Goal: Task Accomplishment & Management: Manage account settings

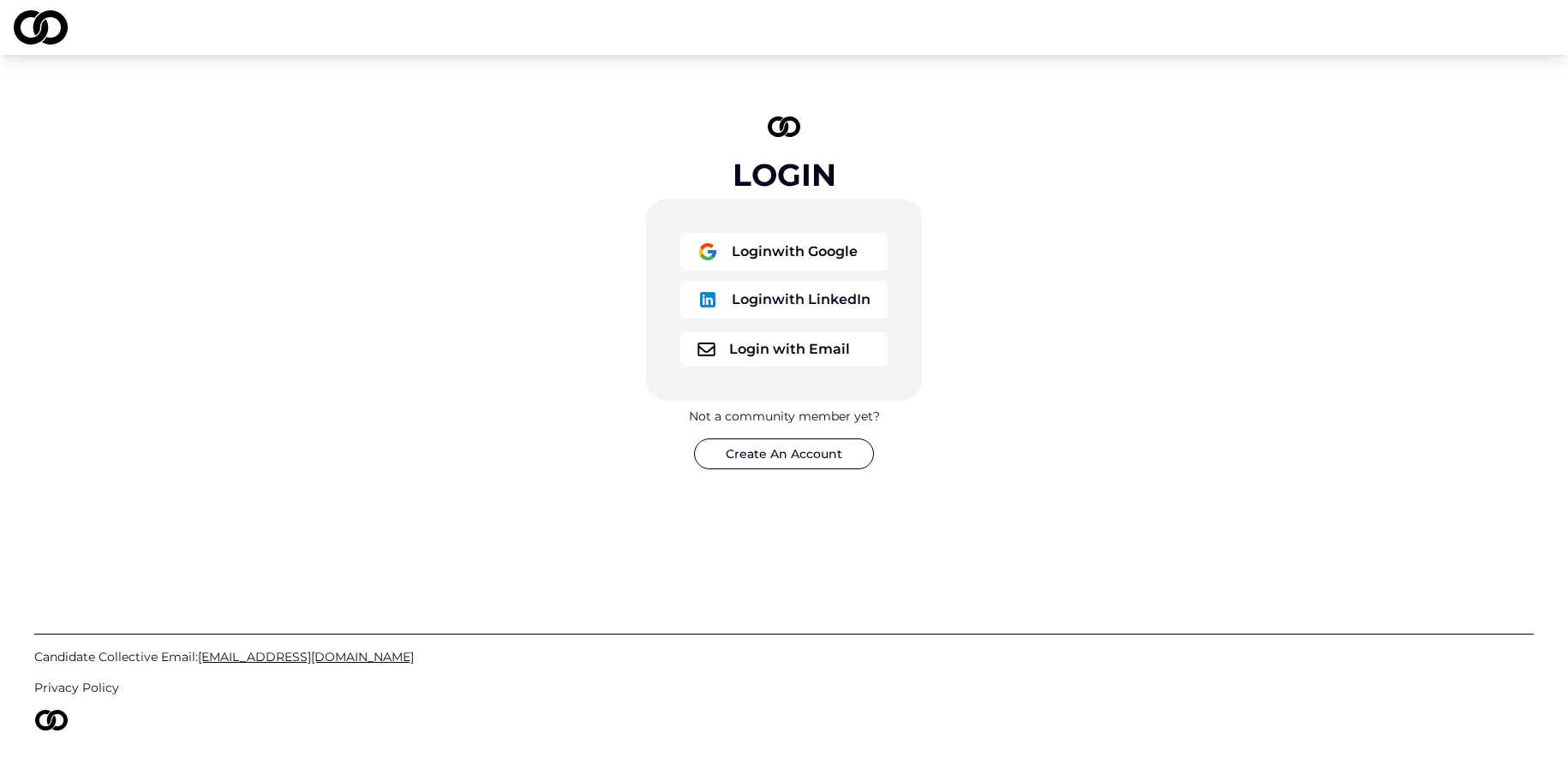
click at [799, 349] on button "Login with Email" at bounding box center [784, 349] width 207 height 34
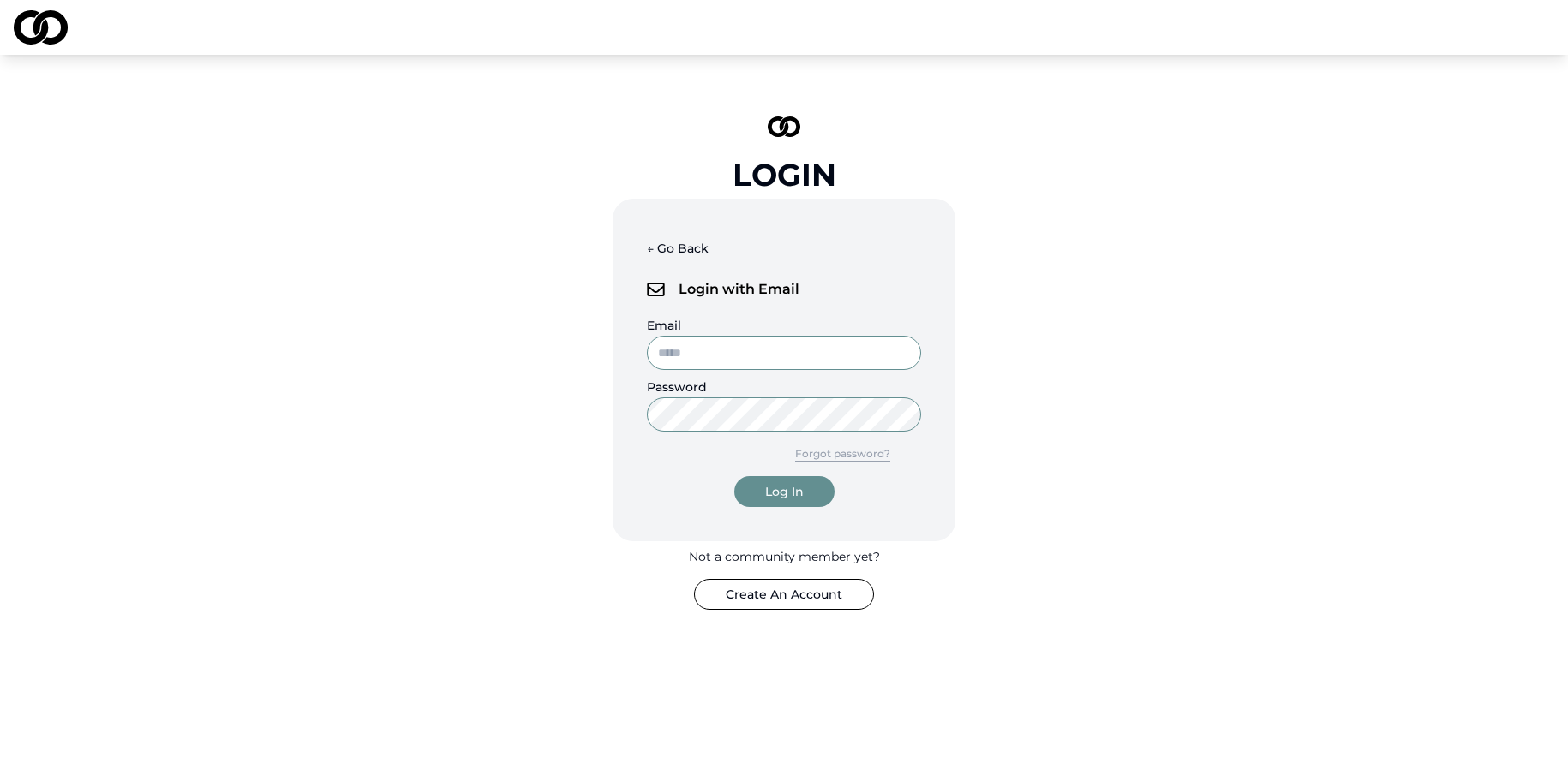
type input "**********"
click at [800, 492] on div "Log In" at bounding box center [784, 491] width 39 height 17
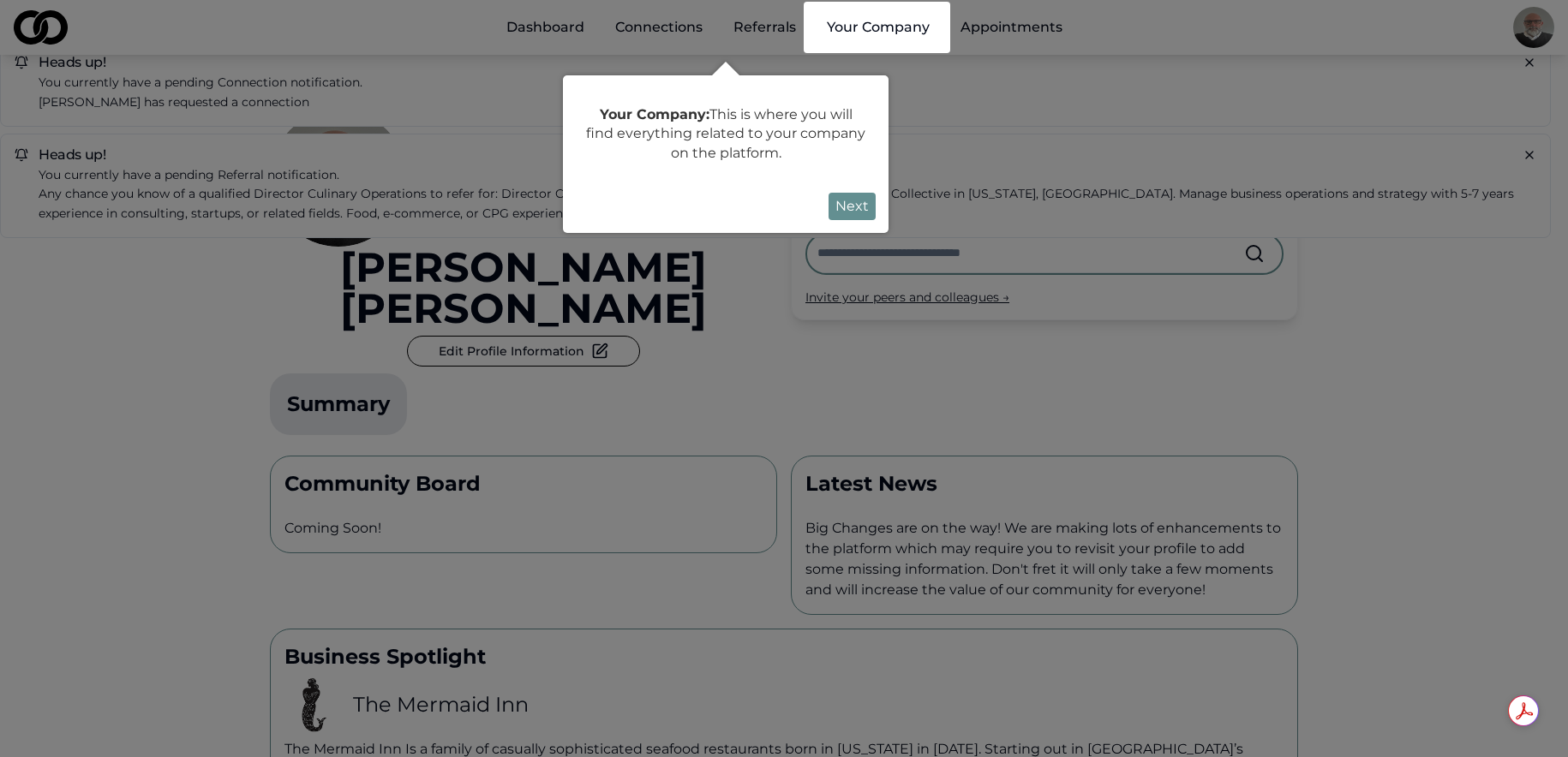
click at [851, 203] on button "Next" at bounding box center [852, 206] width 47 height 27
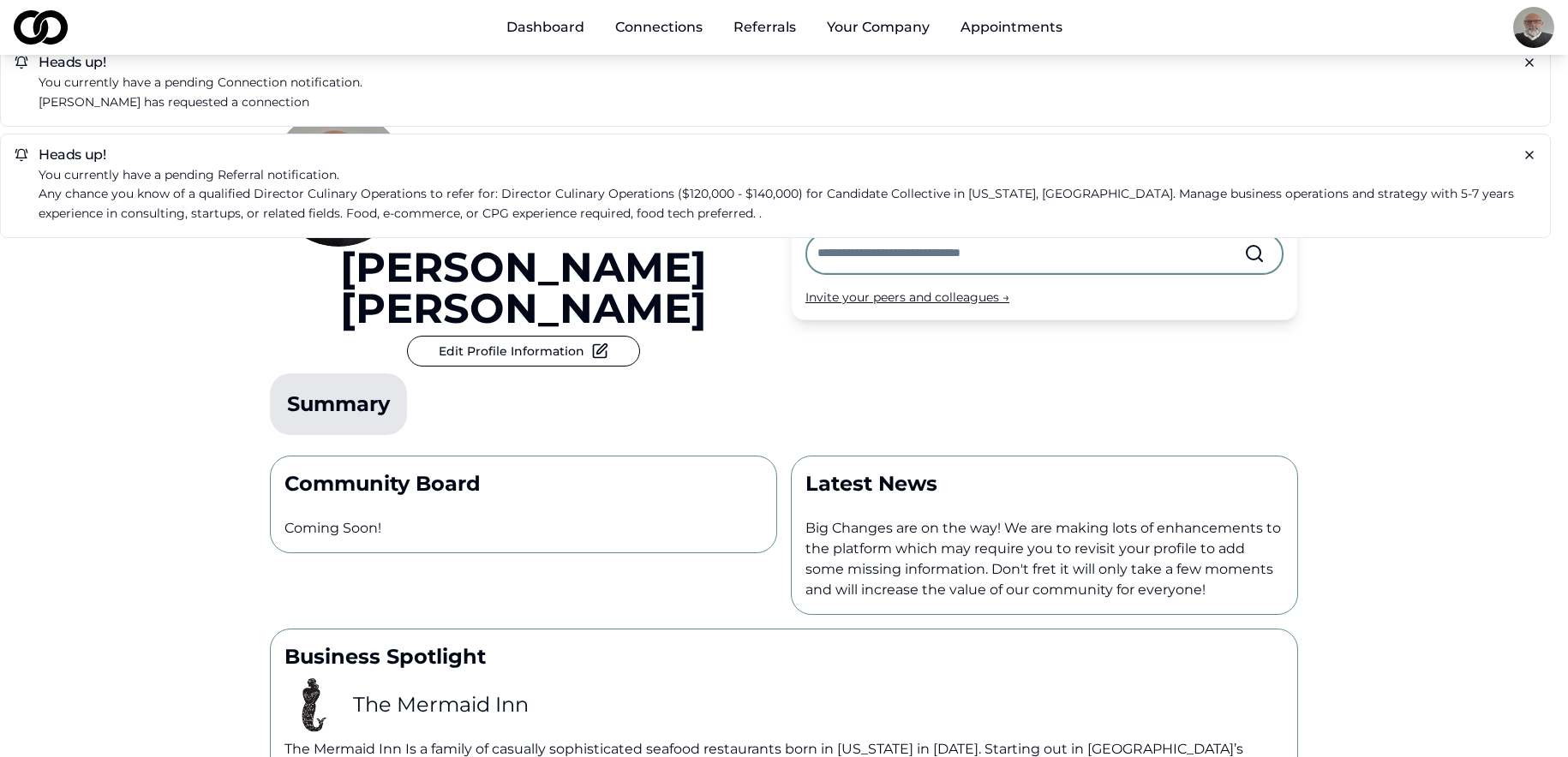
click at [1530, 66] on icon at bounding box center [1529, 62] width 14 height 14
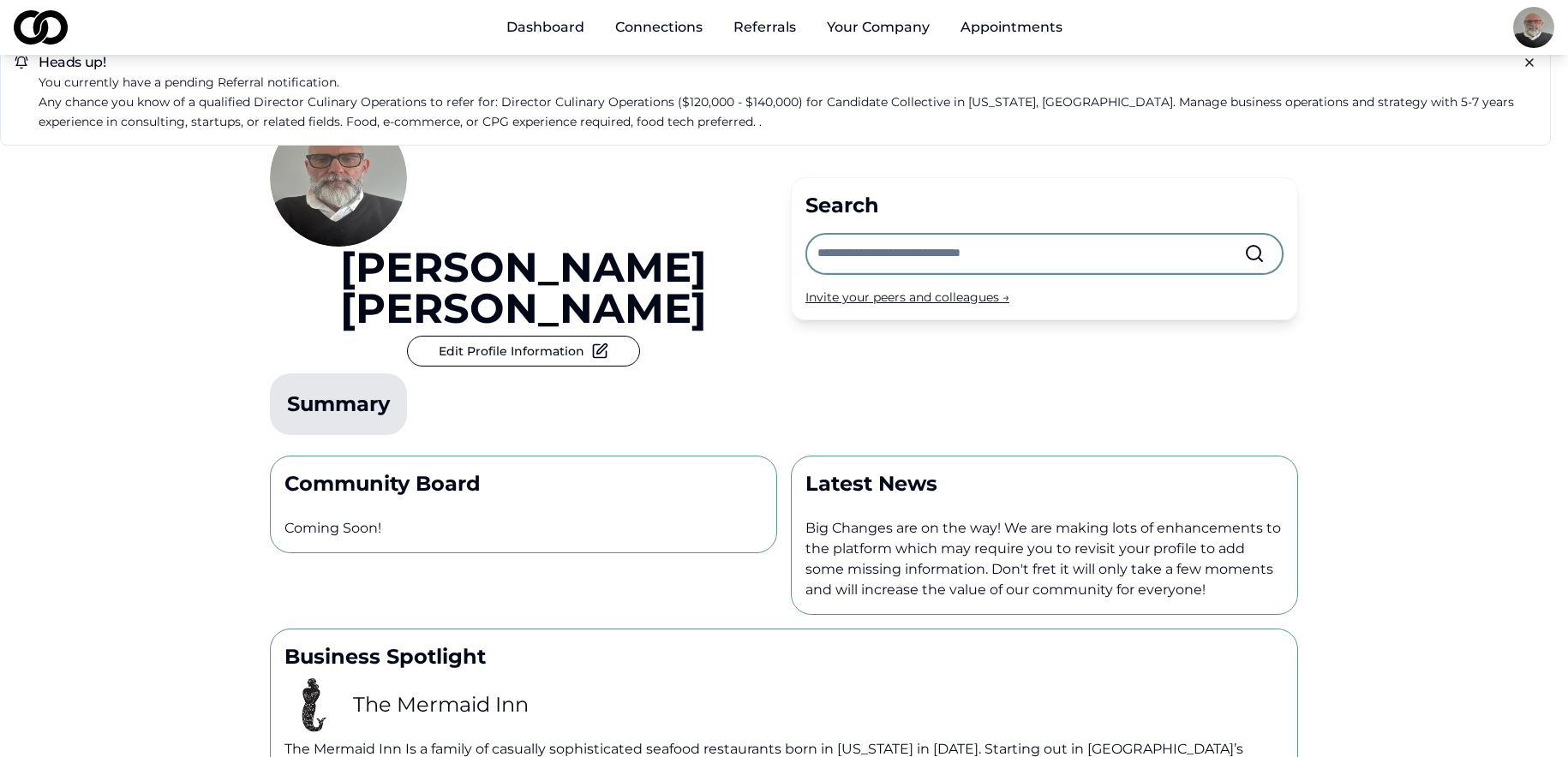
click at [1530, 66] on icon at bounding box center [1529, 62] width 14 height 14
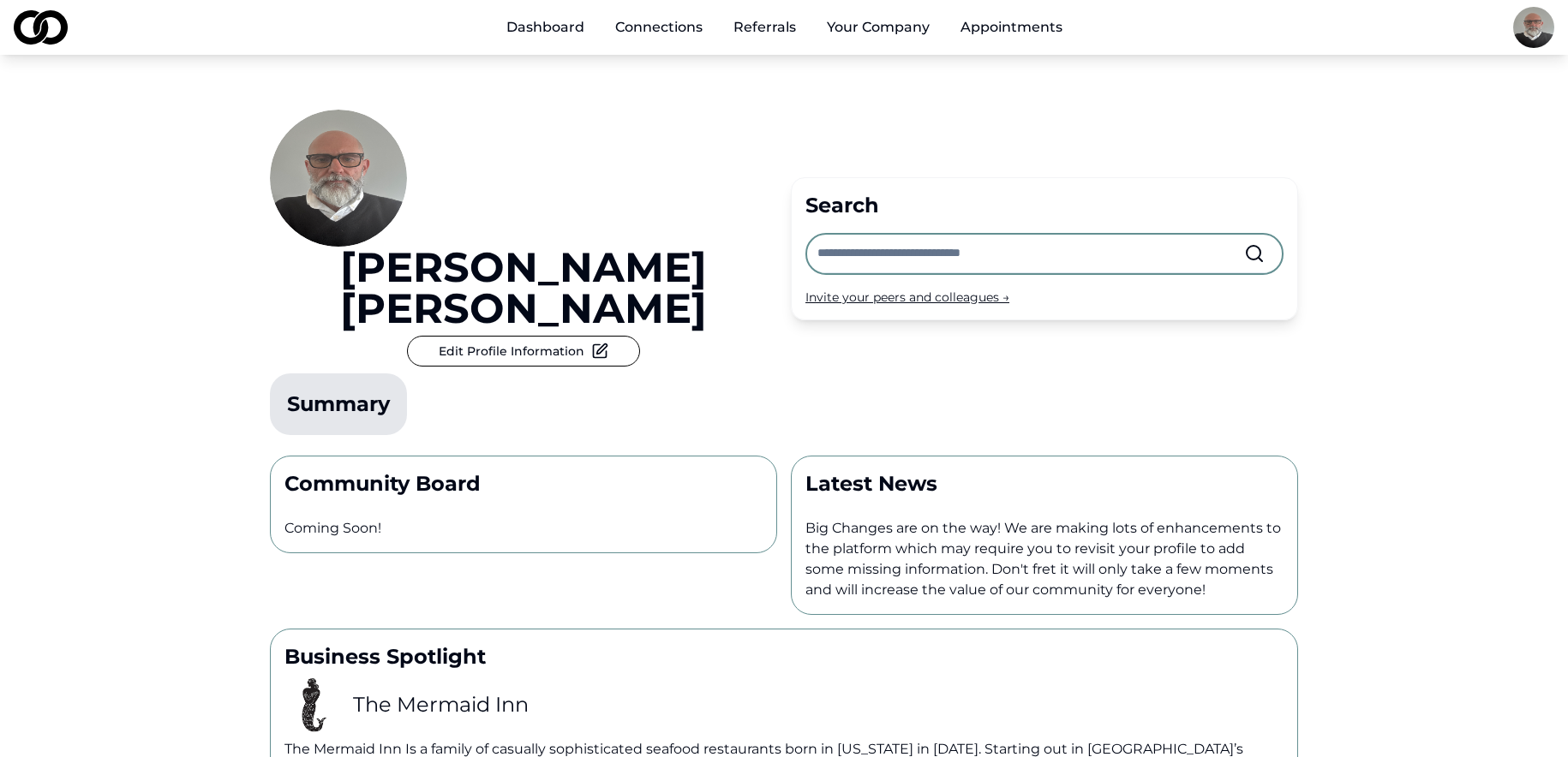
click at [606, 336] on button "Edit Profile Information" at bounding box center [523, 351] width 233 height 31
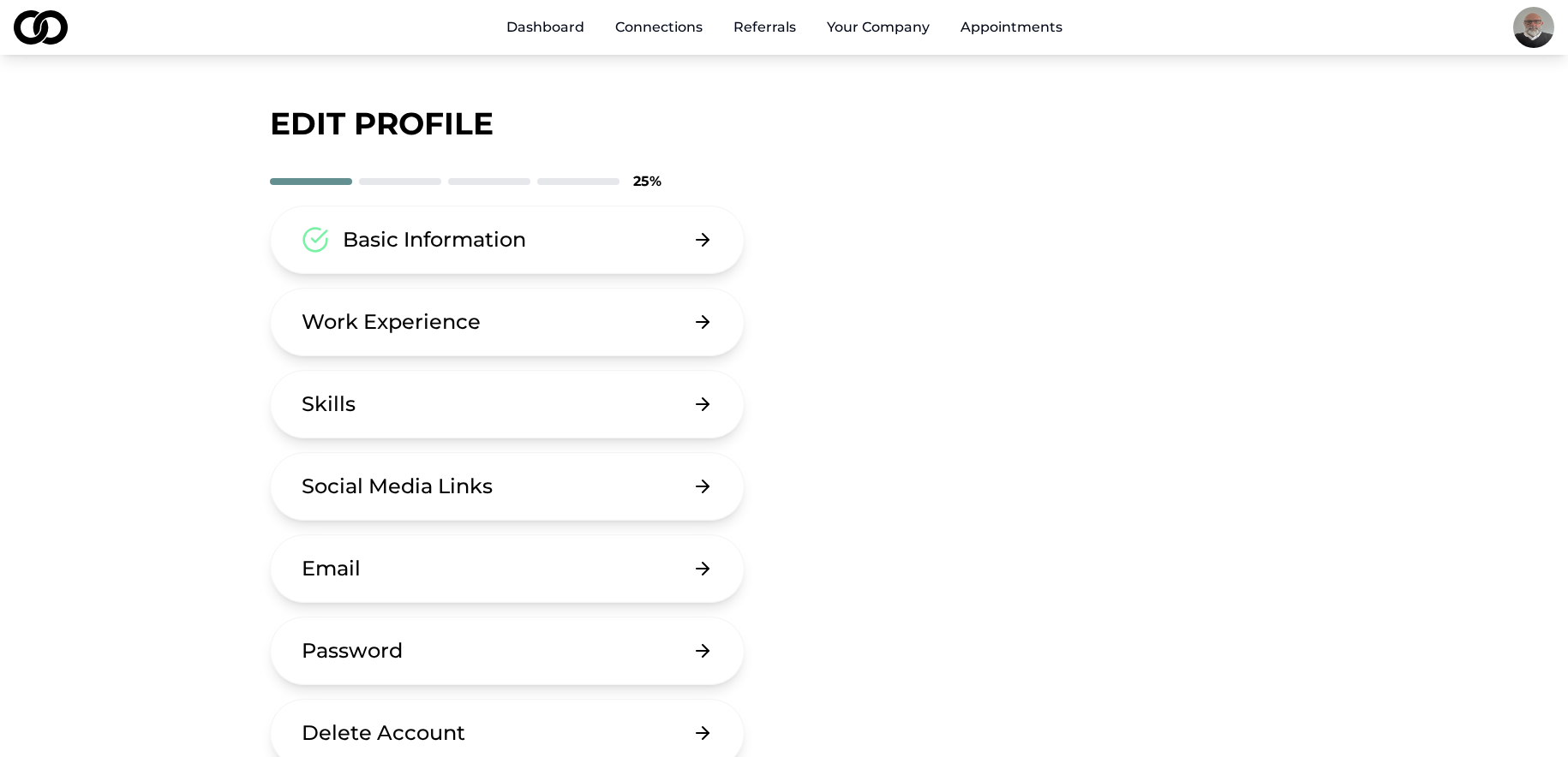
click at [581, 237] on button "Basic Information" at bounding box center [507, 239] width 475 height 68
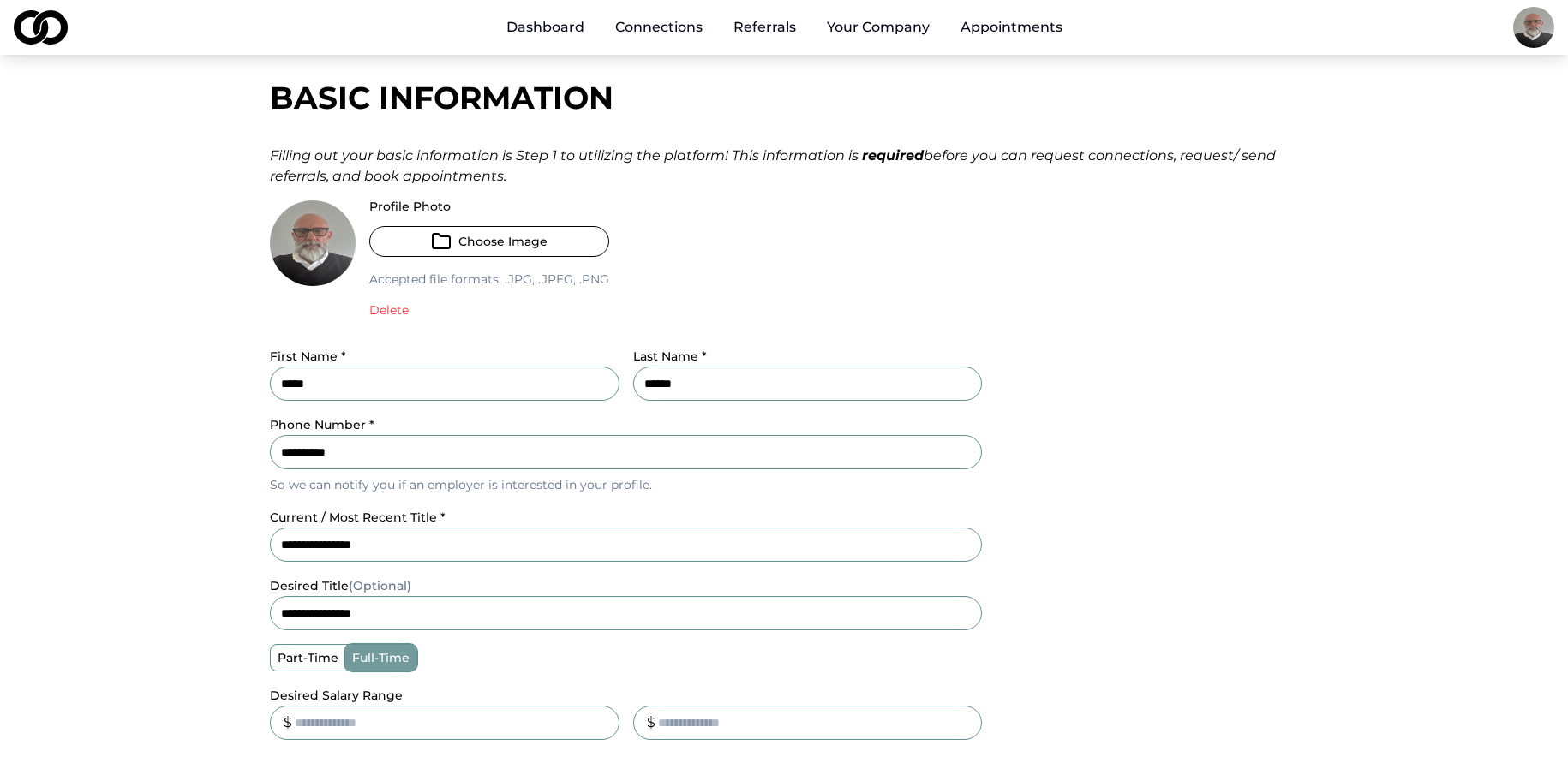
scroll to position [171, 0]
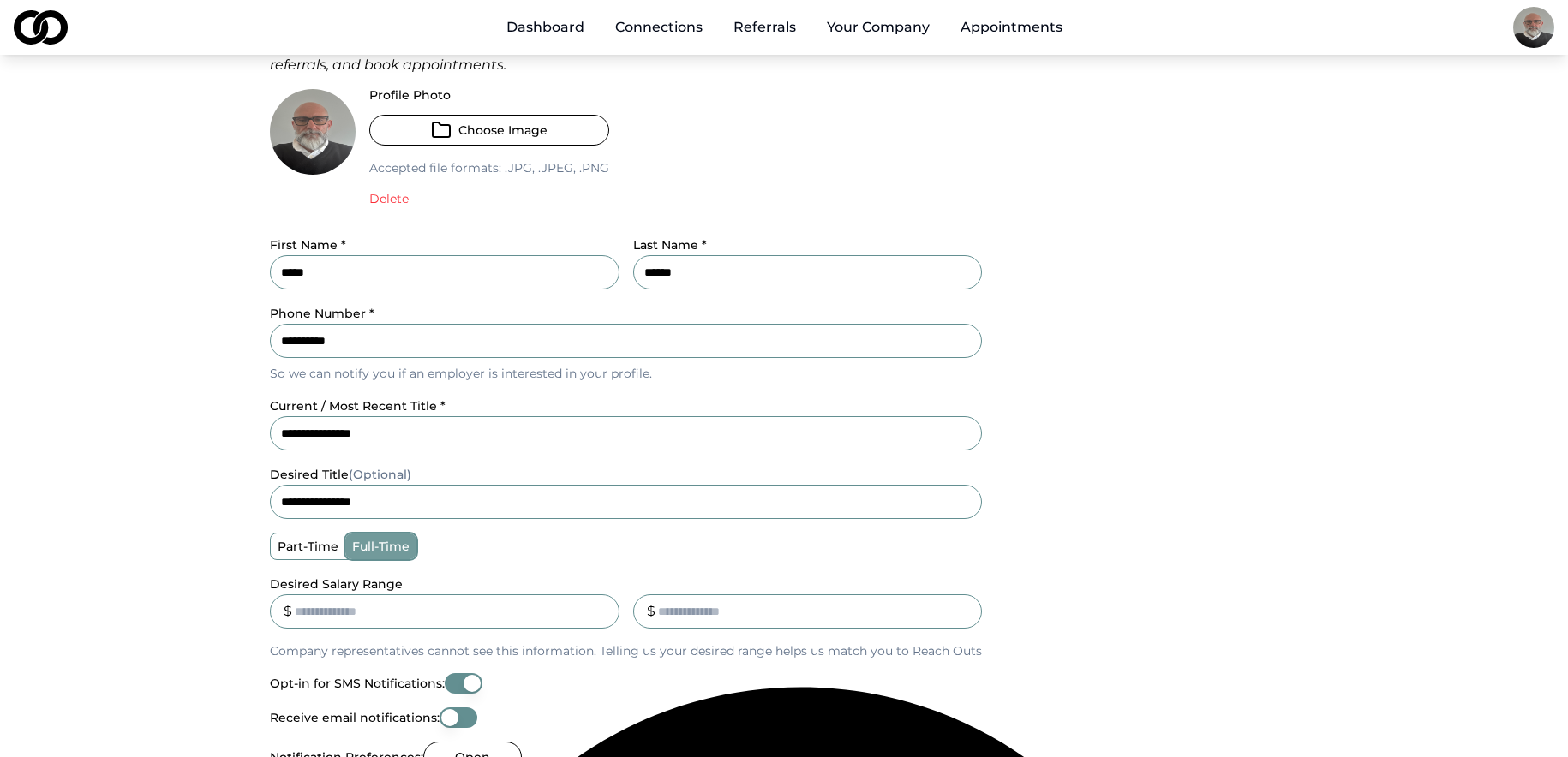
click at [444, 434] on input "**********" at bounding box center [626, 433] width 712 height 34
type input "*"
click at [440, 421] on input "current / most recent title *" at bounding box center [626, 433] width 712 height 34
click at [1527, 39] on html "**********" at bounding box center [784, 207] width 1568 height 757
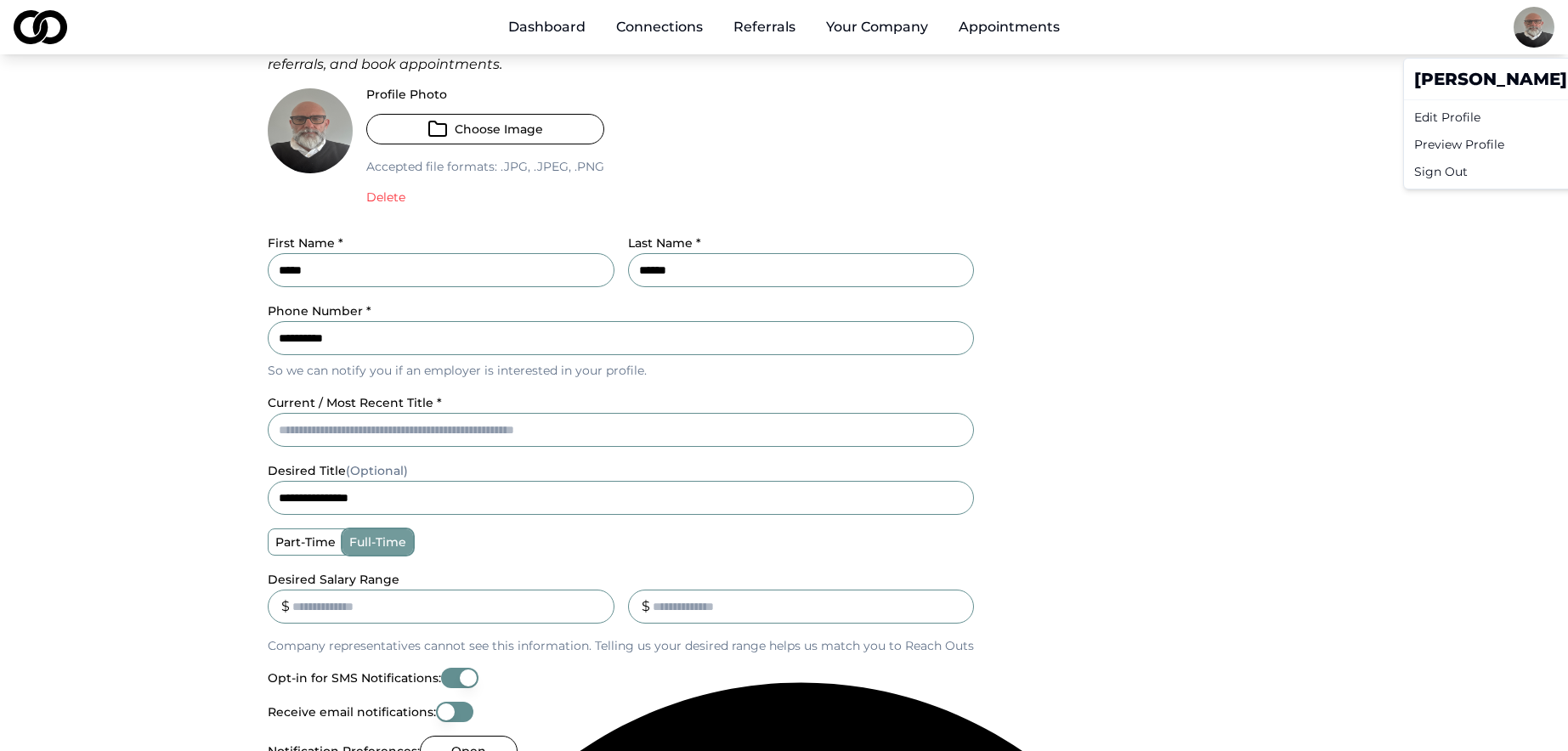
click at [1453, 120] on div "Edit Profile" at bounding box center [1570, 117] width 325 height 27
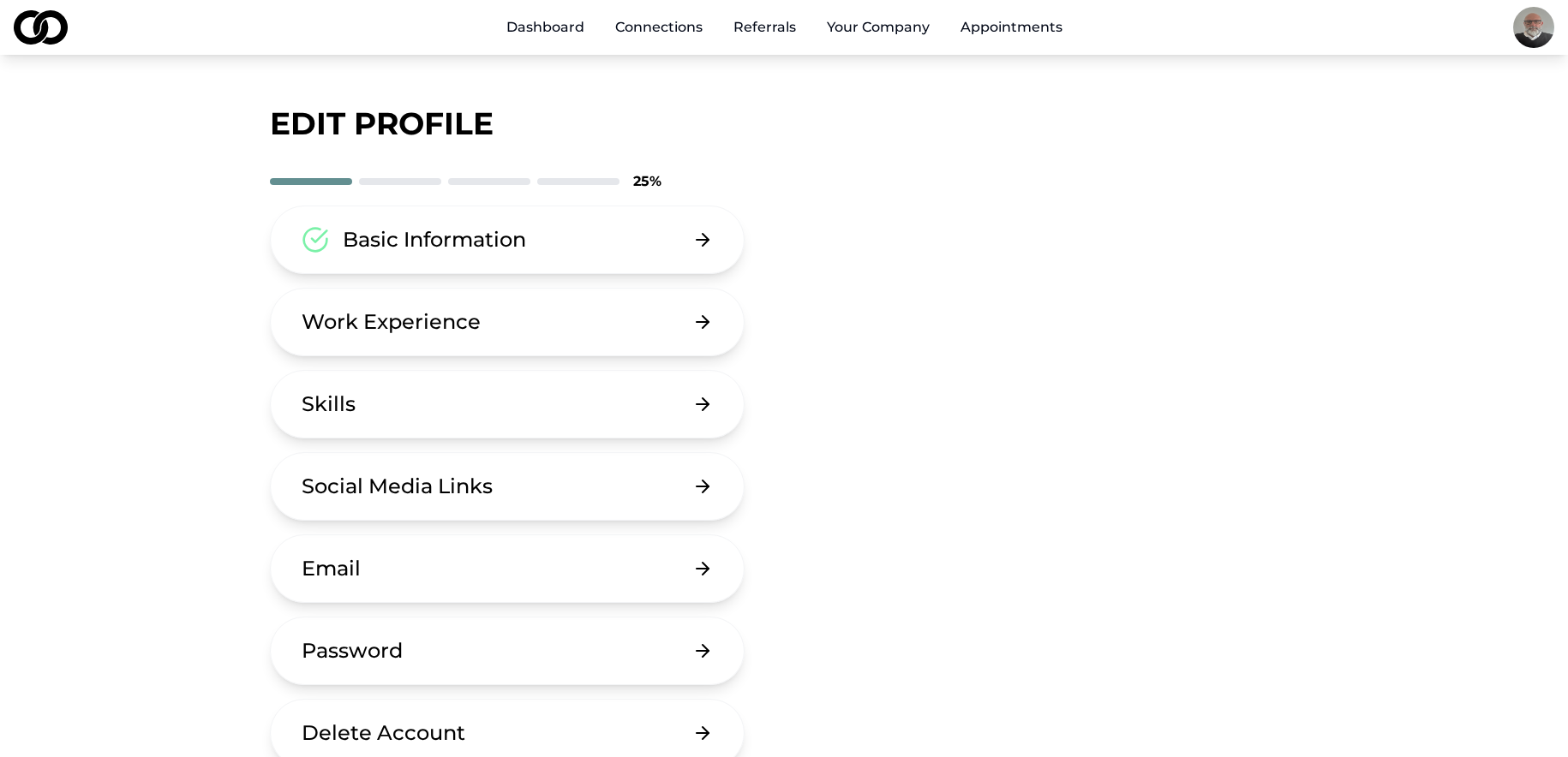
click at [546, 232] on button "Basic Information" at bounding box center [507, 239] width 475 height 68
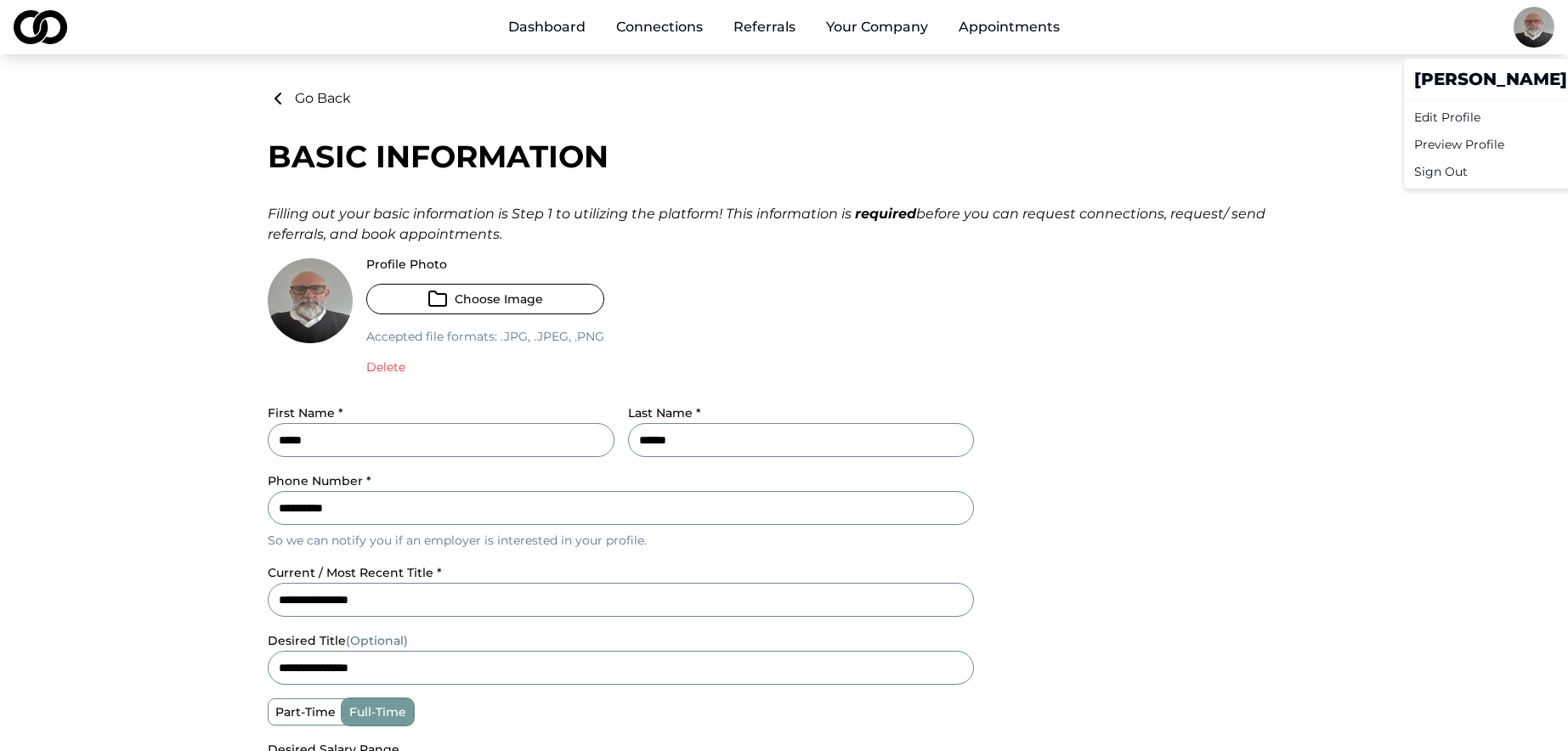
click at [1526, 19] on html "**********" at bounding box center [784, 375] width 1568 height 751
click at [1487, 117] on div "Edit Profile" at bounding box center [1570, 117] width 325 height 27
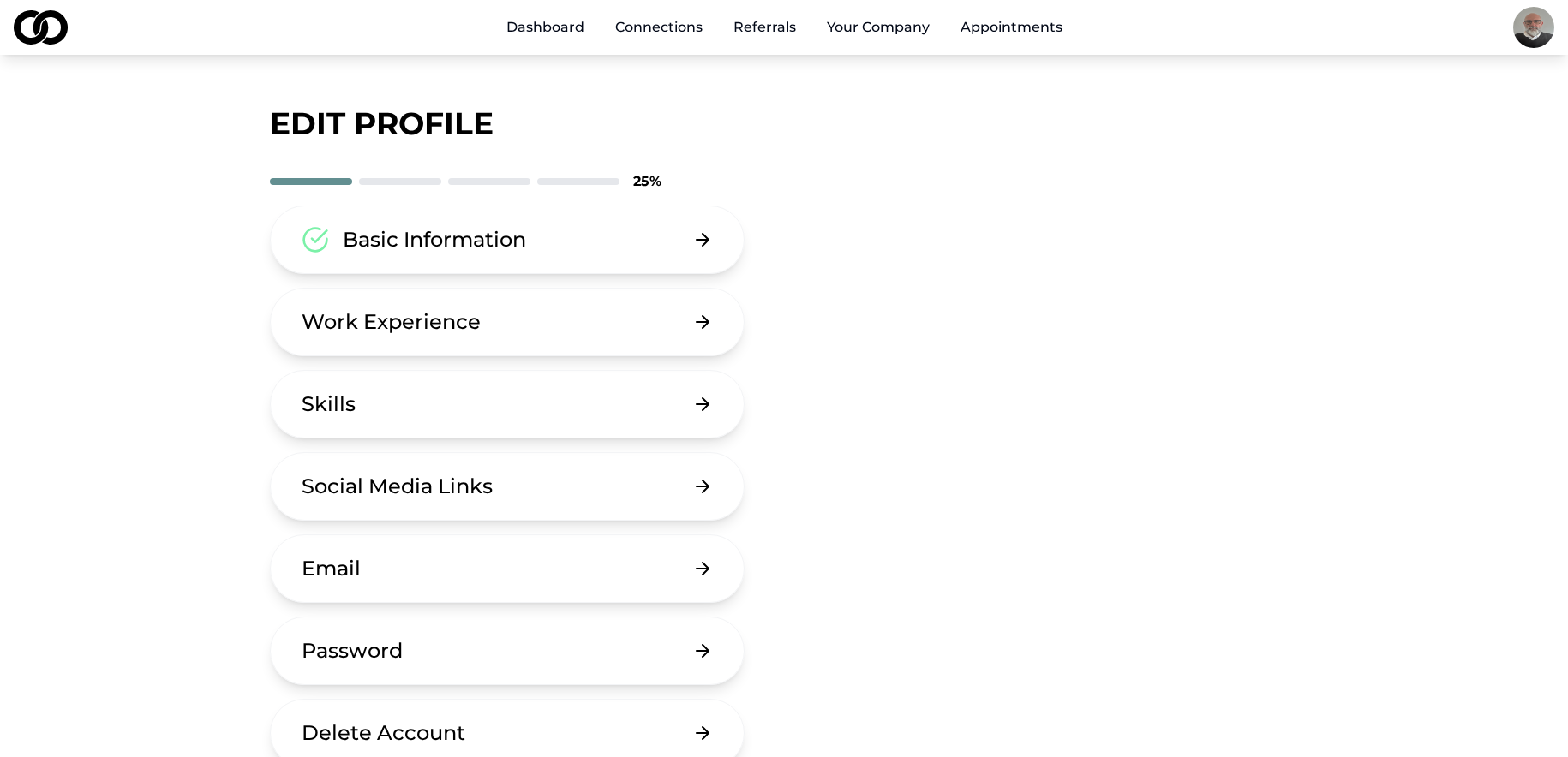
scroll to position [86, 0]
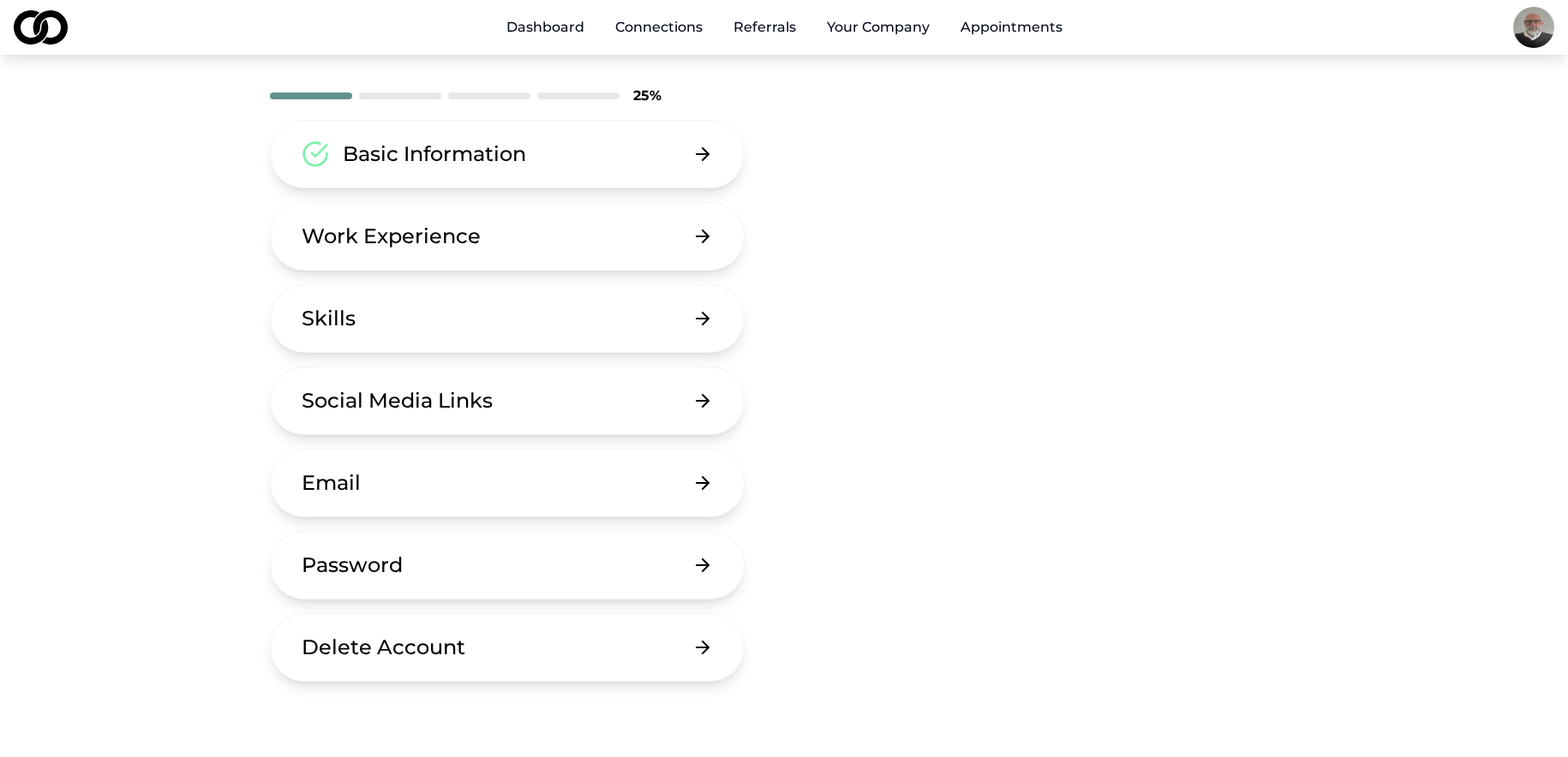
click at [441, 477] on button "Email" at bounding box center [507, 483] width 475 height 68
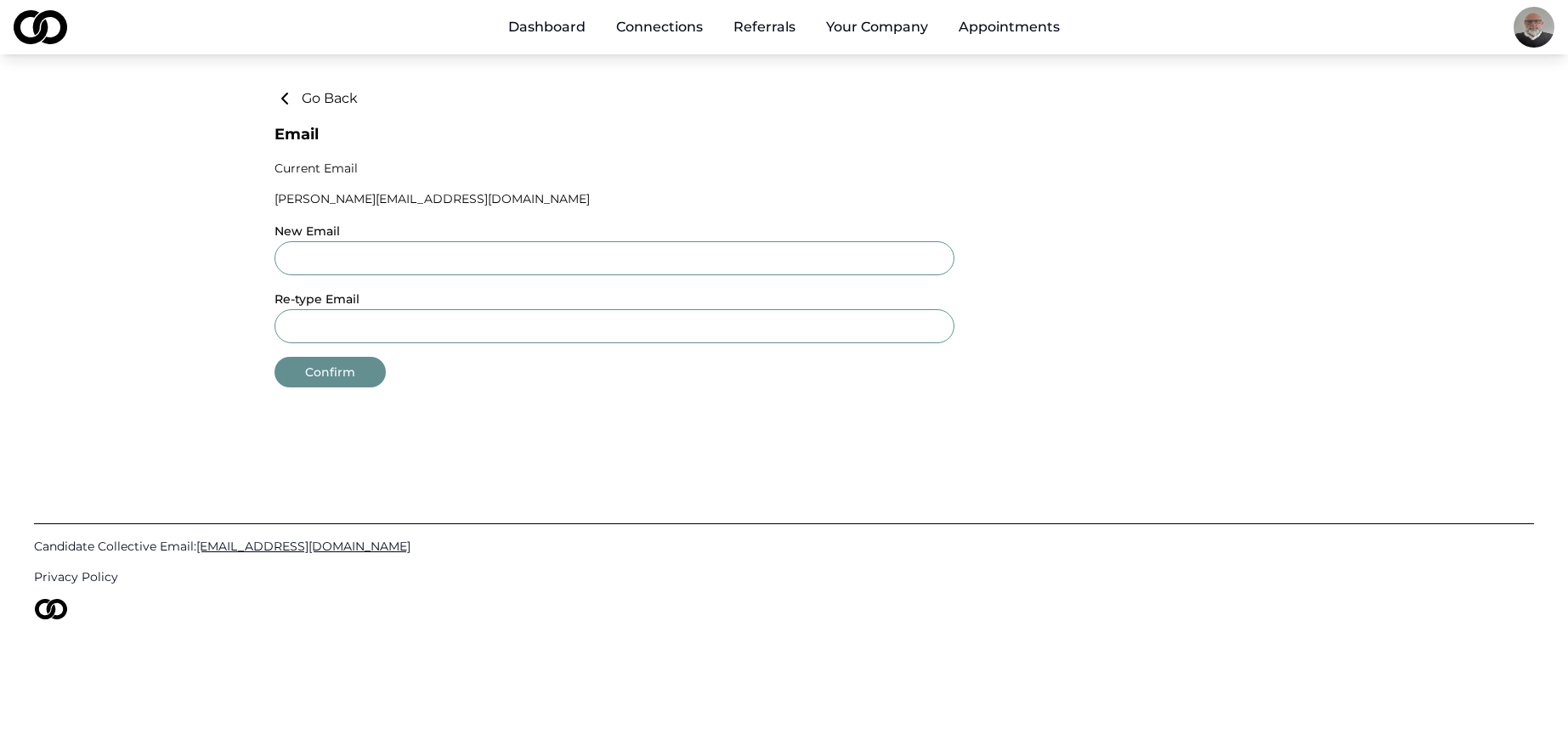
click at [345, 243] on div "New Email" at bounding box center [613, 247] width 680 height 54
click at [351, 254] on input "New Email" at bounding box center [613, 258] width 680 height 34
type input "**********"
click at [329, 370] on button "Confirm" at bounding box center [329, 372] width 112 height 30
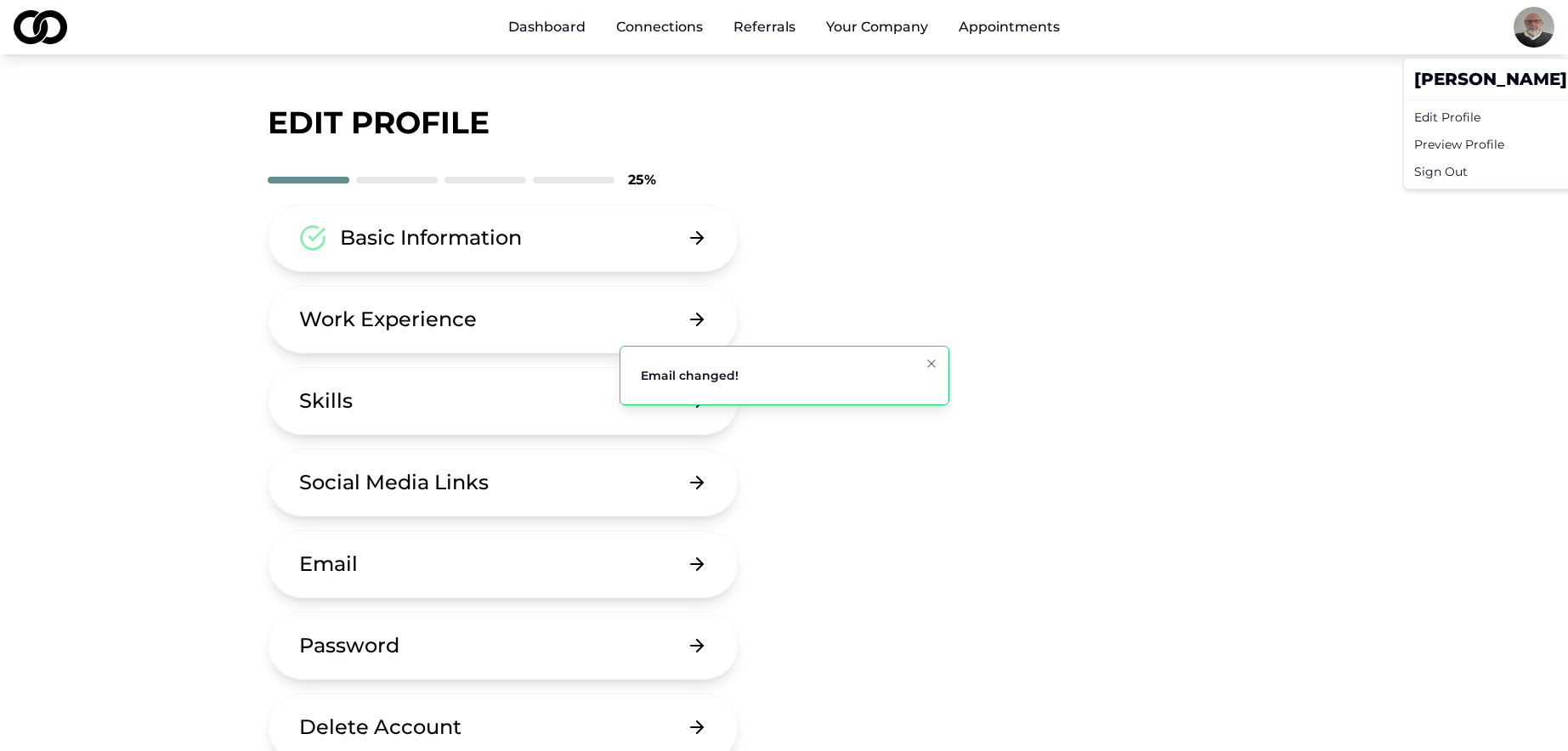
click at [1524, 29] on html "Dashboard Connections Referrals Your Company Appointments edit profile 25 % Bas…" at bounding box center [784, 375] width 1568 height 751
click at [1190, 364] on html "Dashboard Connections Referrals Your Company Appointments edit profile 25 % Bas…" at bounding box center [784, 375] width 1568 height 751
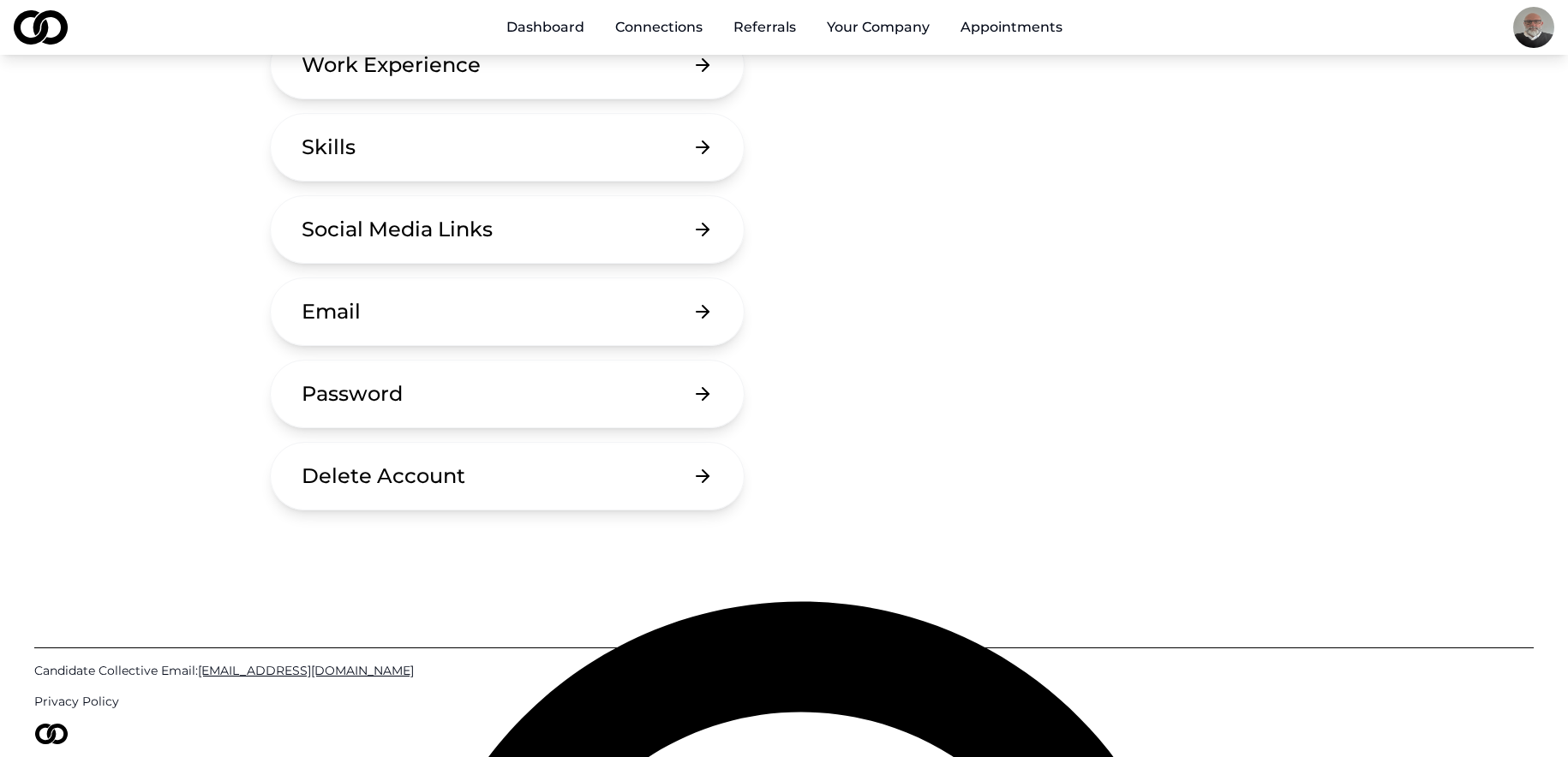
scroll to position [171, 0]
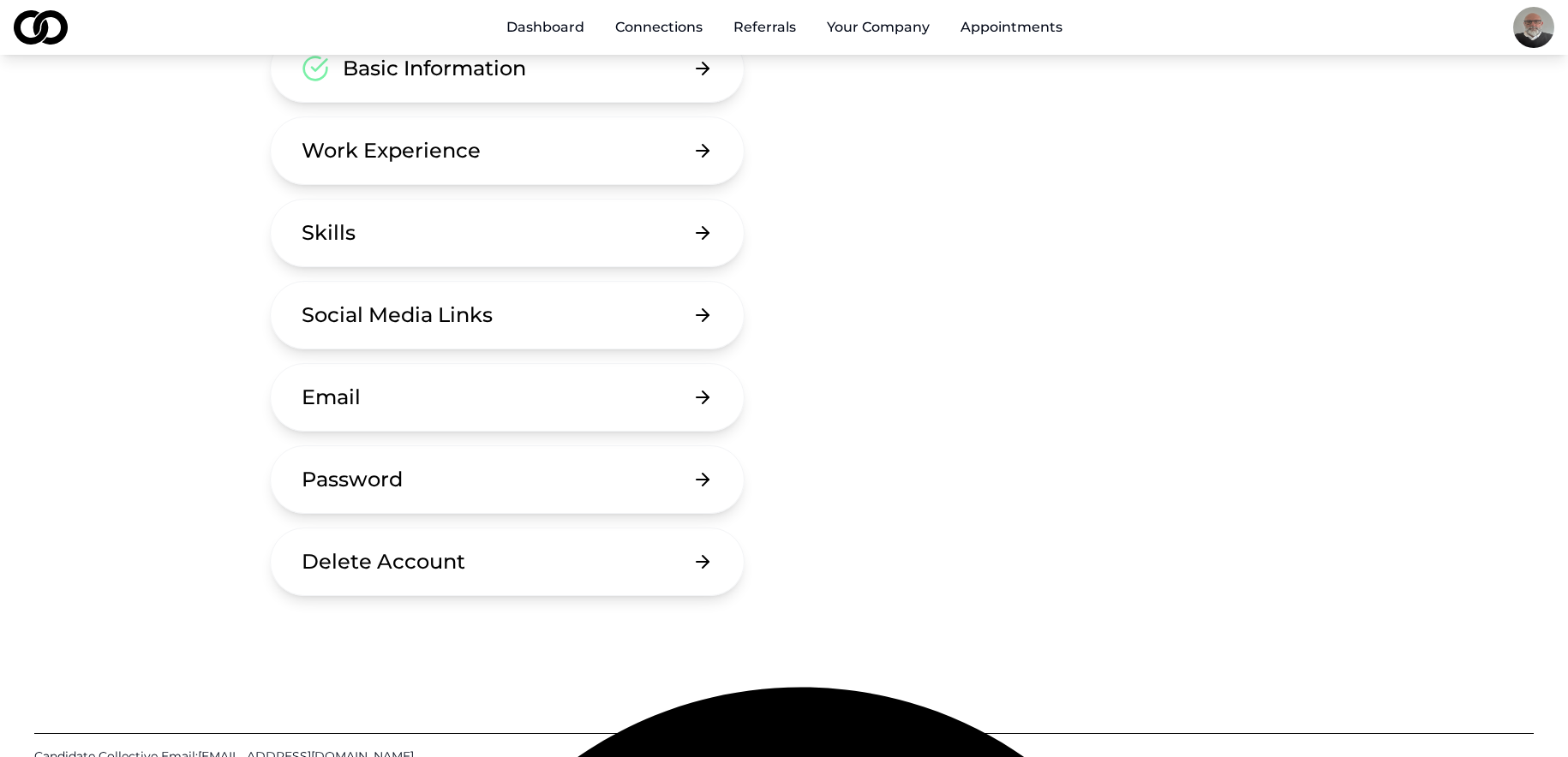
click at [434, 393] on button "Email" at bounding box center [507, 397] width 475 height 68
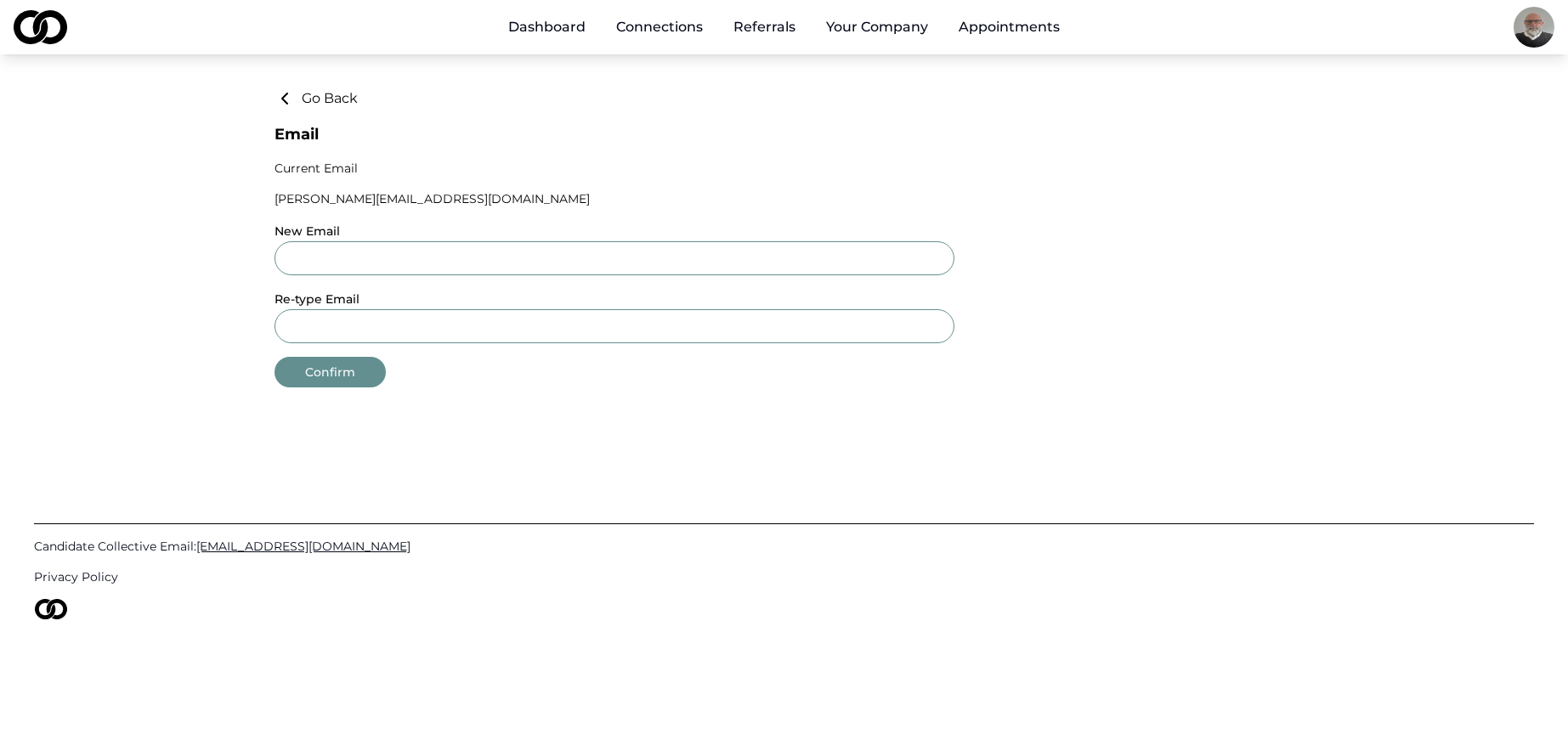
click at [492, 246] on input "New Email" at bounding box center [613, 258] width 680 height 34
type input "**********"
click at [344, 374] on button "Confirm" at bounding box center [329, 372] width 112 height 30
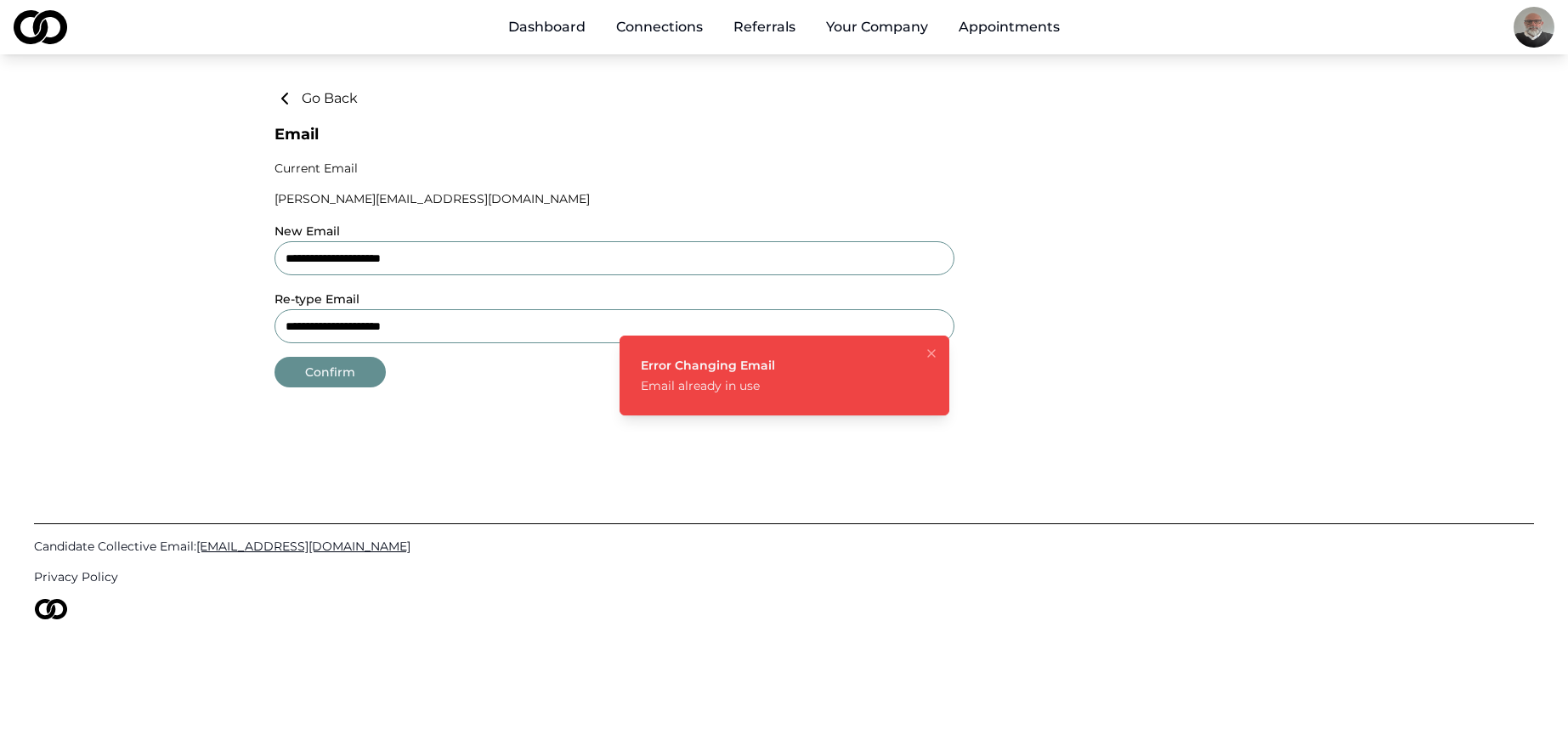
click at [312, 97] on button "Go Back" at bounding box center [315, 98] width 83 height 21
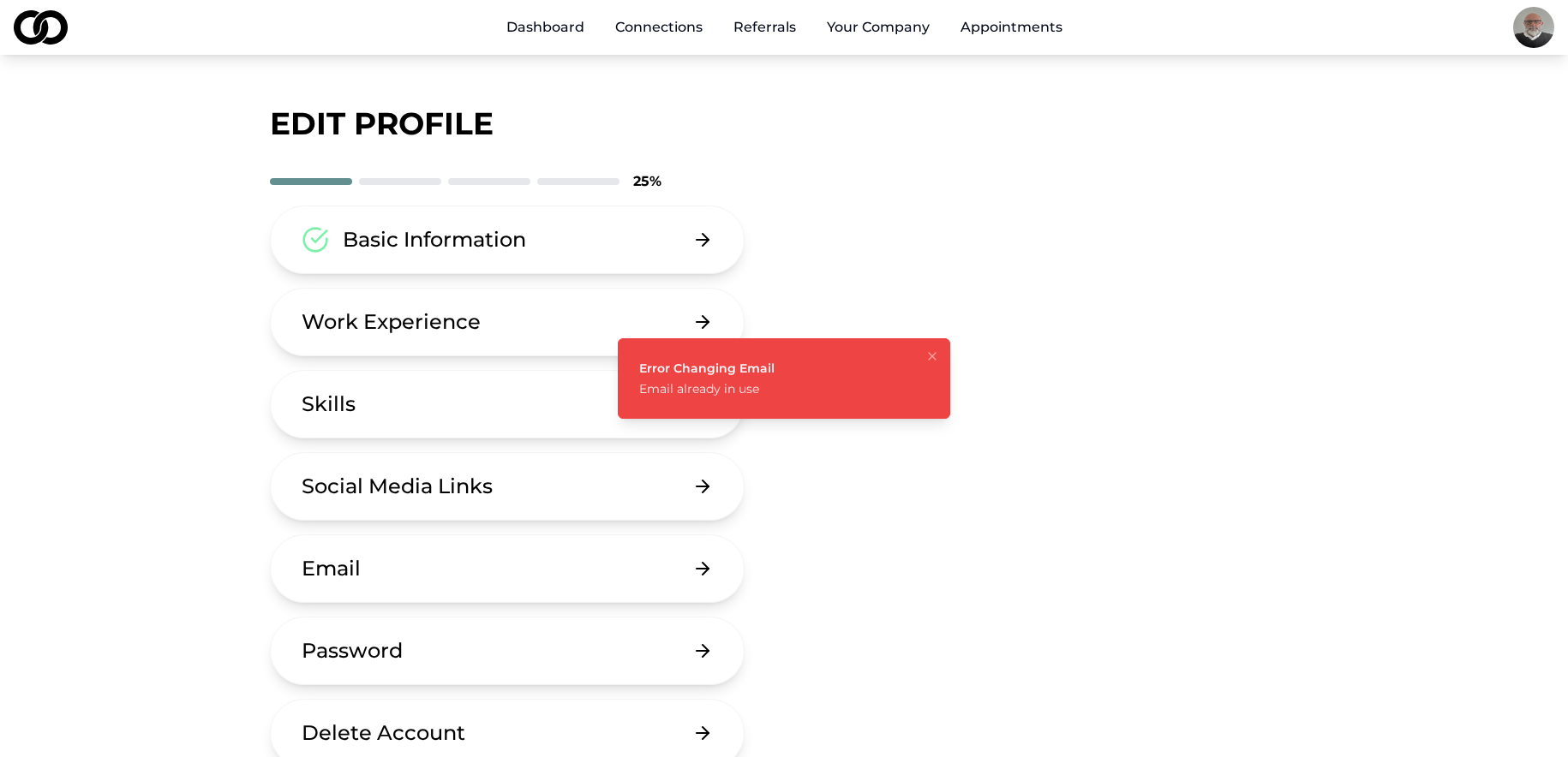
click at [991, 113] on div "edit profile" at bounding box center [784, 123] width 1029 height 34
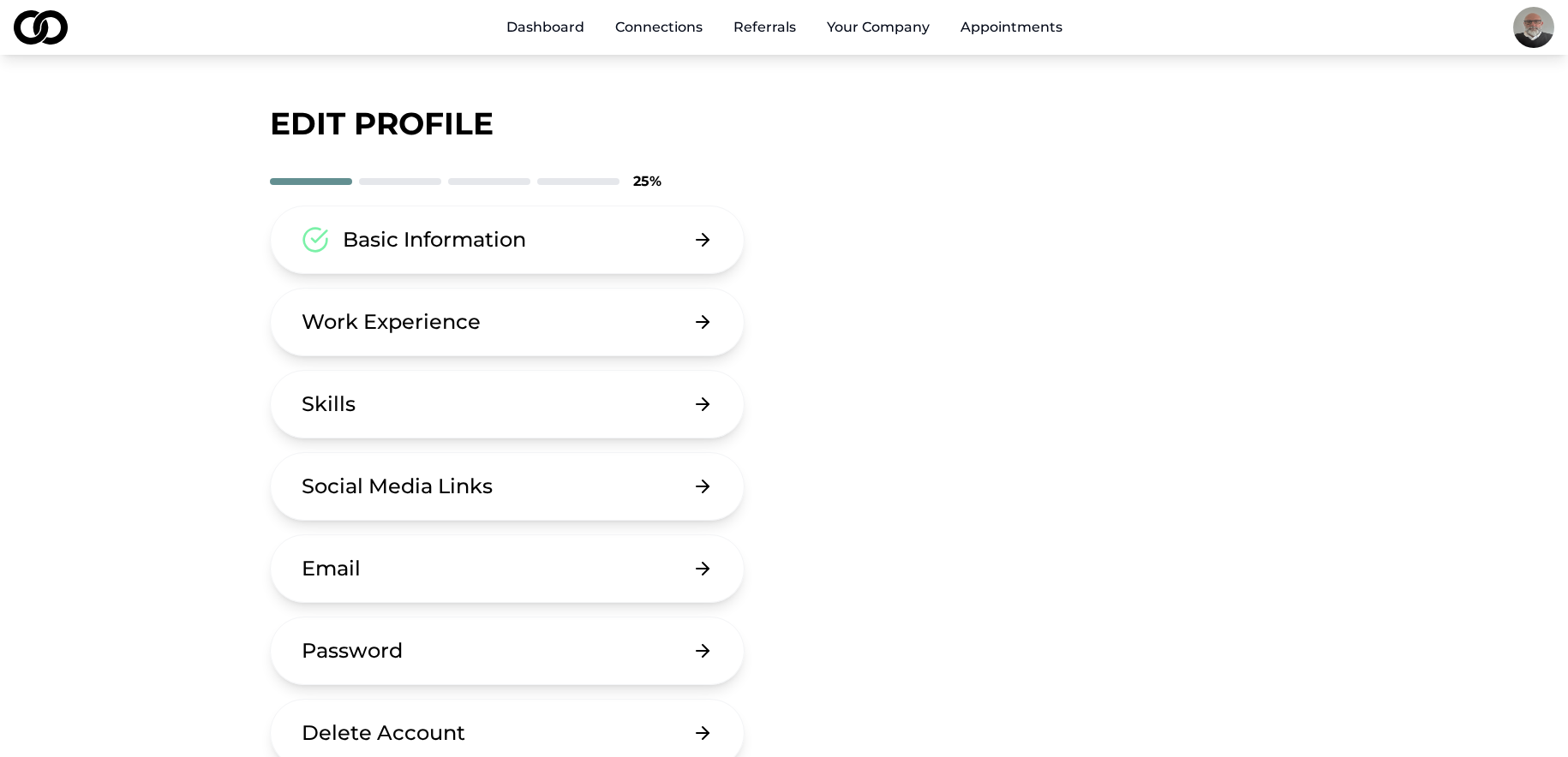
click at [549, 17] on link "Dashboard" at bounding box center [545, 27] width 105 height 34
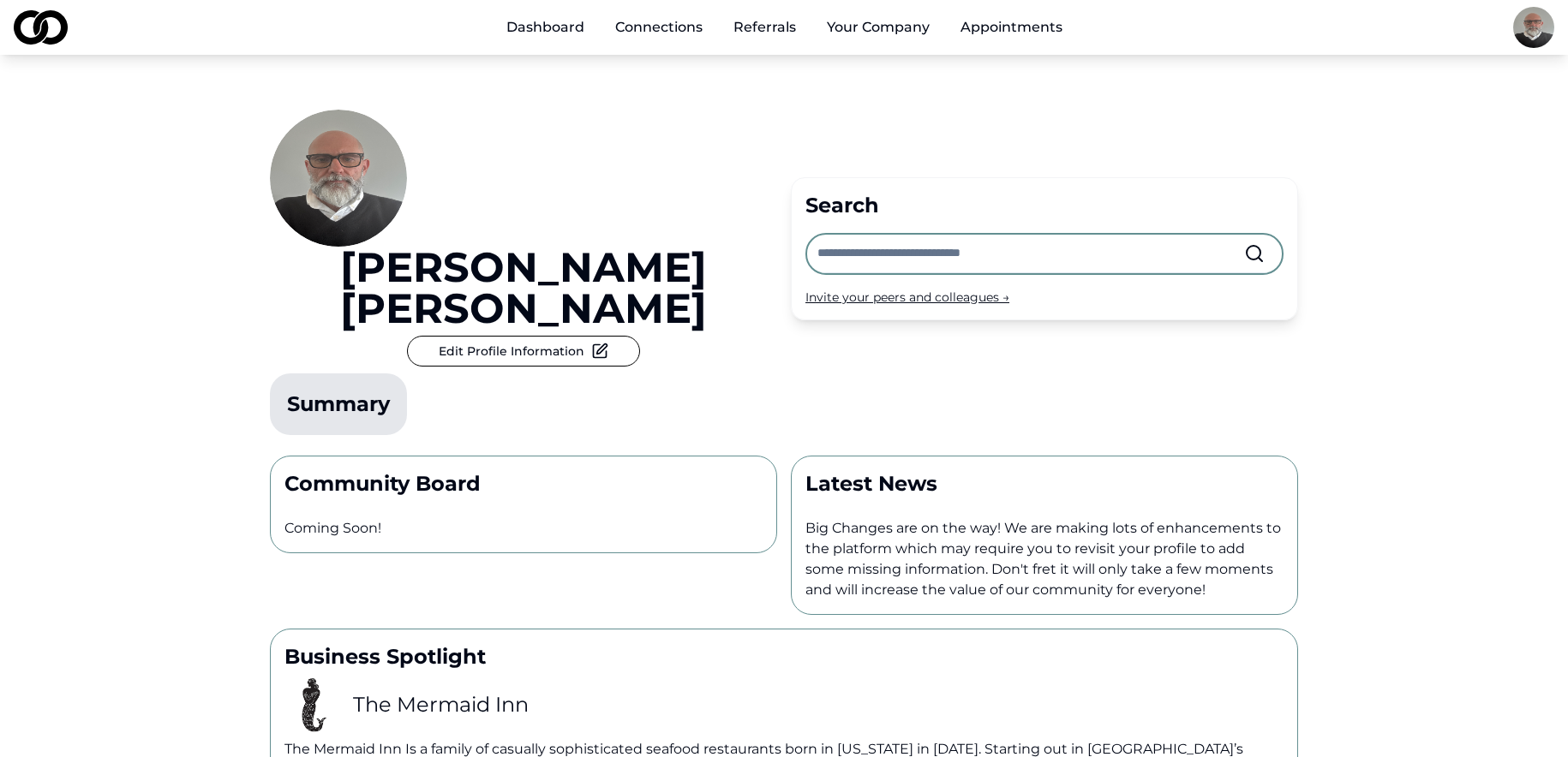
click at [540, 23] on link "Dashboard" at bounding box center [545, 27] width 105 height 34
click at [1536, 36] on html "Dashboard Connections Referrals Your Company Appointments Bevan Meyers Edit Pro…" at bounding box center [784, 378] width 1568 height 757
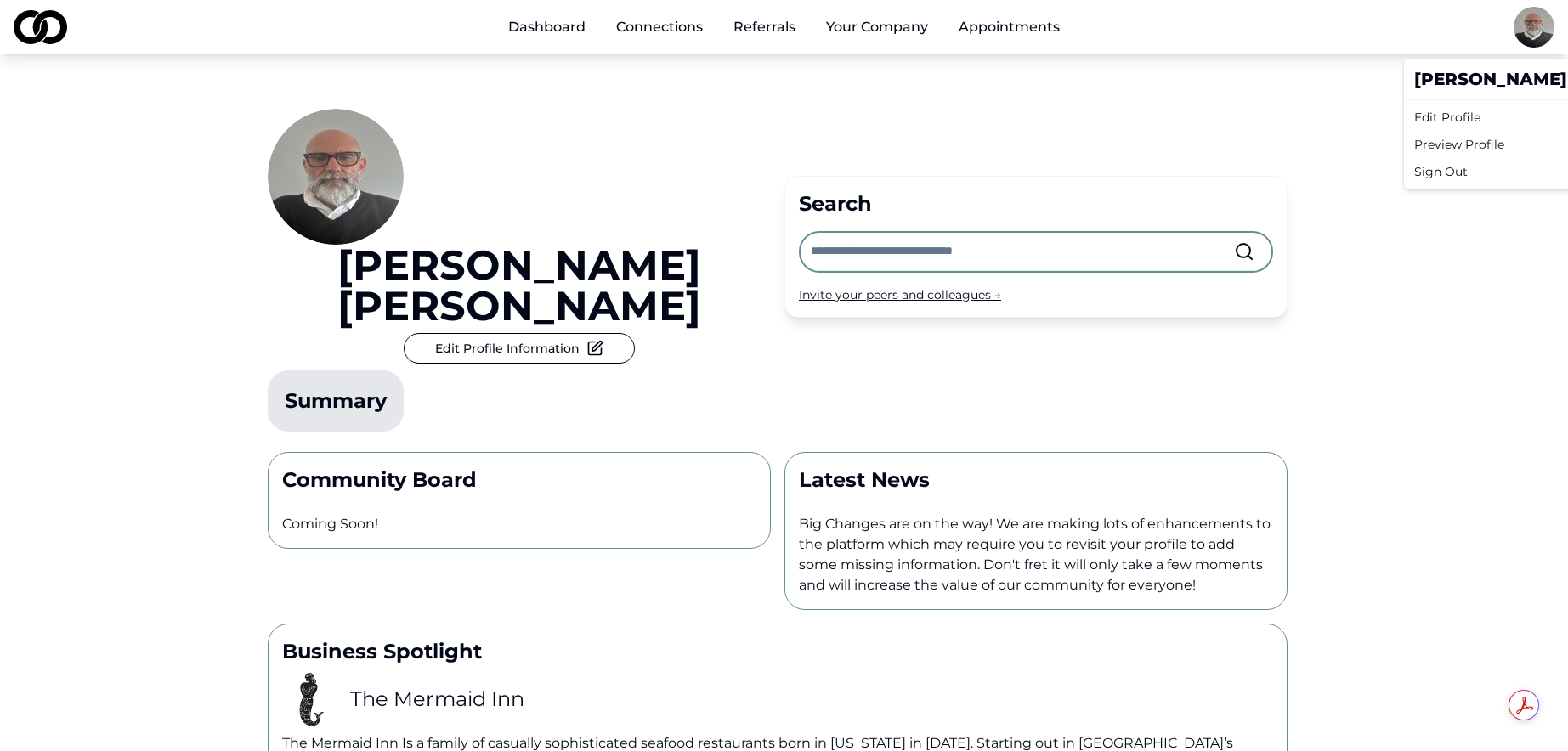
click at [1499, 126] on div "Edit Profile" at bounding box center [1570, 117] width 325 height 27
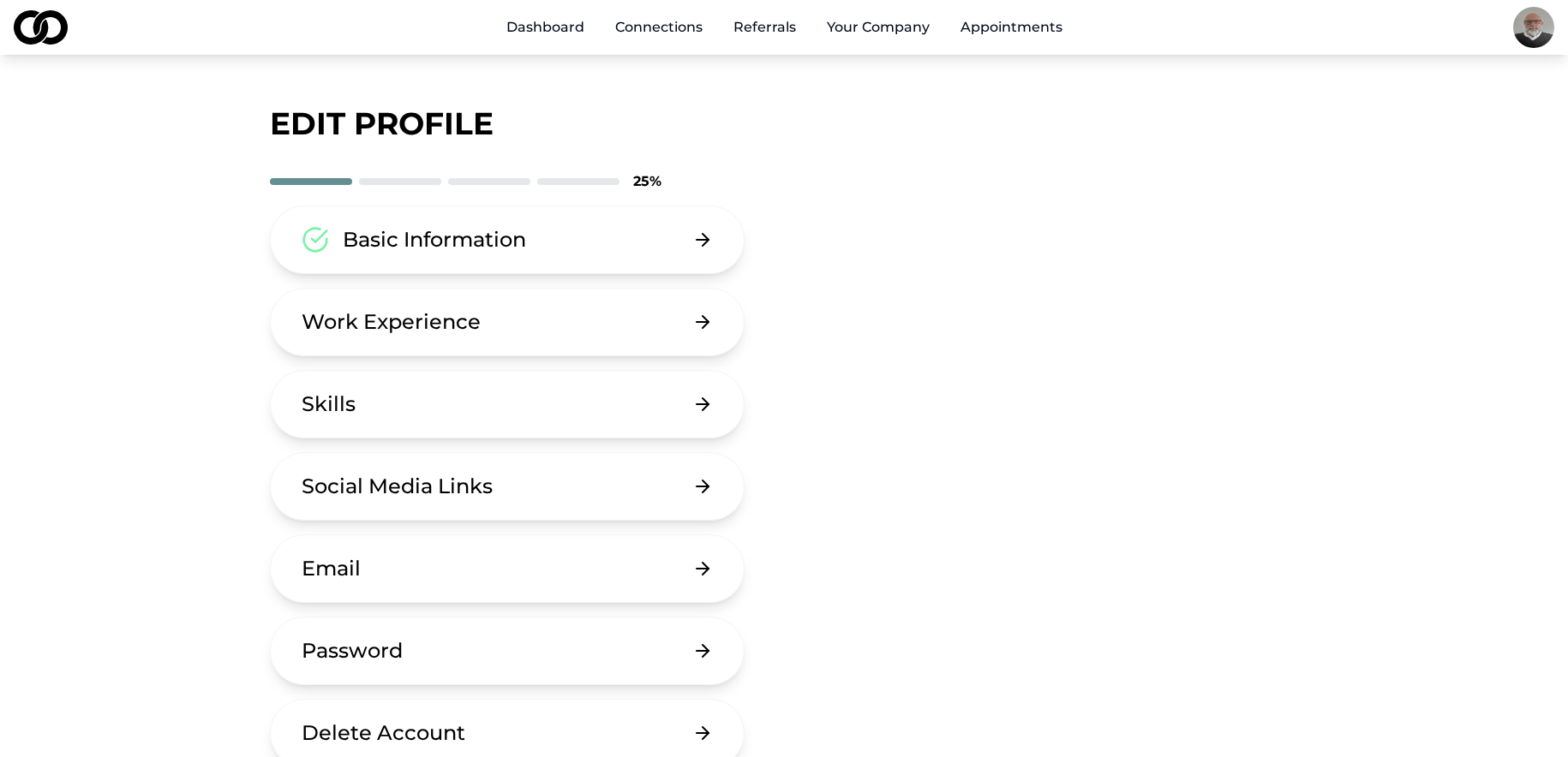
click at [583, 249] on button "Basic Information" at bounding box center [507, 239] width 475 height 68
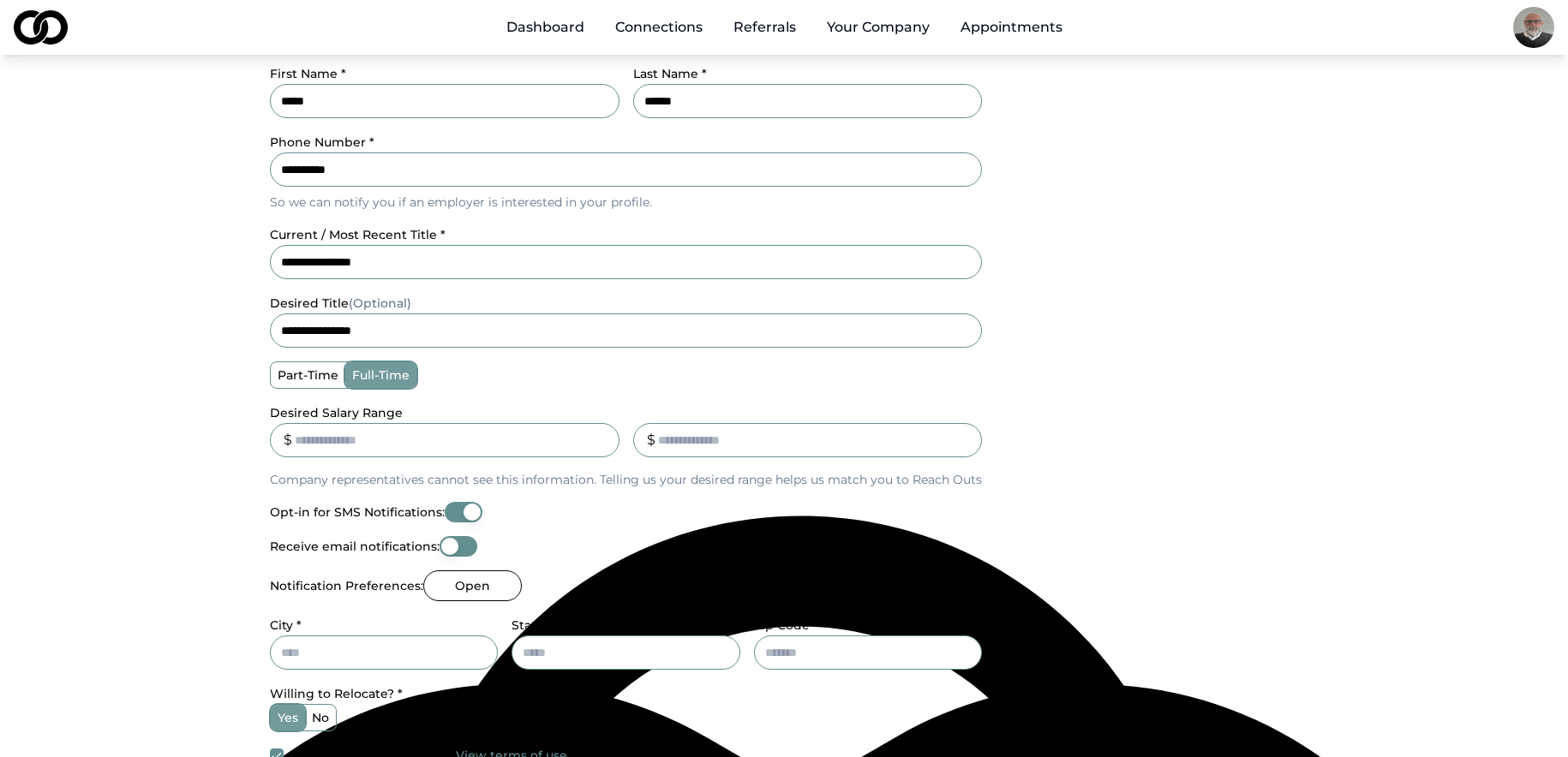
scroll to position [428, 0]
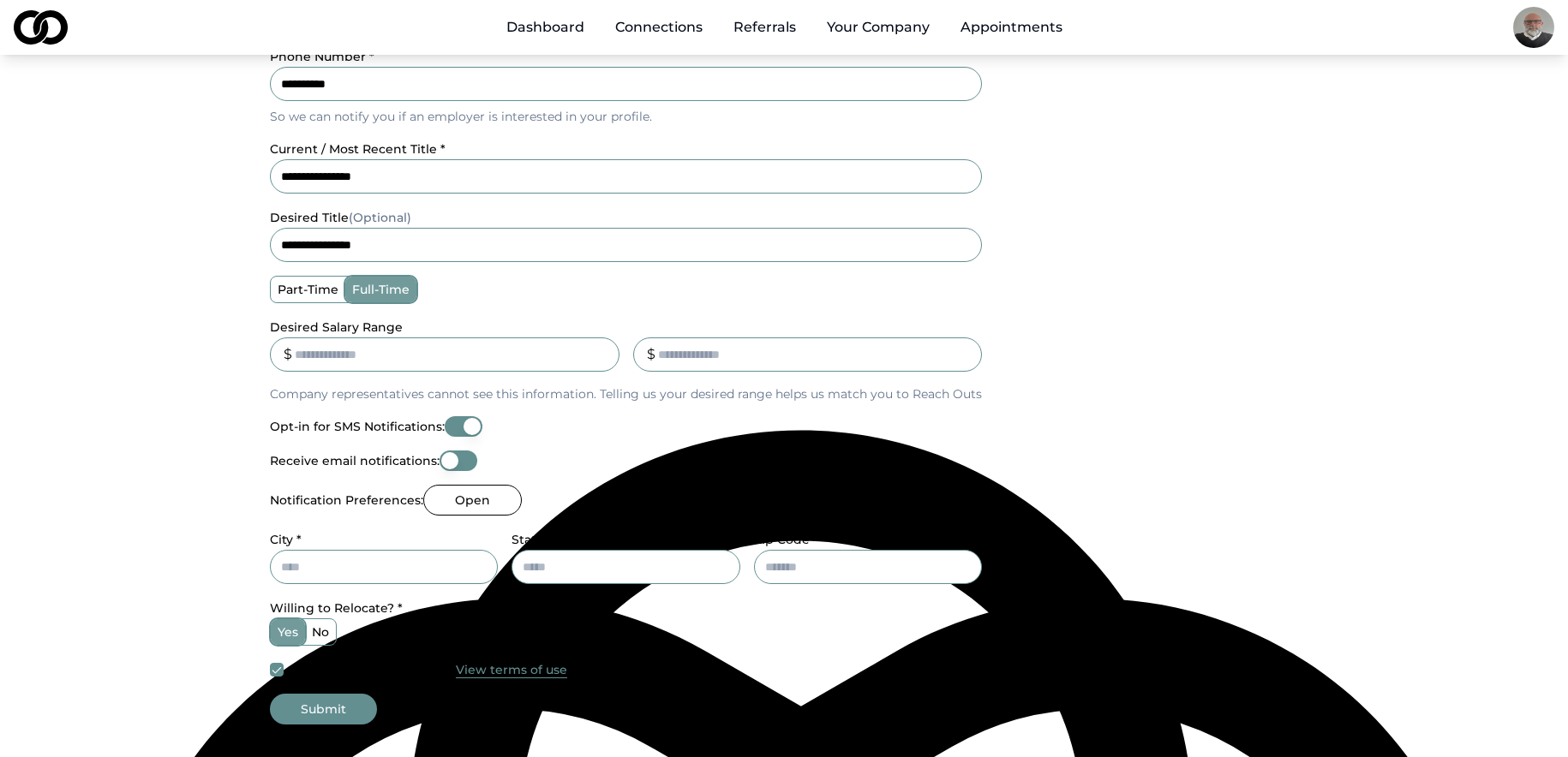
click at [452, 462] on button "Receive email notifications:" at bounding box center [458, 461] width 38 height 21
click at [470, 464] on button "Receive email notifications:" at bounding box center [458, 461] width 38 height 21
click at [471, 429] on button "Opt-in for SMS Notifications:" at bounding box center [464, 426] width 38 height 21
click at [463, 427] on button "Opt-in for SMS Notifications:" at bounding box center [464, 426] width 38 height 21
click at [457, 462] on button "Receive email notifications:" at bounding box center [458, 461] width 38 height 21
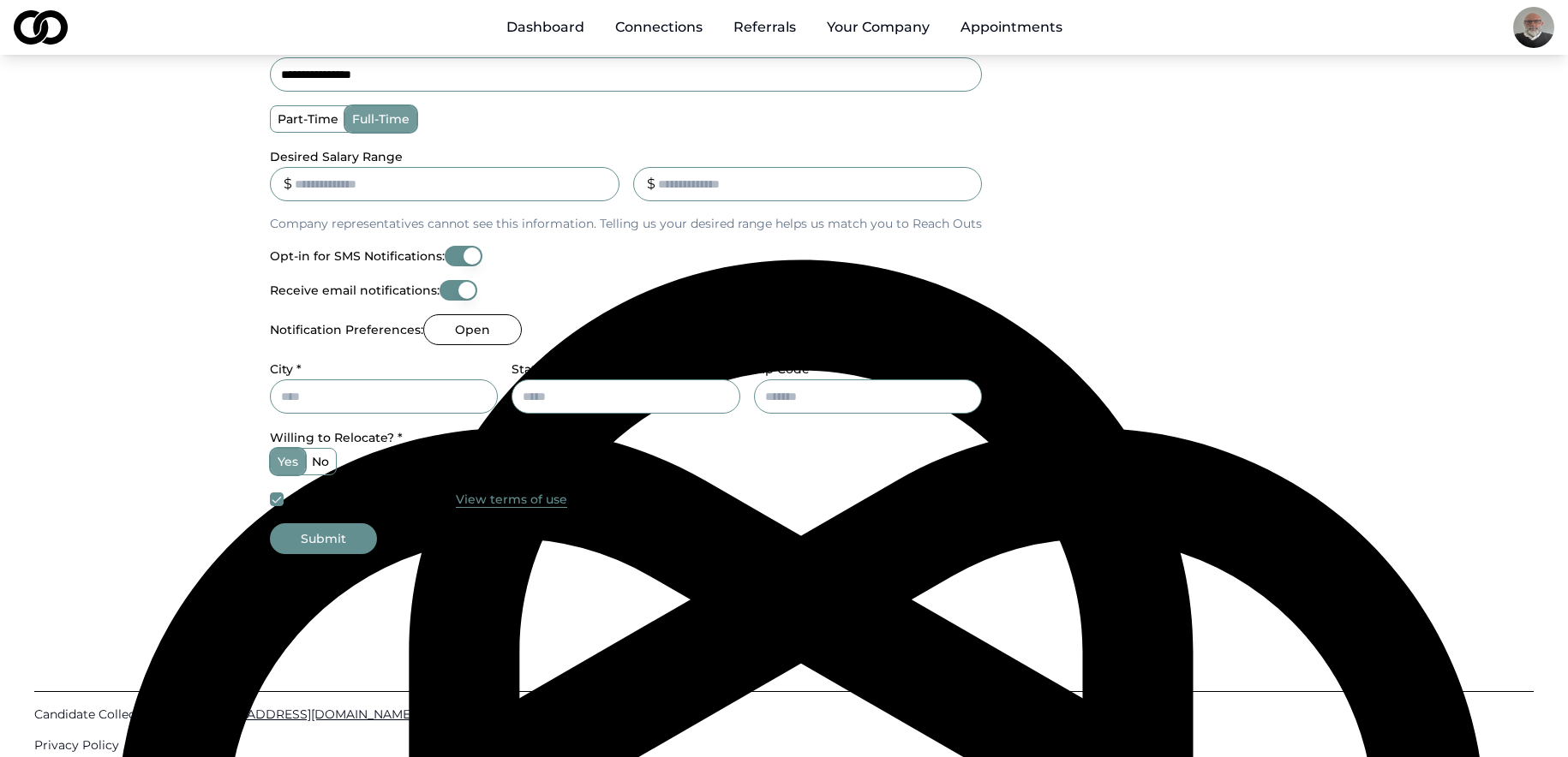
scroll to position [599, 0]
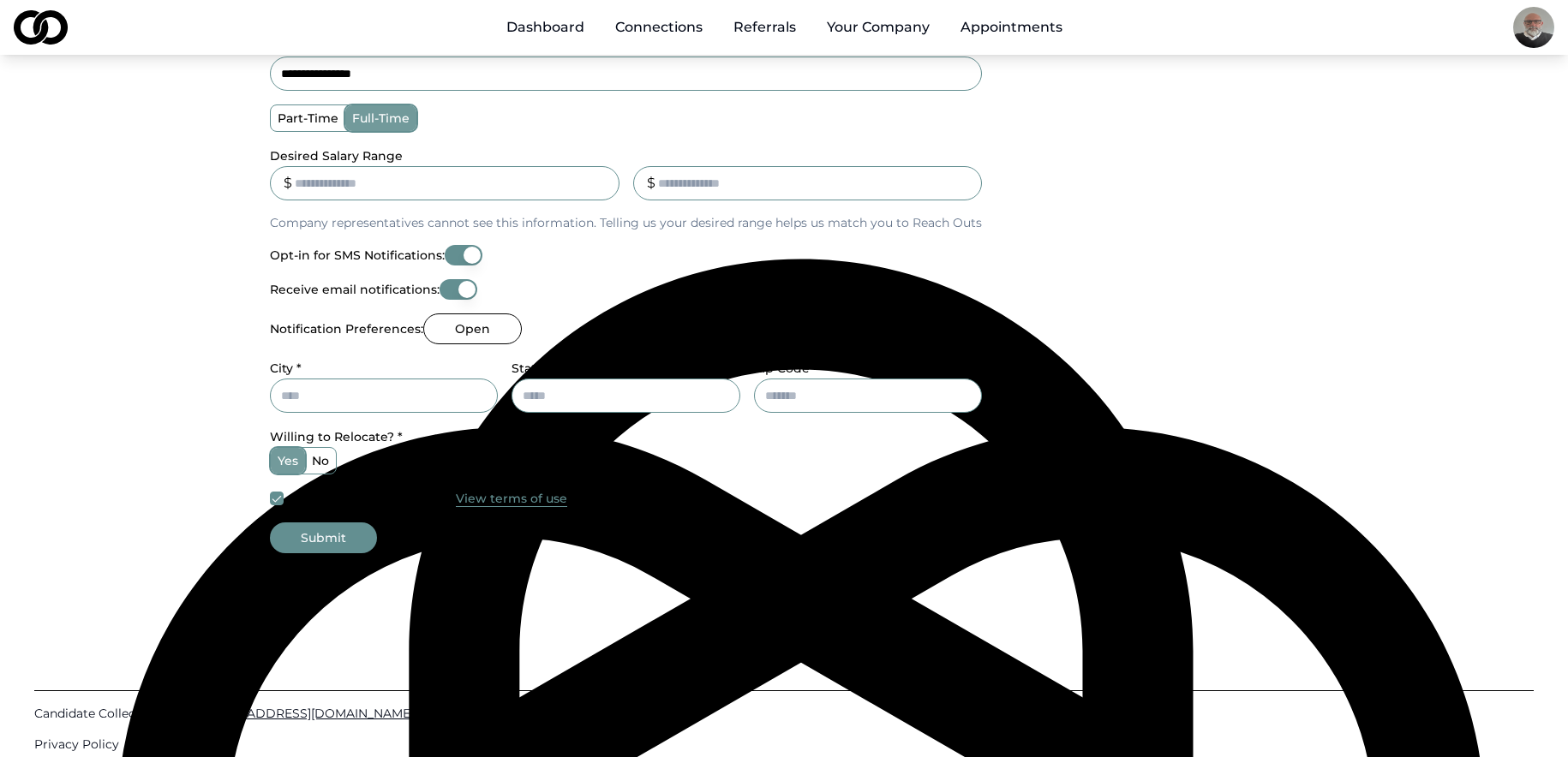
click at [466, 250] on button "Opt-in for SMS Notifications:" at bounding box center [464, 255] width 38 height 21
click at [458, 257] on button "Opt-in for SMS Notifications:" at bounding box center [464, 255] width 38 height 21
click at [496, 328] on button "Open" at bounding box center [472, 329] width 98 height 31
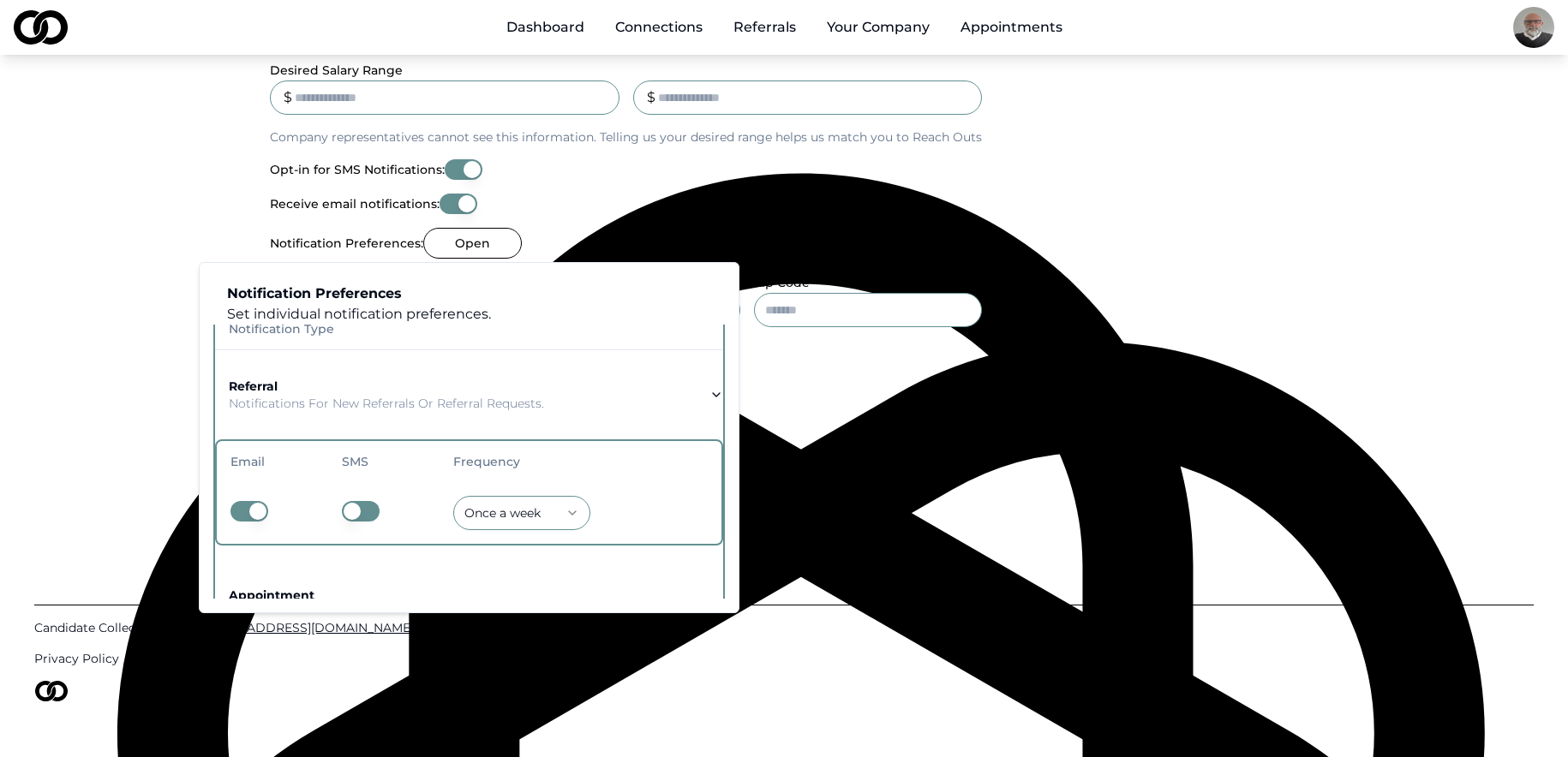
scroll to position [0, 0]
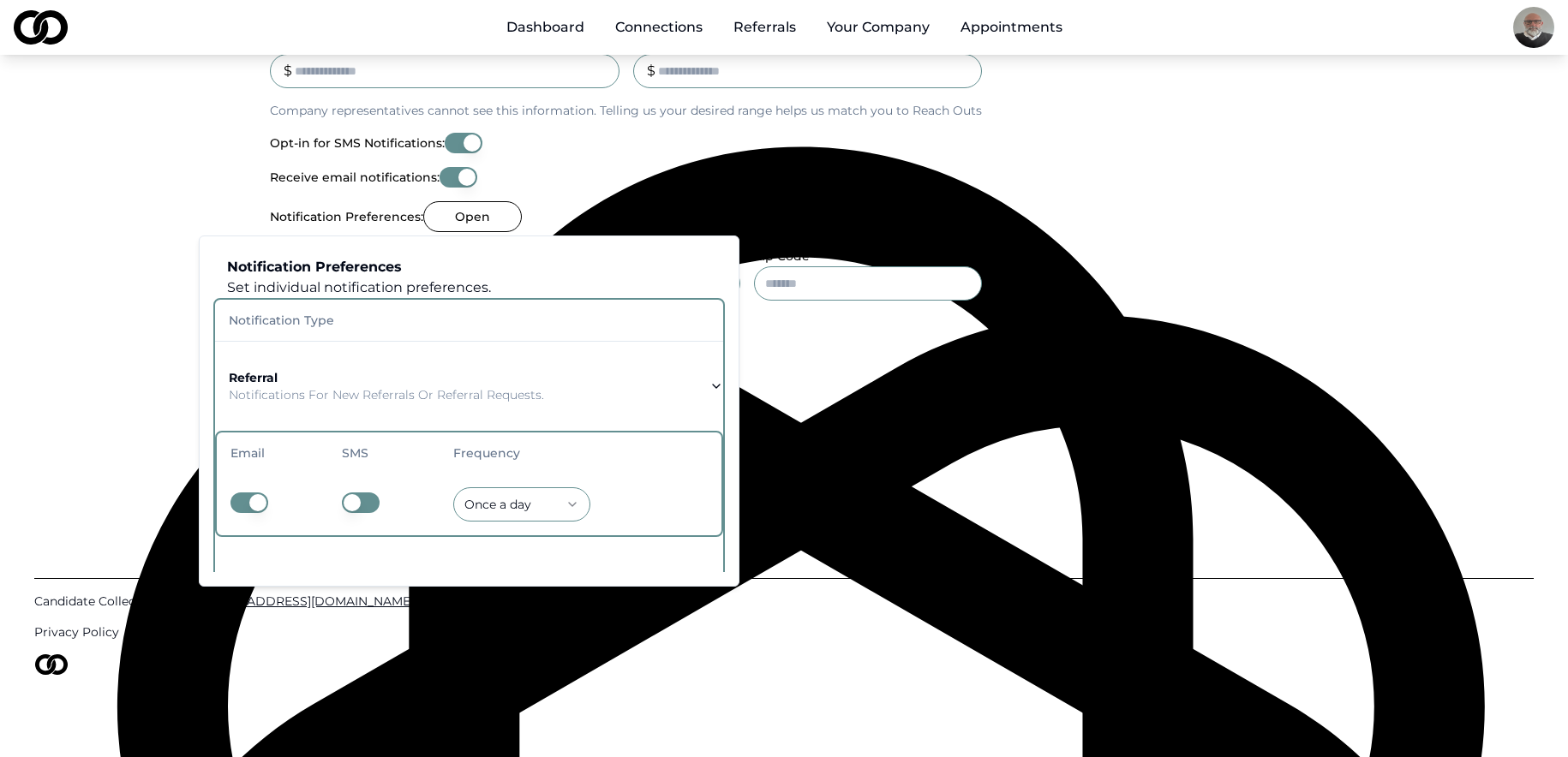
drag, startPoint x: 352, startPoint y: 507, endPoint x: 421, endPoint y: 513, distance: 69.3
click at [421, 512] on td at bounding box center [384, 504] width 112 height 62
click at [349, 506] on button "button" at bounding box center [361, 502] width 38 height 21
click at [710, 383] on icon "button" at bounding box center [716, 386] width 14 height 14
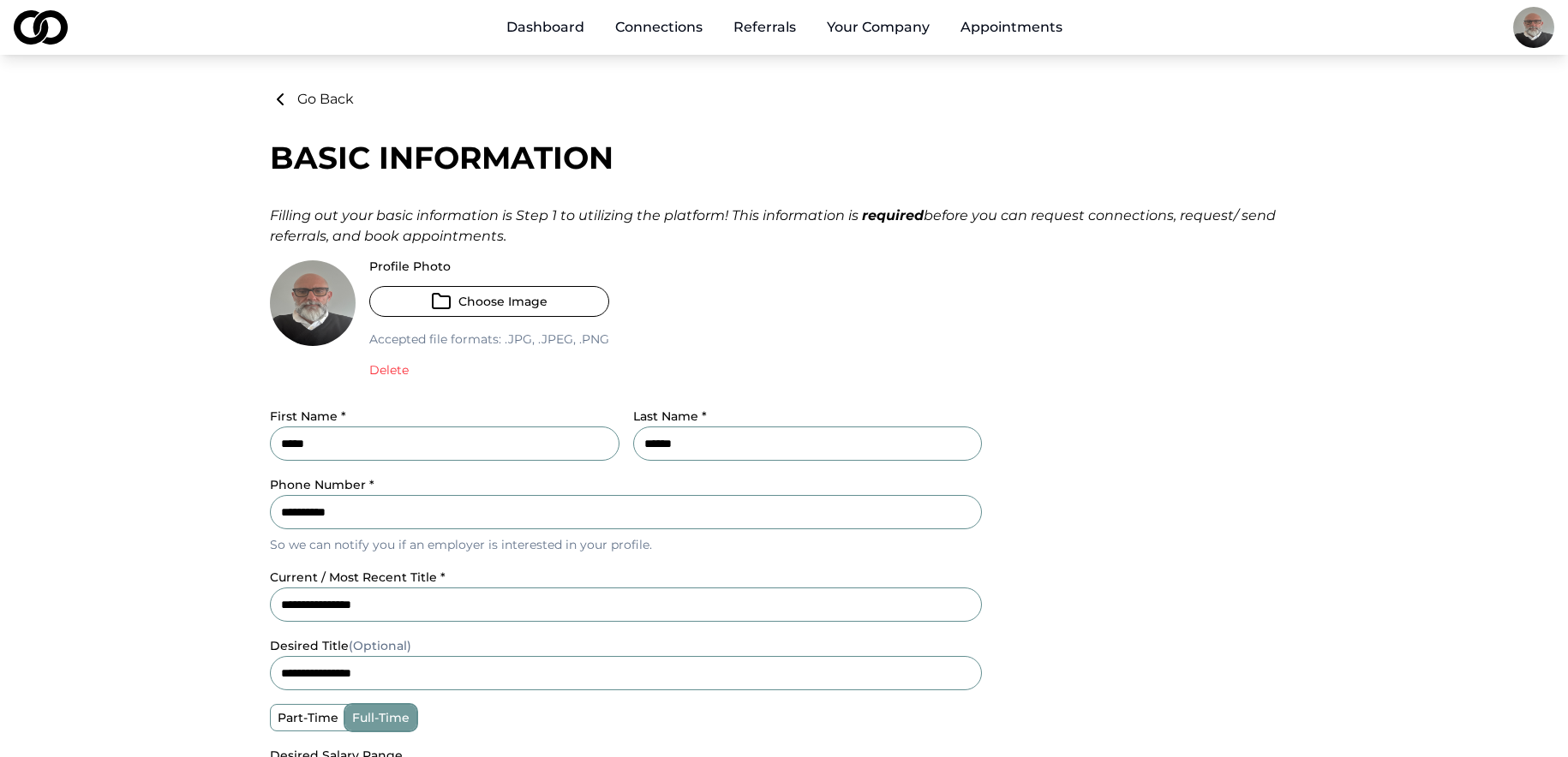
click at [937, 326] on div "Profile Photo Choose Image Accepted file formats: .jpg, .jpeg, .png Delete" at bounding box center [626, 326] width 712 height 132
click at [655, 29] on link "Connections" at bounding box center [659, 27] width 115 height 34
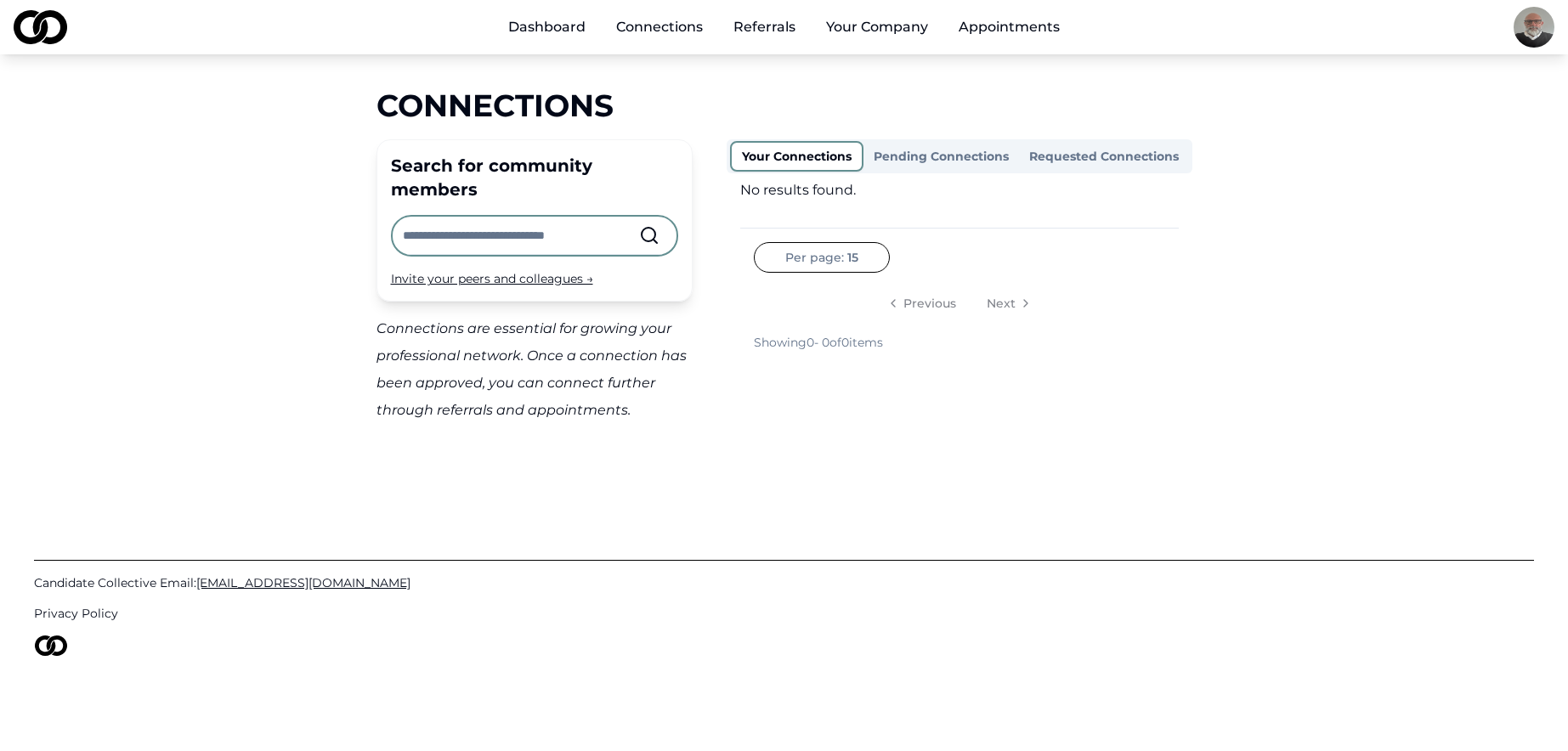
click at [793, 158] on button "Your Connections" at bounding box center [796, 156] width 133 height 30
click at [790, 154] on button "Your Connections" at bounding box center [796, 156] width 133 height 30
click at [948, 157] on button "Pending Connections" at bounding box center [941, 156] width 155 height 27
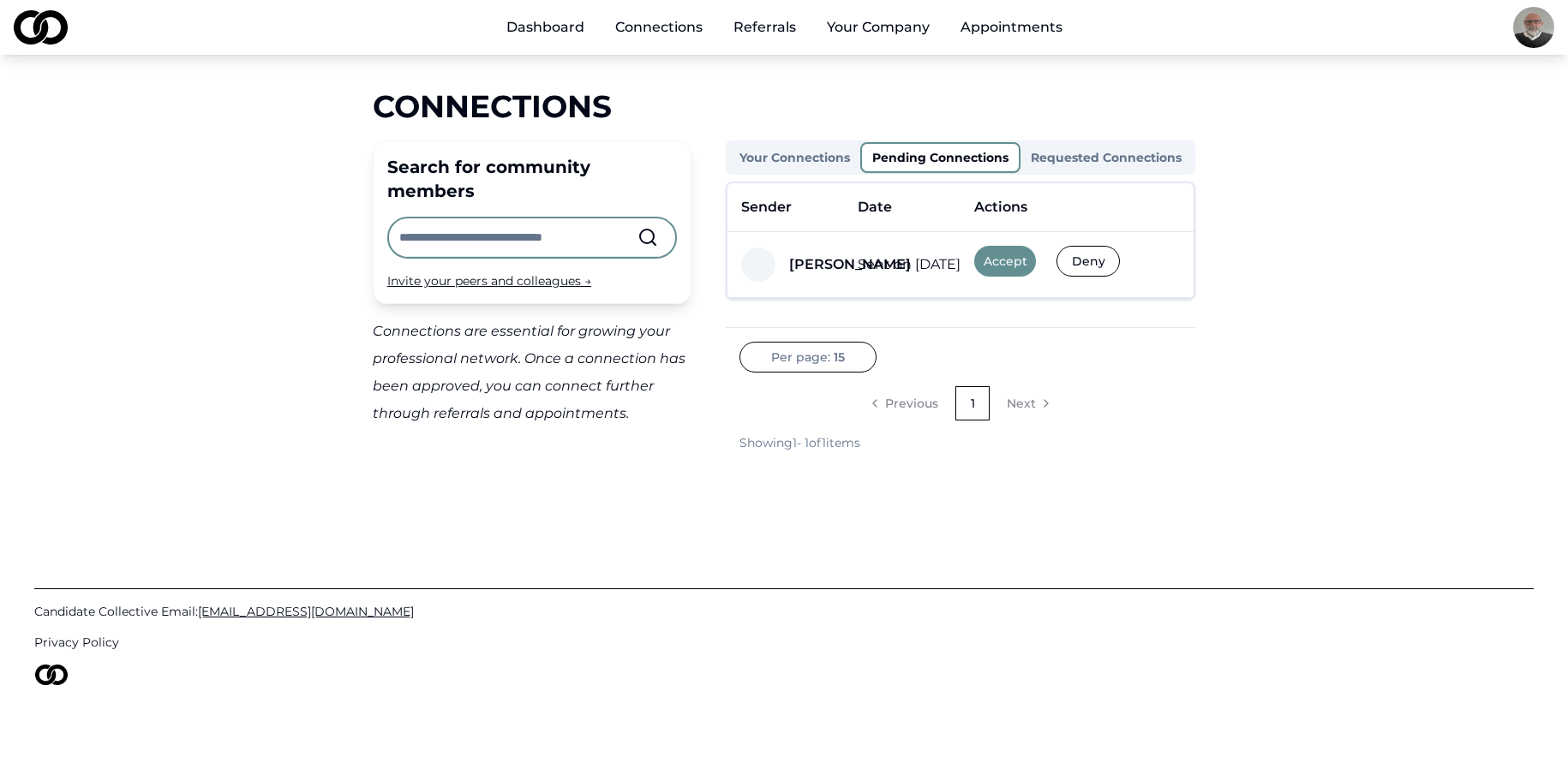
click at [1005, 262] on button "Accept" at bounding box center [1005, 261] width 62 height 31
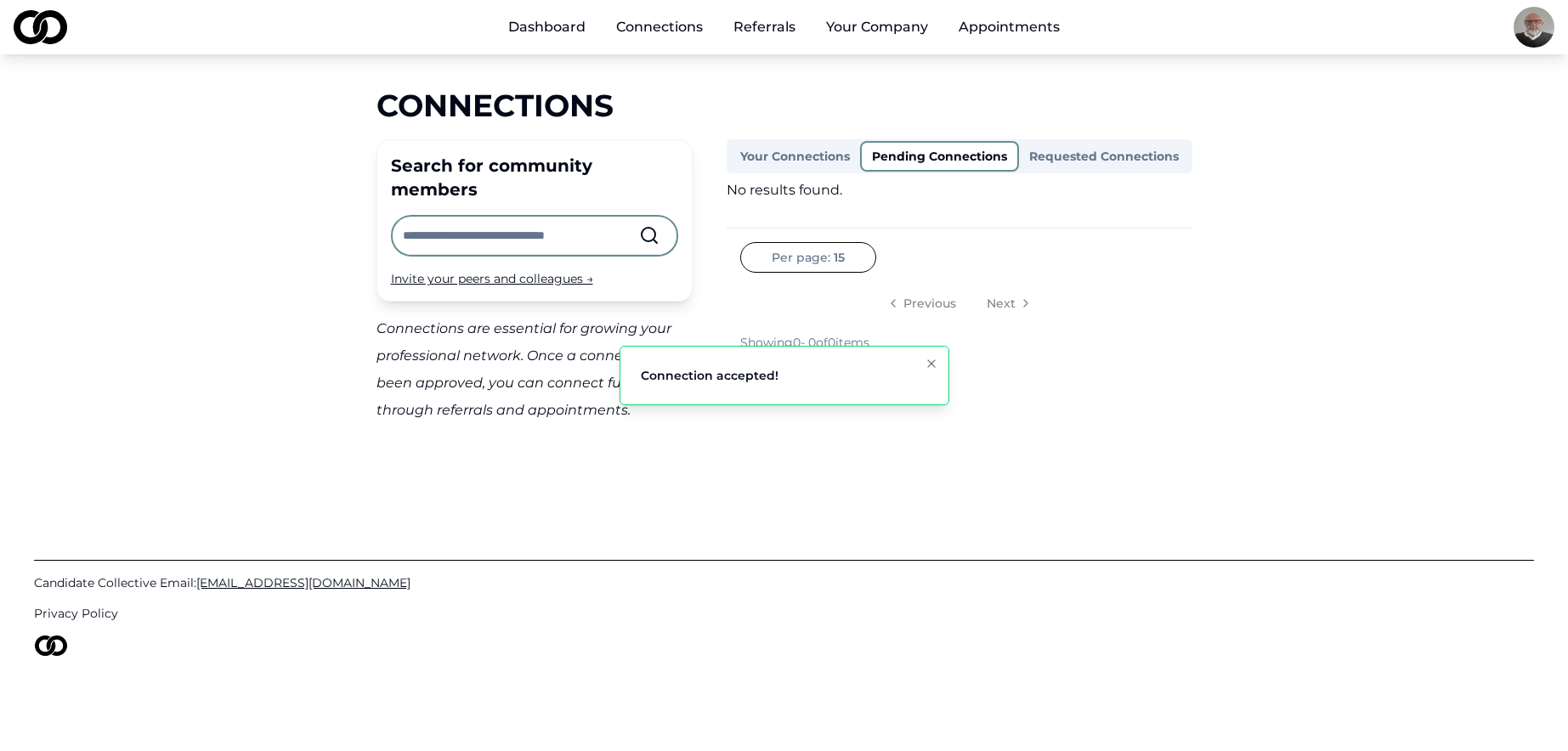
click at [938, 361] on icon "Notifications (F8)" at bounding box center [930, 363] width 13 height 13
click at [757, 32] on link "Referrals" at bounding box center [764, 27] width 89 height 34
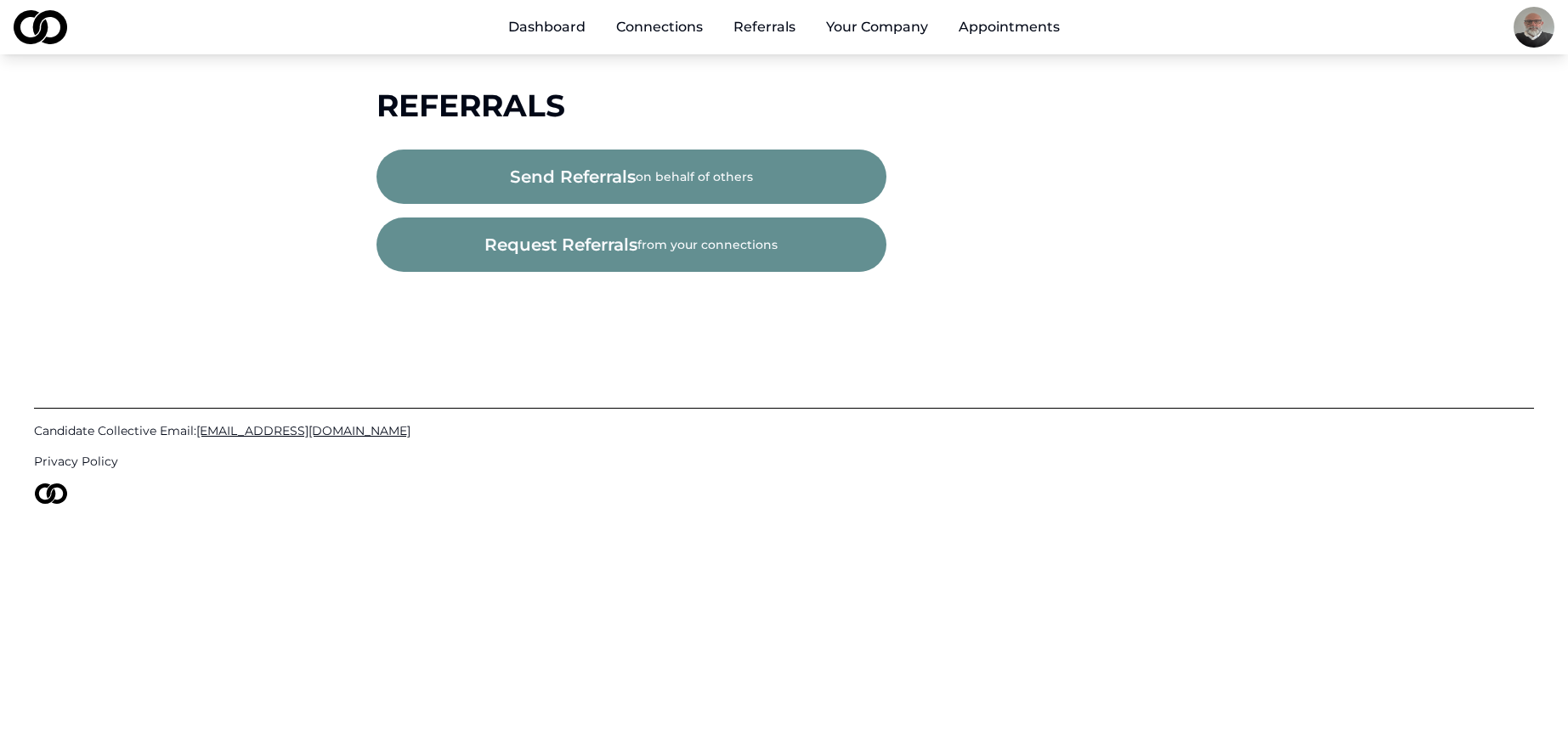
click at [671, 31] on link "Connections" at bounding box center [660, 27] width 114 height 34
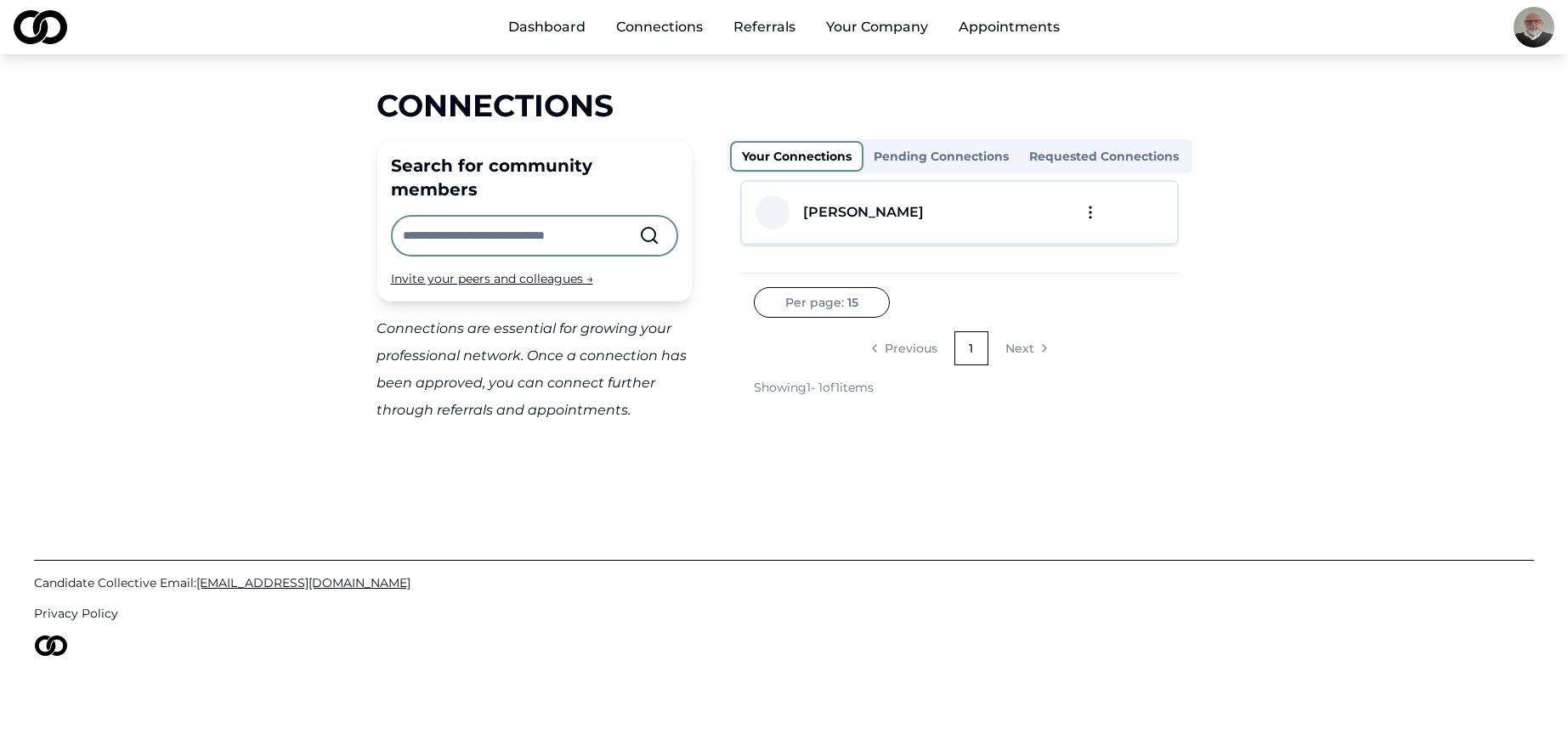
click at [762, 27] on link "Referrals" at bounding box center [764, 27] width 89 height 34
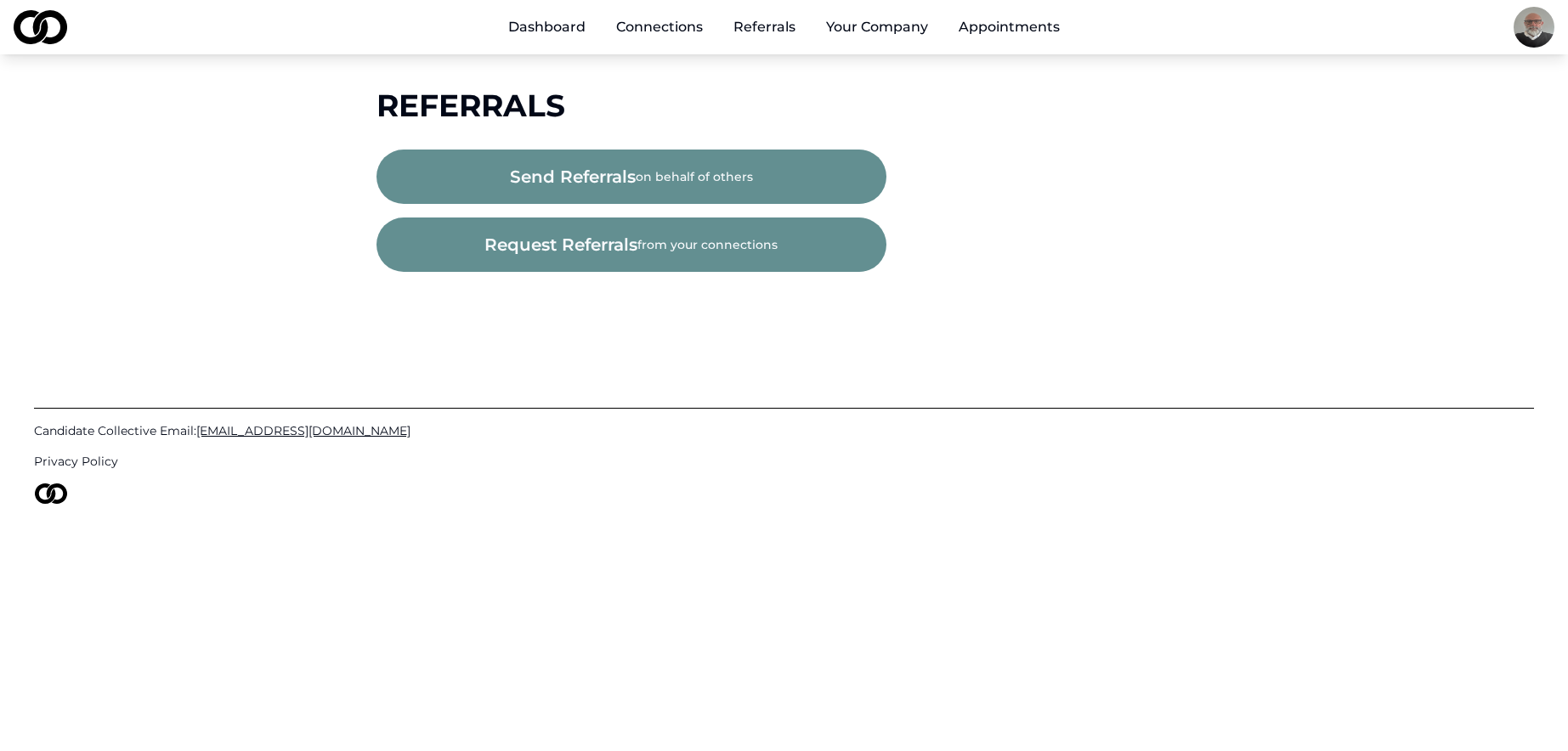
click at [746, 178] on button "send referrals on behalf of others" at bounding box center [631, 176] width 510 height 54
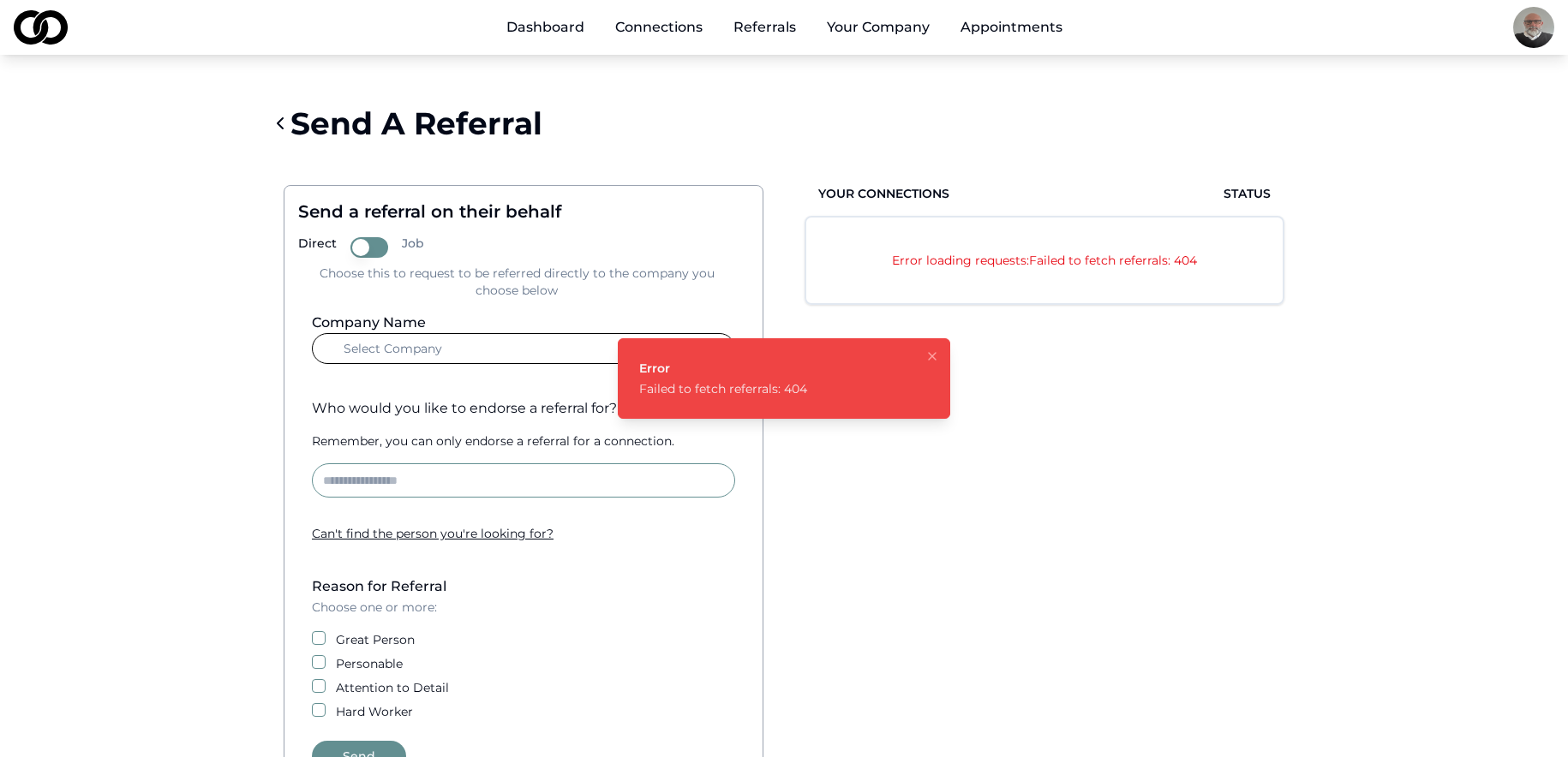
click at [933, 356] on icon "Notifications (F8)" at bounding box center [932, 356] width 14 height 14
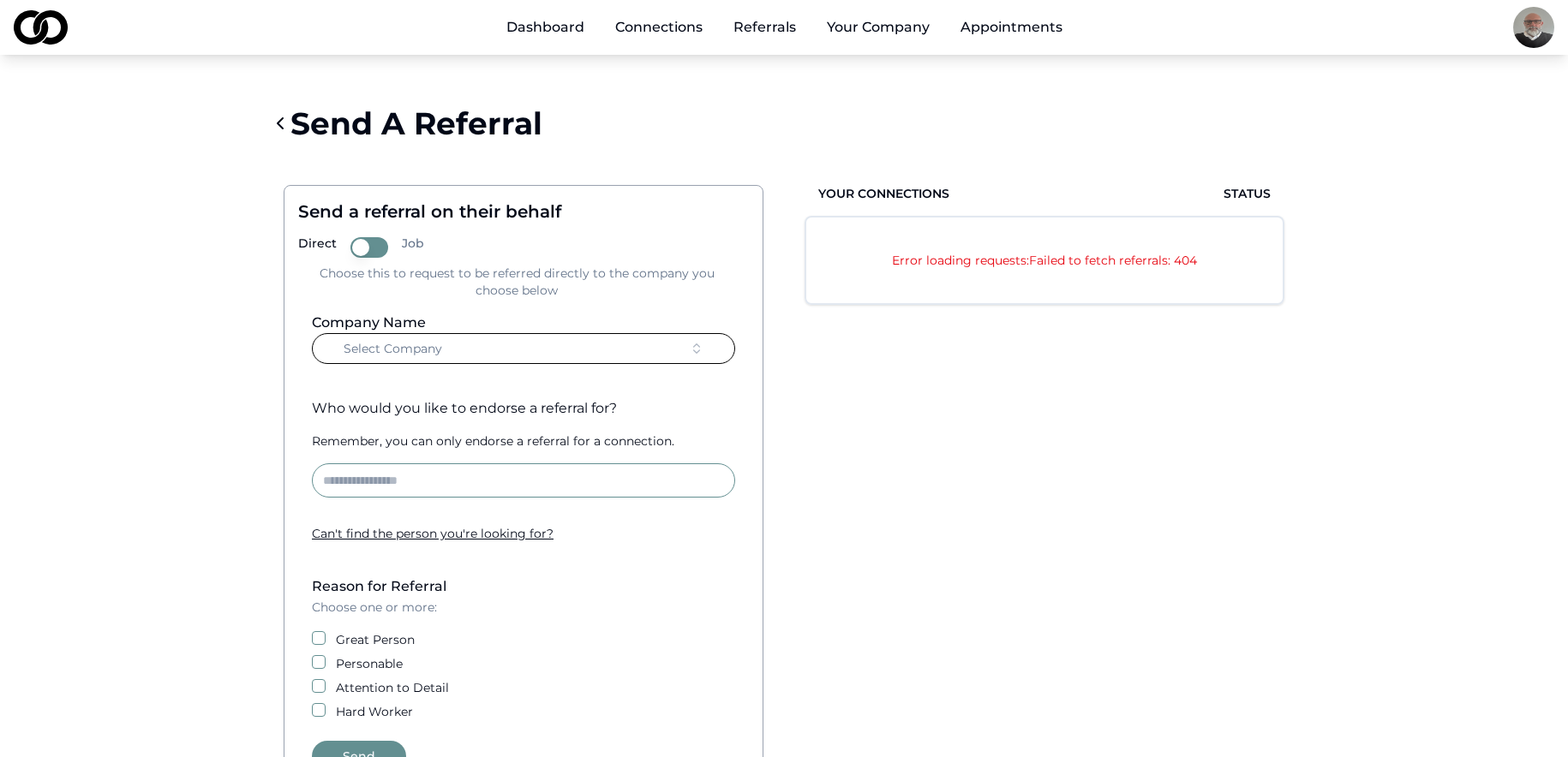
click at [761, 34] on link "Referrals" at bounding box center [765, 27] width 90 height 34
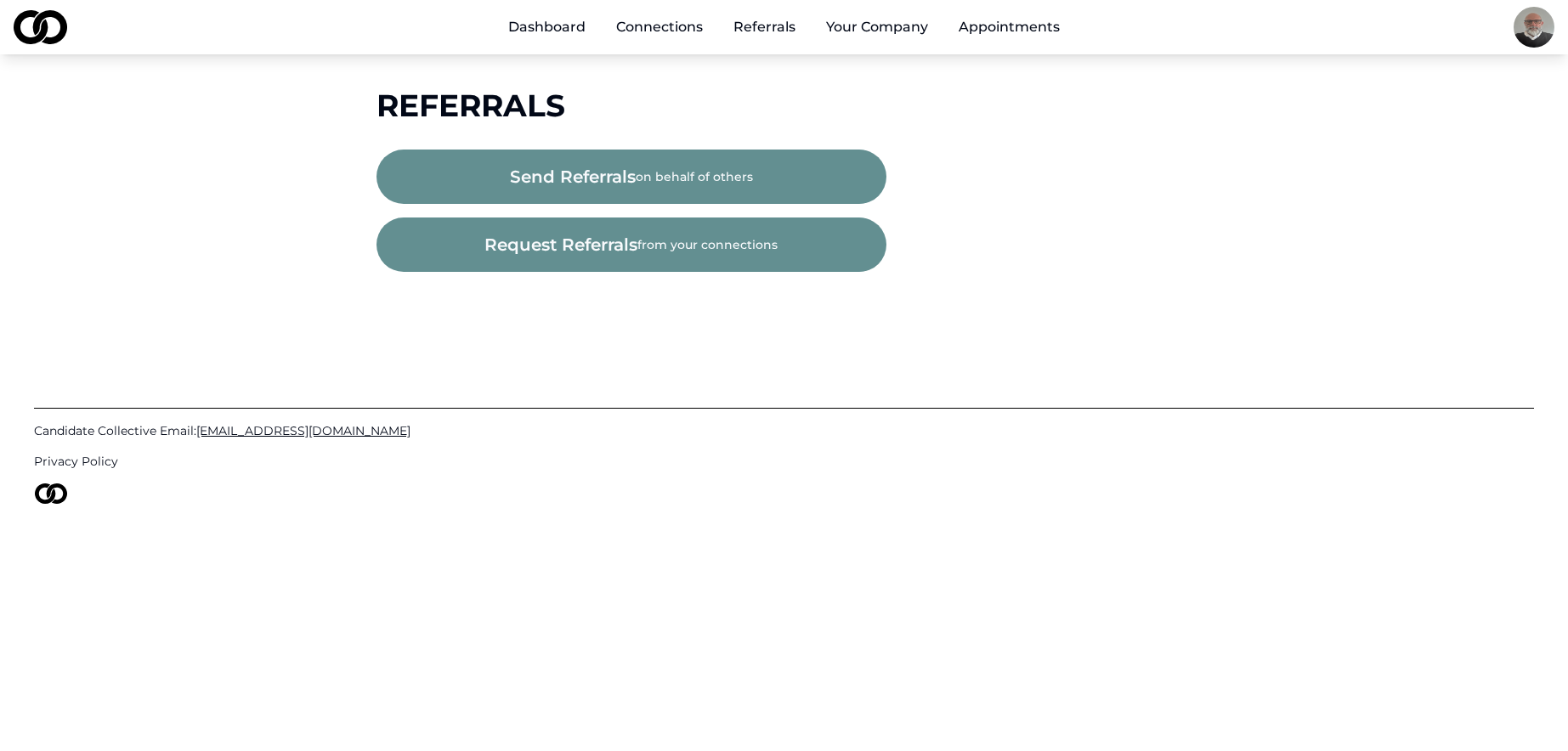
click at [675, 25] on link "Connections" at bounding box center [660, 27] width 114 height 34
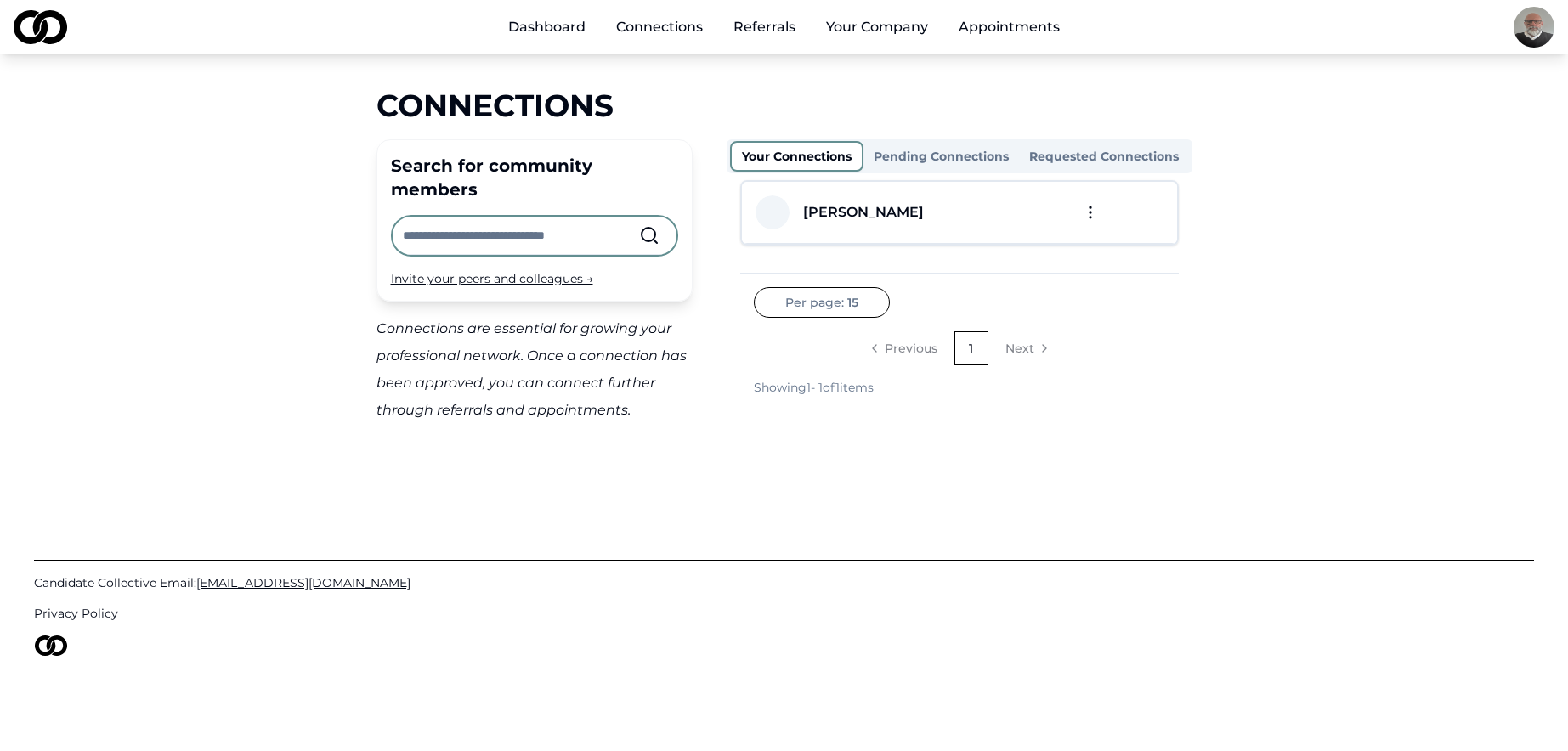
click at [815, 310] on html "Dashboard Connections Referrals Your Company Appointments Connections Search fo…" at bounding box center [784, 375] width 1568 height 751
click at [1178, 319] on html "Dashboard Connections Referrals Your Company Appointments Connections Search fo…" at bounding box center [784, 375] width 1568 height 751
click at [887, 17] on button "Your Company" at bounding box center [877, 27] width 129 height 34
click at [887, 25] on button "Your Company" at bounding box center [877, 27] width 129 height 34
click at [885, 32] on button "Your Company" at bounding box center [877, 27] width 129 height 34
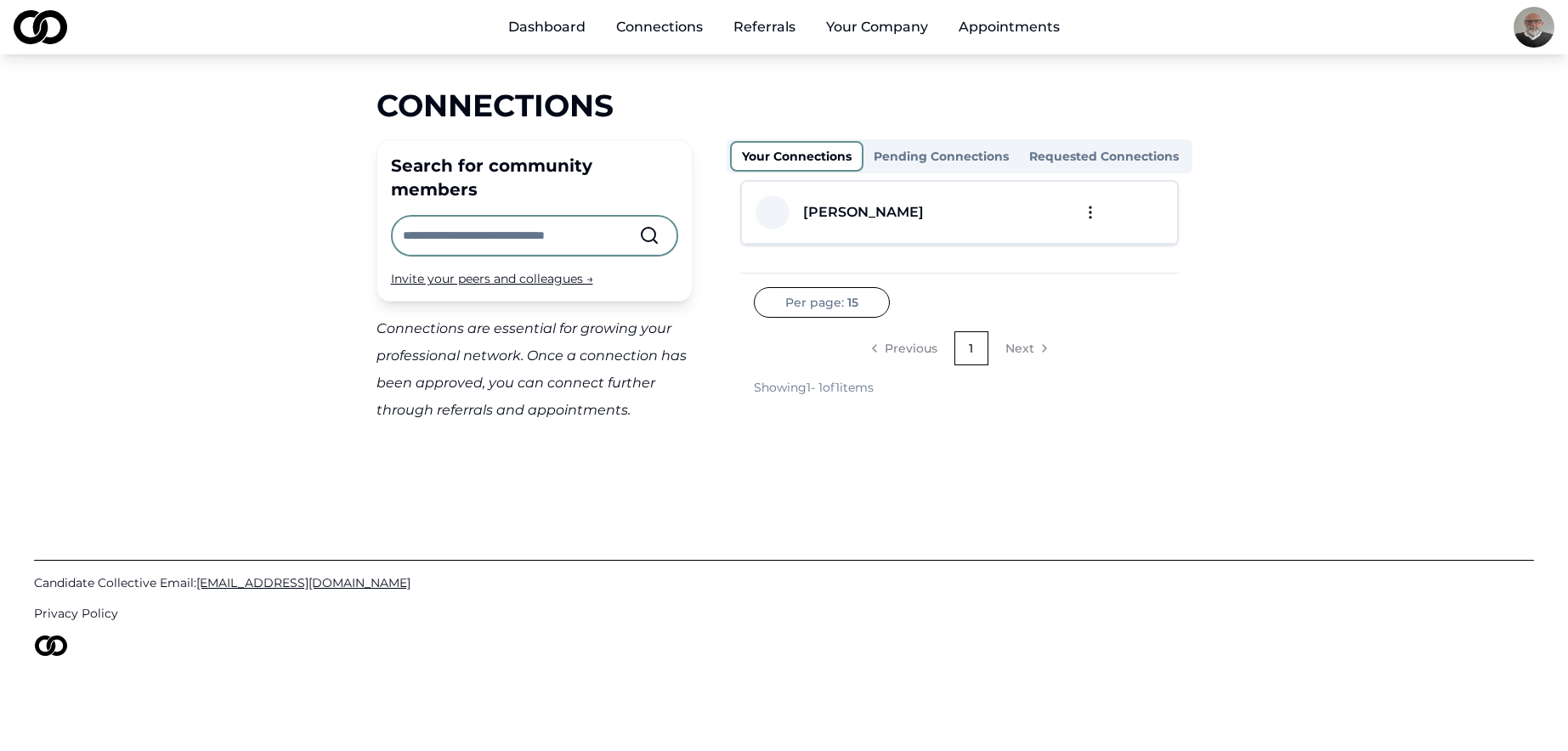
click at [768, 30] on link "Referrals" at bounding box center [764, 27] width 89 height 34
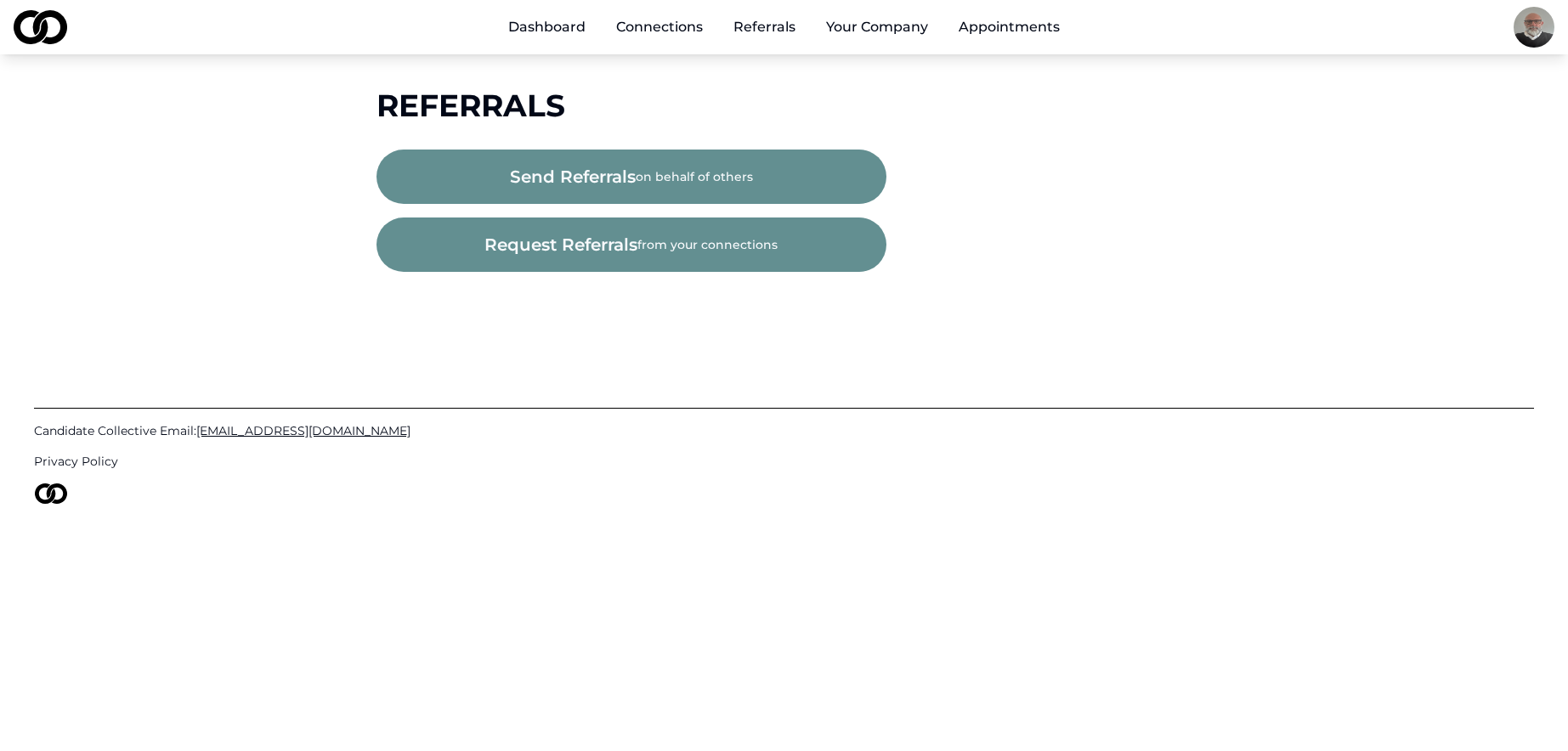
click at [587, 180] on span "send referrals" at bounding box center [572, 177] width 126 height 24
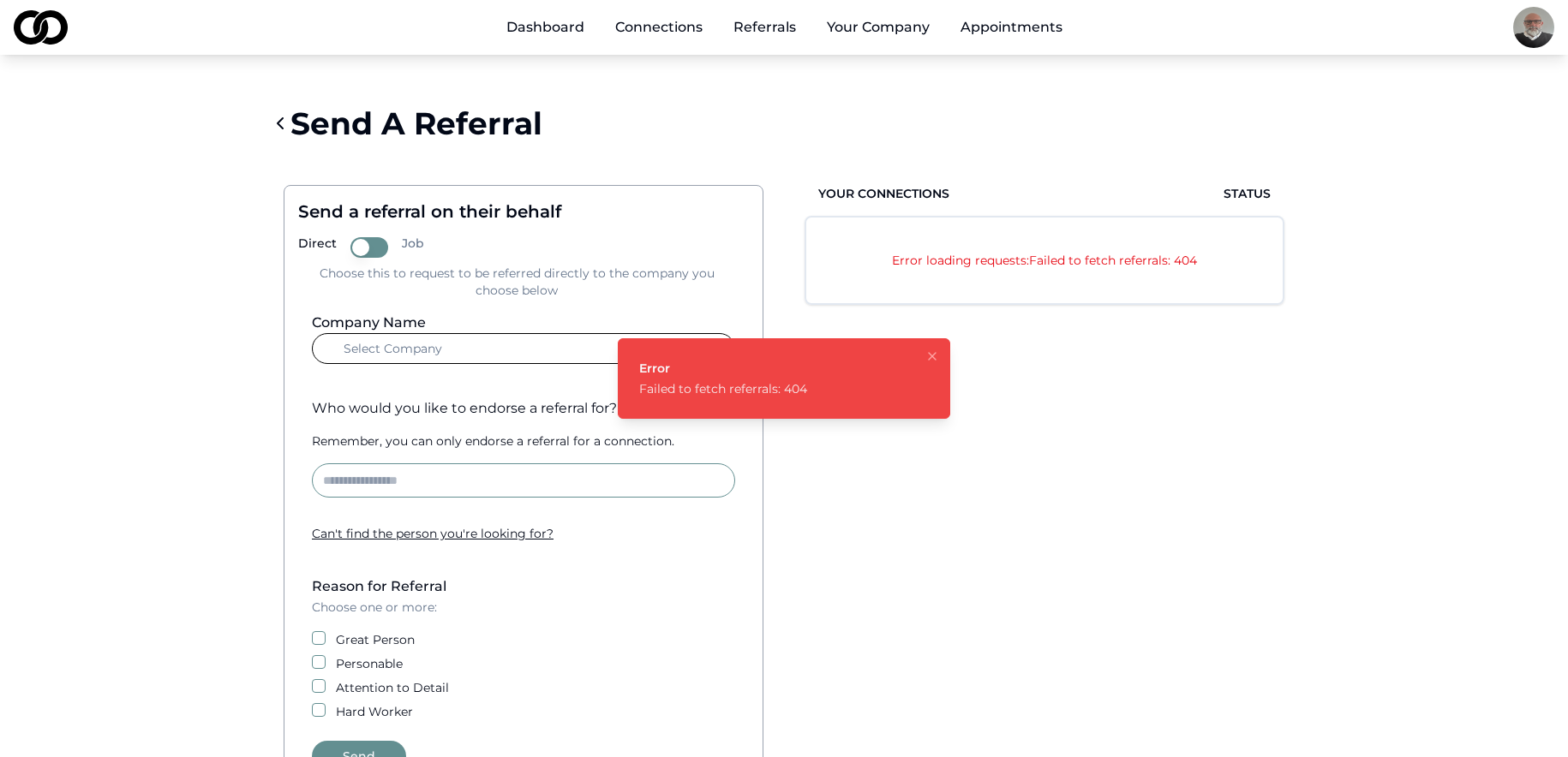
click at [933, 356] on icon "Notifications (F8)" at bounding box center [932, 356] width 14 height 14
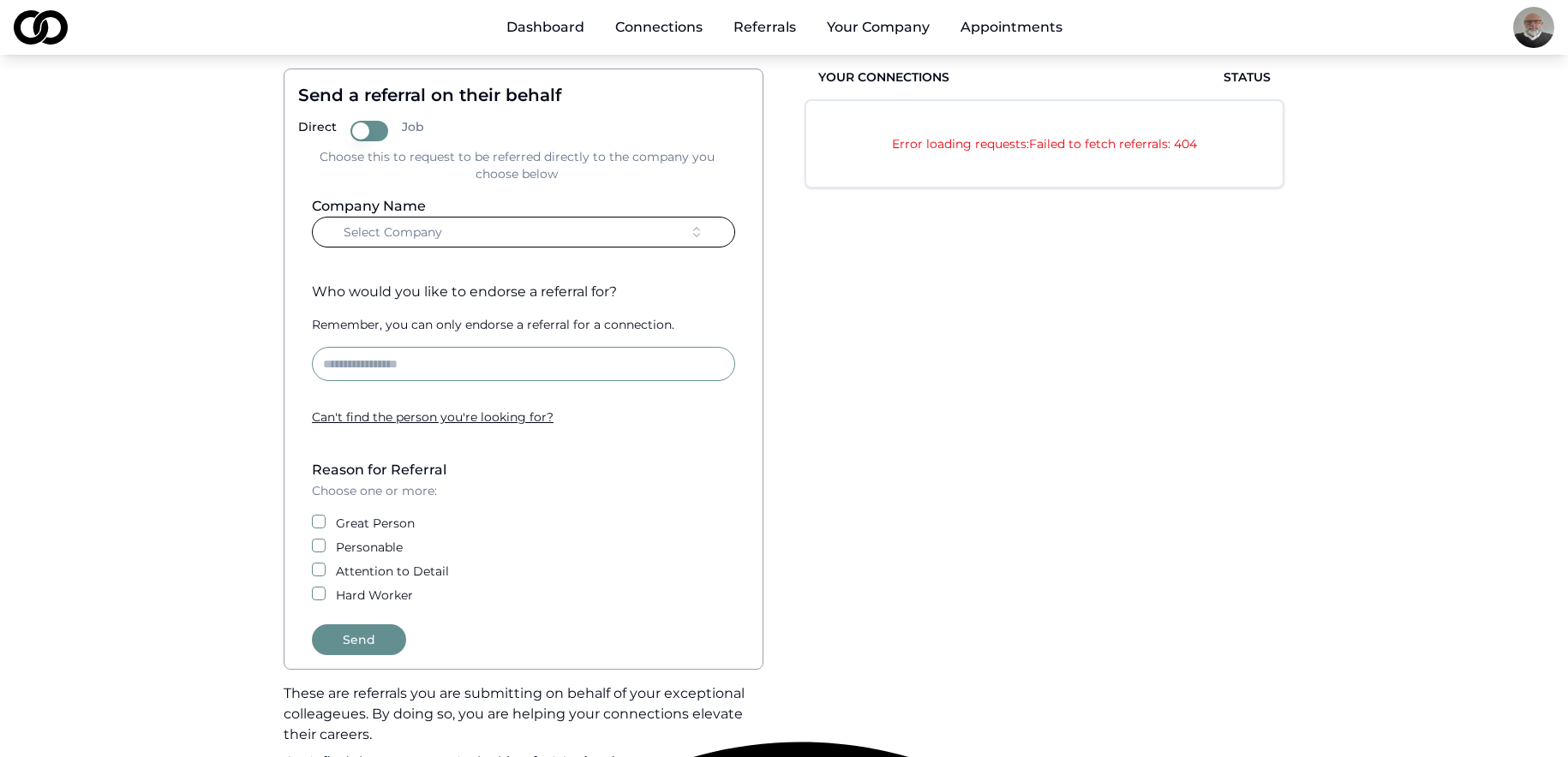
scroll to position [86, 0]
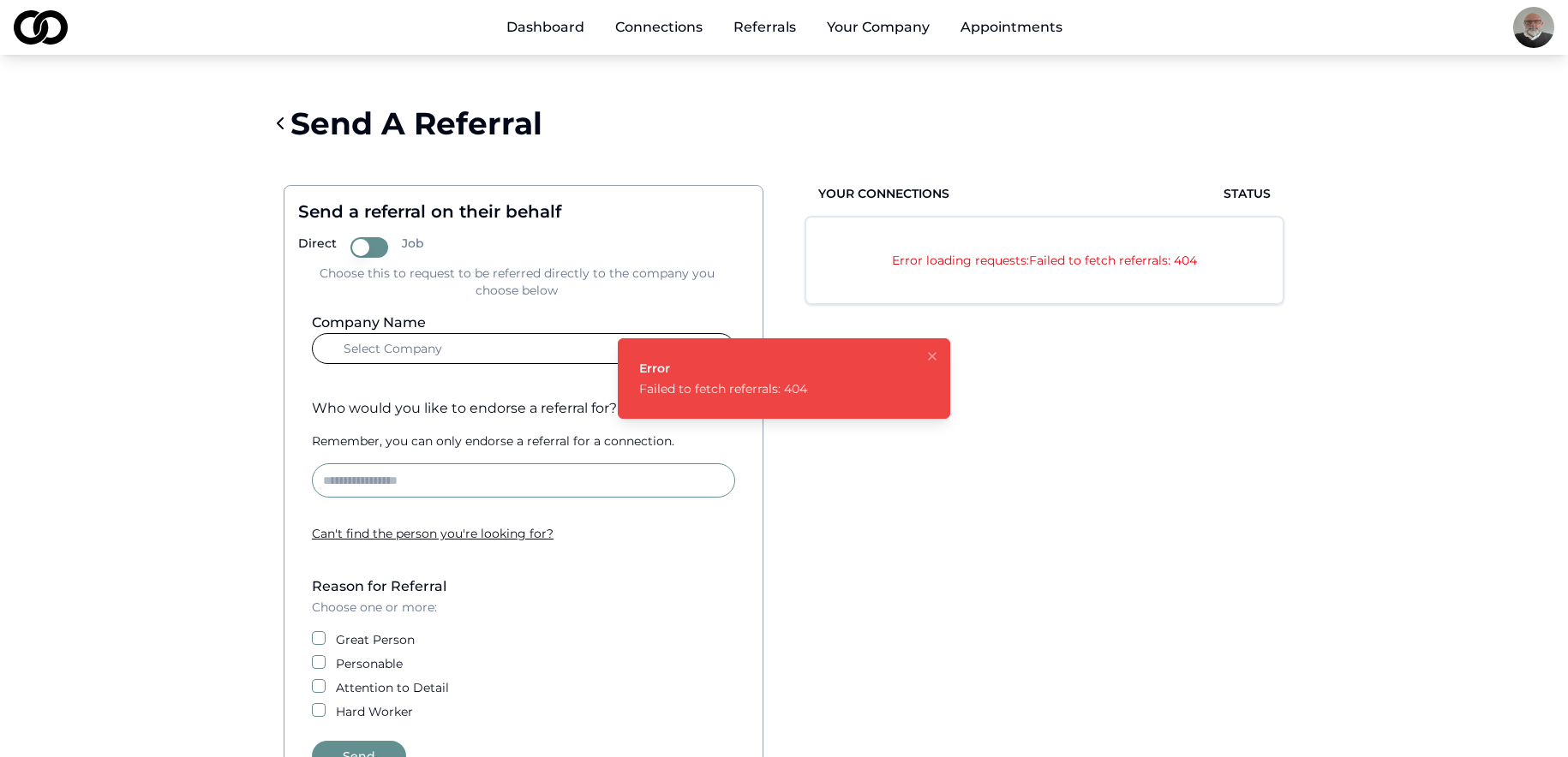
scroll to position [86, 0]
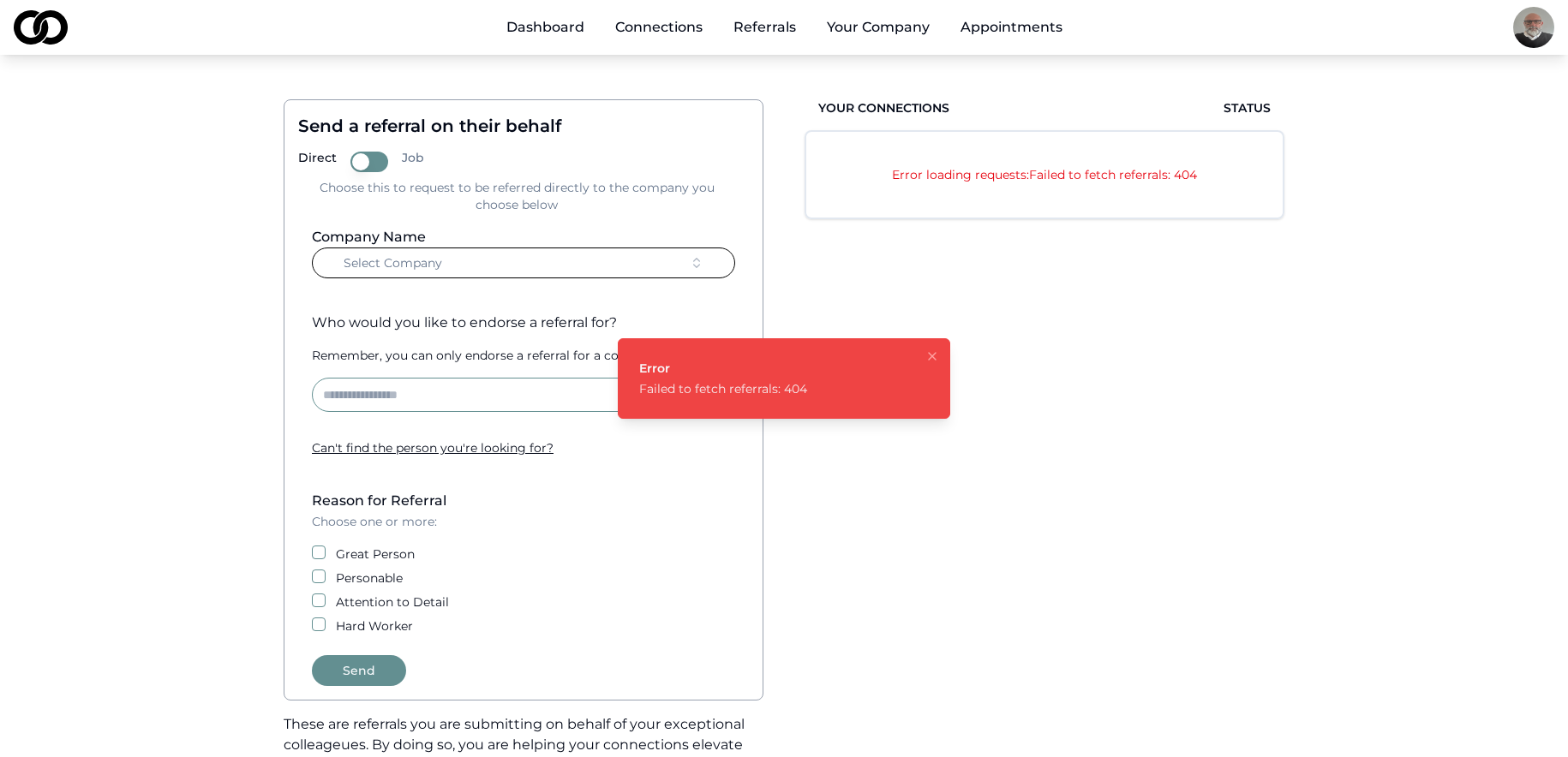
click at [929, 356] on icon "Notifications (F8)" at bounding box center [932, 356] width 14 height 14
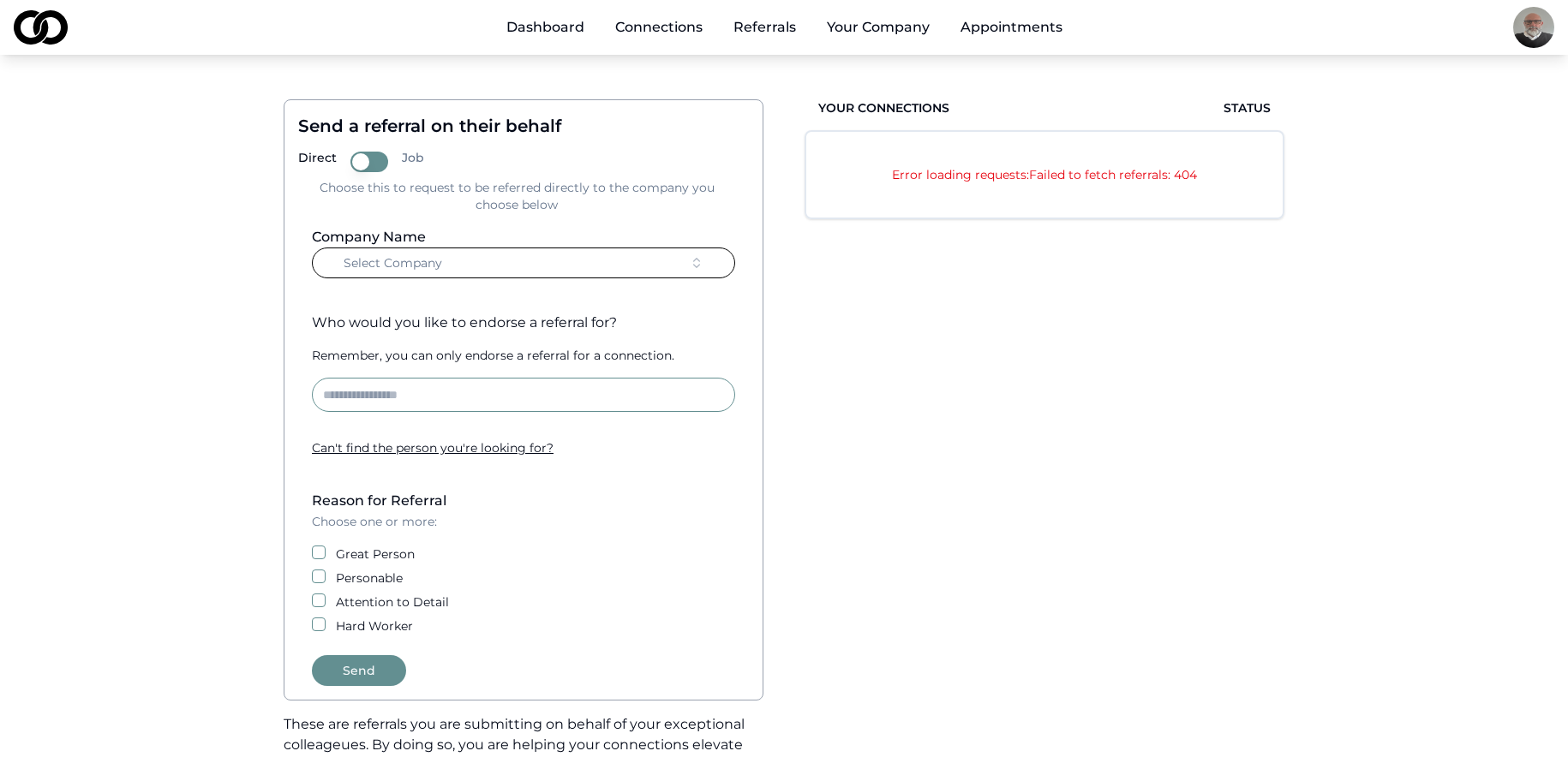
click at [455, 266] on button "Select Company" at bounding box center [523, 263] width 423 height 31
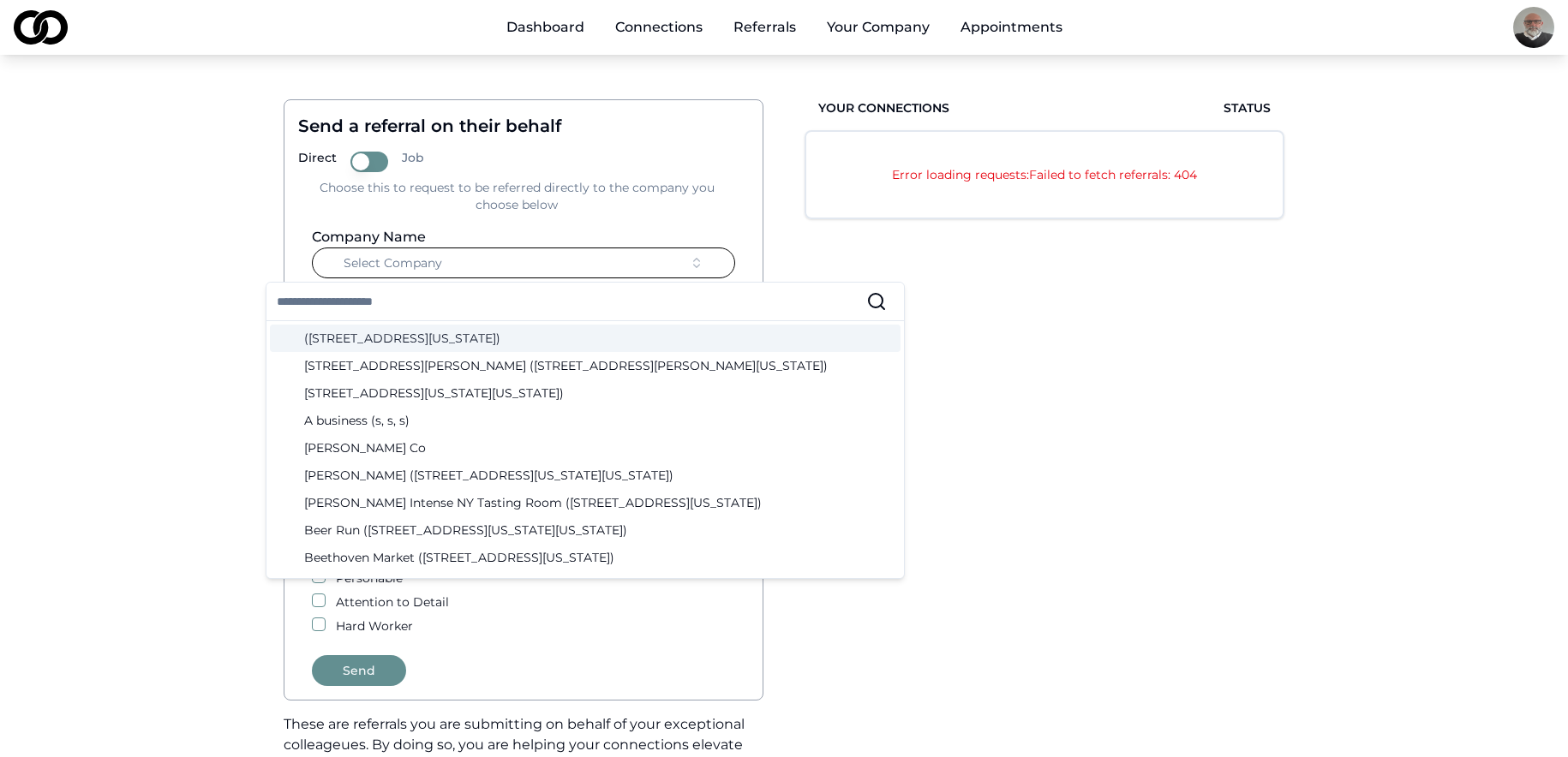
click at [455, 266] on button "Select Company" at bounding box center [523, 263] width 423 height 31
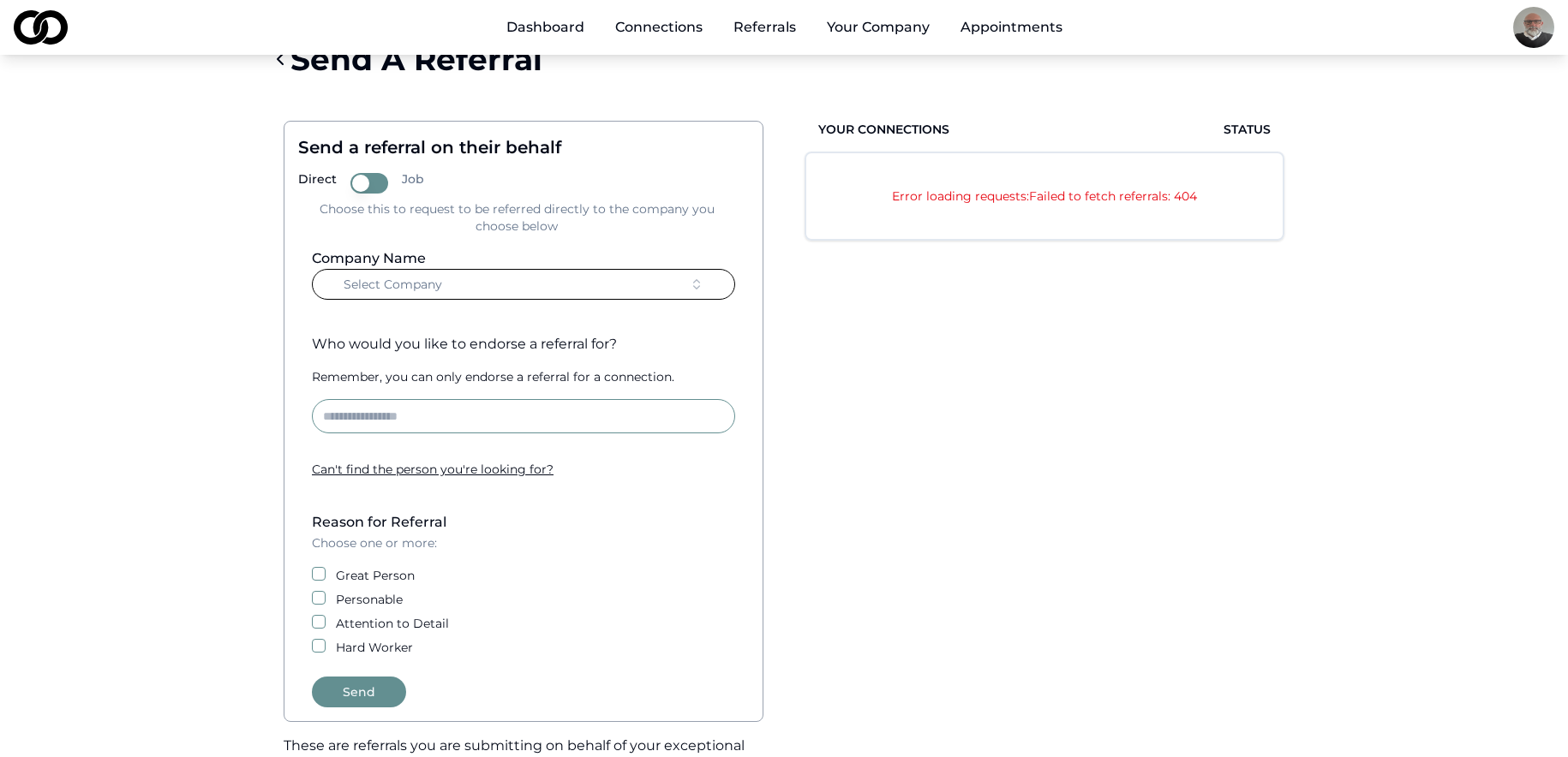
scroll to position [0, 0]
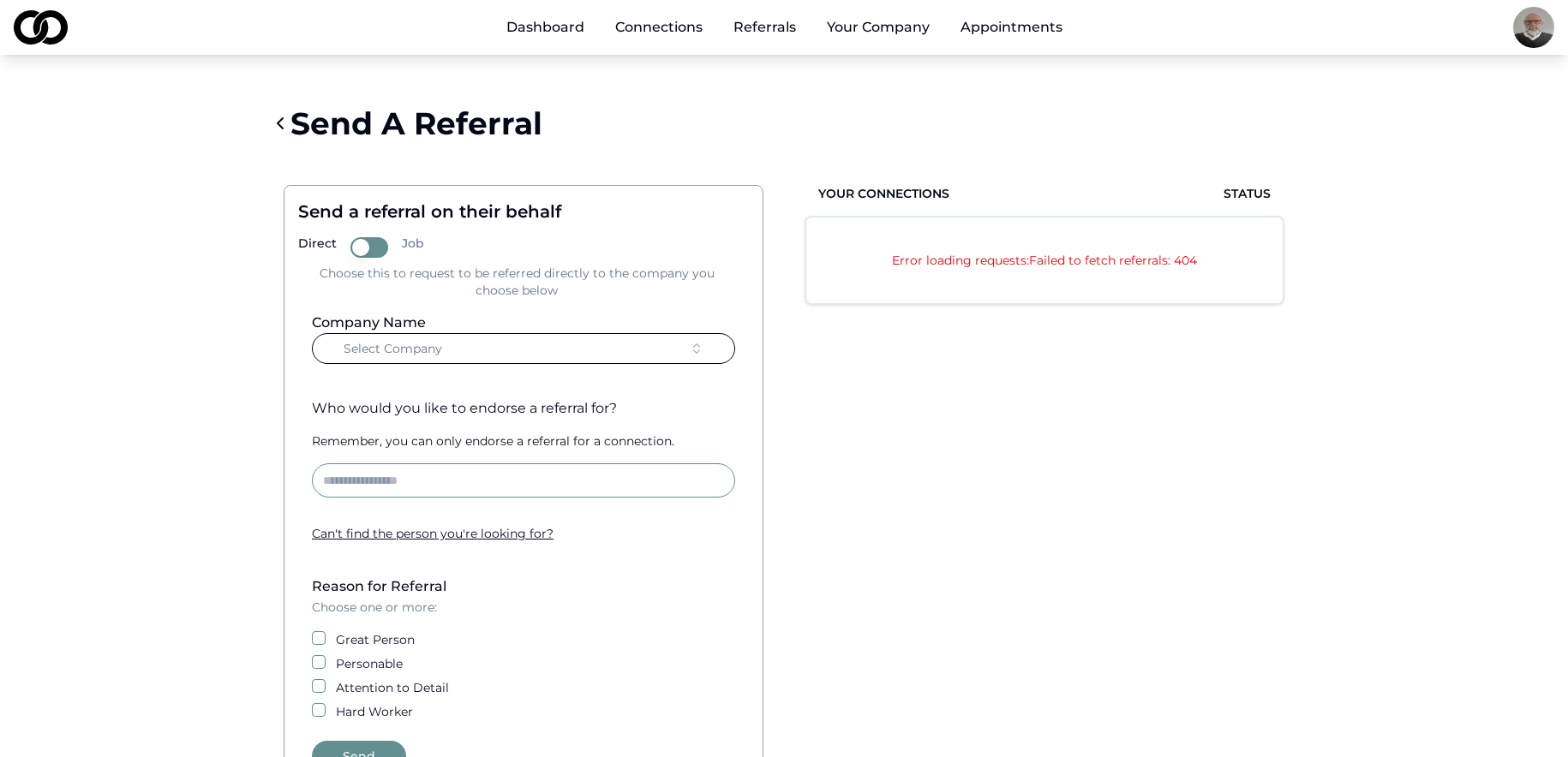
click at [543, 22] on link "Dashboard" at bounding box center [545, 27] width 105 height 34
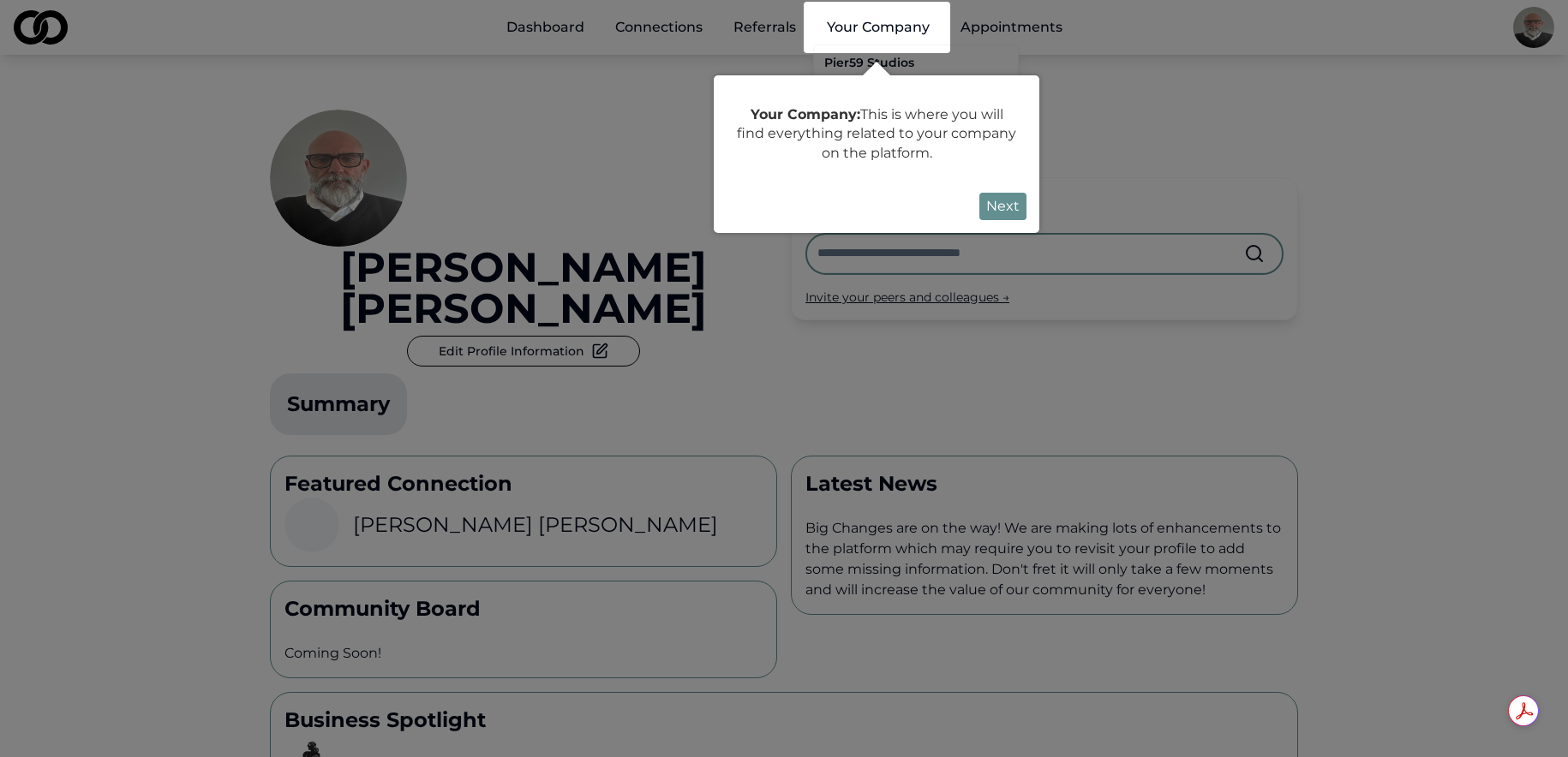
click at [998, 205] on button "Next" at bounding box center [1003, 206] width 47 height 27
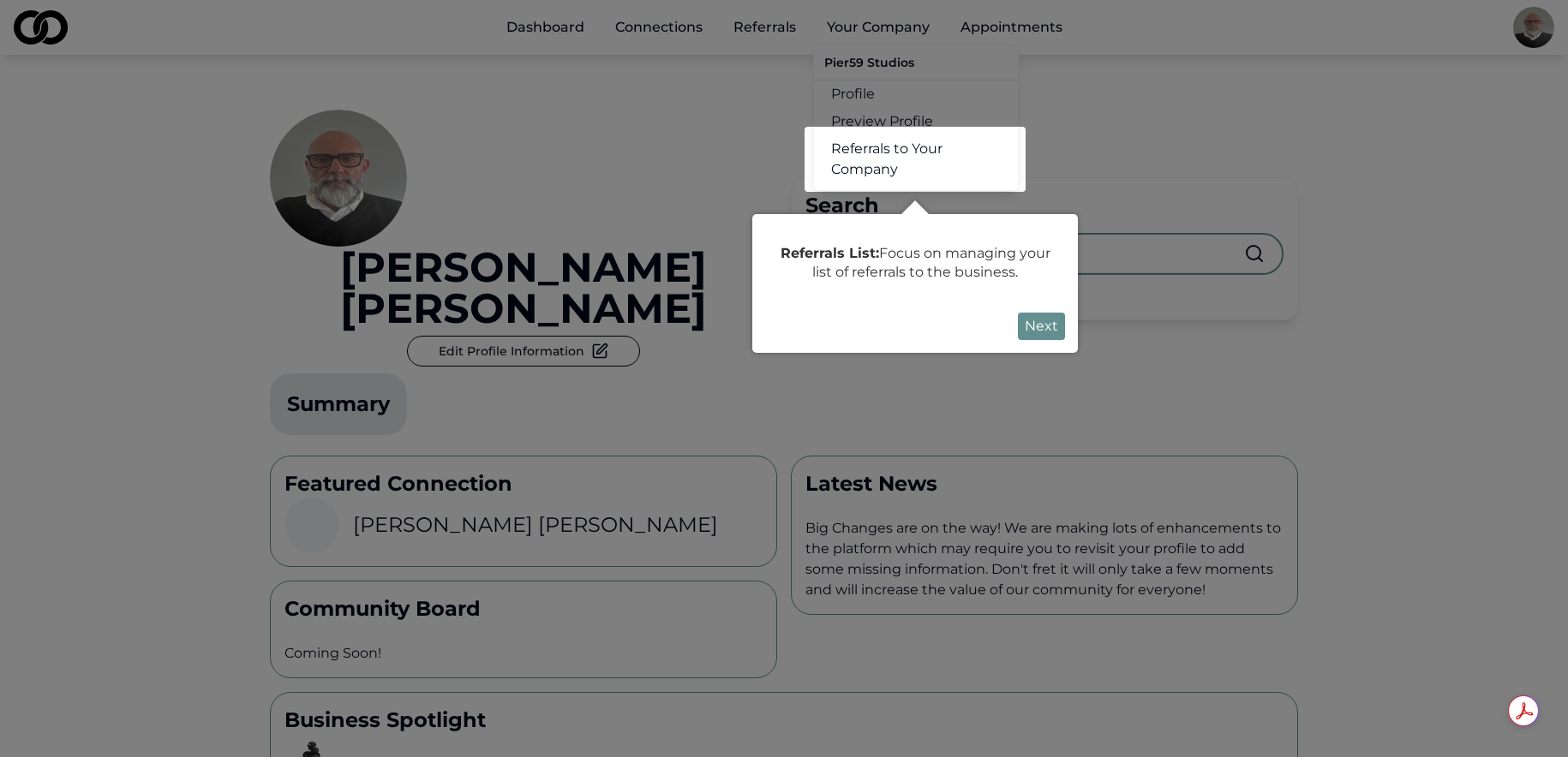
click at [1037, 324] on button "Next" at bounding box center [1042, 326] width 47 height 27
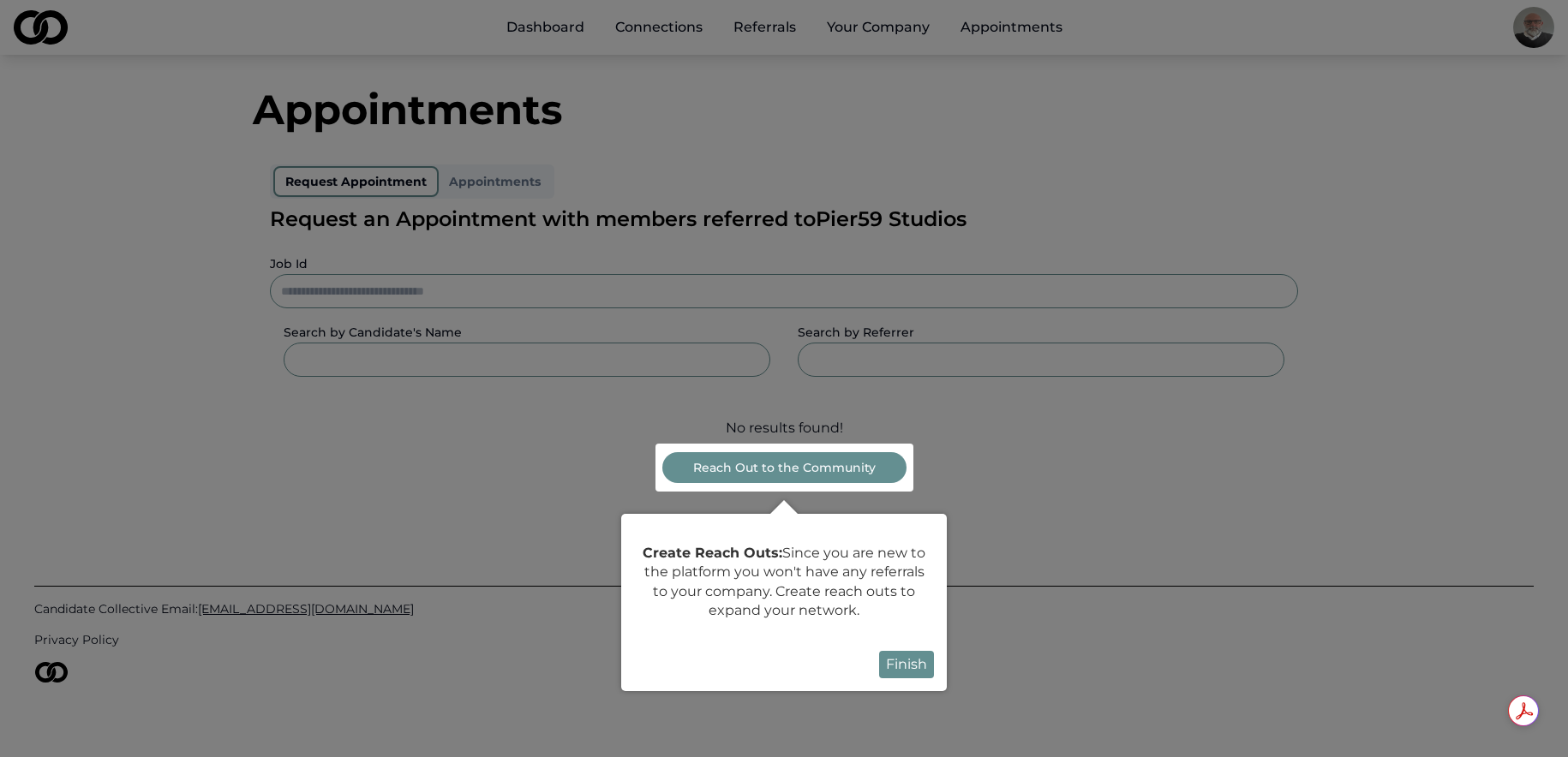
click at [1050, 493] on div at bounding box center [784, 383] width 1568 height 765
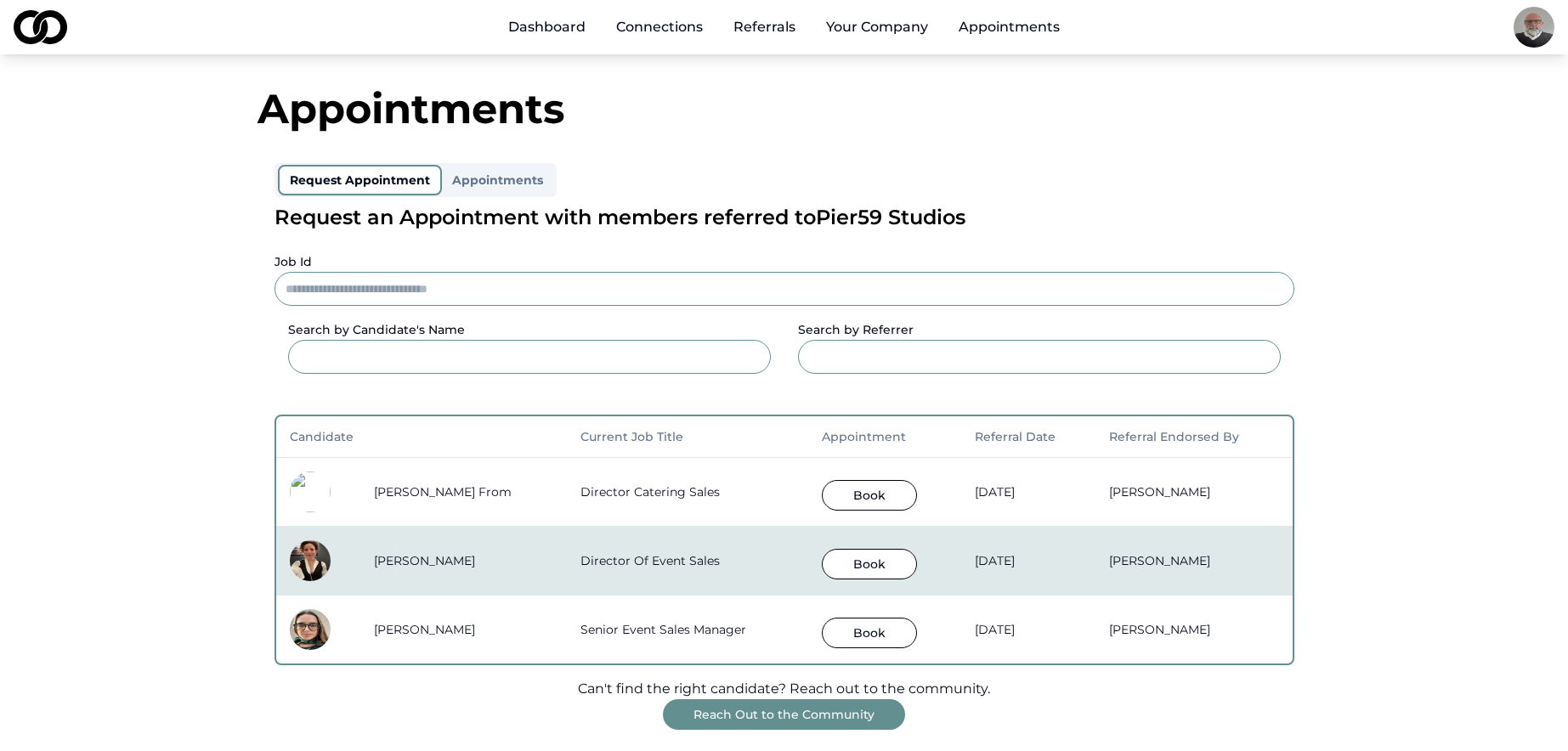
click at [495, 176] on button "Appointments" at bounding box center [497, 180] width 112 height 27
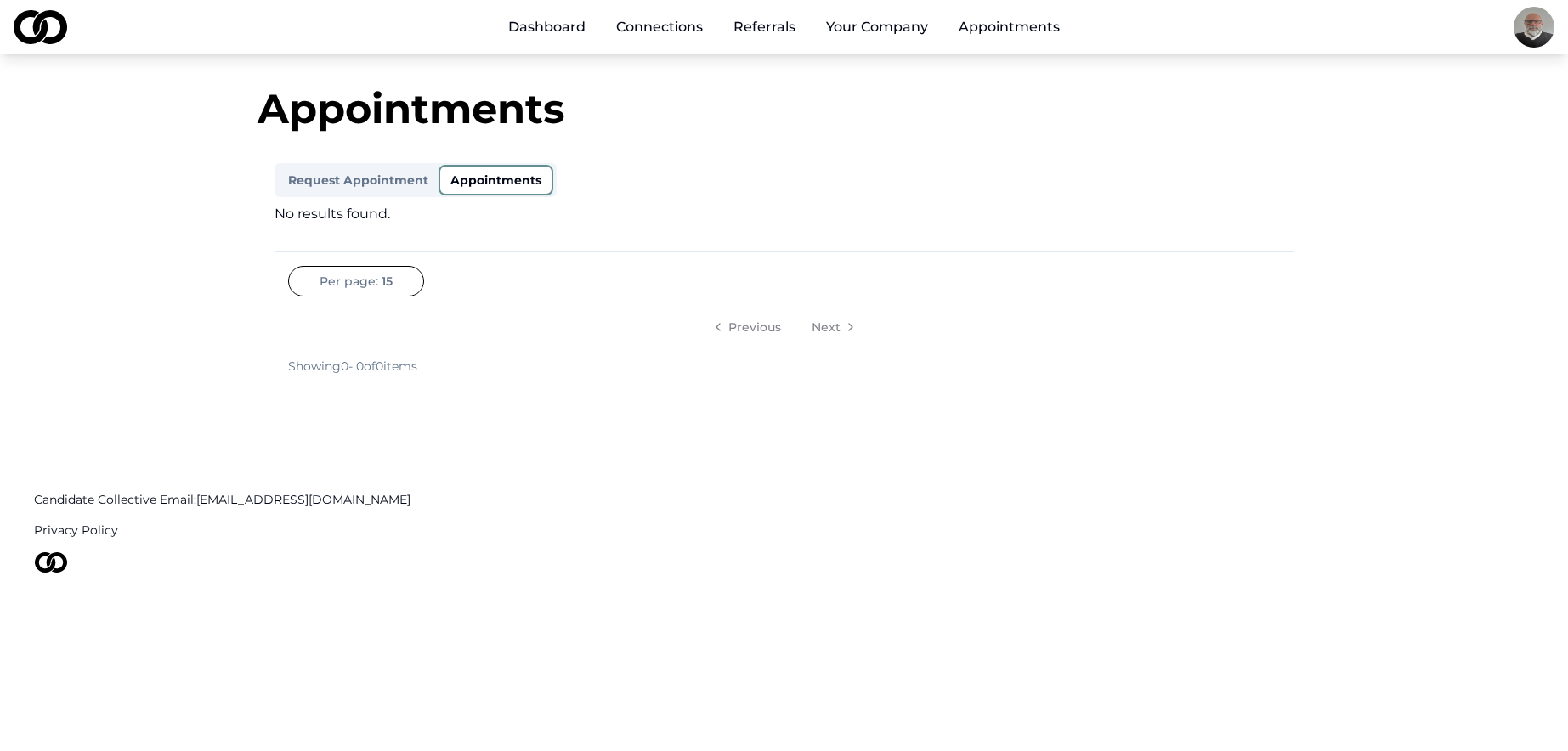
click at [400, 178] on button "Request Appointment" at bounding box center [358, 180] width 161 height 27
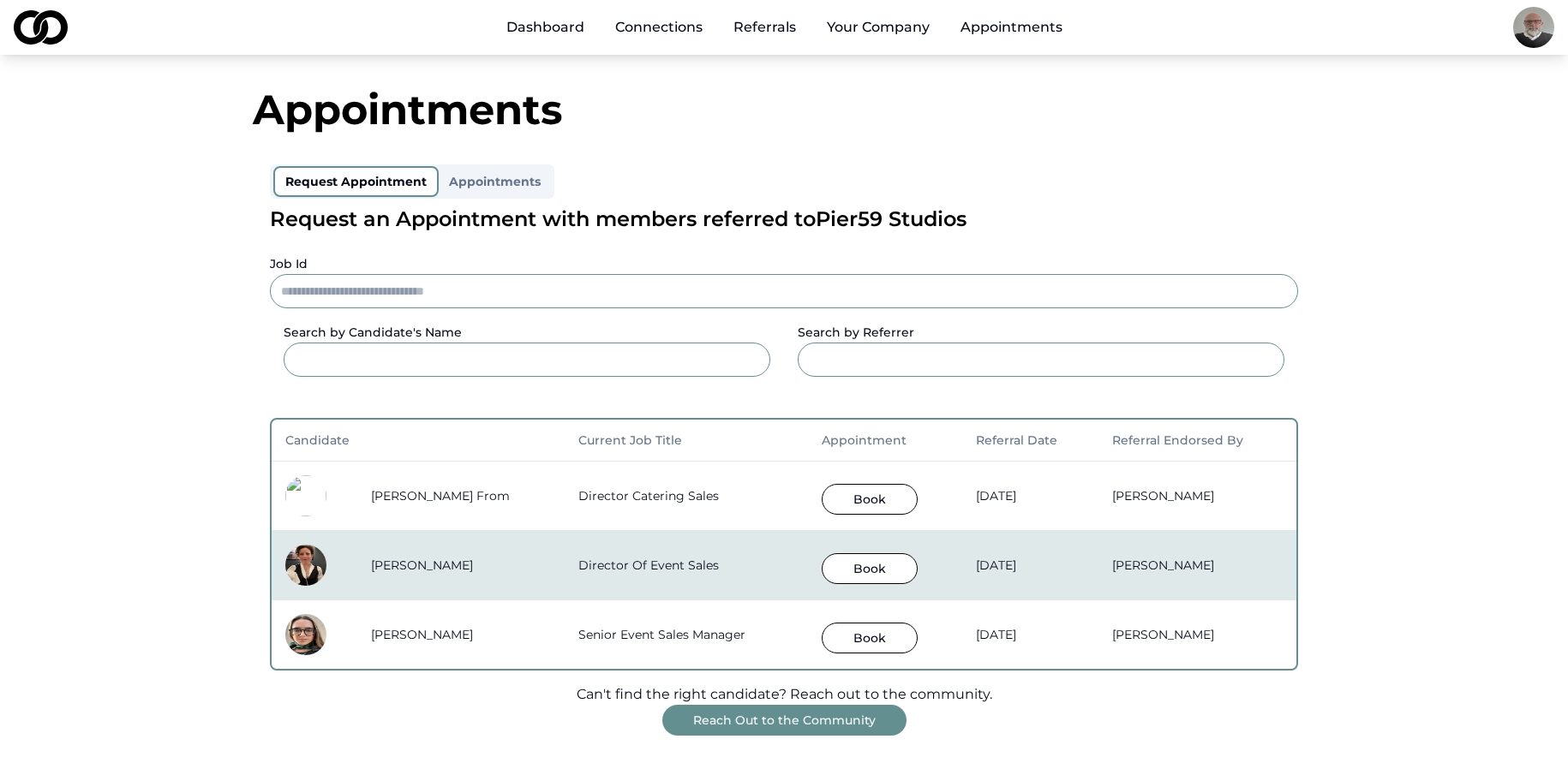
click at [552, 25] on link "Dashboard" at bounding box center [545, 27] width 105 height 34
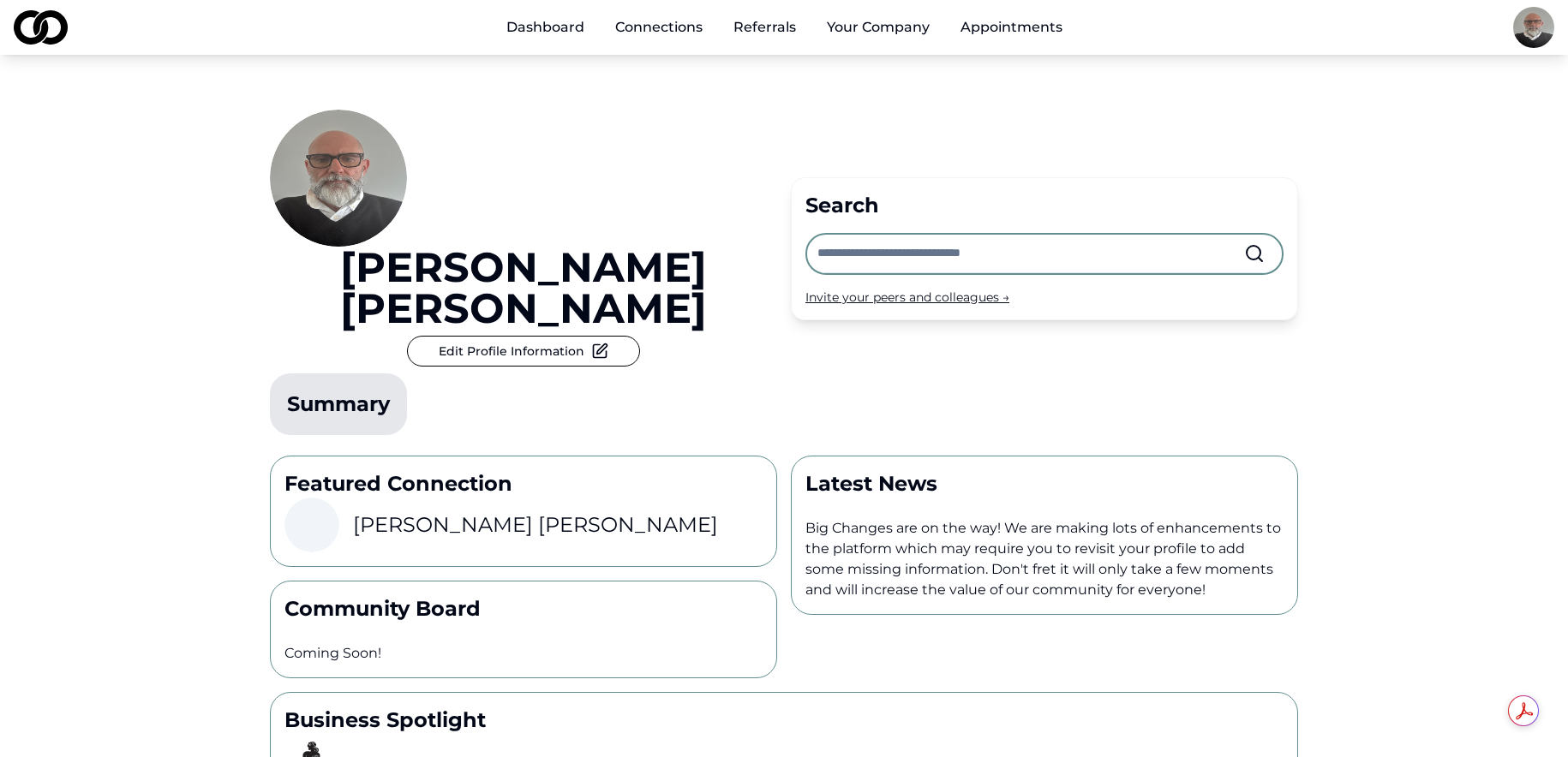
click at [679, 32] on link "Connections" at bounding box center [659, 27] width 115 height 34
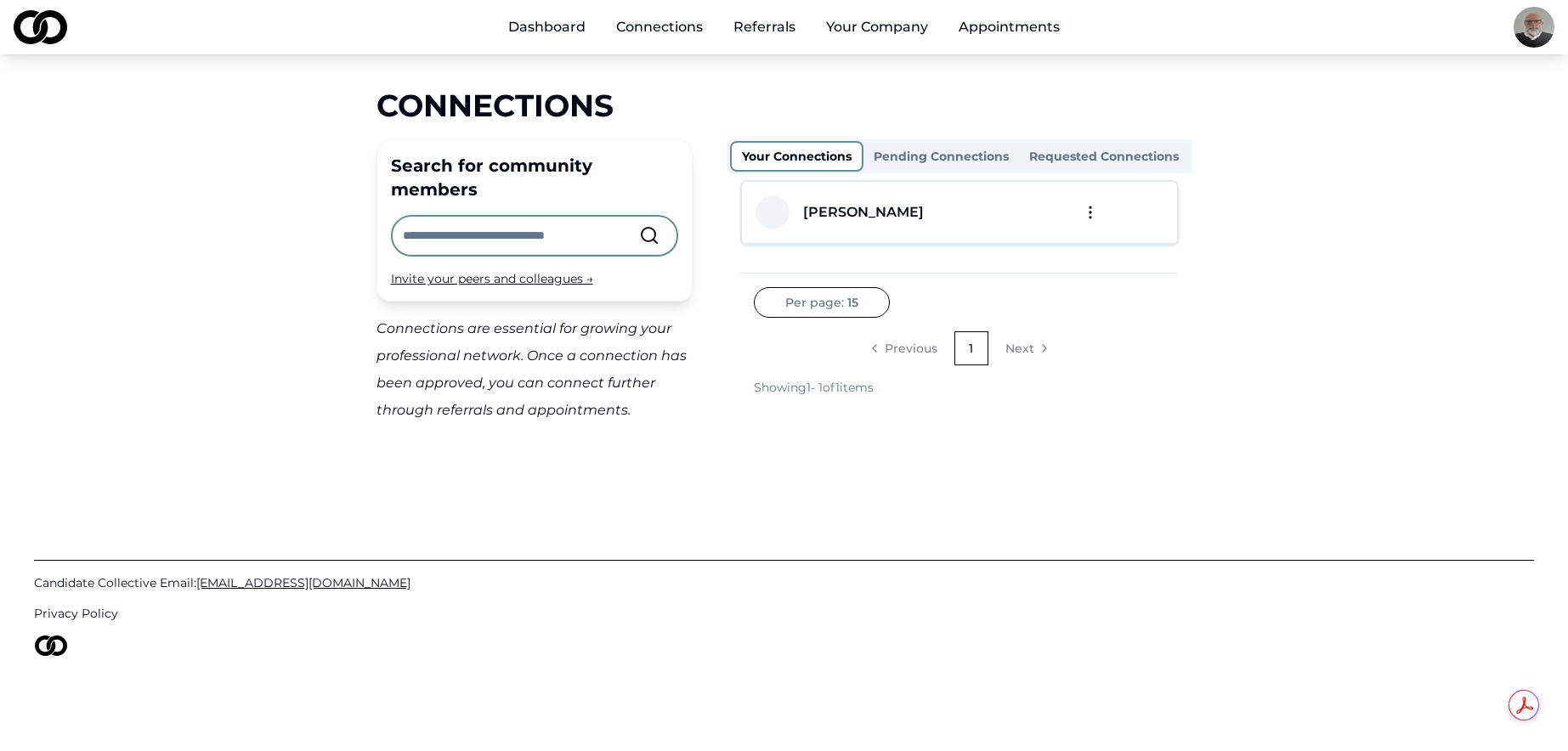
click at [546, 217] on input "text" at bounding box center [521, 236] width 237 height 38
type input "******"
drag, startPoint x: 835, startPoint y: 85, endPoint x: 716, endPoint y: 37, distance: 128.3
click at [834, 85] on div "Dashboard Connections Referrals Your Company Appointments Connections Search fo…" at bounding box center [784, 375] width 1568 height 751
click at [671, 27] on link "Connections" at bounding box center [660, 27] width 114 height 34
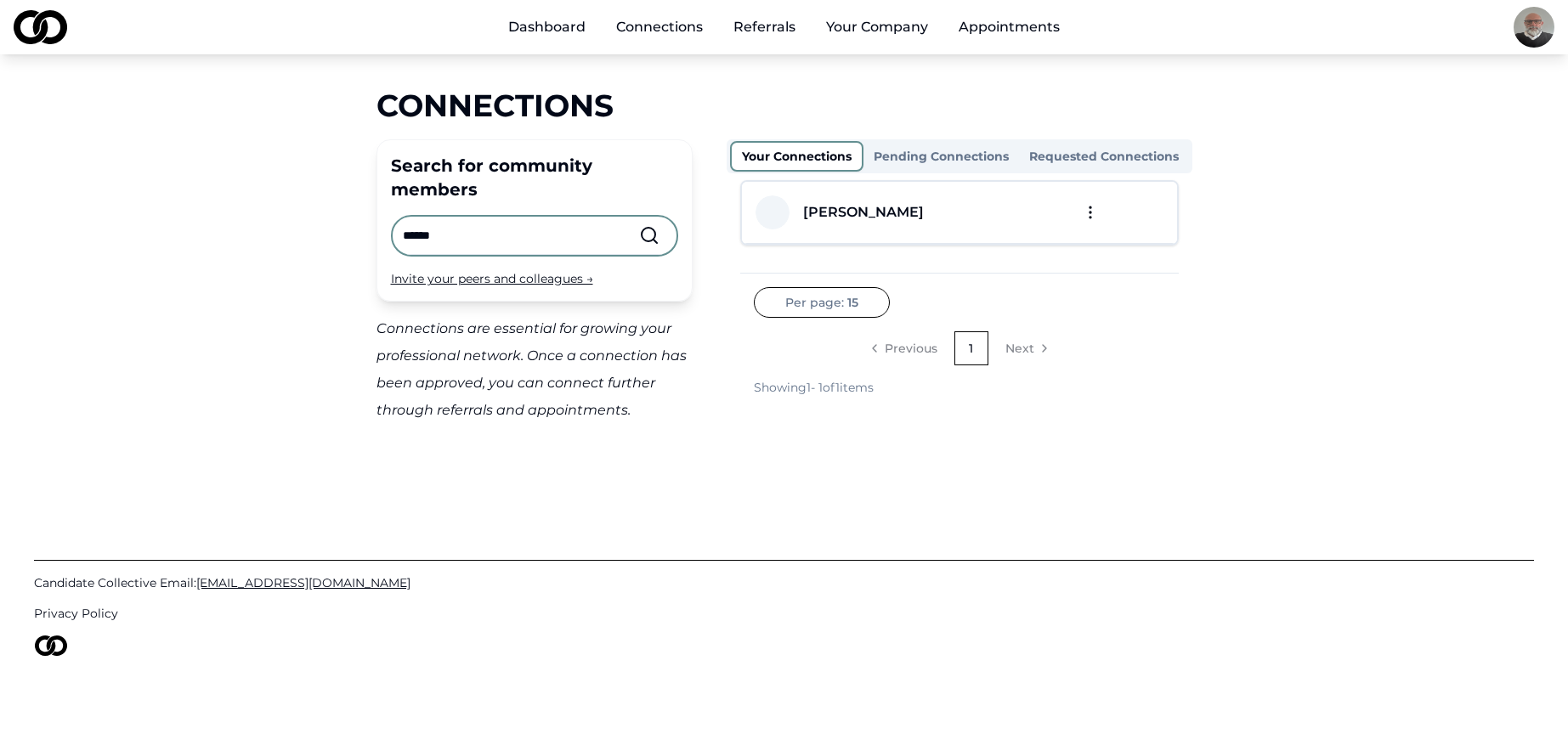
click at [768, 27] on link "Referrals" at bounding box center [764, 27] width 89 height 34
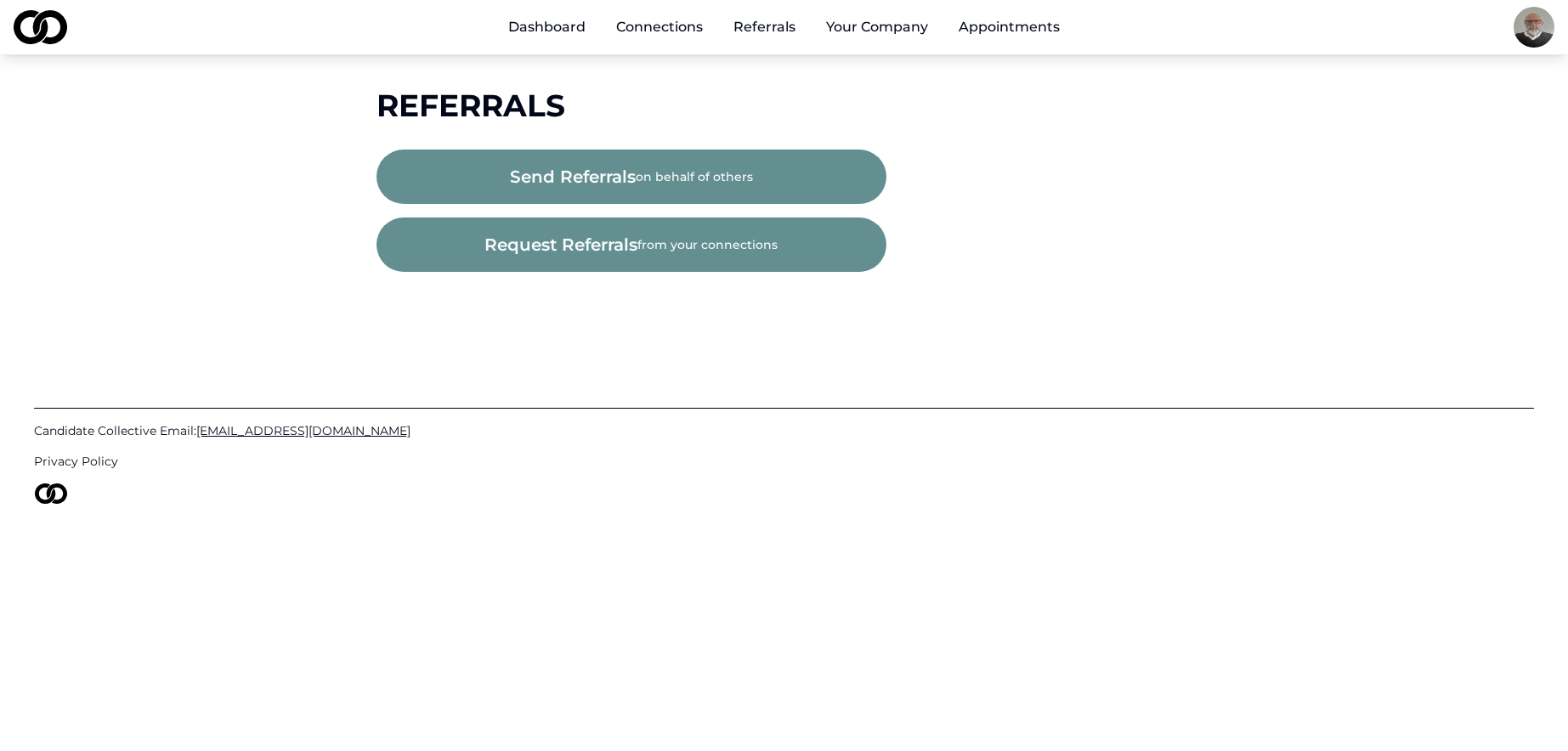
click at [603, 238] on span "request referrals" at bounding box center [560, 245] width 153 height 24
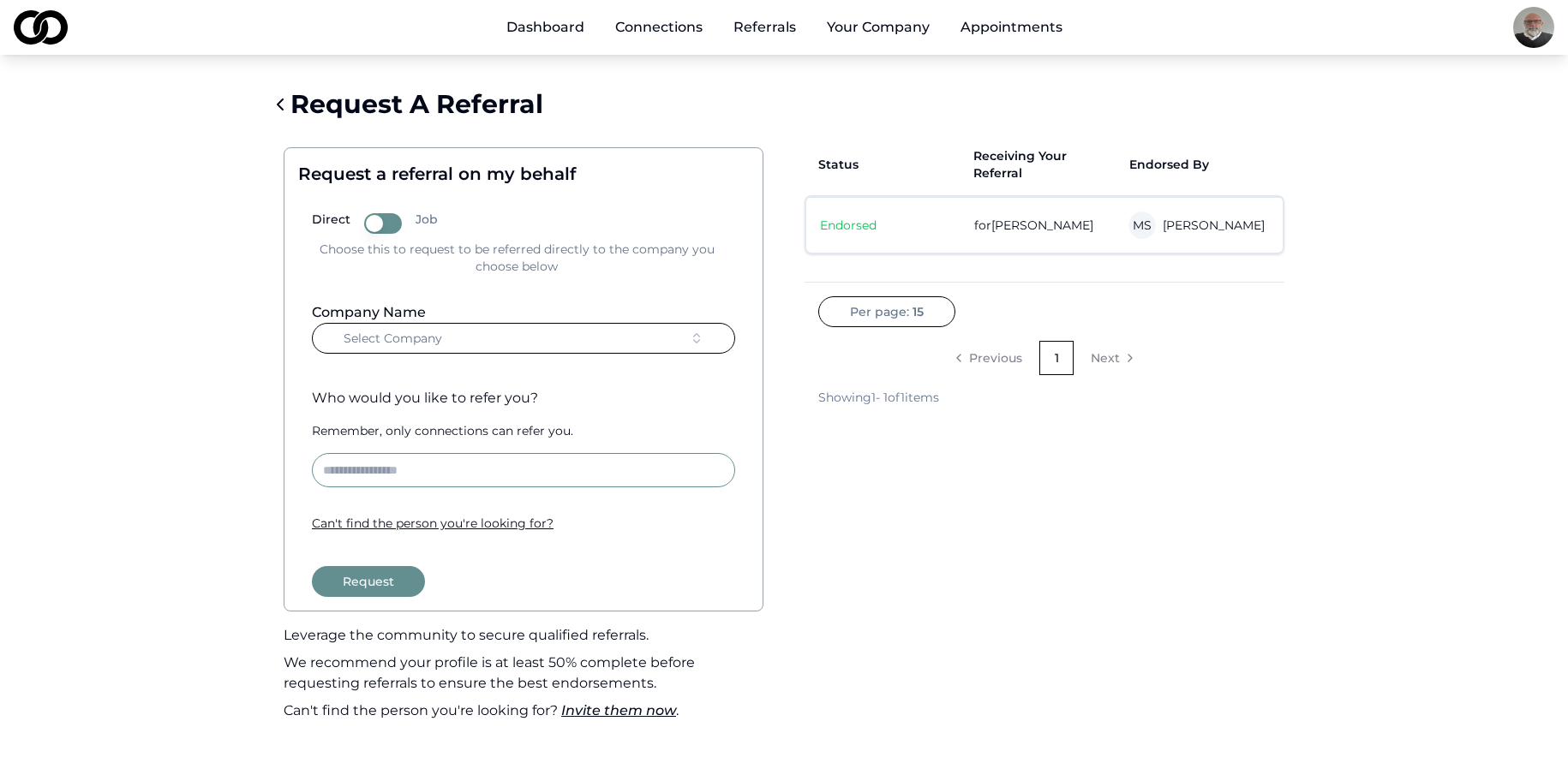
click at [453, 341] on button "Select Company" at bounding box center [523, 338] width 423 height 31
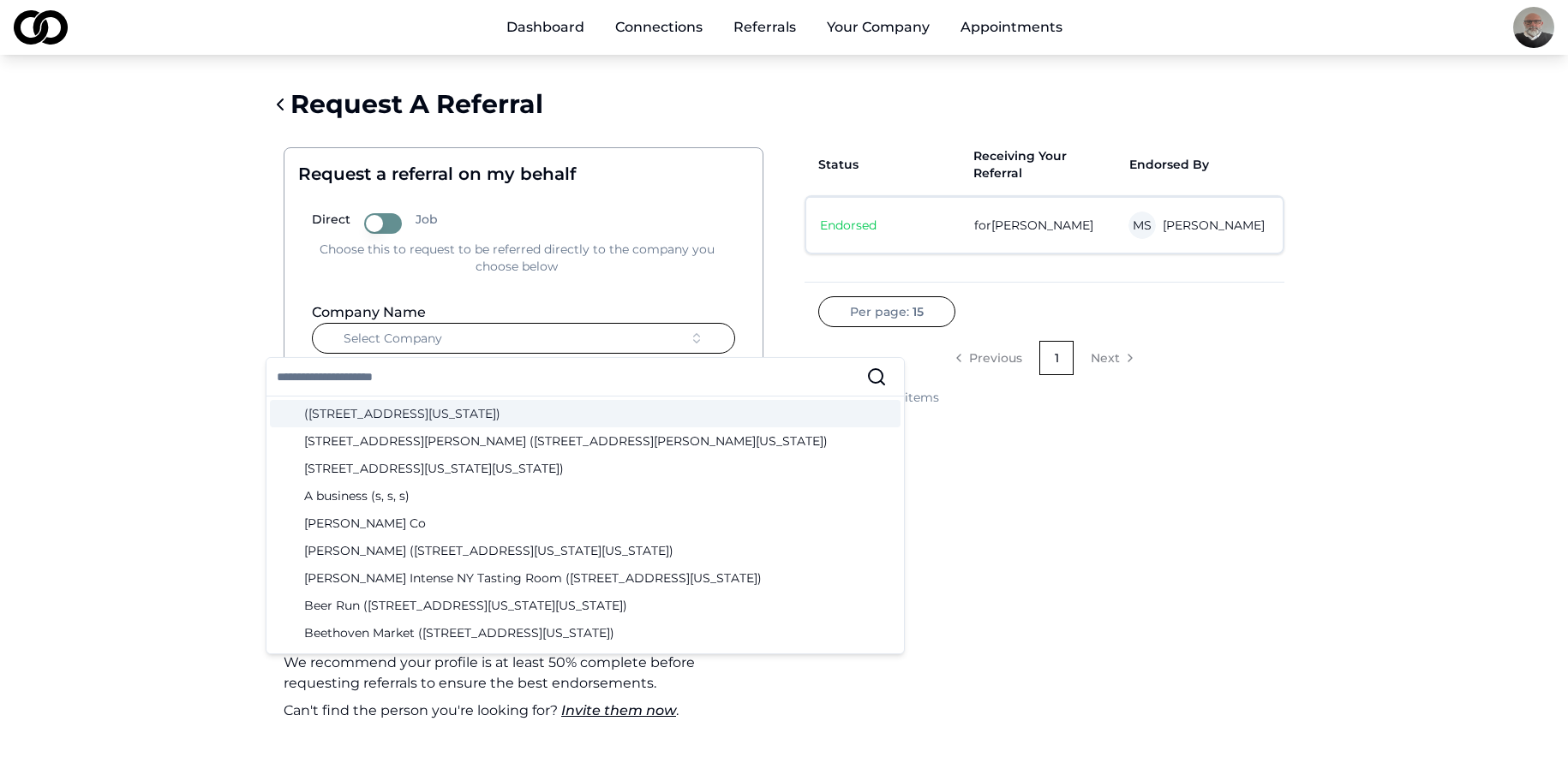
click at [1256, 327] on div "Per page: 15 Previous 1 Next Showing 1 - 1 of 1 items" at bounding box center [1045, 351] width 480 height 110
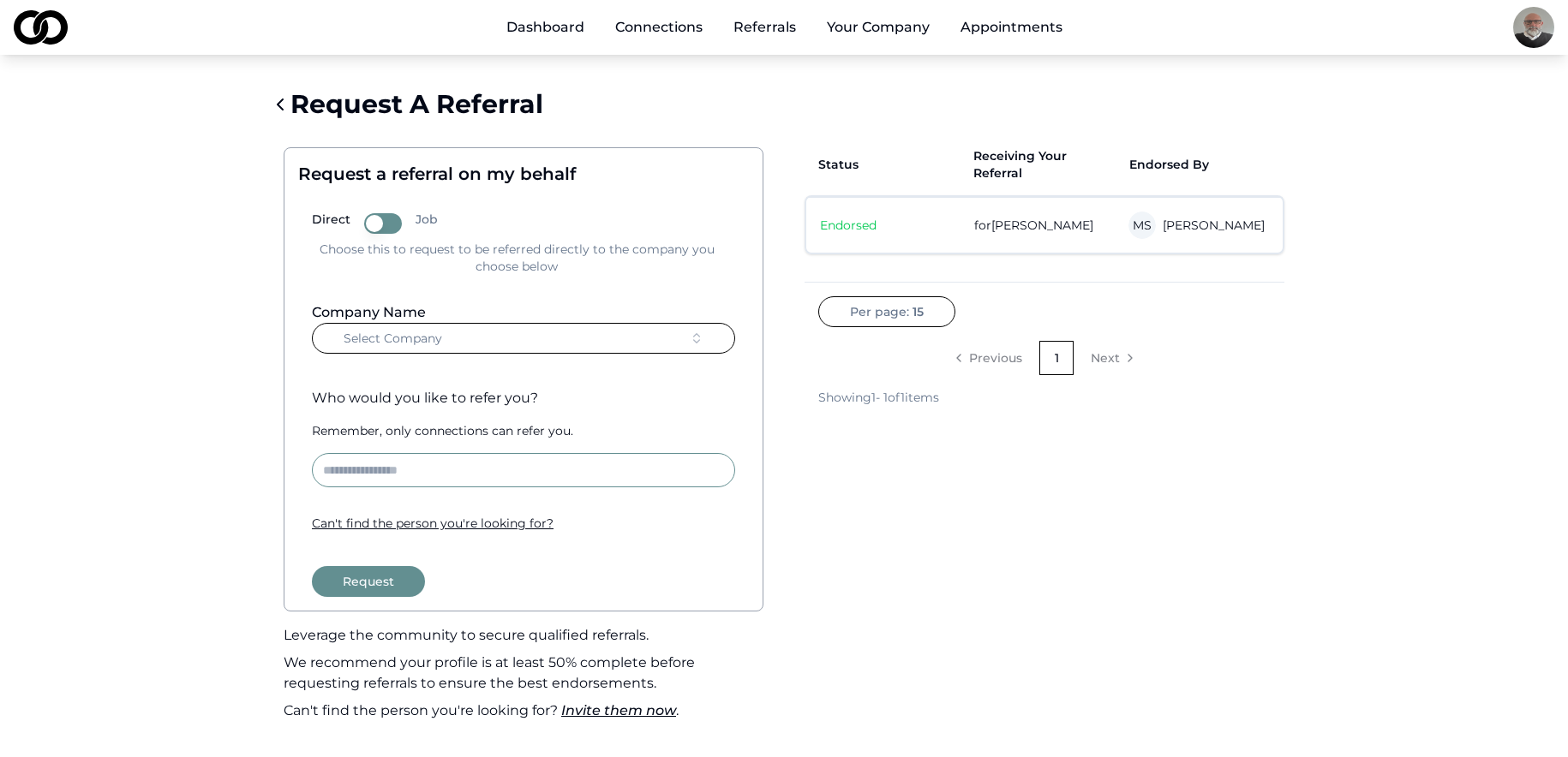
drag, startPoint x: 981, startPoint y: 225, endPoint x: 999, endPoint y: 227, distance: 18.1
click at [983, 225] on span "for [PERSON_NAME]" at bounding box center [1045, 225] width 140 height 17
click at [1019, 227] on span "for [PERSON_NAME]" at bounding box center [1045, 225] width 140 height 17
click at [542, 22] on link "Dashboard" at bounding box center [545, 27] width 105 height 34
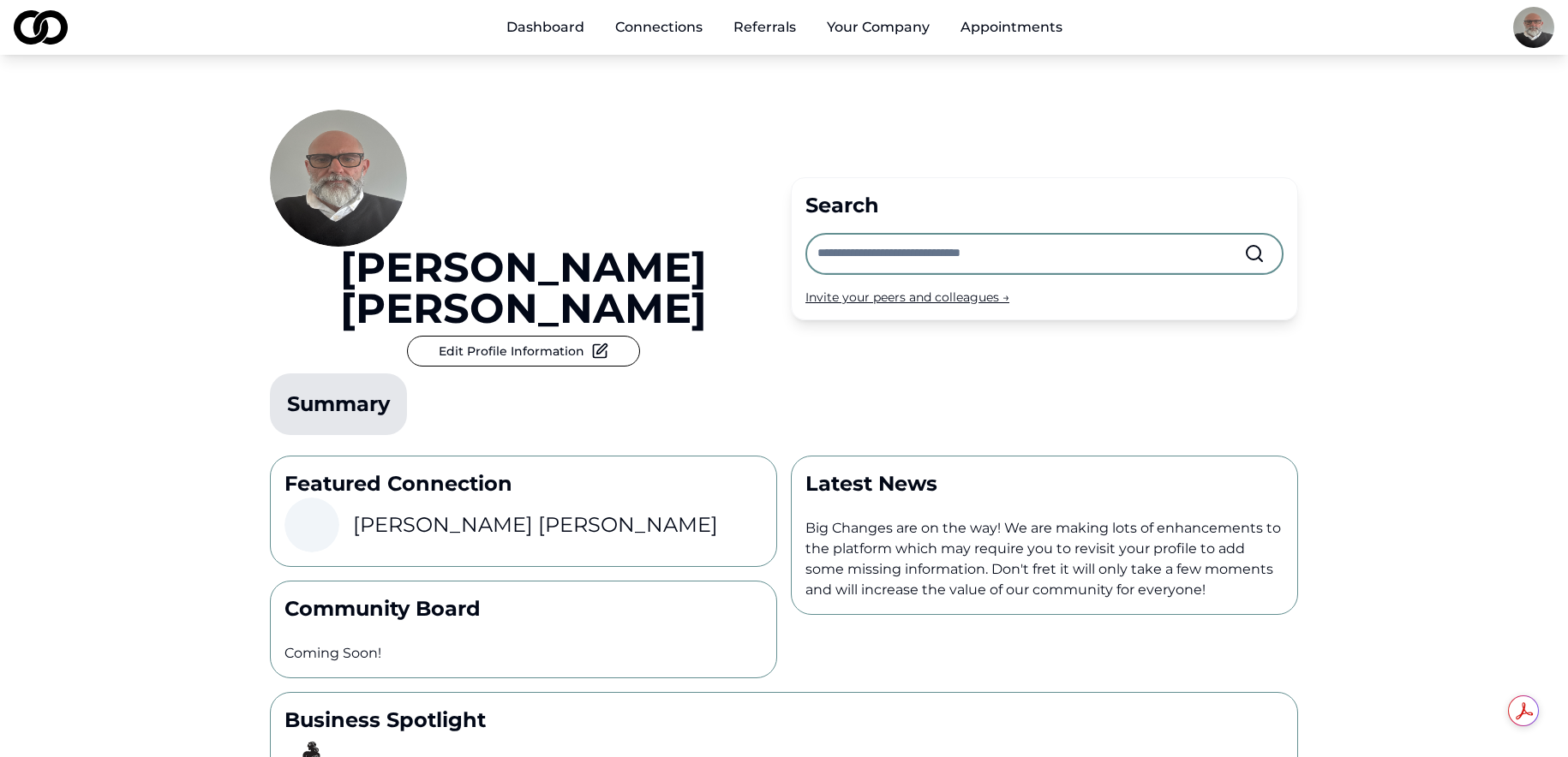
click at [758, 27] on link "Referrals" at bounding box center [765, 27] width 90 height 34
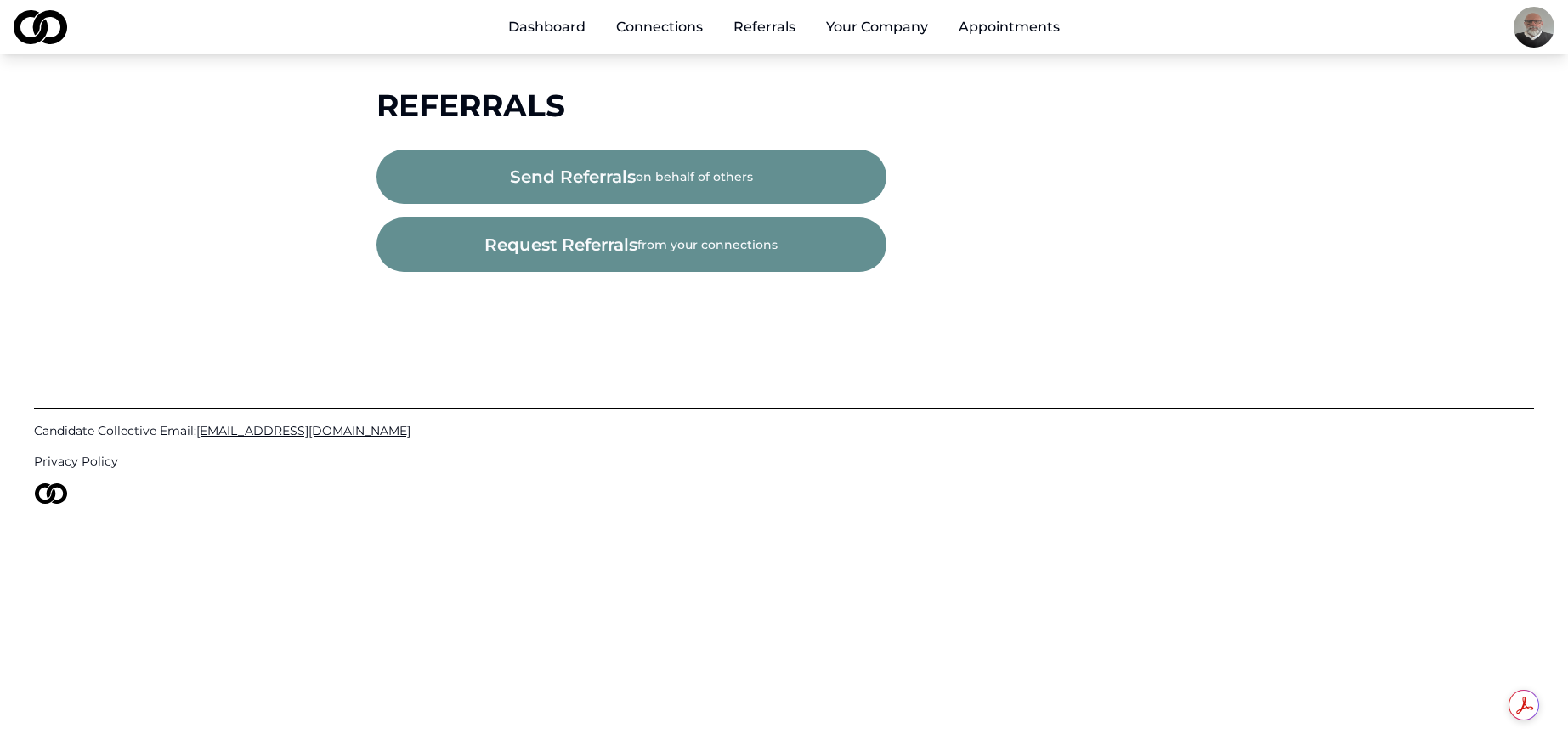
click at [641, 185] on button "send referrals on behalf of others" at bounding box center [631, 176] width 510 height 54
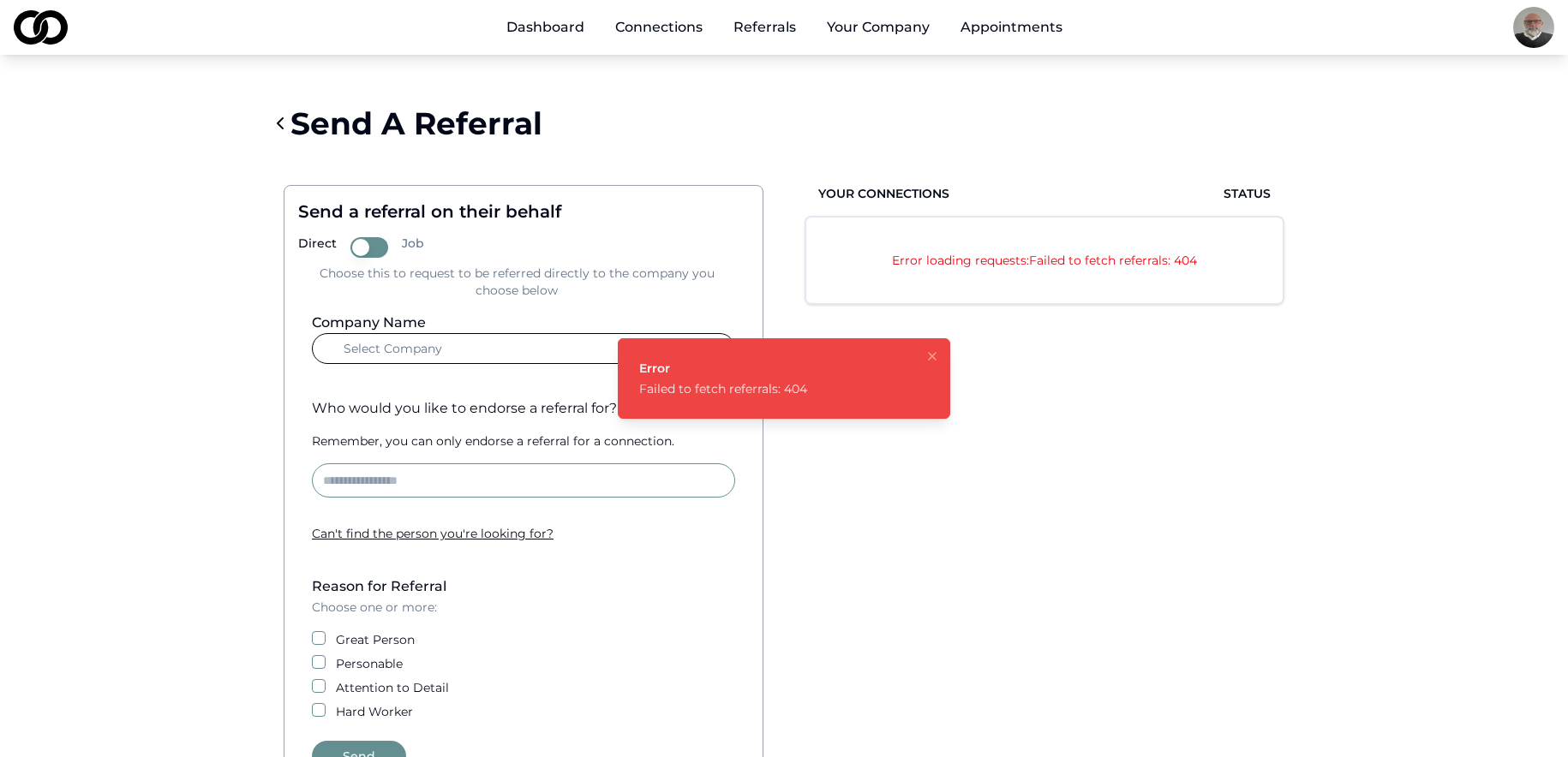
click at [781, 27] on link "Referrals" at bounding box center [765, 27] width 90 height 34
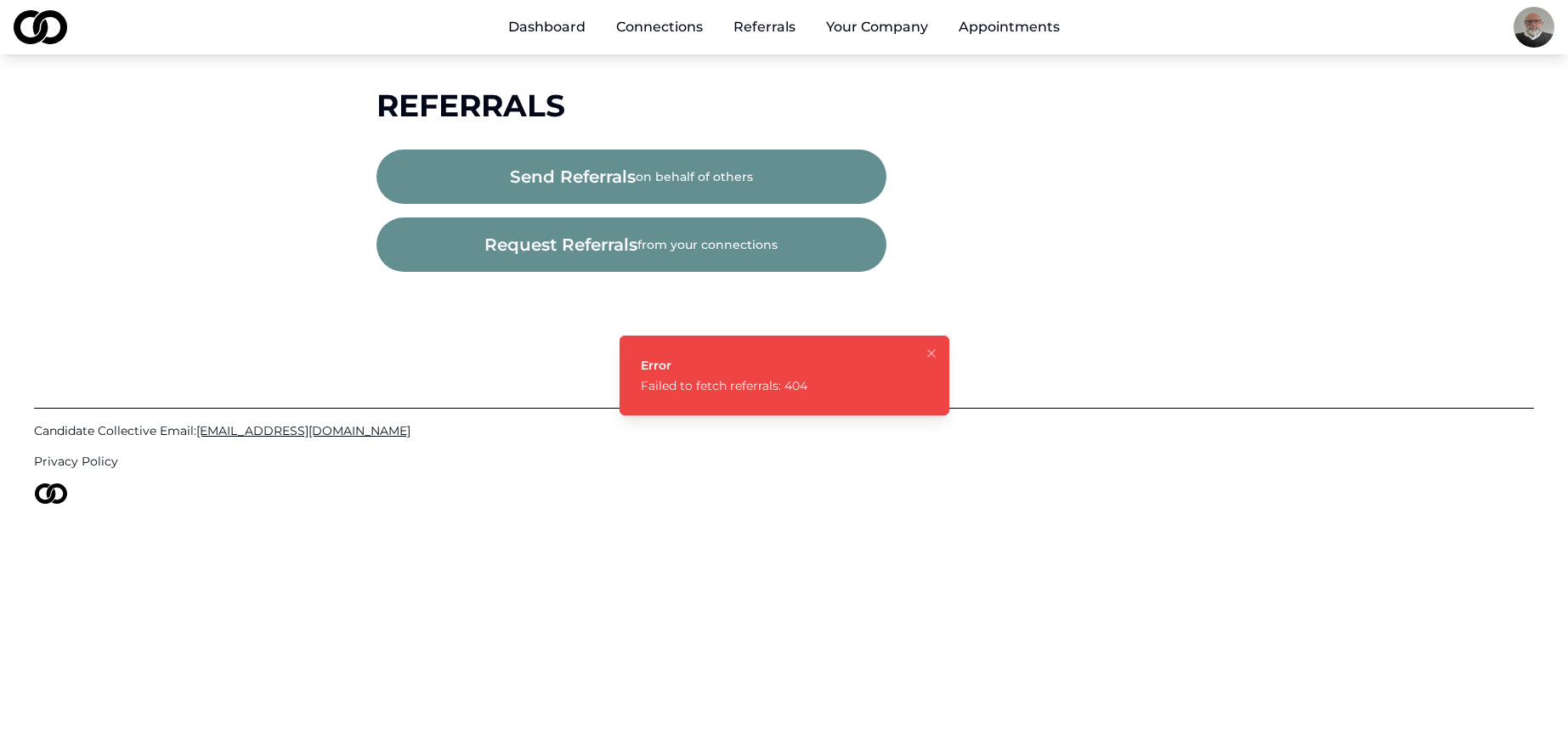
click at [931, 354] on icon "Notifications (F8)" at bounding box center [931, 354] width 7 height 7
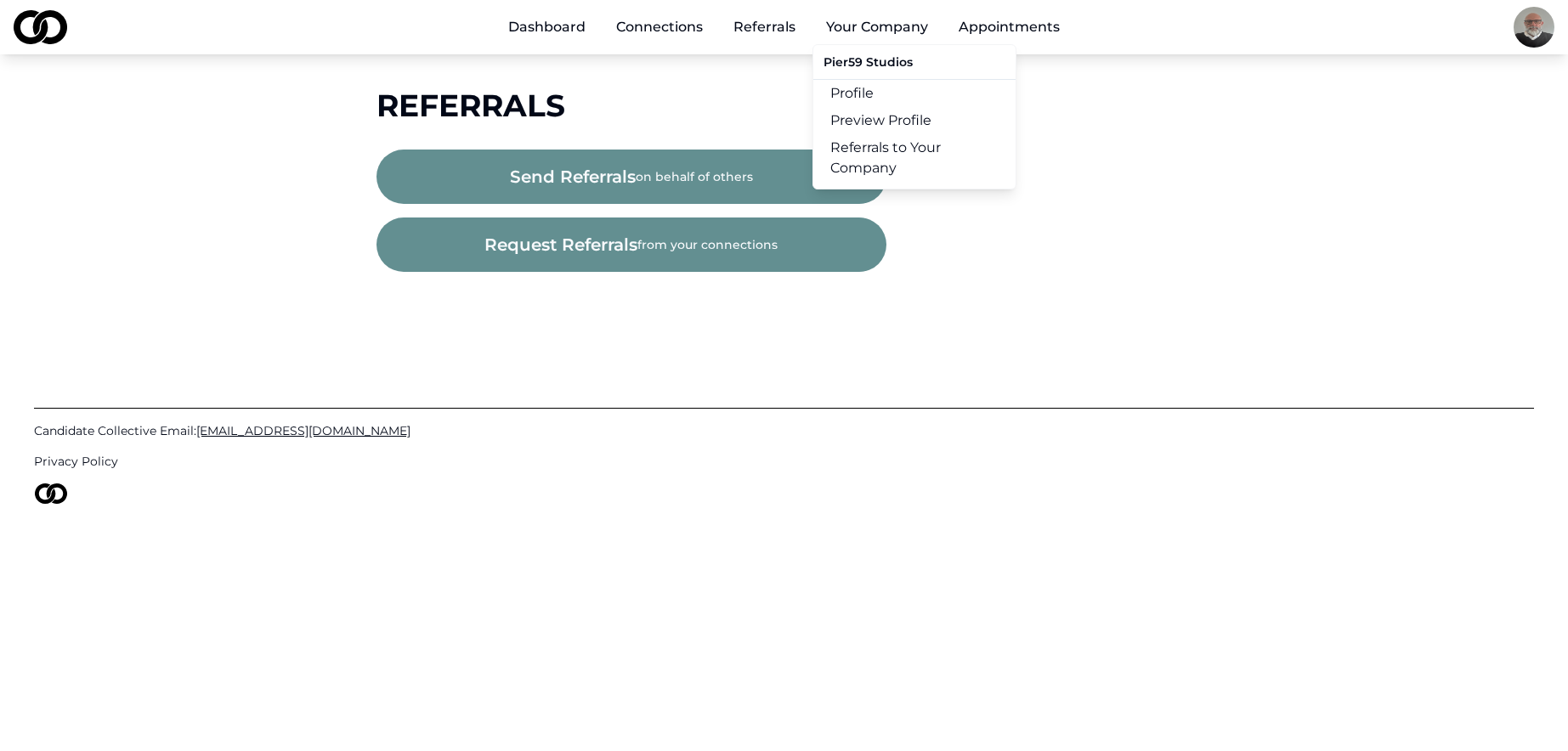
click at [884, 26] on button "Your Company" at bounding box center [877, 27] width 129 height 34
click at [870, 147] on link "Referrals to Your Company" at bounding box center [914, 157] width 202 height 47
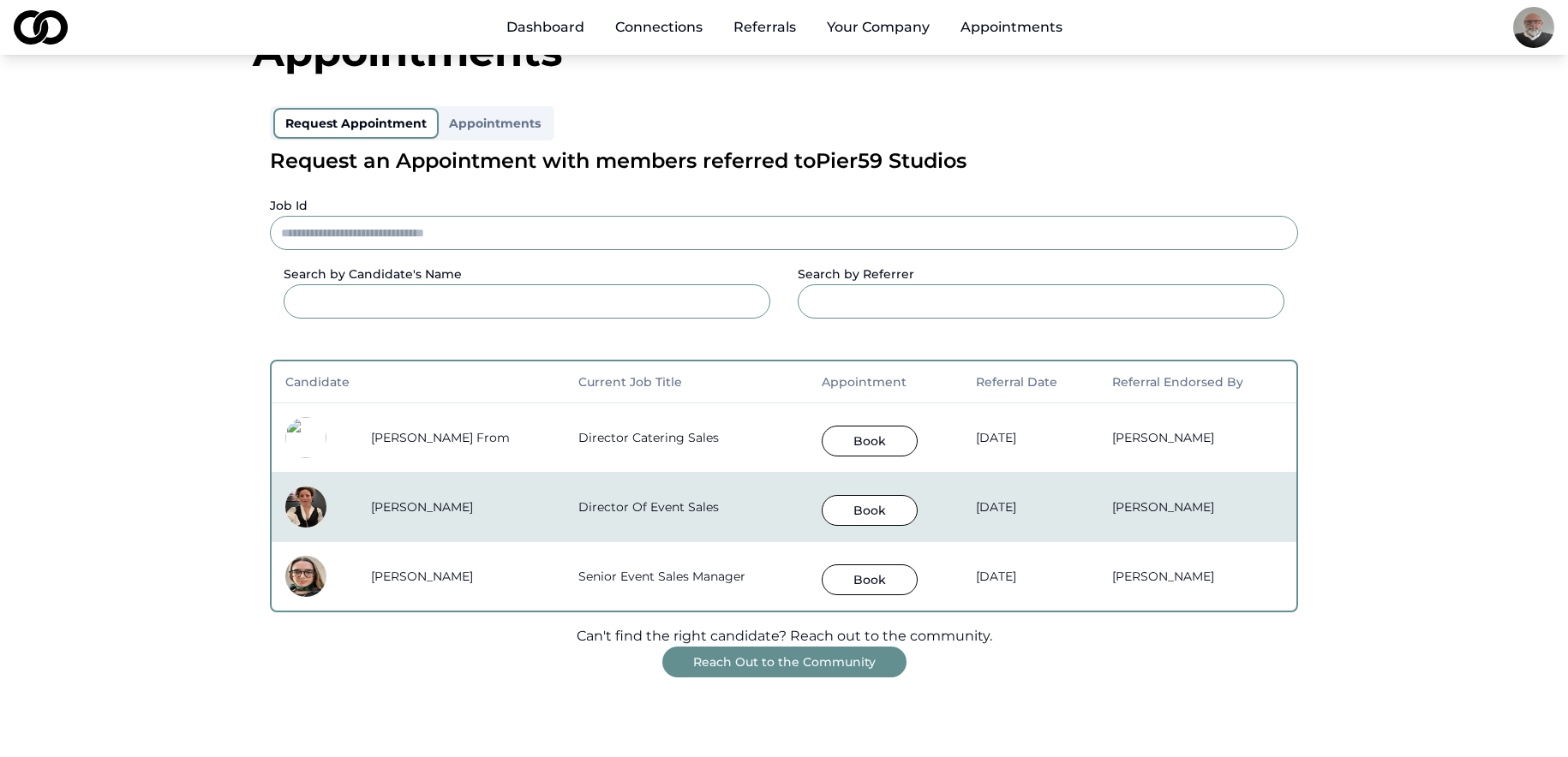
scroll to position [86, 0]
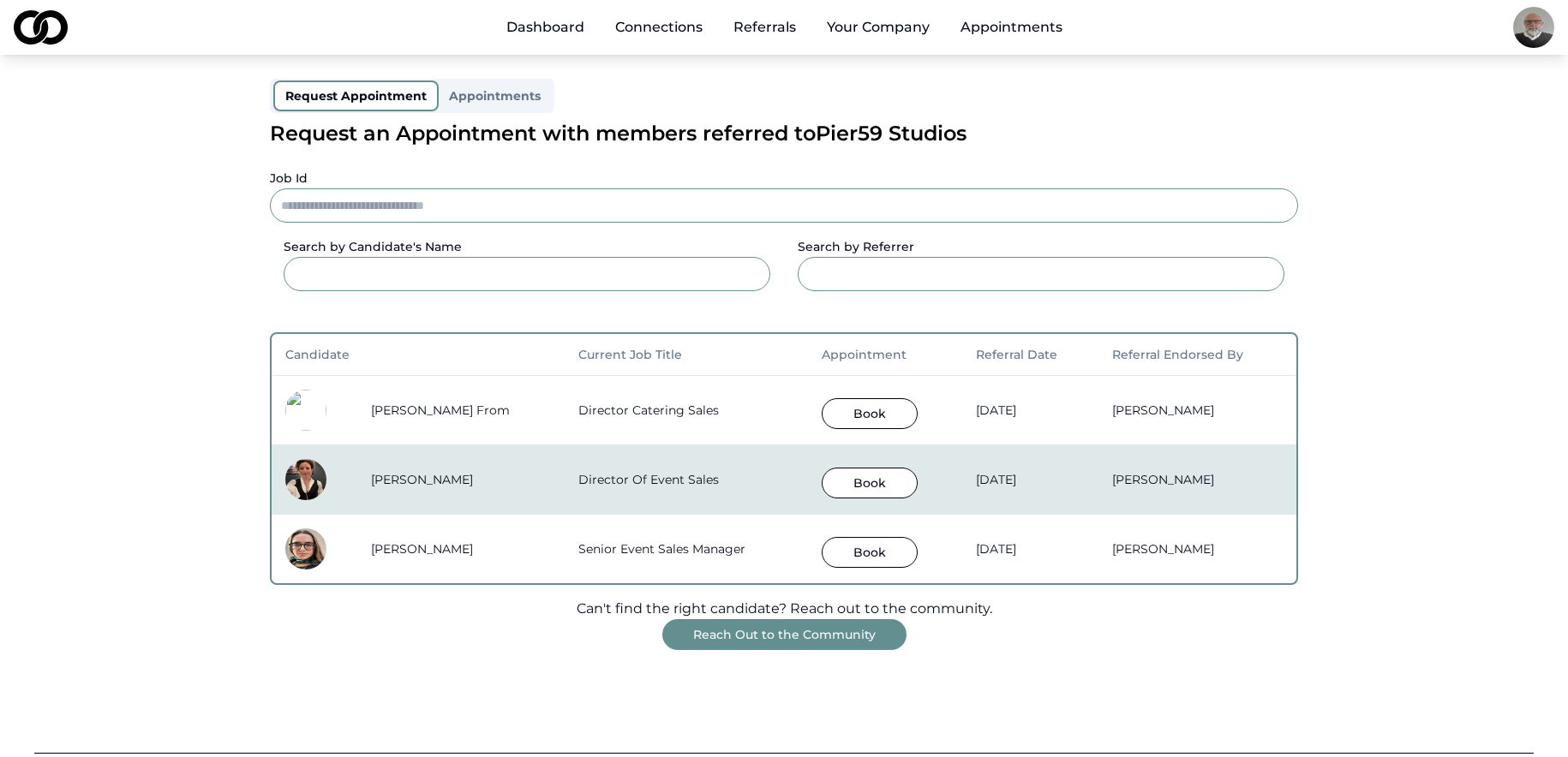
click at [440, 277] on input at bounding box center [527, 274] width 487 height 34
click at [505, 209] on input "Job Id" at bounding box center [784, 205] width 1029 height 34
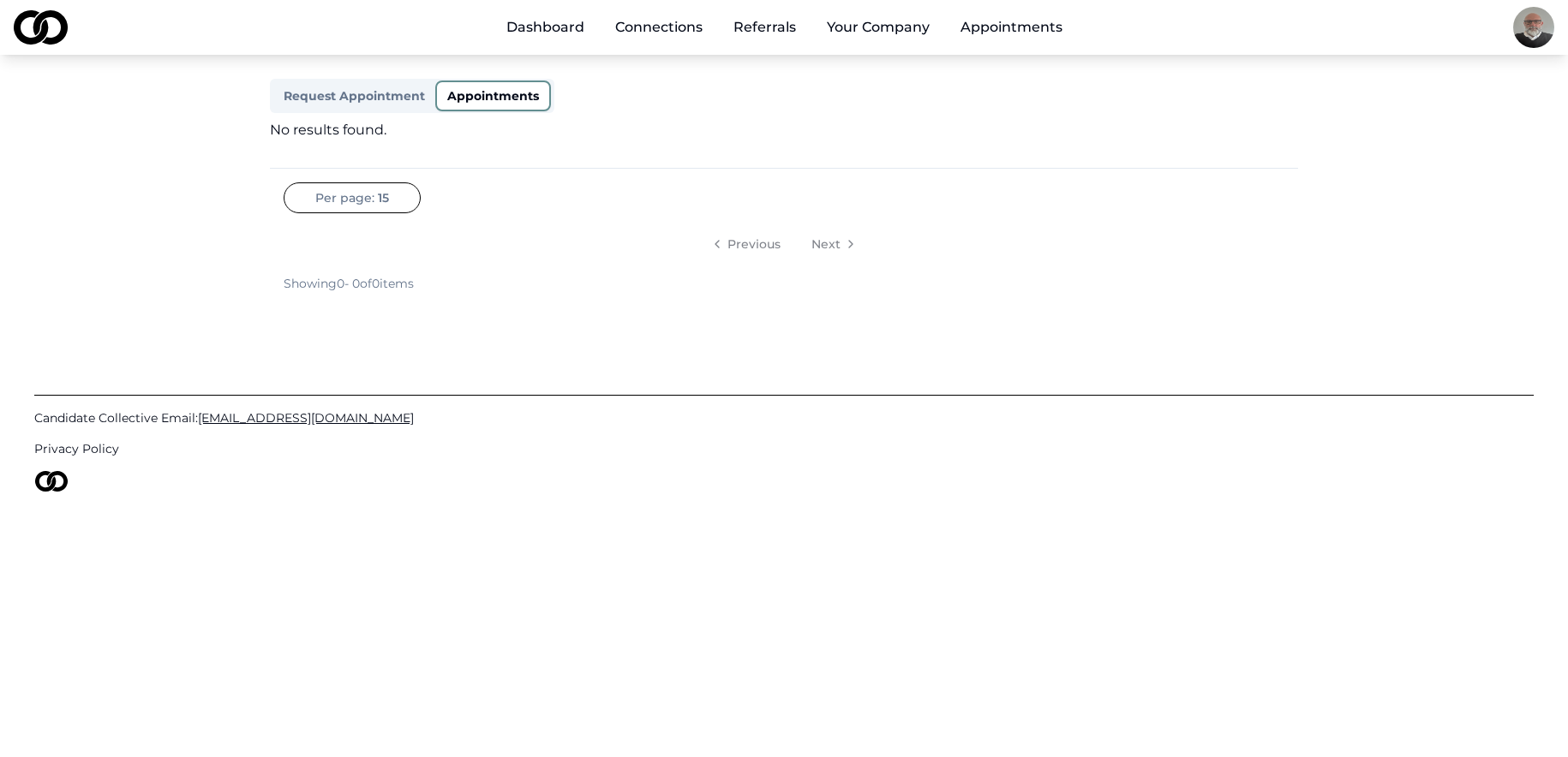
click at [510, 93] on div "Appointments Request Appointment Appointments No results found. Per page: 15 Pr…" at bounding box center [784, 148] width 1097 height 289
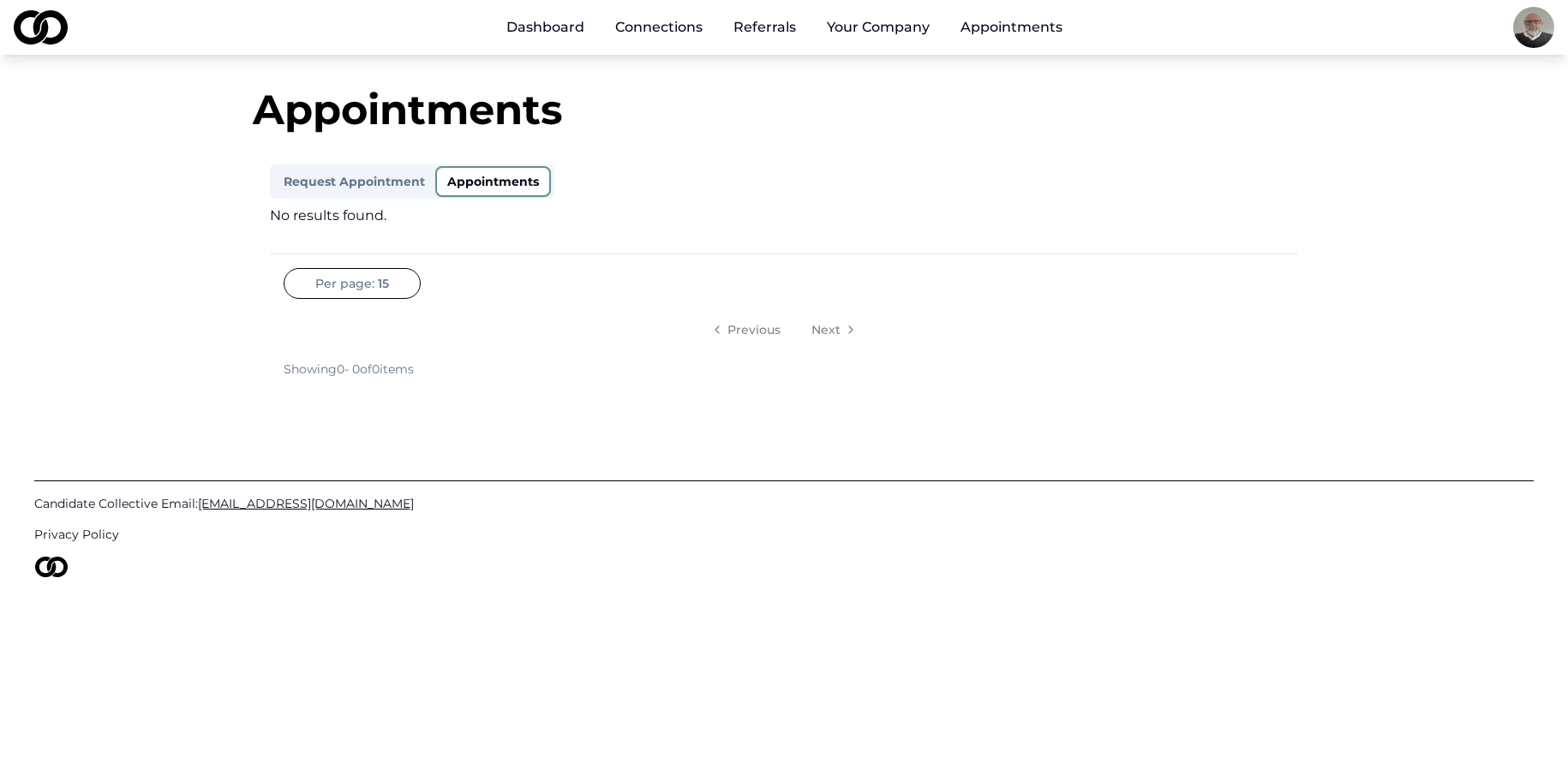
click at [369, 184] on button "Request Appointment" at bounding box center [355, 182] width 162 height 27
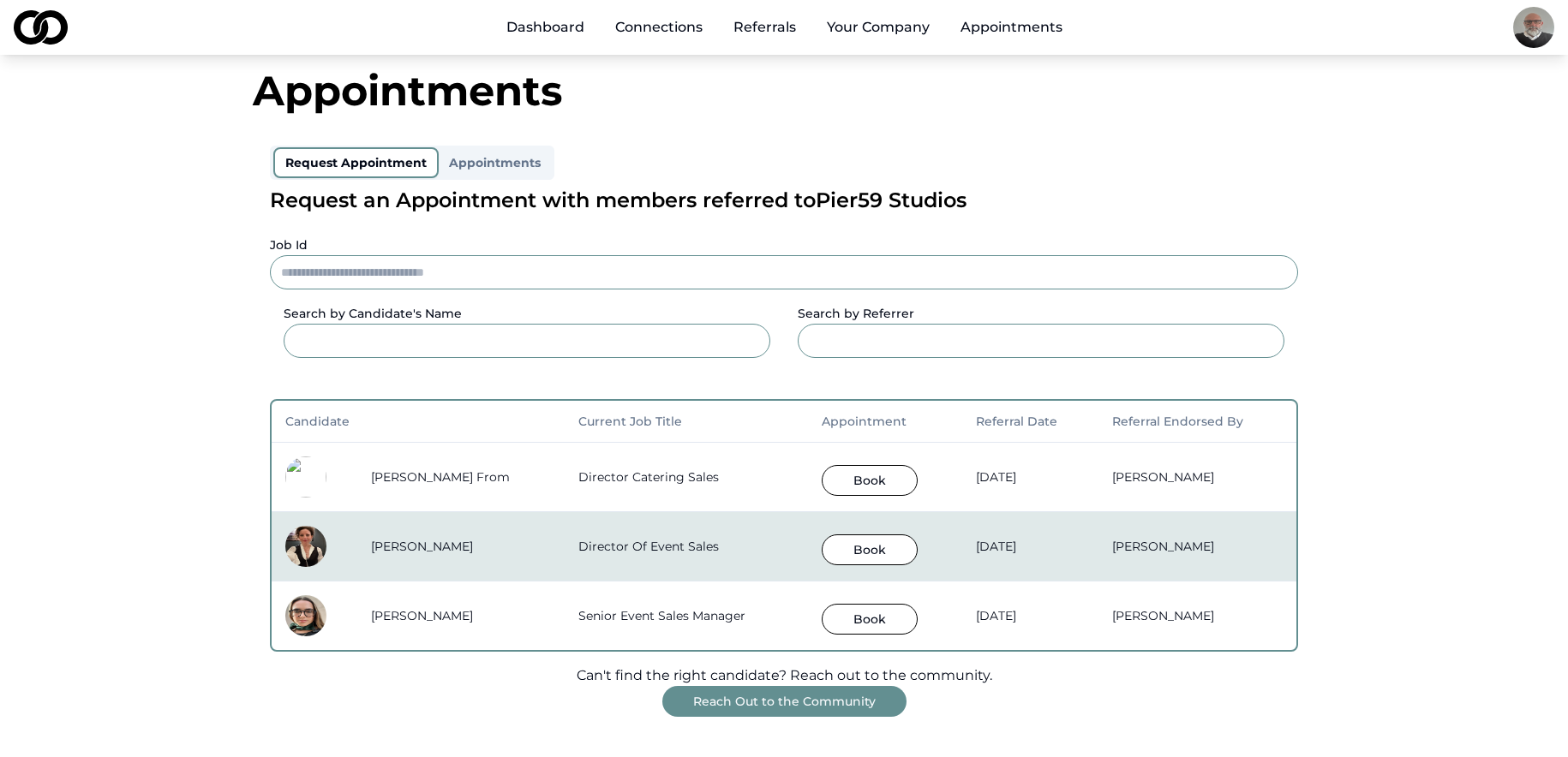
scroll to position [4, 0]
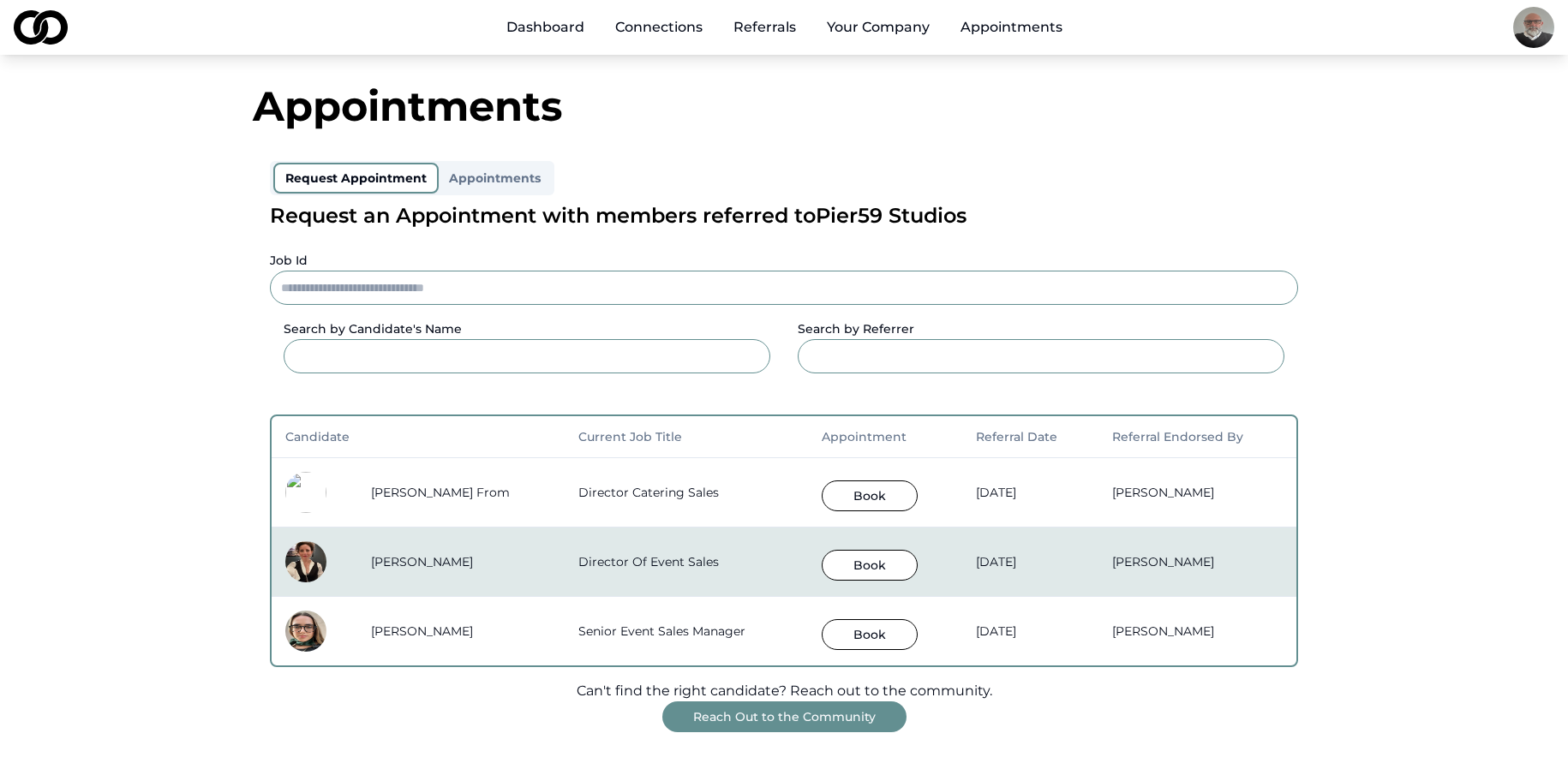
click at [548, 29] on link "Dashboard" at bounding box center [545, 27] width 105 height 34
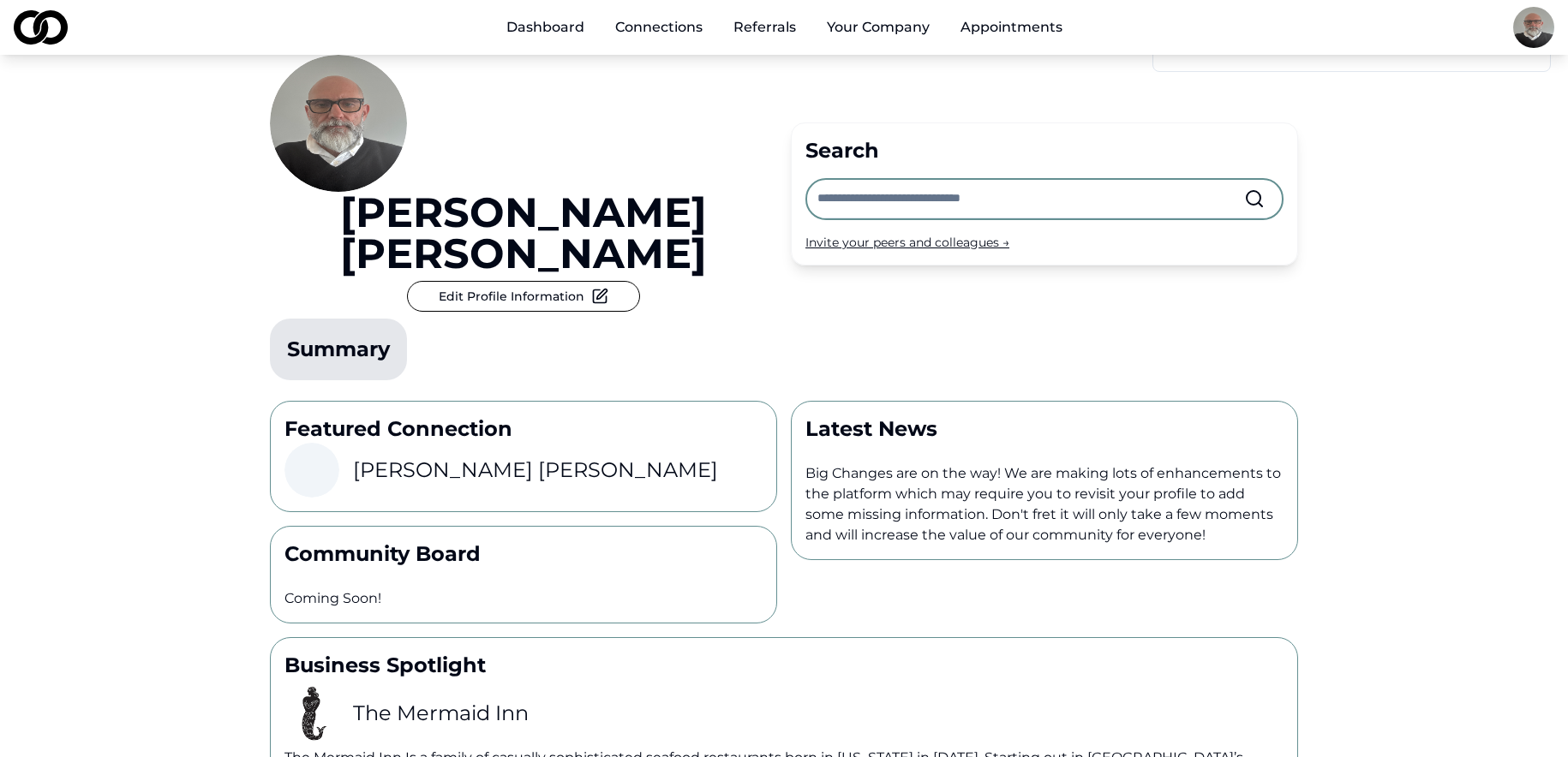
scroll to position [86, 0]
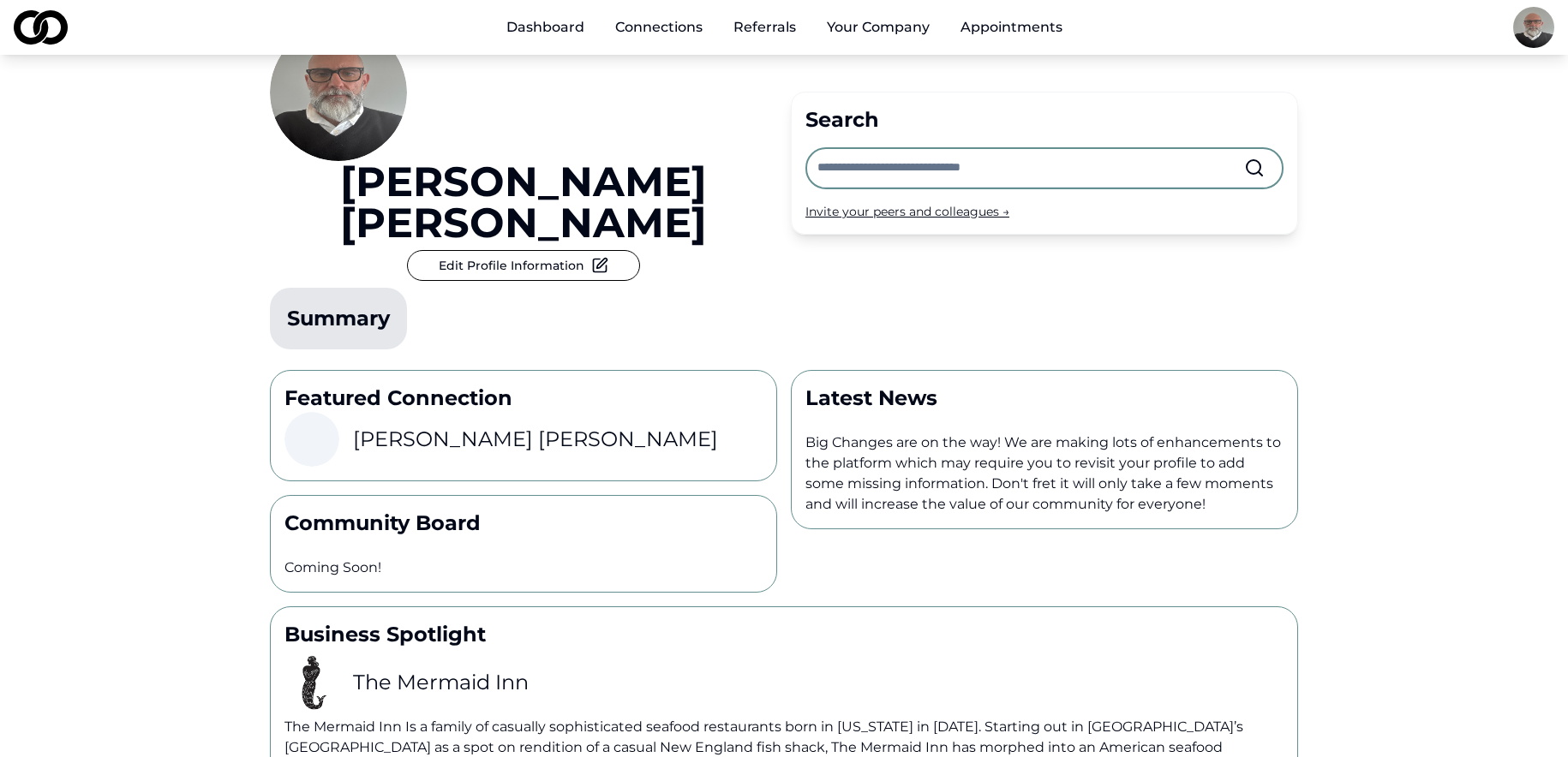
click at [598, 412] on div "Michael Sherman" at bounding box center [523, 439] width 478 height 55
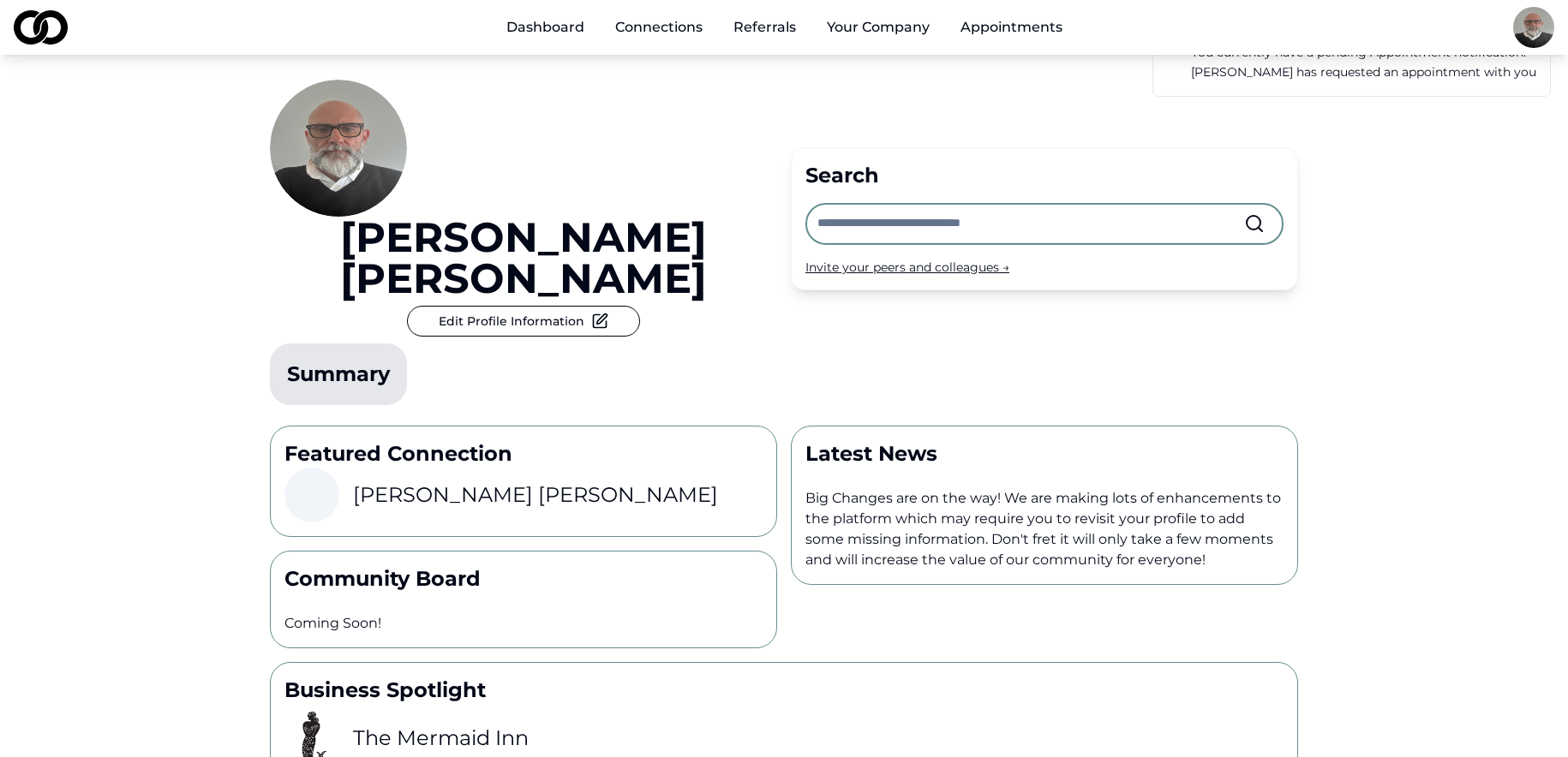
scroll to position [0, 0]
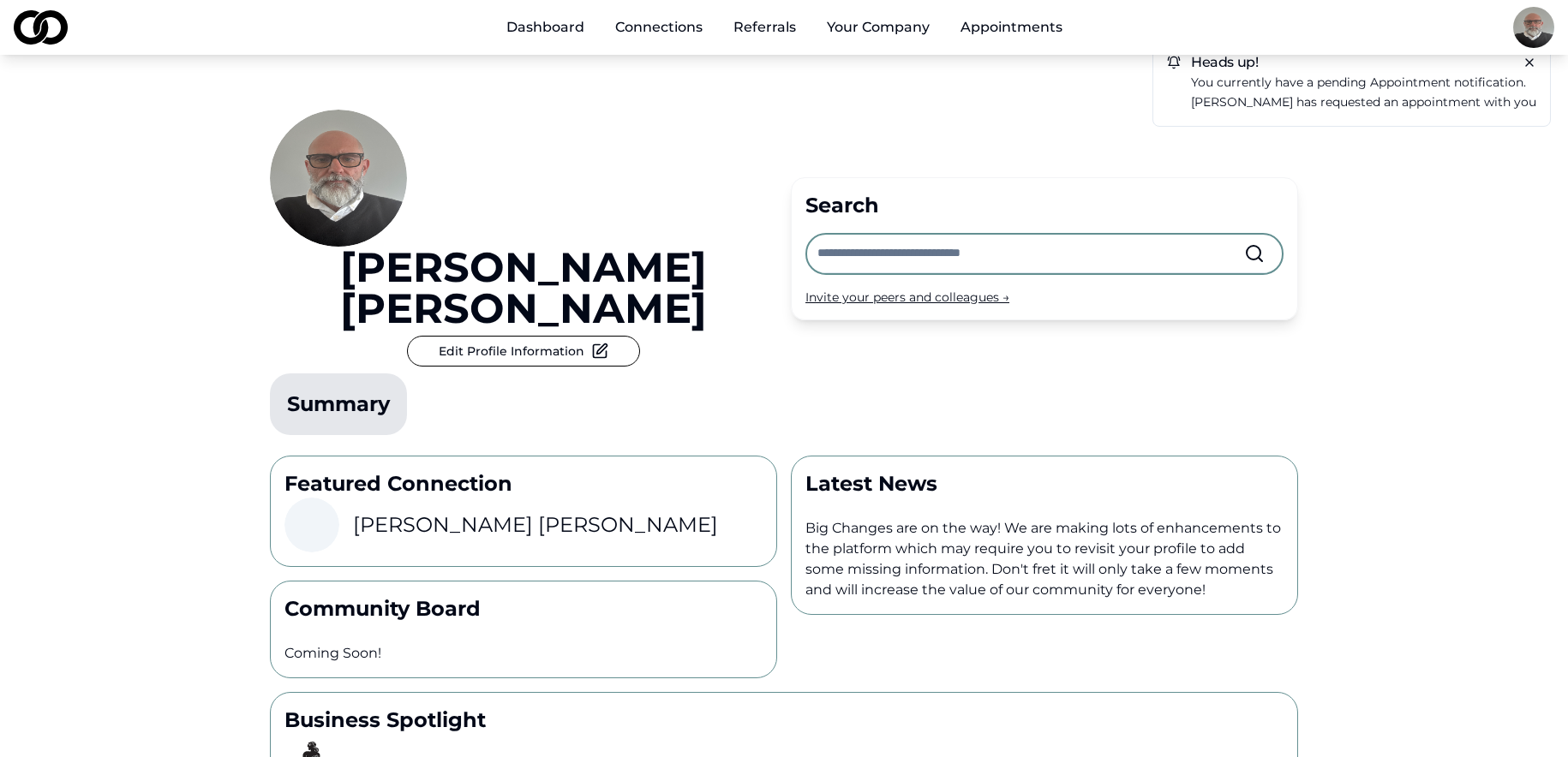
click at [545, 32] on link "Dashboard" at bounding box center [545, 27] width 105 height 34
click at [610, 336] on button "Edit Profile Information" at bounding box center [523, 351] width 233 height 31
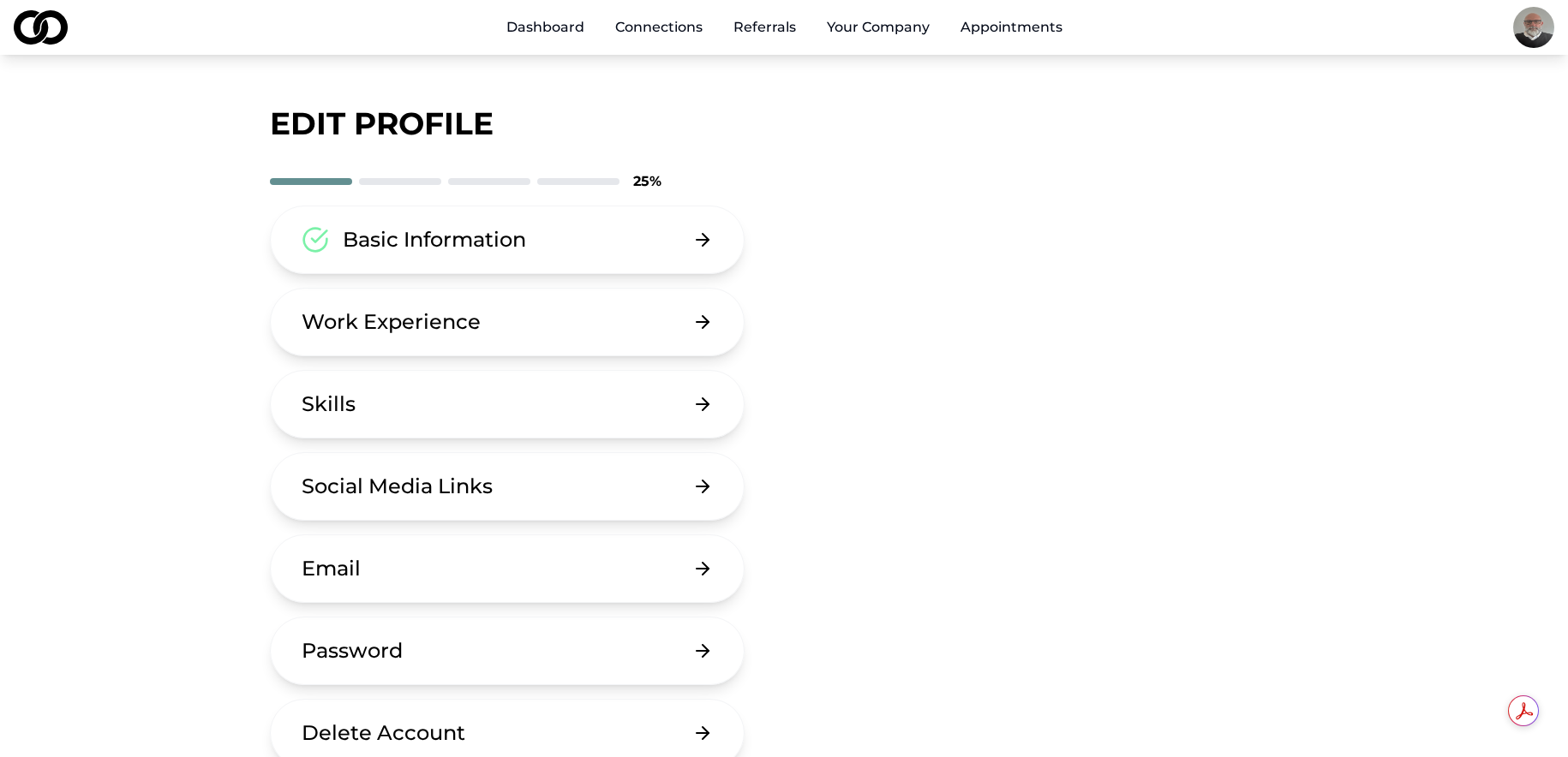
click at [595, 326] on button "Work Experience" at bounding box center [507, 322] width 475 height 68
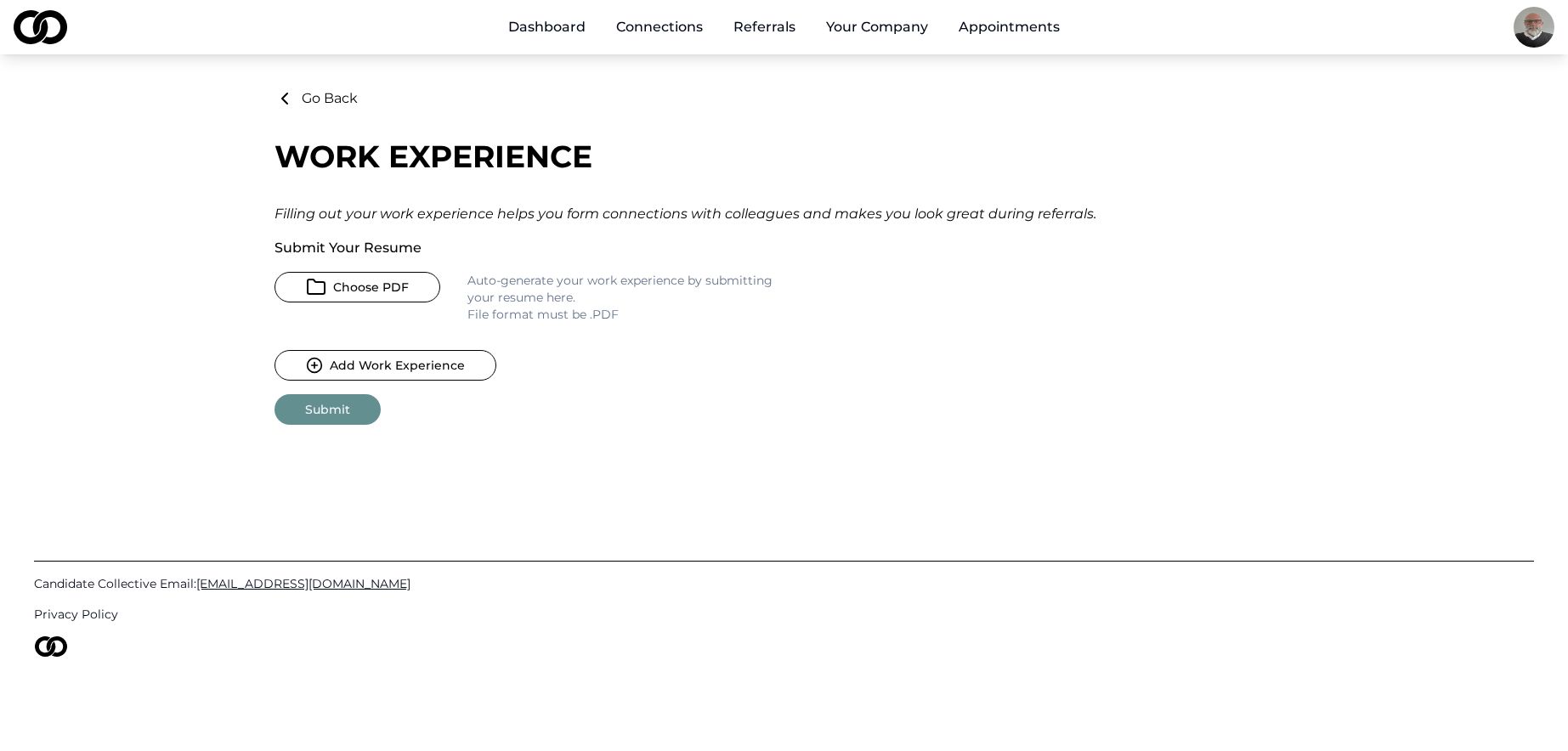
click at [517, 29] on link "Dashboard" at bounding box center [546, 27] width 104 height 34
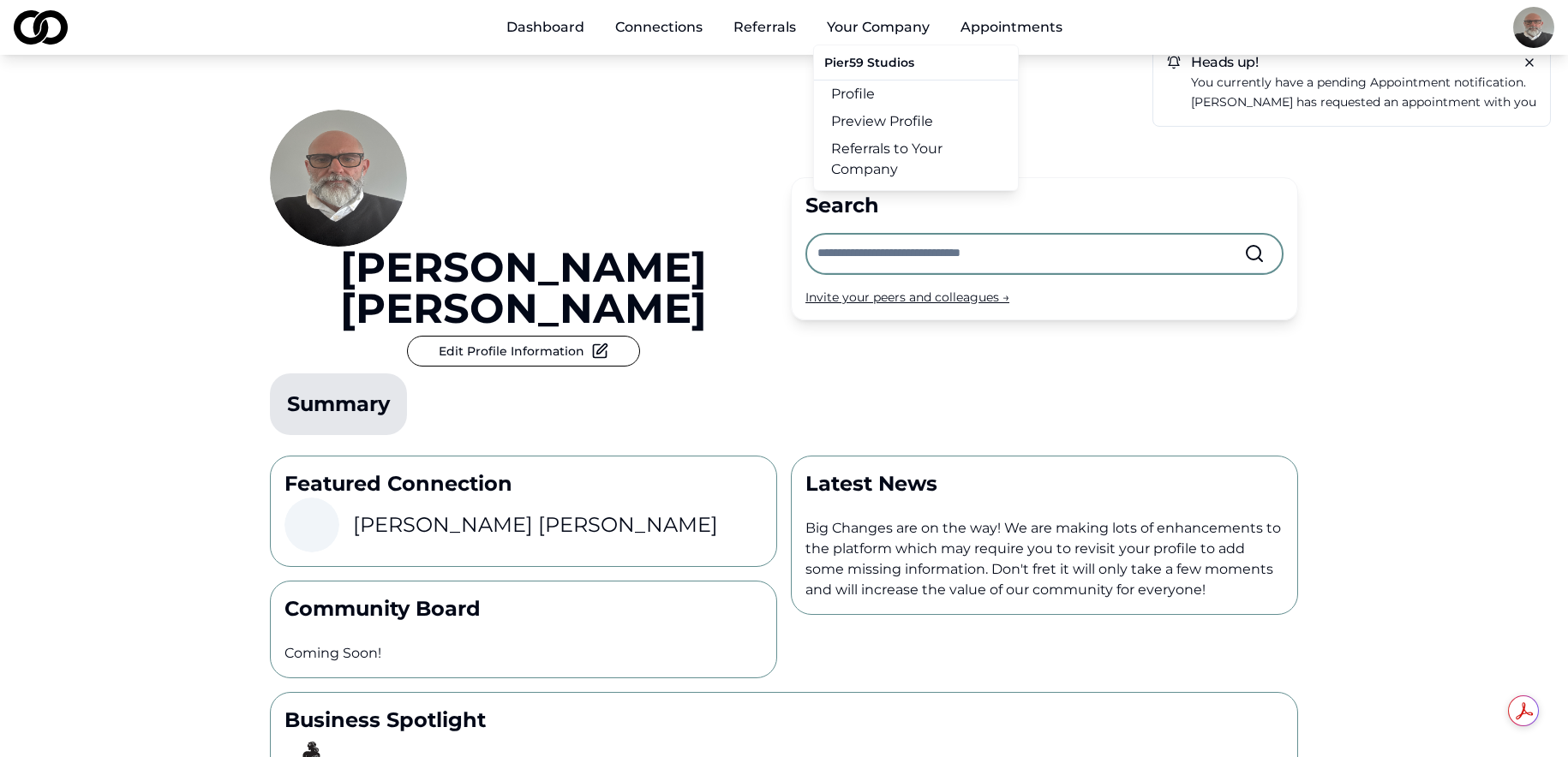
click at [876, 27] on button "Your Company" at bounding box center [878, 27] width 131 height 34
click at [758, 26] on link "Referrals" at bounding box center [765, 27] width 90 height 34
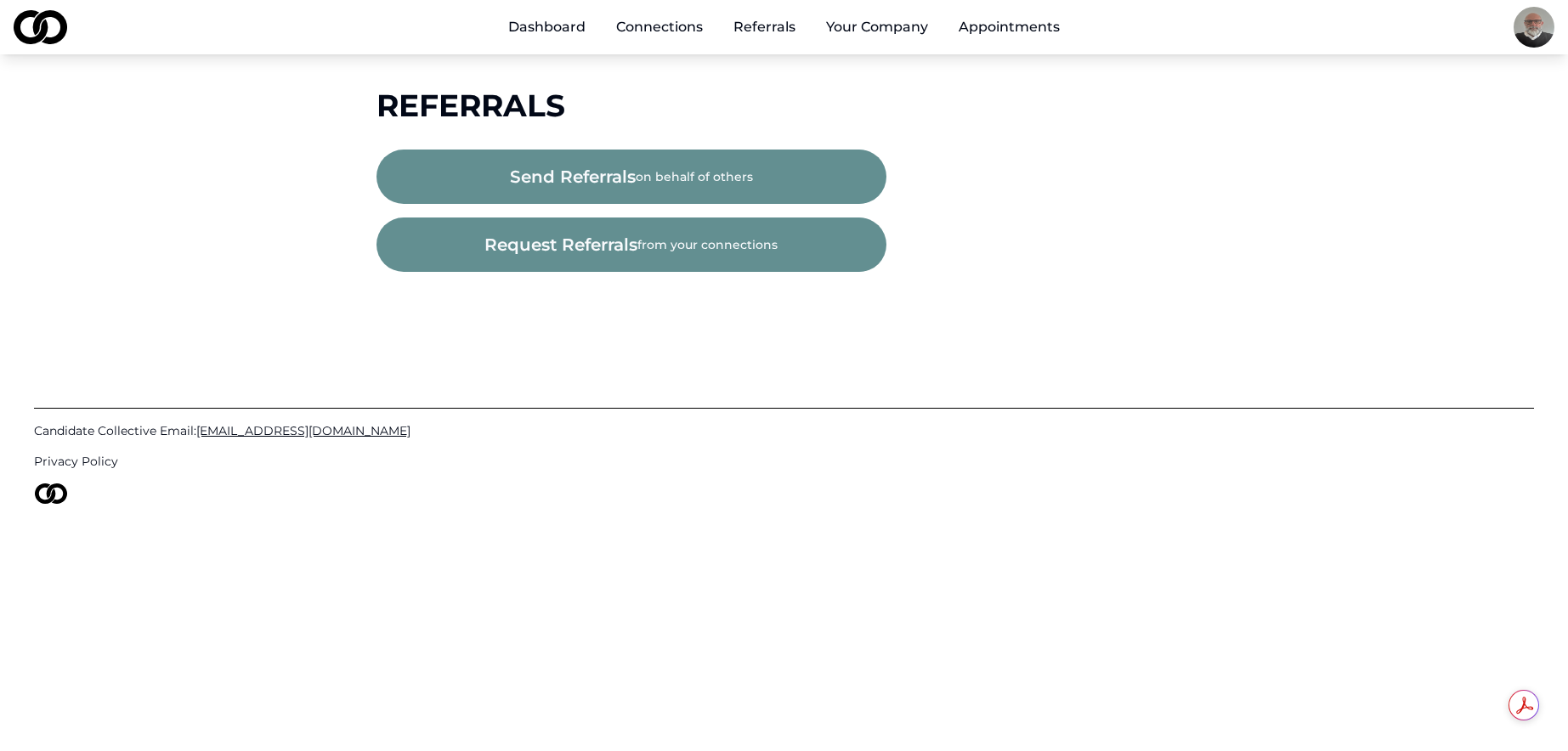
click at [677, 176] on button "send referrals on behalf of others" at bounding box center [631, 176] width 510 height 54
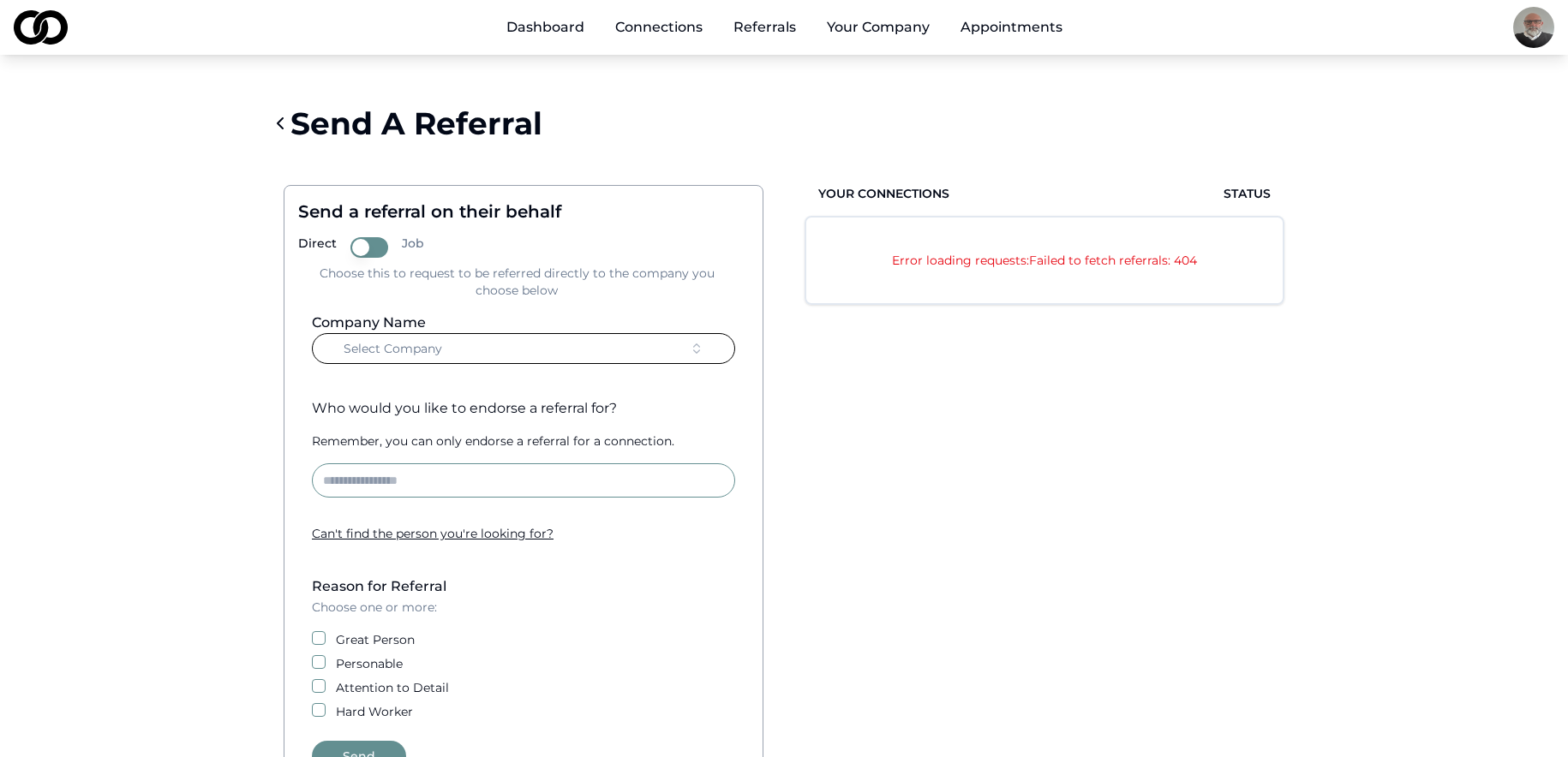
click at [1149, 258] on p "Error loading requests: Failed to fetch referrals: 404" at bounding box center [1045, 260] width 408 height 17
click at [1244, 197] on span "Status" at bounding box center [1247, 194] width 47 height 17
click at [1039, 258] on p "Error loading requests: Failed to fetch referrals: 404" at bounding box center [1045, 260] width 408 height 17
click at [1208, 153] on div "Send A Referral" at bounding box center [784, 123] width 1029 height 68
click at [1539, 32] on html "Dashboard Connections Referrals Your Company Appointments Send A Referral Send …" at bounding box center [791, 378] width 1582 height 757
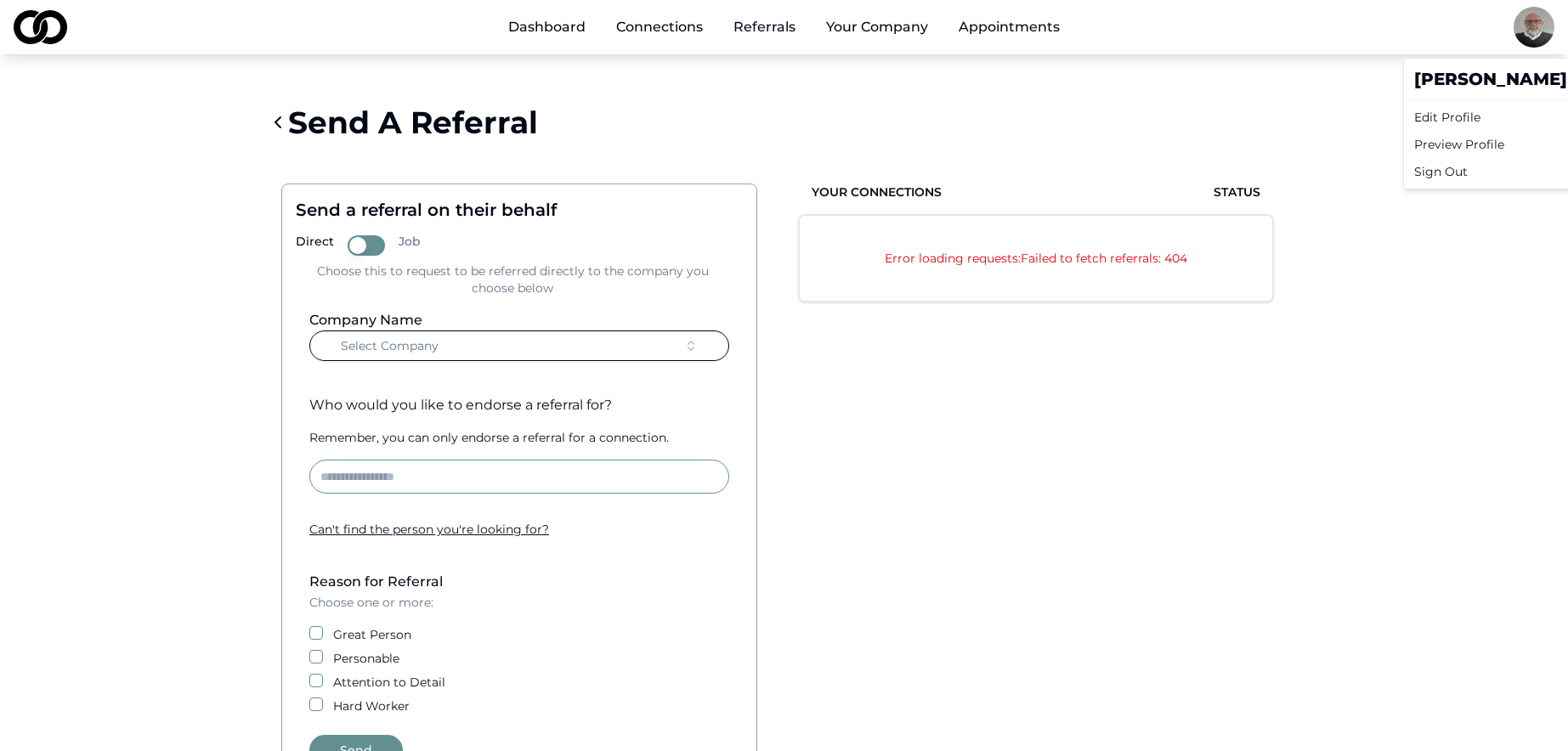
click at [1481, 176] on div "Sign Out" at bounding box center [1570, 171] width 325 height 27
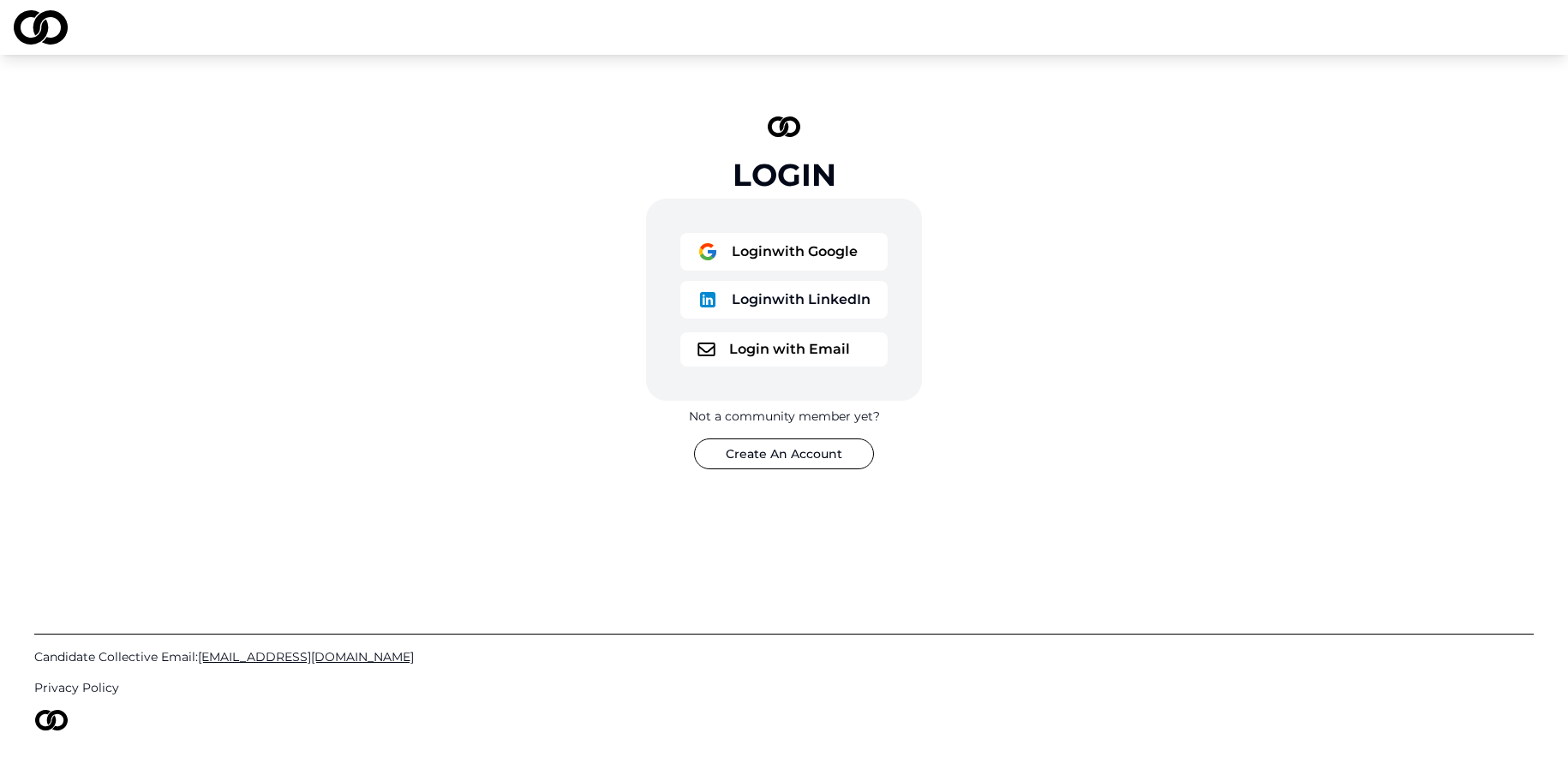
click at [770, 346] on button "Login with Email" at bounding box center [784, 349] width 207 height 34
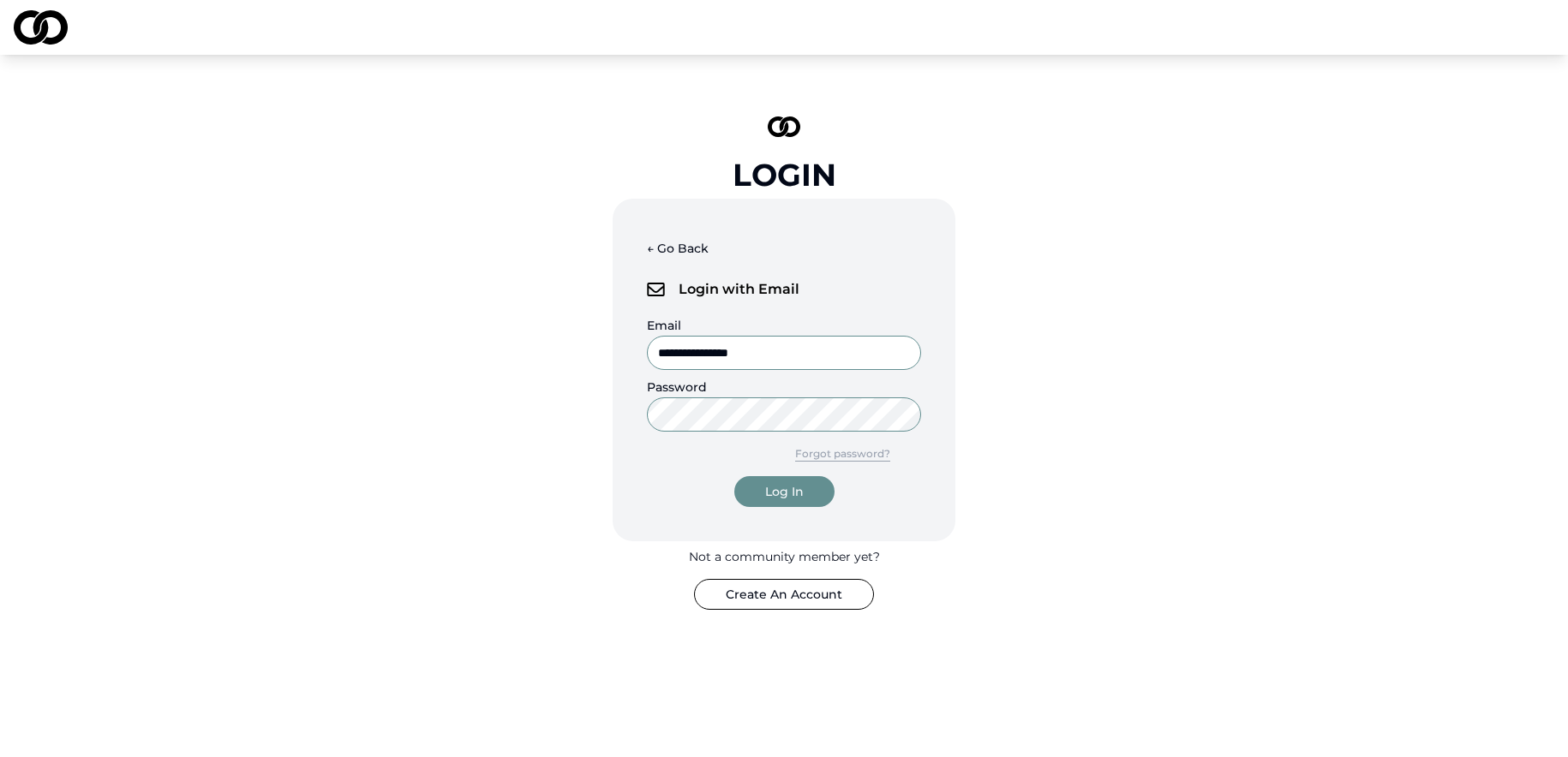
click at [841, 352] on input "**********" at bounding box center [784, 353] width 275 height 34
type input "**********"
click at [796, 493] on div "Log In" at bounding box center [784, 491] width 39 height 17
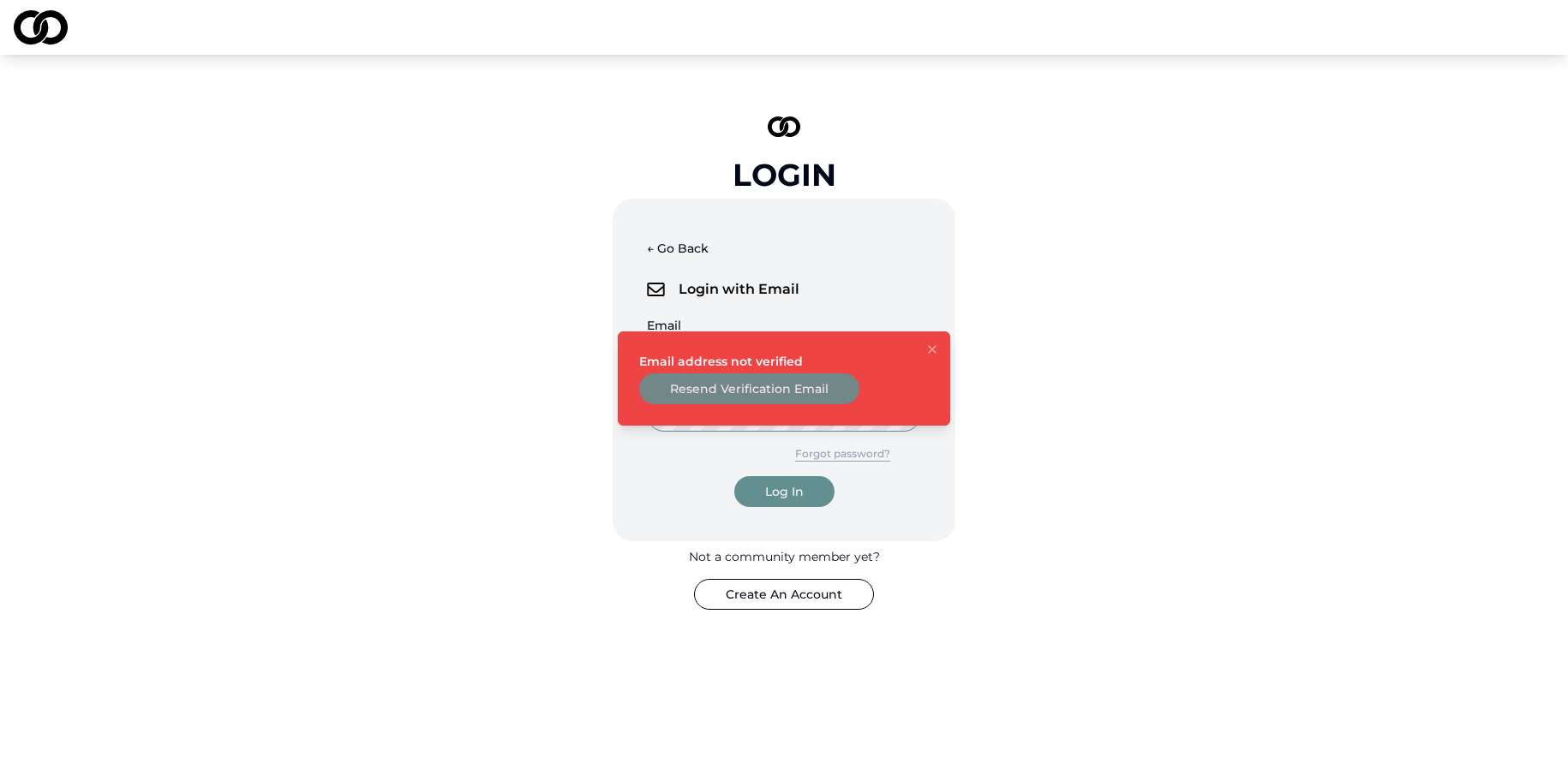
click at [1371, 185] on div "**********" at bounding box center [784, 363] width 1568 height 617
click at [935, 350] on icon "Notifications (F8)" at bounding box center [932, 349] width 14 height 14
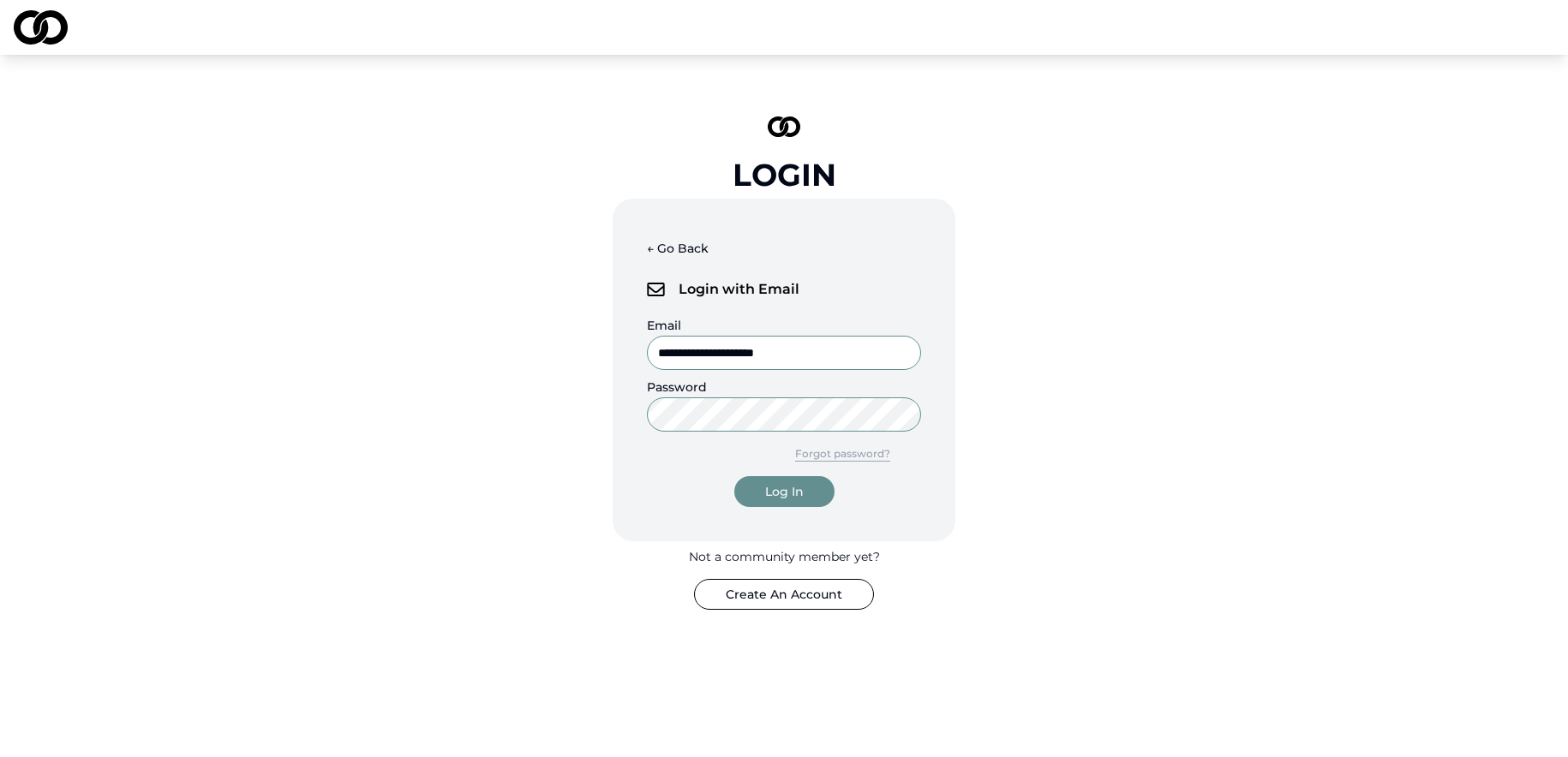
click at [879, 353] on input "**********" at bounding box center [784, 353] width 275 height 34
type textarea "***"
click at [878, 354] on input "**********" at bounding box center [784, 353] width 275 height 34
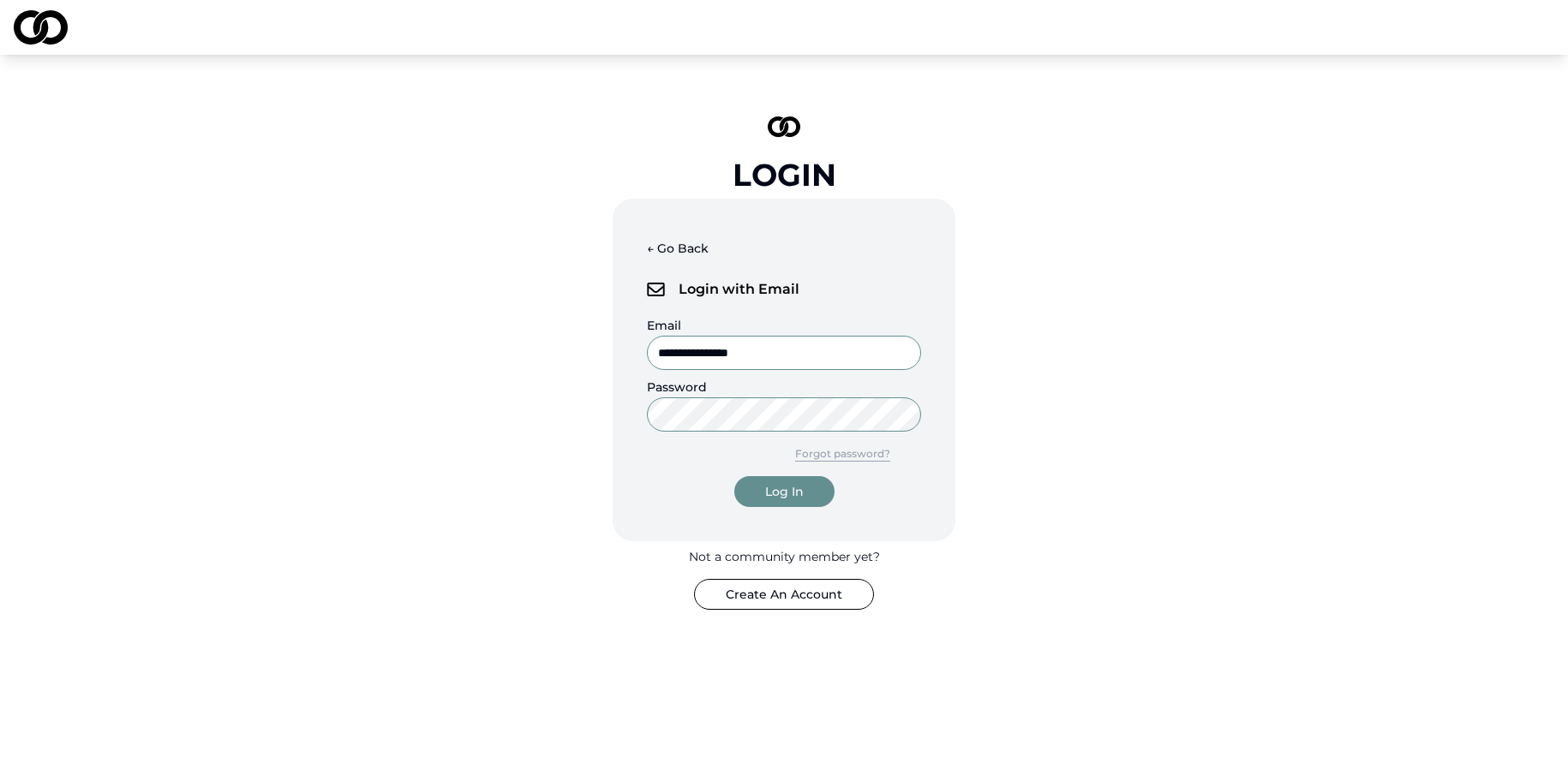
click at [776, 491] on div "Log In" at bounding box center [784, 491] width 39 height 17
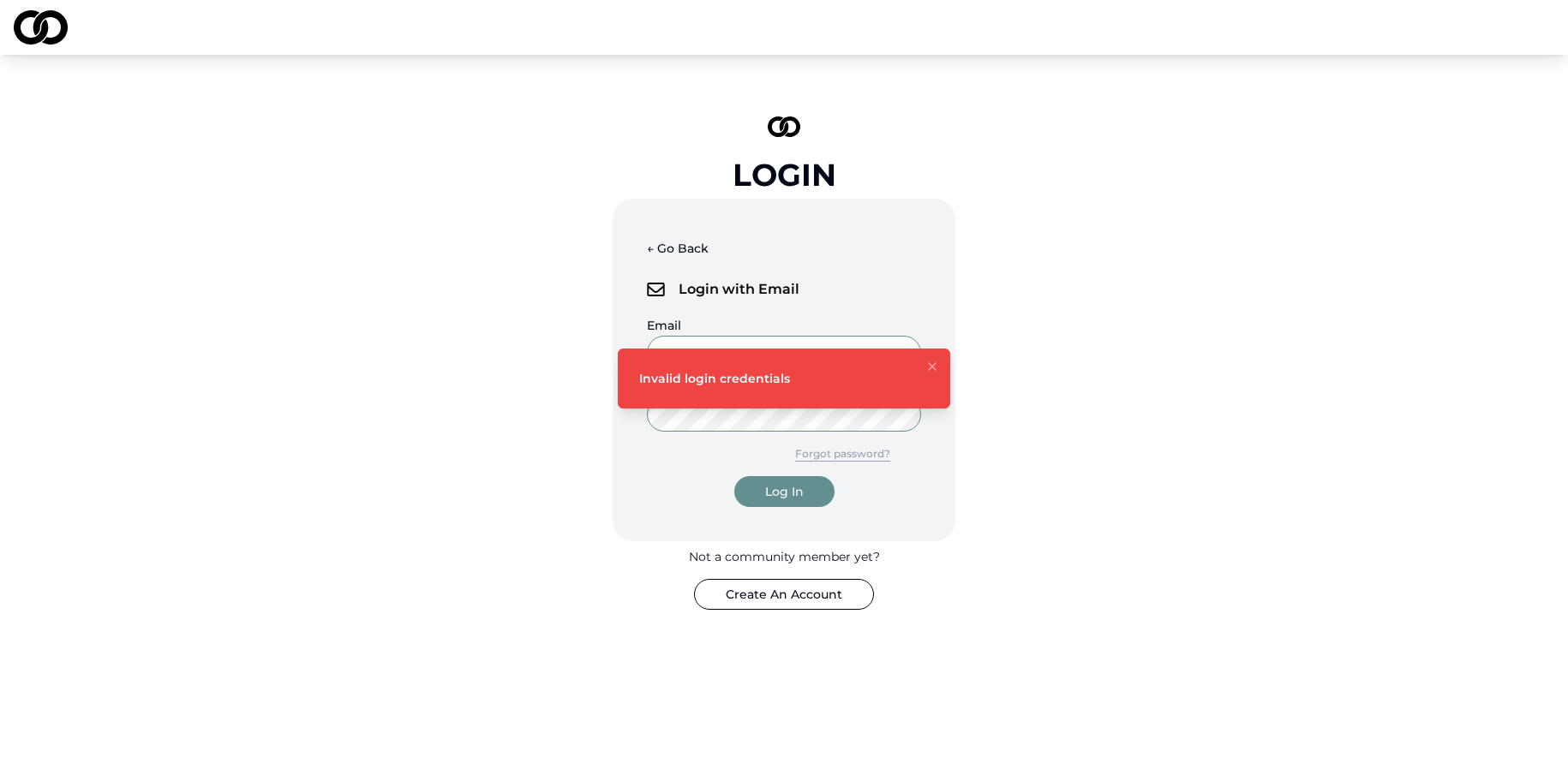
click at [937, 370] on icon "Notifications (F8)" at bounding box center [932, 366] width 14 height 14
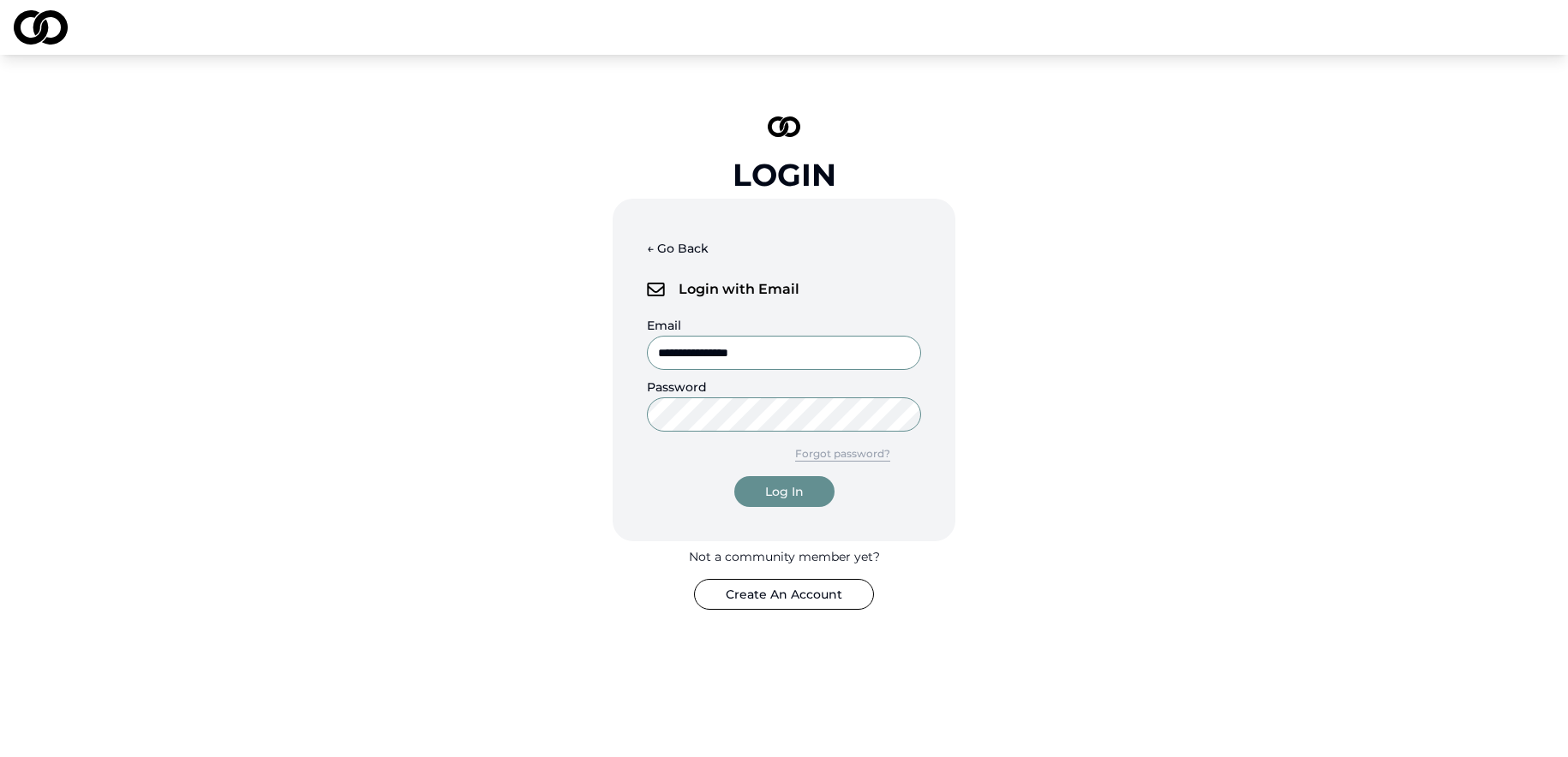
click at [788, 486] on div "Log In" at bounding box center [784, 491] width 39 height 17
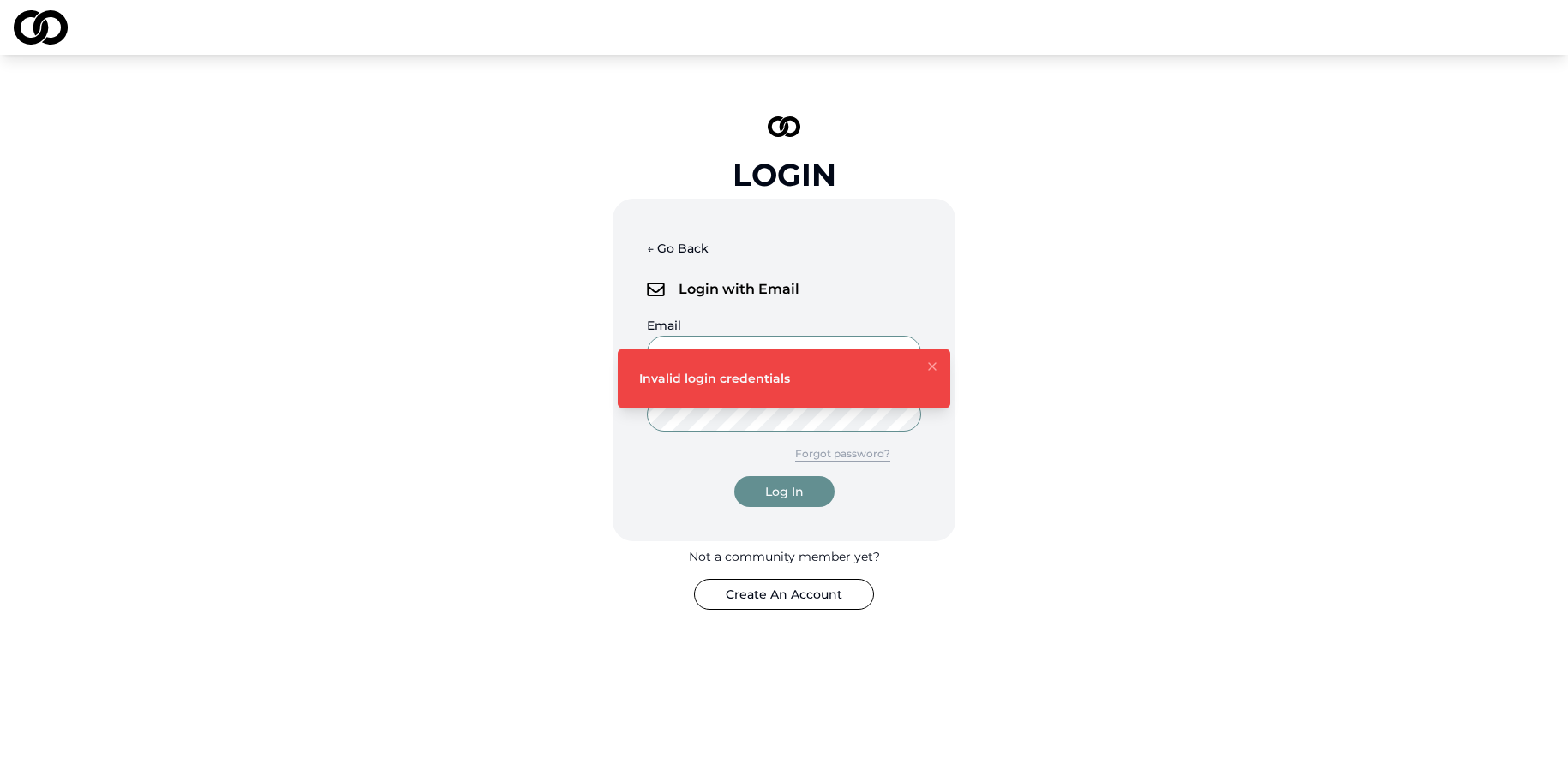
click at [875, 305] on div "Login with Email" at bounding box center [784, 290] width 275 height 38
click at [840, 330] on div "**********" at bounding box center [784, 342] width 275 height 55
click at [932, 367] on icon "Notifications (F8)" at bounding box center [932, 366] width 14 height 14
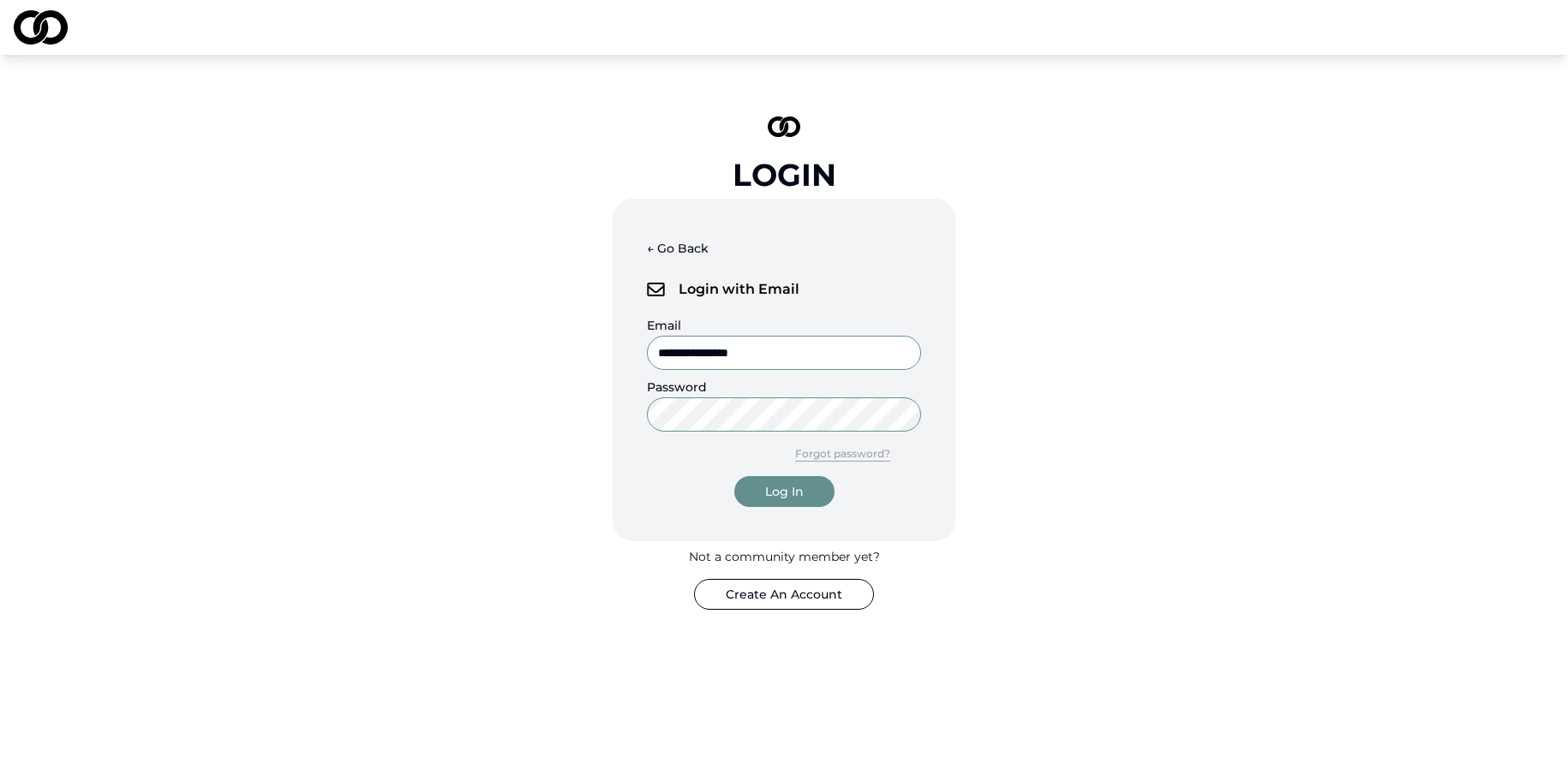
click at [839, 358] on input "**********" at bounding box center [784, 353] width 275 height 34
click at [839, 356] on input "**********" at bounding box center [784, 353] width 275 height 34
click at [839, 356] on input "**********" at bounding box center [784, 353] width 275 height 34
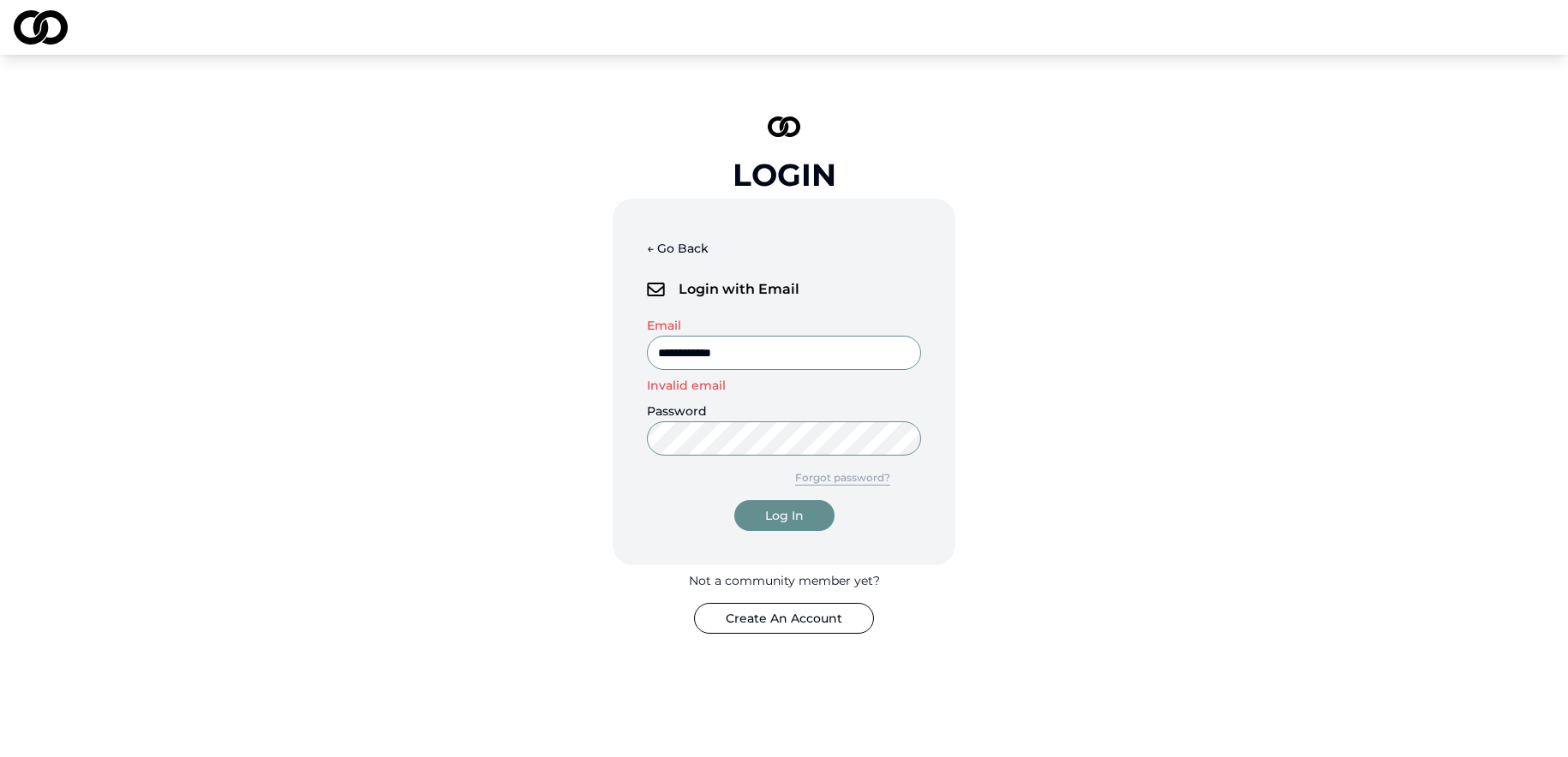
type input "**********"
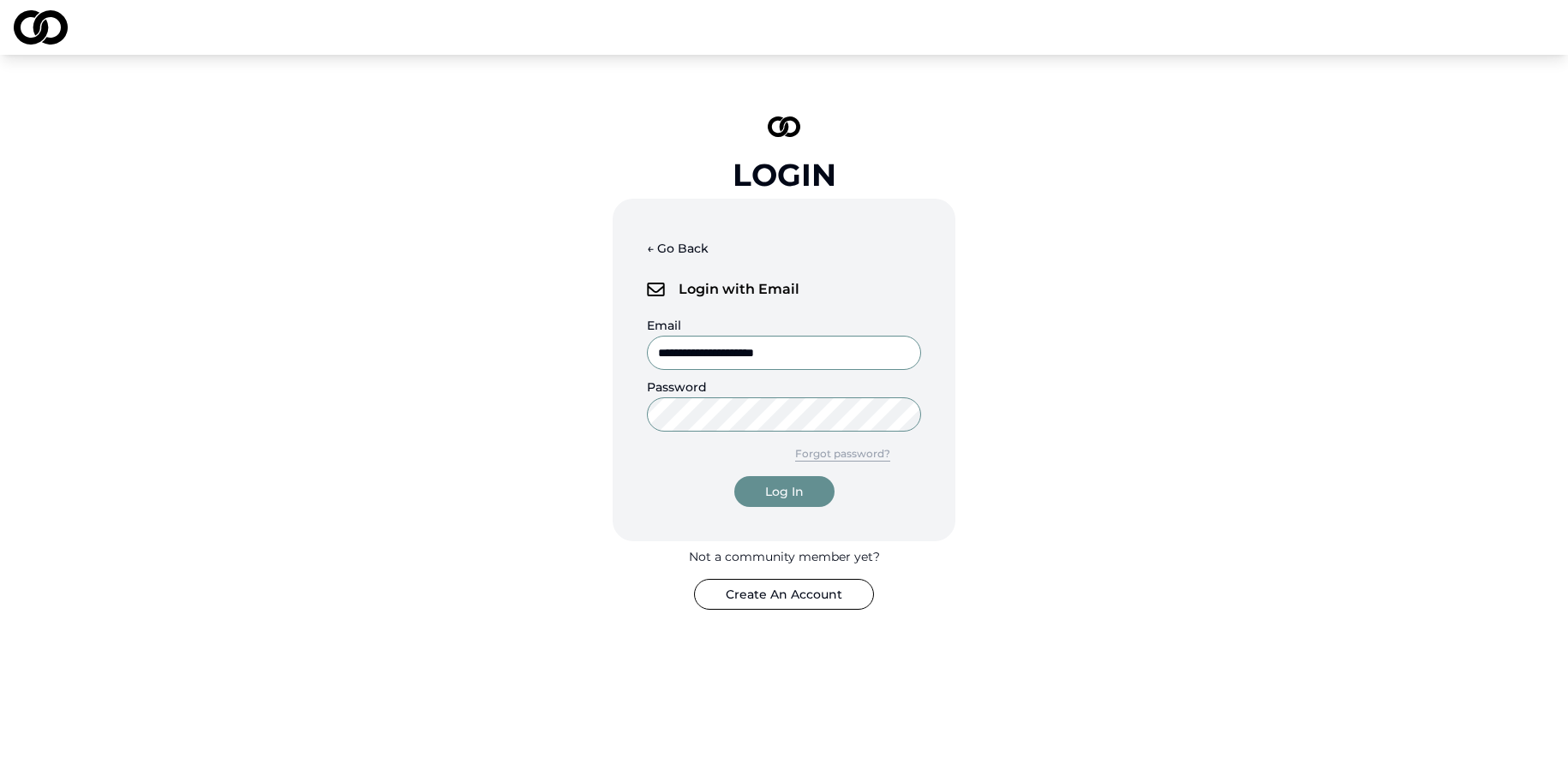
click at [776, 493] on div "Log In" at bounding box center [784, 491] width 39 height 17
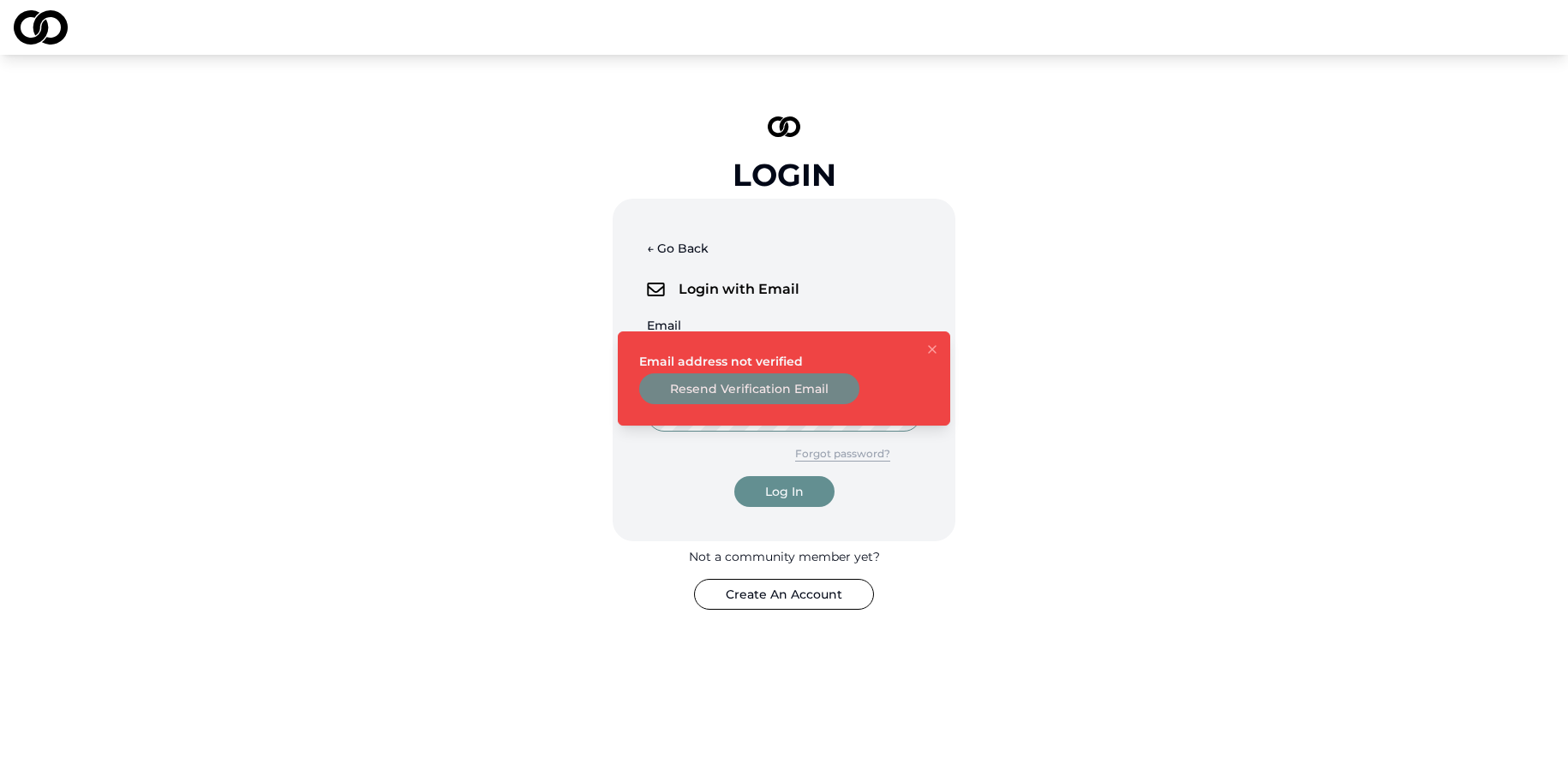
click at [784, 385] on button "Resend Verification Email" at bounding box center [749, 389] width 221 height 31
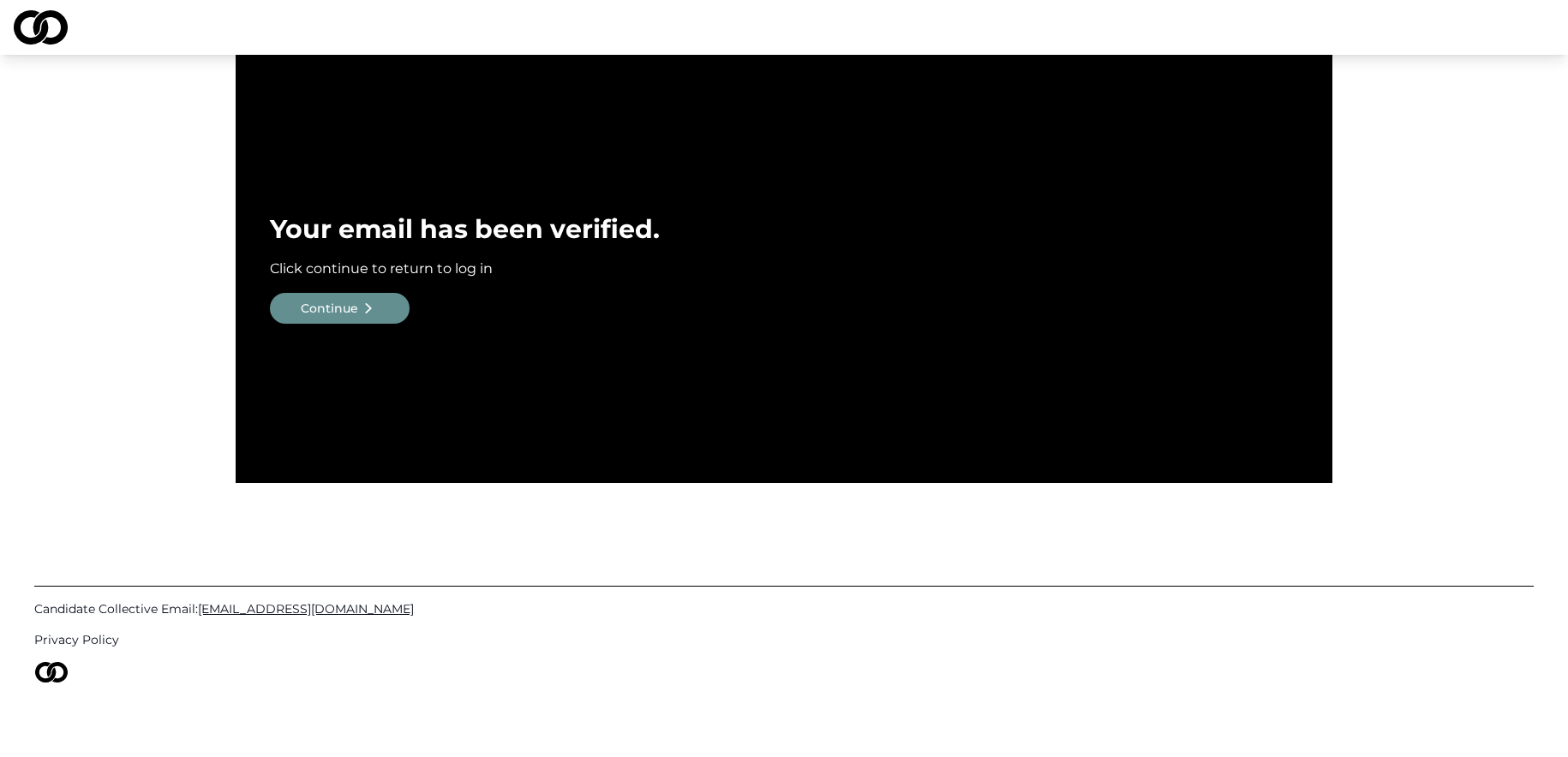
click at [358, 303] on icon at bounding box center [368, 308] width 21 height 21
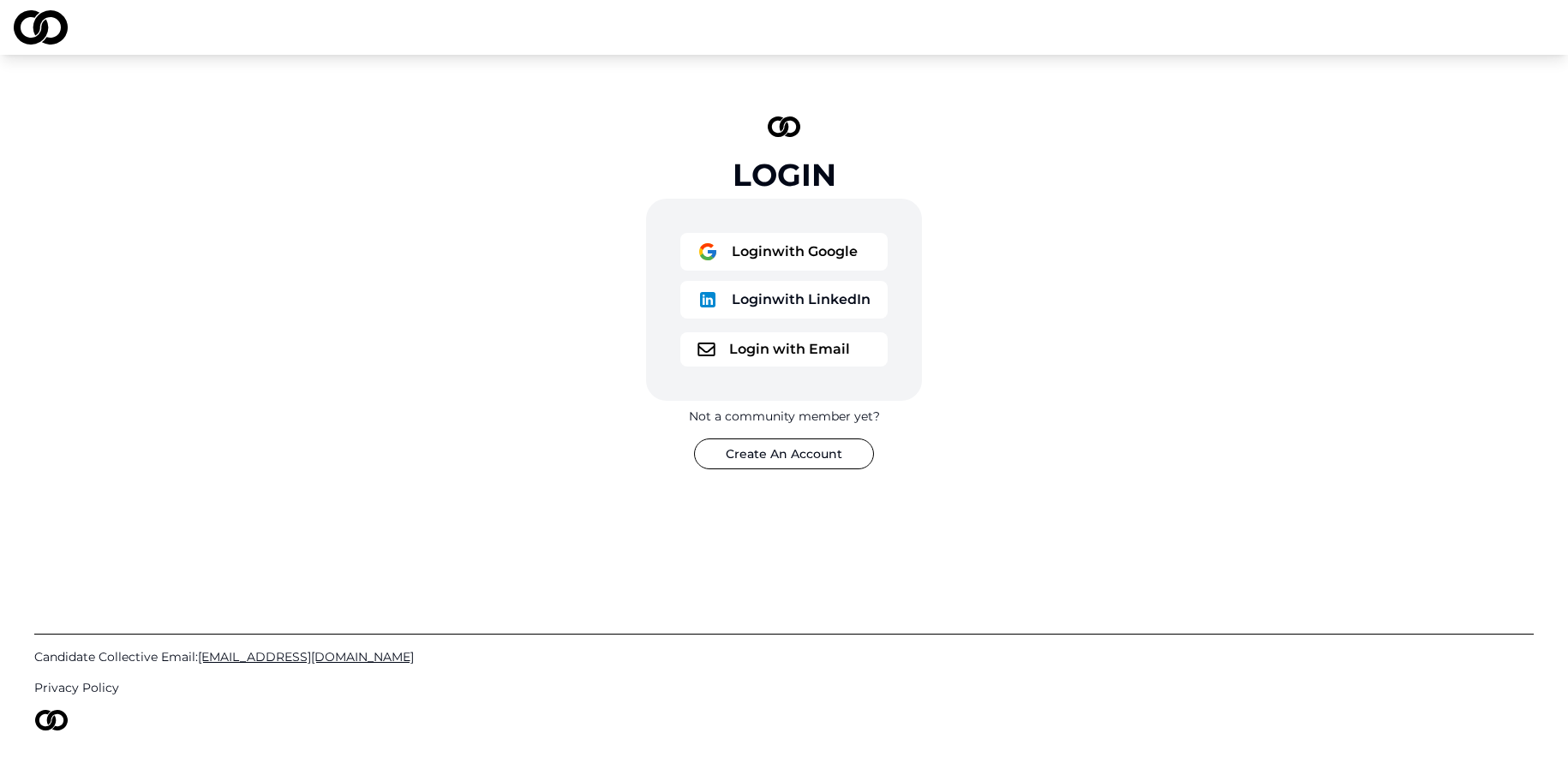
click at [814, 345] on button "Login with Email" at bounding box center [784, 349] width 207 height 34
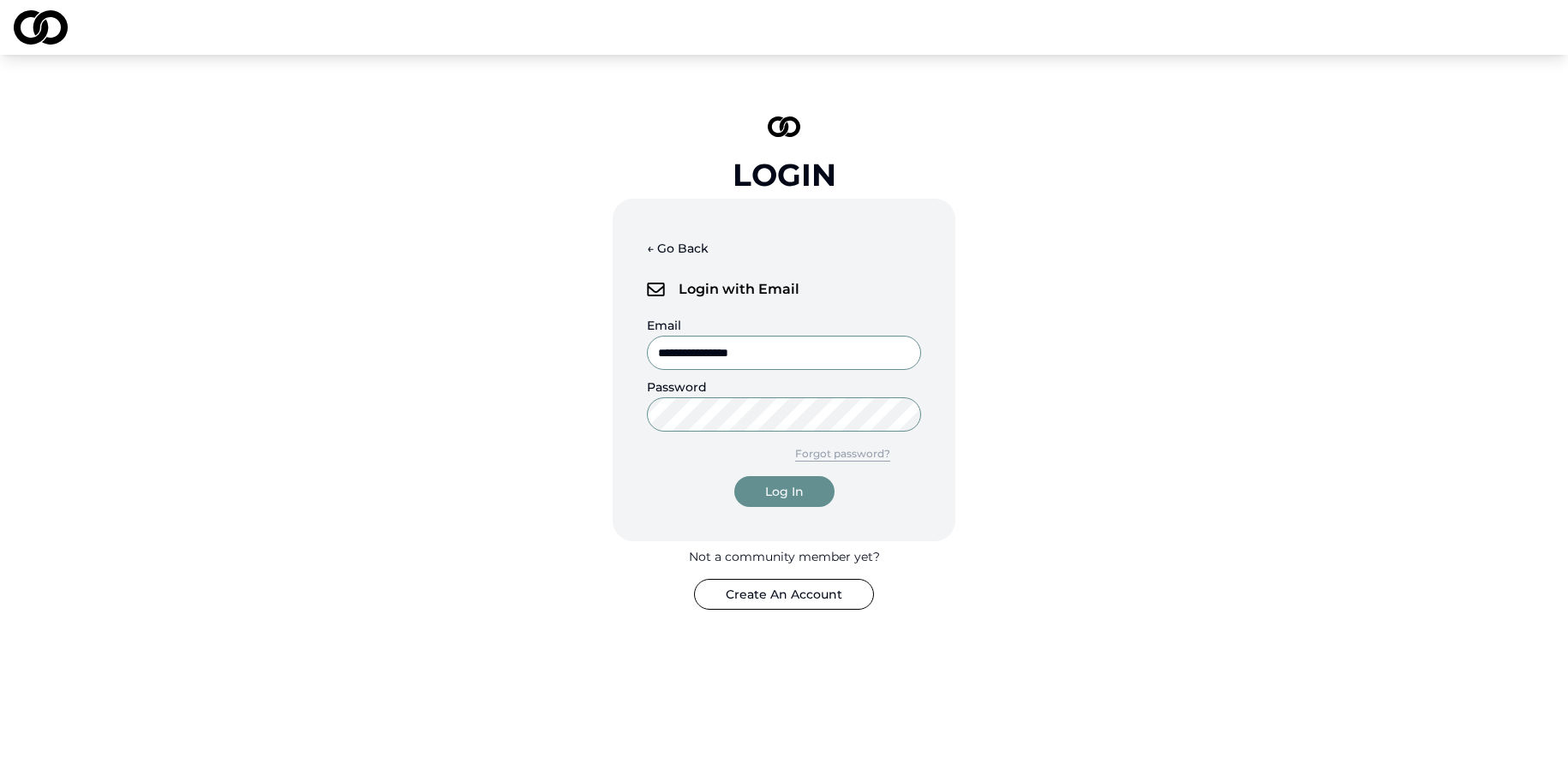
click at [815, 346] on input "**********" at bounding box center [784, 353] width 275 height 34
type input "**********"
click at [785, 489] on div "Log In" at bounding box center [784, 491] width 39 height 17
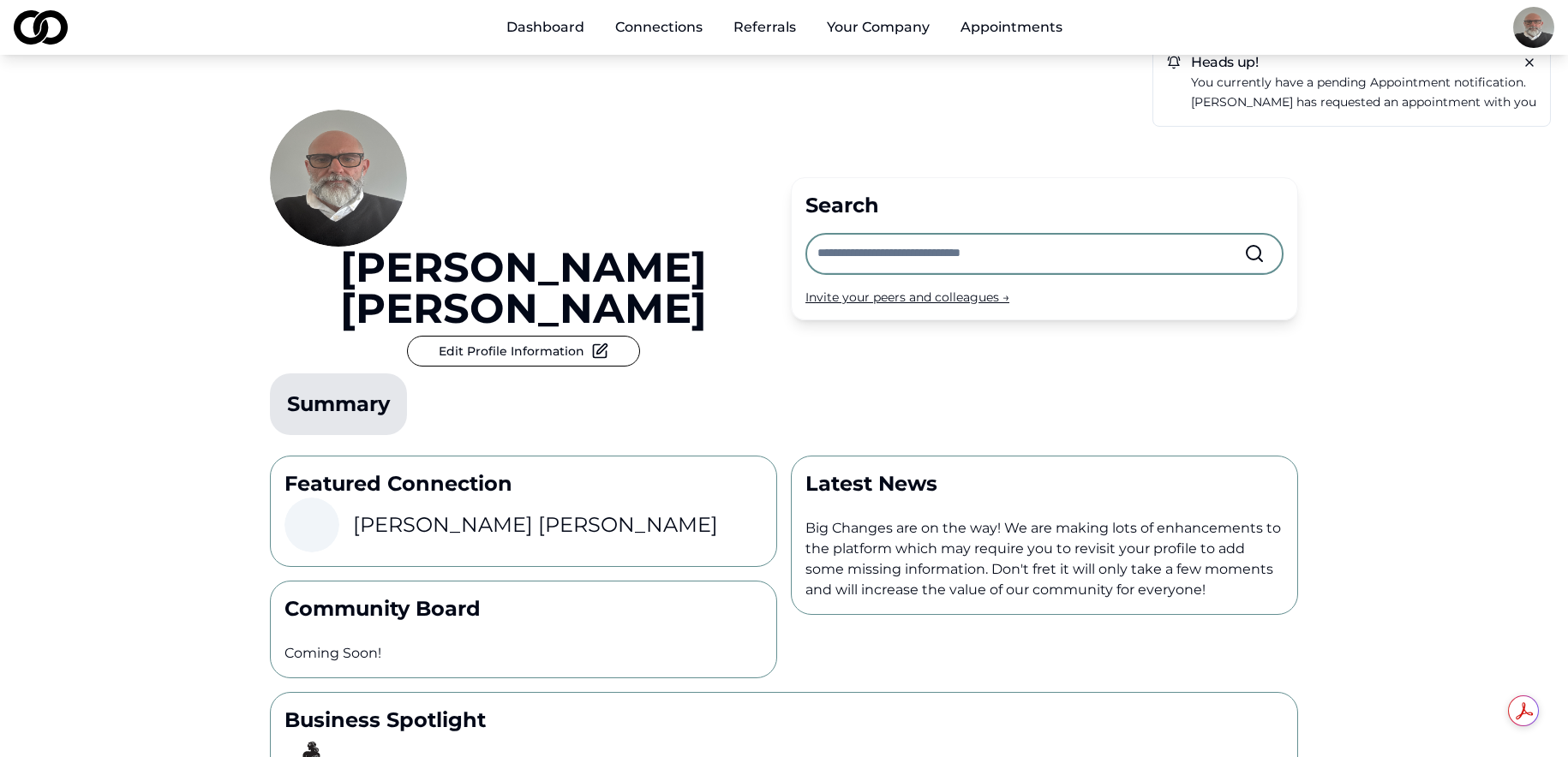
click at [1488, 311] on div "Heads up! You currently have a pending appointment notification. Michael Sherma…" at bounding box center [784, 477] width 1568 height 844
click at [1532, 60] on icon at bounding box center [1530, 63] width 7 height 7
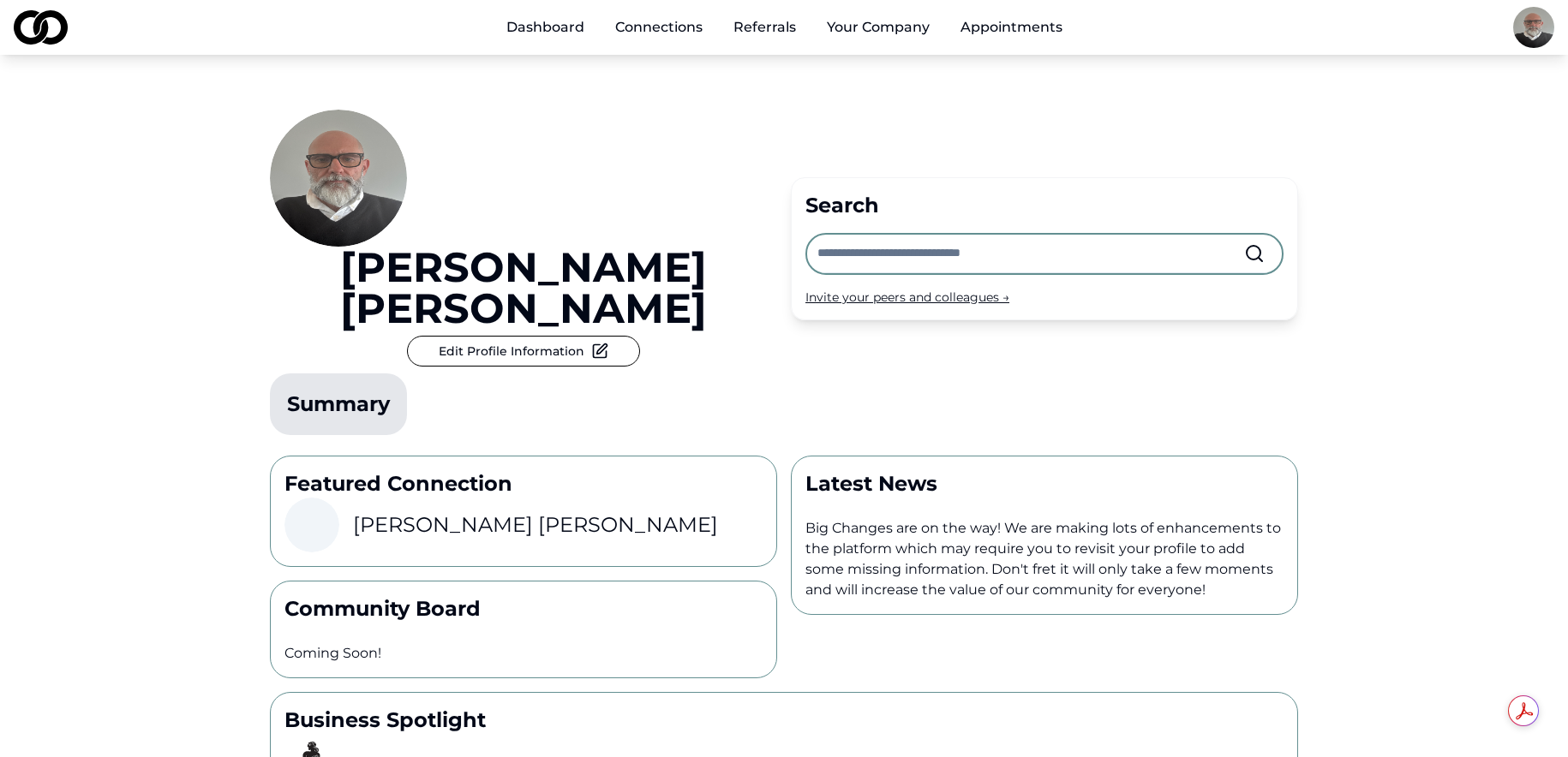
click at [1019, 27] on link "Appointments" at bounding box center [1012, 27] width 130 height 34
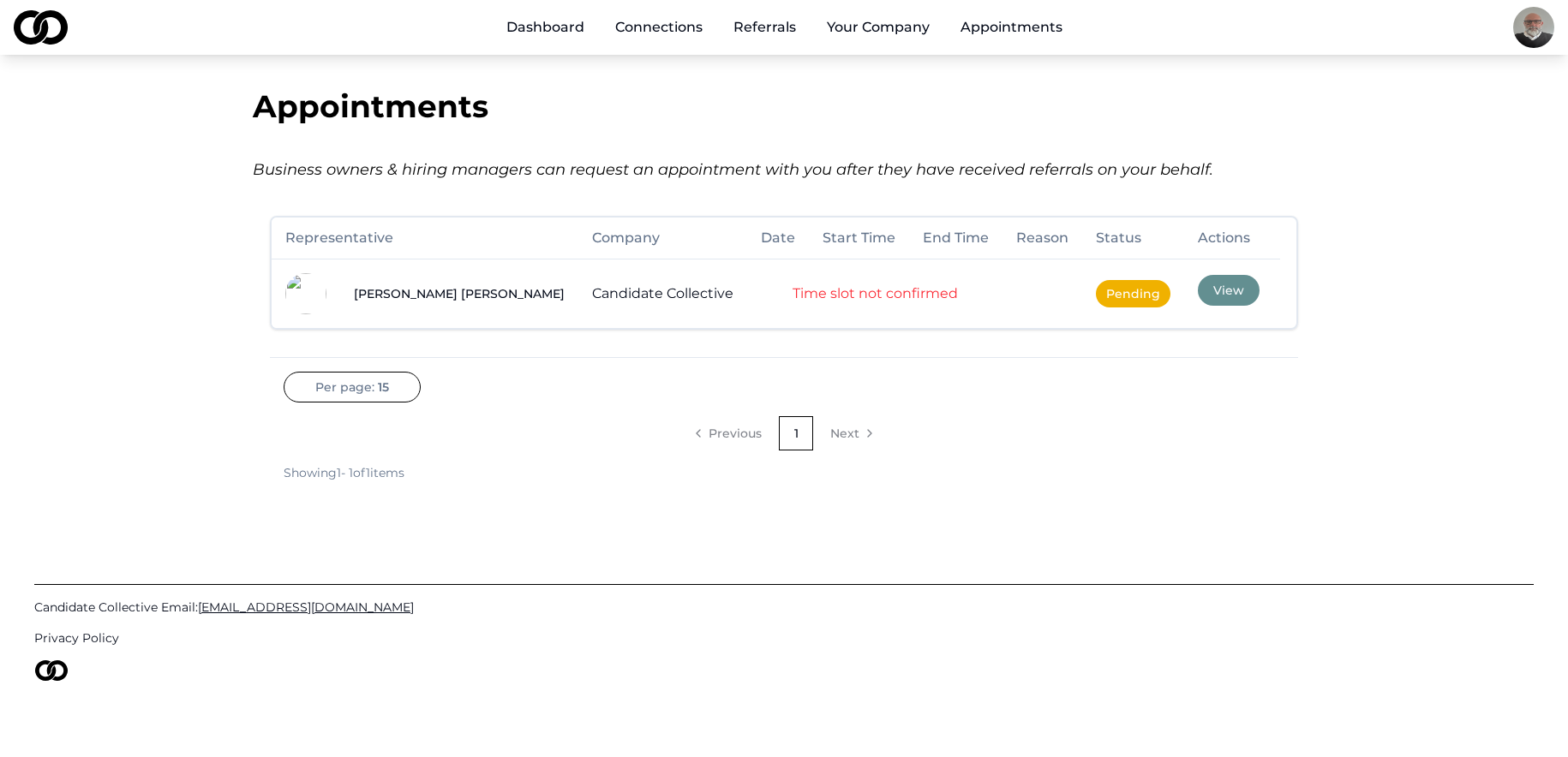
click at [1198, 293] on button "View" at bounding box center [1228, 290] width 62 height 31
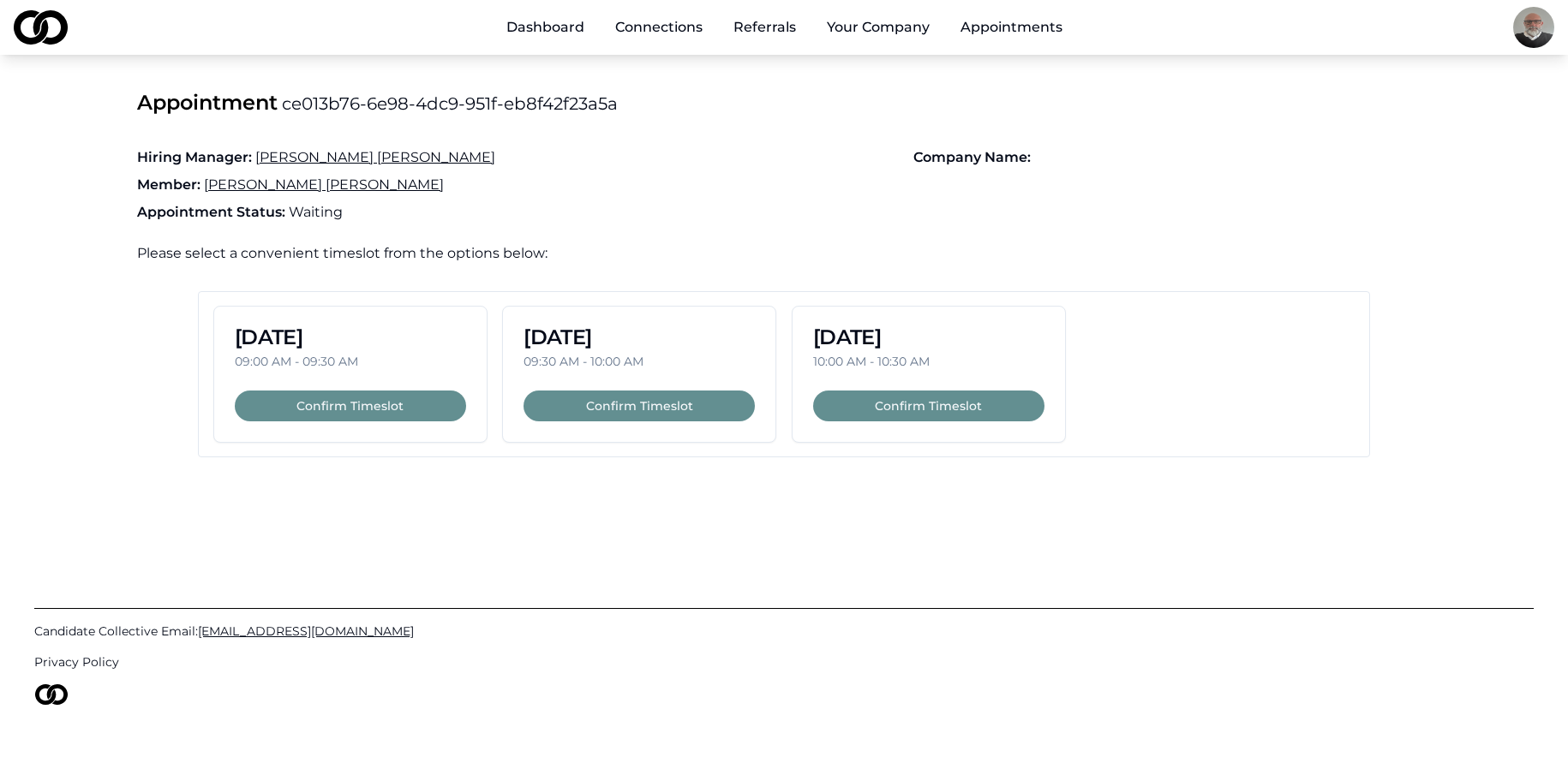
click at [397, 406] on button "Confirm Timeslot" at bounding box center [350, 406] width 231 height 31
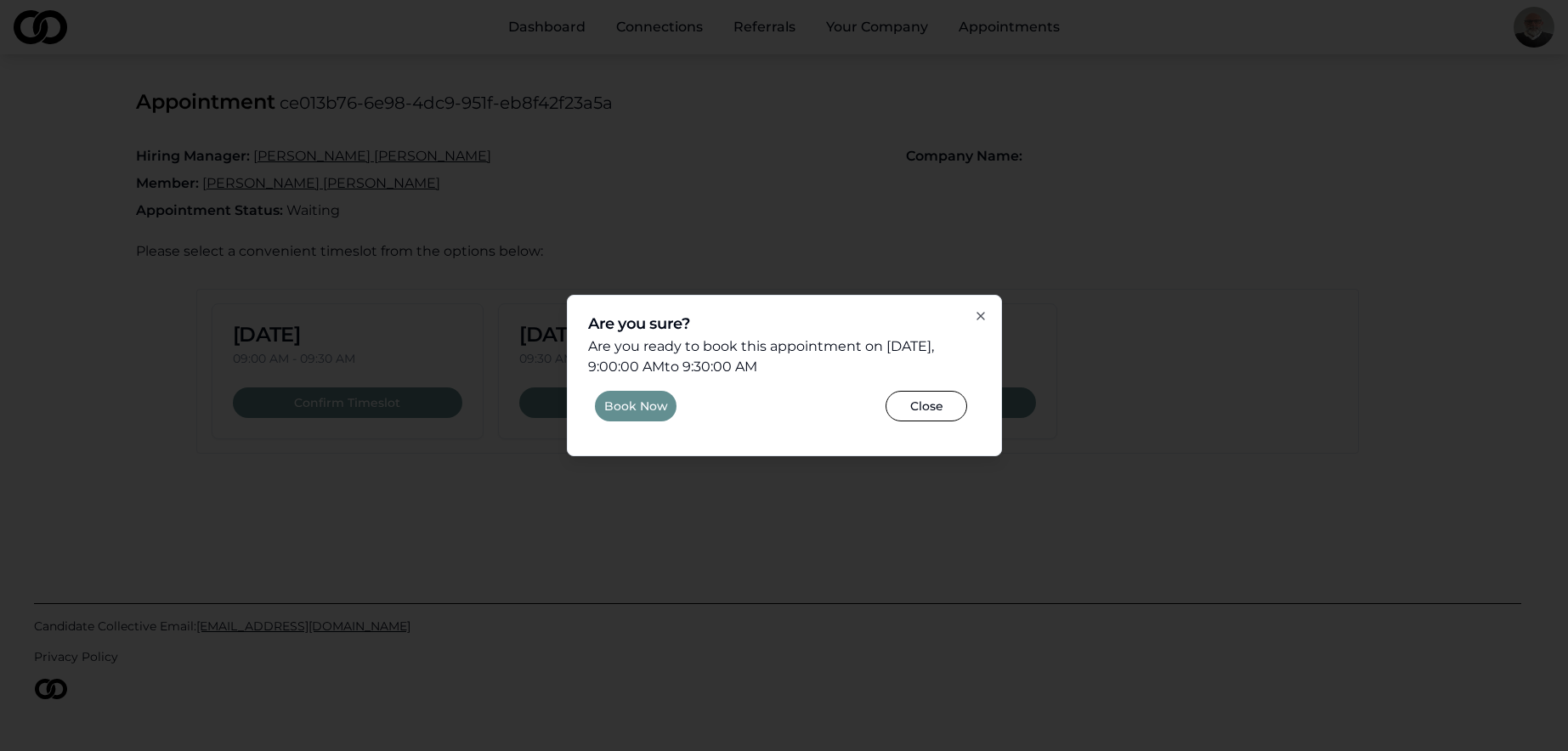
click at [647, 403] on button "Book Now" at bounding box center [635, 406] width 81 height 30
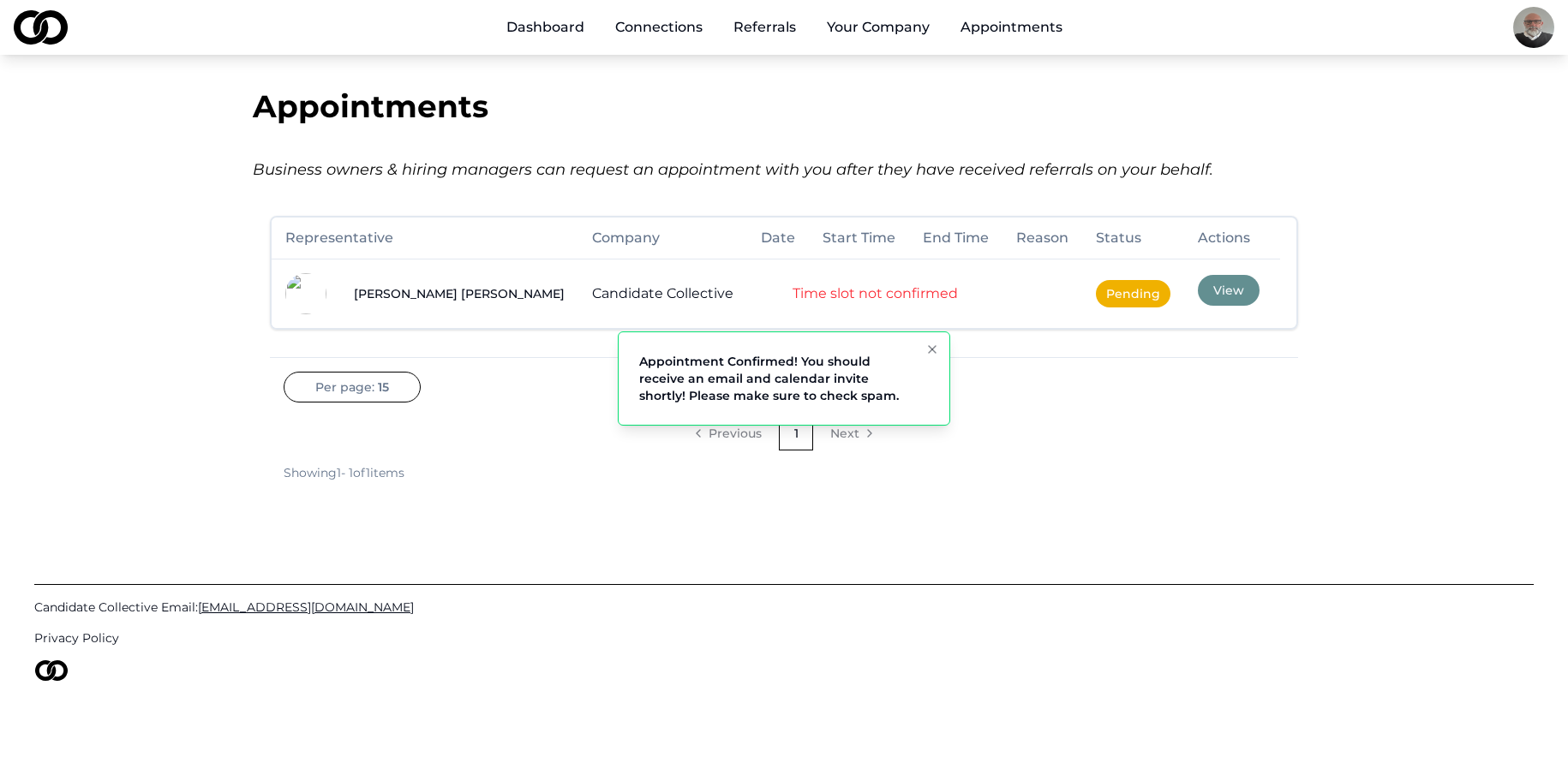
click at [942, 347] on button "Notifications (F8)" at bounding box center [932, 349] width 21 height 21
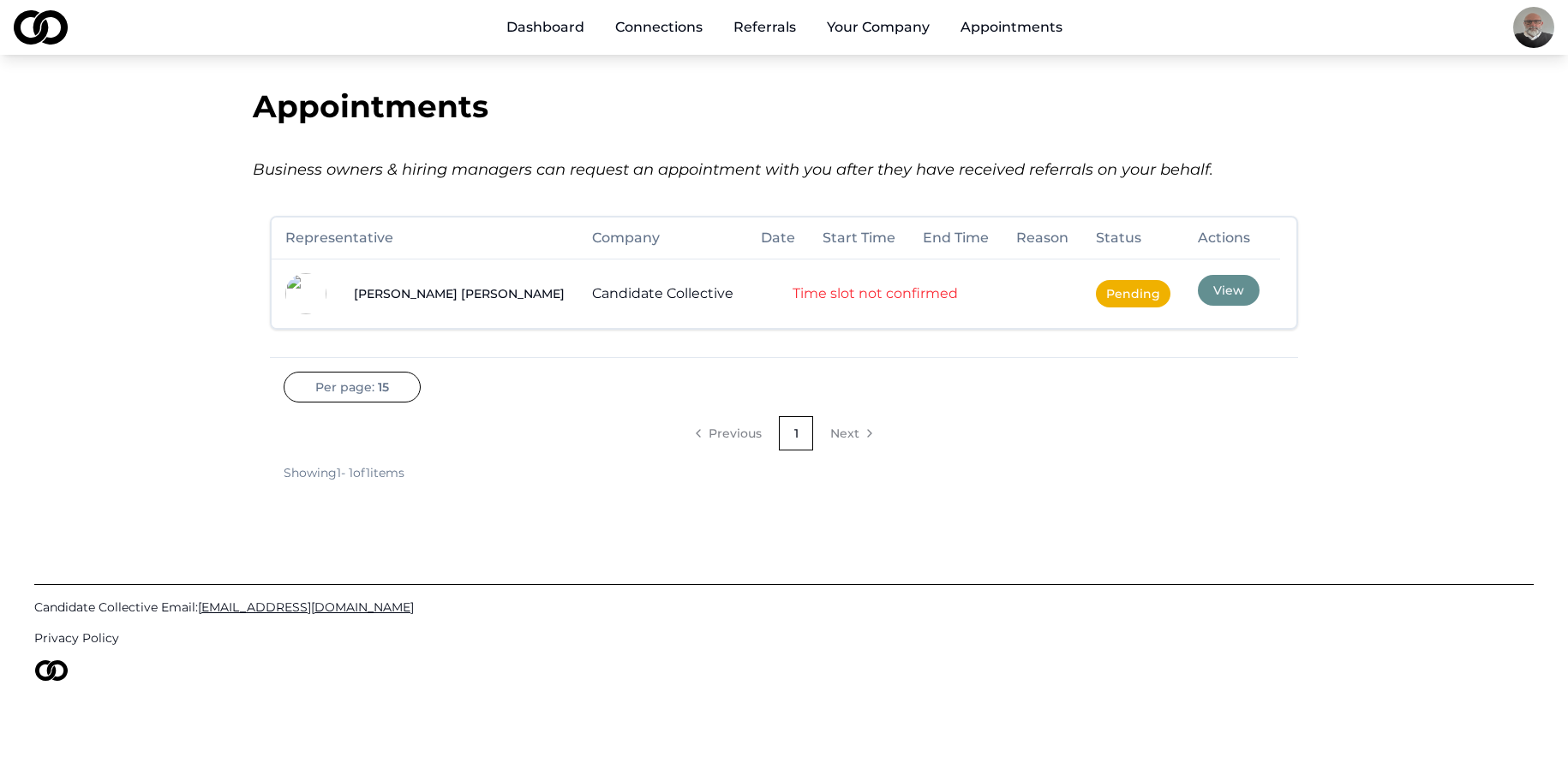
click at [553, 25] on link "Dashboard" at bounding box center [545, 27] width 105 height 34
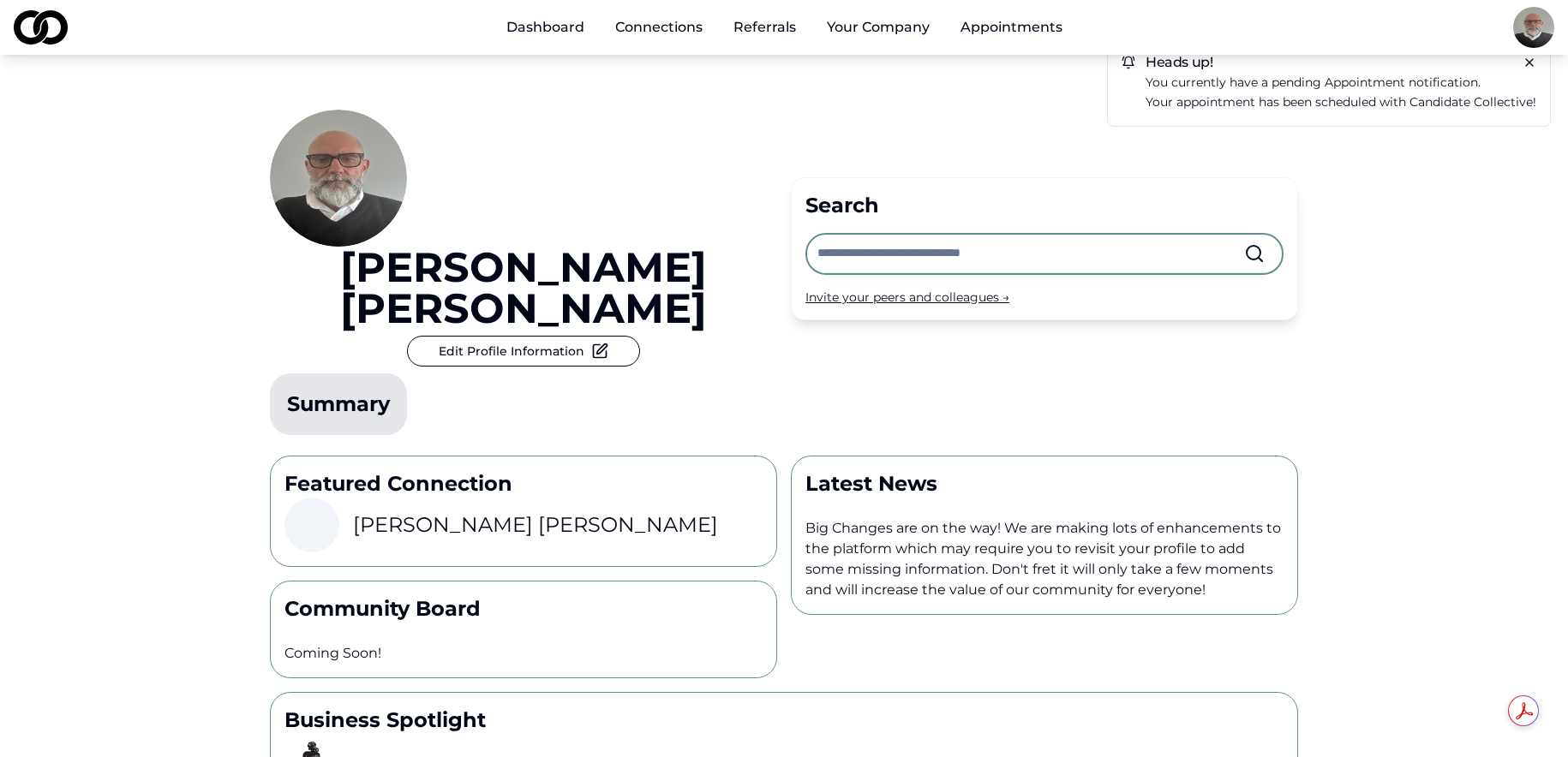
click at [665, 23] on link "Connections" at bounding box center [659, 27] width 115 height 34
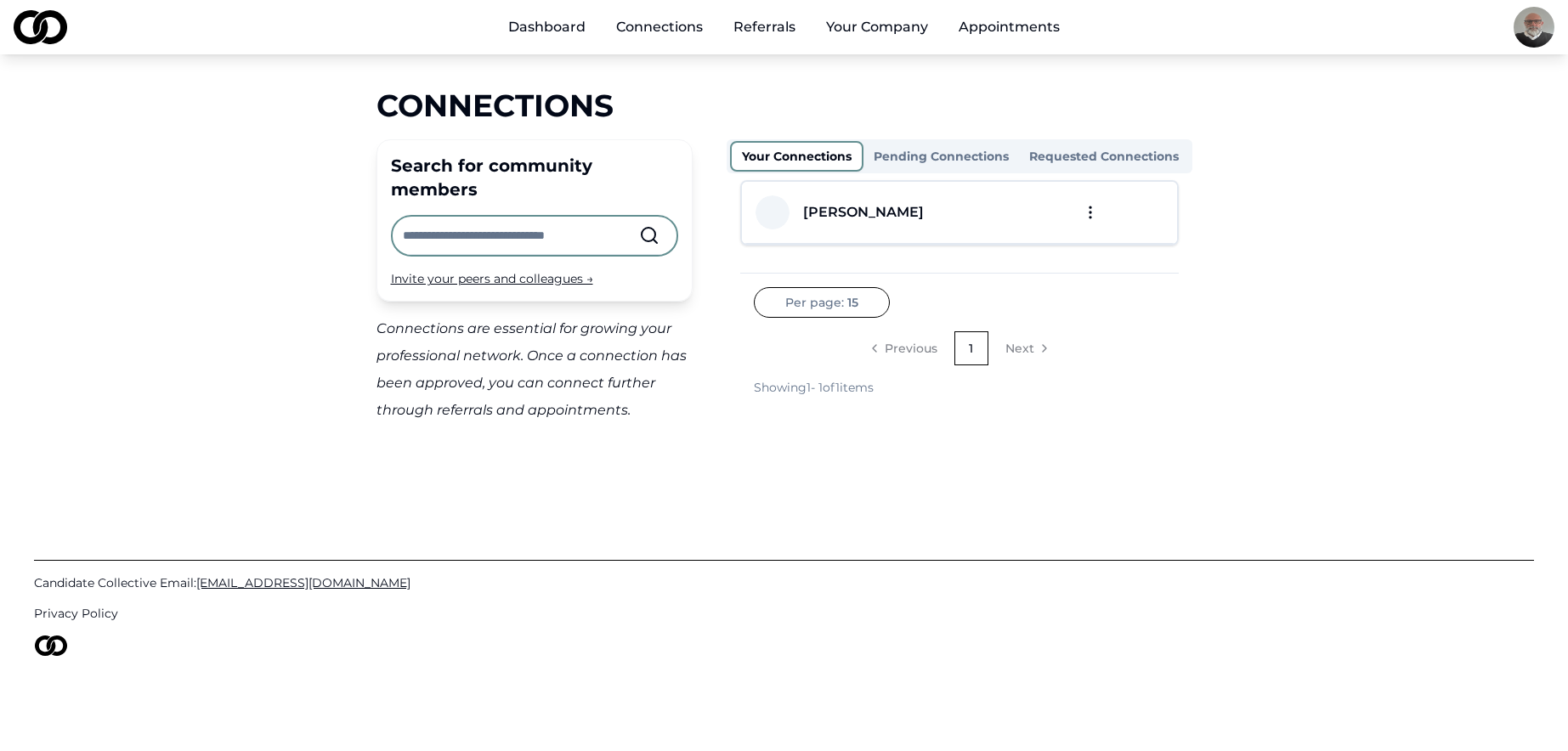
click at [573, 217] on input "text" at bounding box center [521, 236] width 237 height 38
type input "*"
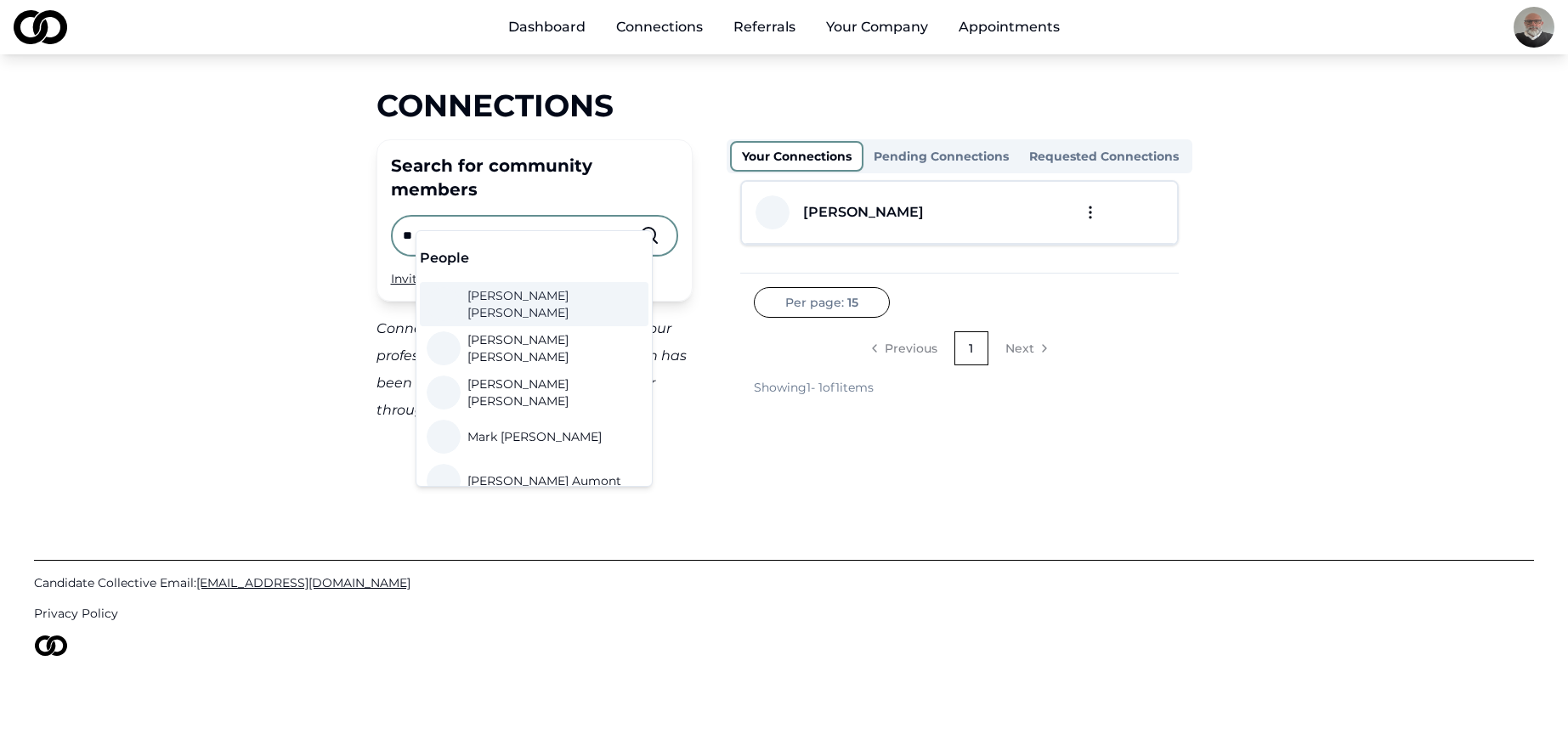
type input "*"
click at [960, 154] on button "Pending Connections" at bounding box center [941, 156] width 155 height 27
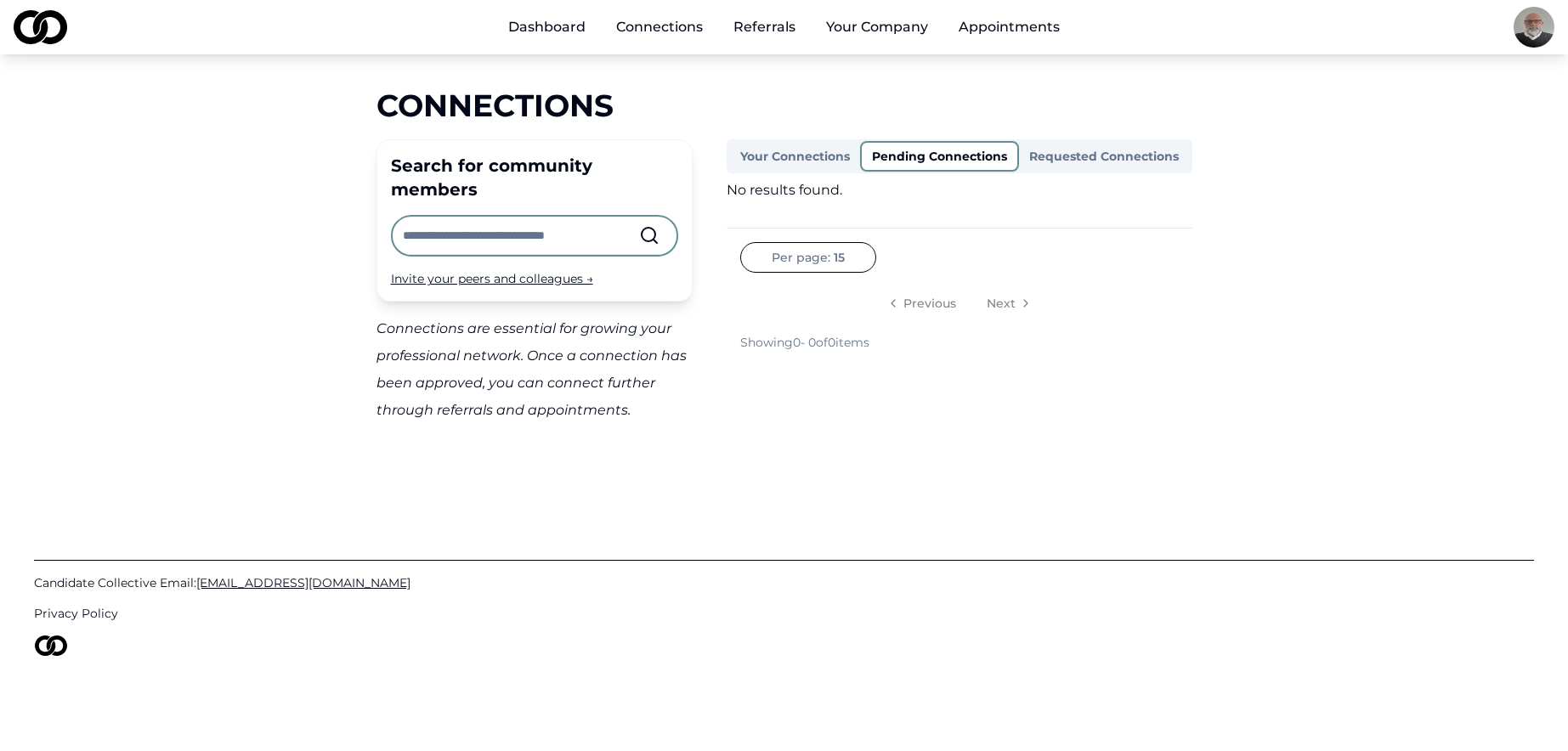
click at [1110, 156] on button "Requested Connections" at bounding box center [1104, 156] width 170 height 27
click at [978, 154] on button "Pending Connections" at bounding box center [938, 156] width 155 height 27
click at [809, 138] on div "Connections Search for community members Invite your peers and colleagues → Con…" at bounding box center [785, 256] width 816 height 336
click at [806, 143] on button "Your Connections" at bounding box center [795, 156] width 130 height 27
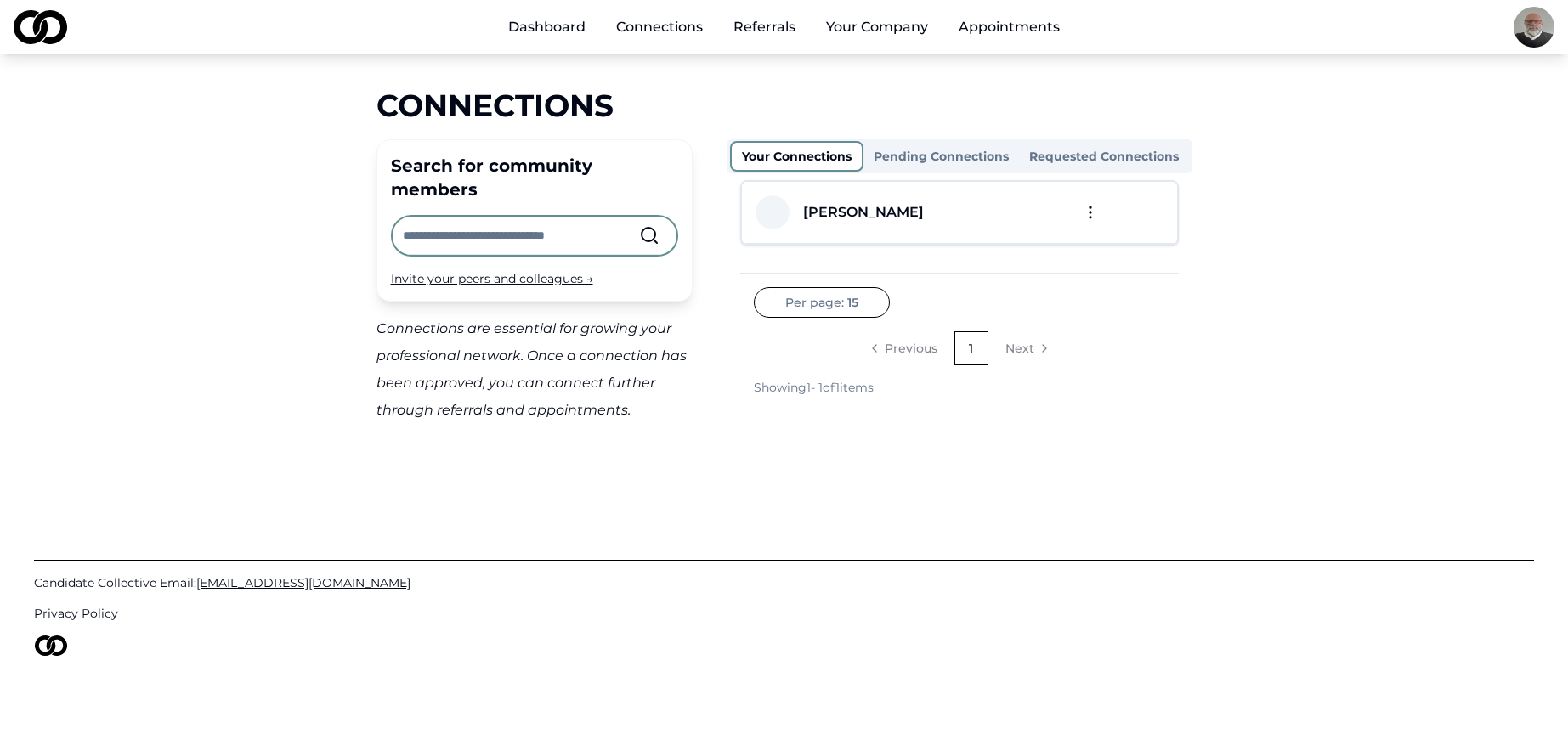
click at [670, 22] on link "Connections" at bounding box center [660, 27] width 114 height 34
click at [768, 27] on link "Referrals" at bounding box center [764, 27] width 89 height 34
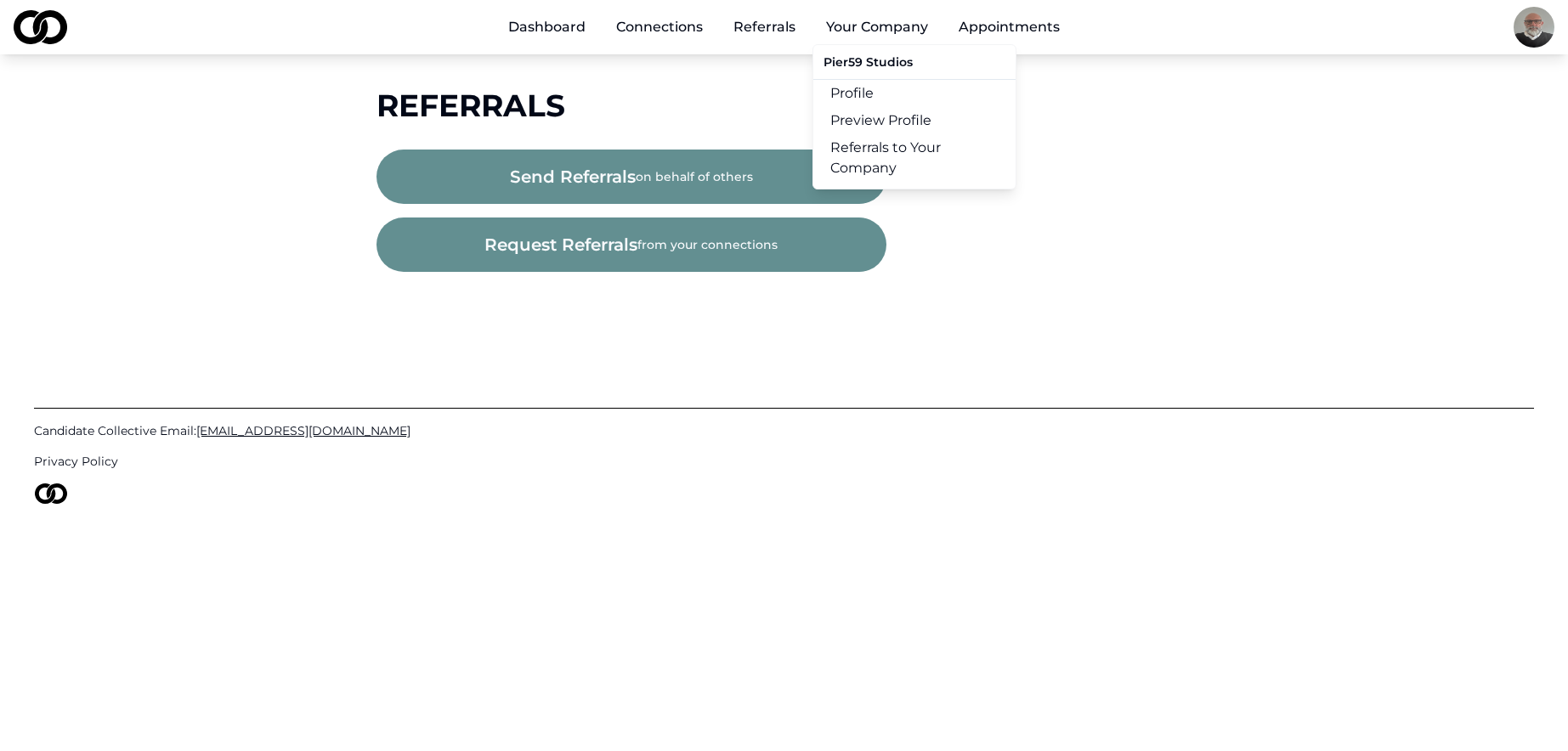
click at [867, 29] on button "Your Company" at bounding box center [877, 27] width 129 height 34
click at [873, 27] on button "Your Company" at bounding box center [877, 27] width 129 height 34
click at [1006, 27] on link "Appointments" at bounding box center [1009, 27] width 129 height 34
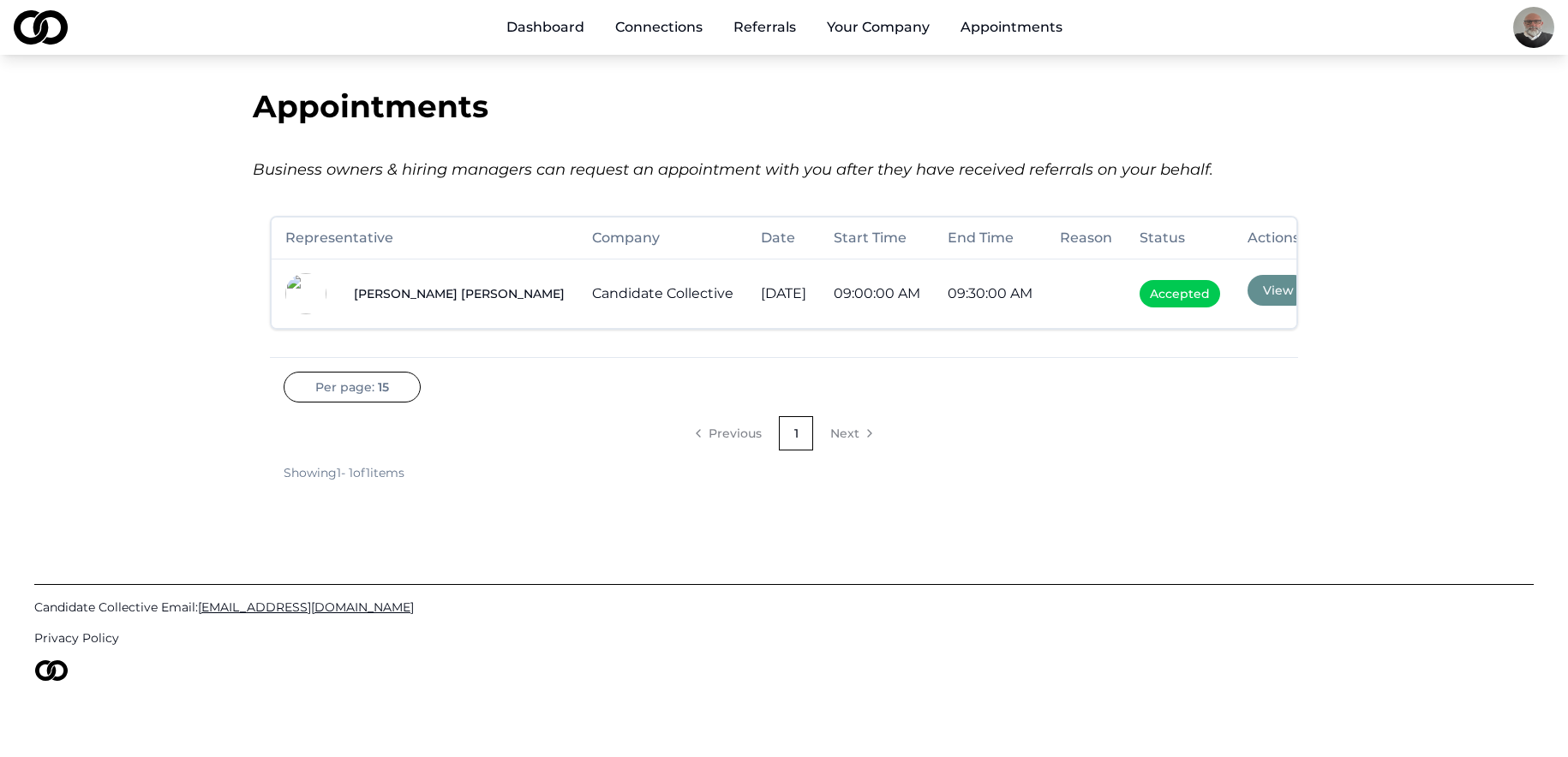
click at [538, 28] on link "Dashboard" at bounding box center [545, 27] width 105 height 34
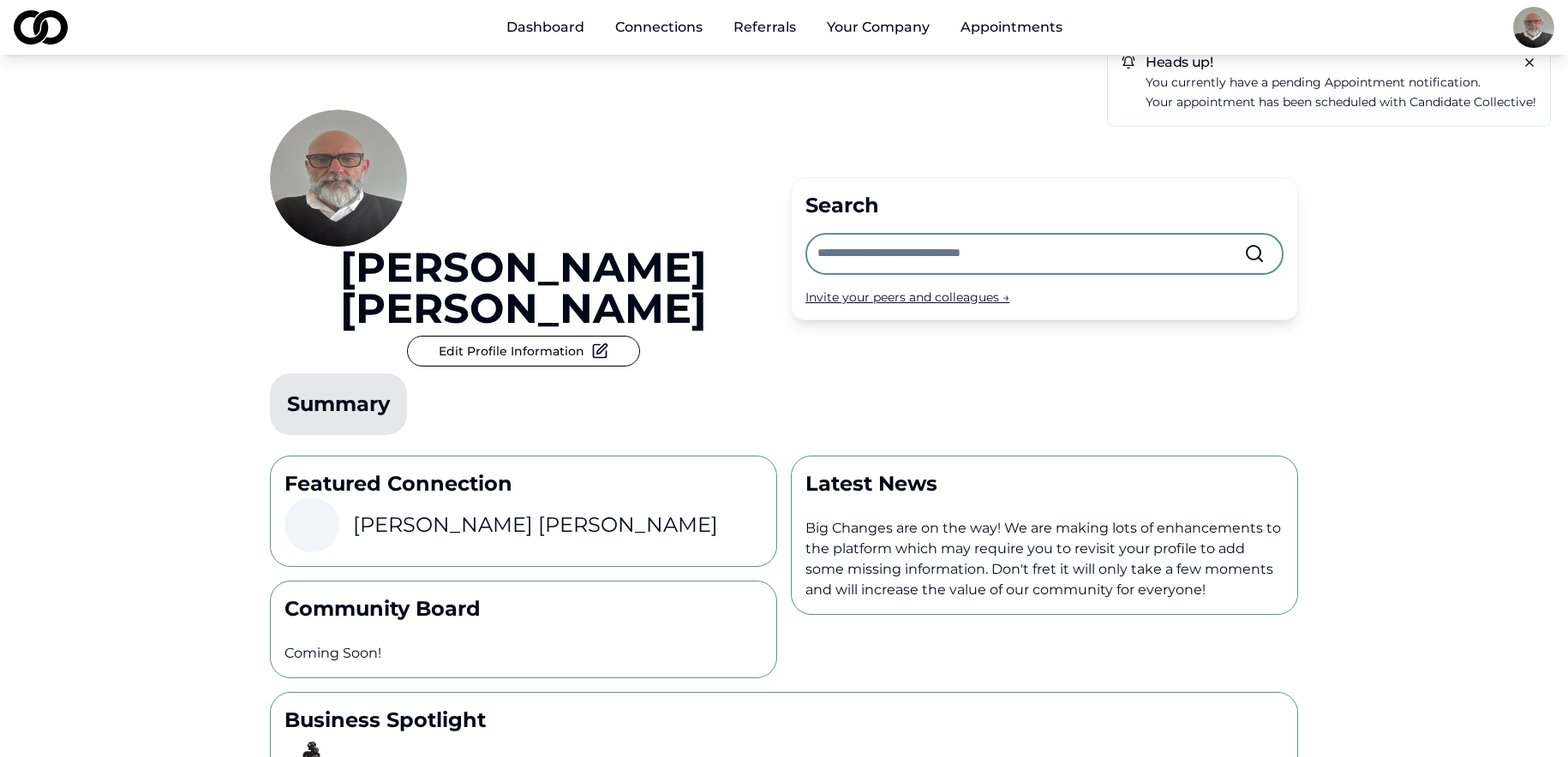
click at [930, 289] on div "Invite your peers and colleagues →" at bounding box center [1045, 297] width 478 height 17
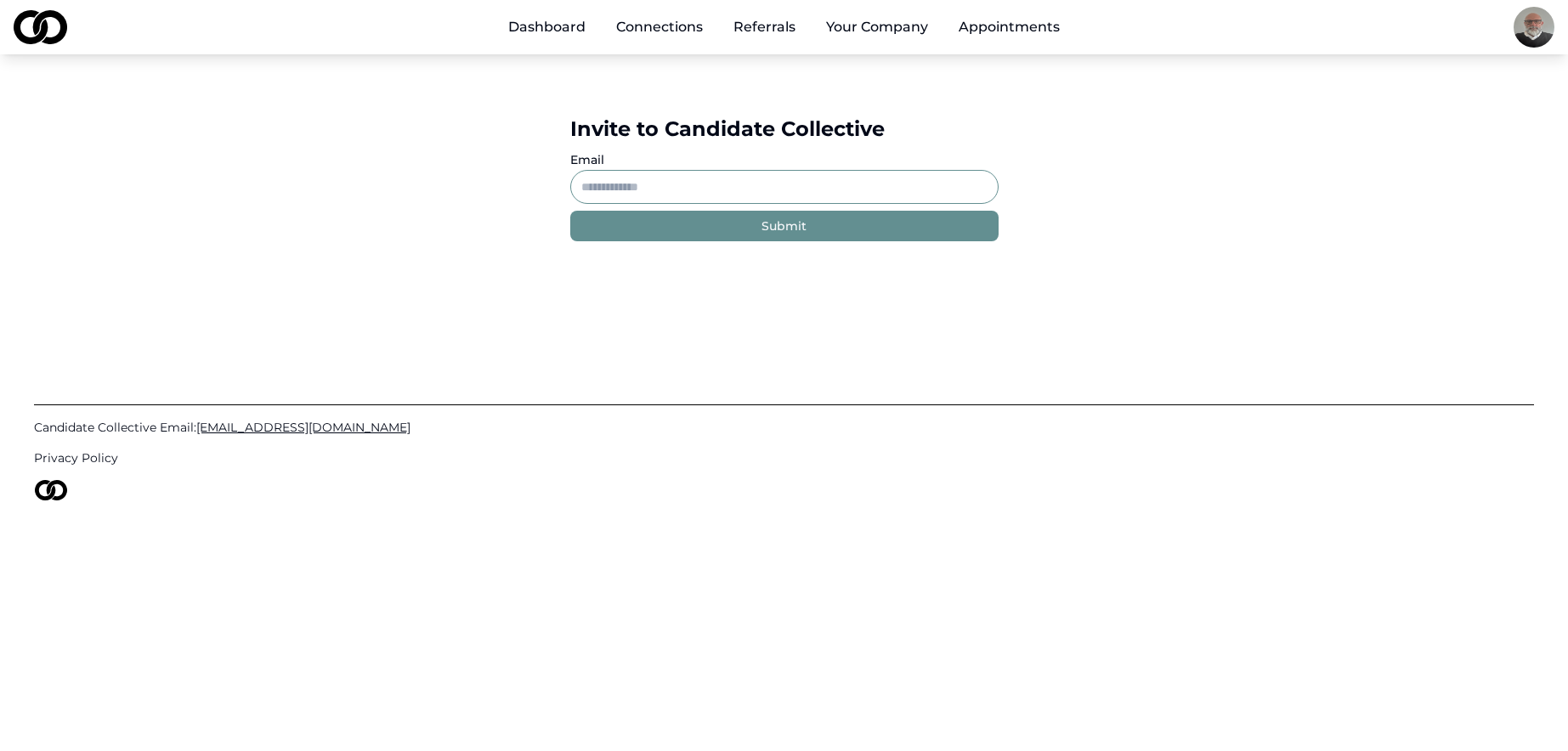
click at [708, 187] on input "Email" at bounding box center [785, 187] width 429 height 34
click at [566, 25] on link "Dashboard" at bounding box center [546, 27] width 104 height 34
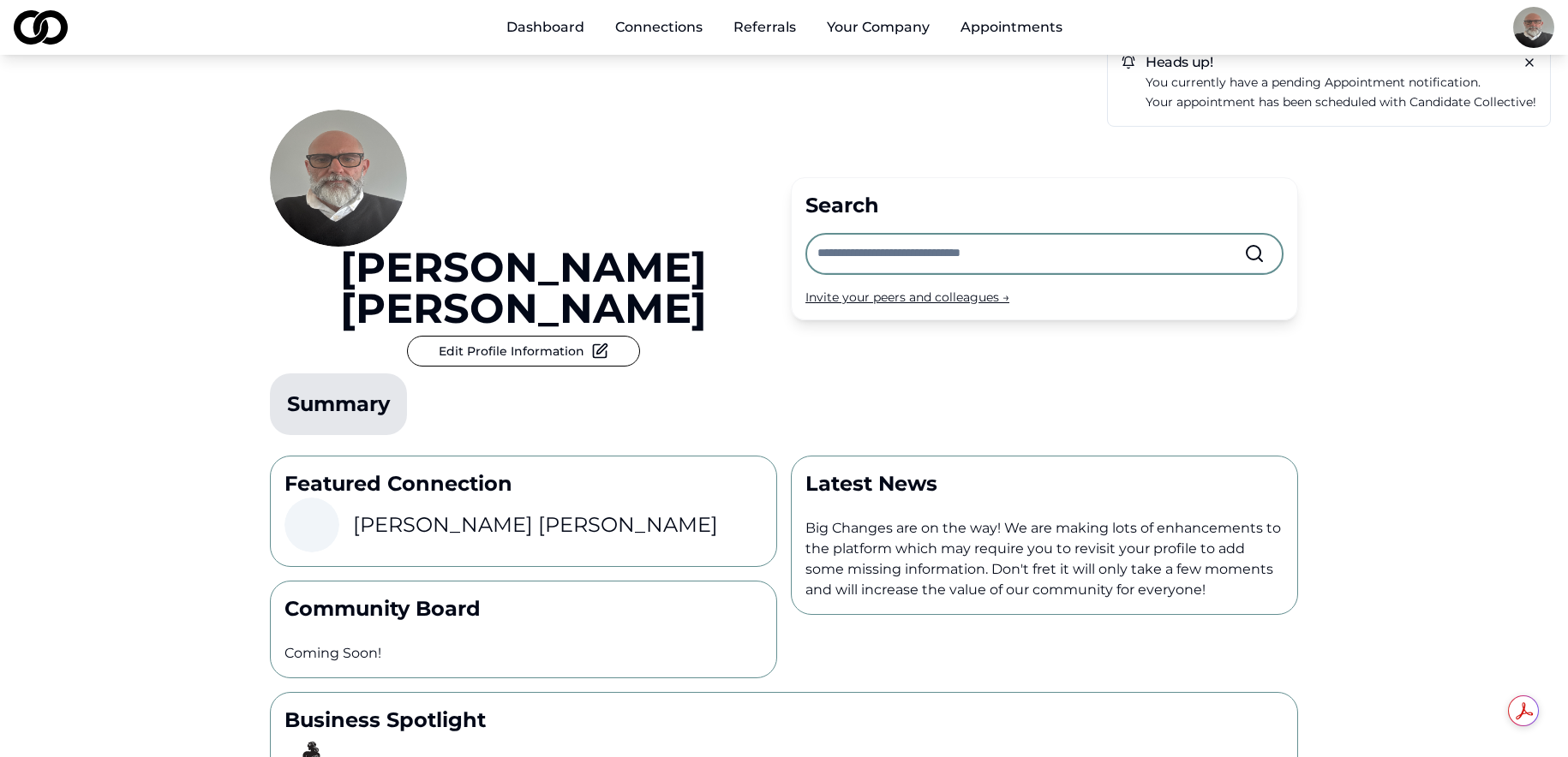
click at [655, 29] on link "Connections" at bounding box center [659, 27] width 115 height 34
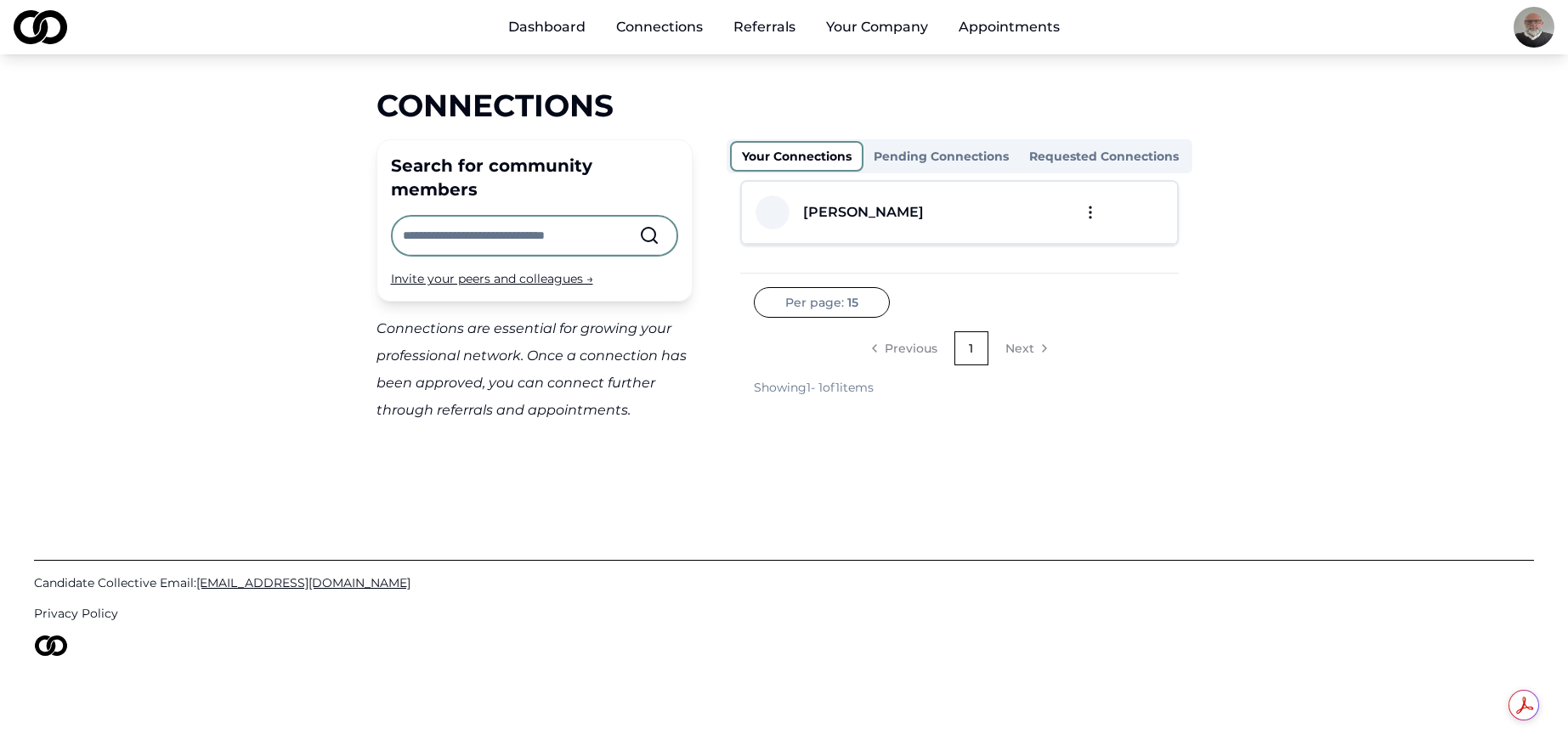
click at [542, 217] on input "text" at bounding box center [521, 236] width 237 height 38
click at [553, 217] on input "text" at bounding box center [521, 236] width 237 height 38
click at [221, 179] on main "Connections Search for community members Invite your peers and colleagues → Con…" at bounding box center [784, 256] width 1568 height 336
click at [480, 217] on input "text" at bounding box center [521, 236] width 237 height 38
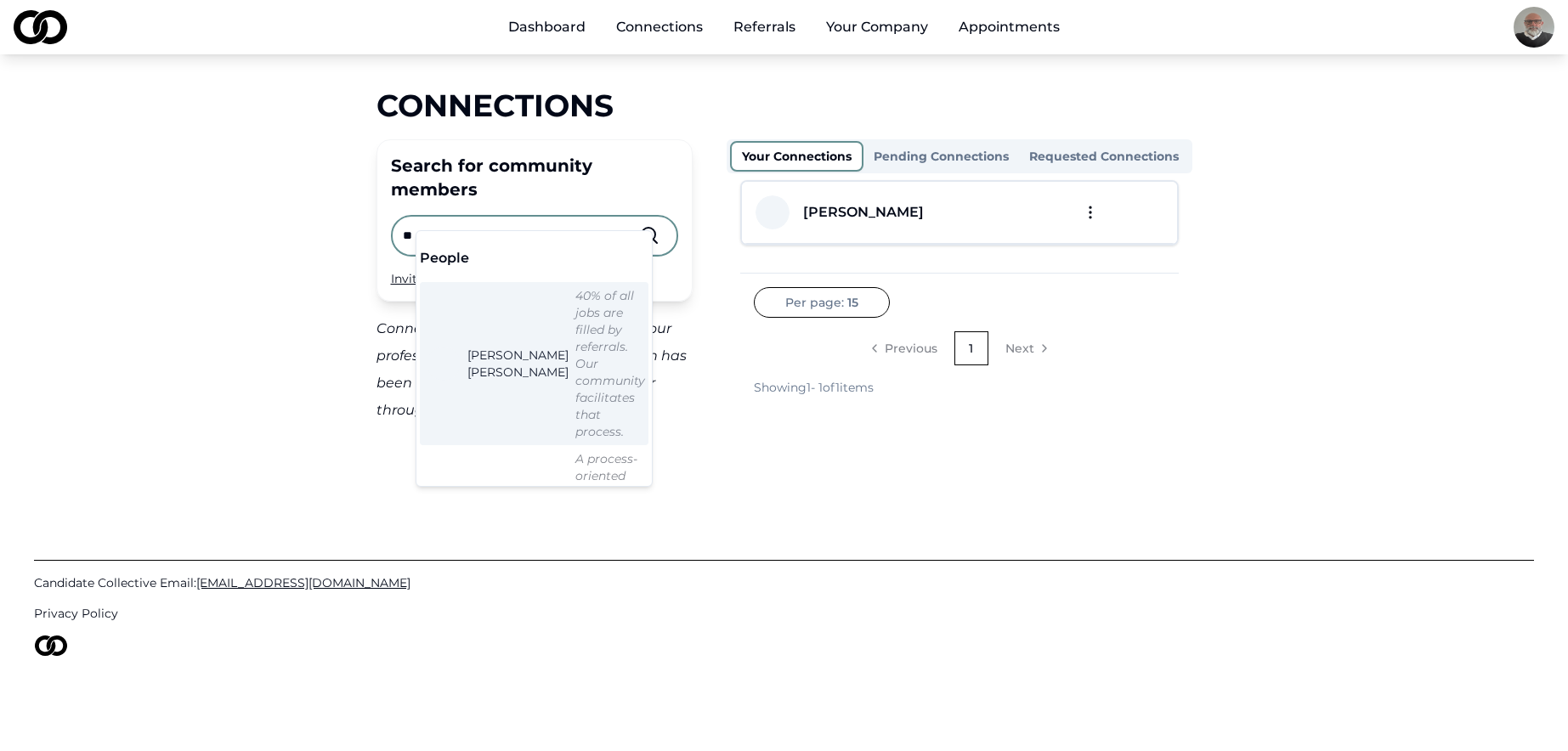
type input "*"
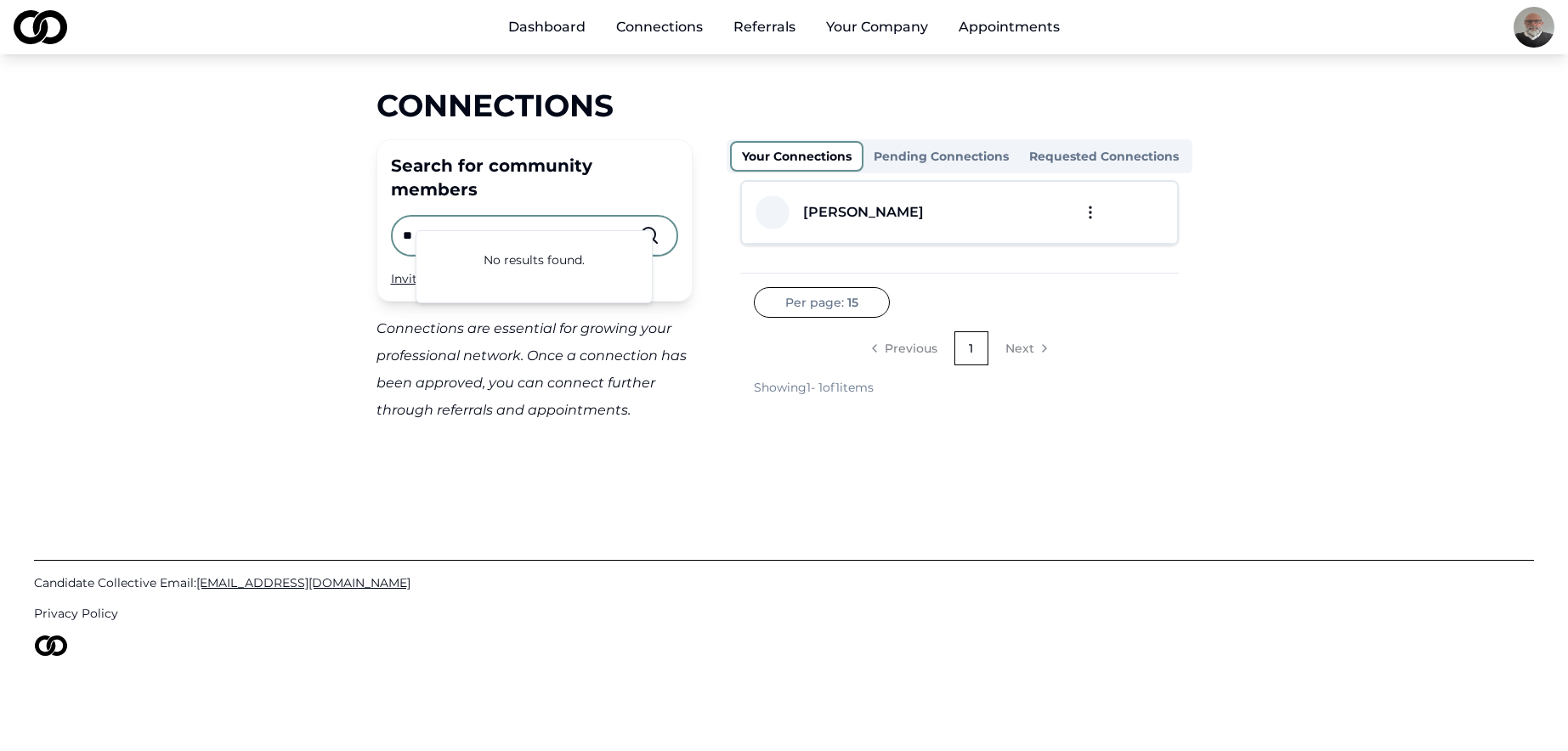
type input "*"
click at [1314, 325] on div "Connections Search for community members Invite your peers and colleagues → Con…" at bounding box center [784, 256] width 1088 height 336
click at [538, 219] on input "text" at bounding box center [521, 236] width 237 height 38
type input "*********"
click at [1159, 346] on nav "Previous 1 Next" at bounding box center [959, 348] width 412 height 34
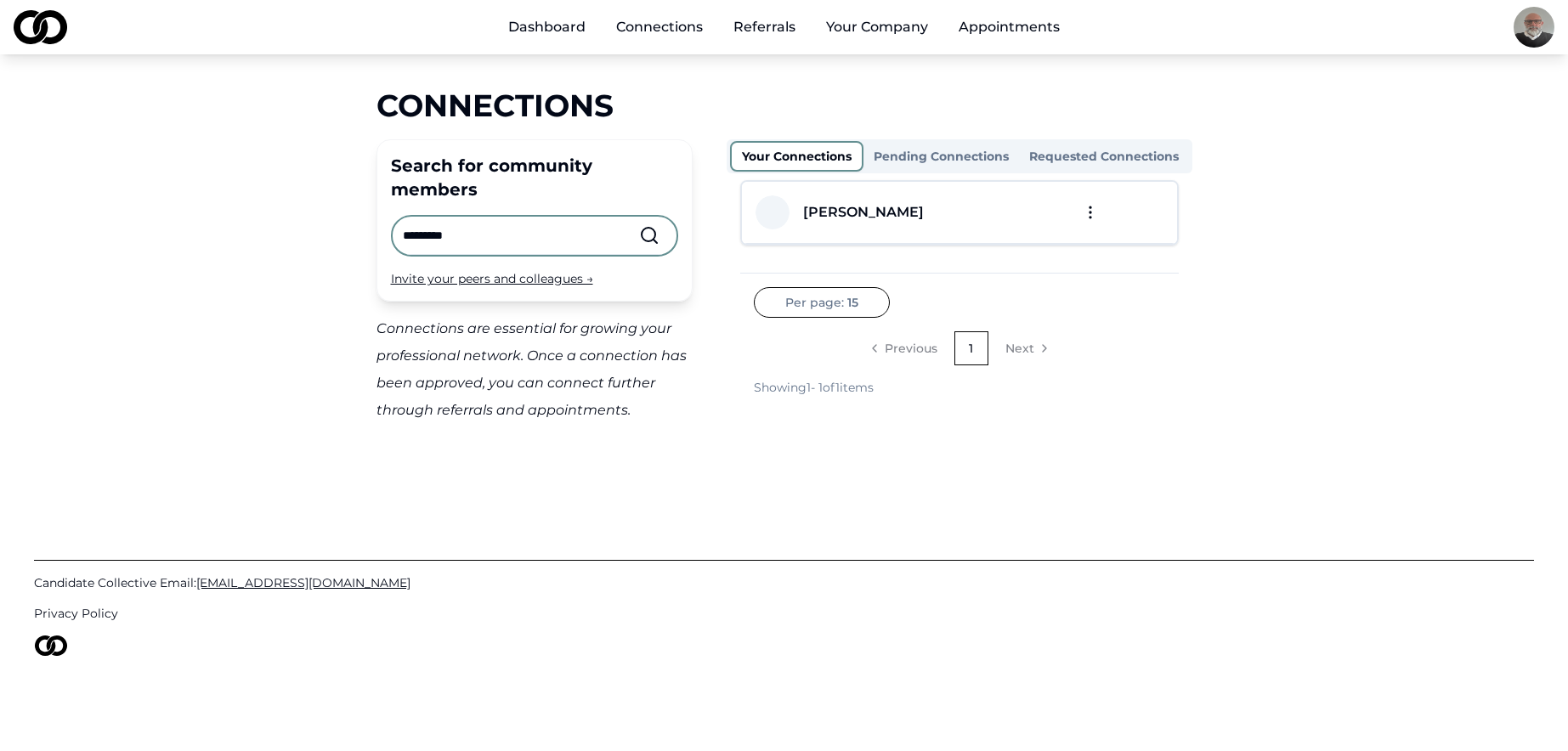
click at [521, 217] on input "*********" at bounding box center [521, 236] width 237 height 38
type textarea "****"
click at [521, 217] on input "*********" at bounding box center [521, 236] width 237 height 38
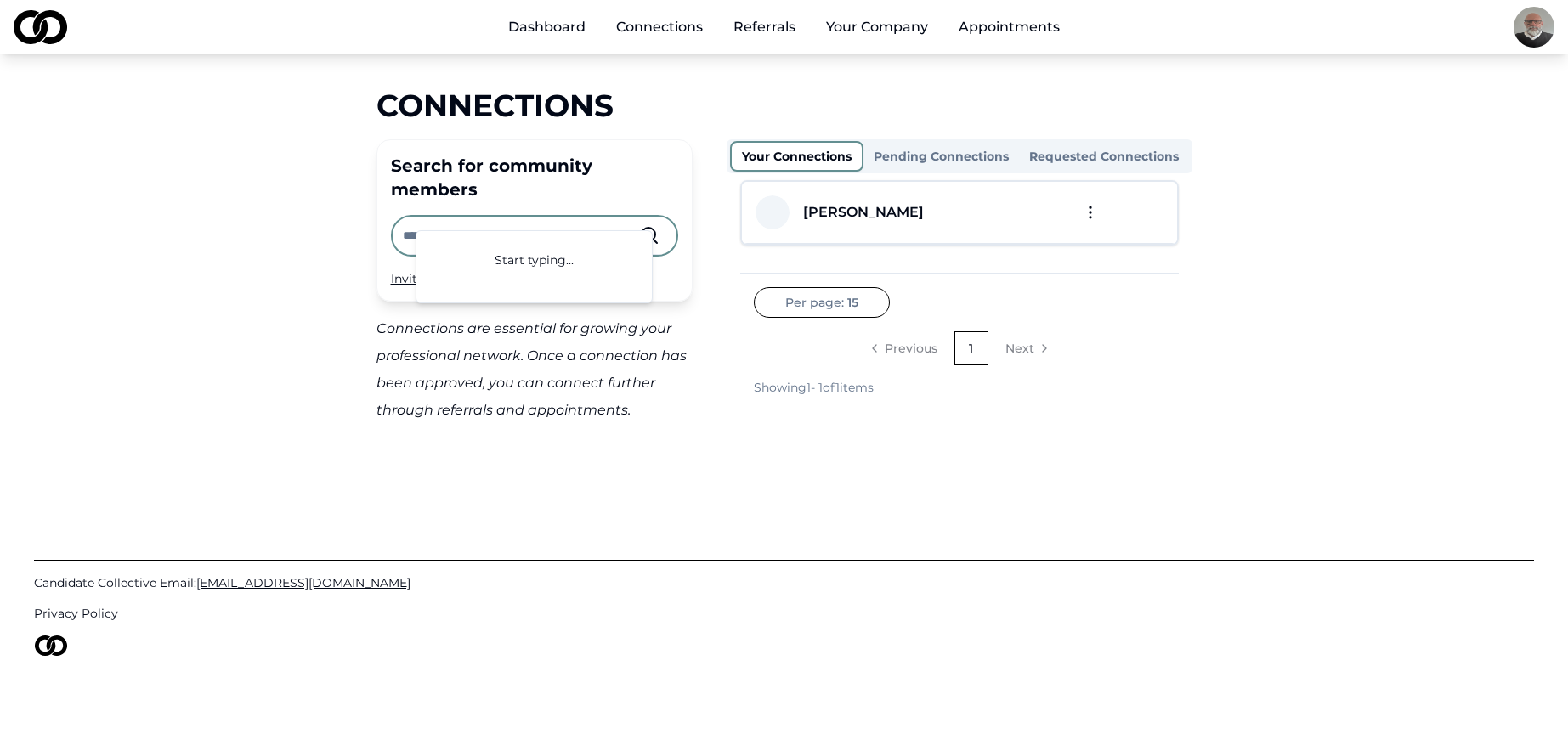
click at [340, 305] on div "Connections Search for community members Invite your peers and colleagues → Con…" at bounding box center [784, 256] width 1088 height 336
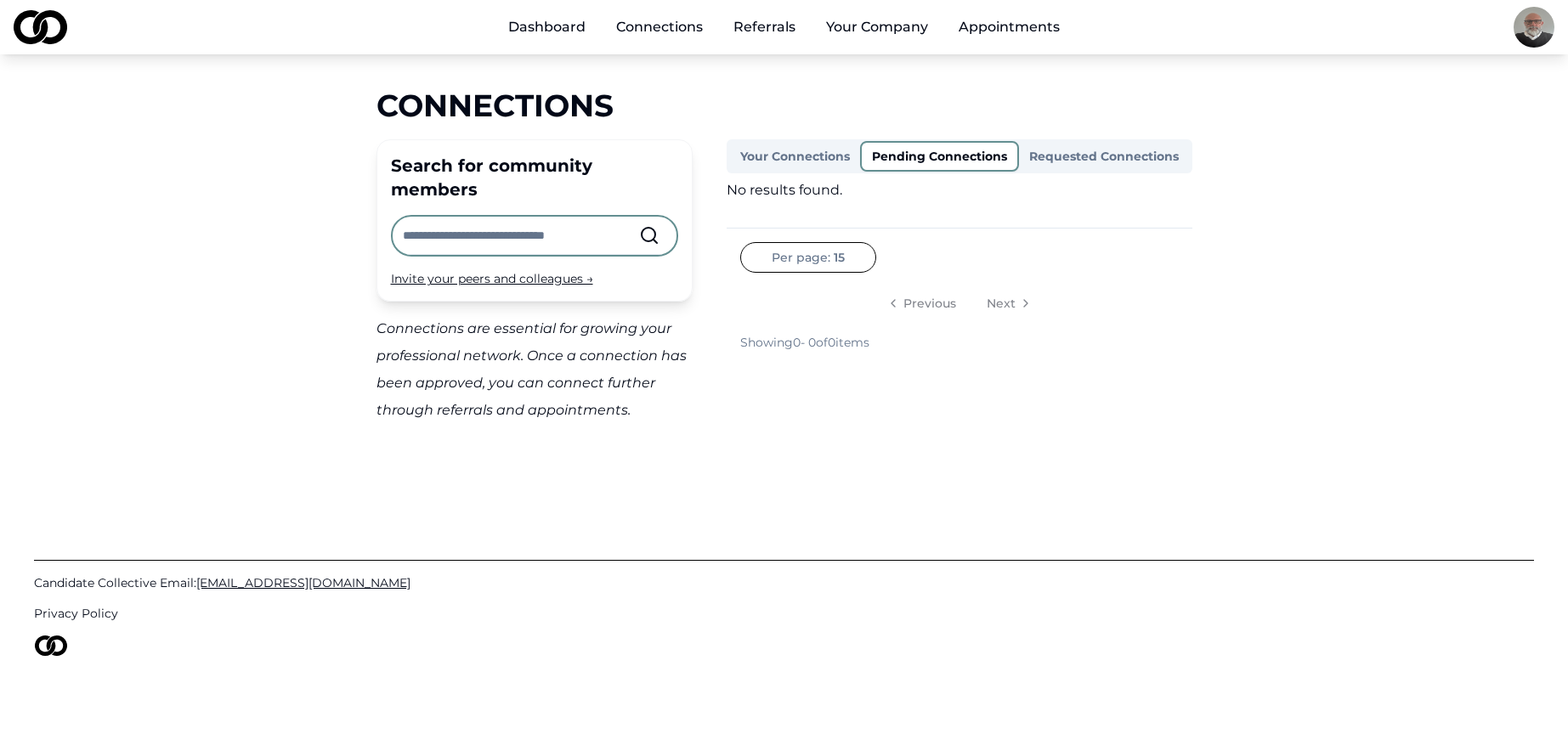
click at [921, 154] on button "Pending Connections" at bounding box center [939, 156] width 159 height 30
click at [1120, 163] on button "Requested Connections" at bounding box center [1104, 156] width 170 height 27
click at [815, 154] on button "Your Connections" at bounding box center [796, 156] width 133 height 30
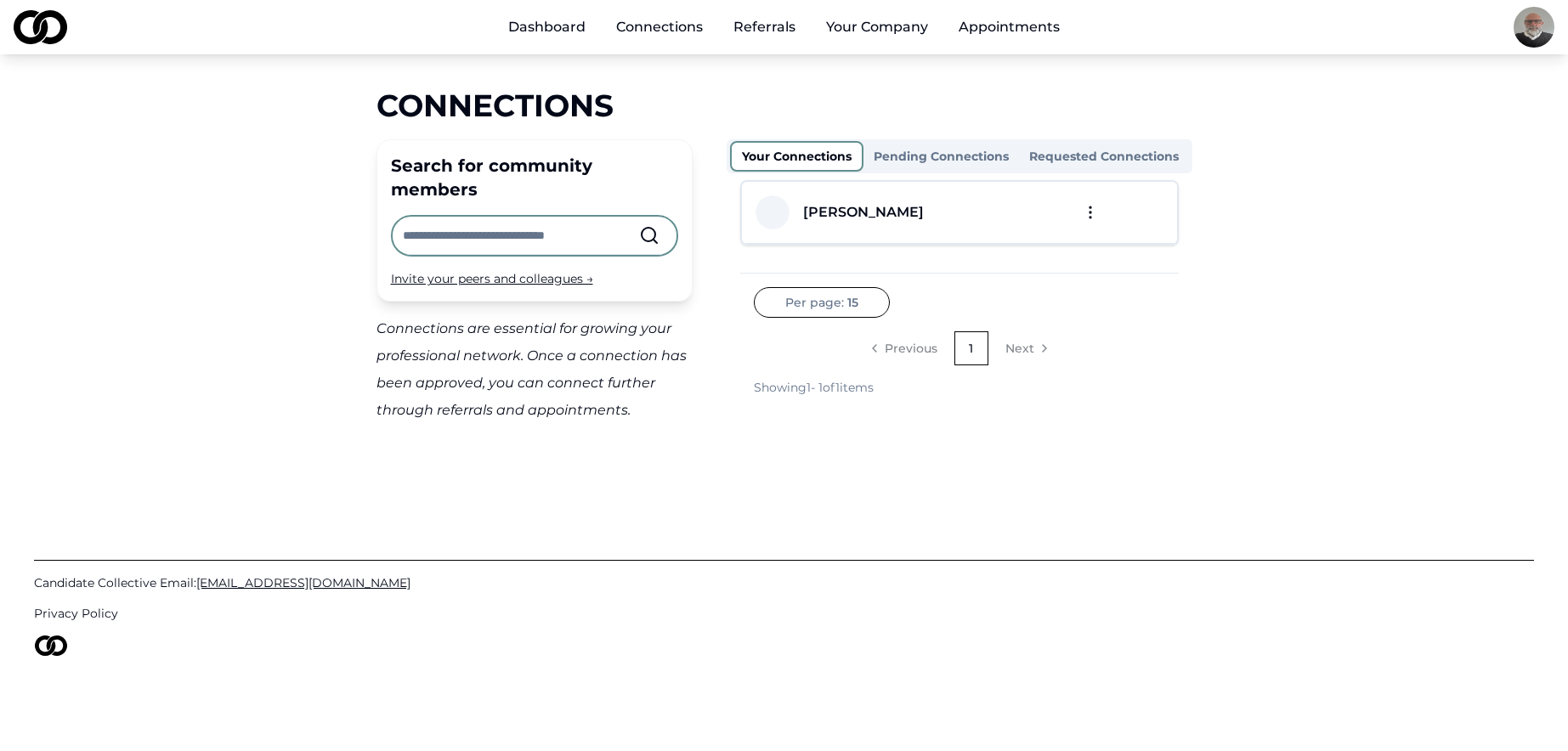
click at [485, 217] on input "text" at bounding box center [521, 236] width 237 height 38
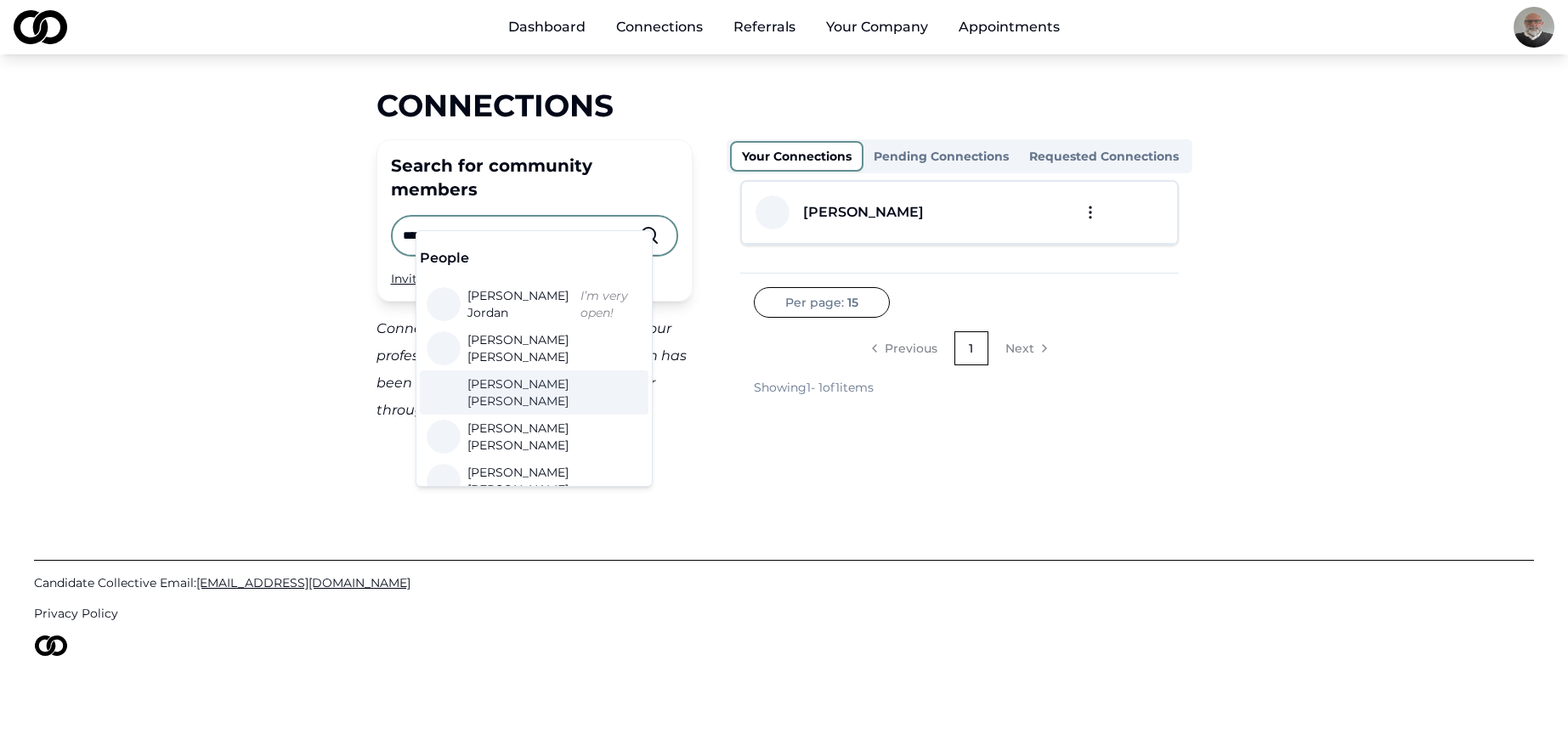
type input "****"
click at [775, 458] on div "Candidate Collective Email: Info@CandidateCollective.com Privacy Policy" at bounding box center [784, 597] width 1500 height 280
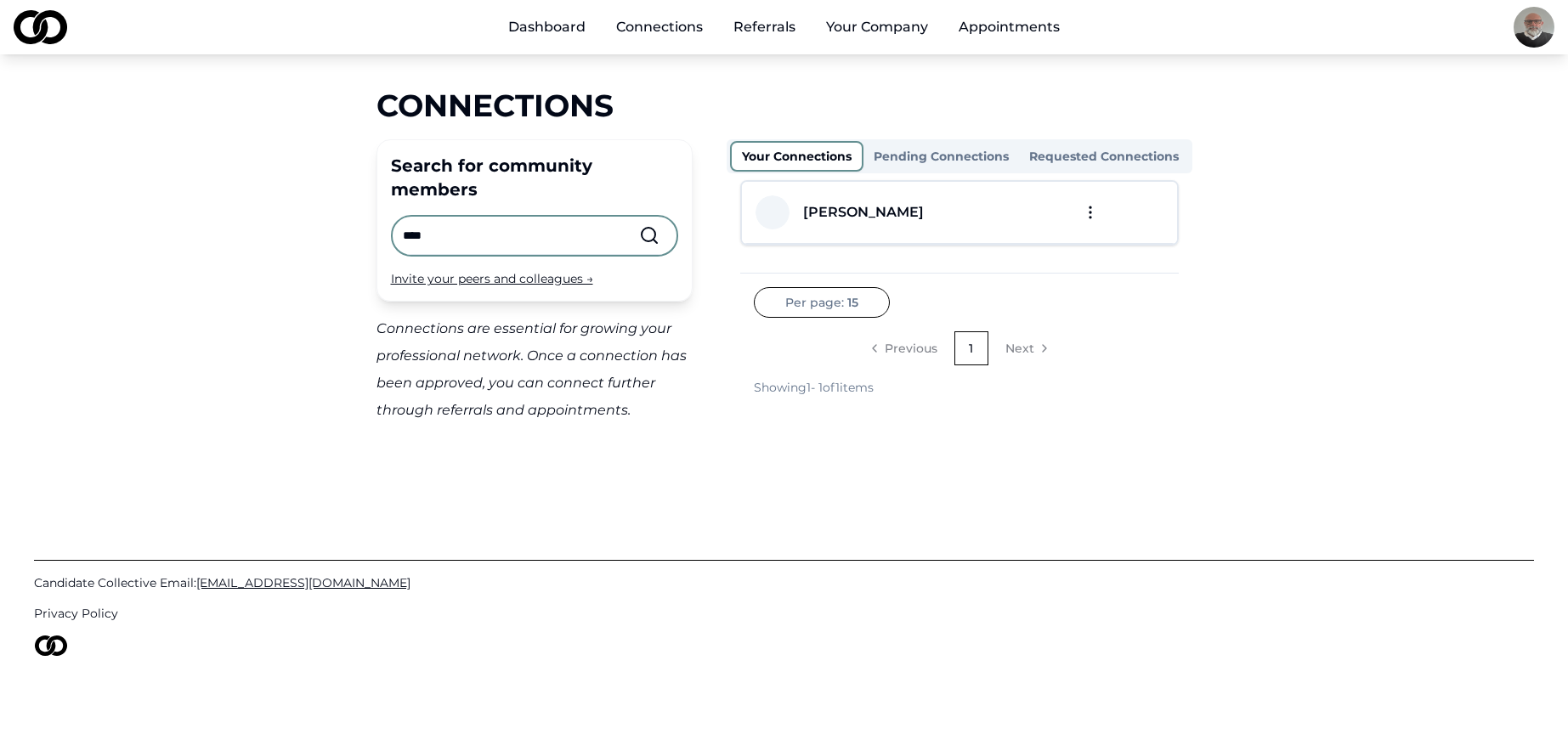
click at [464, 217] on input "****" at bounding box center [521, 236] width 237 height 38
click at [465, 217] on input "****" at bounding box center [521, 236] width 237 height 38
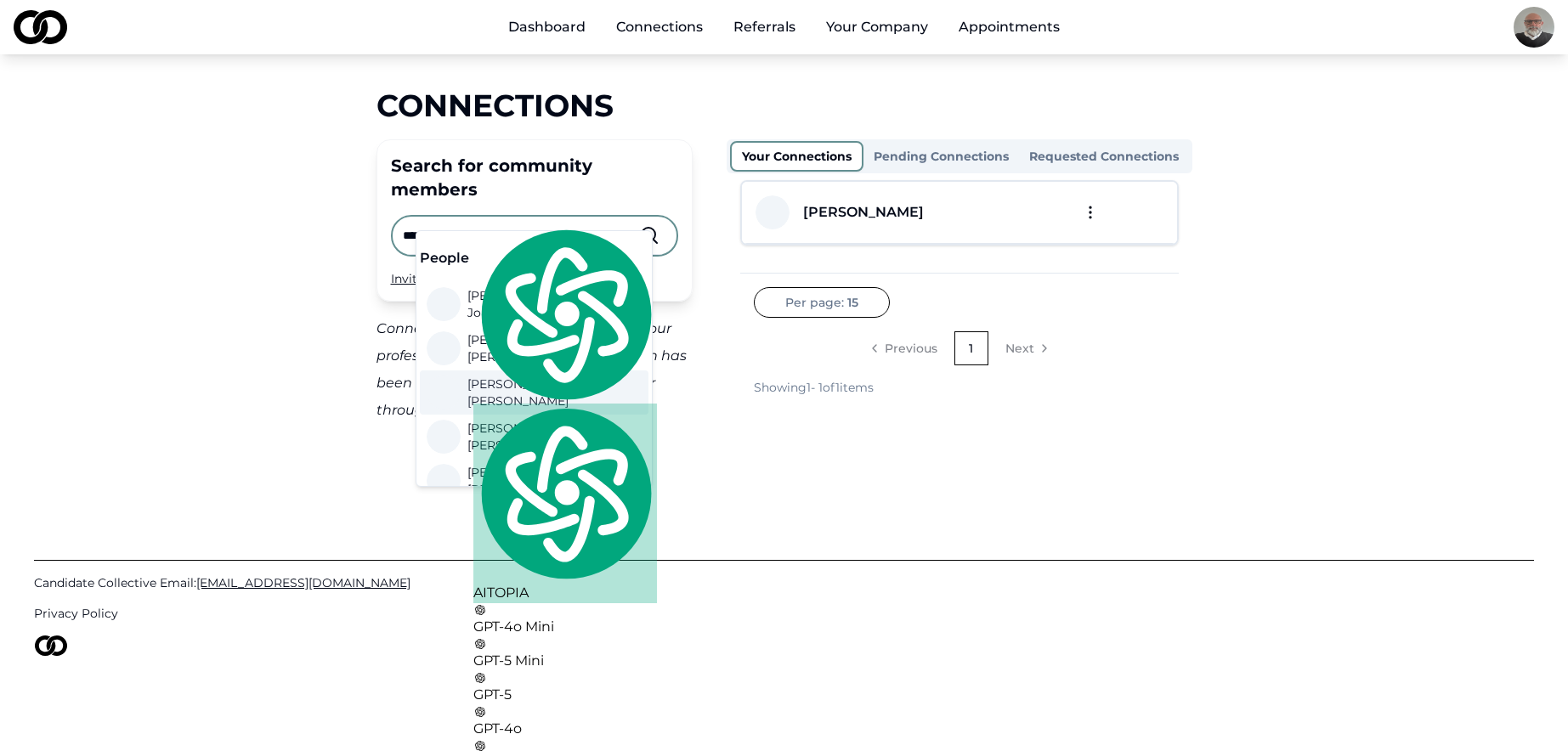
click at [465, 217] on input "****" at bounding box center [521, 236] width 237 height 38
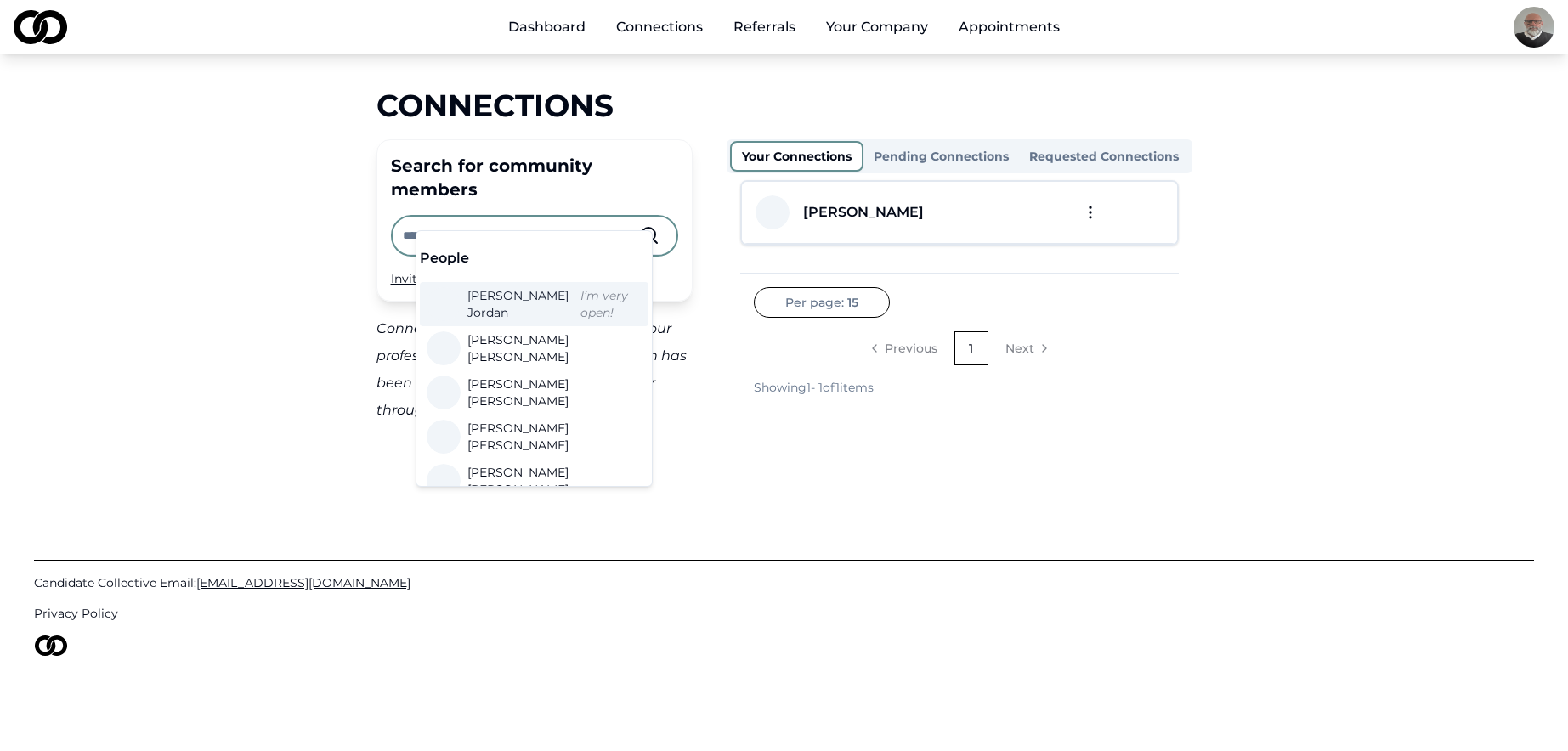
click at [1429, 284] on main "Connections Search for community members Invite your peers and colleagues → Con…" at bounding box center [784, 256] width 1568 height 336
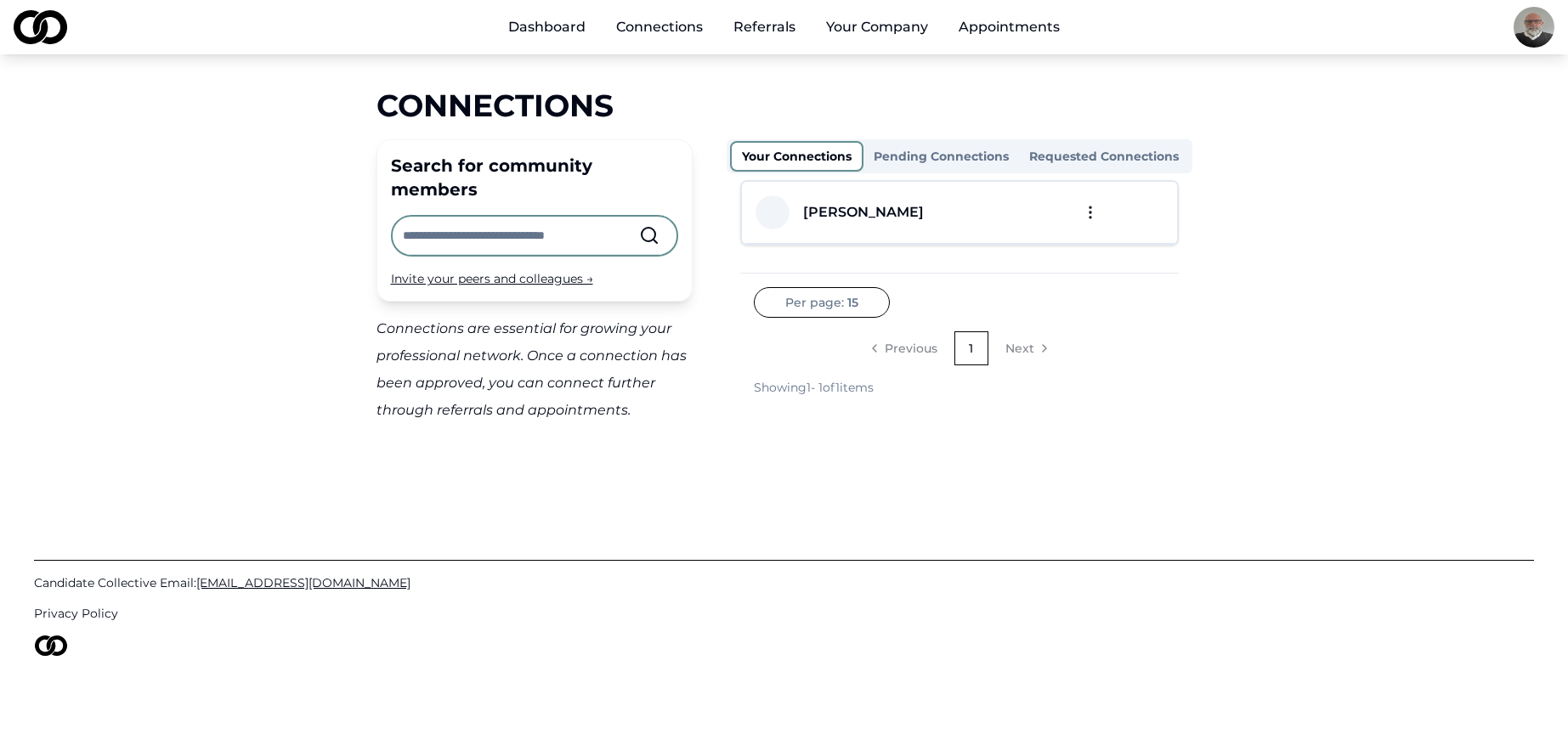
click at [575, 31] on link "Dashboard" at bounding box center [546, 27] width 104 height 34
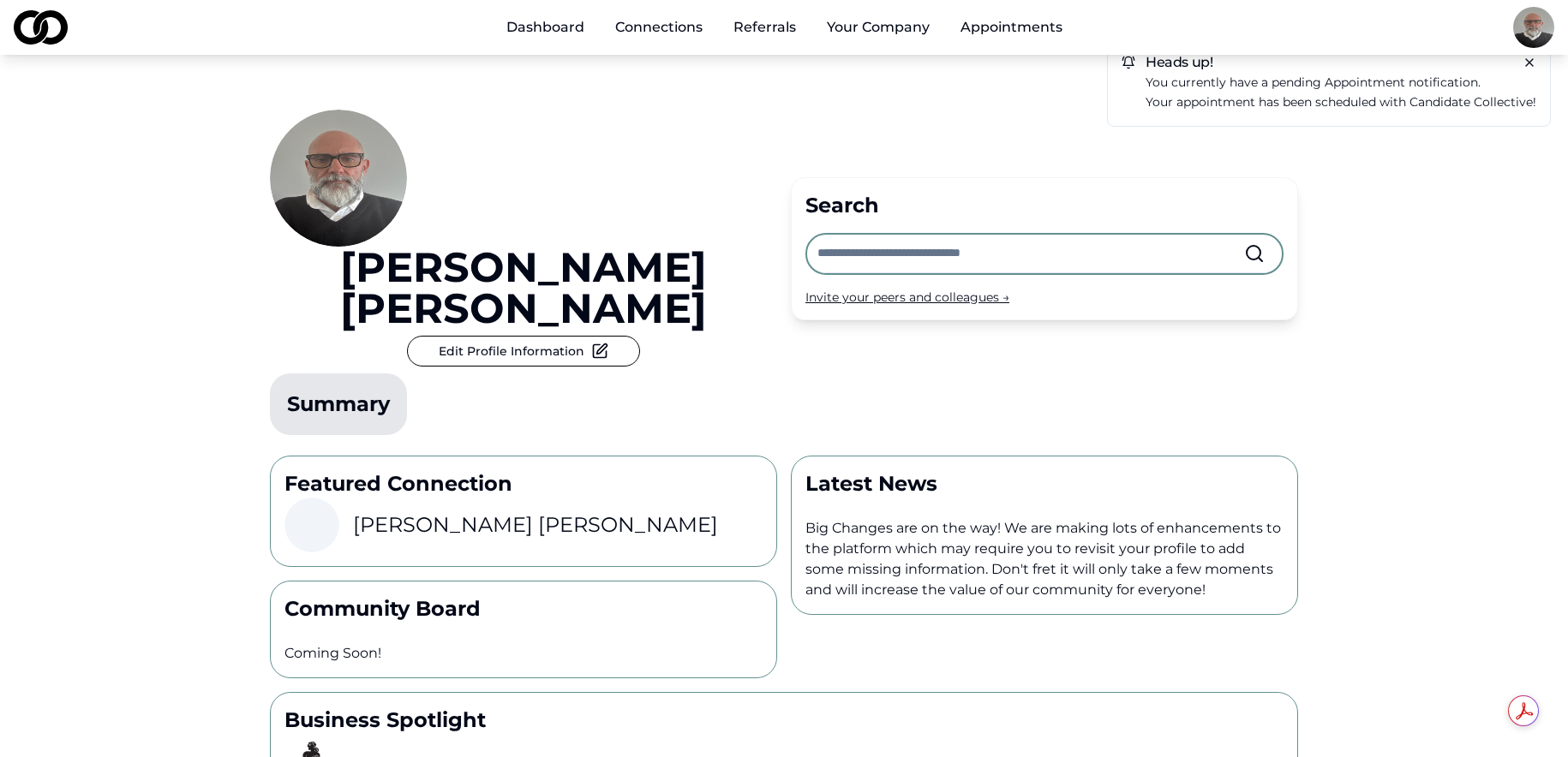
click at [602, 336] on button "Edit Profile Information" at bounding box center [523, 351] width 233 height 31
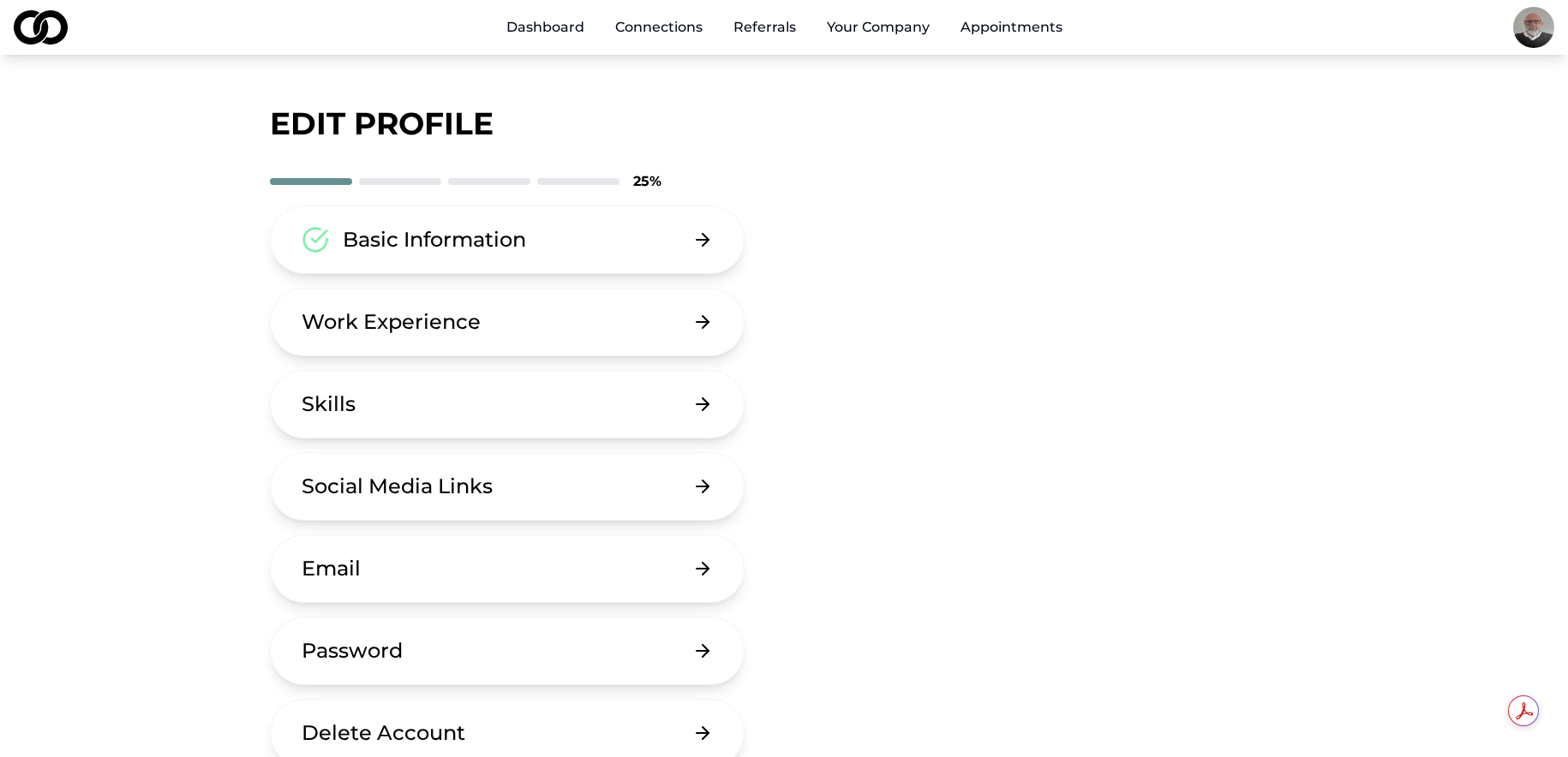
click at [589, 318] on button "Work Experience" at bounding box center [507, 322] width 475 height 68
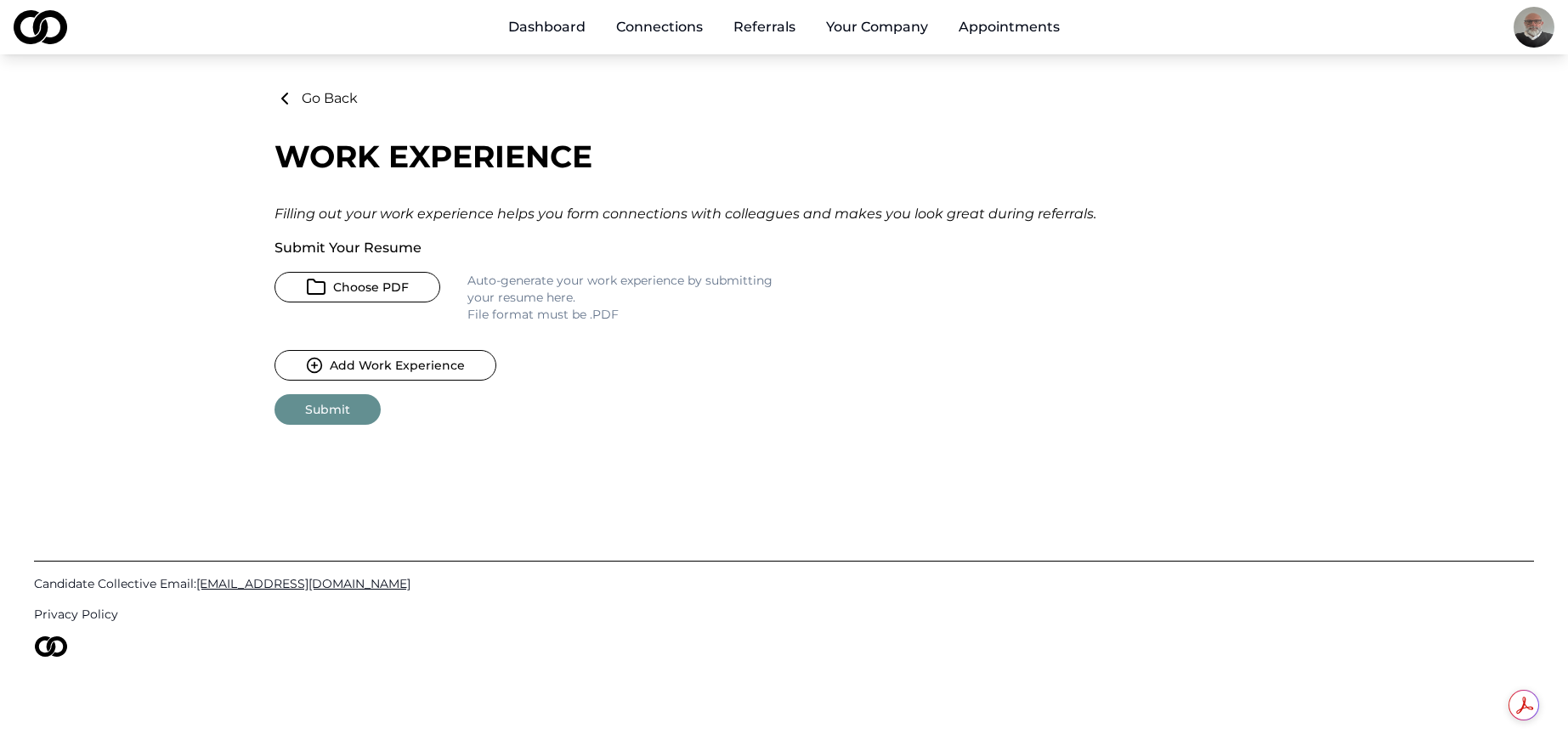
click at [537, 29] on link "Dashboard" at bounding box center [546, 27] width 104 height 34
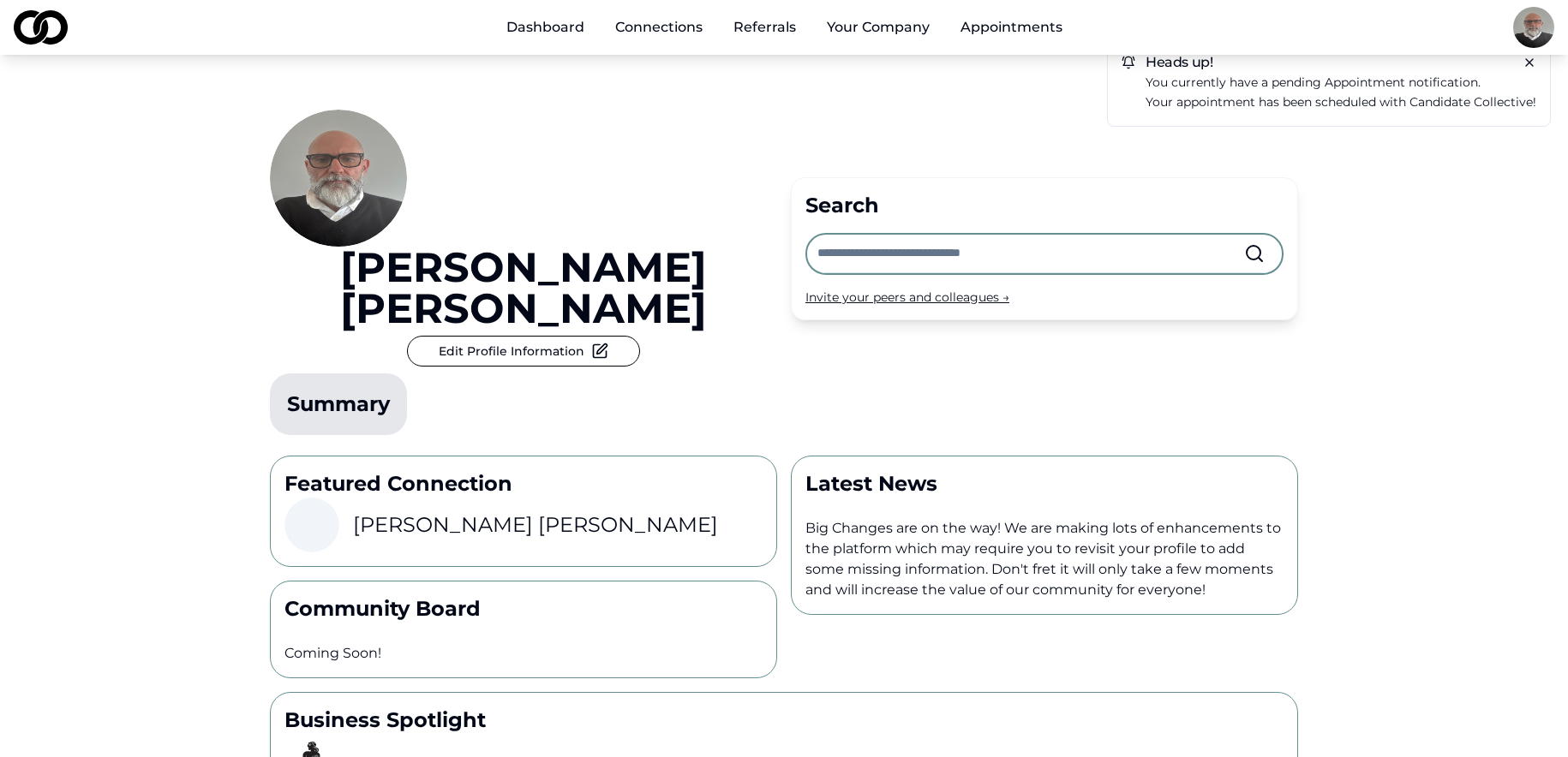
click at [1005, 33] on link "Appointments" at bounding box center [1012, 27] width 130 height 34
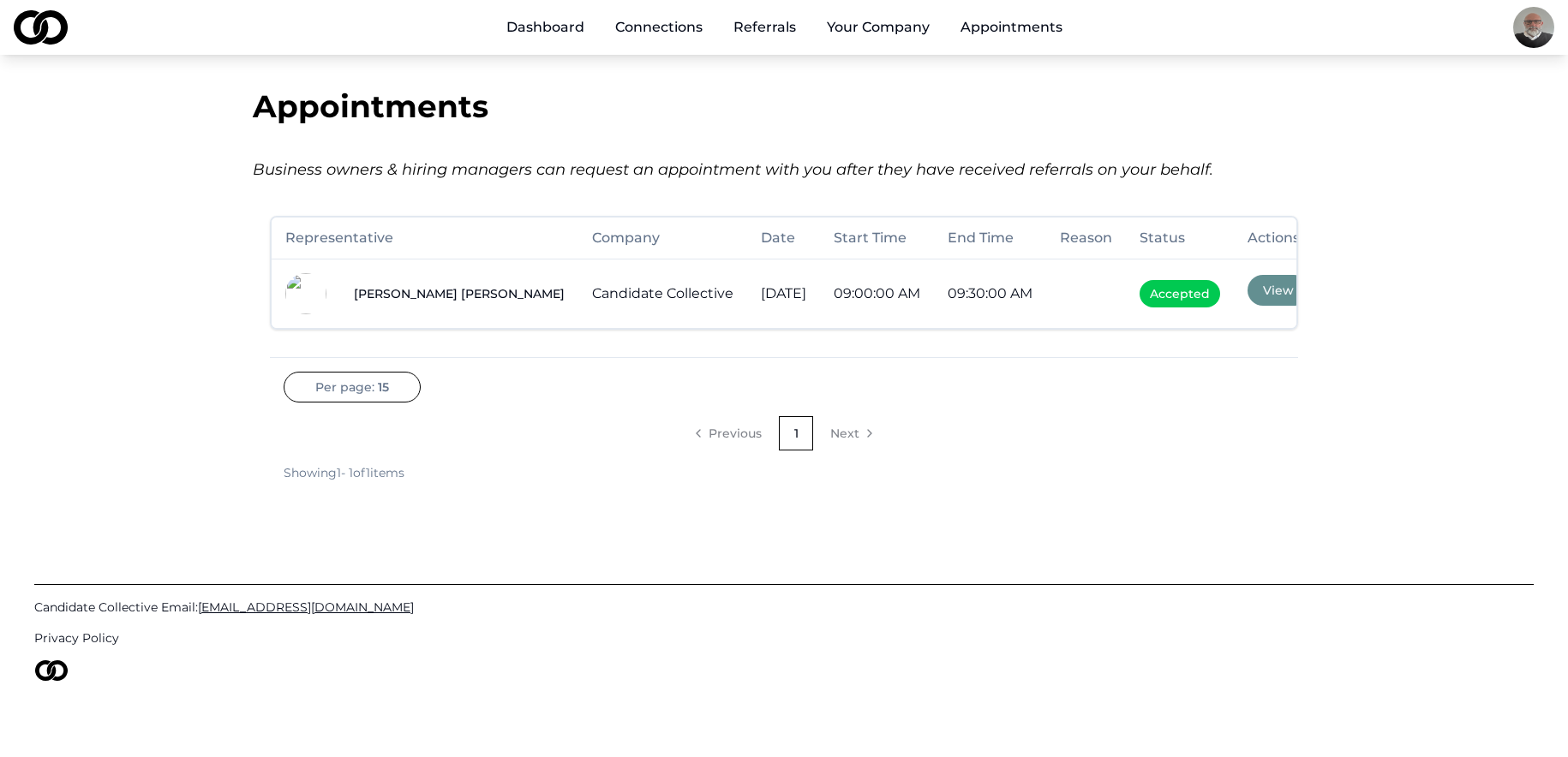
click at [1192, 298] on span "Accepted" at bounding box center [1180, 293] width 80 height 27
click at [768, 30] on link "Referrals" at bounding box center [765, 27] width 90 height 34
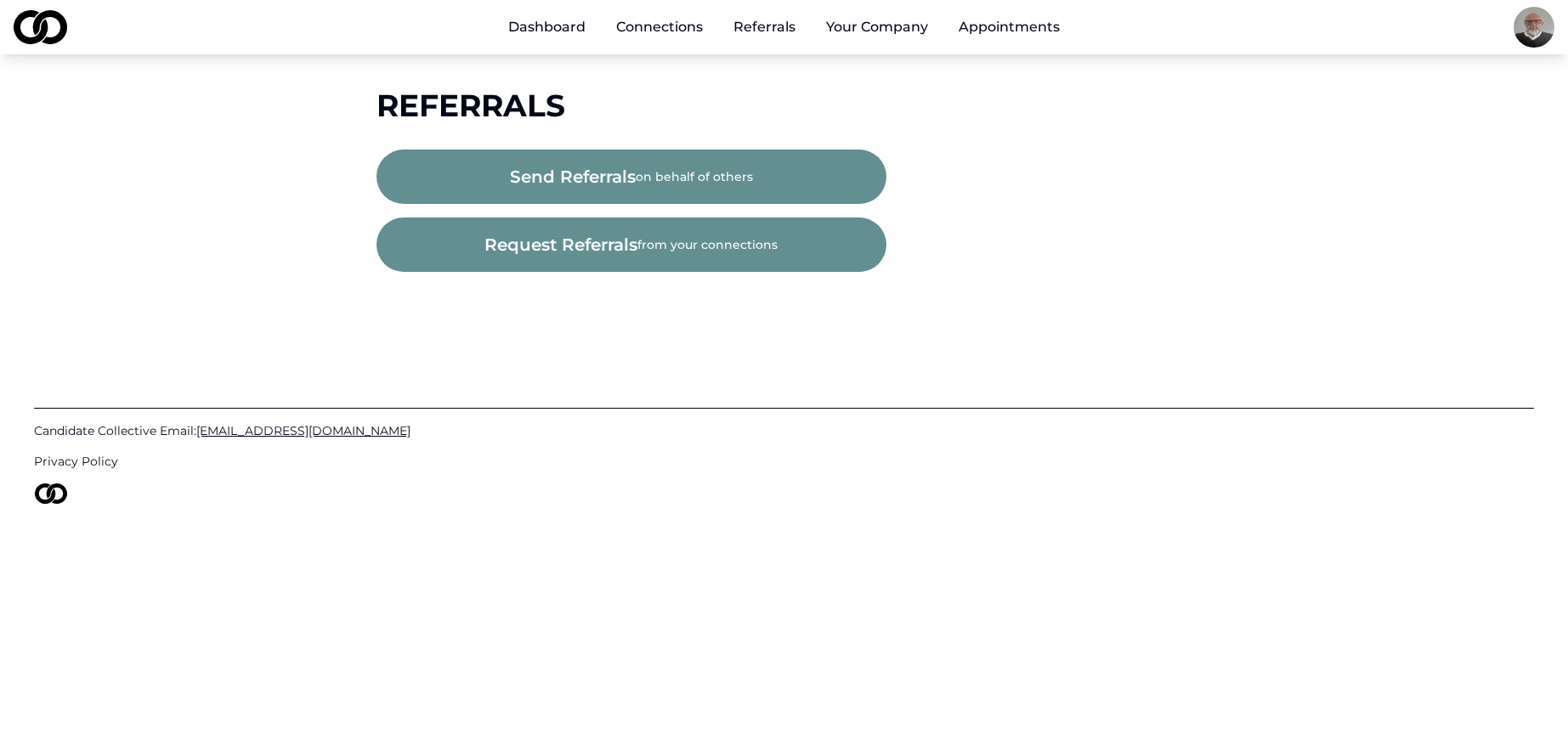
click at [675, 21] on link "Connections" at bounding box center [660, 27] width 114 height 34
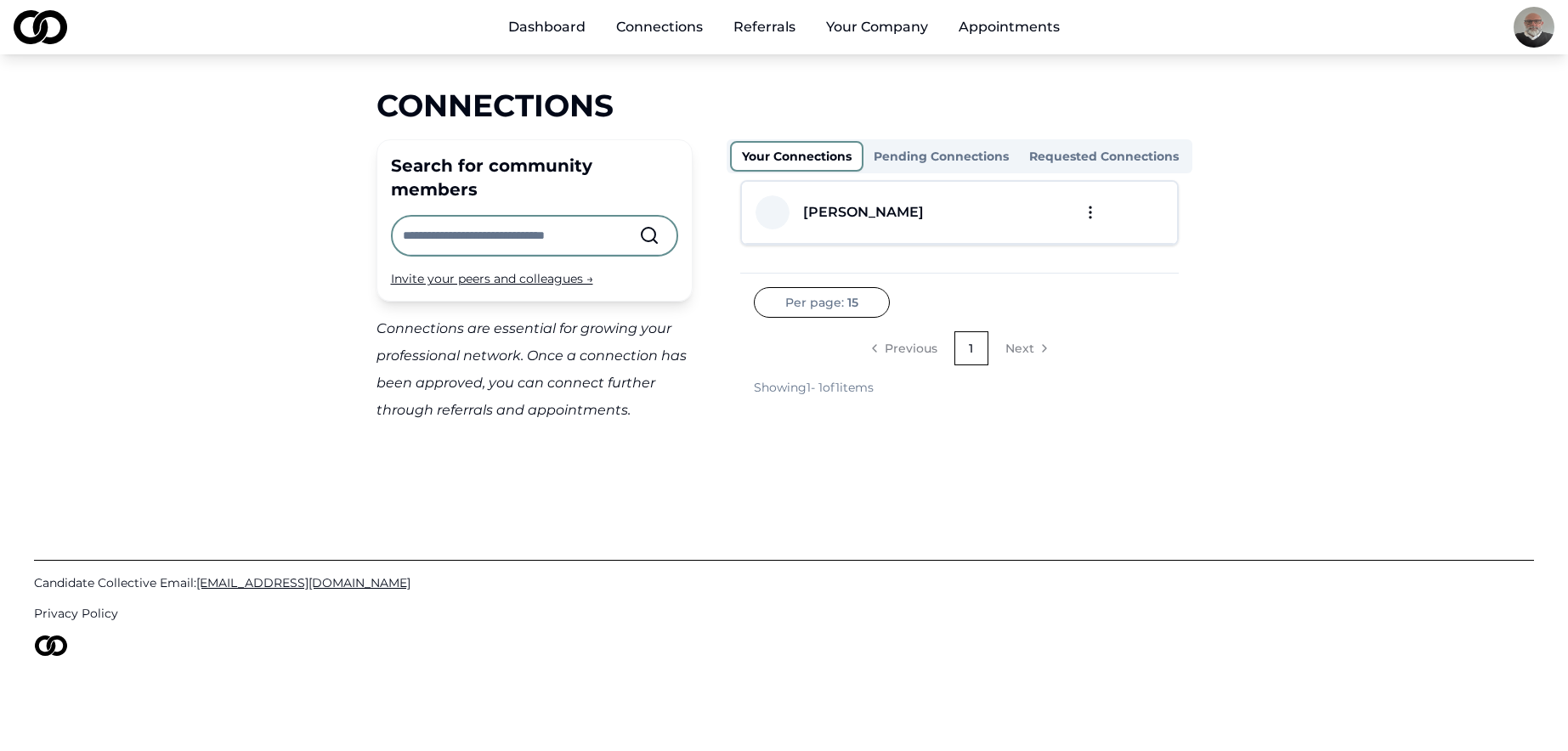
click at [505, 217] on input "text" at bounding box center [521, 236] width 237 height 38
click at [768, 28] on link "Referrals" at bounding box center [764, 27] width 89 height 34
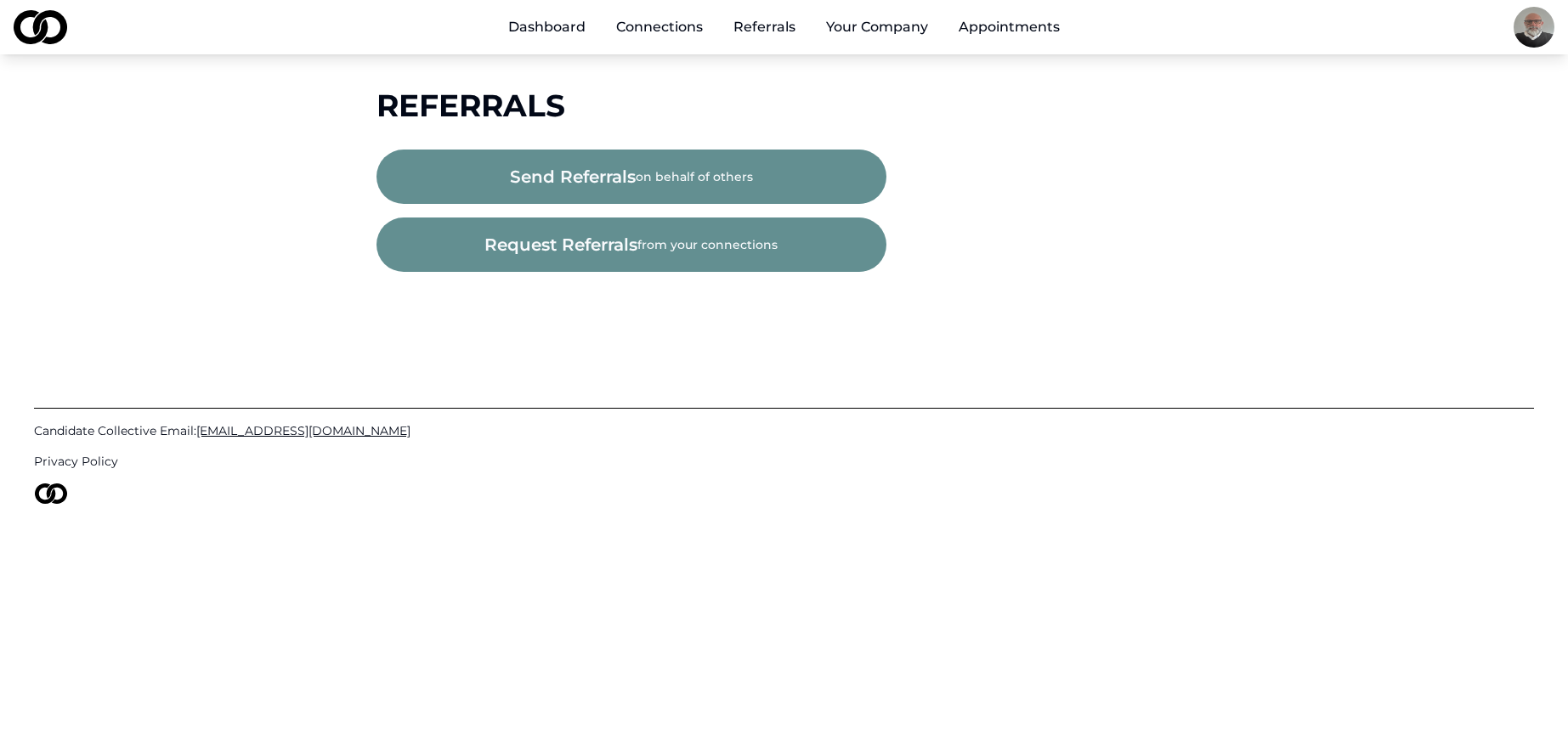
click at [648, 27] on link "Connections" at bounding box center [660, 27] width 114 height 34
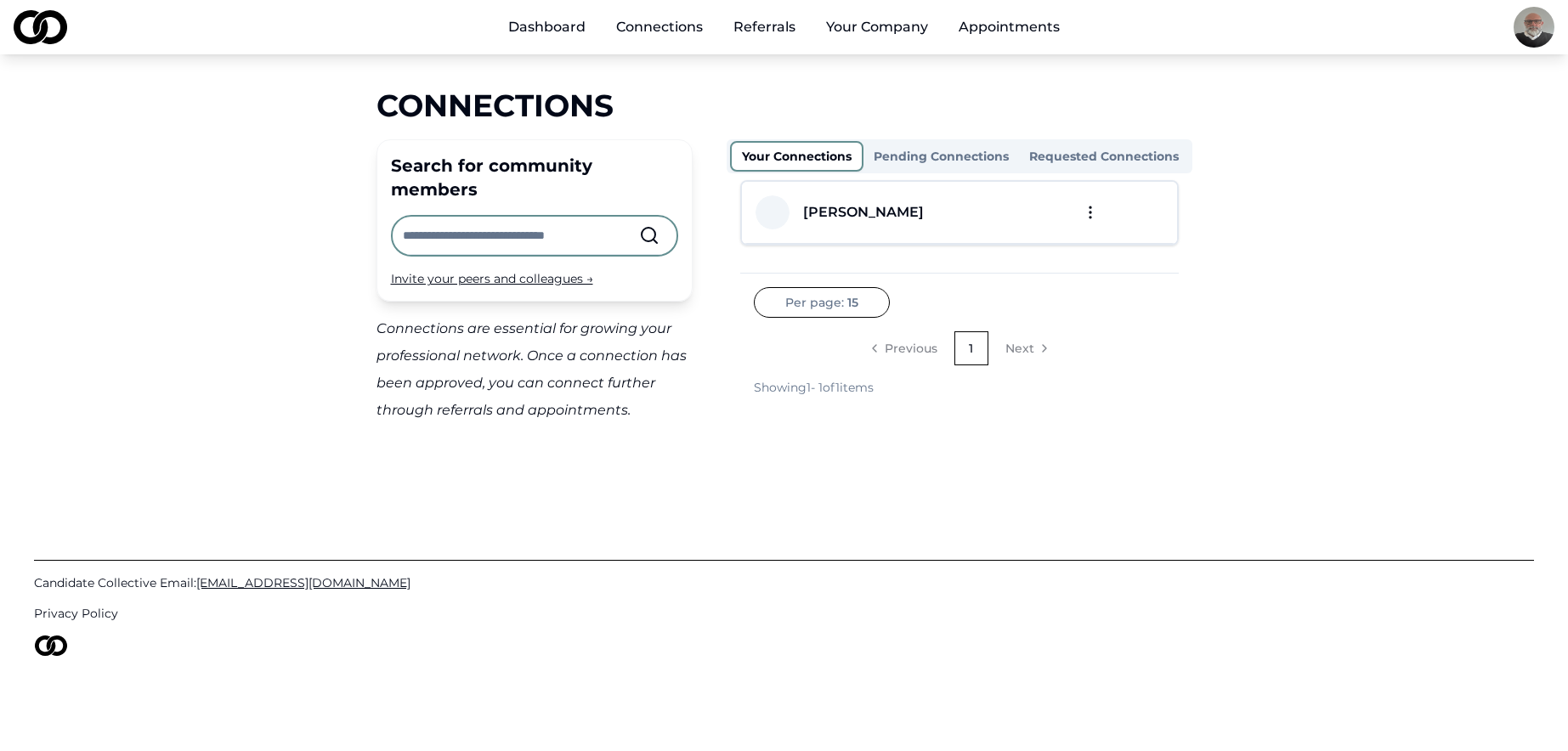
click at [948, 158] on button "Pending Connections" at bounding box center [941, 156] width 155 height 27
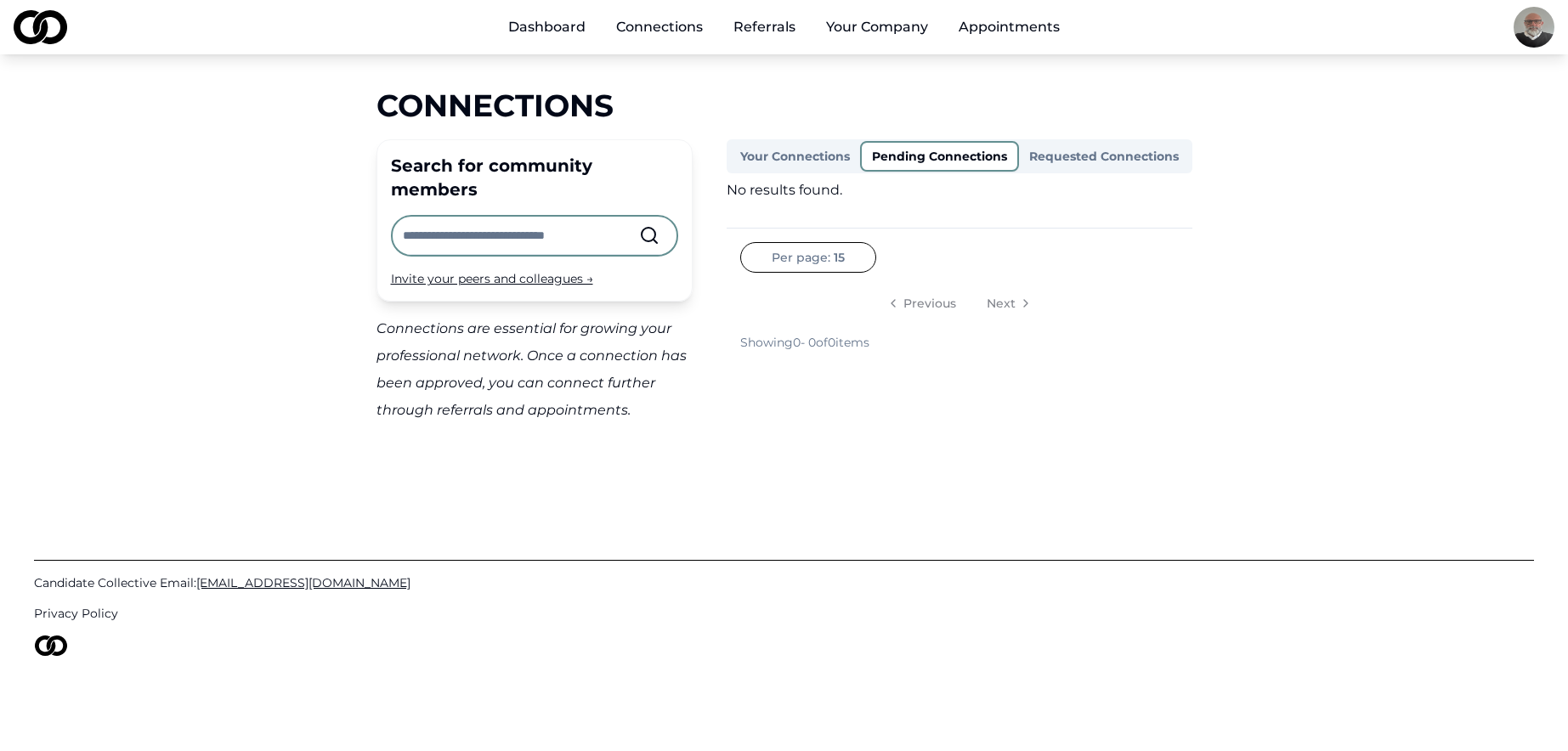
click at [1064, 149] on button "Requested Connections" at bounding box center [1104, 156] width 170 height 27
click at [788, 152] on button "Your Connections" at bounding box center [796, 156] width 133 height 30
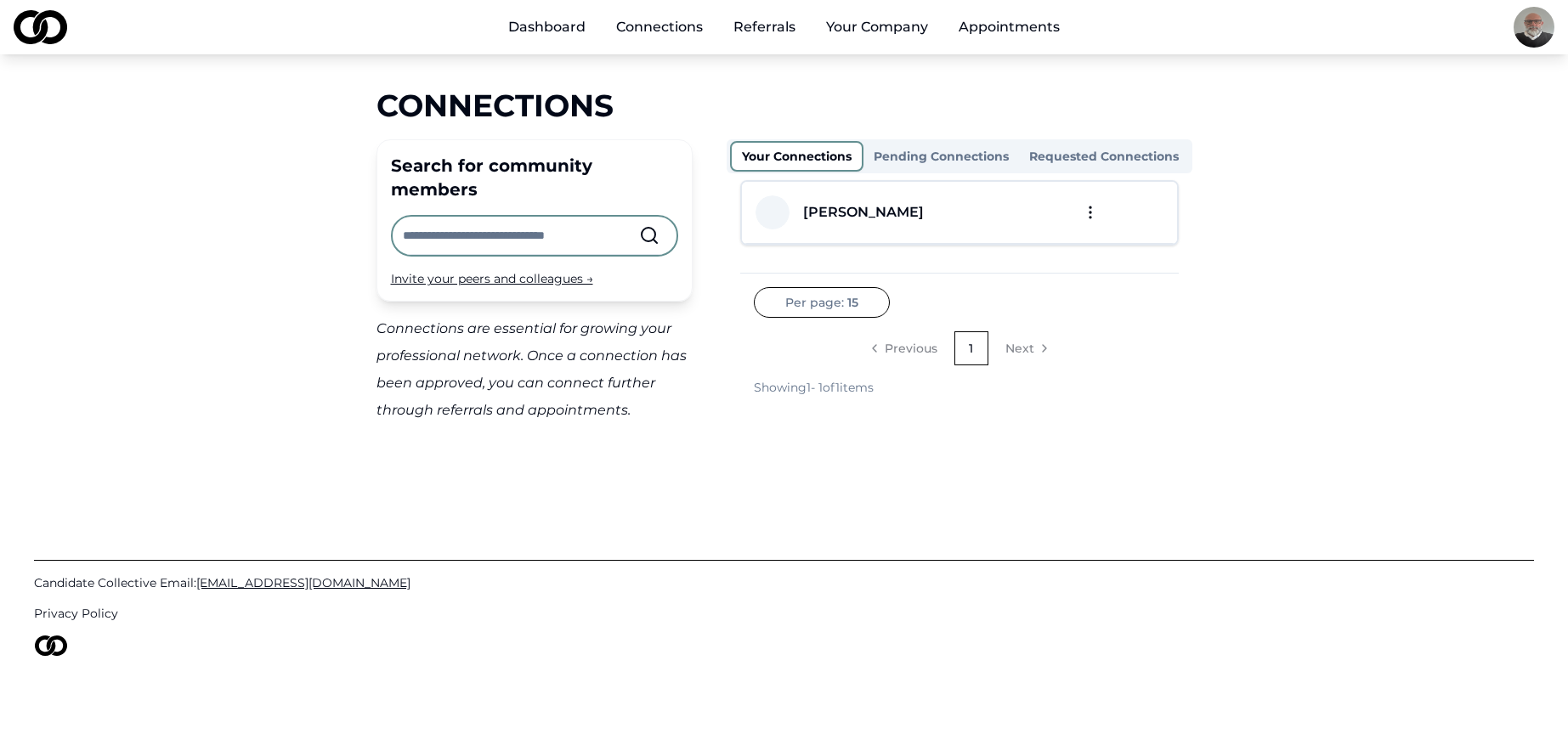
click at [938, 154] on button "Pending Connections" at bounding box center [941, 156] width 155 height 27
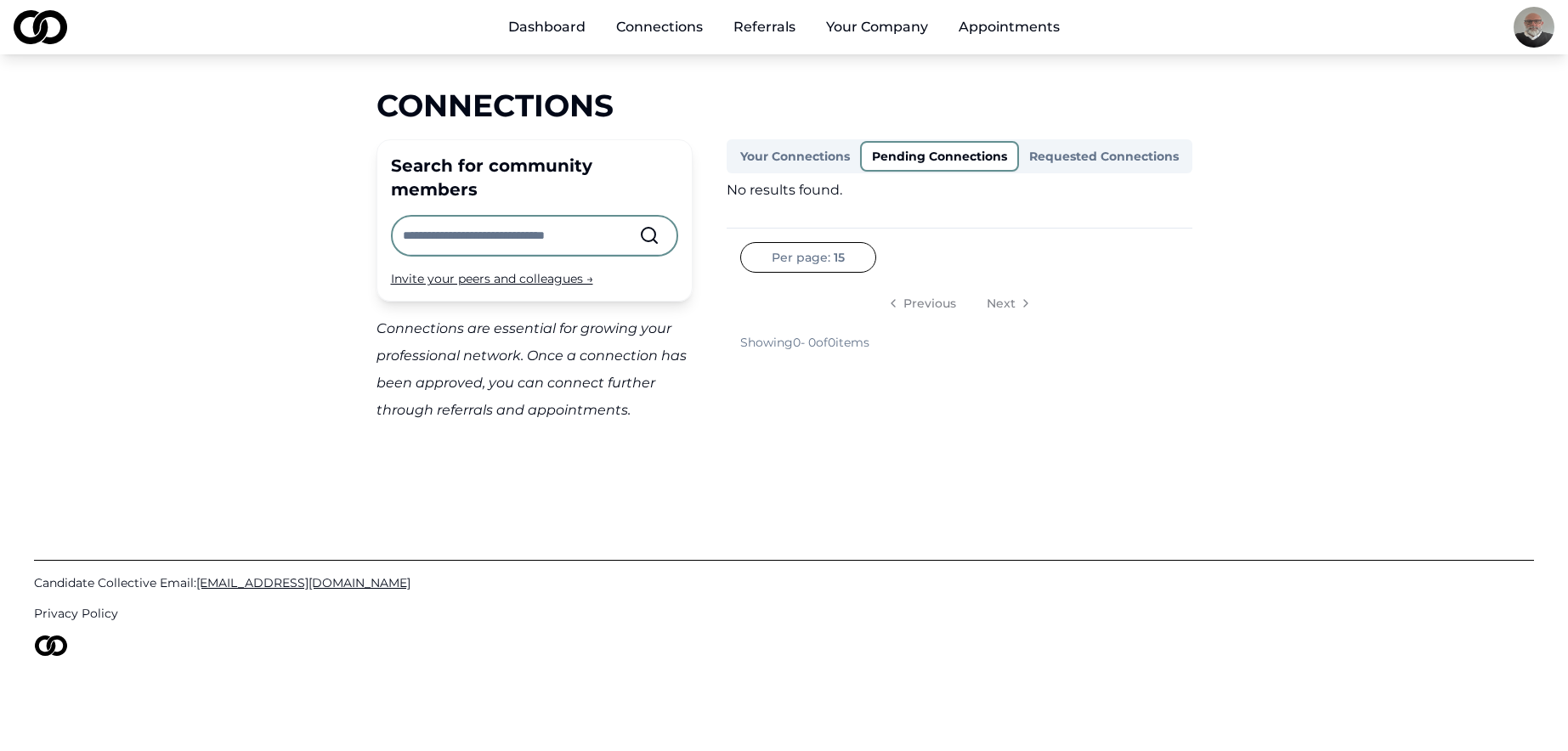
click at [938, 154] on button "Pending Connections" at bounding box center [939, 156] width 159 height 30
click at [1148, 158] on button "Requested Connections" at bounding box center [1104, 156] width 170 height 27
click at [827, 153] on button "Your Connections" at bounding box center [795, 156] width 130 height 27
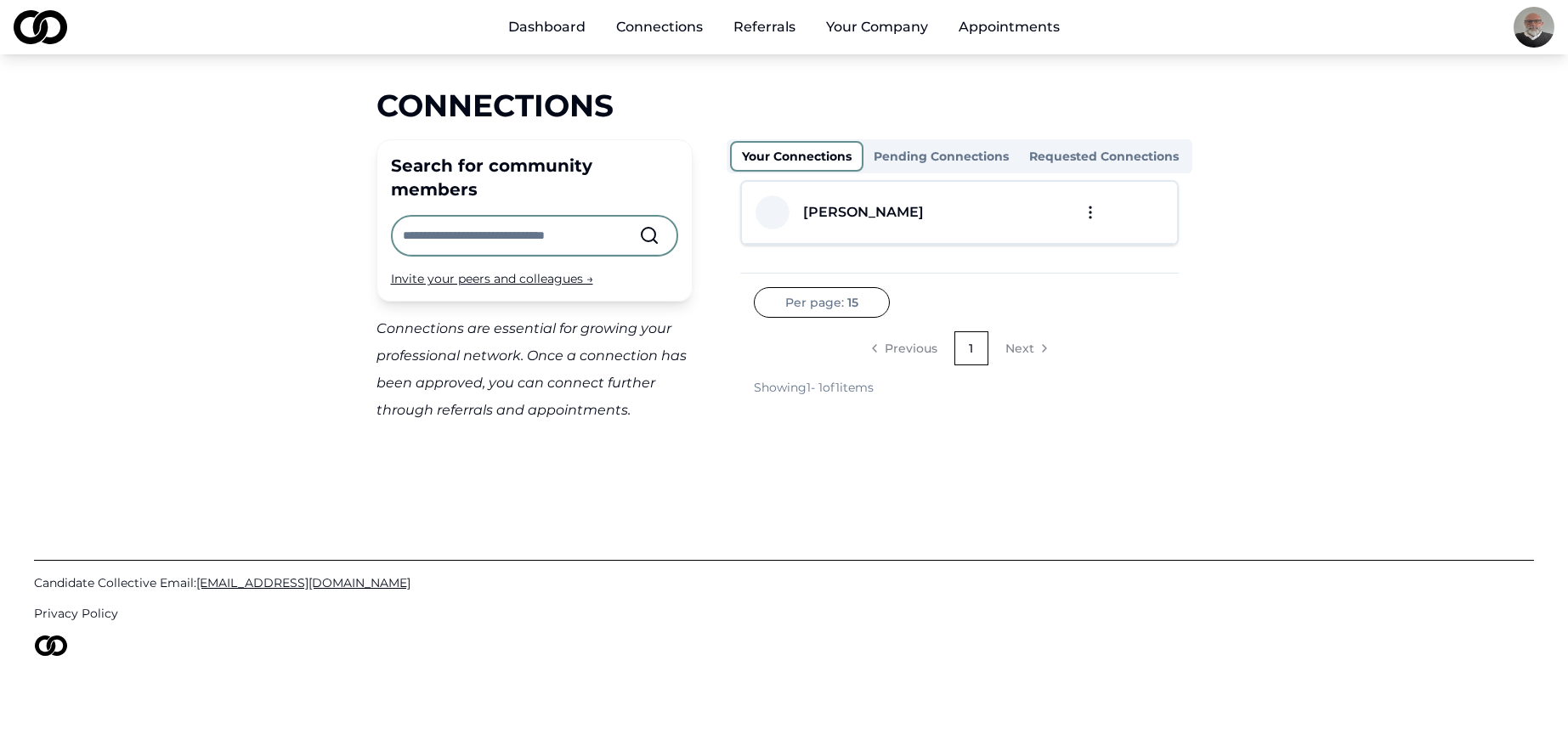
click at [539, 24] on link "Dashboard" at bounding box center [546, 27] width 104 height 34
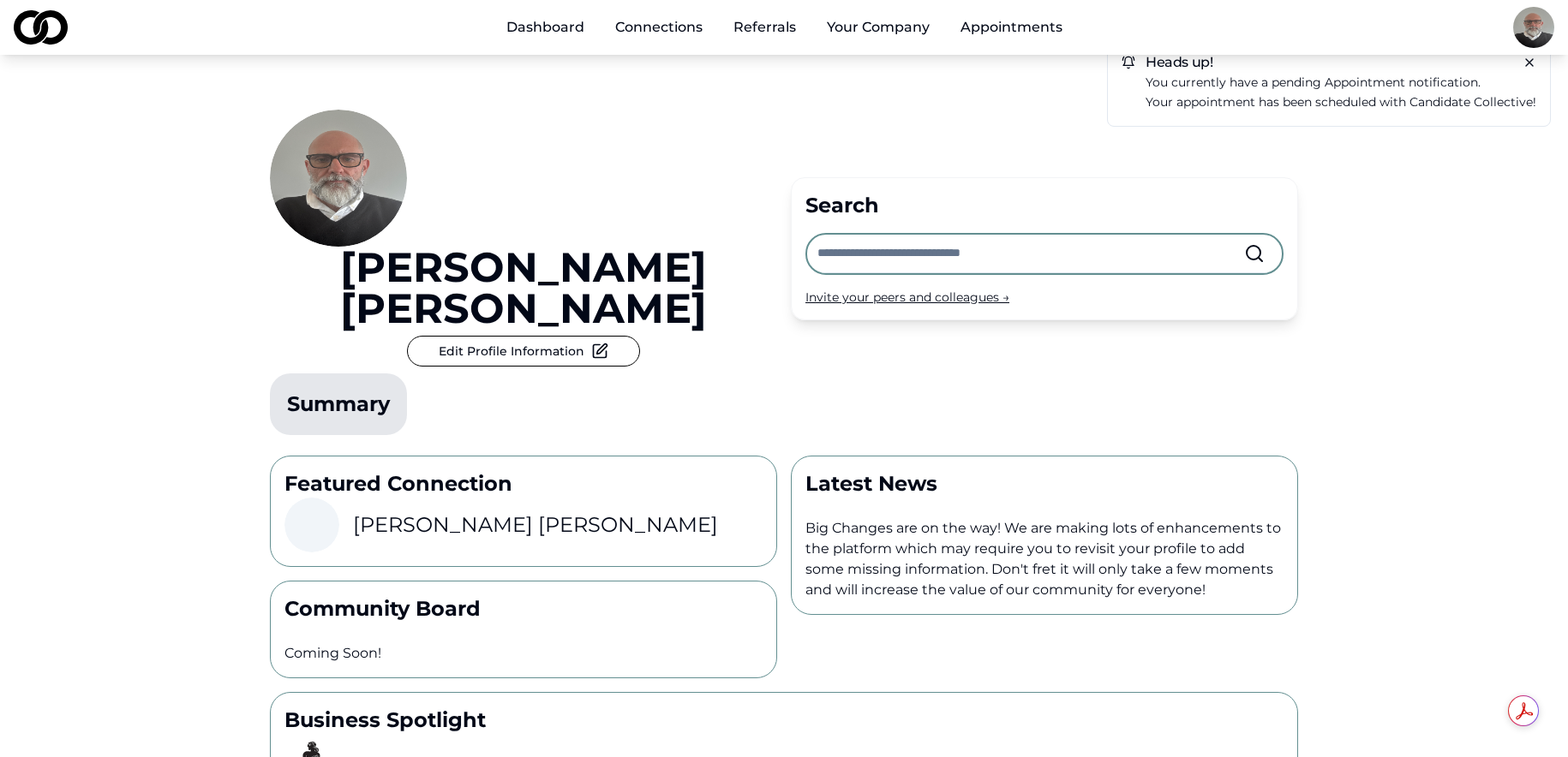
click at [678, 25] on link "Connections" at bounding box center [659, 27] width 115 height 34
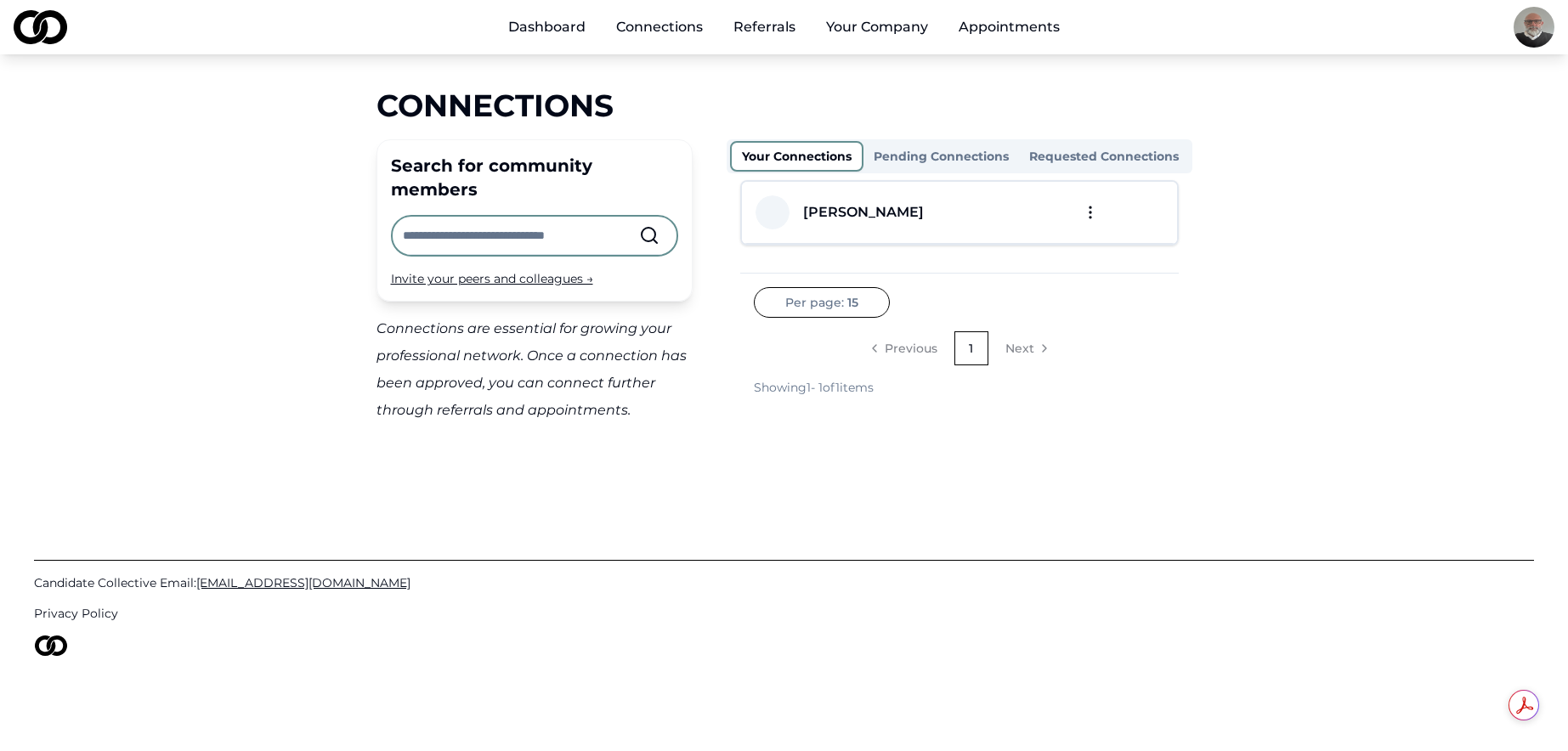
click at [502, 217] on input "text" at bounding box center [521, 236] width 237 height 38
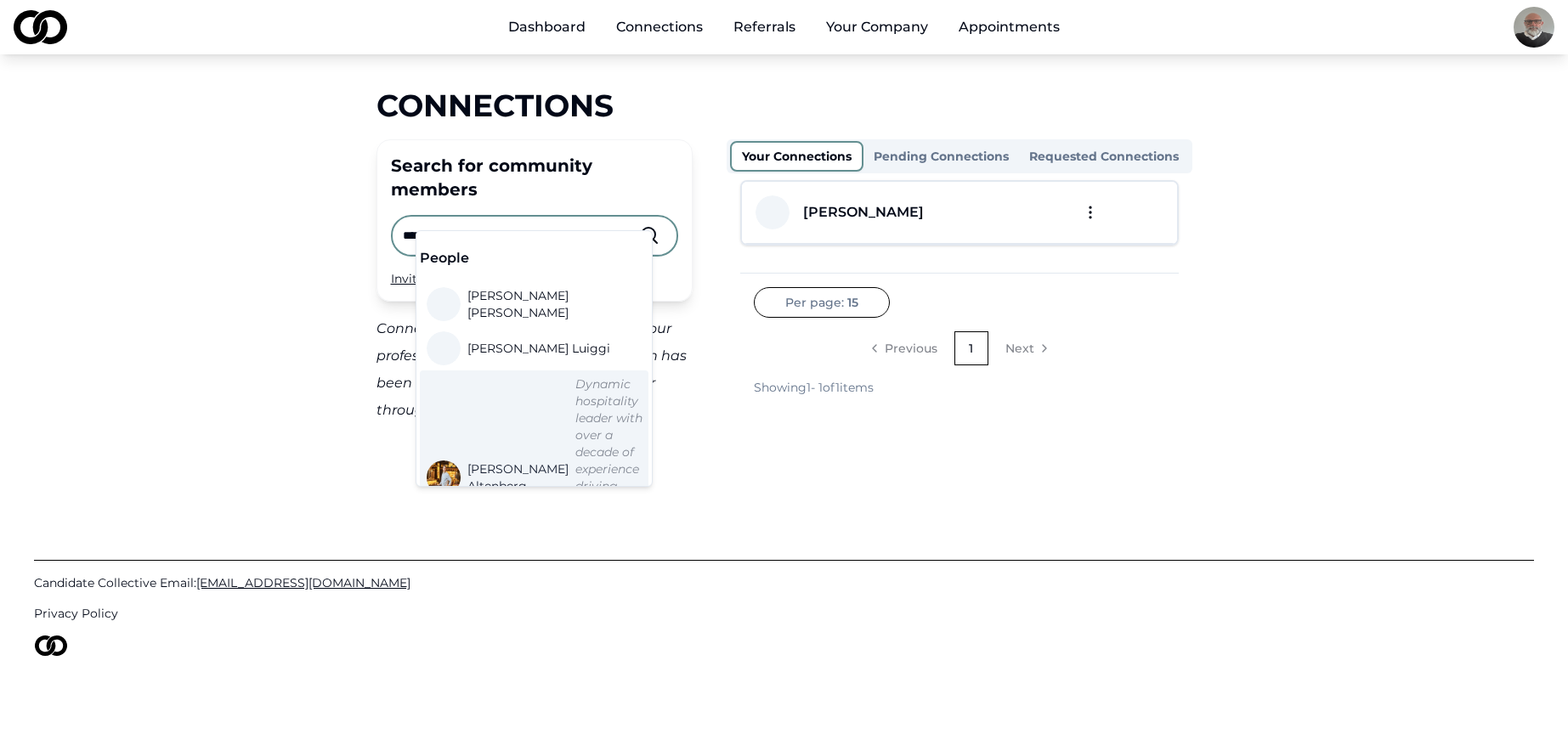
type input "****"
click at [240, 360] on div "Connections Search for community members **** Invite your peers and colleagues …" at bounding box center [784, 256] width 1088 height 336
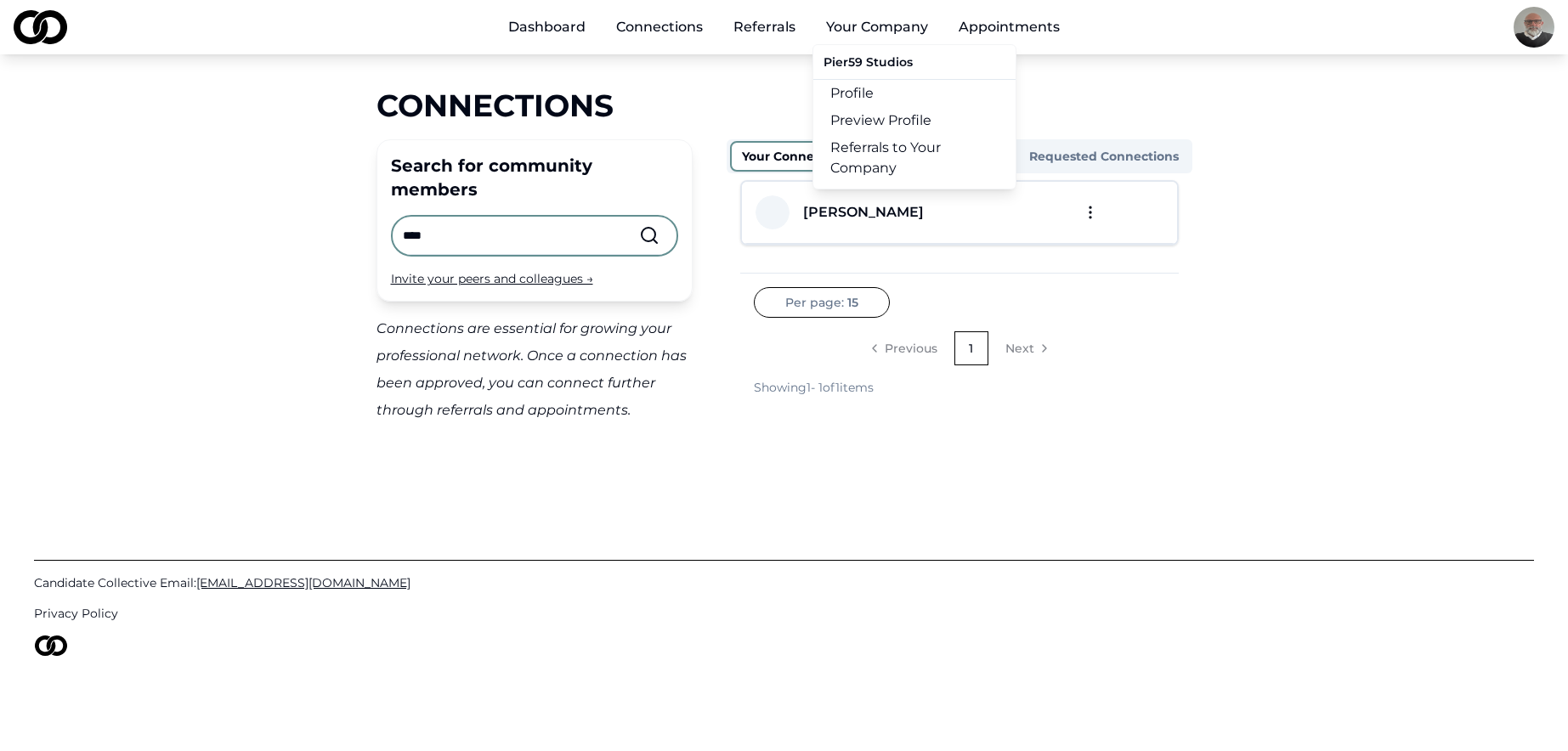
click at [887, 154] on link "Referrals to Your Company" at bounding box center [914, 157] width 202 height 47
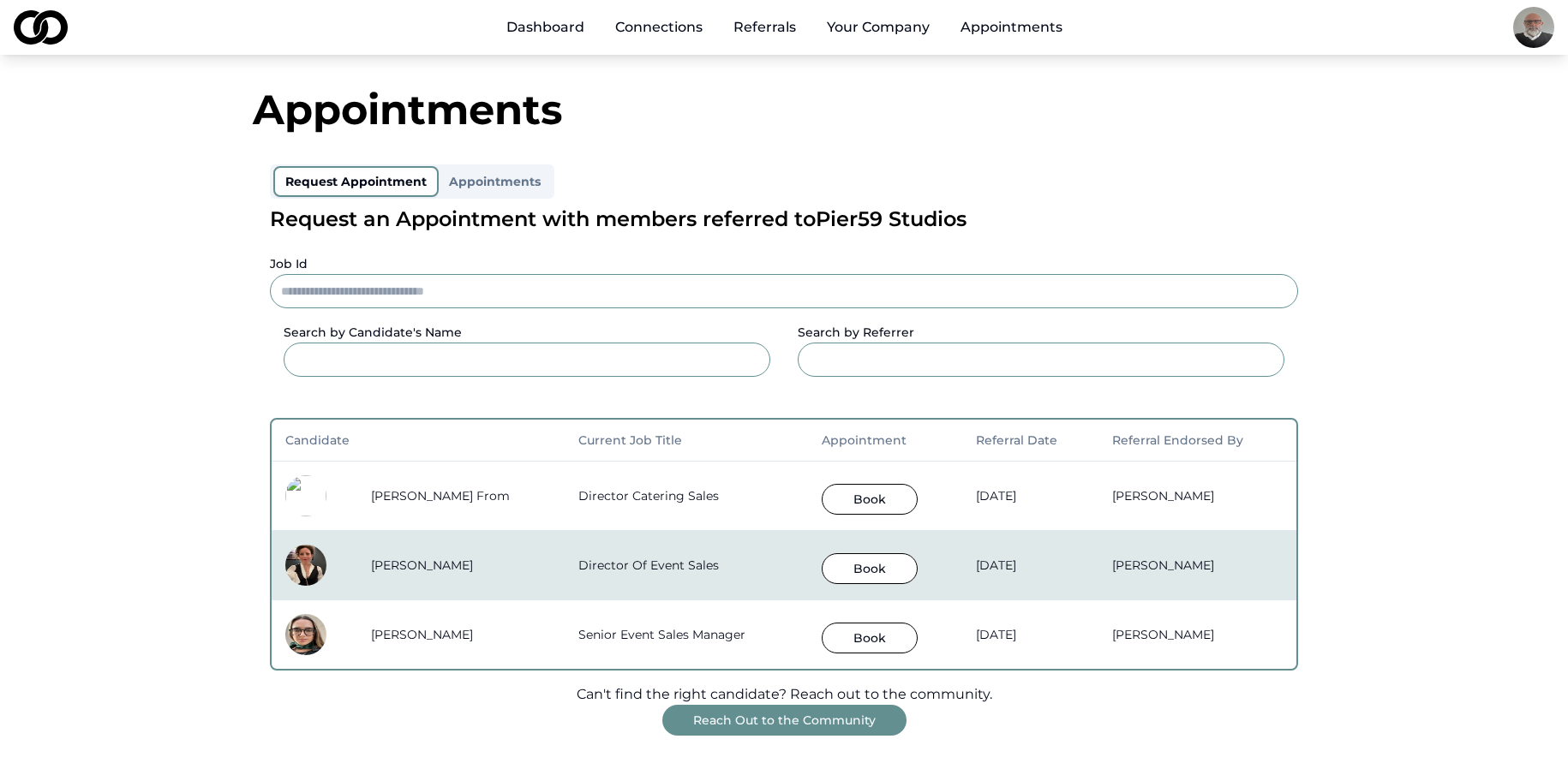
click at [544, 23] on link "Dashboard" at bounding box center [545, 27] width 105 height 34
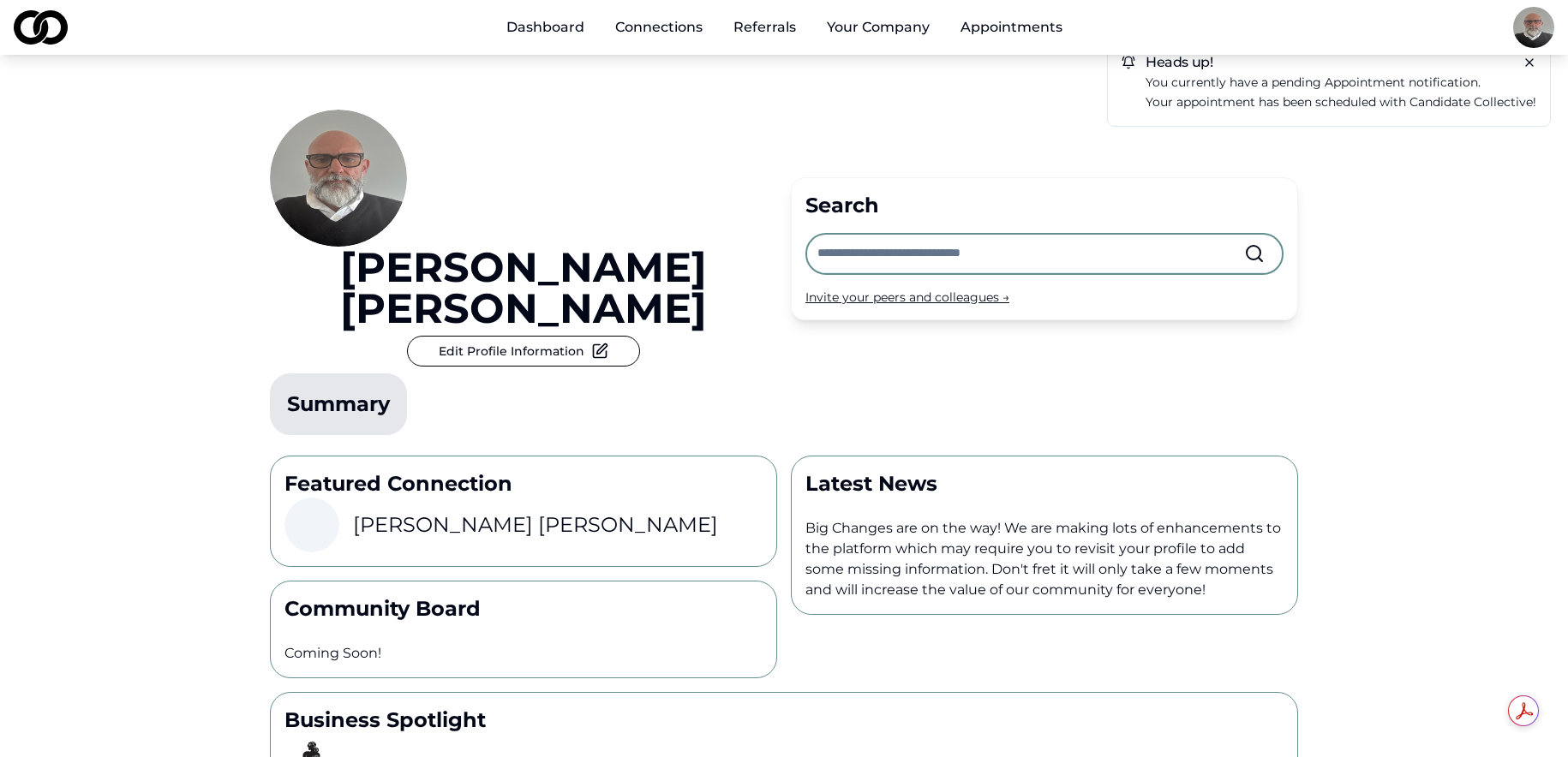
click at [667, 32] on link "Connections" at bounding box center [659, 27] width 115 height 34
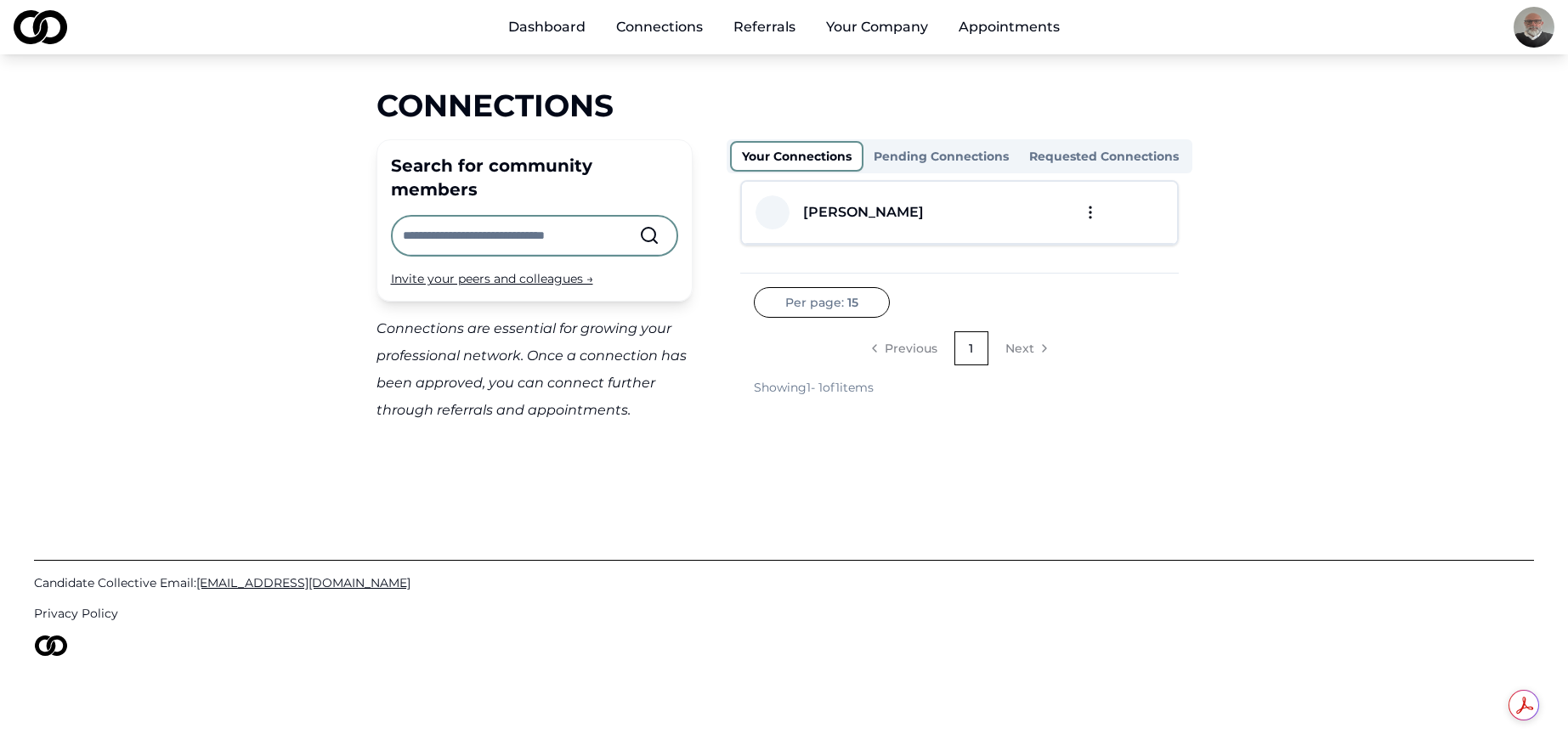
click at [522, 27] on link "Dashboard" at bounding box center [546, 27] width 104 height 34
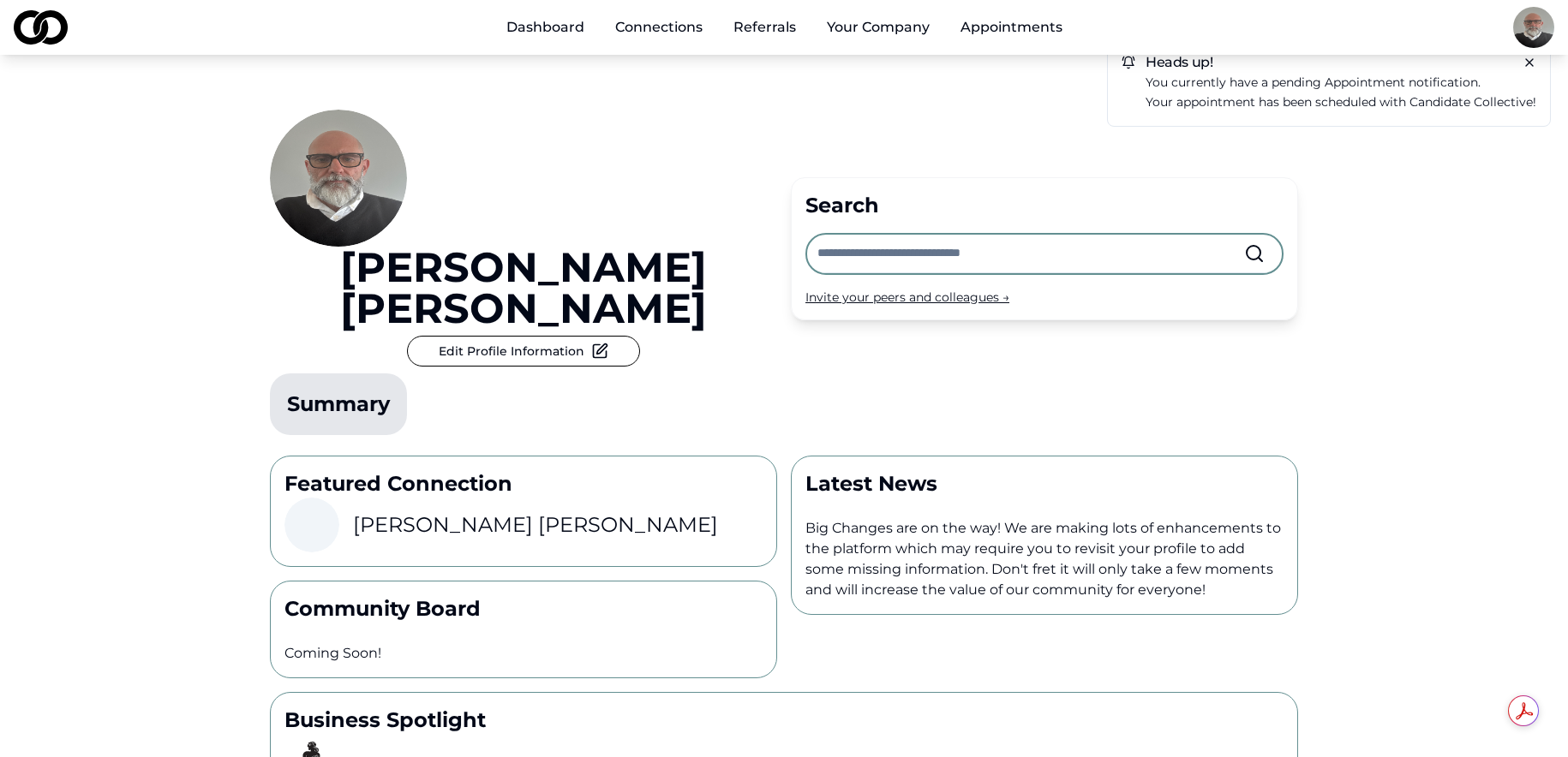
click at [1013, 235] on input "text" at bounding box center [1031, 254] width 427 height 38
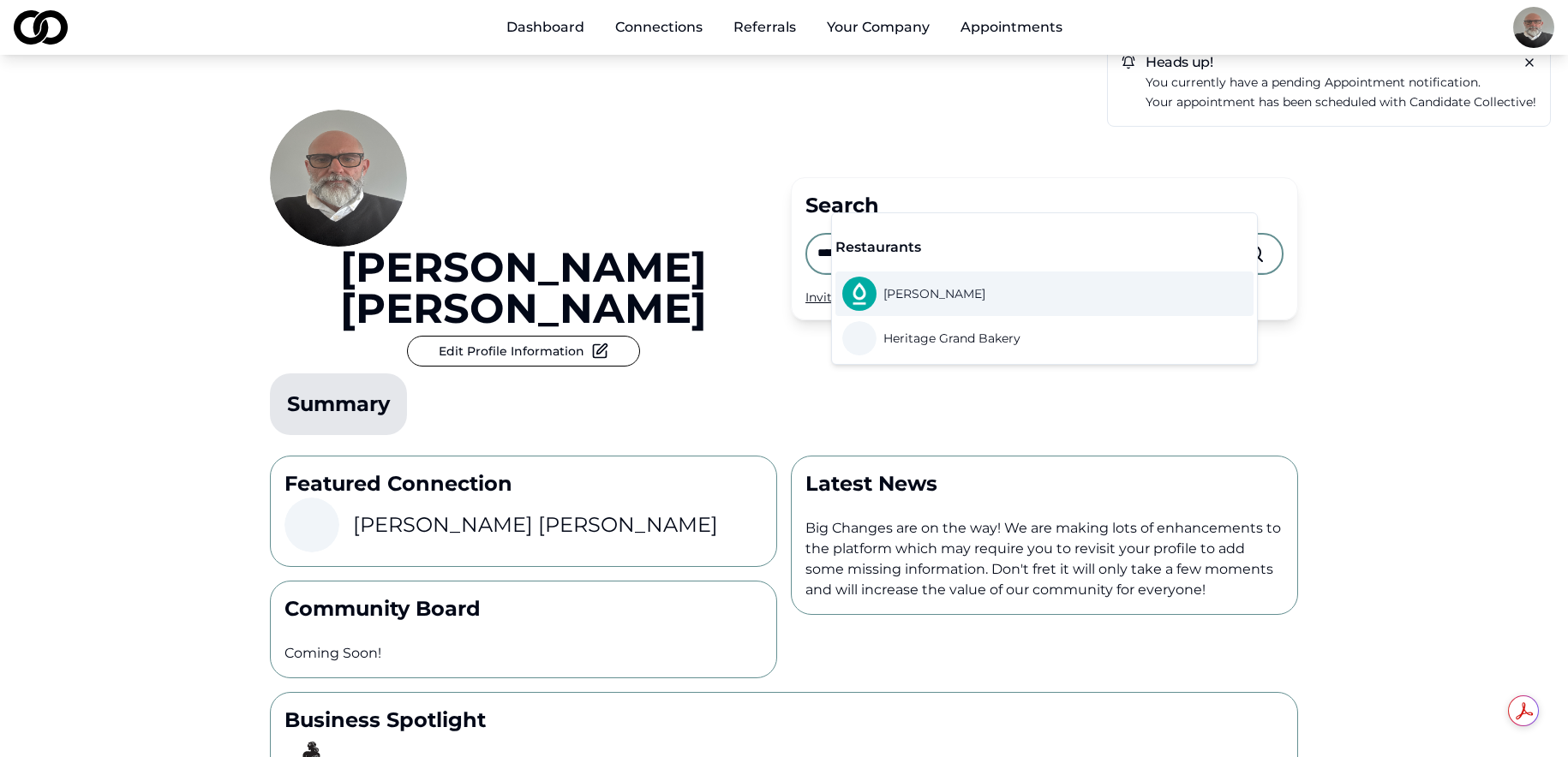
type input "******"
click at [965, 300] on div "[PERSON_NAME]" at bounding box center [1045, 293] width 418 height 44
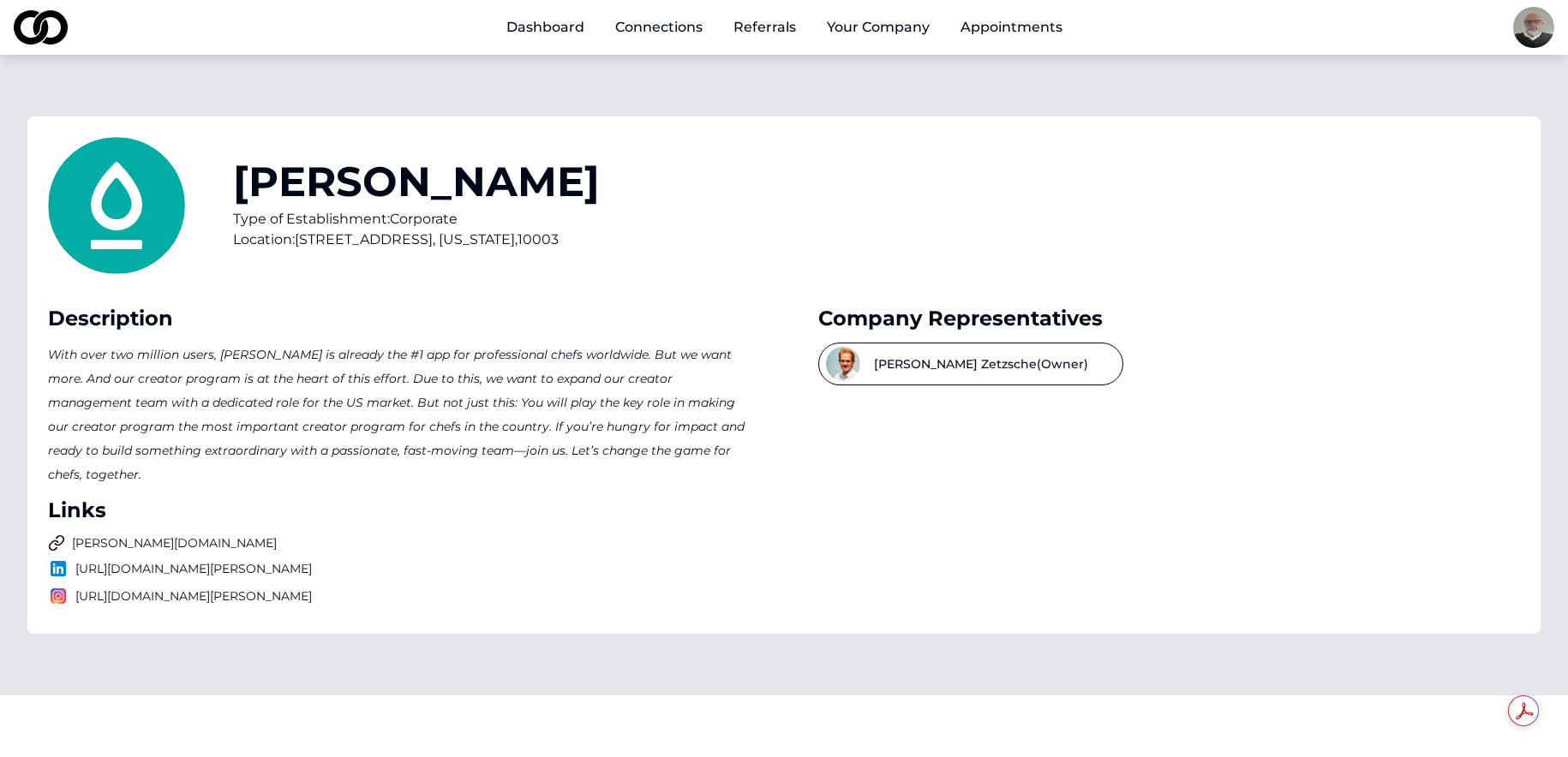
click at [102, 535] on link "[PERSON_NAME][DOMAIN_NAME]" at bounding box center [398, 543] width 702 height 17
click at [518, 16] on link "Dashboard" at bounding box center [545, 27] width 105 height 34
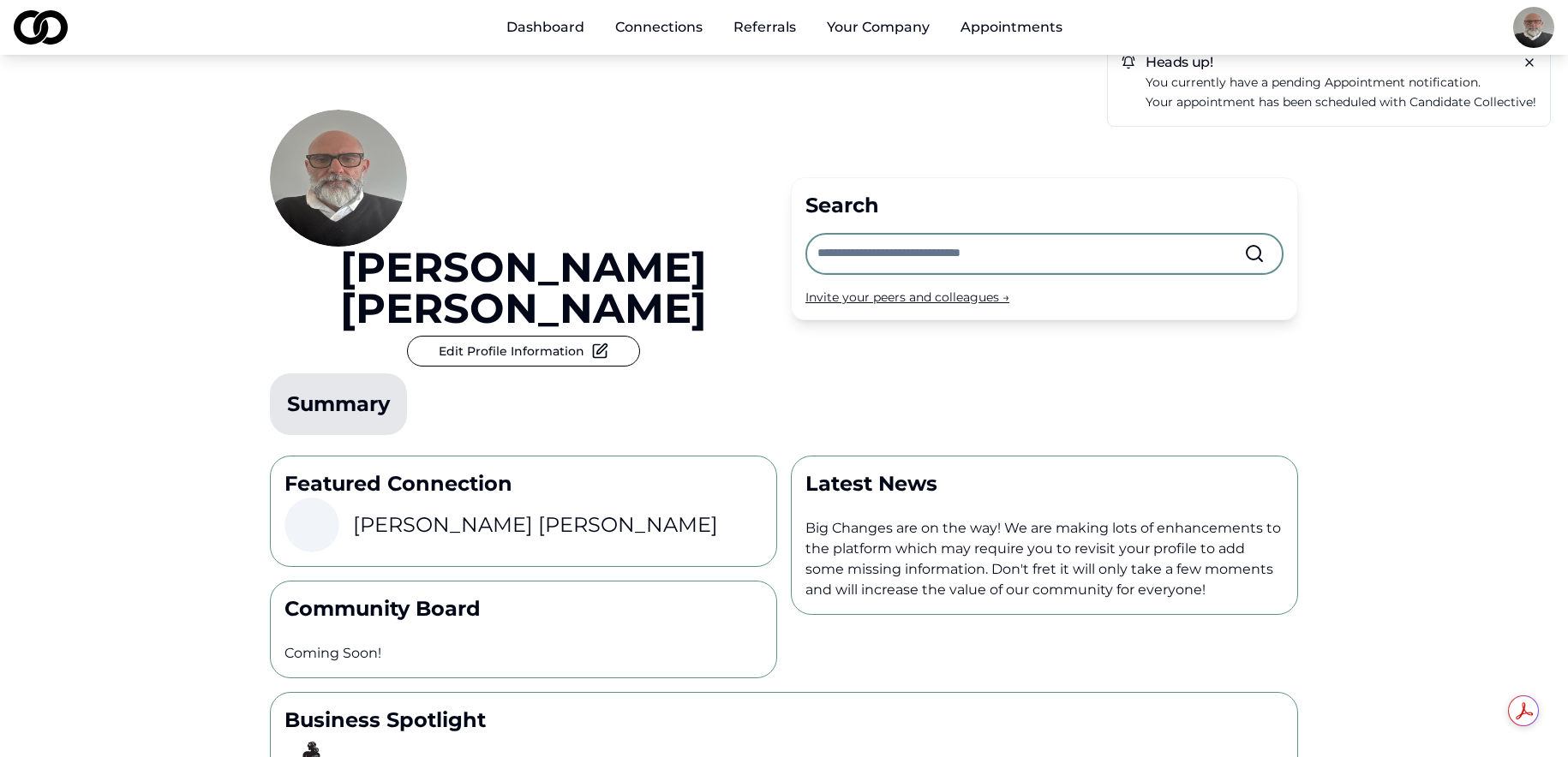
click at [1331, 88] on span "appointment" at bounding box center [1364, 82] width 80 height 15
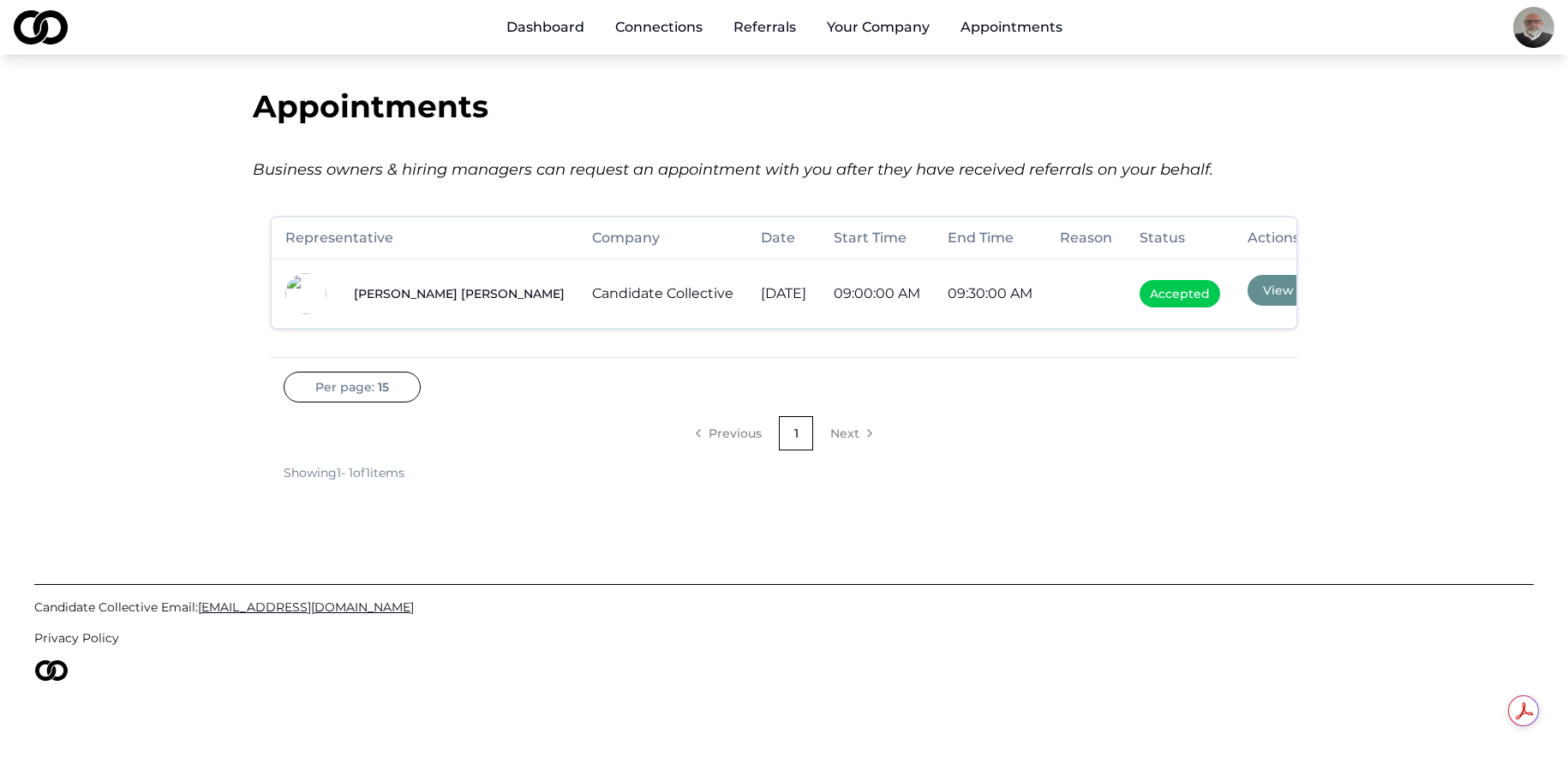
click at [1281, 286] on button "View" at bounding box center [1279, 290] width 62 height 31
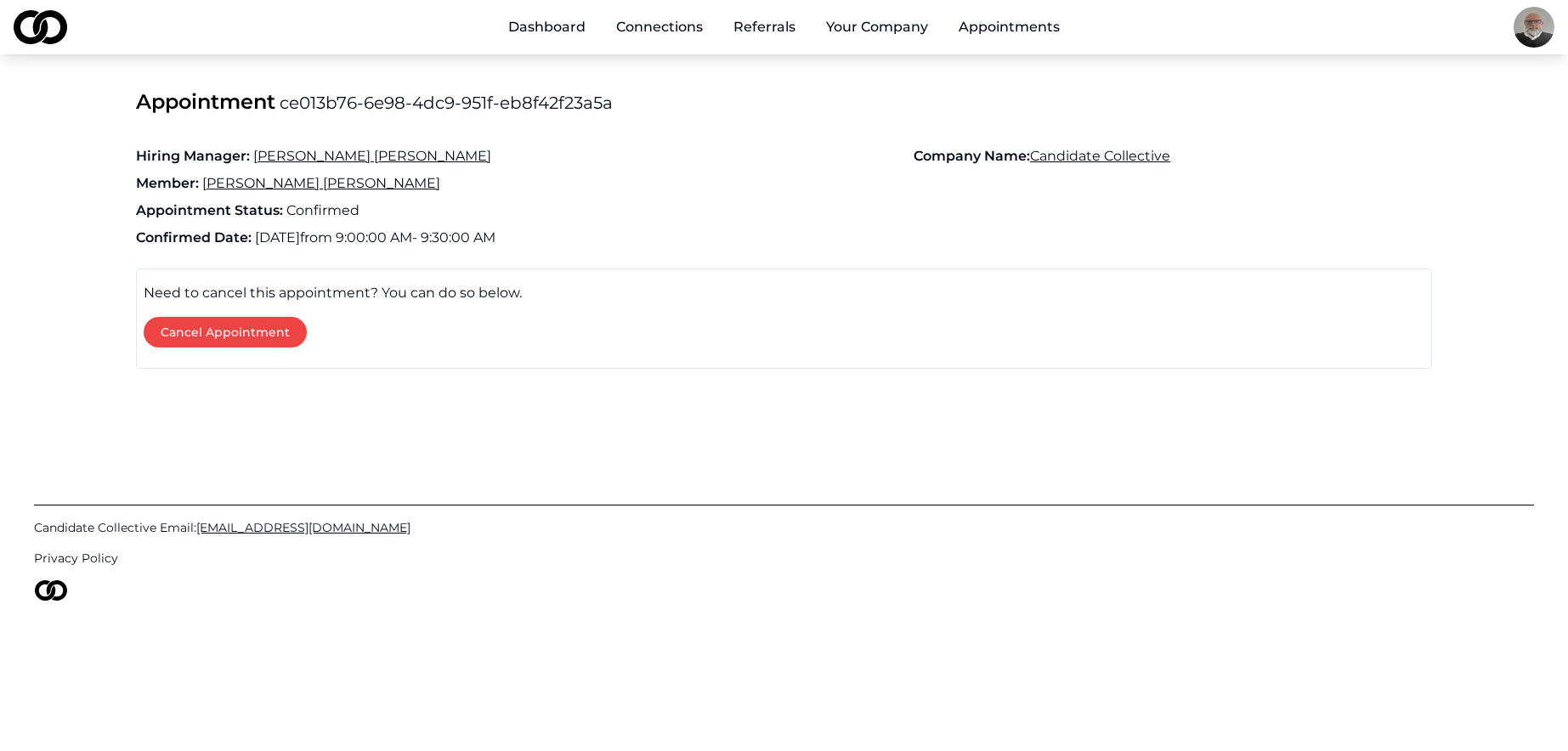
click at [1014, 248] on p "Confirmed Date: [DATE] 9:00:00 AM - 9:30:00 AM" at bounding box center [783, 241] width 1296 height 27
click at [567, 27] on link "Dashboard" at bounding box center [546, 27] width 104 height 34
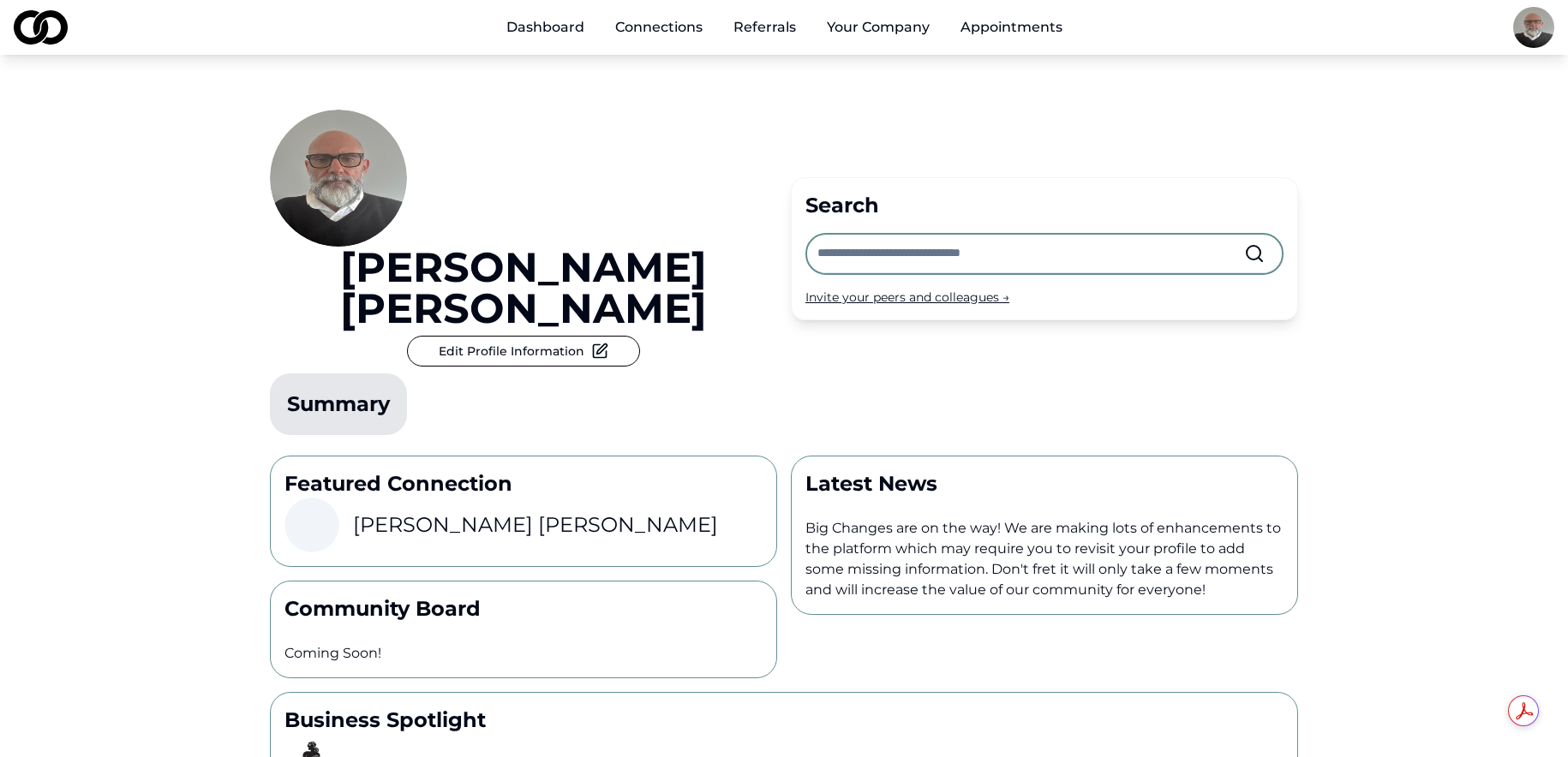
click at [558, 336] on button "Edit Profile Information" at bounding box center [523, 351] width 233 height 31
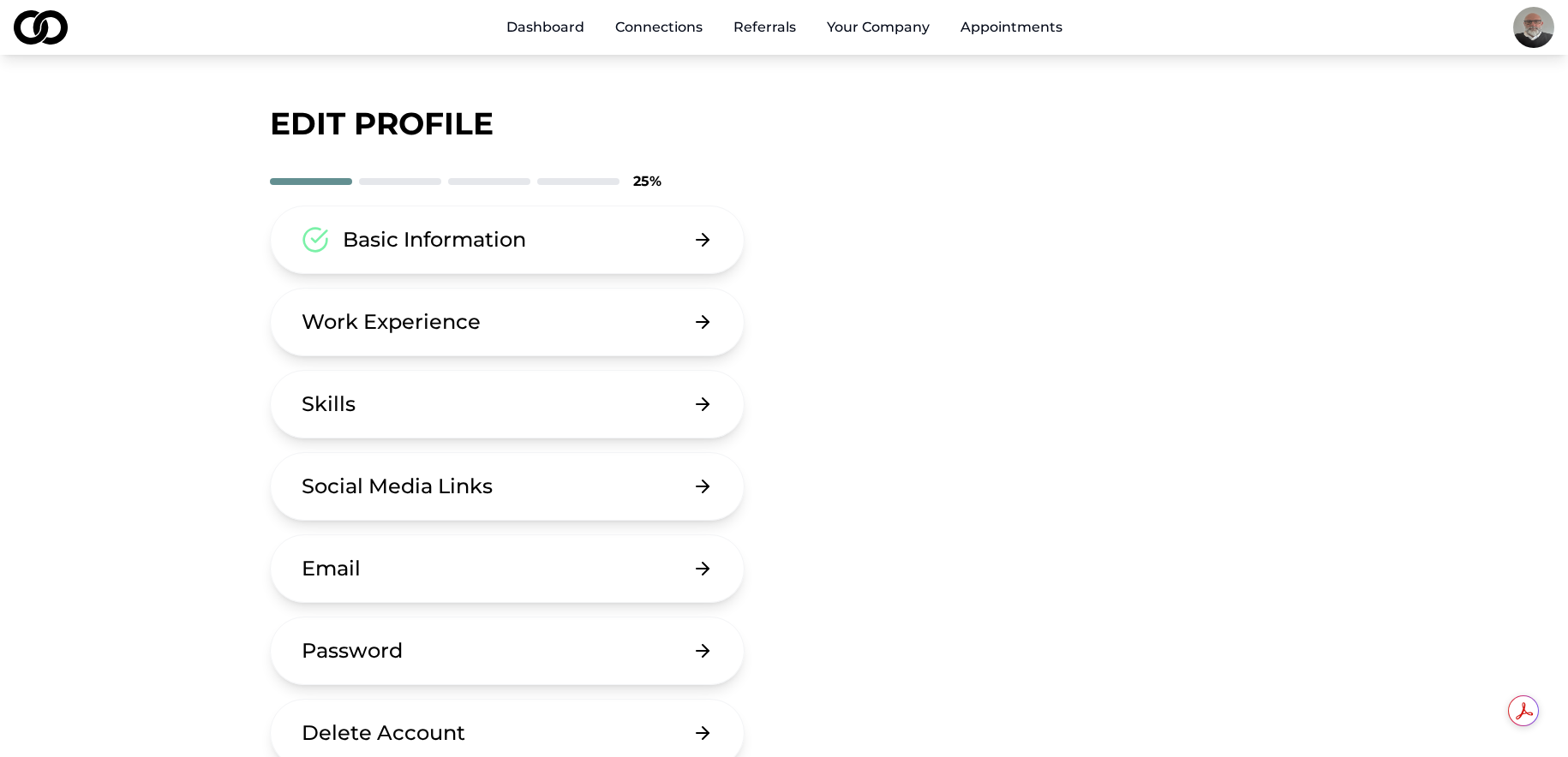
click at [540, 248] on button "Basic Information" at bounding box center [507, 239] width 475 height 68
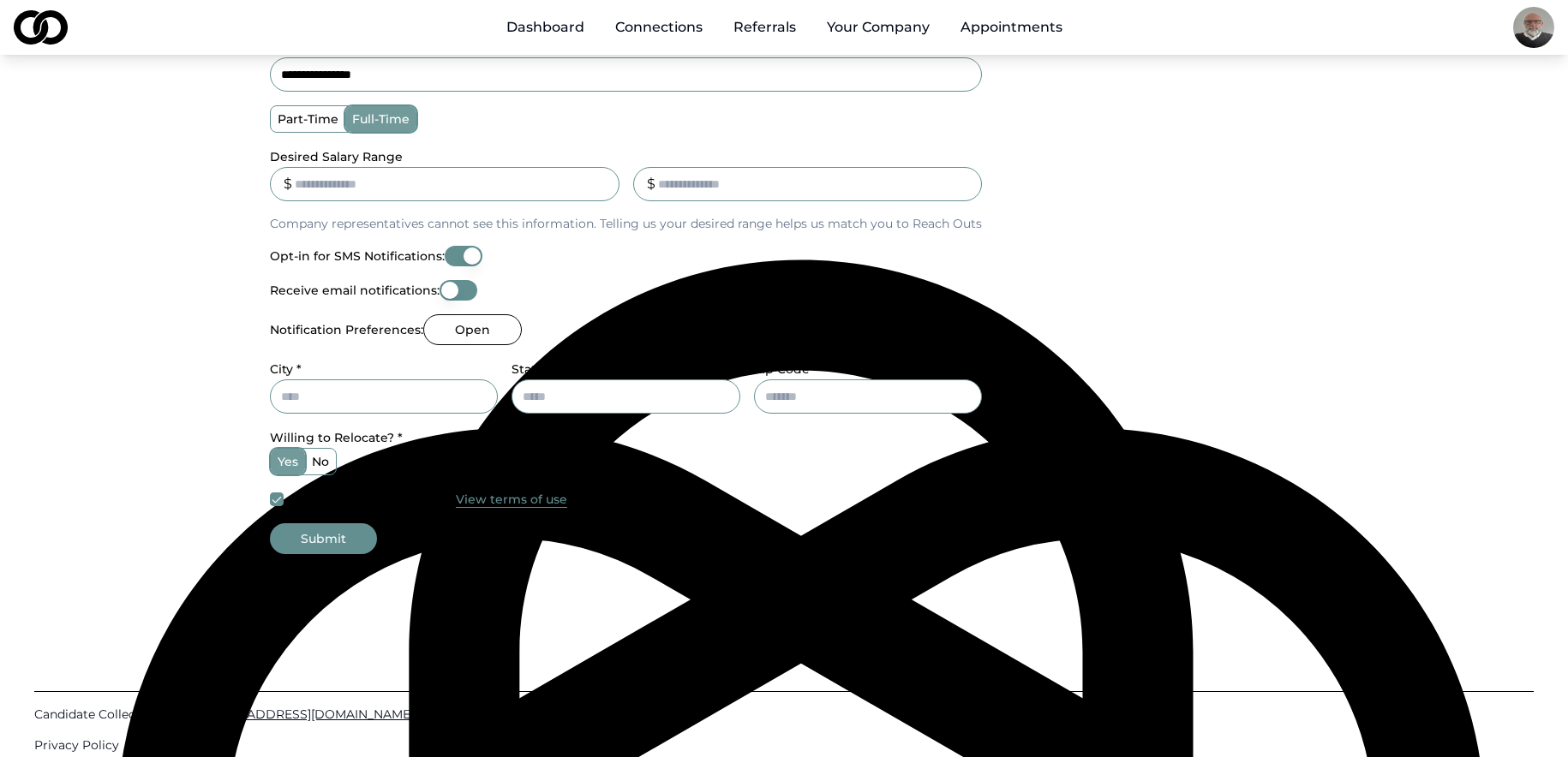
scroll to position [599, 0]
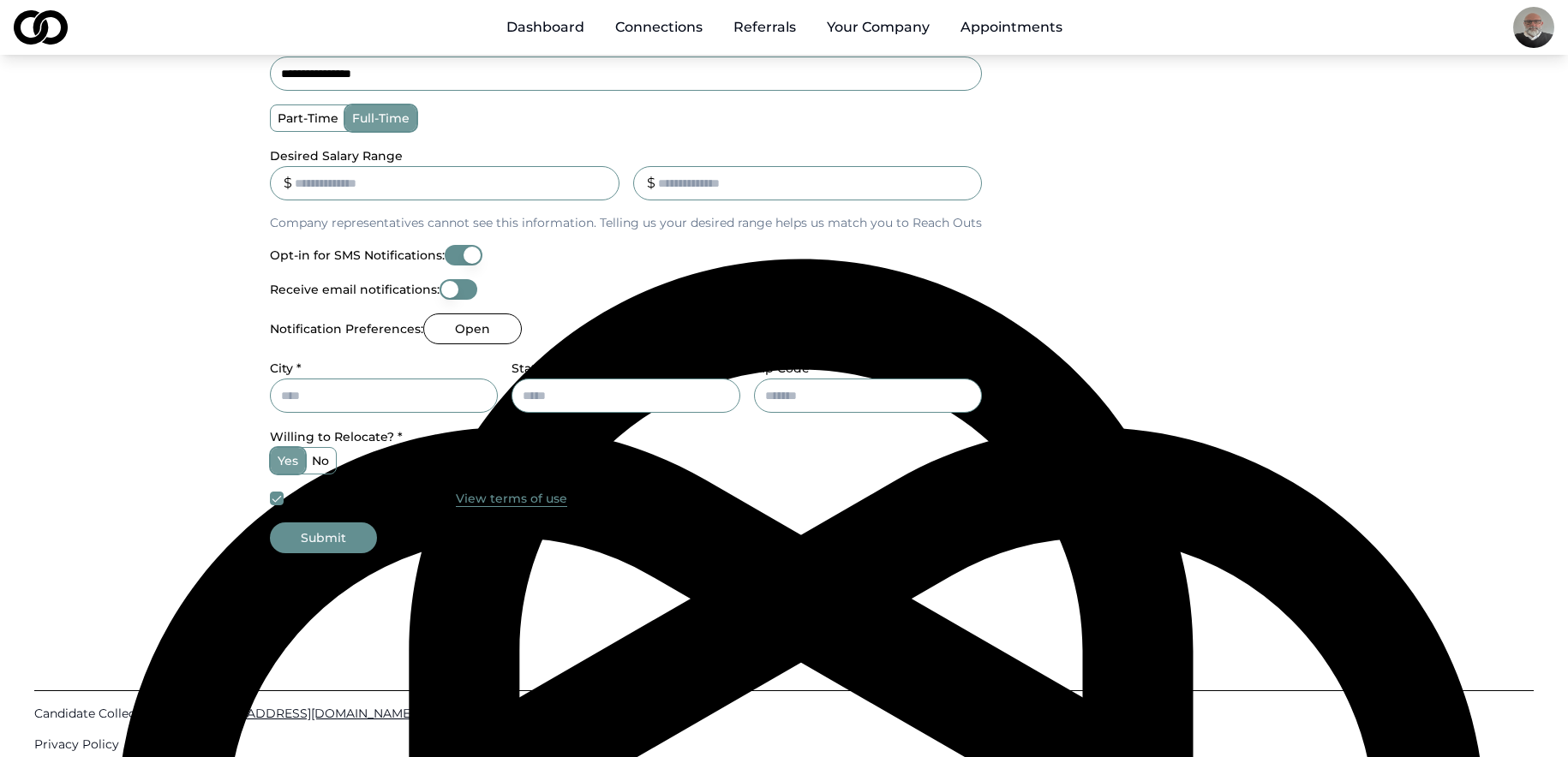
click at [330, 393] on input "City *" at bounding box center [384, 396] width 228 height 34
type input "********"
type input "**"
type input "*****"
click at [334, 532] on button "Submit" at bounding box center [323, 537] width 107 height 31
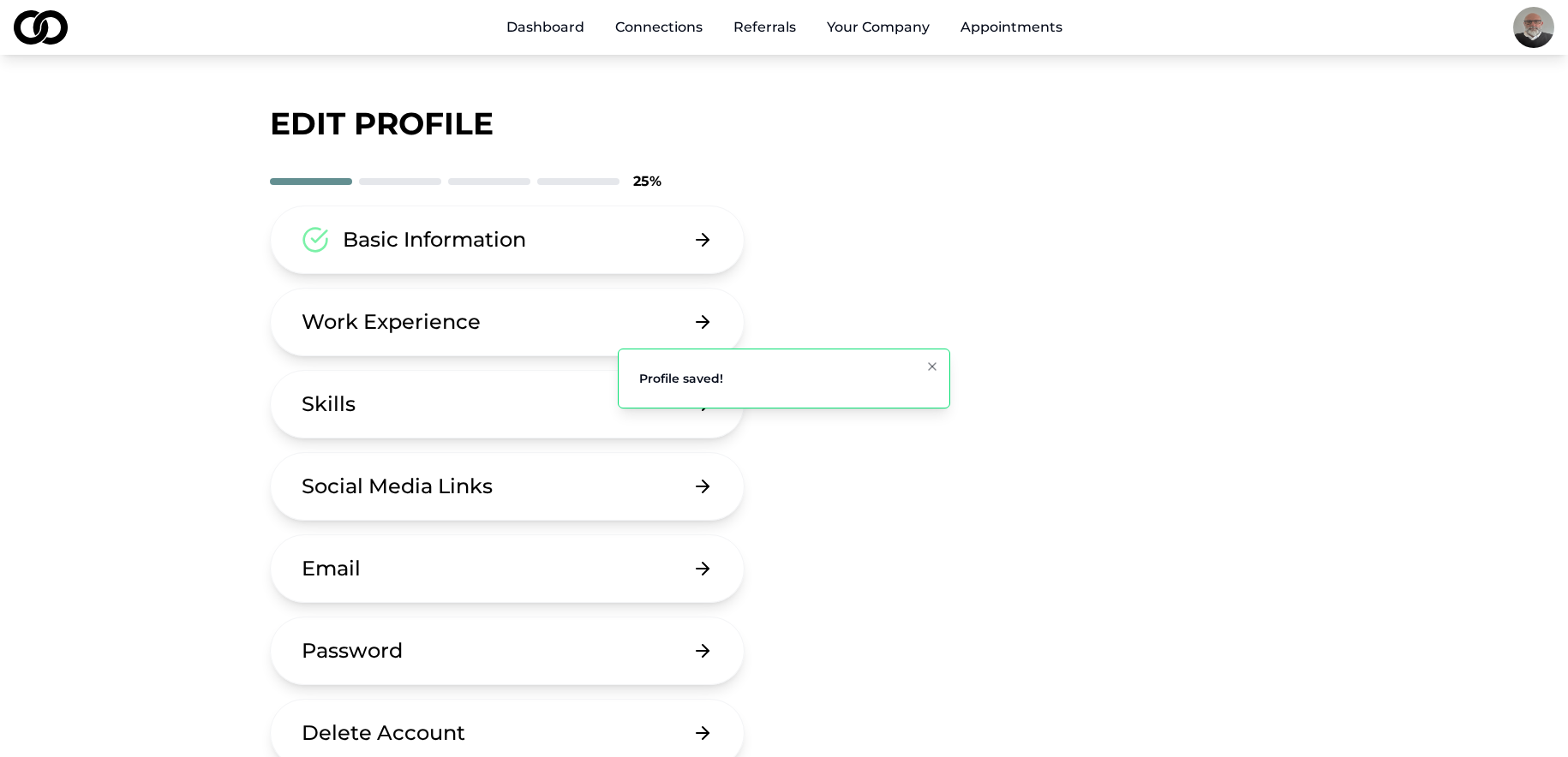
scroll to position [86, 0]
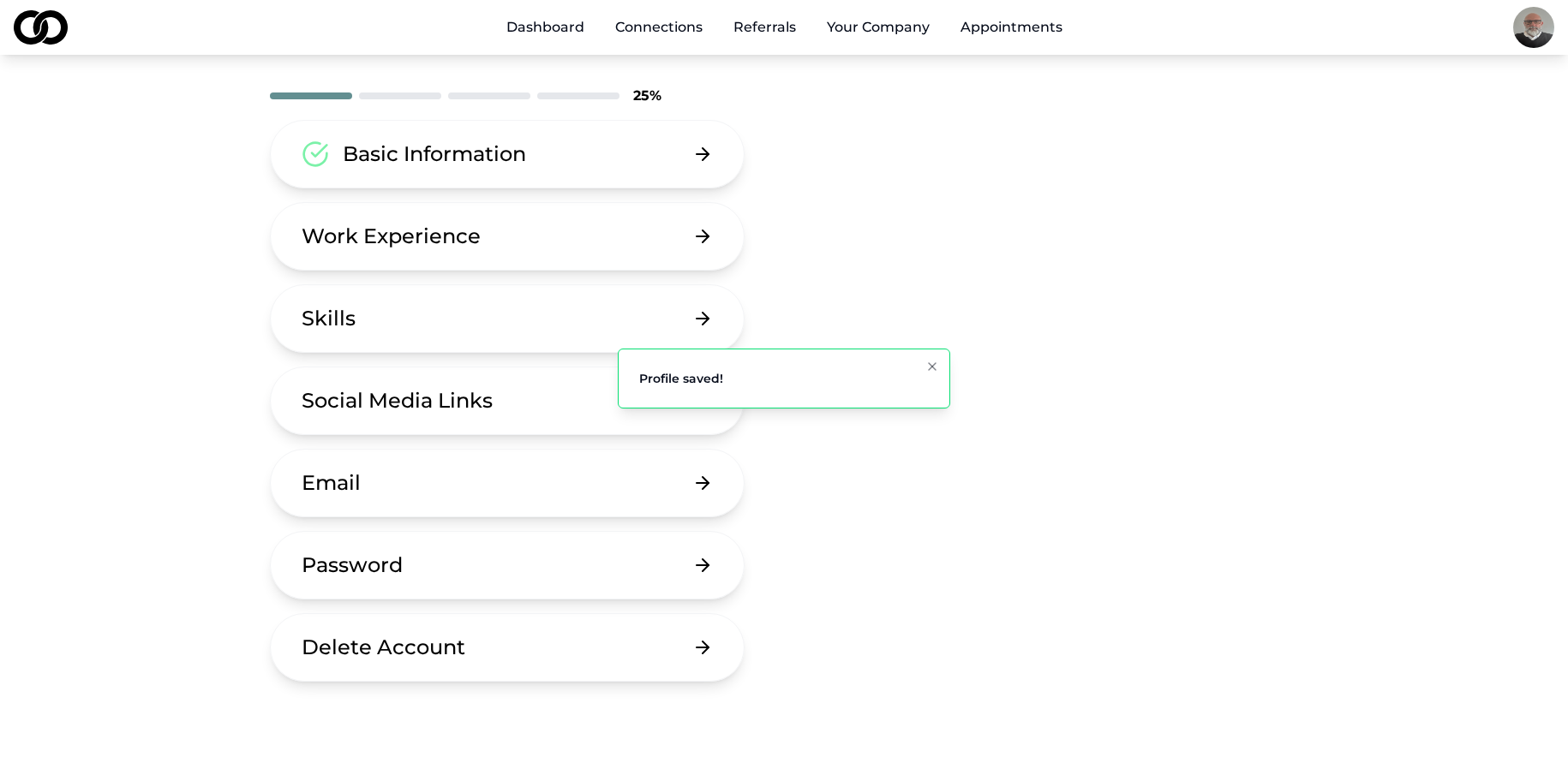
click at [435, 240] on div "Work Experience" at bounding box center [391, 236] width 179 height 27
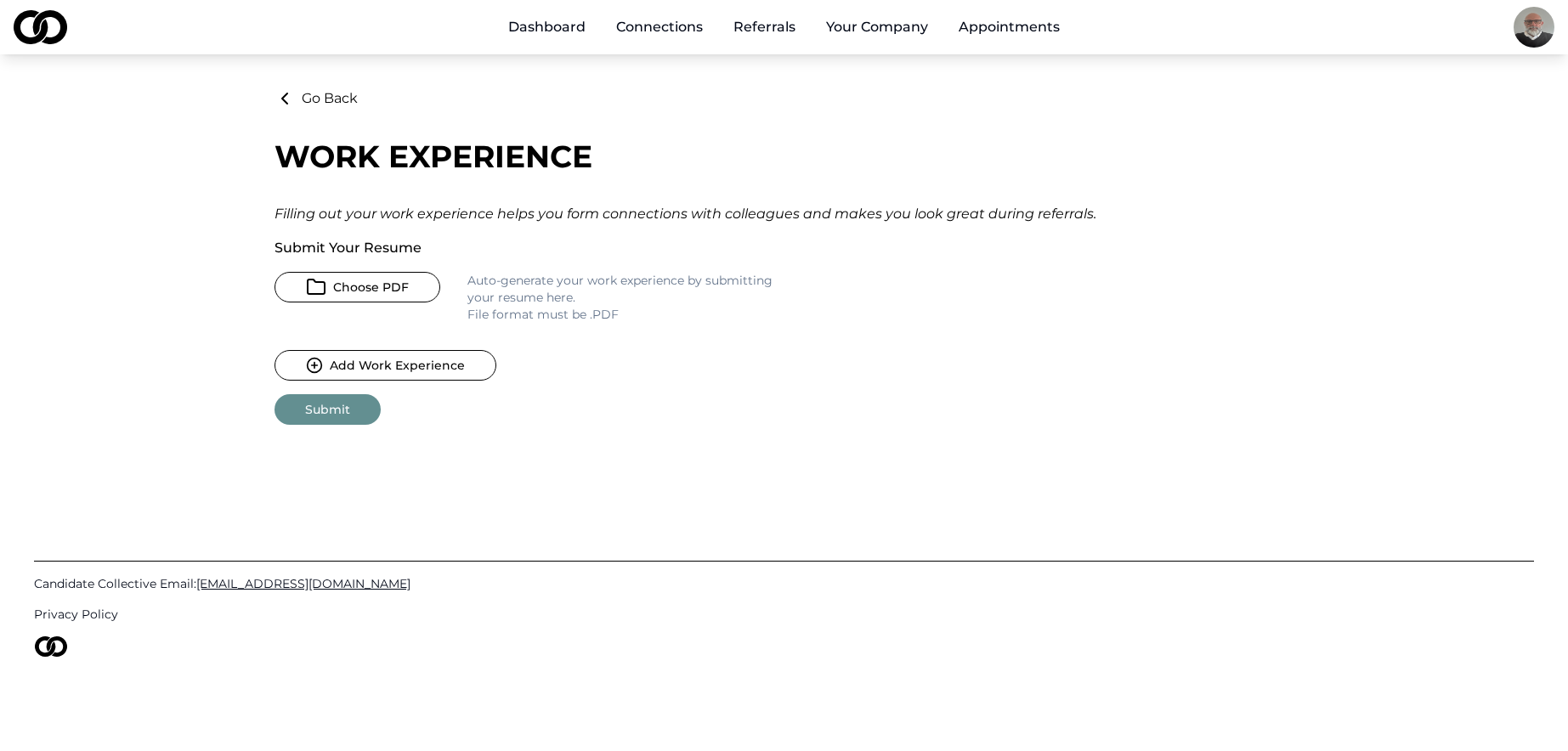
click at [381, 287] on button "Choose PDF" at bounding box center [357, 288] width 166 height 30
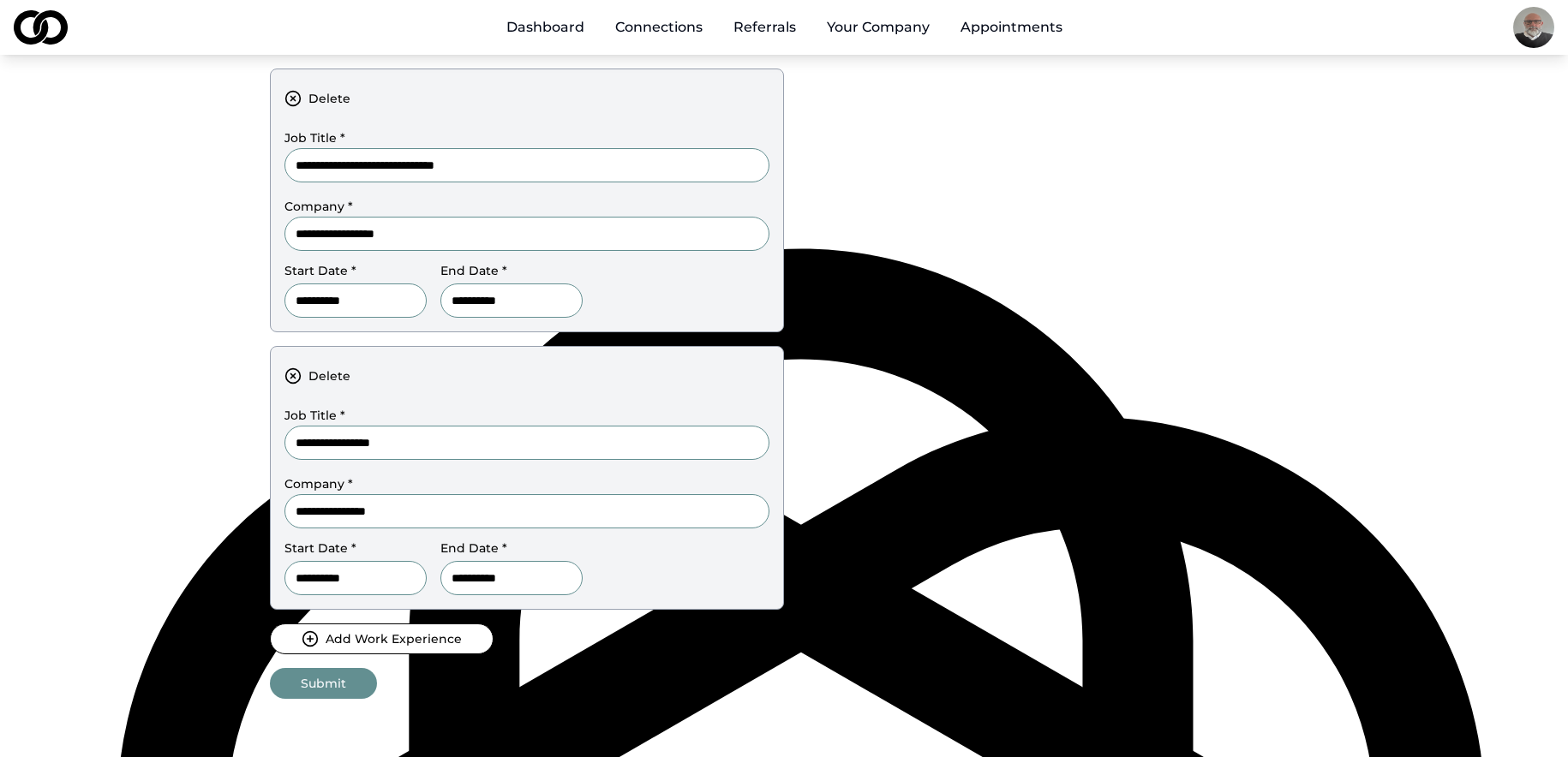
scroll to position [868, 0]
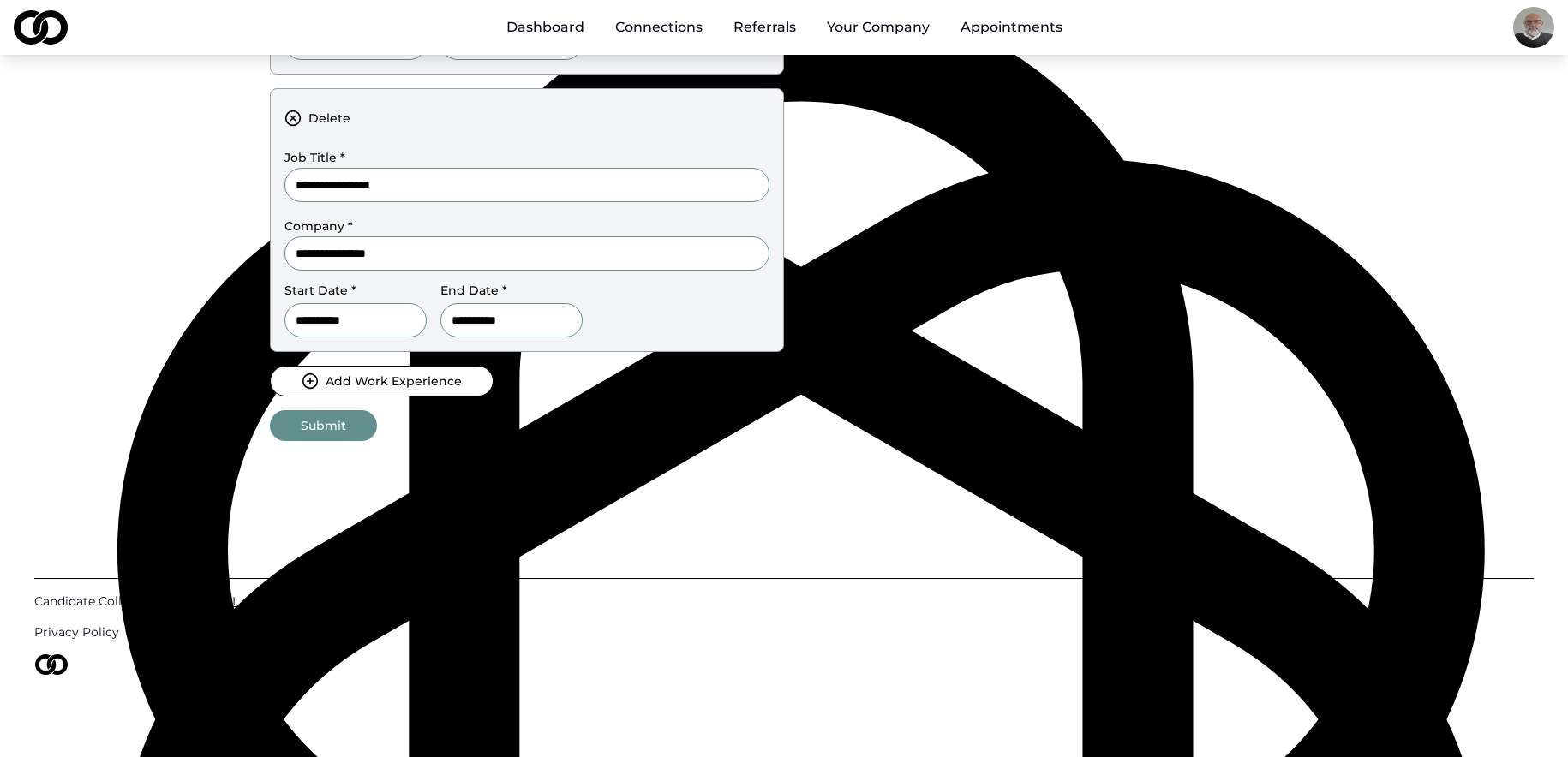
click at [418, 388] on button "Add Work Experience" at bounding box center [382, 381] width 223 height 31
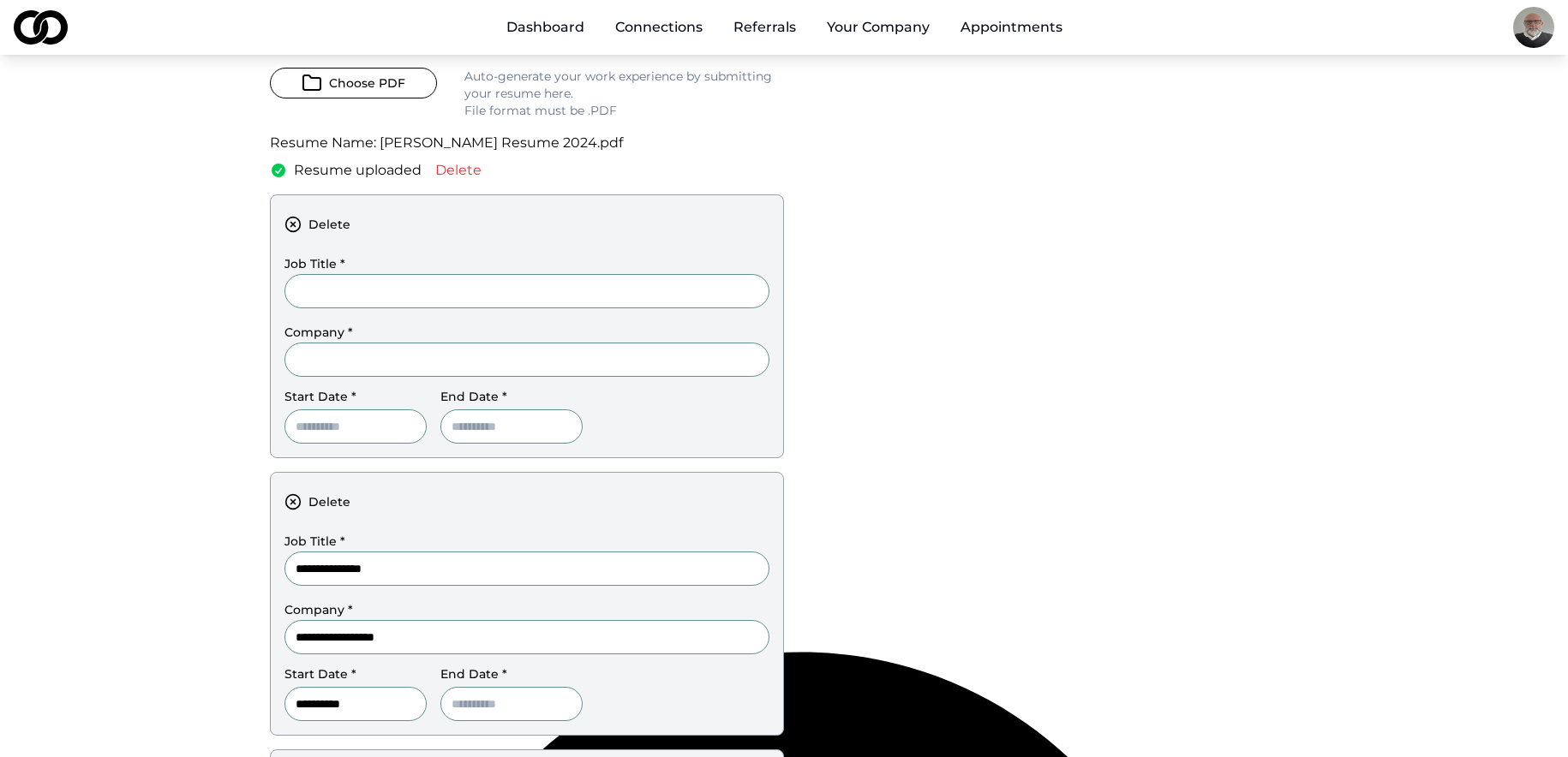
scroll to position [0, 0]
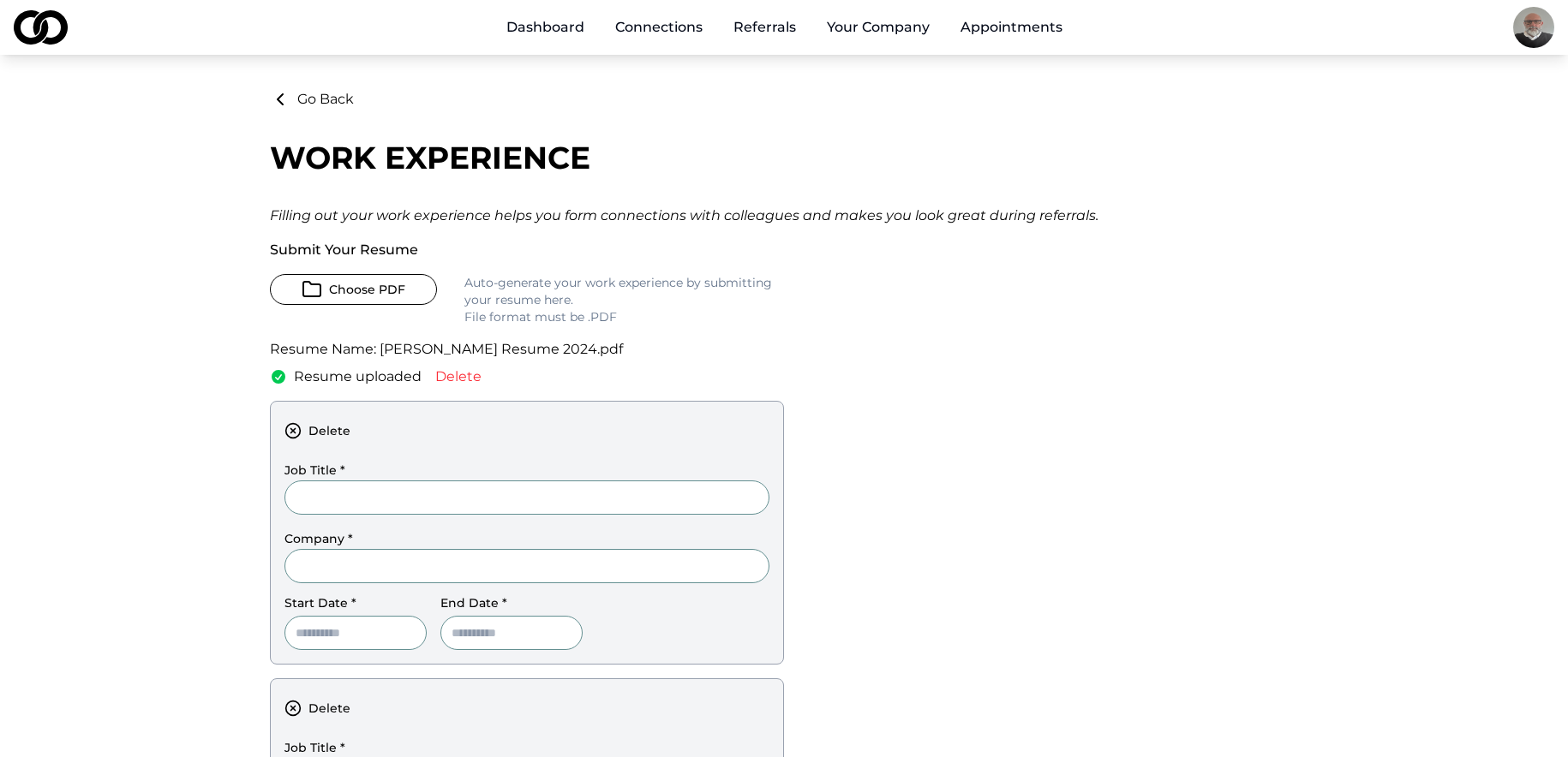
click at [461, 378] on button "Delete" at bounding box center [458, 376] width 46 height 21
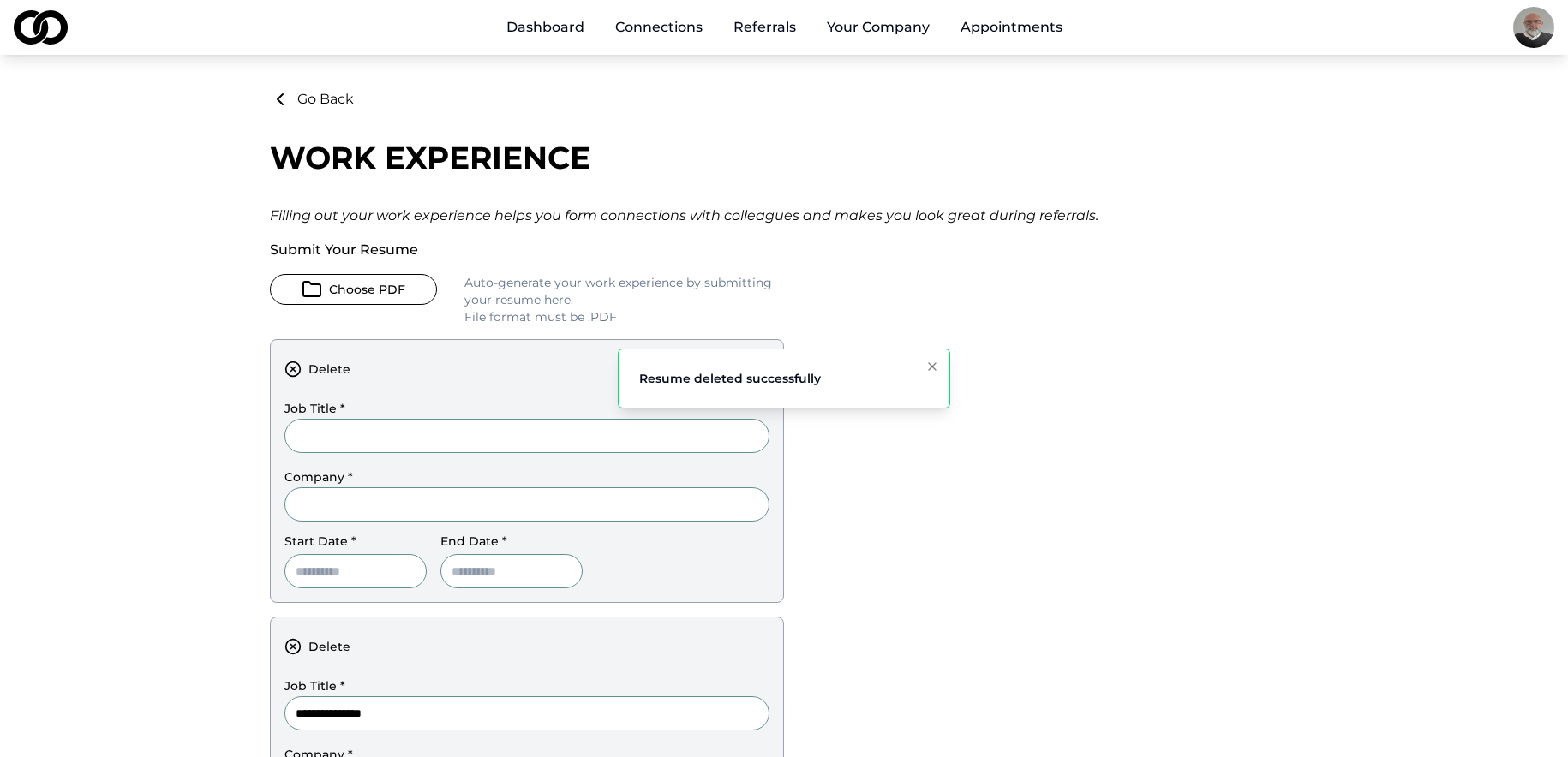
scroll to position [86, 0]
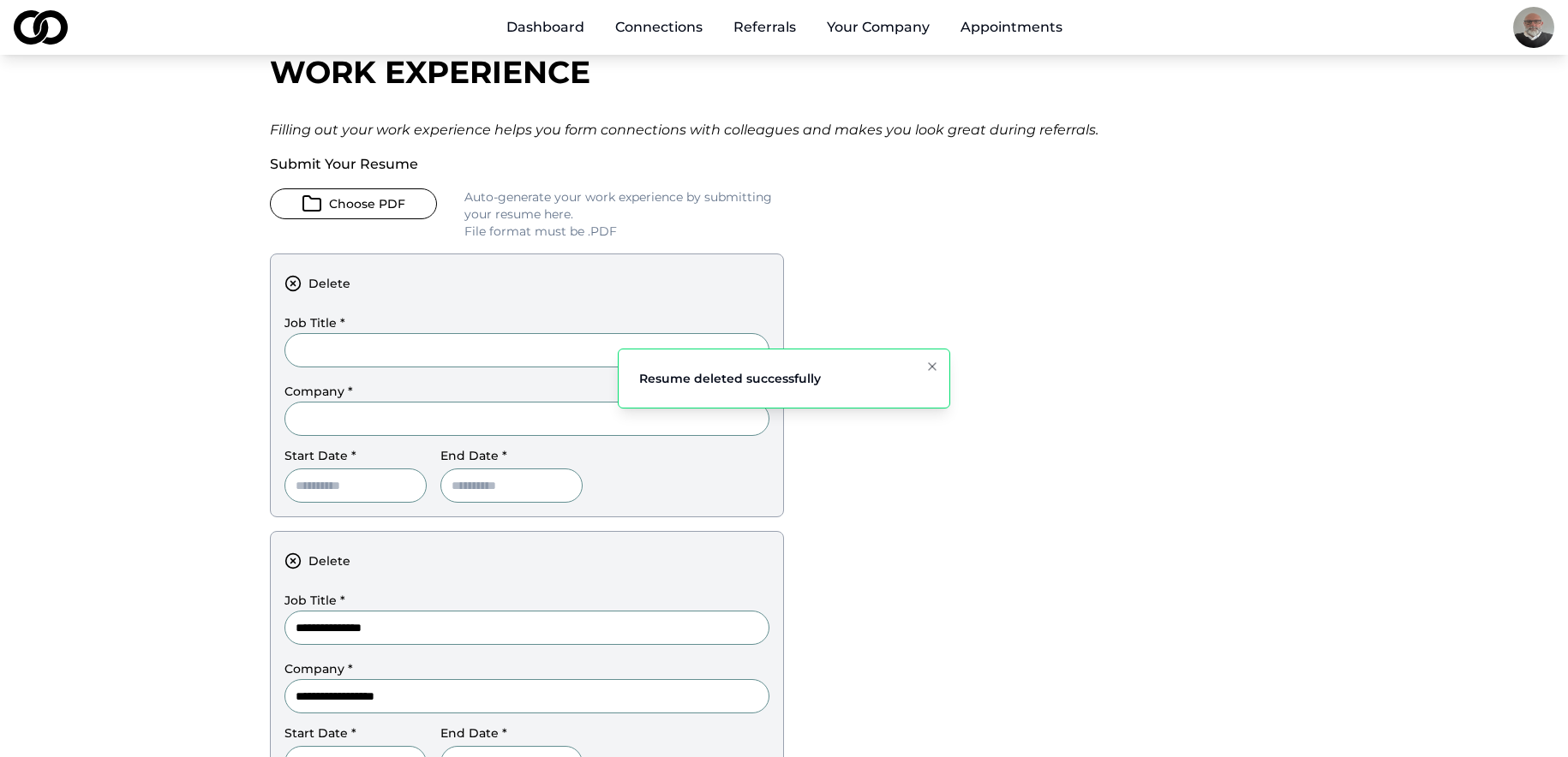
click at [941, 367] on button "Notifications (F8)" at bounding box center [932, 366] width 21 height 21
click at [325, 281] on button "Delete" at bounding box center [333, 284] width 97 height 31
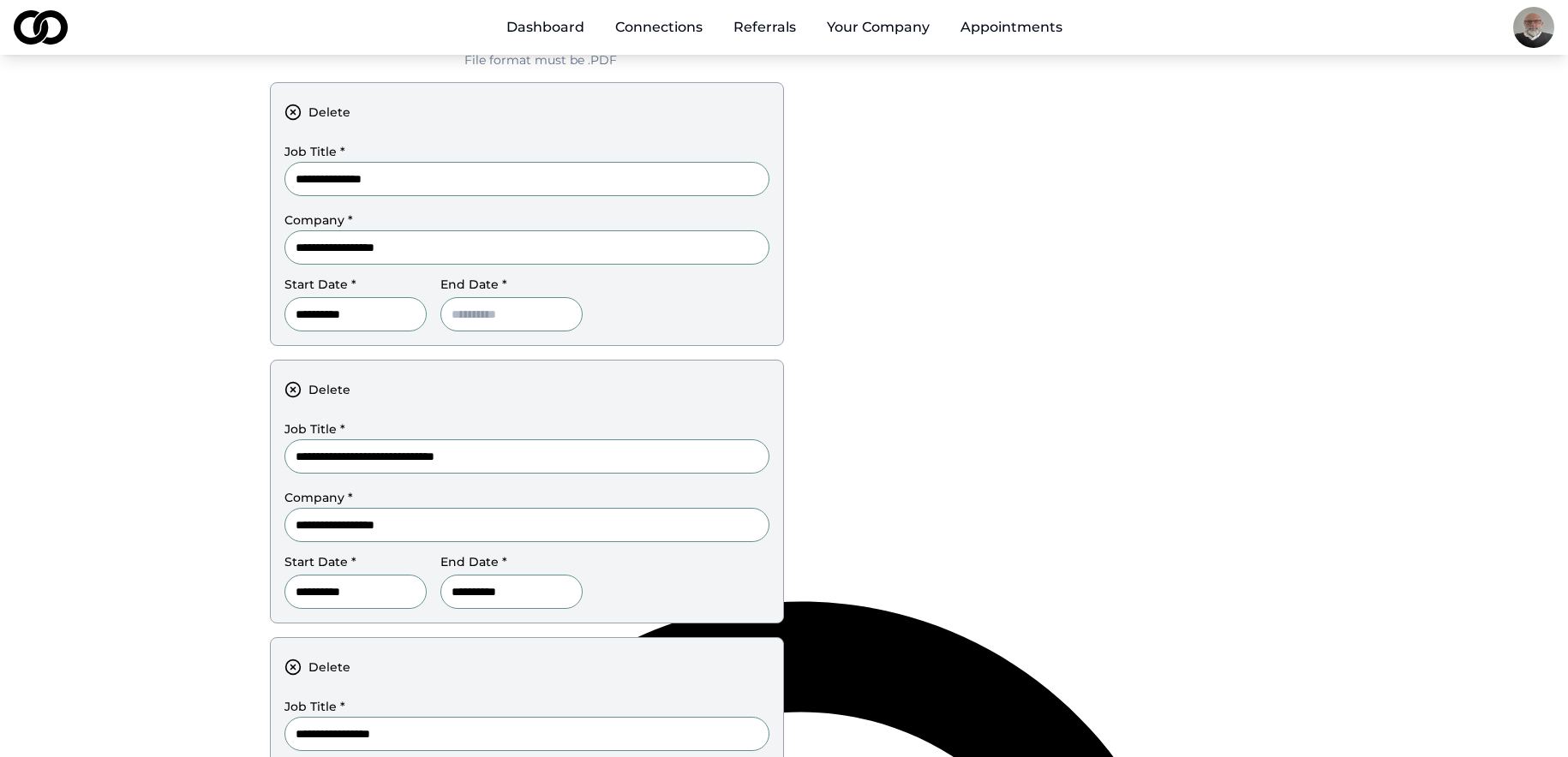
scroll to position [343, 0]
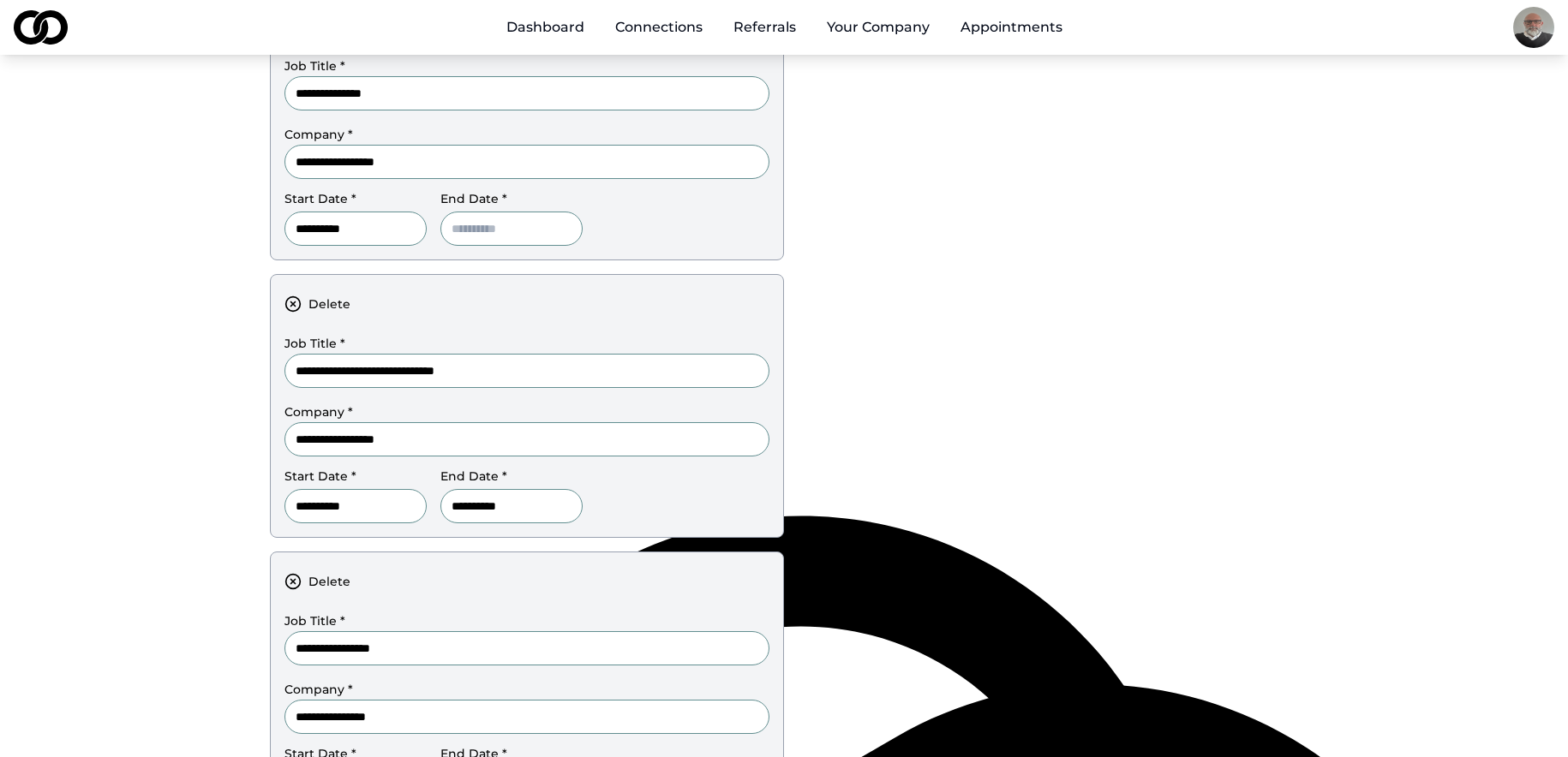
click at [306, 509] on input "**********" at bounding box center [356, 506] width 142 height 34
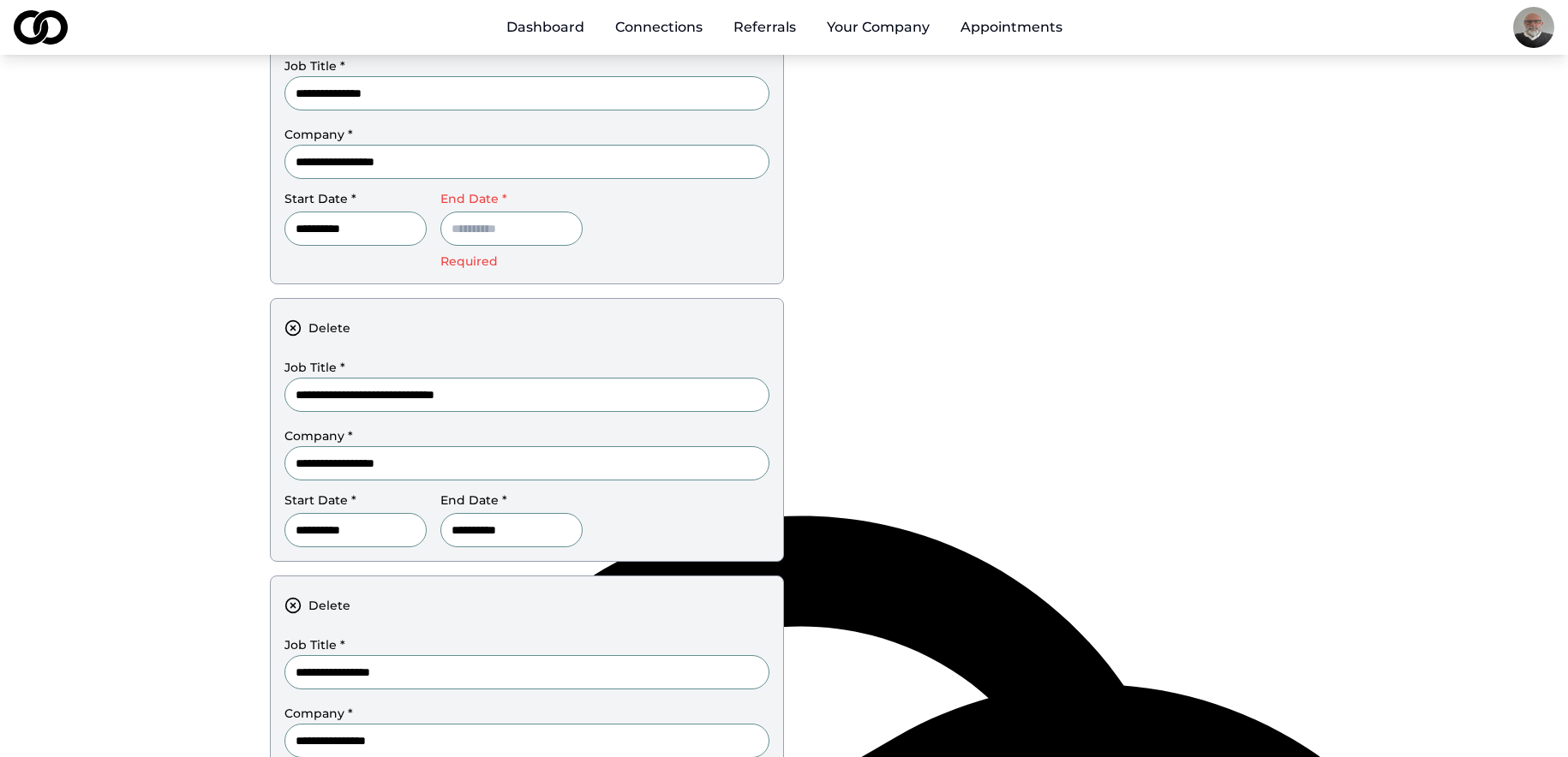
type input "**********"
click at [552, 222] on input at bounding box center [512, 229] width 142 height 34
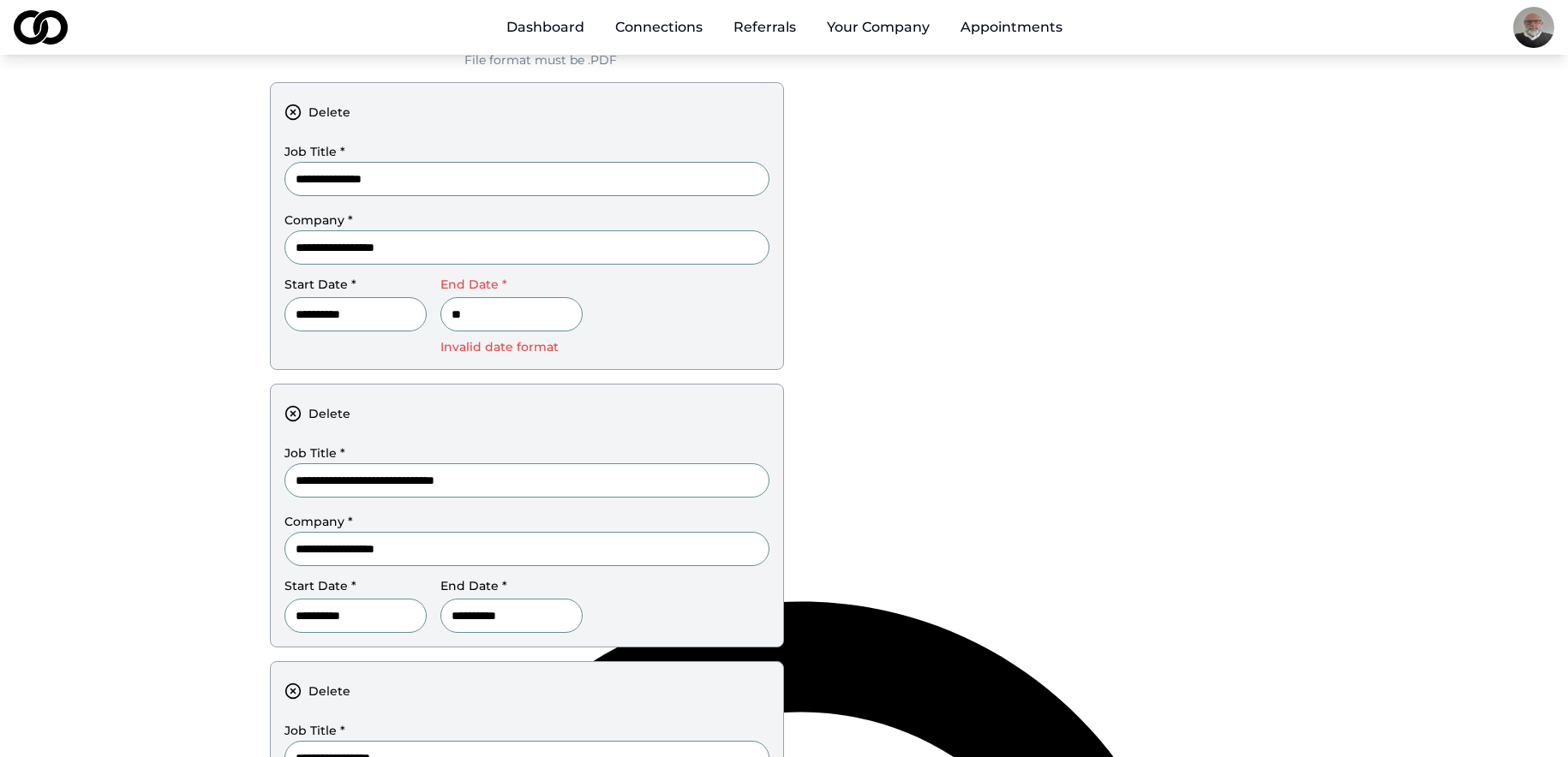
type input "*"
click at [1550, 134] on main "**********" at bounding box center [784, 422] width 1568 height 1182
click at [558, 311] on input at bounding box center [512, 314] width 142 height 34
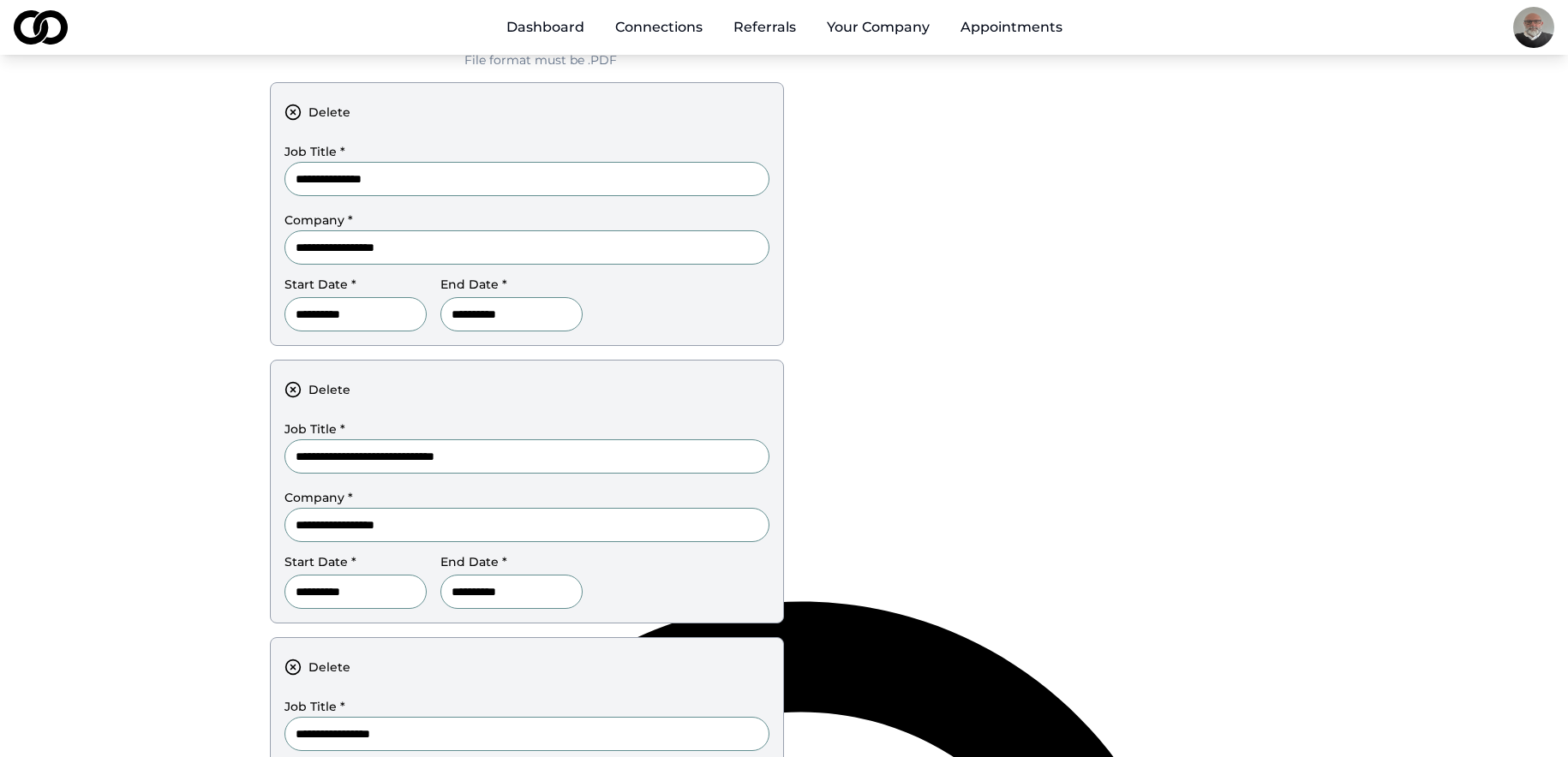
type input "**********"
click at [844, 334] on div "**********" at bounding box center [784, 410] width 1029 height 1158
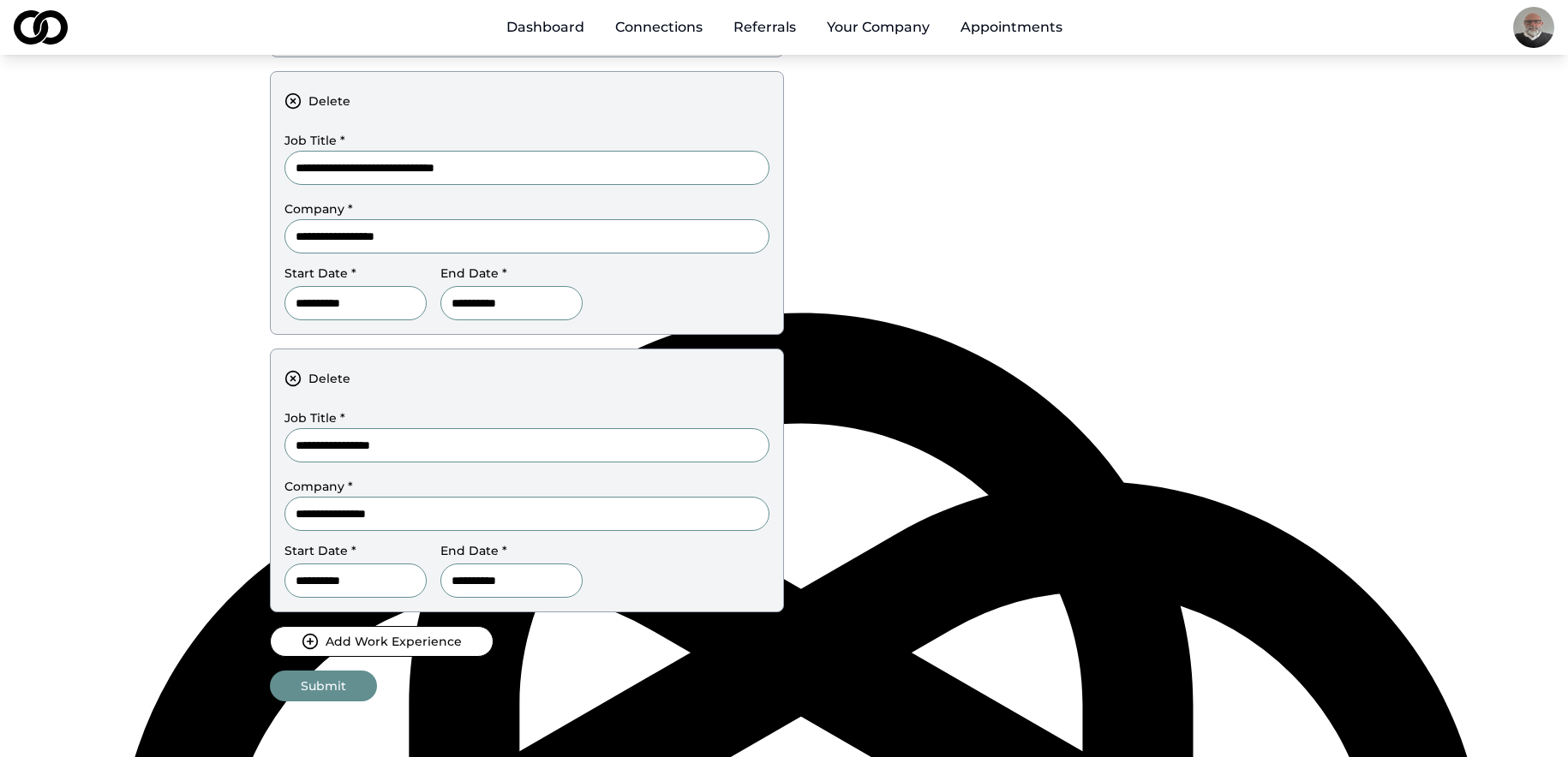
scroll to position [599, 0]
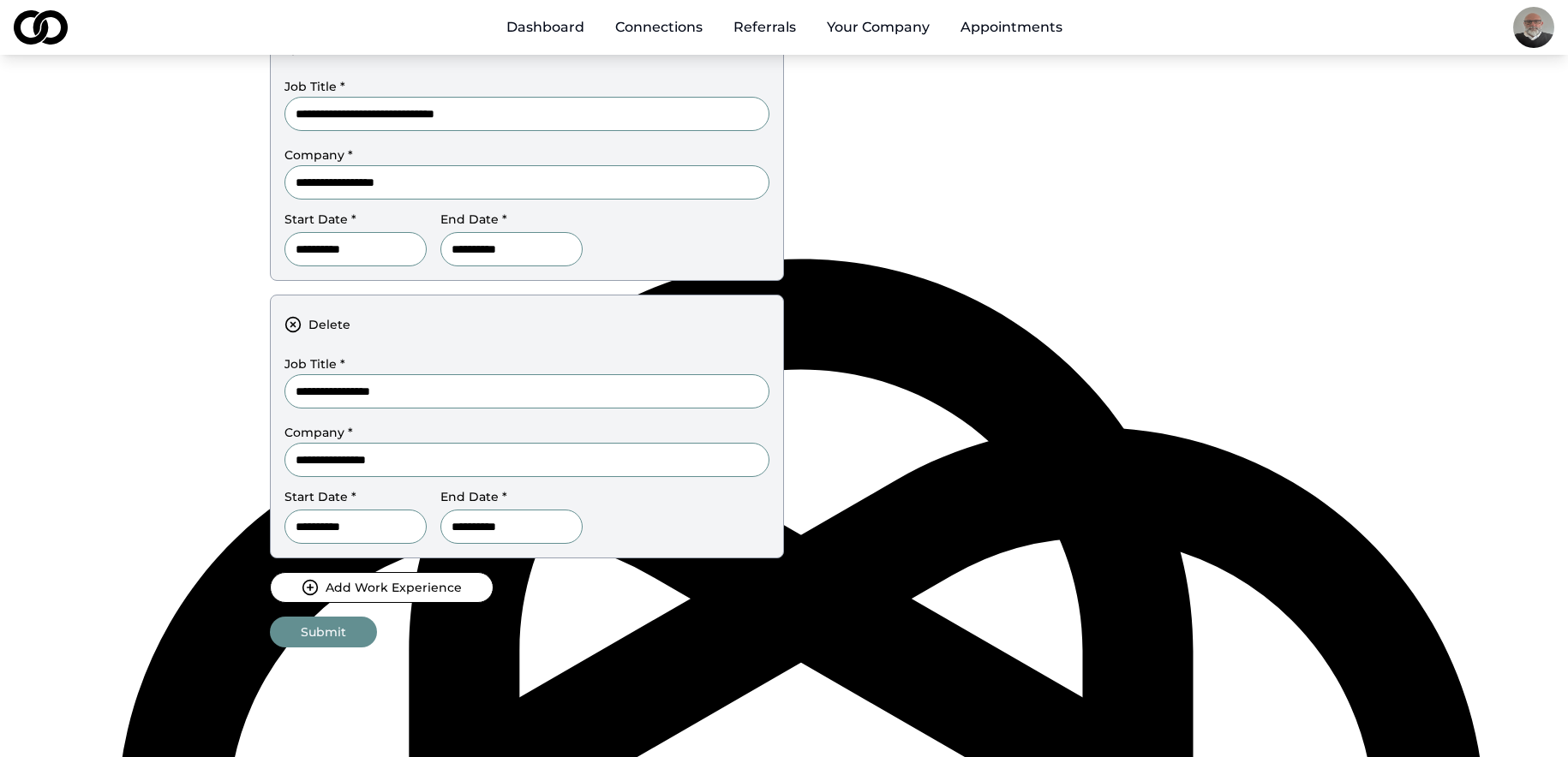
click at [488, 525] on input "**********" at bounding box center [512, 527] width 142 height 34
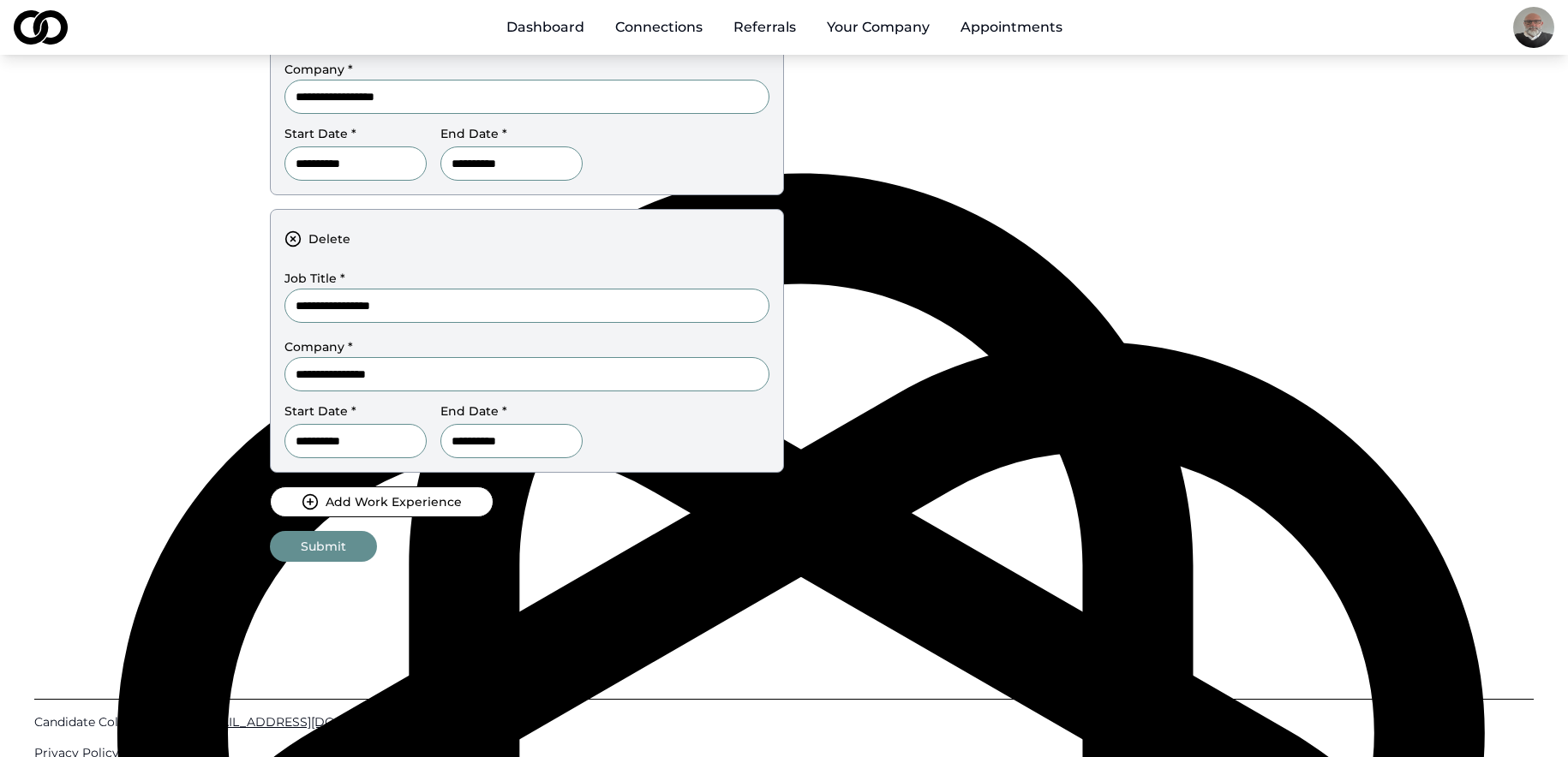
type input "**********"
click at [402, 501] on button "Add Work Experience" at bounding box center [382, 502] width 223 height 31
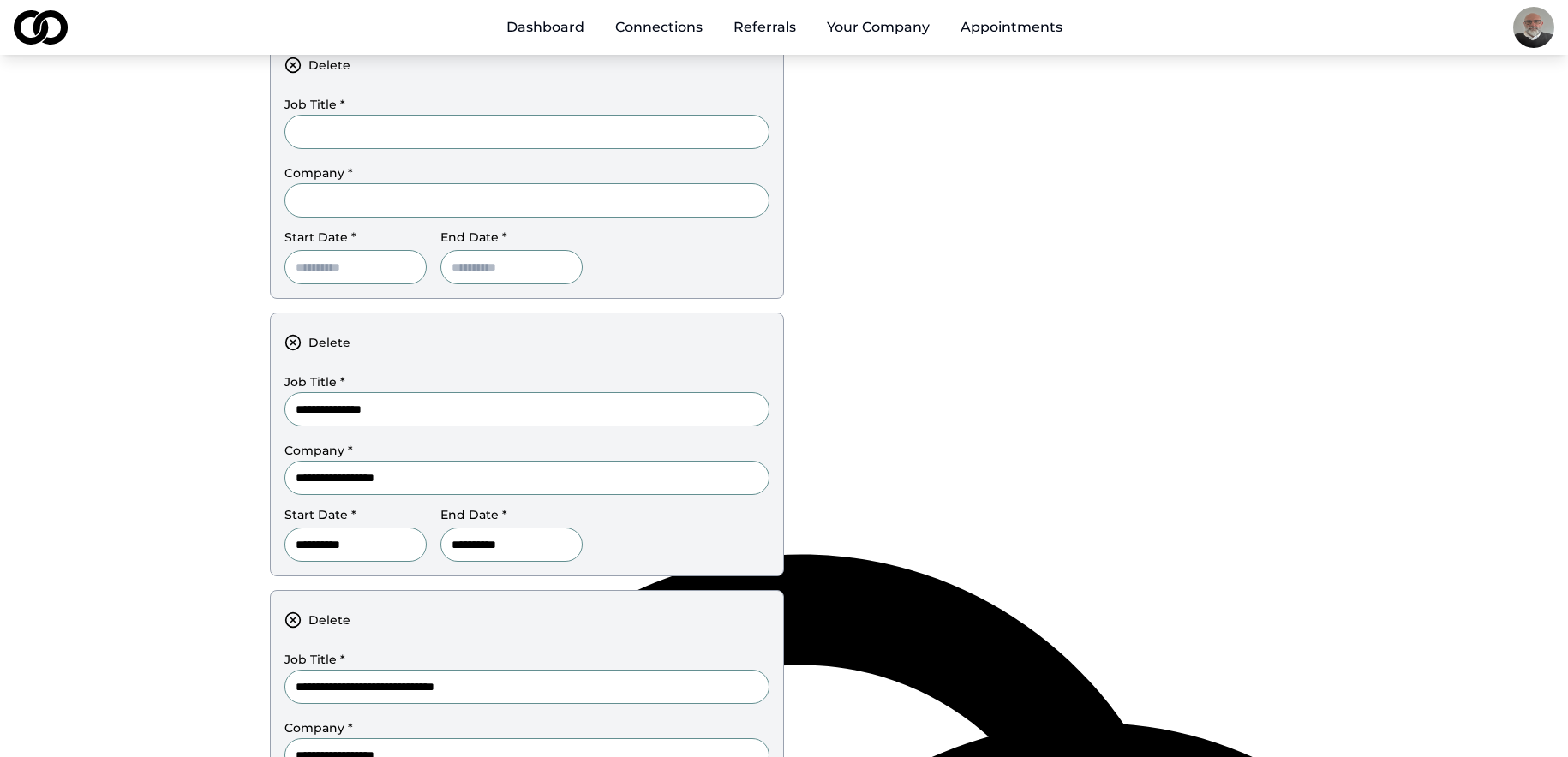
scroll to position [141, 0]
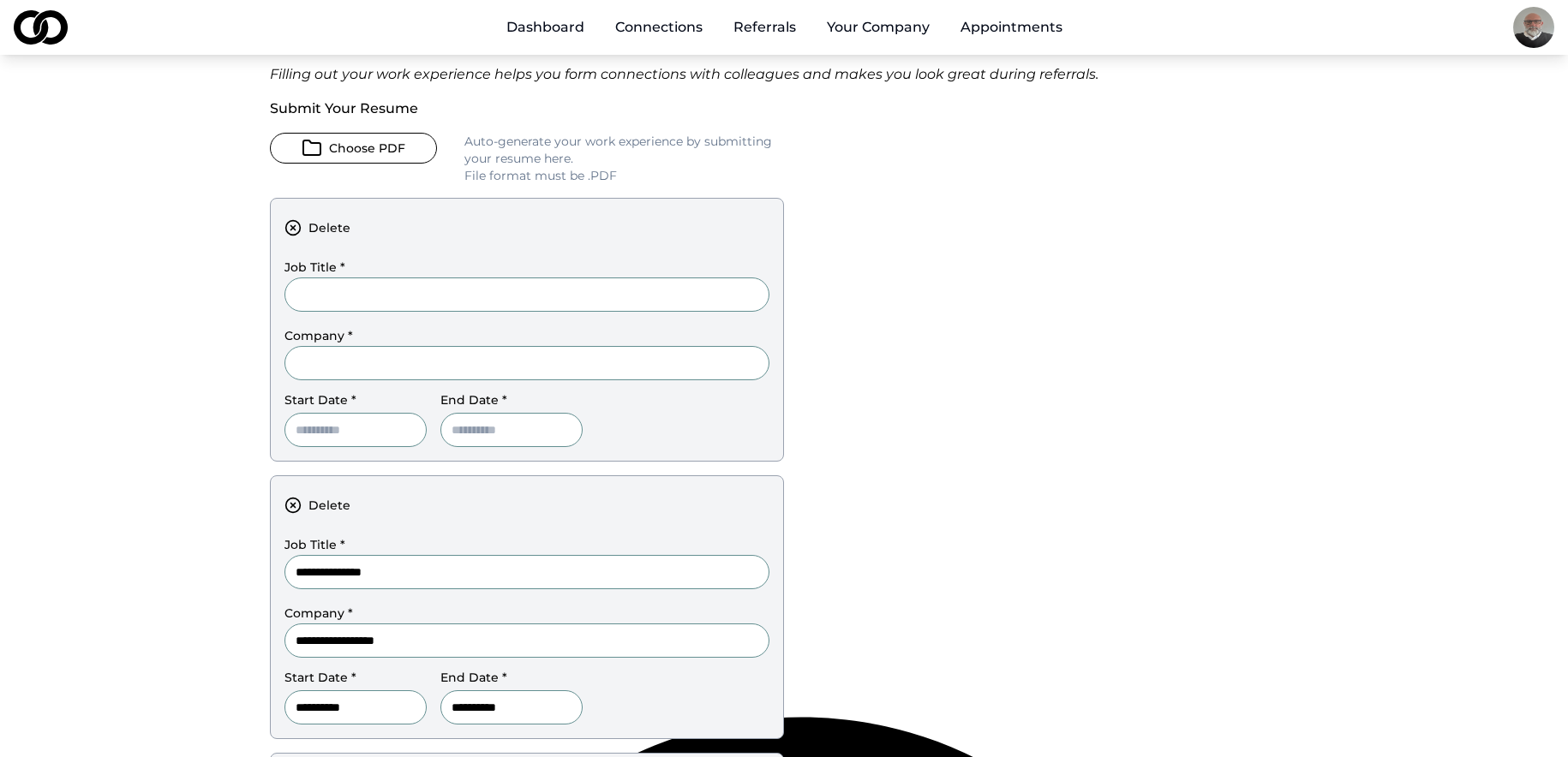
click at [360, 293] on input "Job Title *" at bounding box center [527, 294] width 485 height 34
paste input "**********"
type input "**********"
click at [347, 353] on input "Company *" at bounding box center [527, 363] width 485 height 34
paste input "**********"
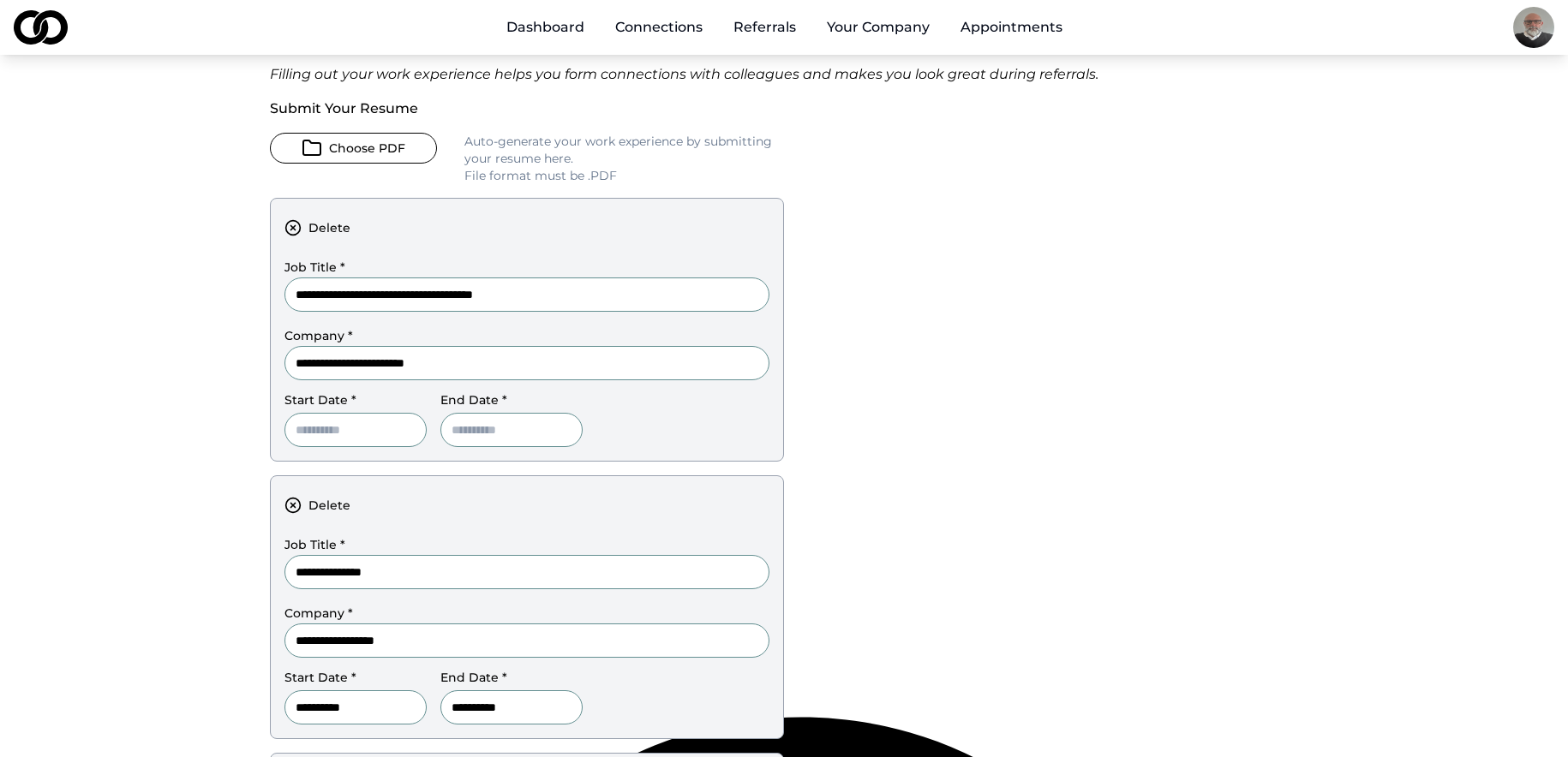
type input "**********"
click at [349, 433] on input at bounding box center [356, 430] width 142 height 34
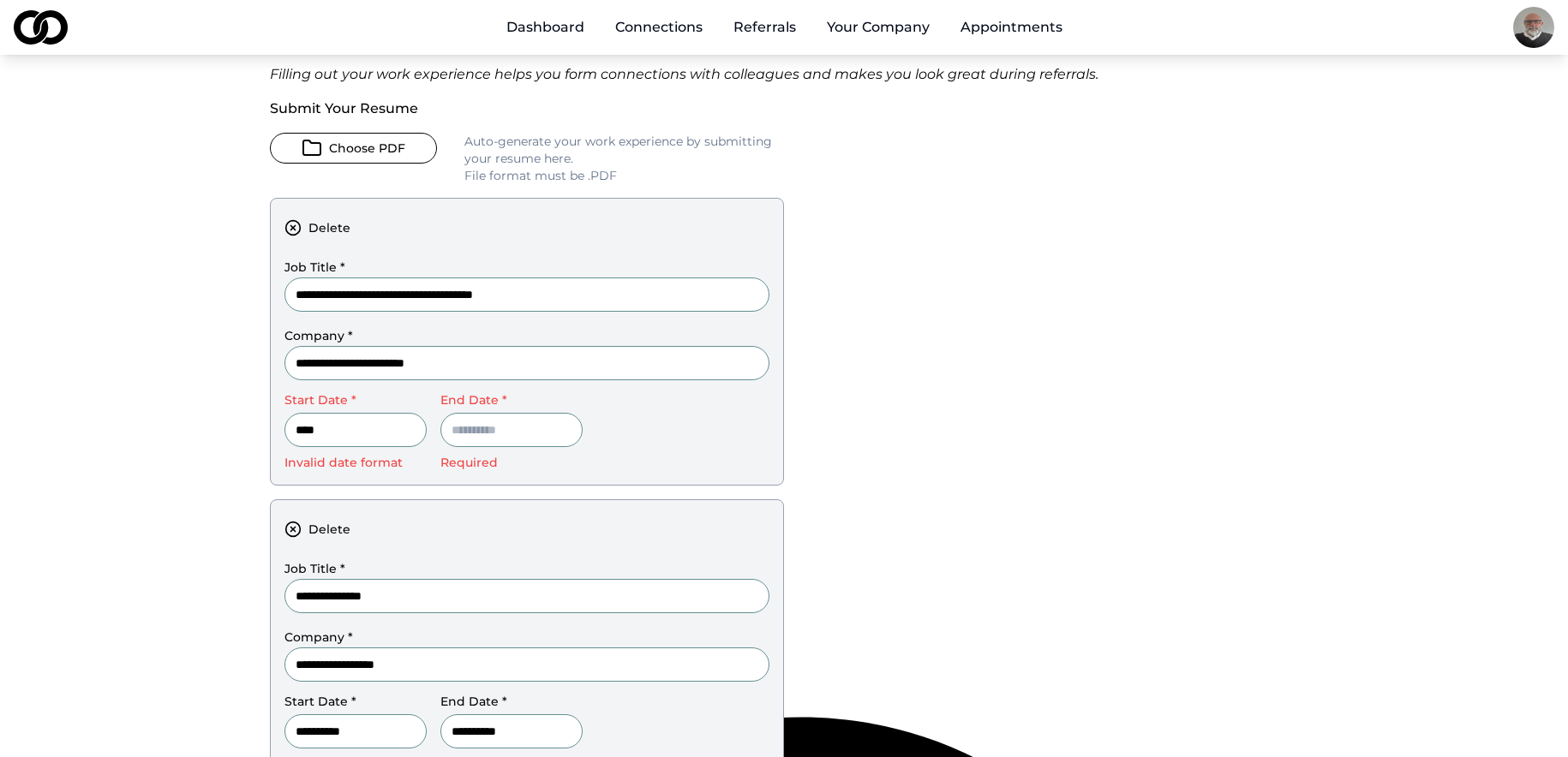
type input "****"
click at [534, 428] on input at bounding box center [512, 430] width 142 height 34
click at [546, 429] on input at bounding box center [512, 430] width 142 height 34
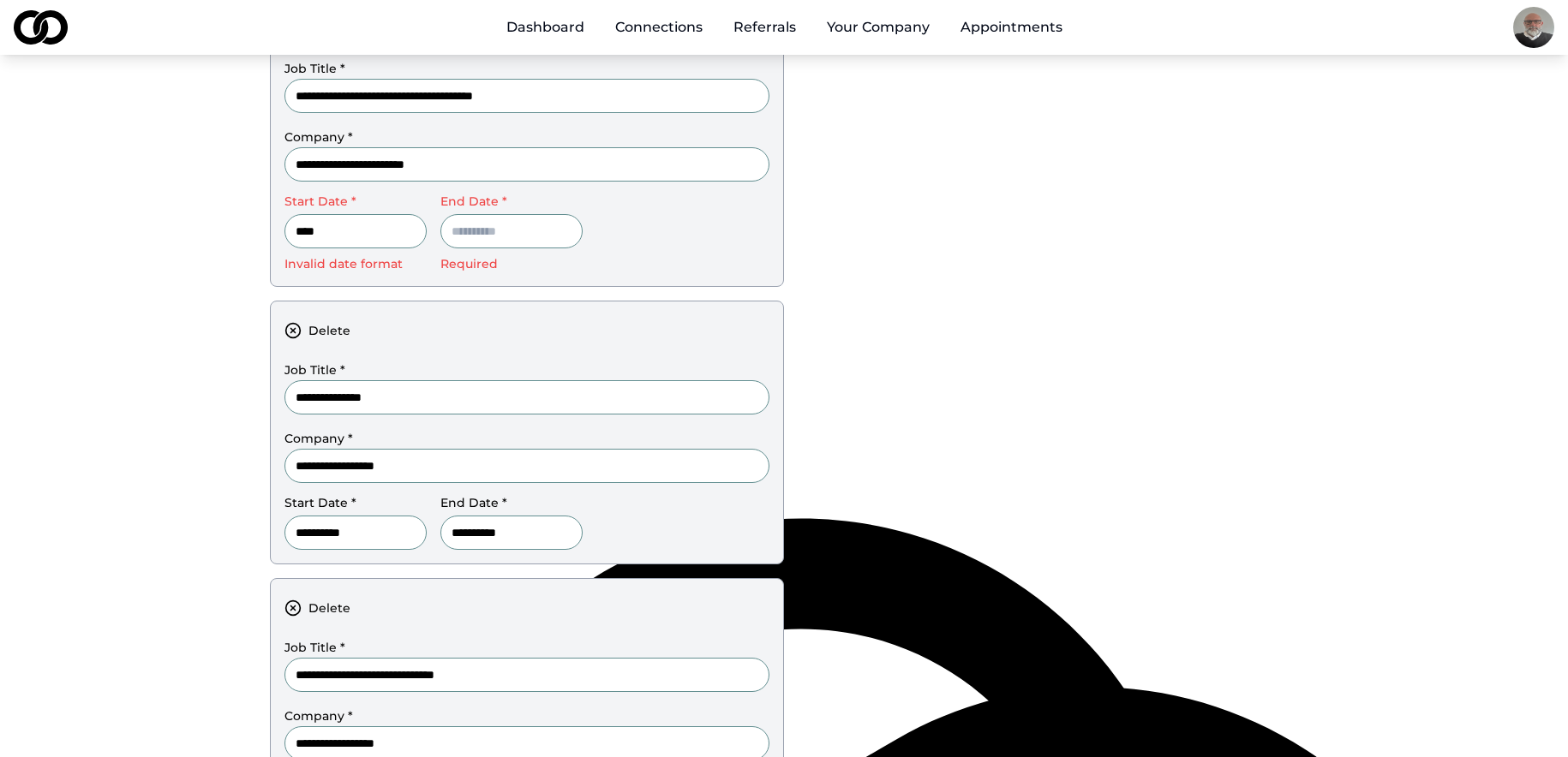
scroll to position [312, 0]
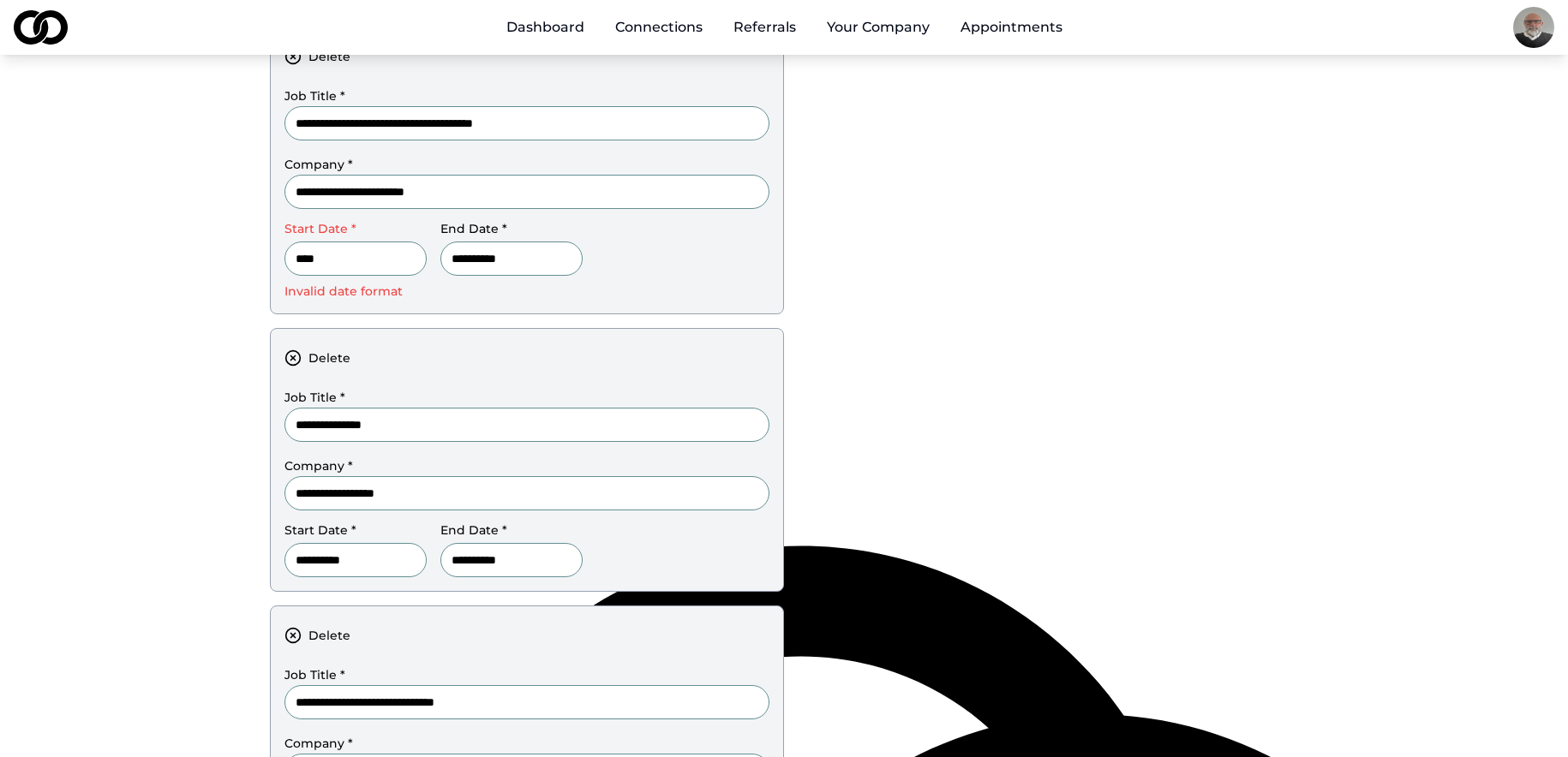
type input "**********"
drag, startPoint x: 384, startPoint y: 284, endPoint x: 358, endPoint y: 262, distance: 34.1
type textarea "*"
click at [381, 283] on p "Invalid date format" at bounding box center [356, 291] width 142 height 17
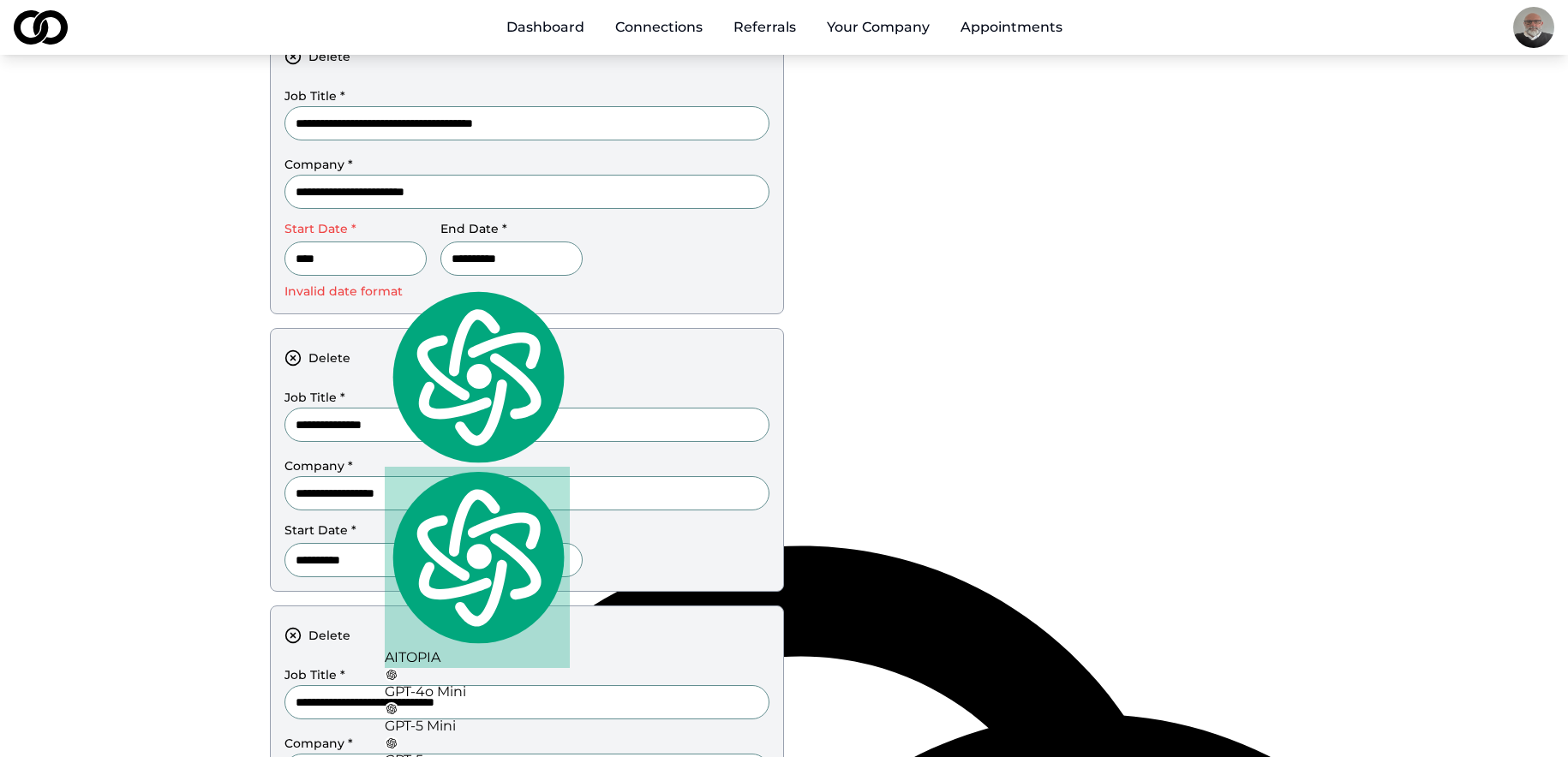
click at [291, 253] on input "****" at bounding box center [356, 258] width 142 height 34
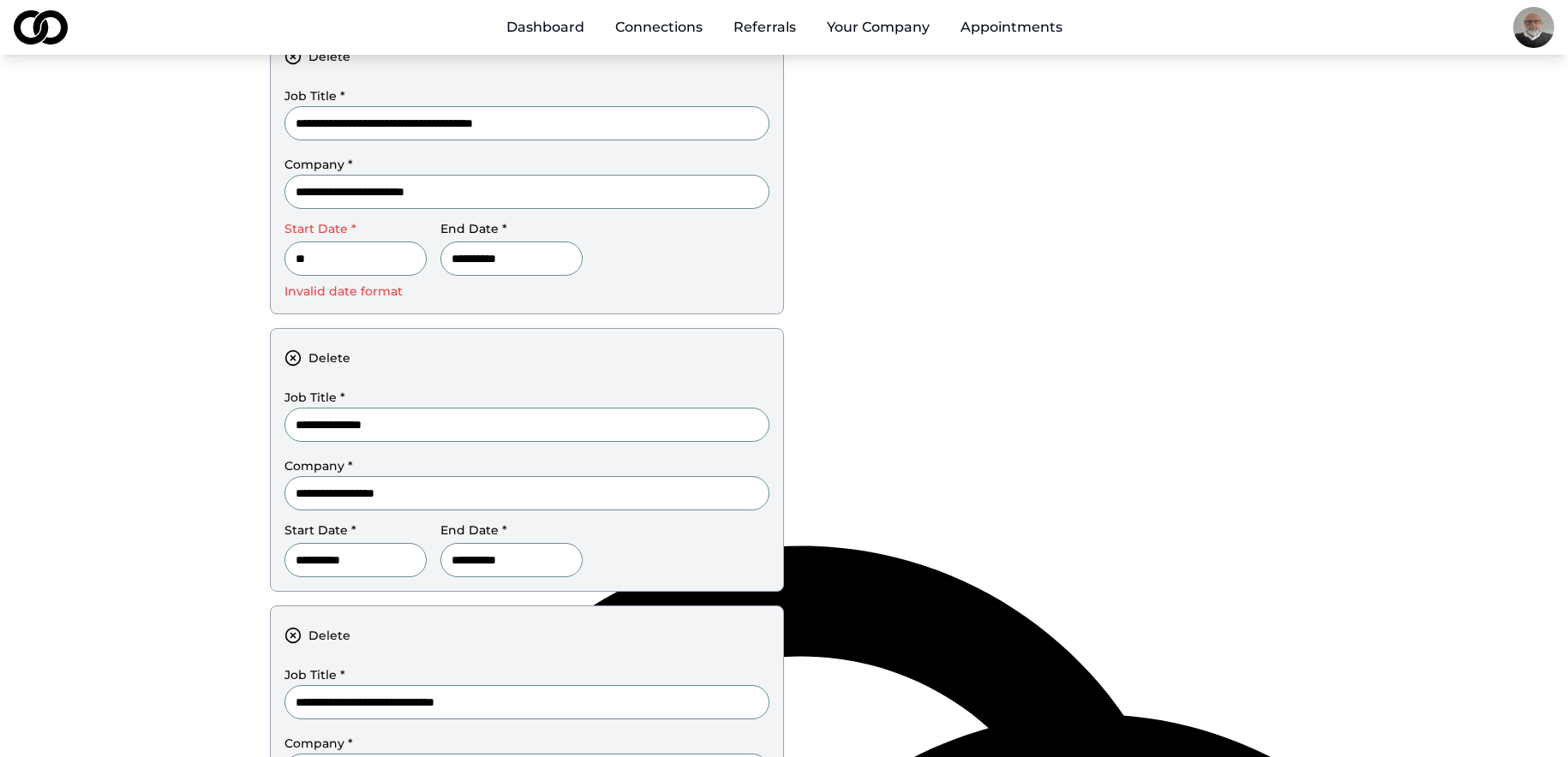
type input "*"
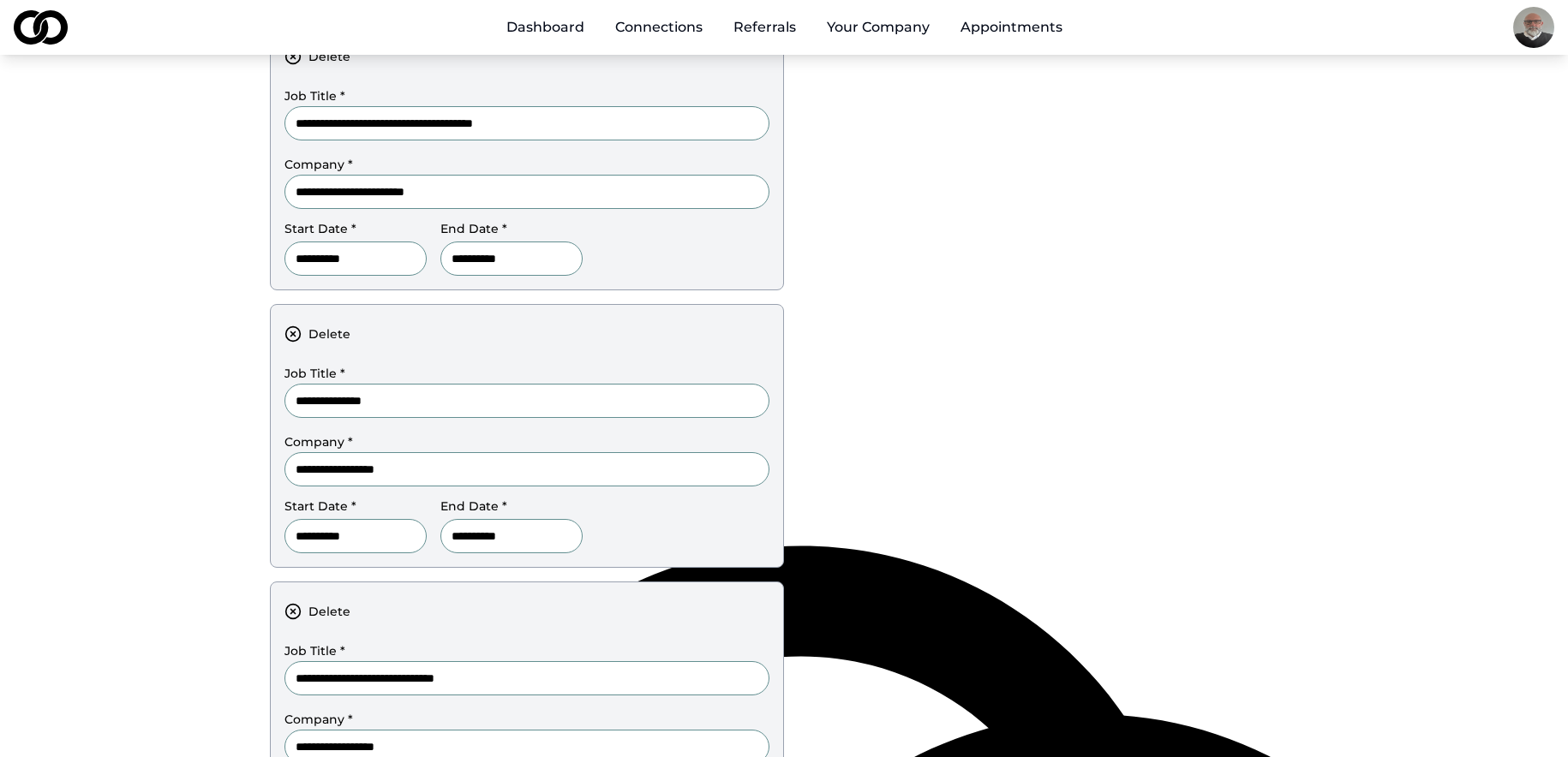
type input "**********"
click at [458, 312] on div "**********" at bounding box center [527, 436] width 514 height 264
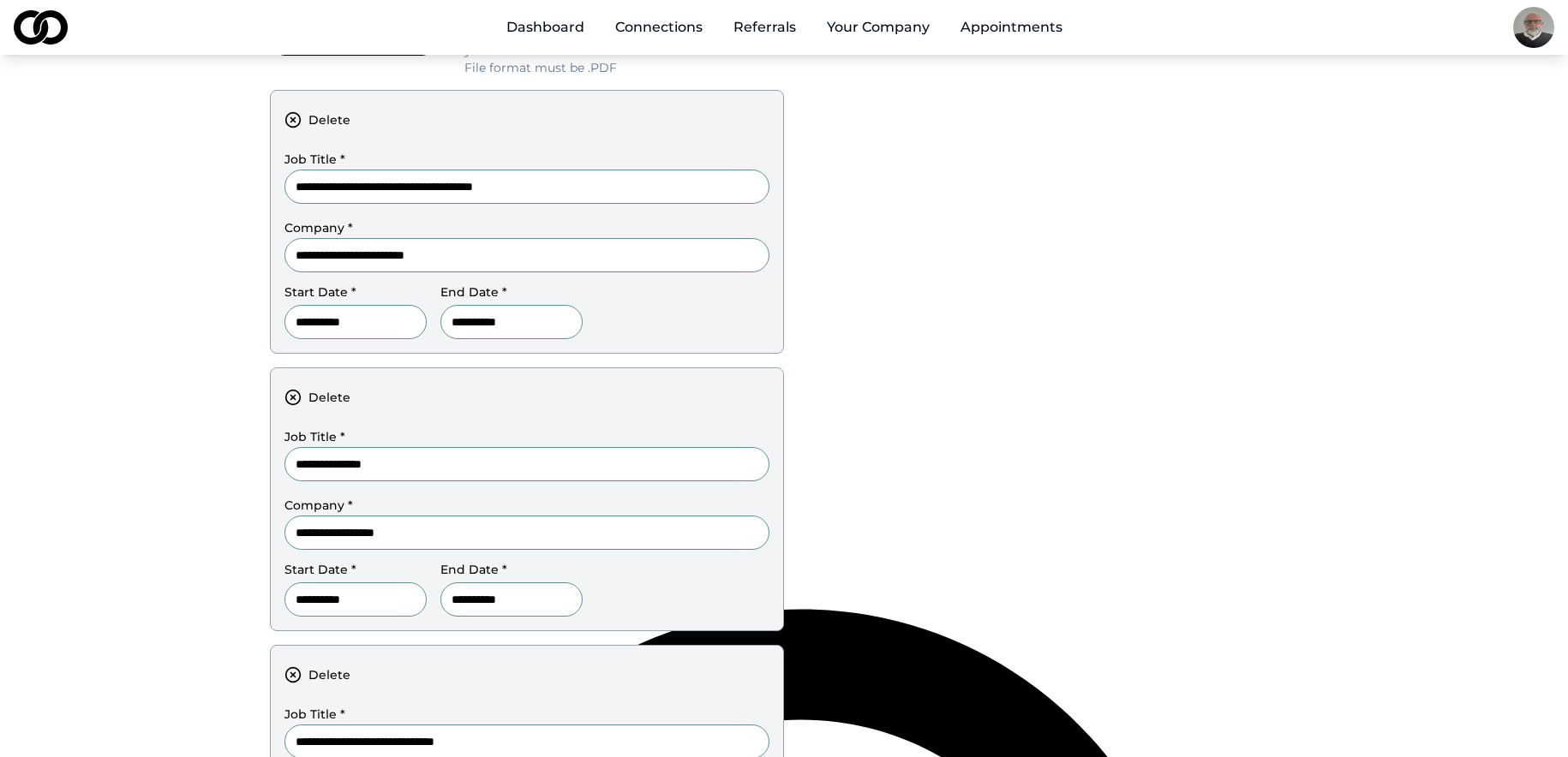
scroll to position [141, 0]
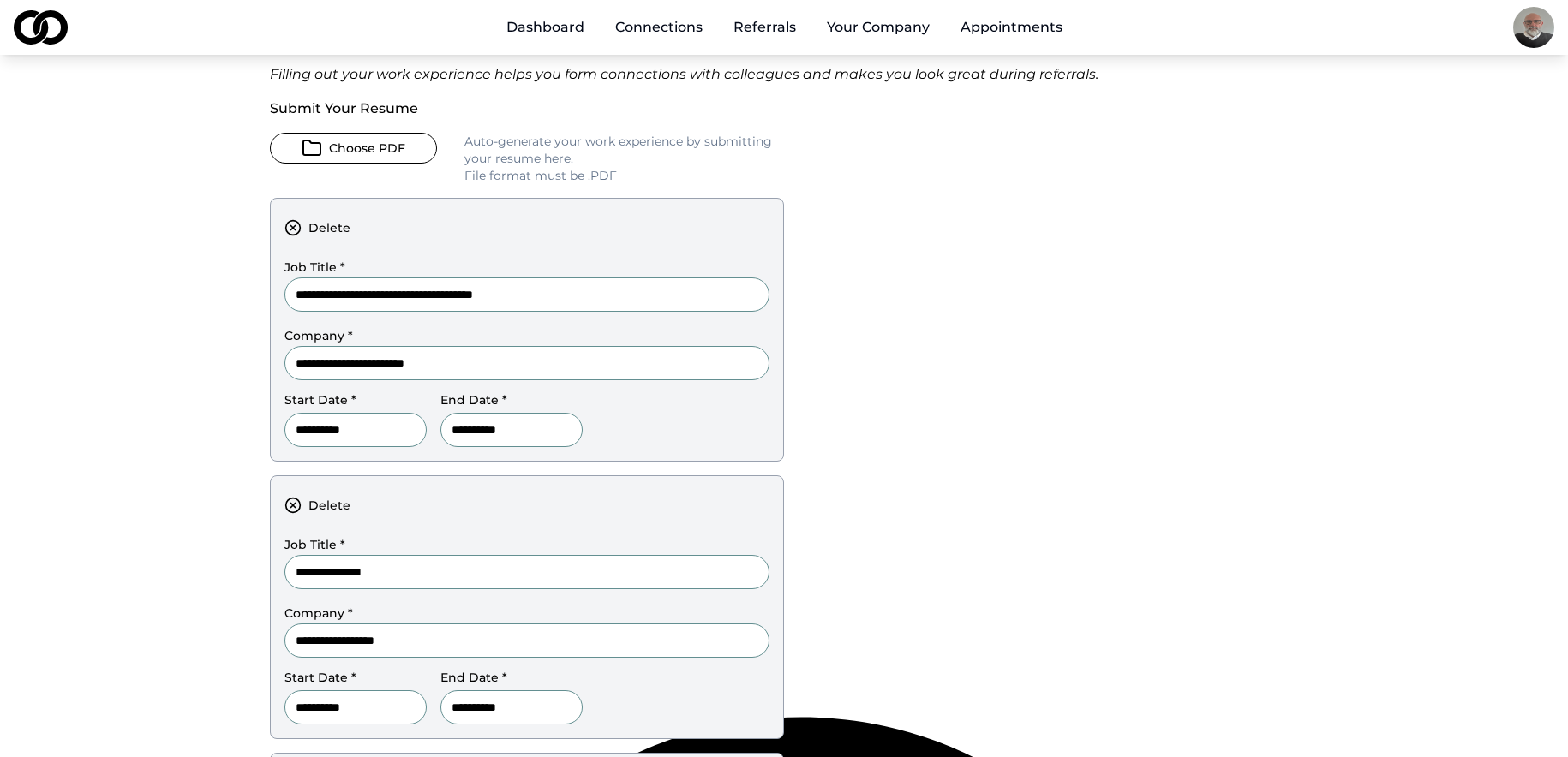
click at [988, 298] on div "**********" at bounding box center [784, 665] width 1029 height 1436
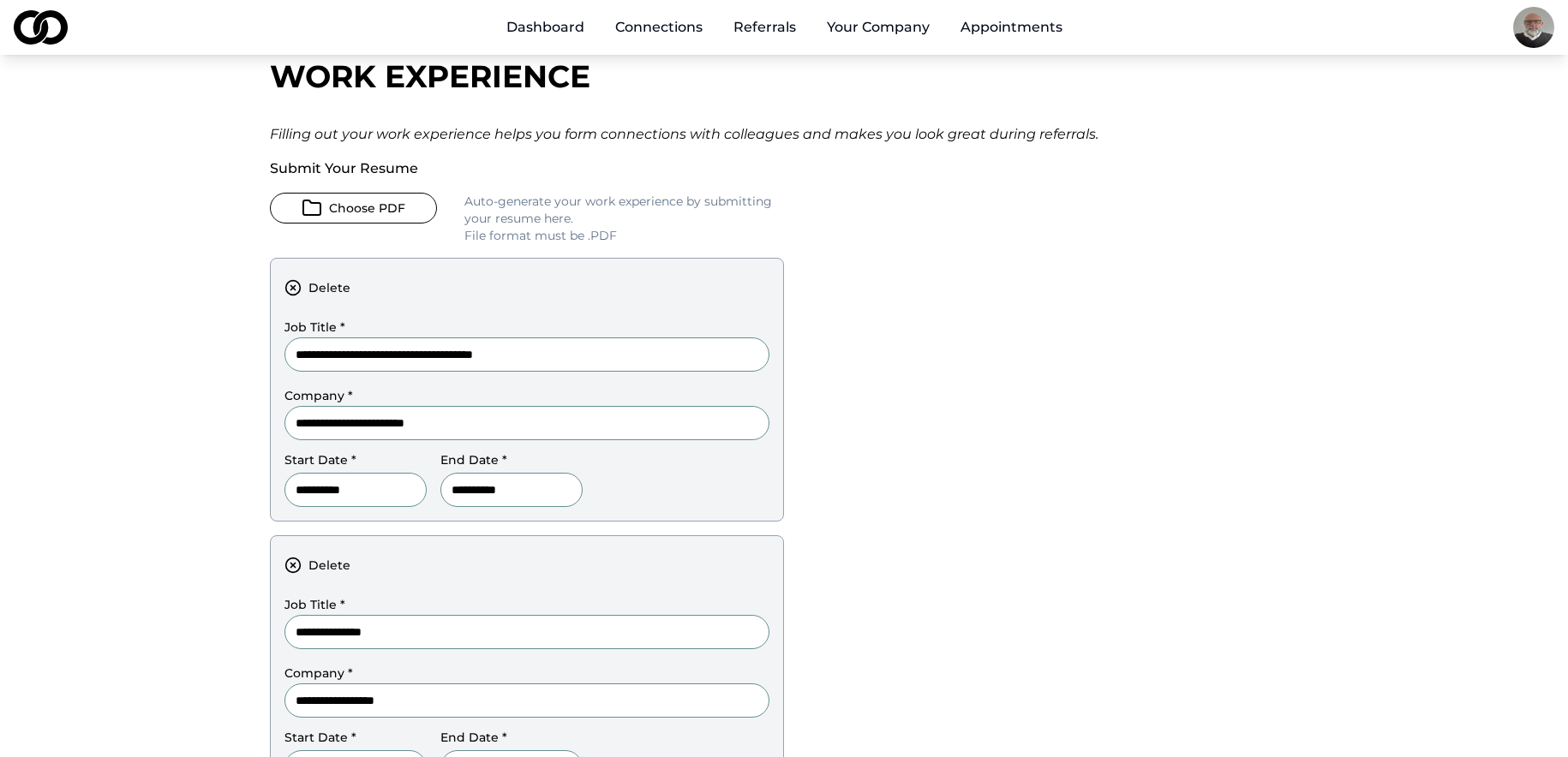
scroll to position [56, 0]
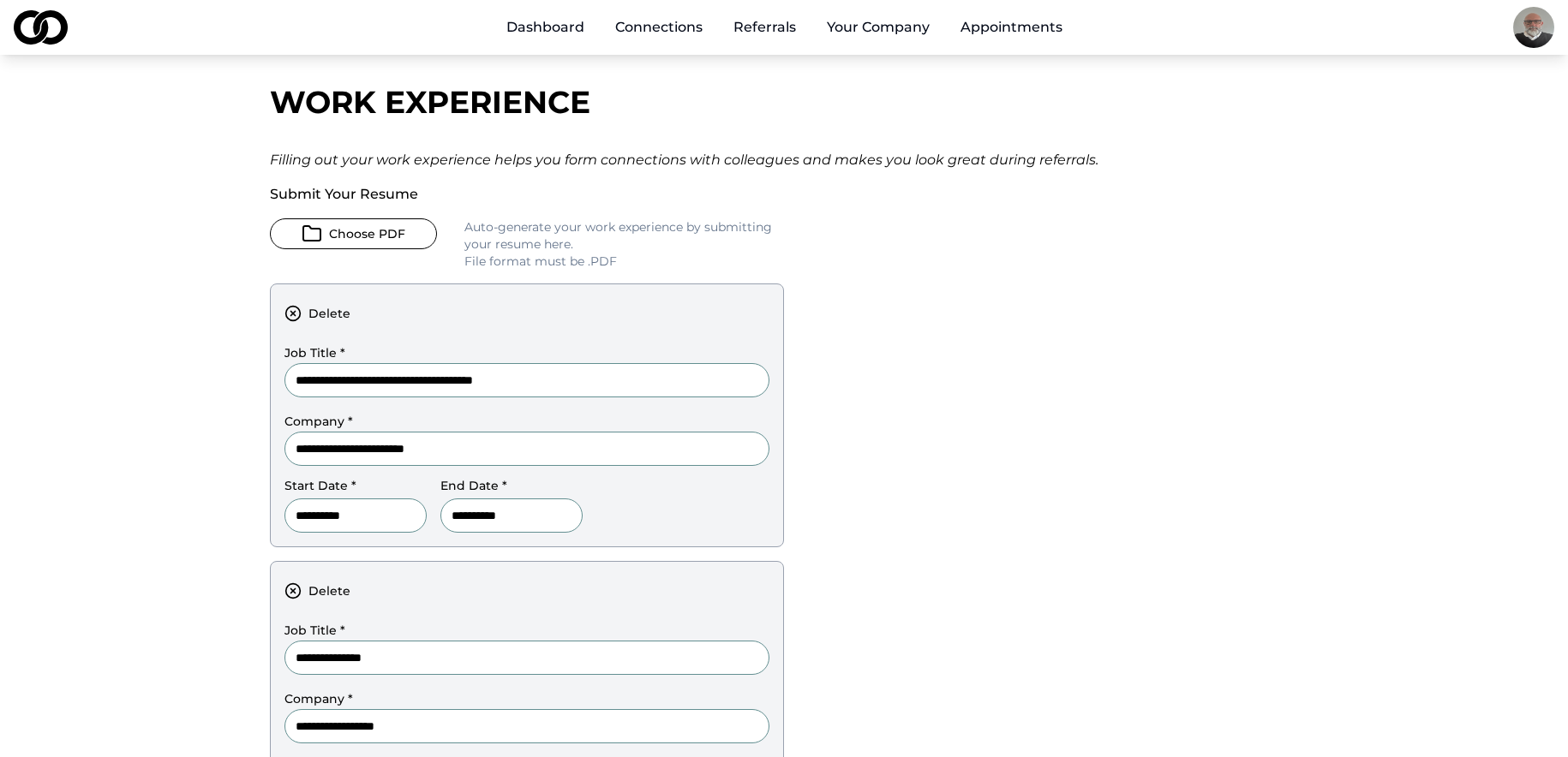
click at [859, 487] on div "**********" at bounding box center [784, 751] width 1029 height 1436
drag, startPoint x: 472, startPoint y: 312, endPoint x: 672, endPoint y: 301, distance: 200.3
click at [577, 359] on div "**********" at bounding box center [527, 415] width 514 height 264
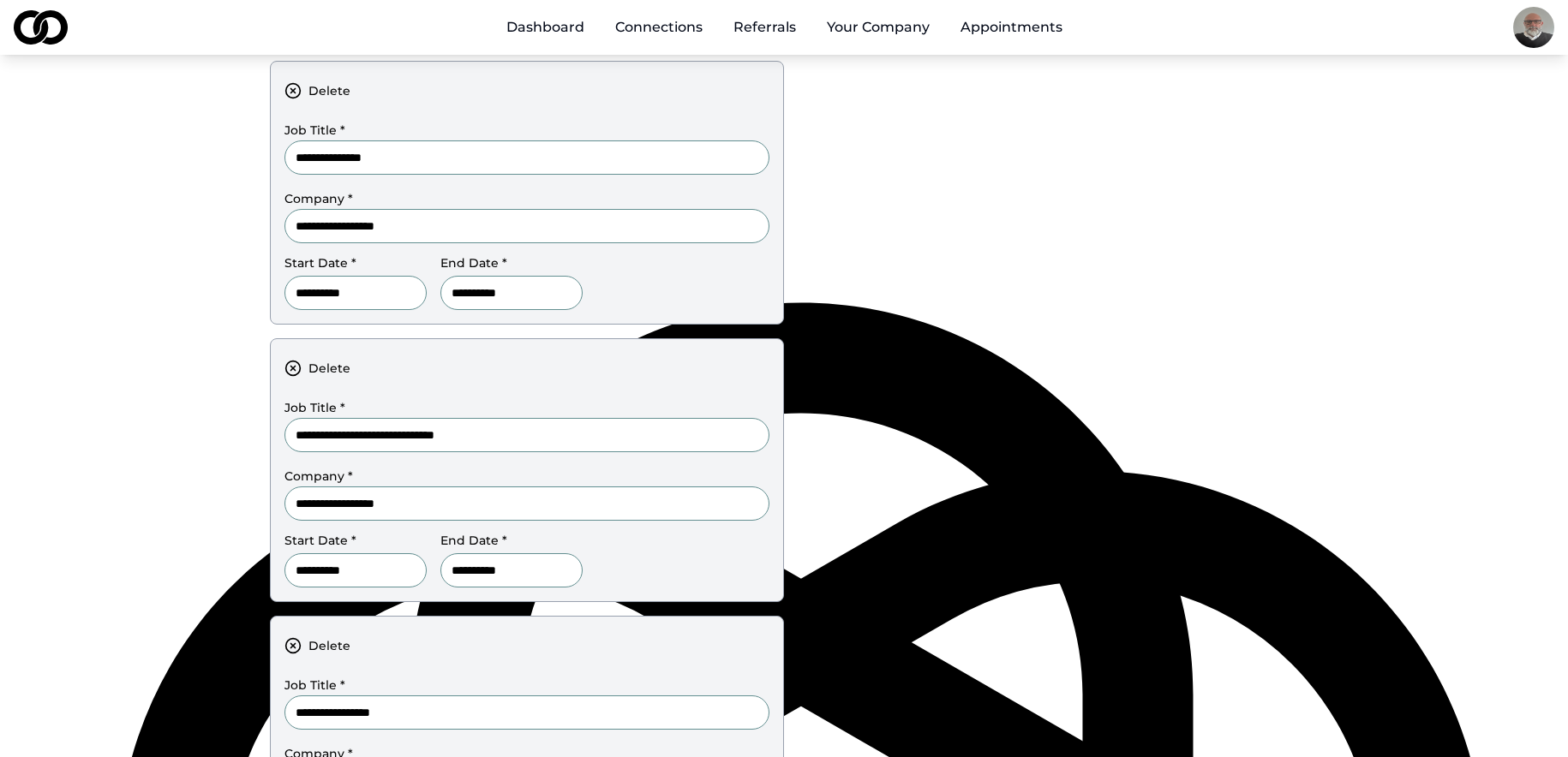
scroll to position [141, 0]
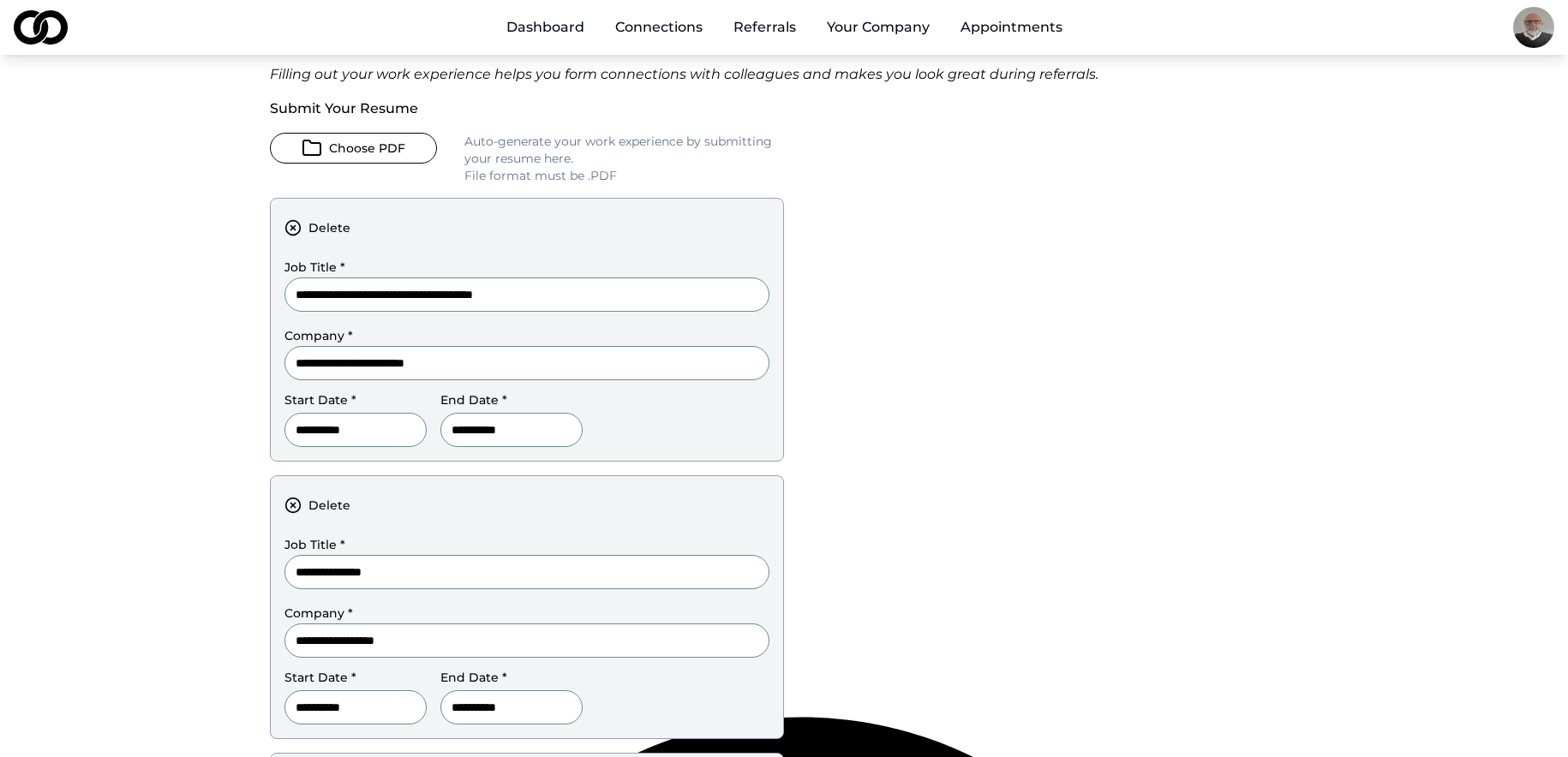
click at [548, 430] on input "**********" at bounding box center [512, 430] width 142 height 34
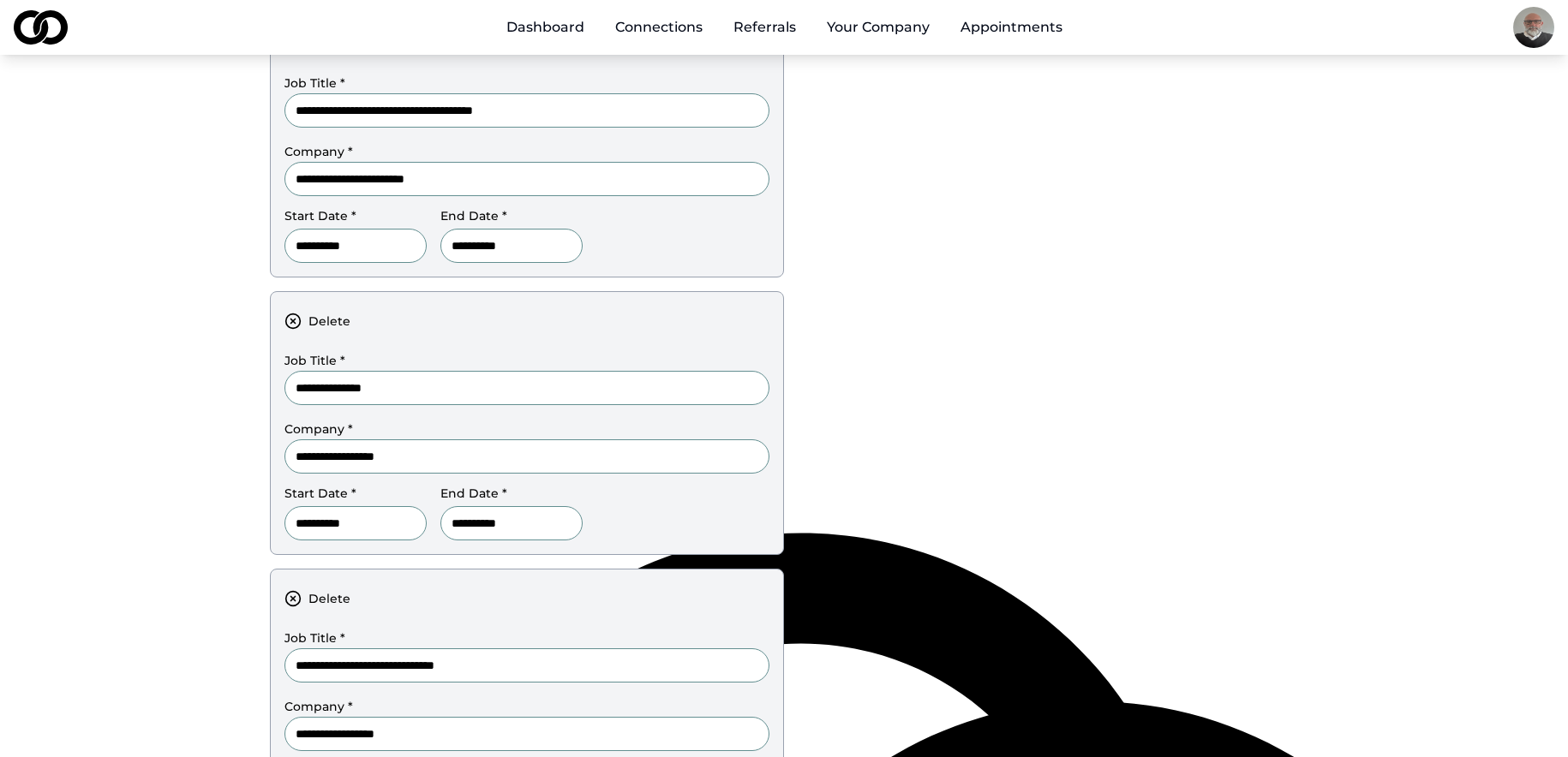
scroll to position [312, 0]
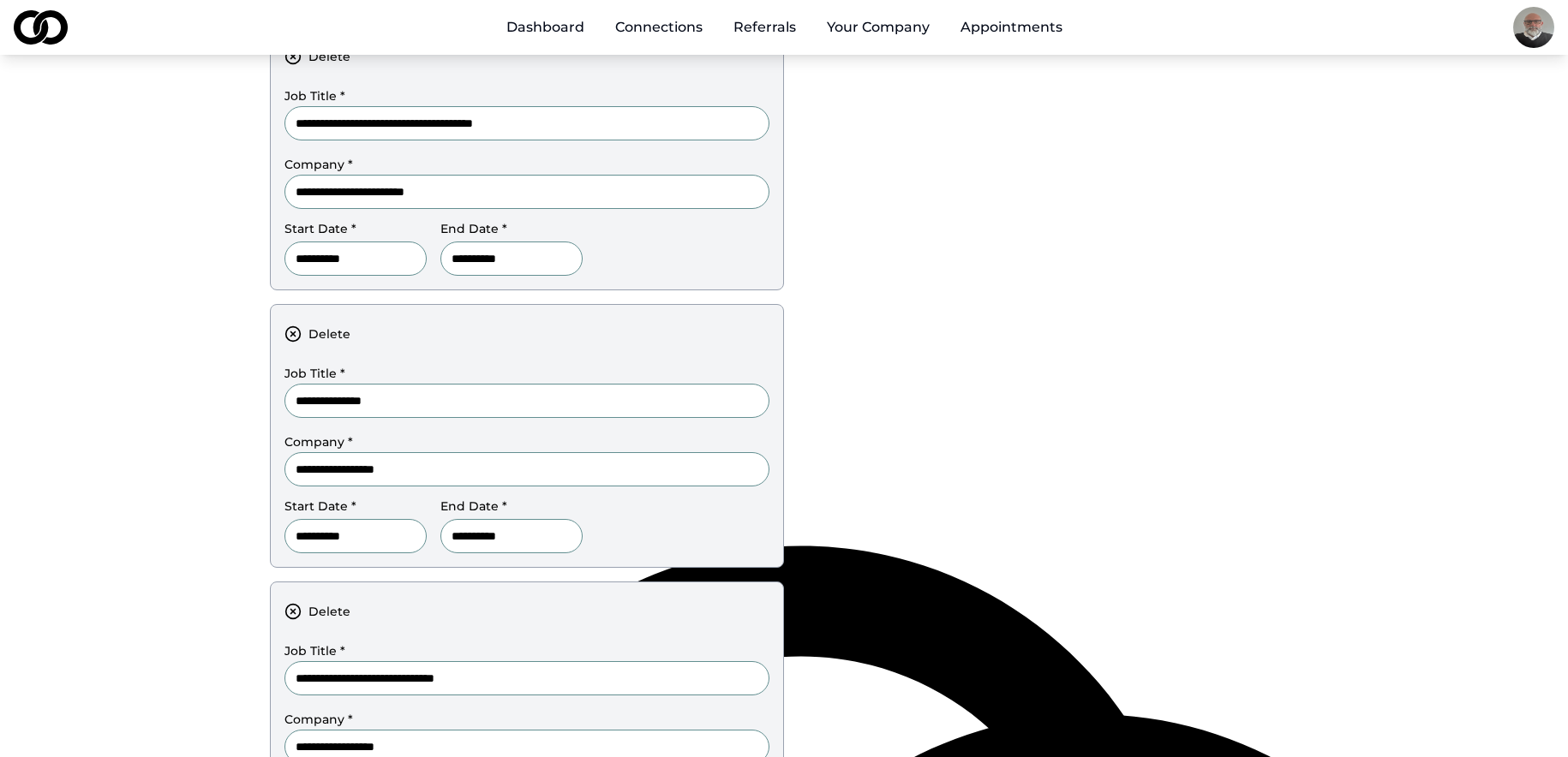
type input "**********"
click at [883, 329] on div "**********" at bounding box center [784, 494] width 1029 height 1436
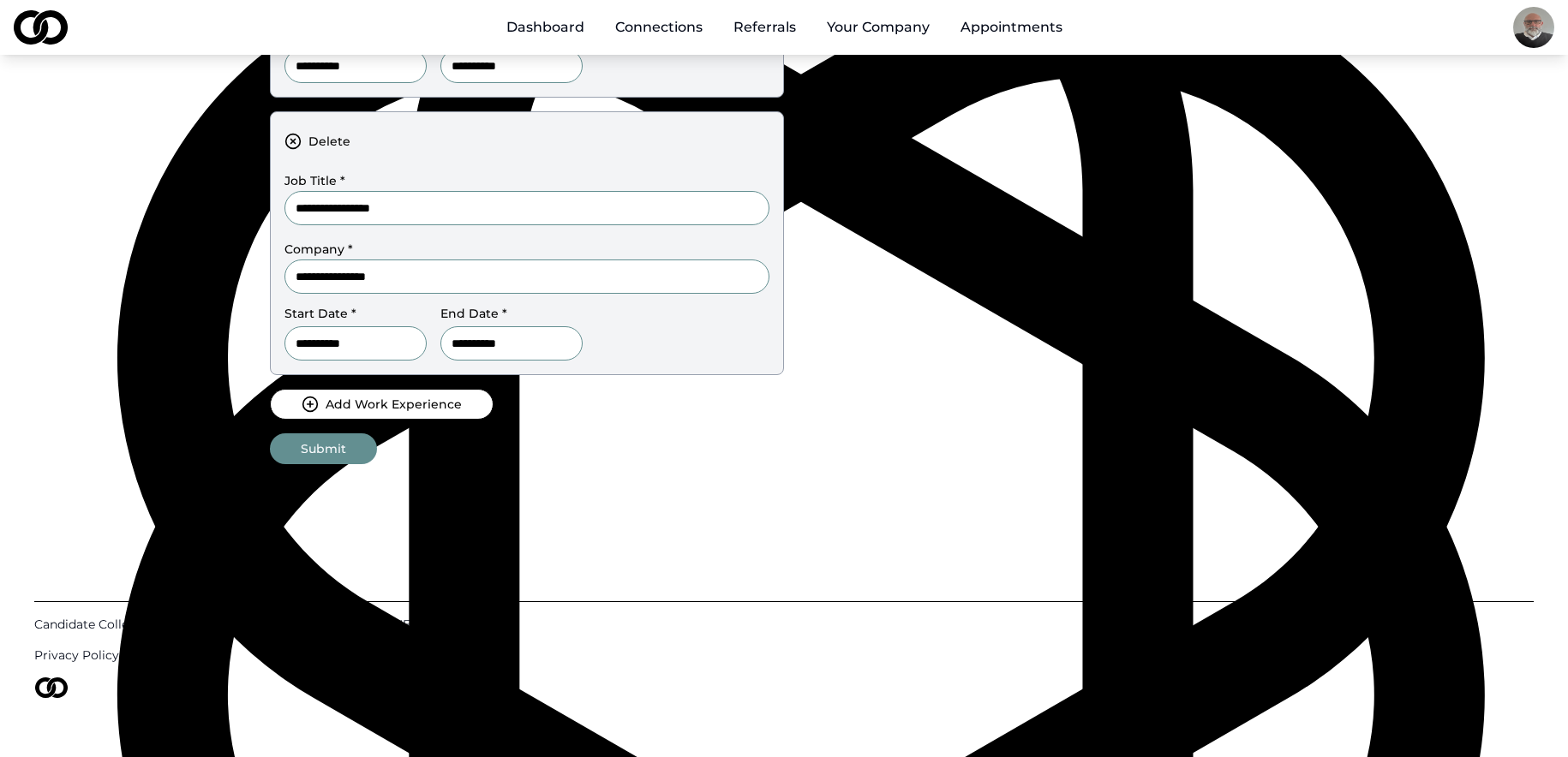
scroll to position [1084, 0]
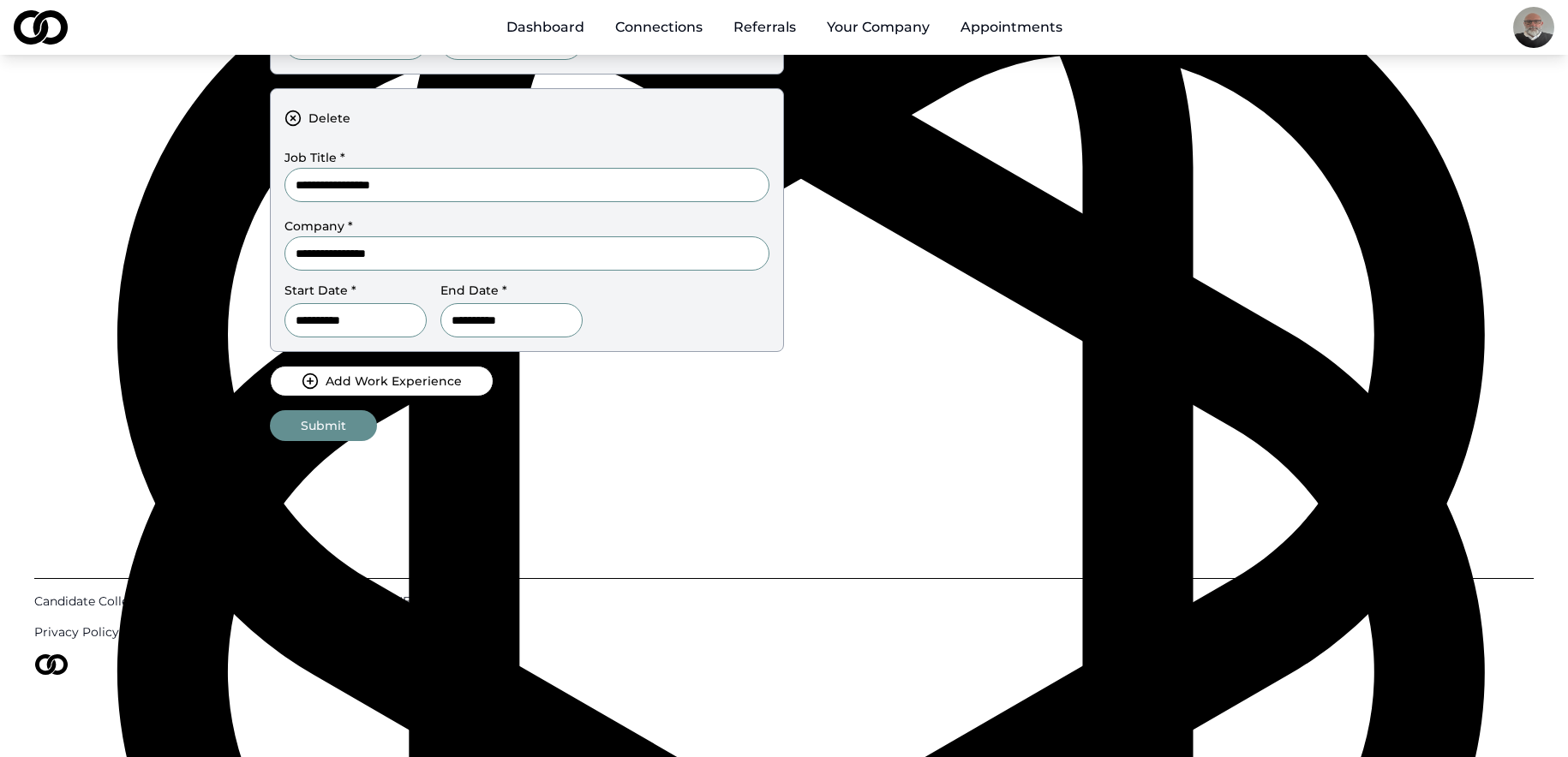
click at [358, 424] on button "Submit" at bounding box center [323, 426] width 107 height 31
click at [321, 425] on button "Submit" at bounding box center [323, 426] width 107 height 31
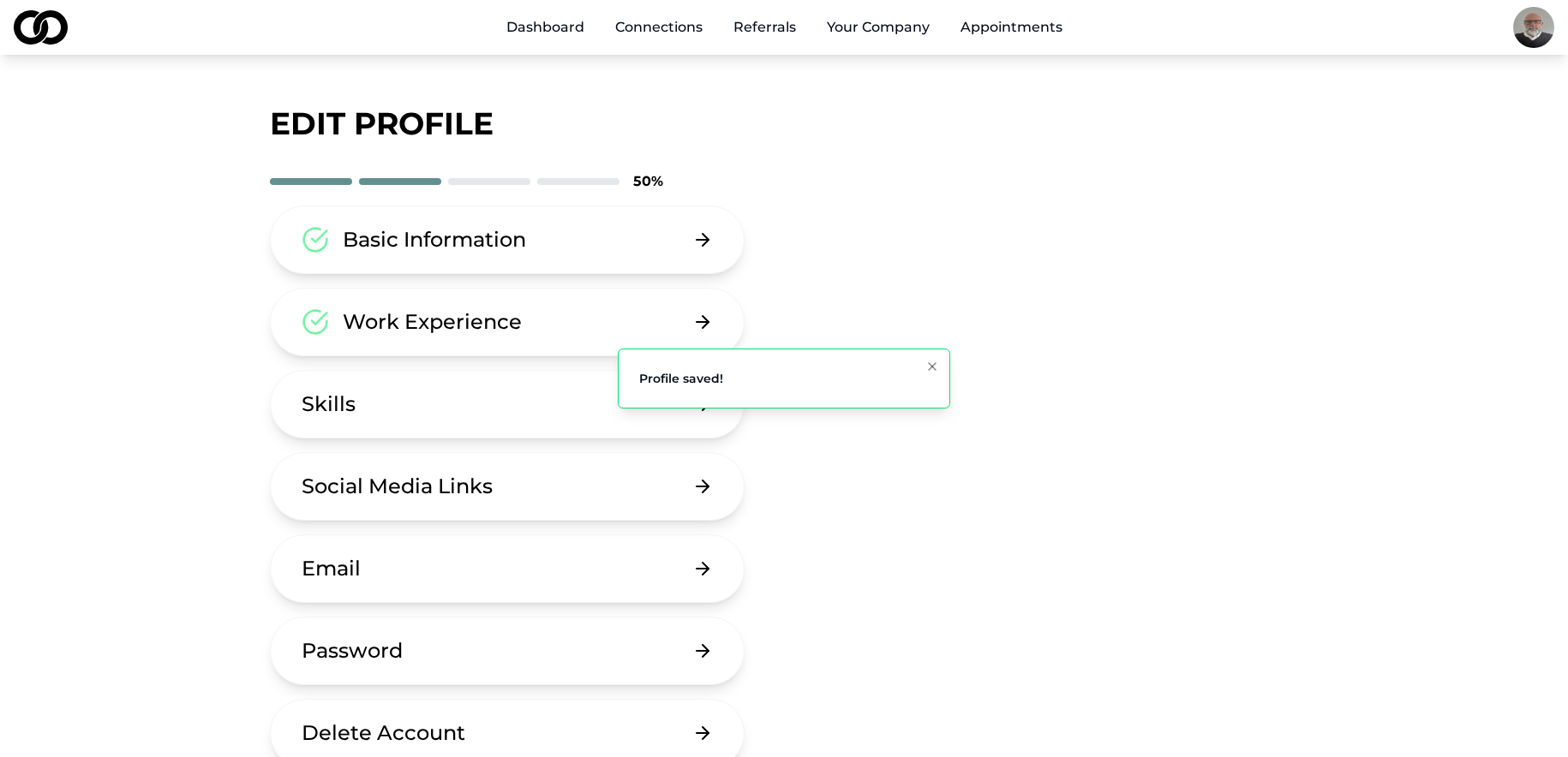
click at [557, 27] on link "Dashboard" at bounding box center [545, 27] width 105 height 34
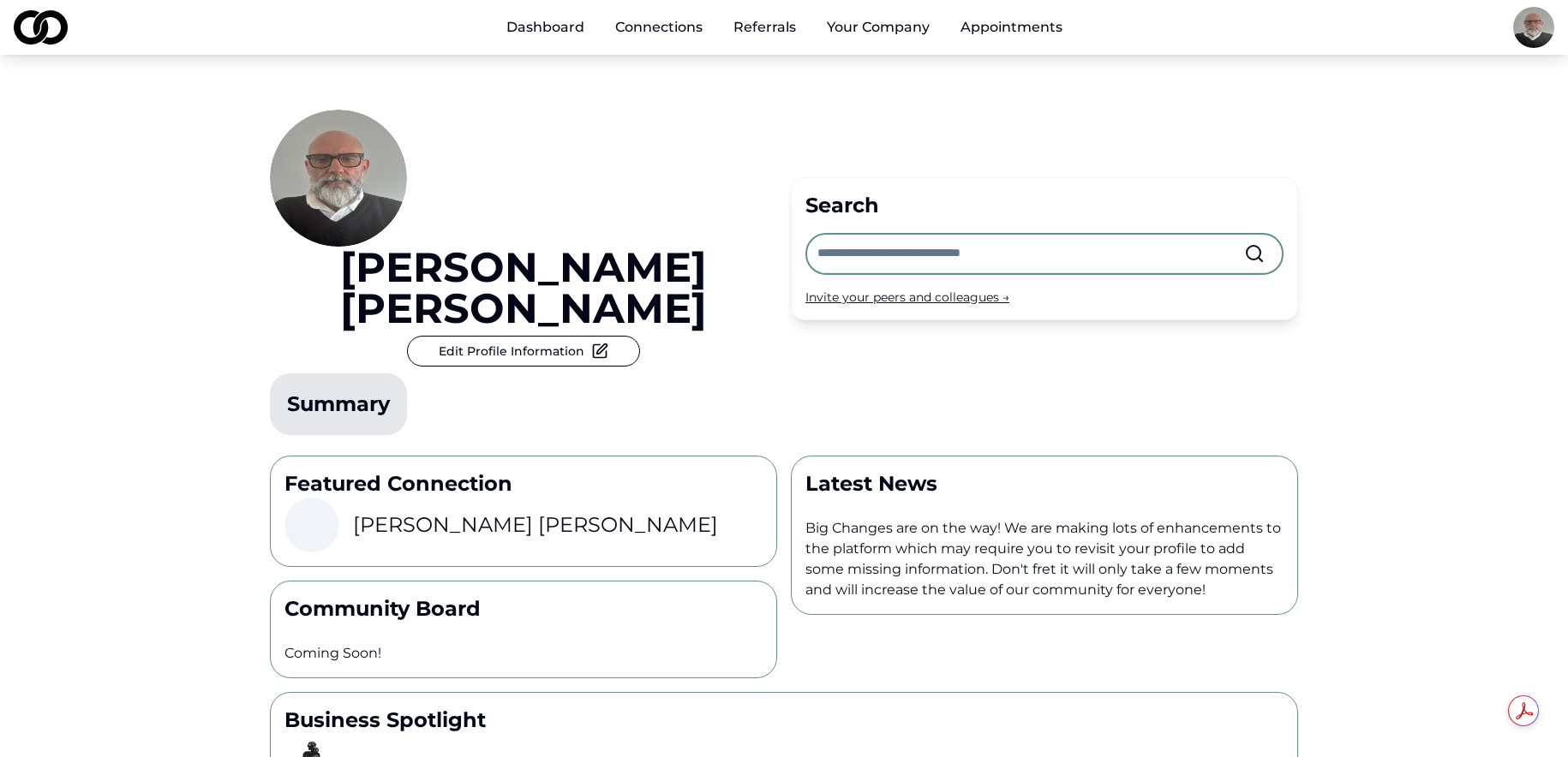
click at [560, 26] on link "Dashboard" at bounding box center [545, 27] width 105 height 34
click at [379, 391] on div "Summary" at bounding box center [339, 404] width 103 height 27
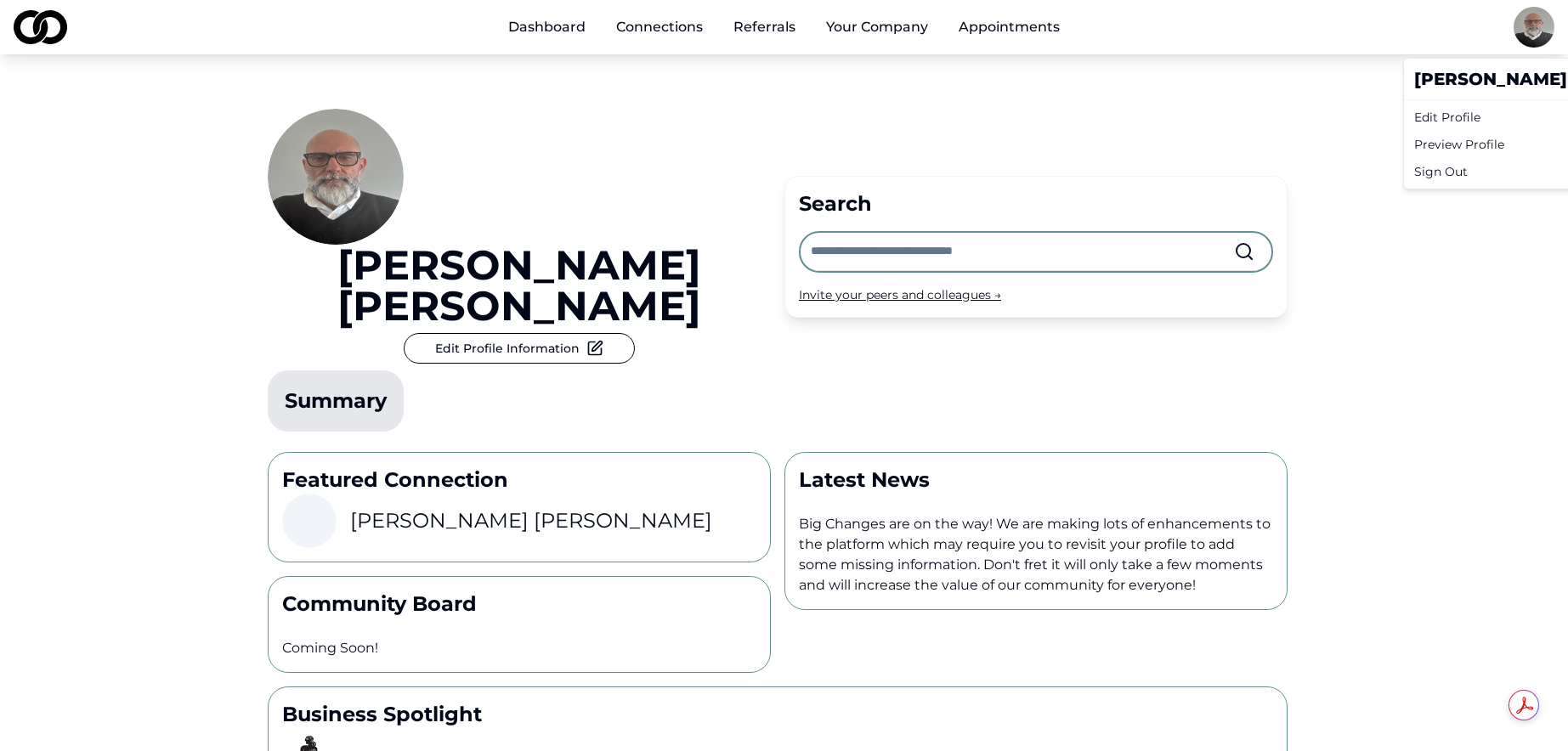
click at [1522, 24] on html "Dashboard Connections Referrals Your Company Appointments [PERSON_NAME] Edit Pr…" at bounding box center [784, 375] width 1568 height 751
click at [1485, 148] on div "Preview Profile" at bounding box center [1570, 145] width 325 height 27
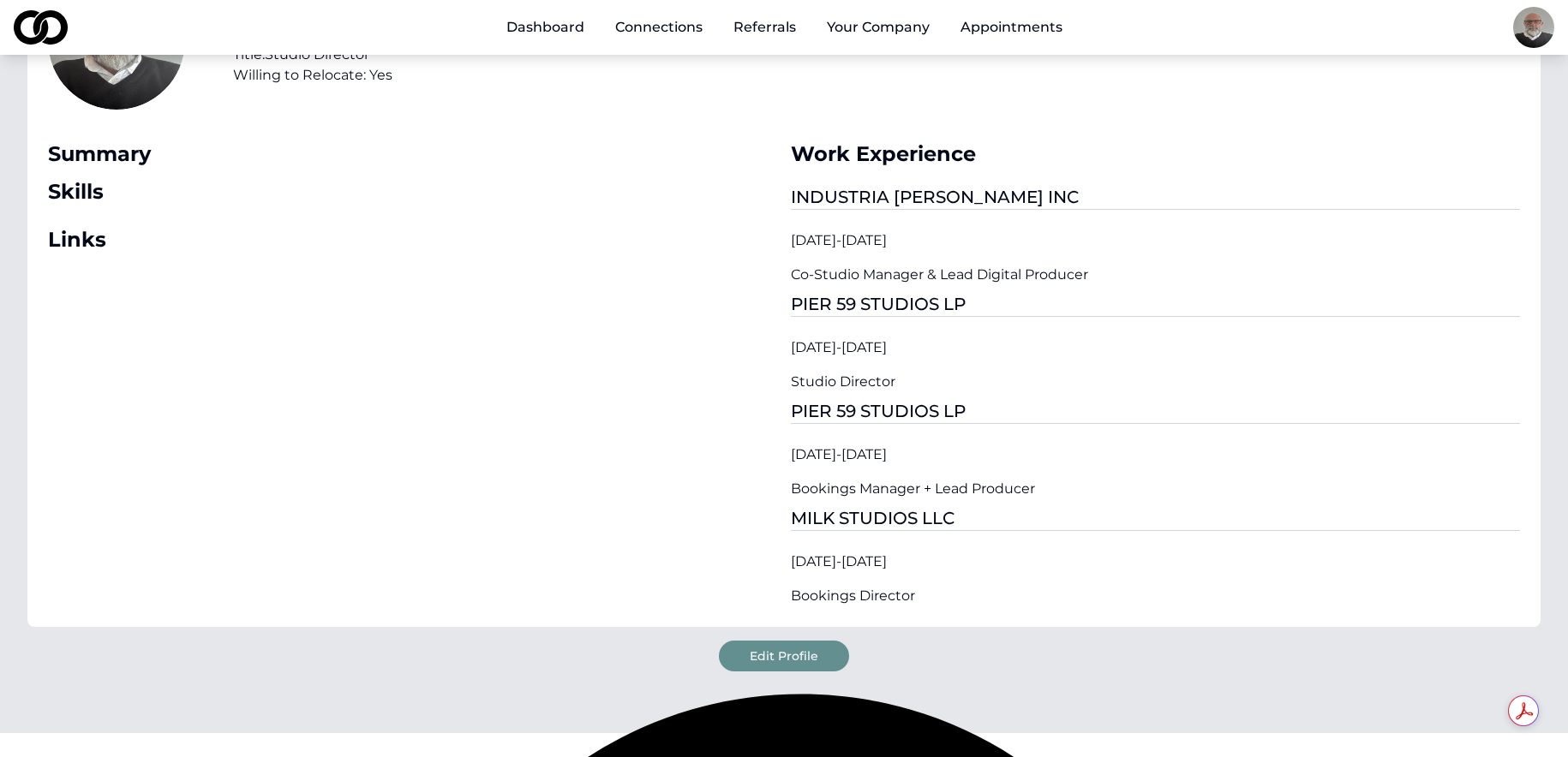
scroll to position [171, 0]
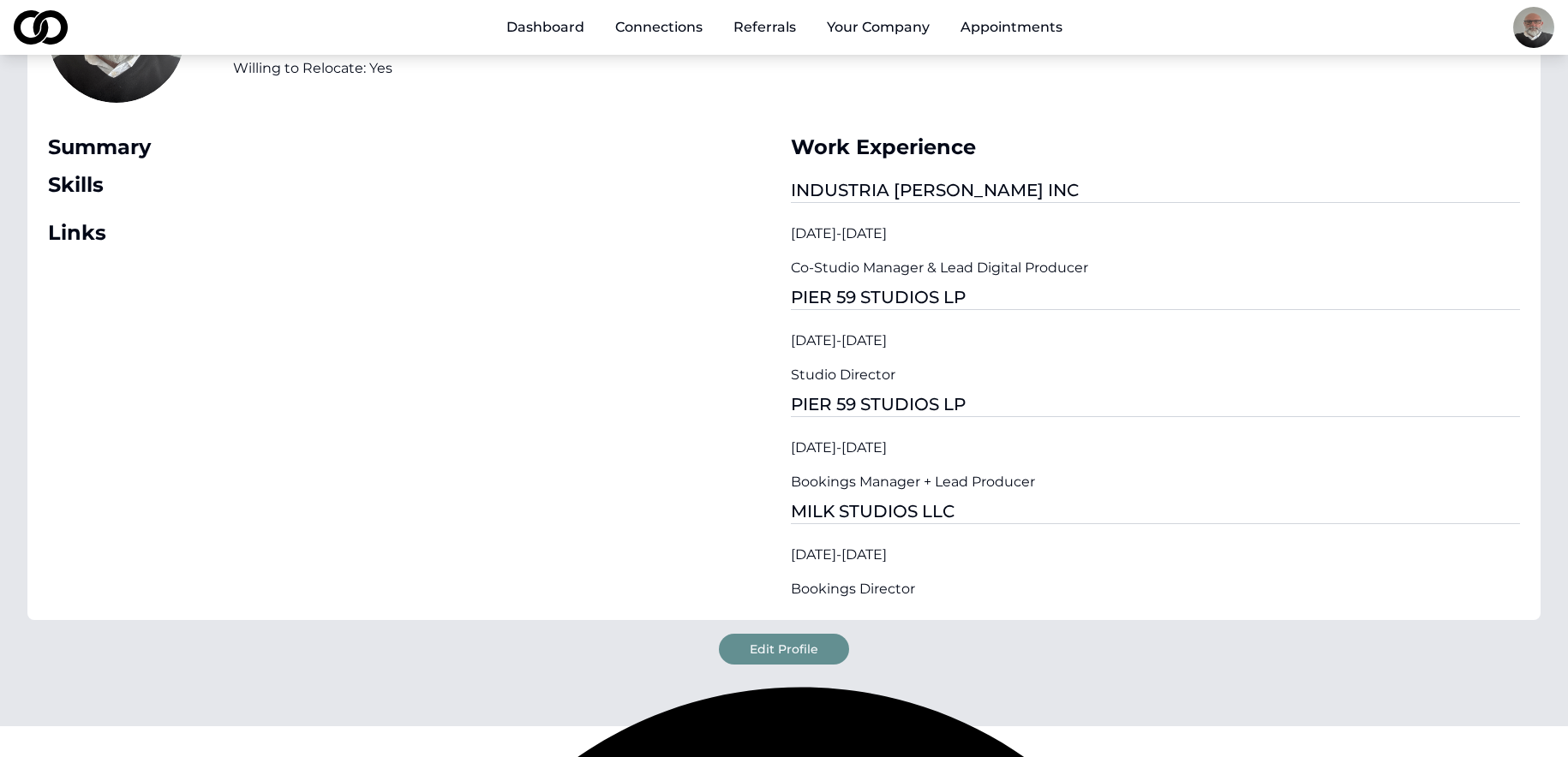
click at [824, 646] on button "Edit Profile" at bounding box center [784, 649] width 131 height 31
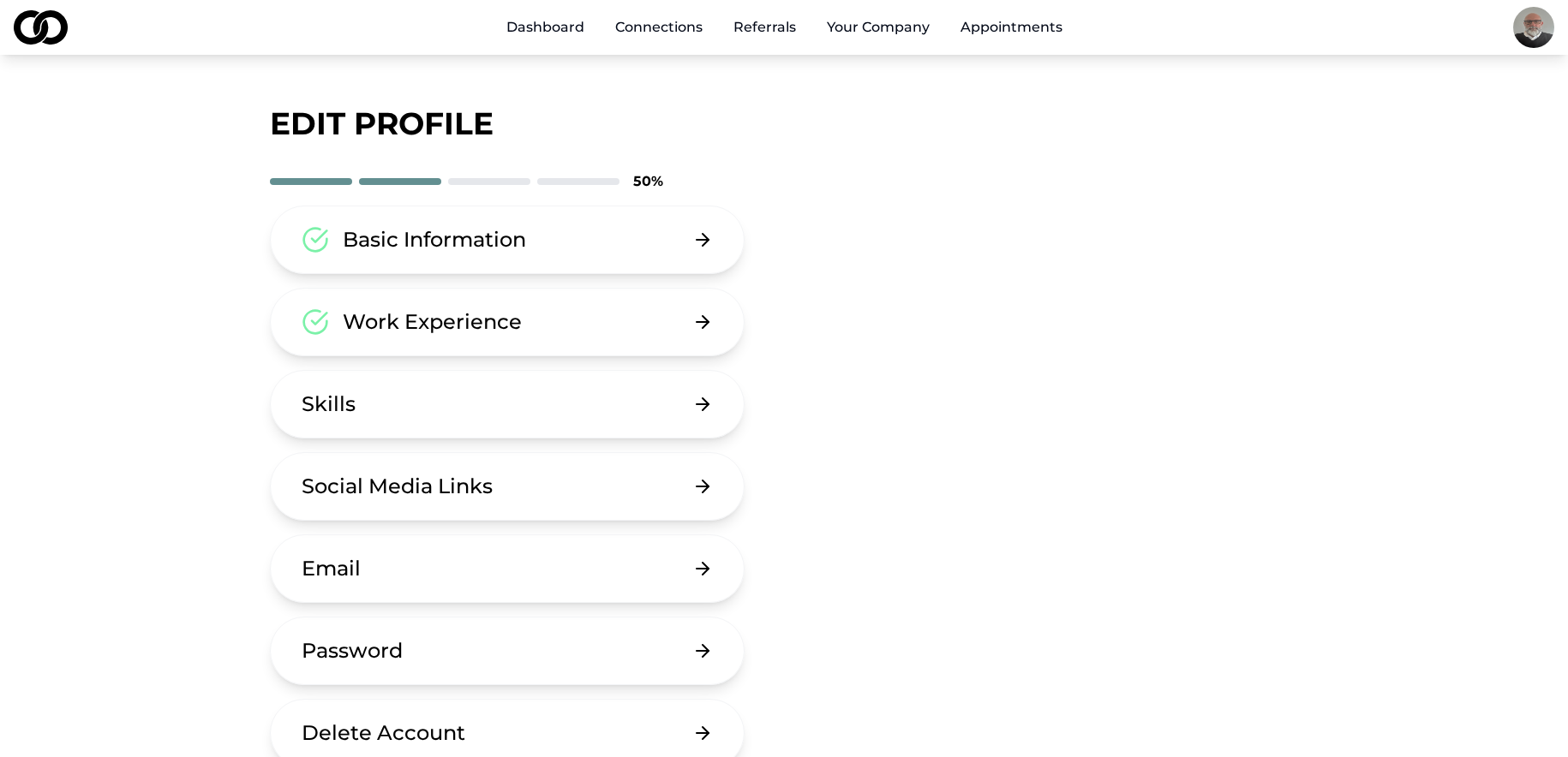
click at [561, 327] on button "Work Experience" at bounding box center [507, 322] width 475 height 68
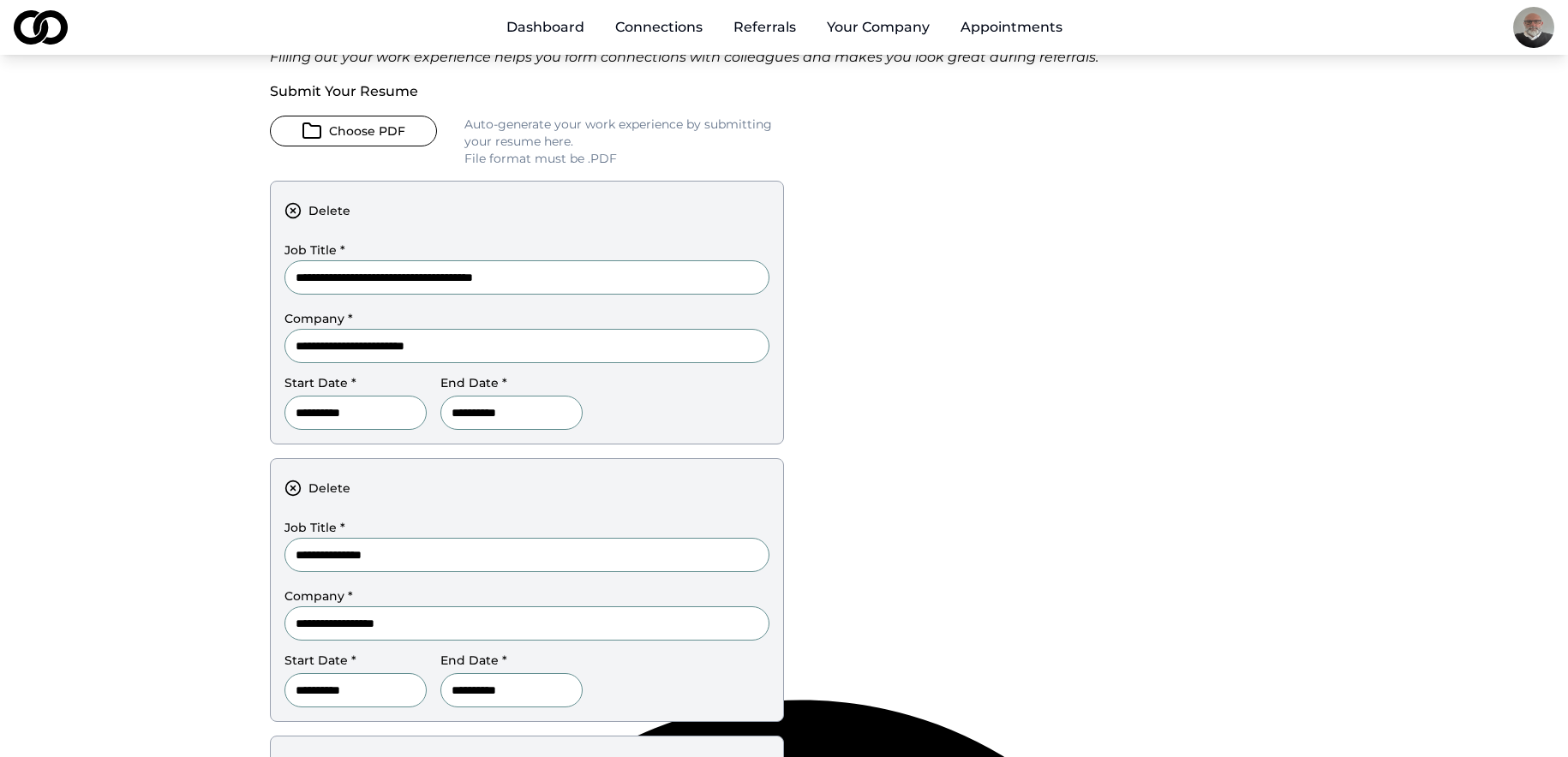
scroll to position [171, 0]
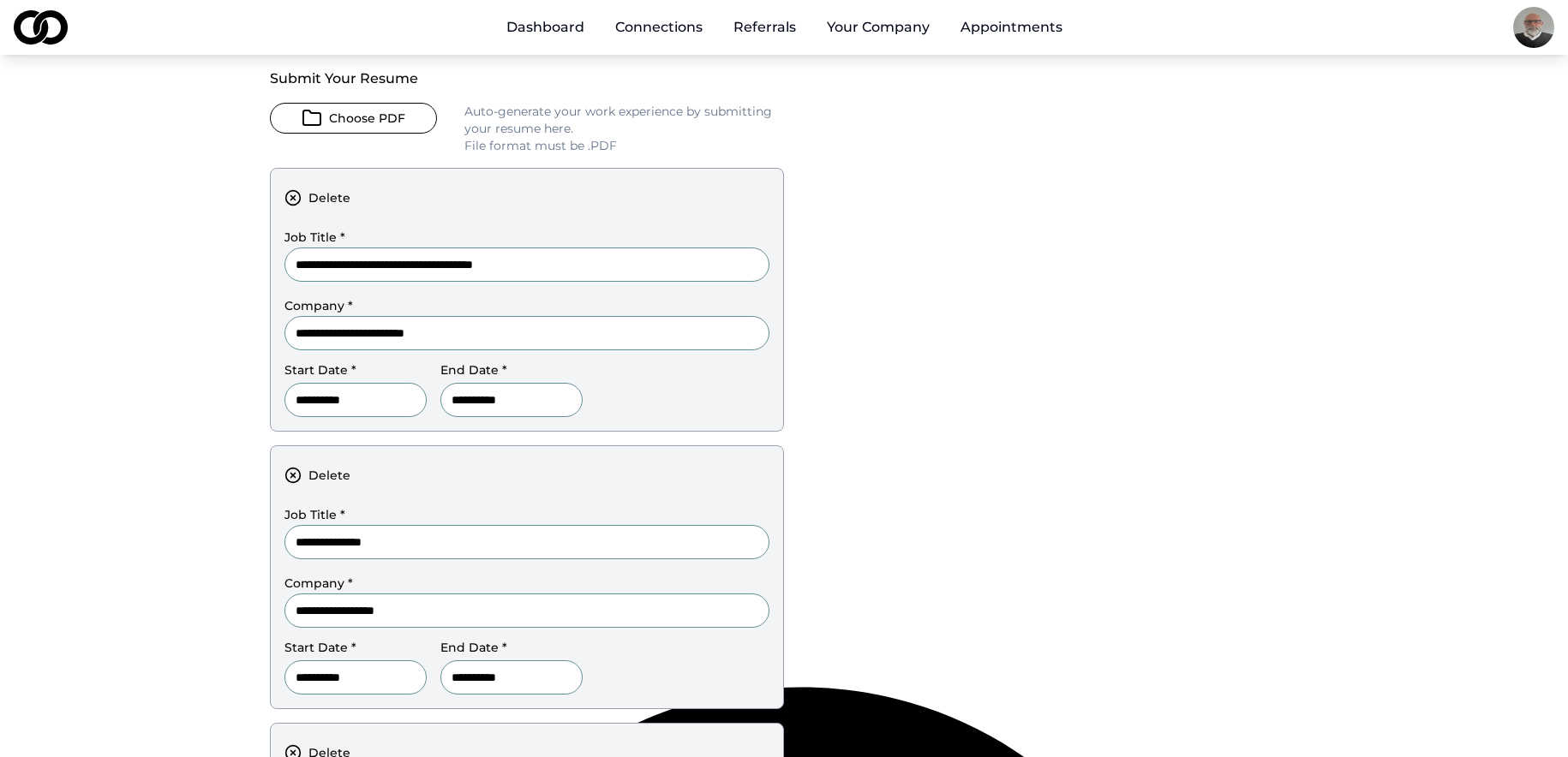
click at [287, 194] on circle at bounding box center [294, 198] width 14 height 14
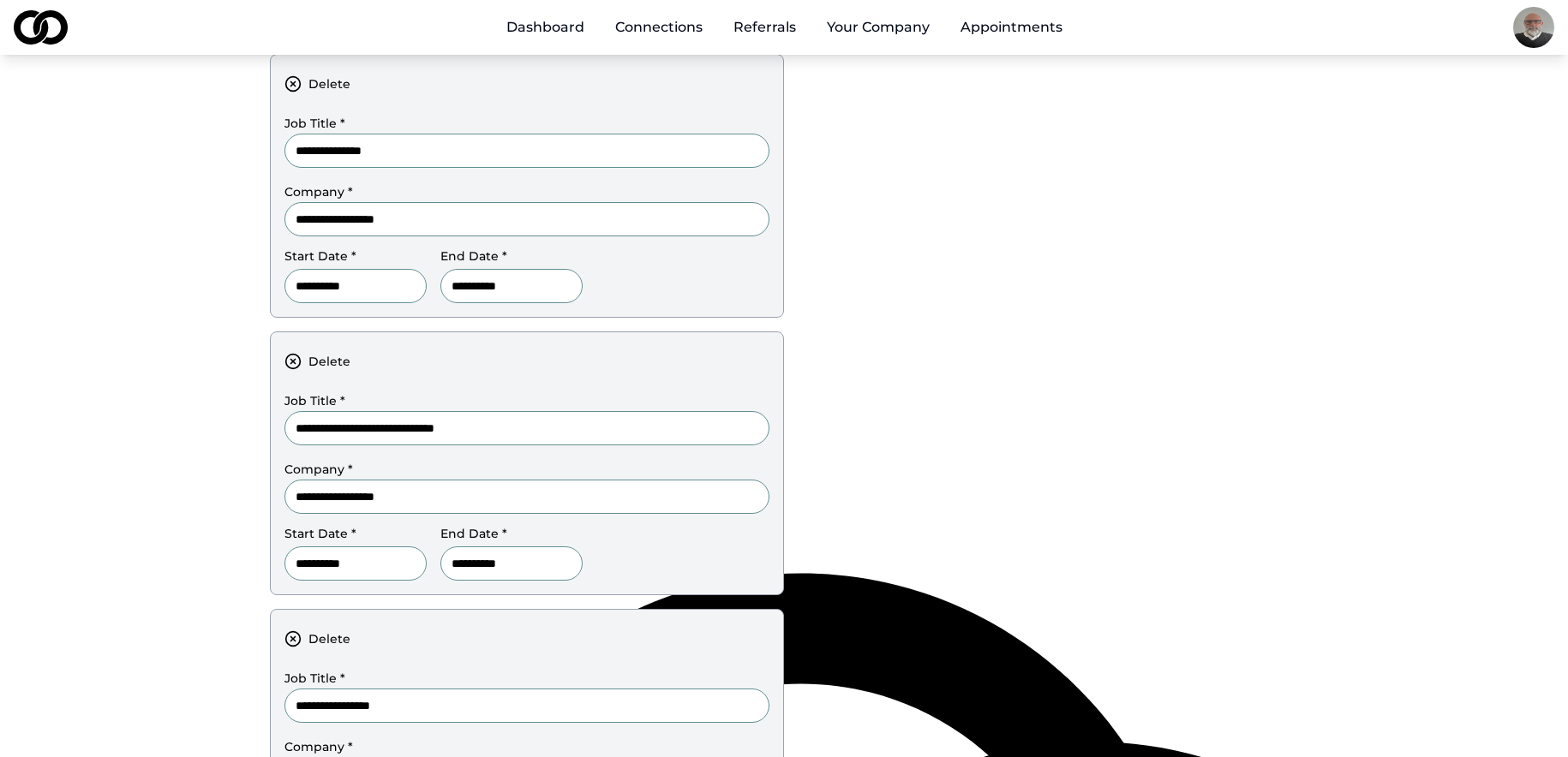
scroll to position [599, 0]
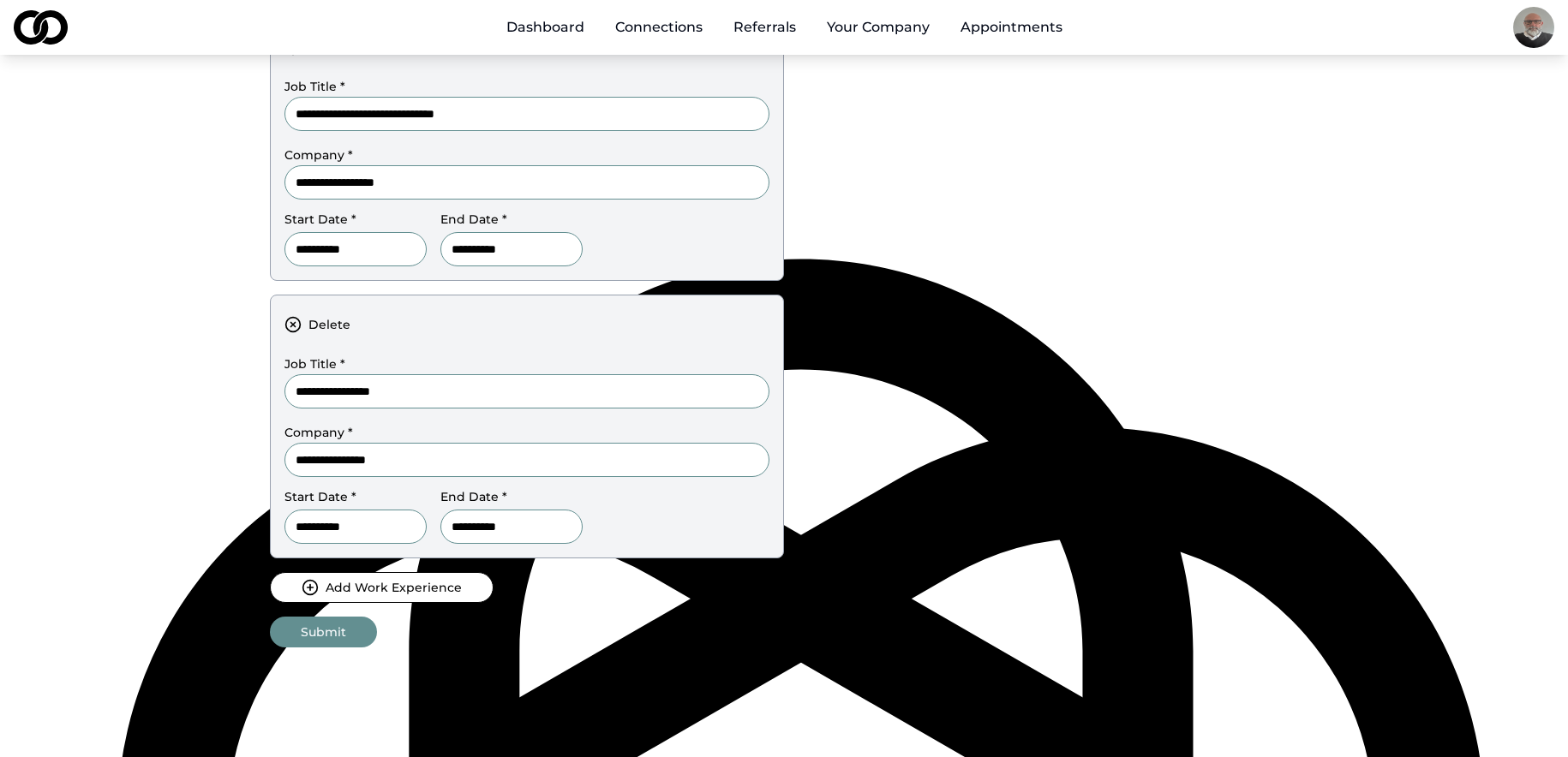
click at [437, 592] on button "Add Work Experience" at bounding box center [382, 588] width 223 height 31
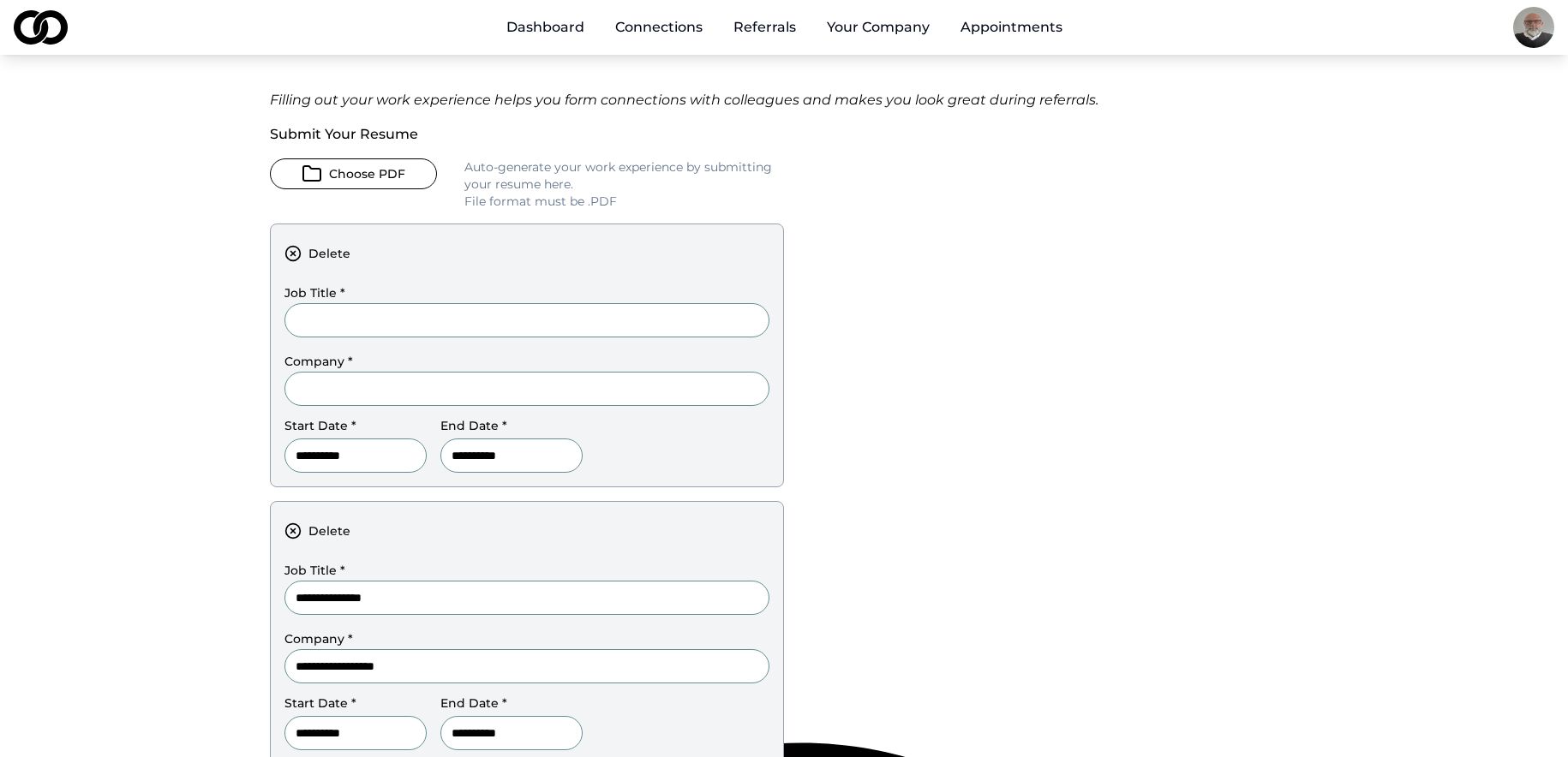
scroll to position [0, 0]
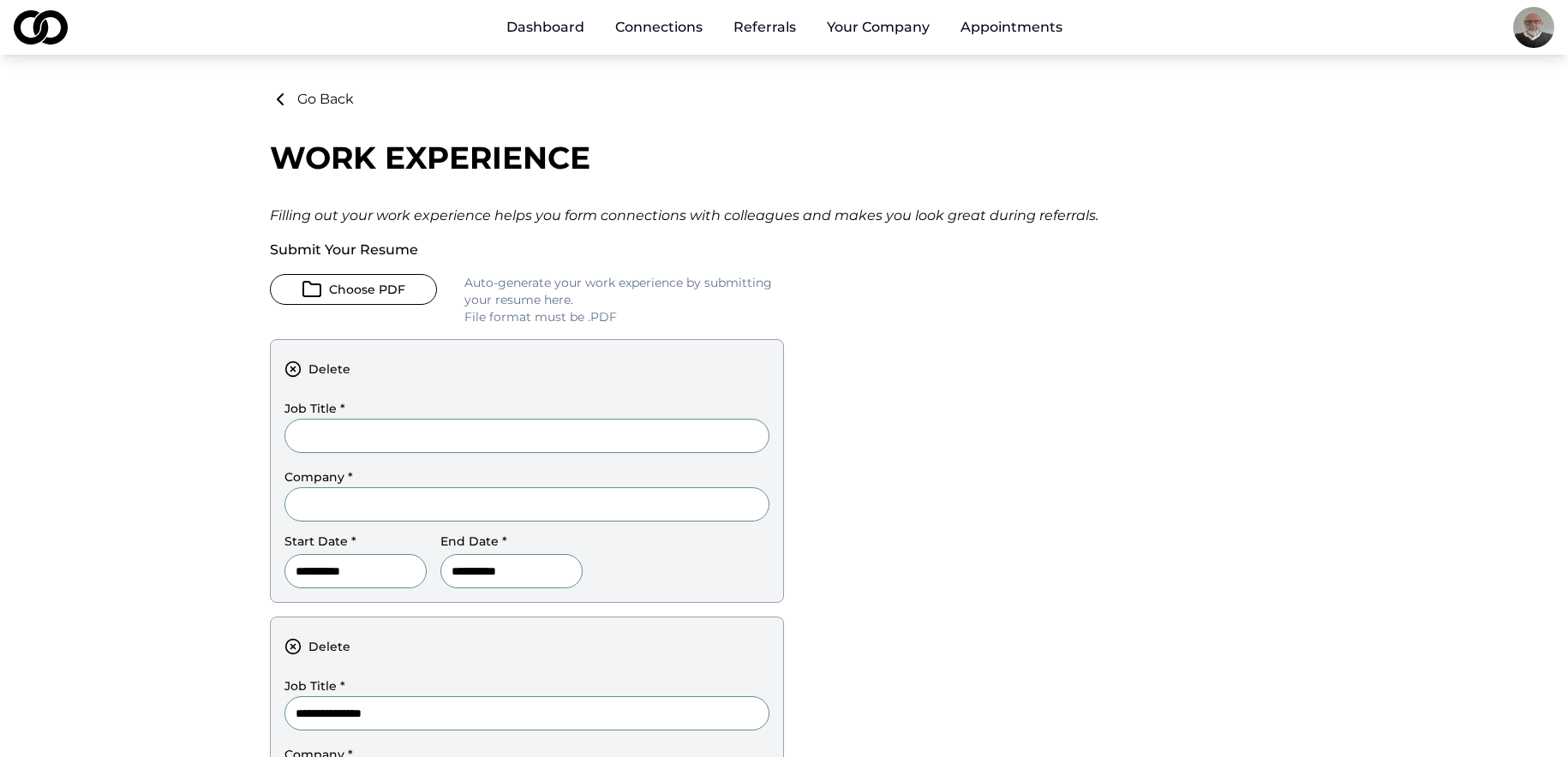
click at [284, 370] on div "**********" at bounding box center [527, 471] width 514 height 264
click at [294, 367] on icon at bounding box center [294, 369] width 5 height 5
click at [352, 288] on button "Choose PDF" at bounding box center [354, 290] width 168 height 31
click at [379, 293] on button "Choose PDF" at bounding box center [354, 290] width 168 height 31
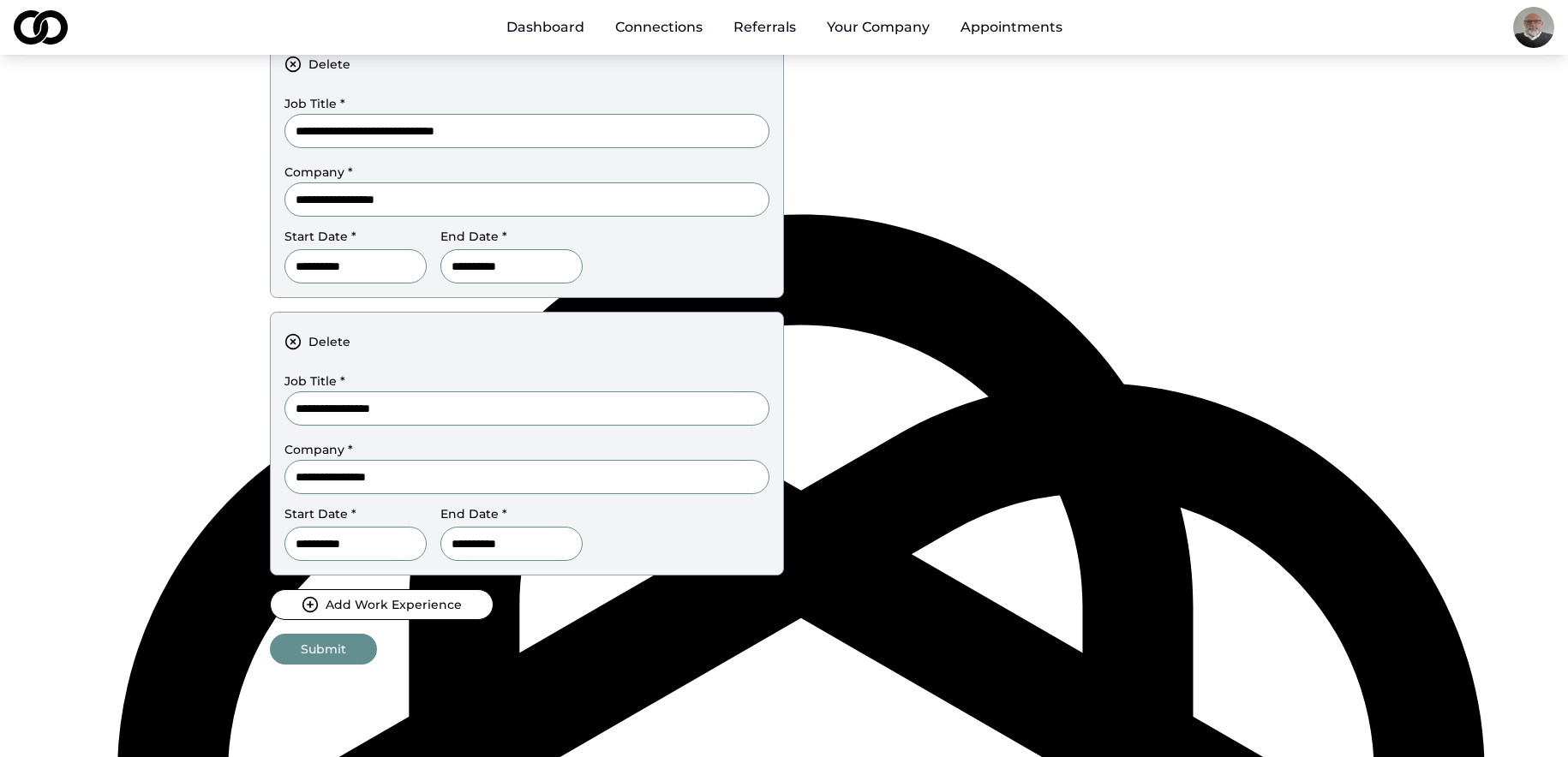
scroll to position [868, 0]
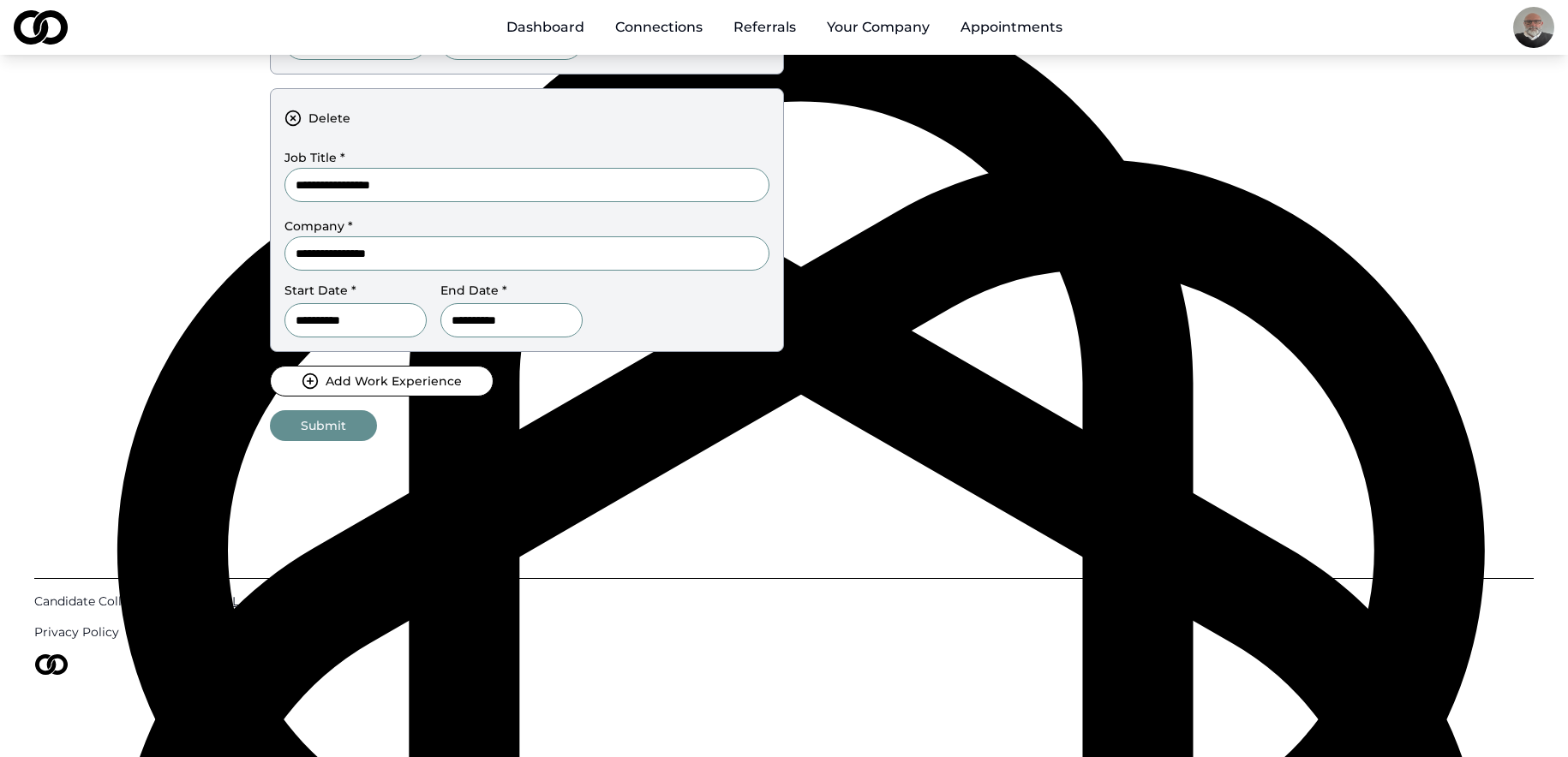
click at [308, 416] on button "Submit" at bounding box center [323, 426] width 107 height 31
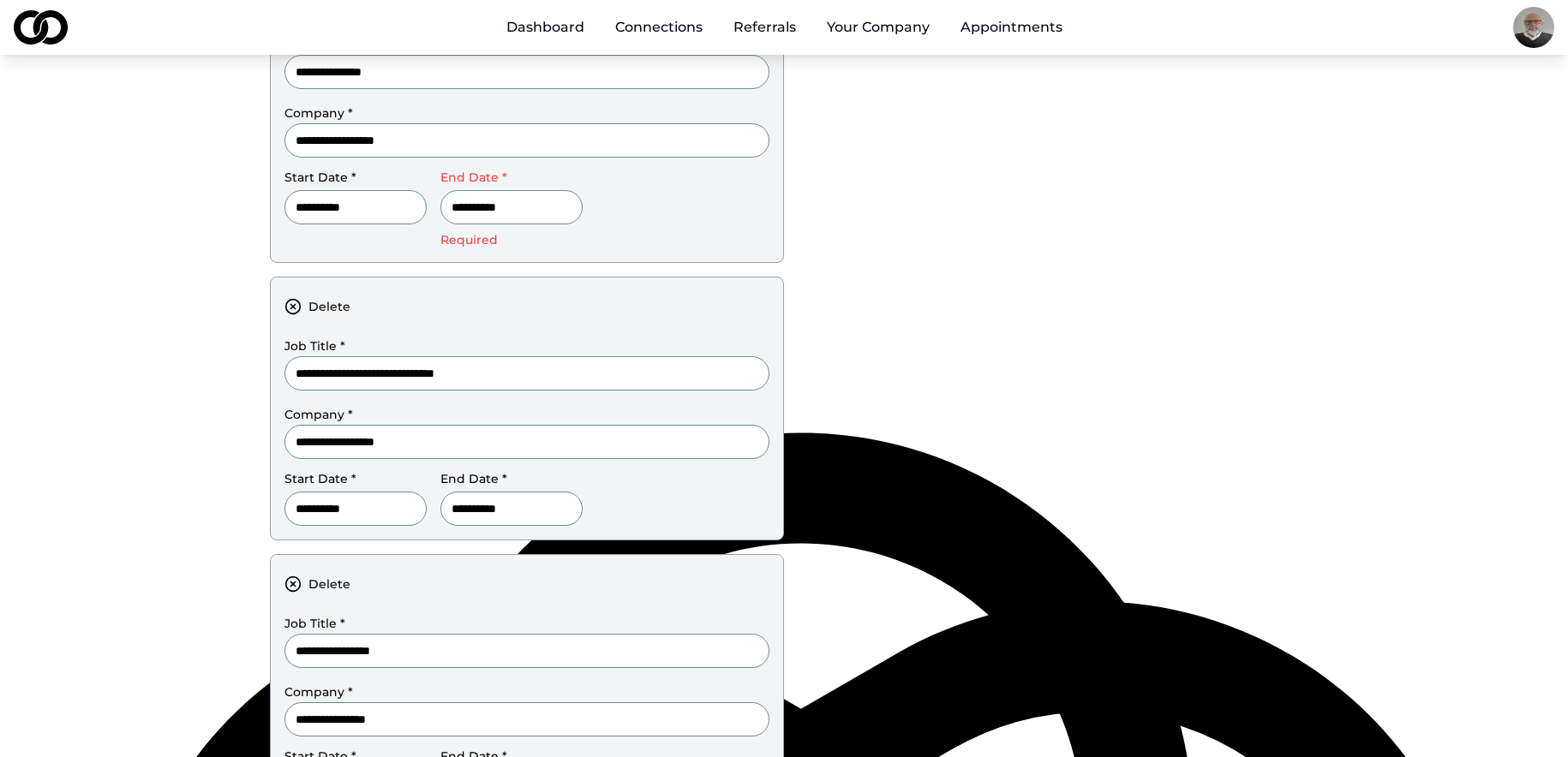
scroll to position [511, 0]
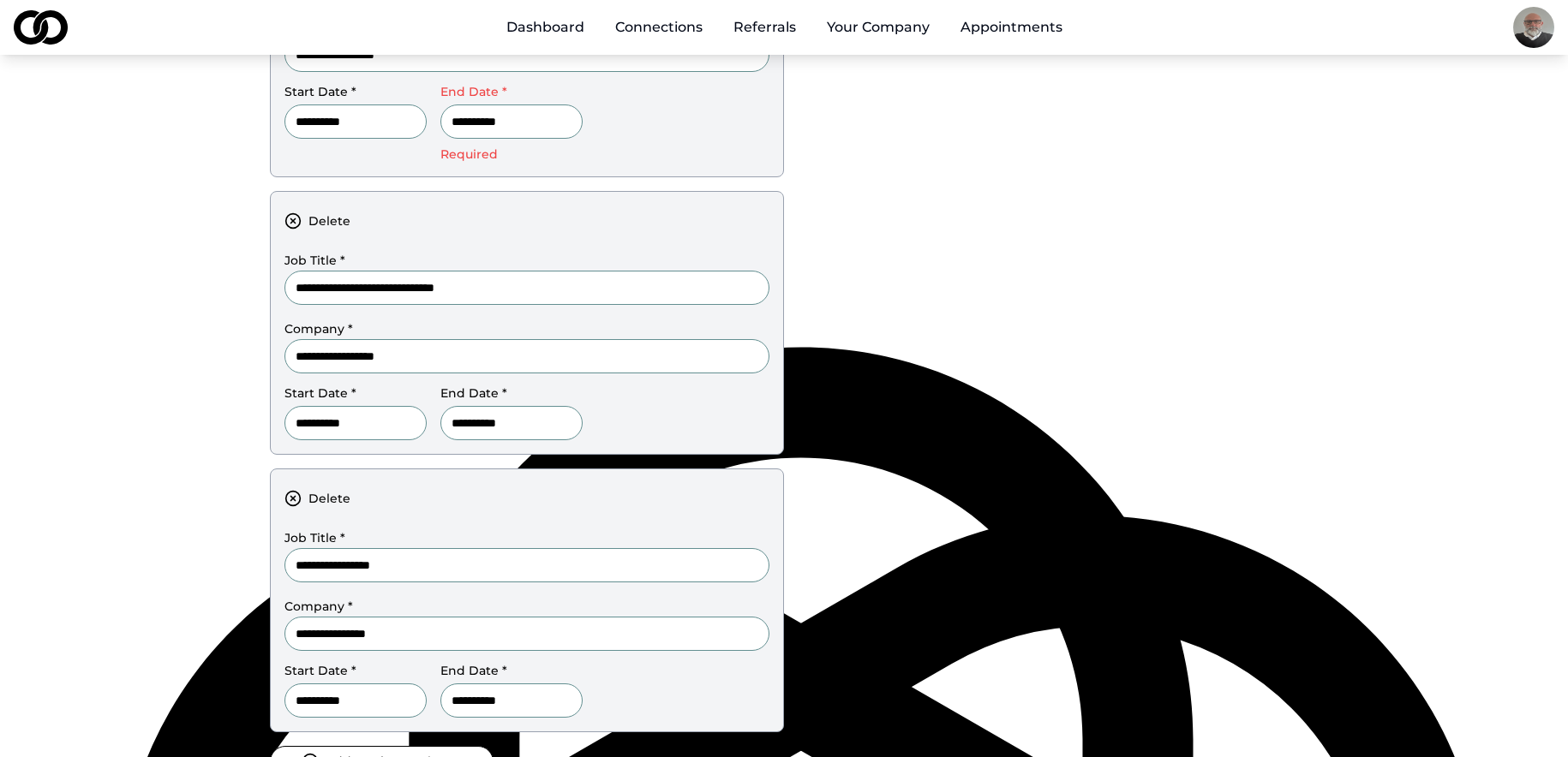
click at [304, 419] on input "**********" at bounding box center [356, 423] width 142 height 34
type input "**********"
click at [1093, 458] on div "**********" at bounding box center [784, 200] width 1029 height 1244
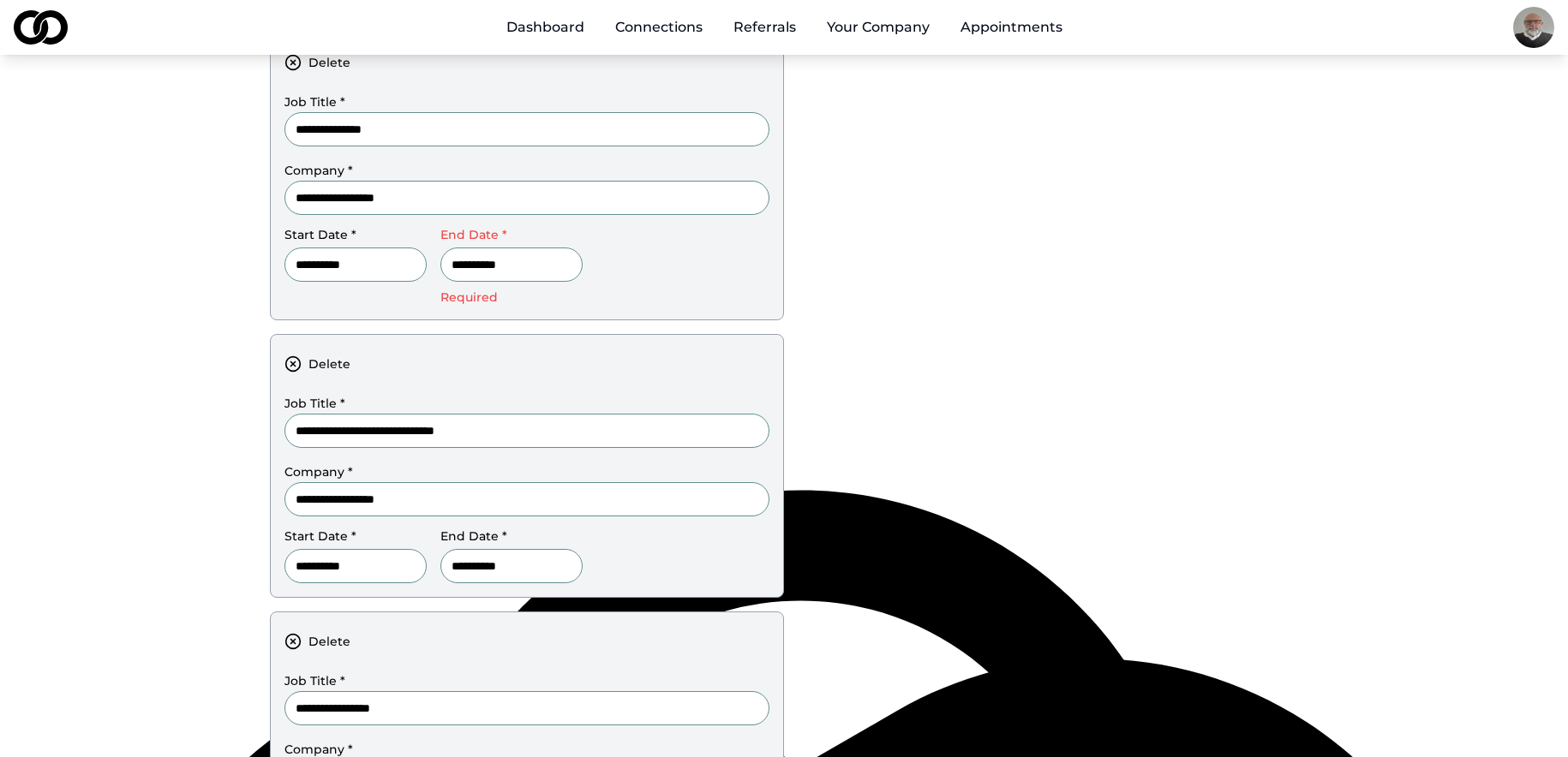
scroll to position [340, 0]
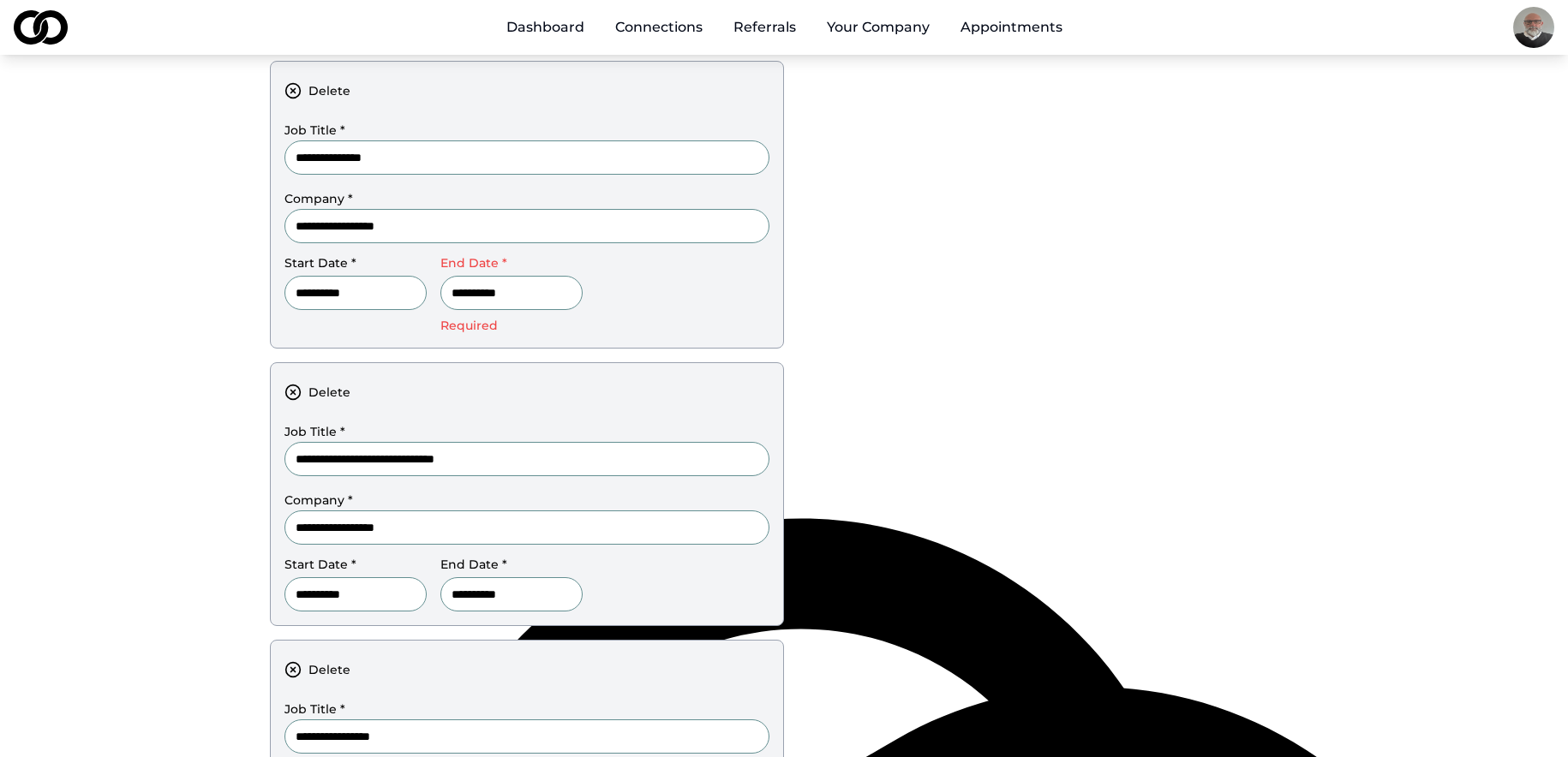
click at [560, 292] on input "**********" at bounding box center [512, 293] width 142 height 34
click at [16, 74] on main "**********" at bounding box center [784, 371] width 1568 height 1244
click at [541, 290] on input "***" at bounding box center [512, 293] width 142 height 34
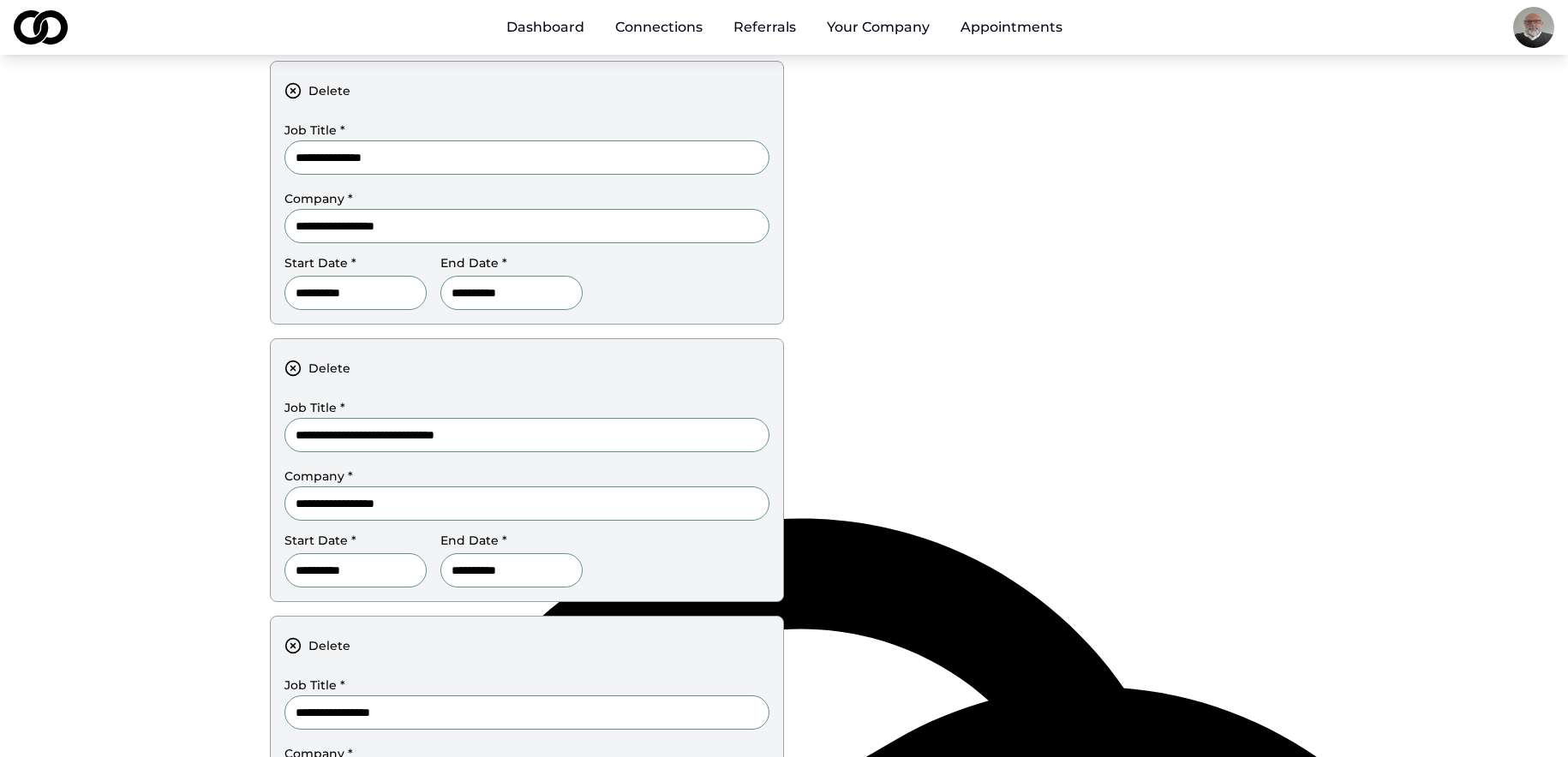
type input "**********"
click at [999, 369] on div "**********" at bounding box center [784, 358] width 1029 height 1220
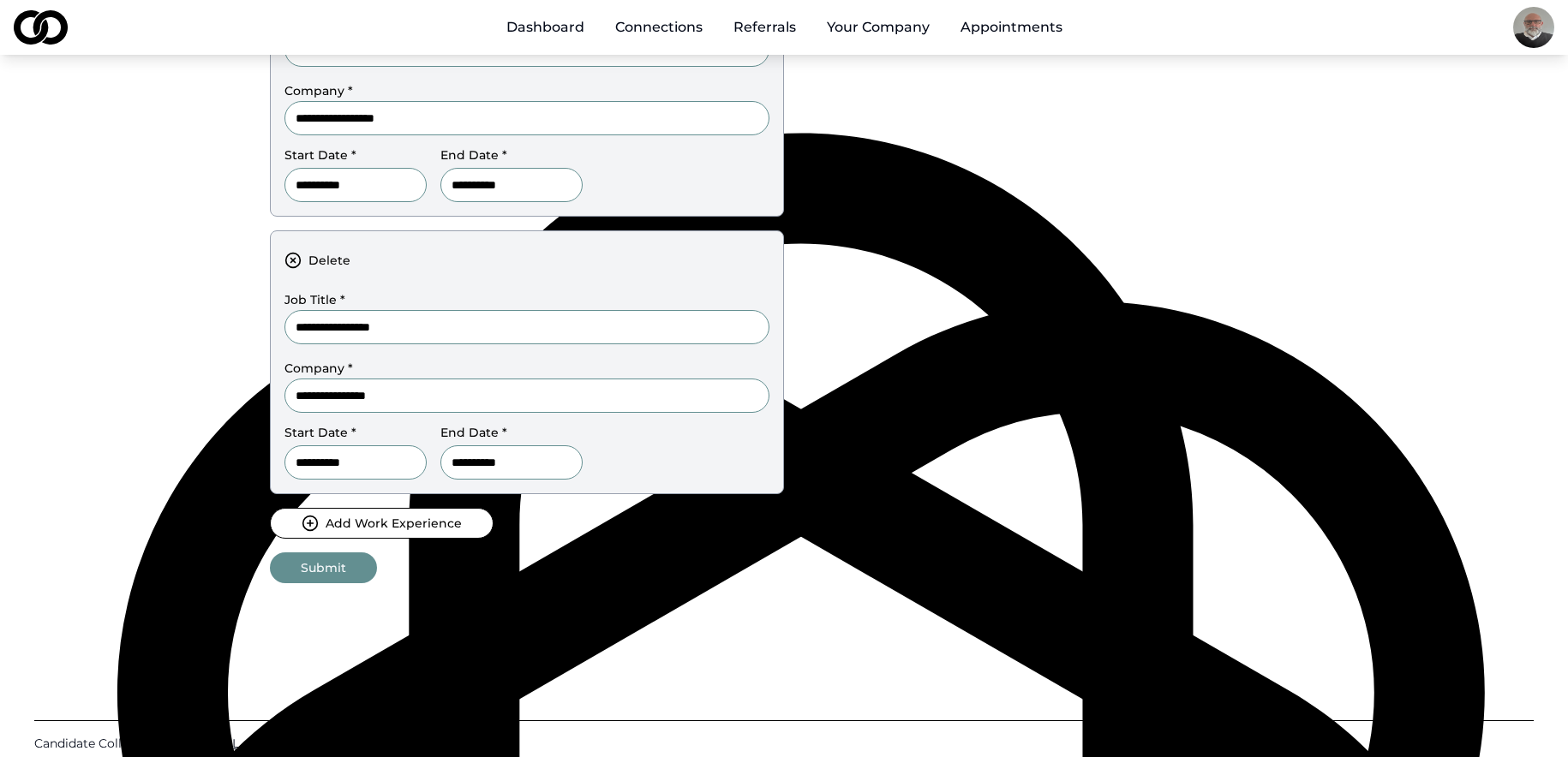
scroll to position [769, 0]
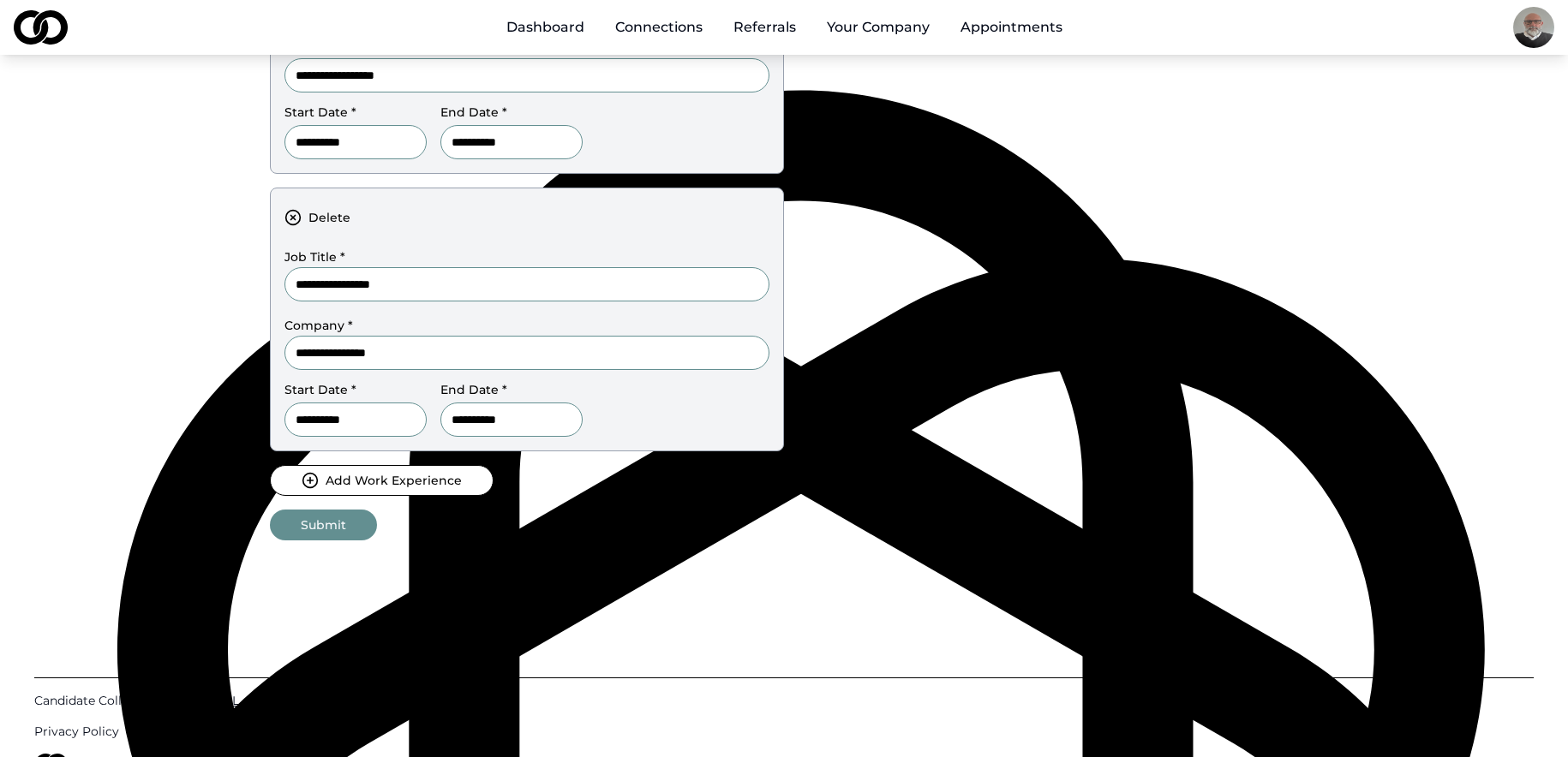
click at [340, 532] on button "Submit" at bounding box center [323, 525] width 107 height 31
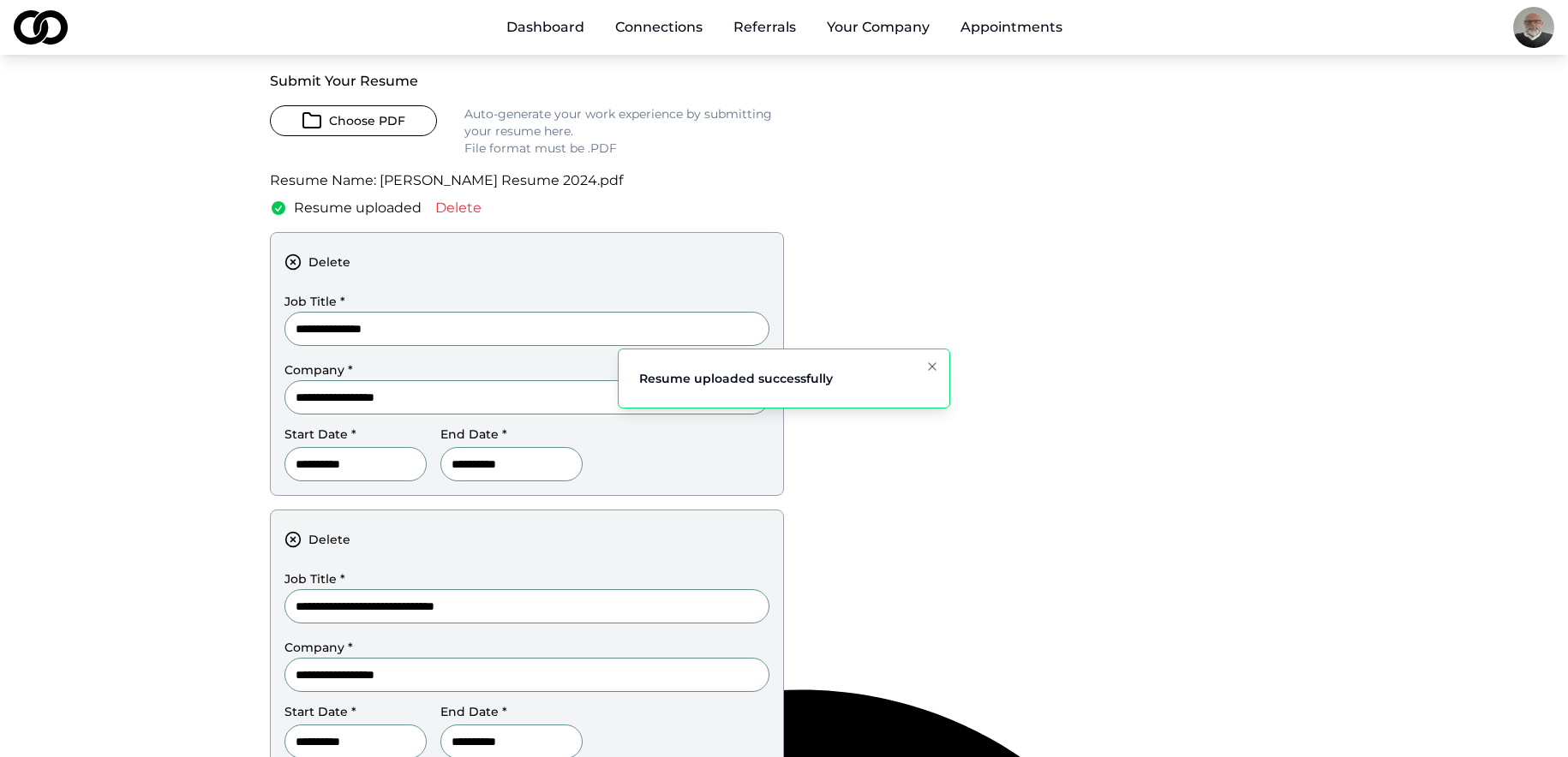
scroll to position [80, 0]
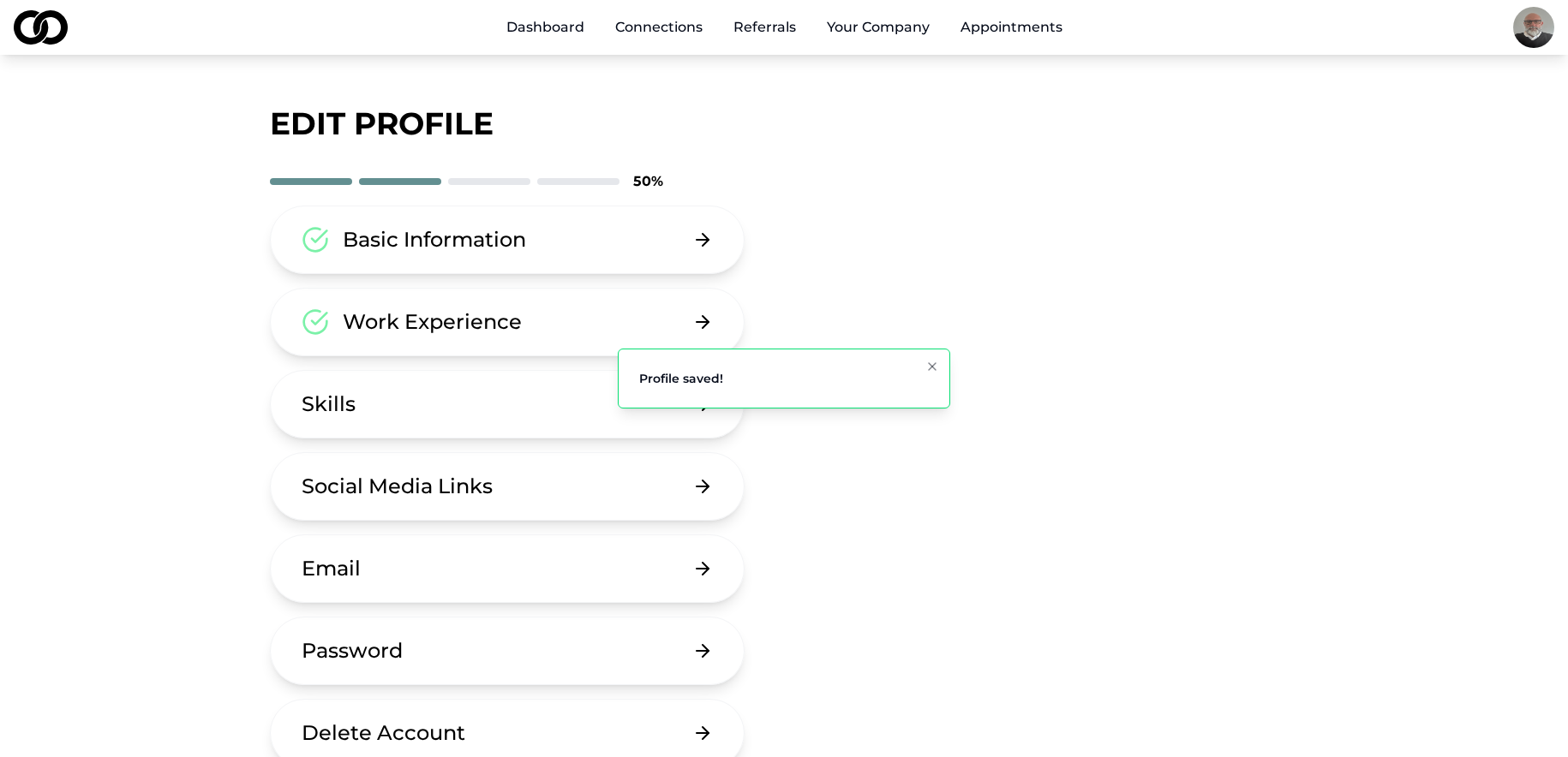
click at [499, 399] on button "Skills" at bounding box center [507, 404] width 475 height 68
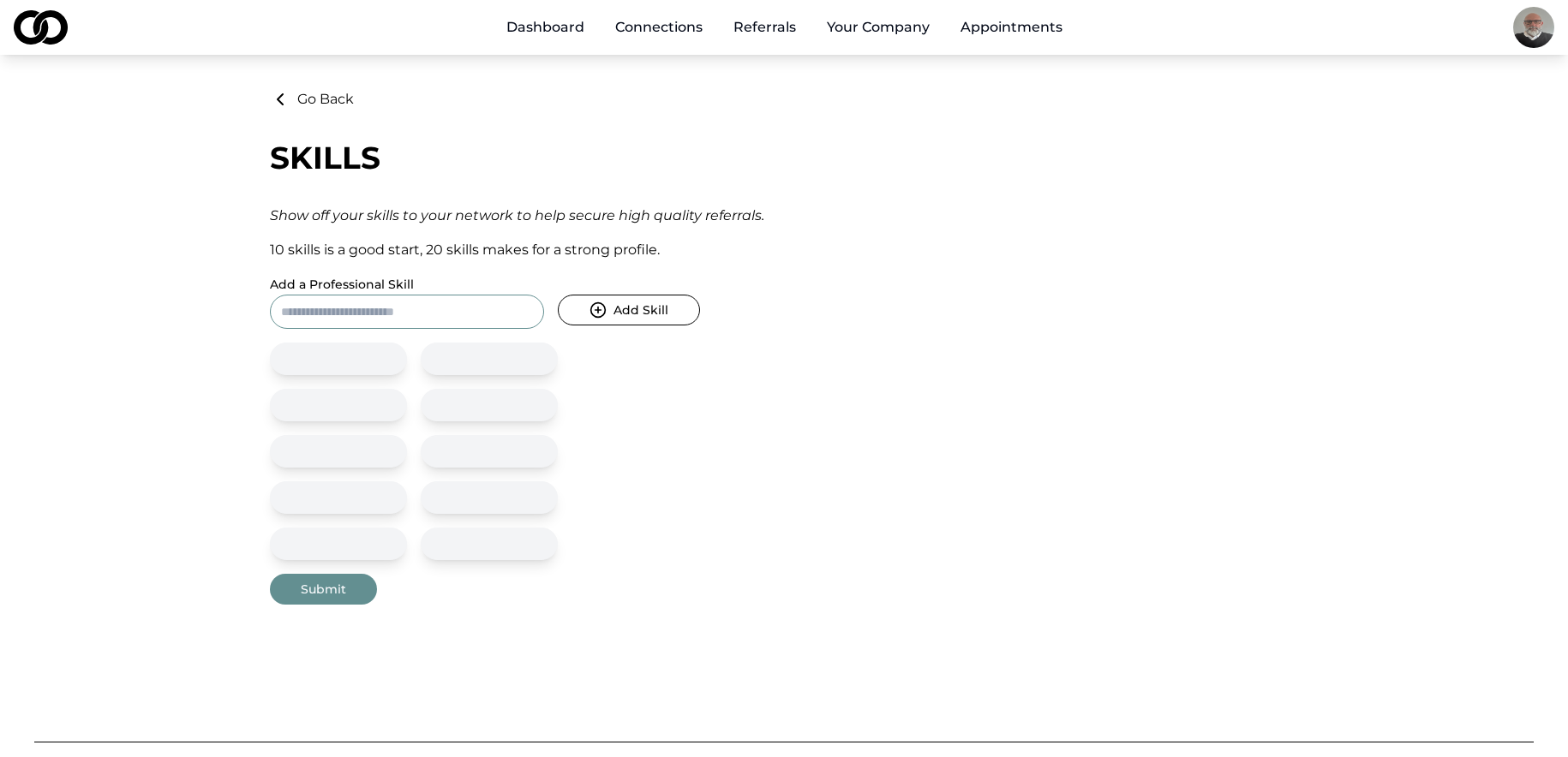
click at [306, 102] on button "Go Back" at bounding box center [312, 99] width 84 height 21
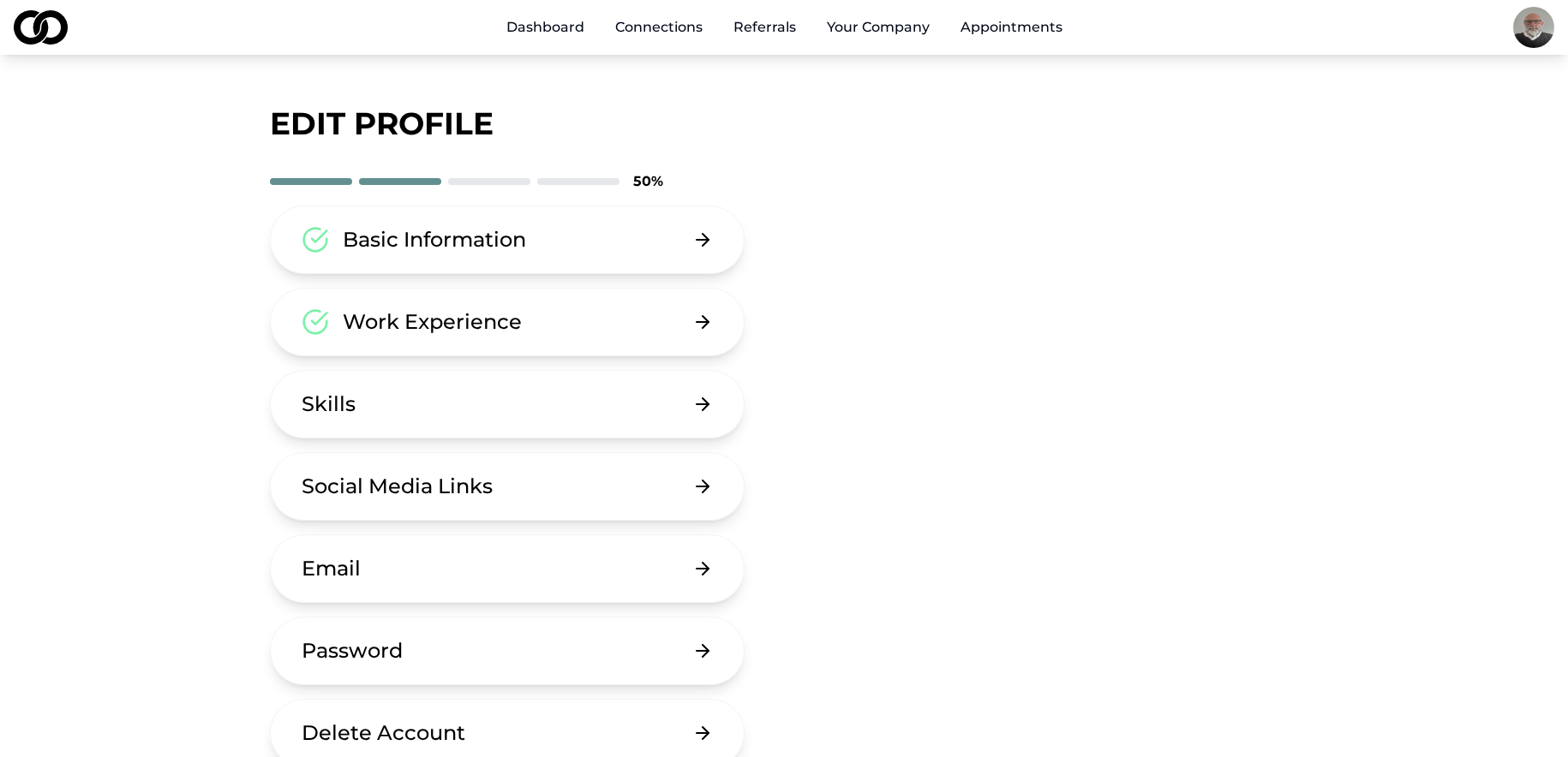
click at [450, 490] on div "Social Media Links" at bounding box center [397, 486] width 191 height 27
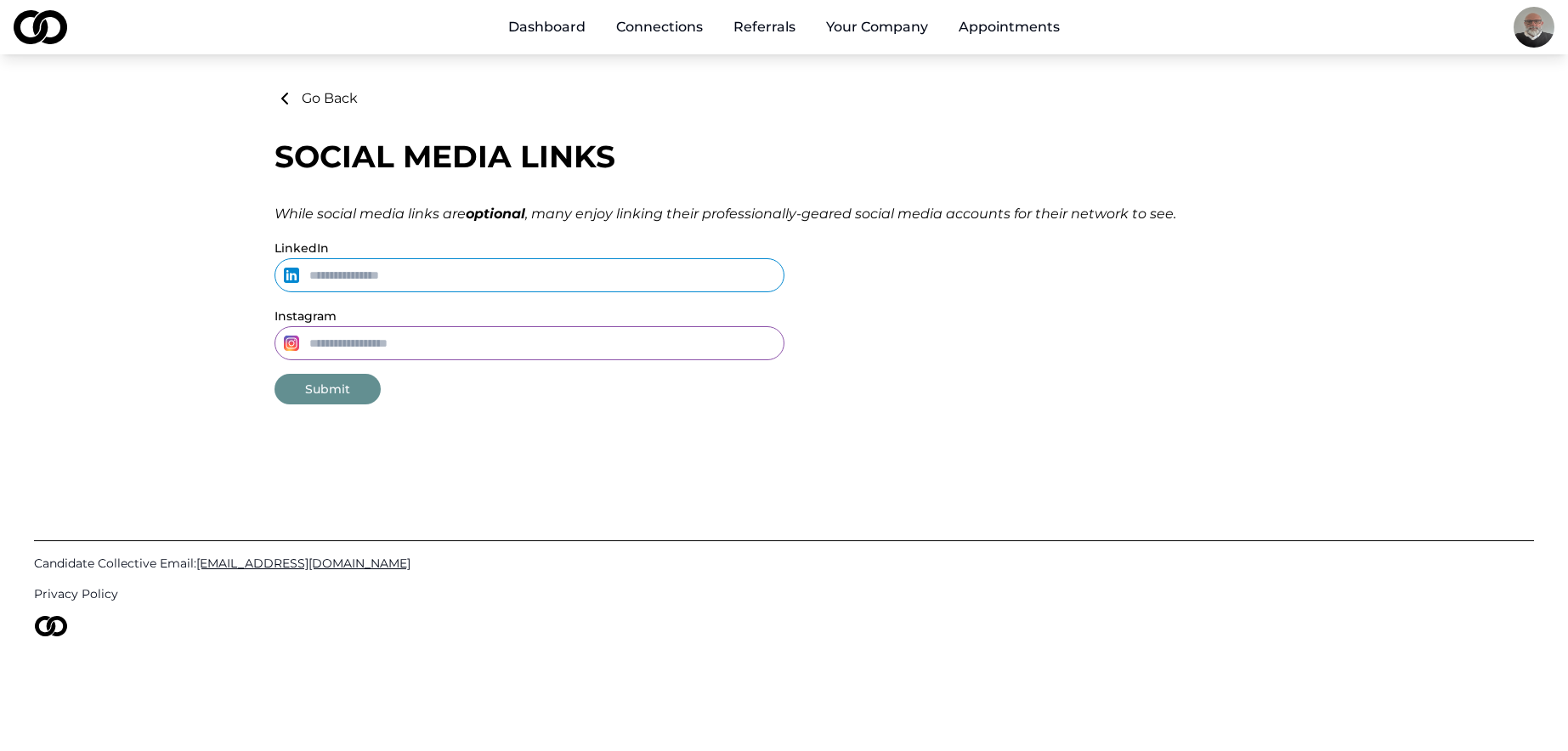
click at [396, 271] on input "LinkedIn" at bounding box center [529, 275] width 510 height 34
paste input "**********"
type input "**********"
click at [329, 398] on button "Submit" at bounding box center [327, 389] width 106 height 30
click at [334, 395] on button "Submit" at bounding box center [327, 389] width 106 height 30
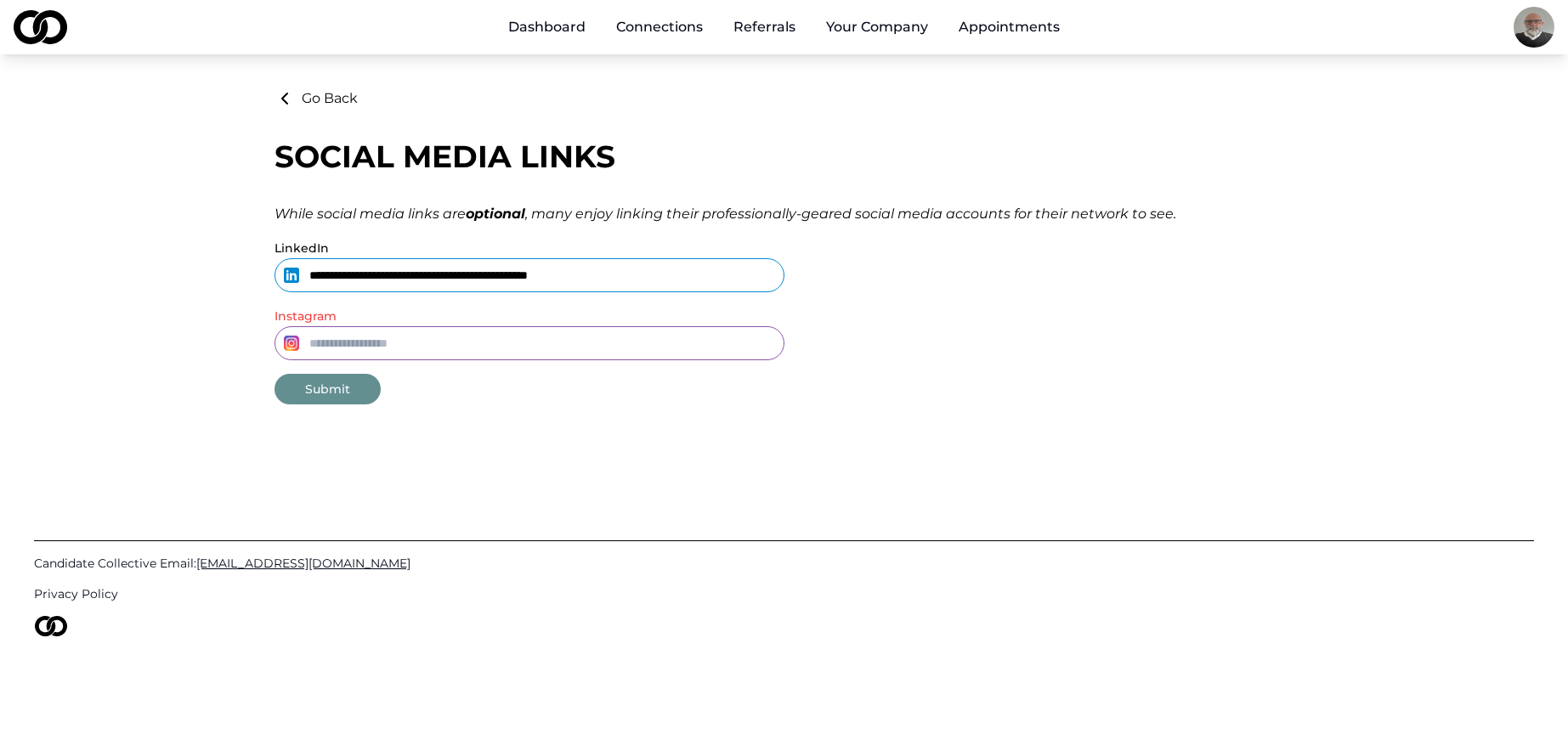
click at [334, 395] on button "Submit" at bounding box center [327, 389] width 106 height 30
click at [689, 275] on input "**********" at bounding box center [529, 275] width 510 height 34
click at [338, 389] on button "Submit" at bounding box center [327, 389] width 106 height 30
click at [341, 390] on button "Submit" at bounding box center [327, 389] width 106 height 30
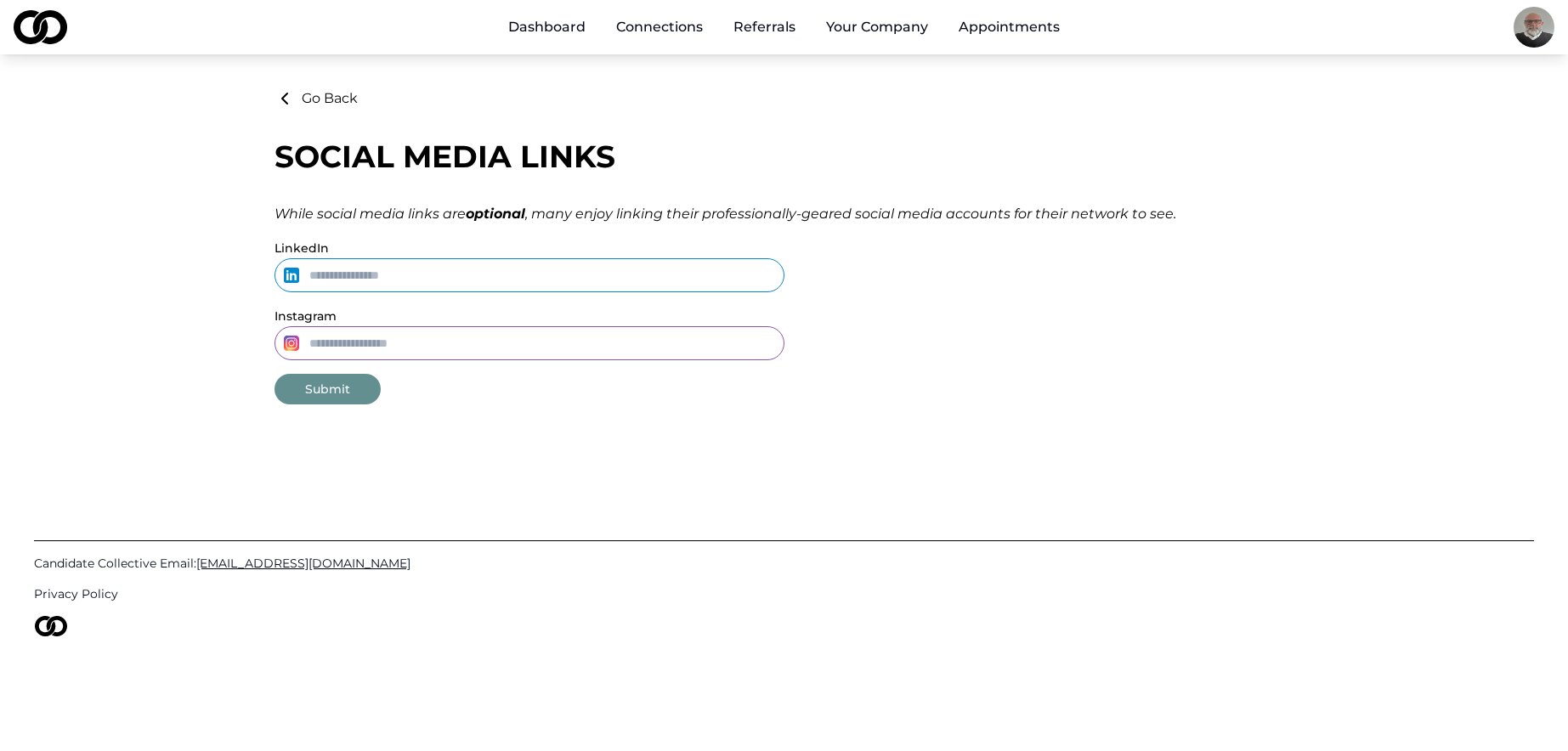
click at [396, 335] on input "Instagram" at bounding box center [529, 343] width 510 height 34
paste input "**********"
type input "**********"
click at [431, 274] on input "LinkedIn" at bounding box center [529, 275] width 510 height 34
type input "**********"
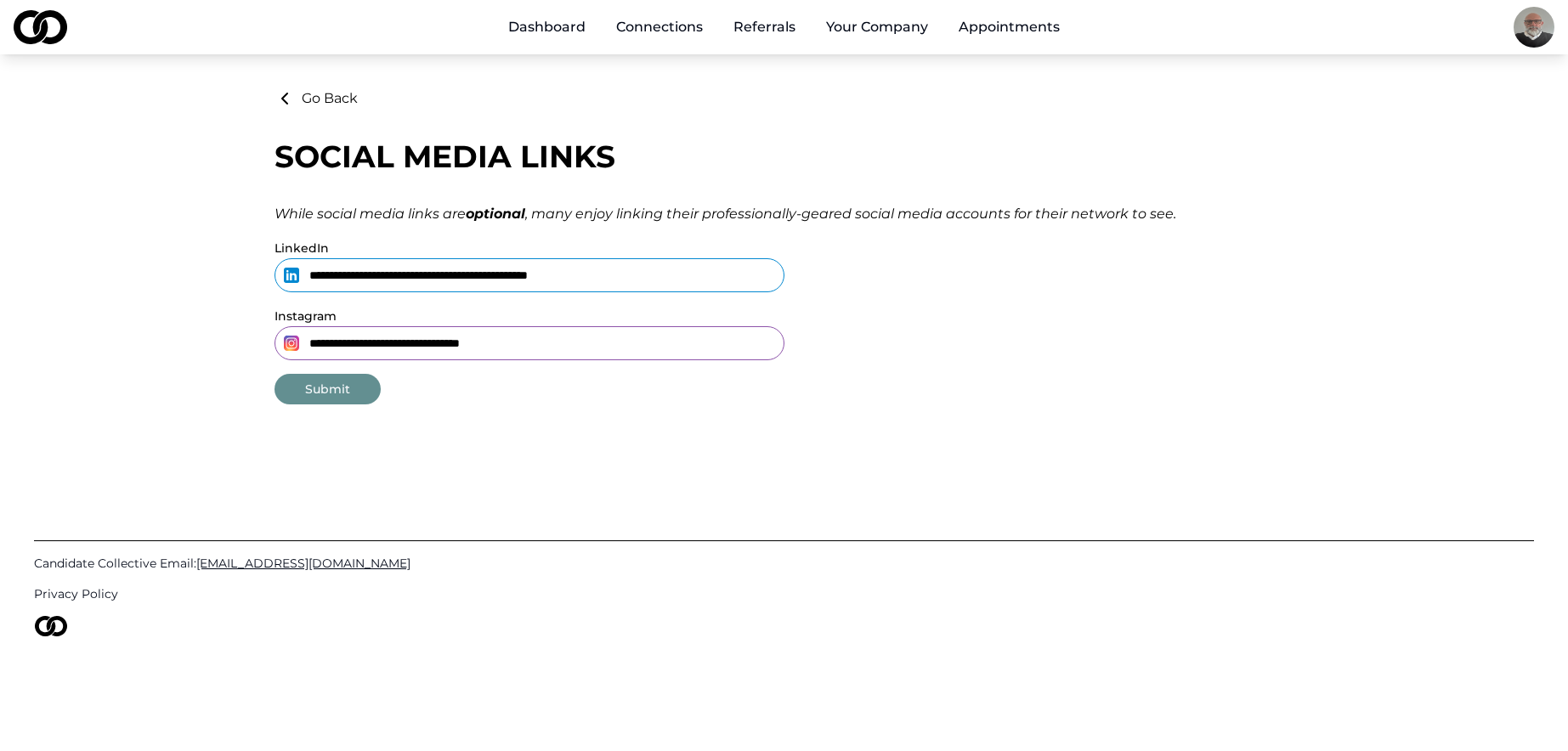
click at [330, 378] on button "Submit" at bounding box center [327, 389] width 106 height 30
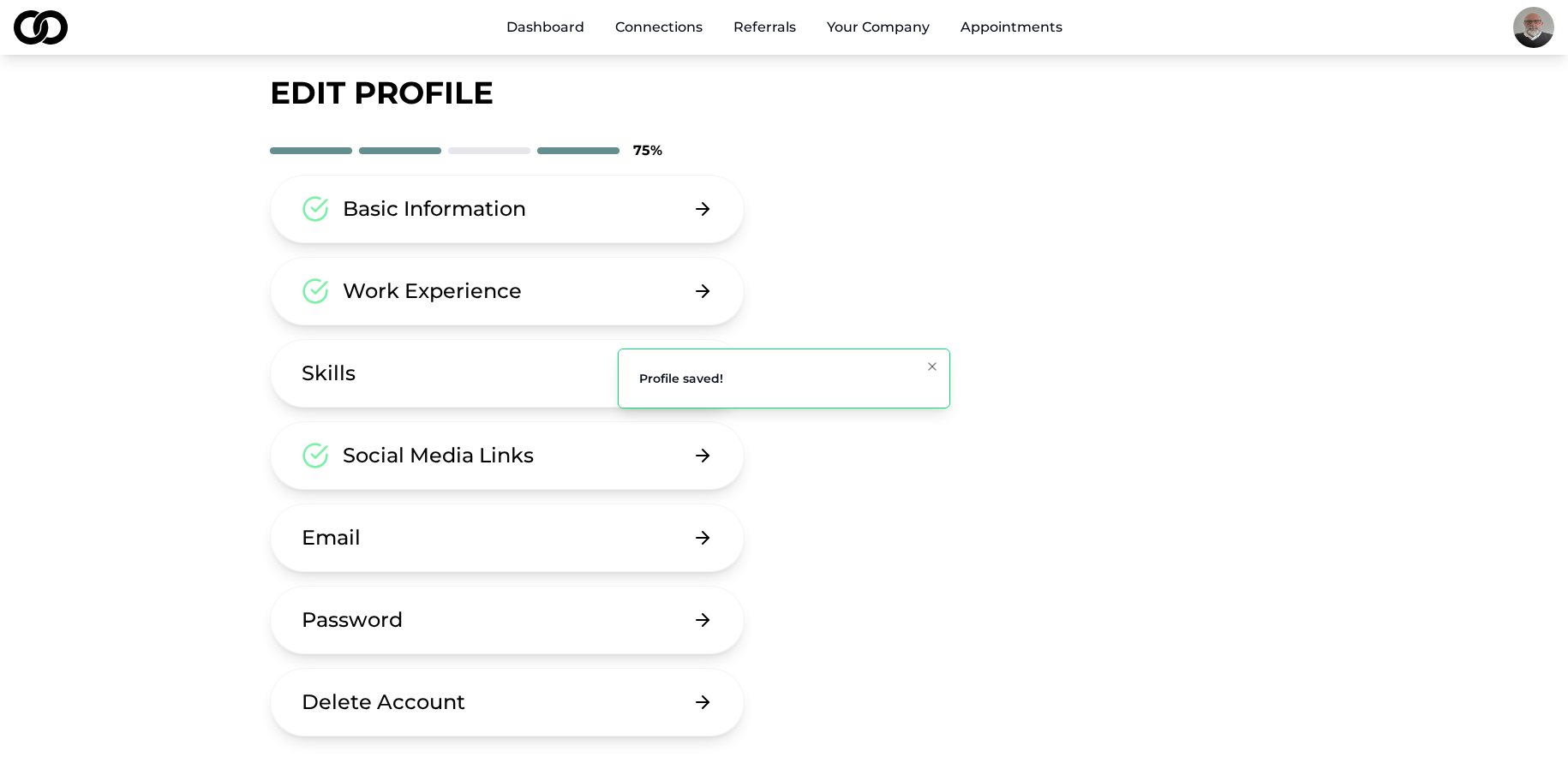
scroll to position [86, 0]
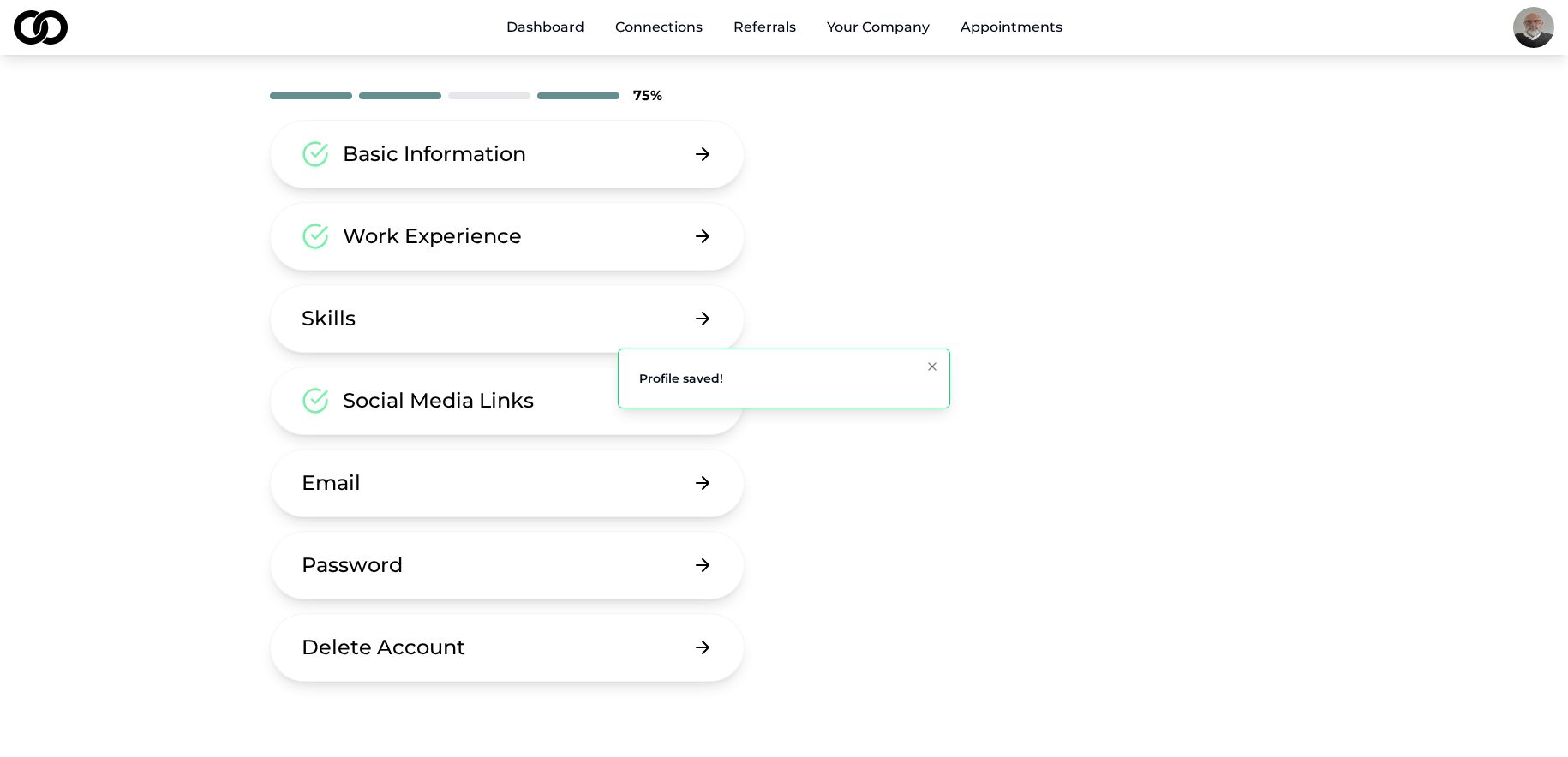
click at [613, 476] on button "Email" at bounding box center [507, 483] width 475 height 68
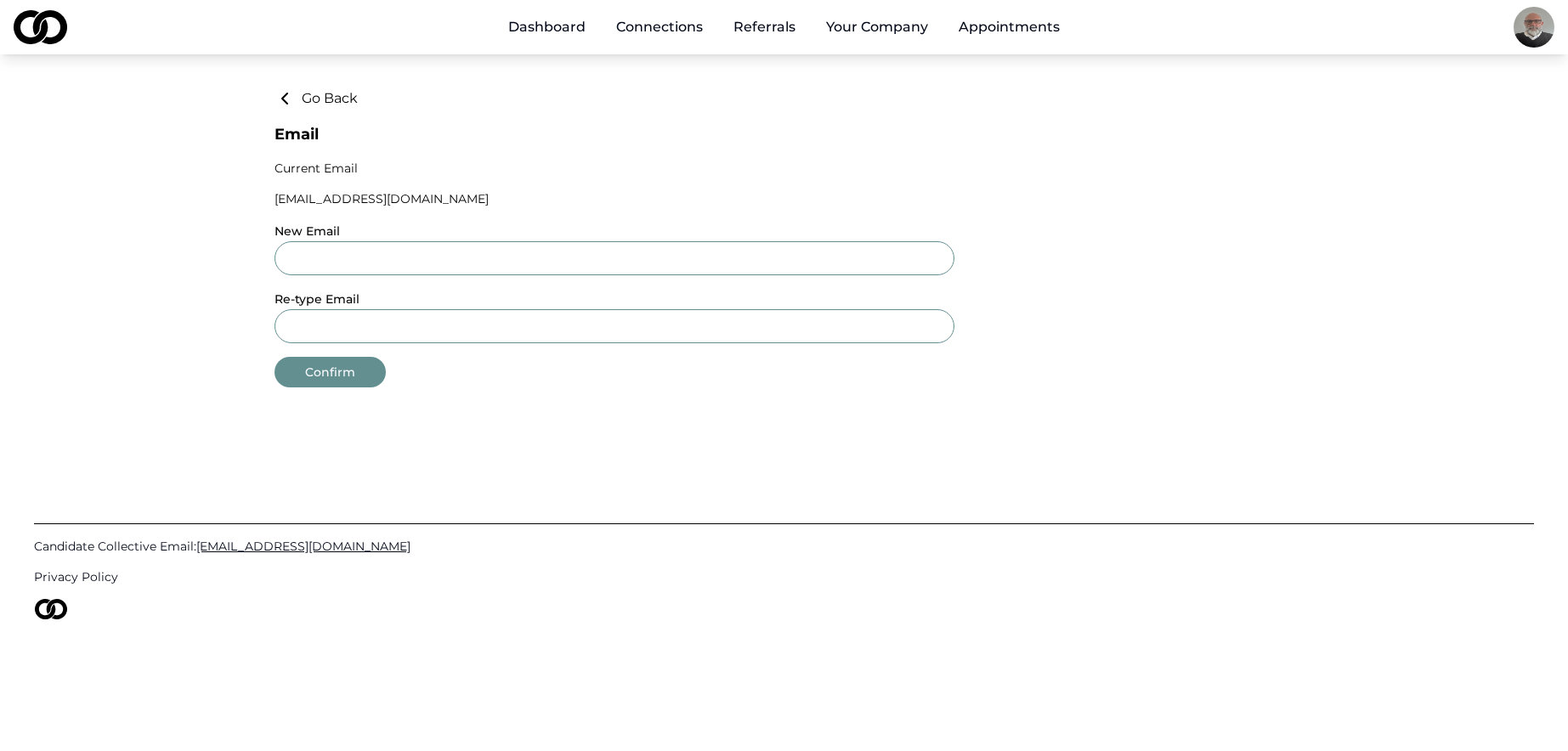
click at [296, 96] on button "Go Back" at bounding box center [315, 98] width 83 height 21
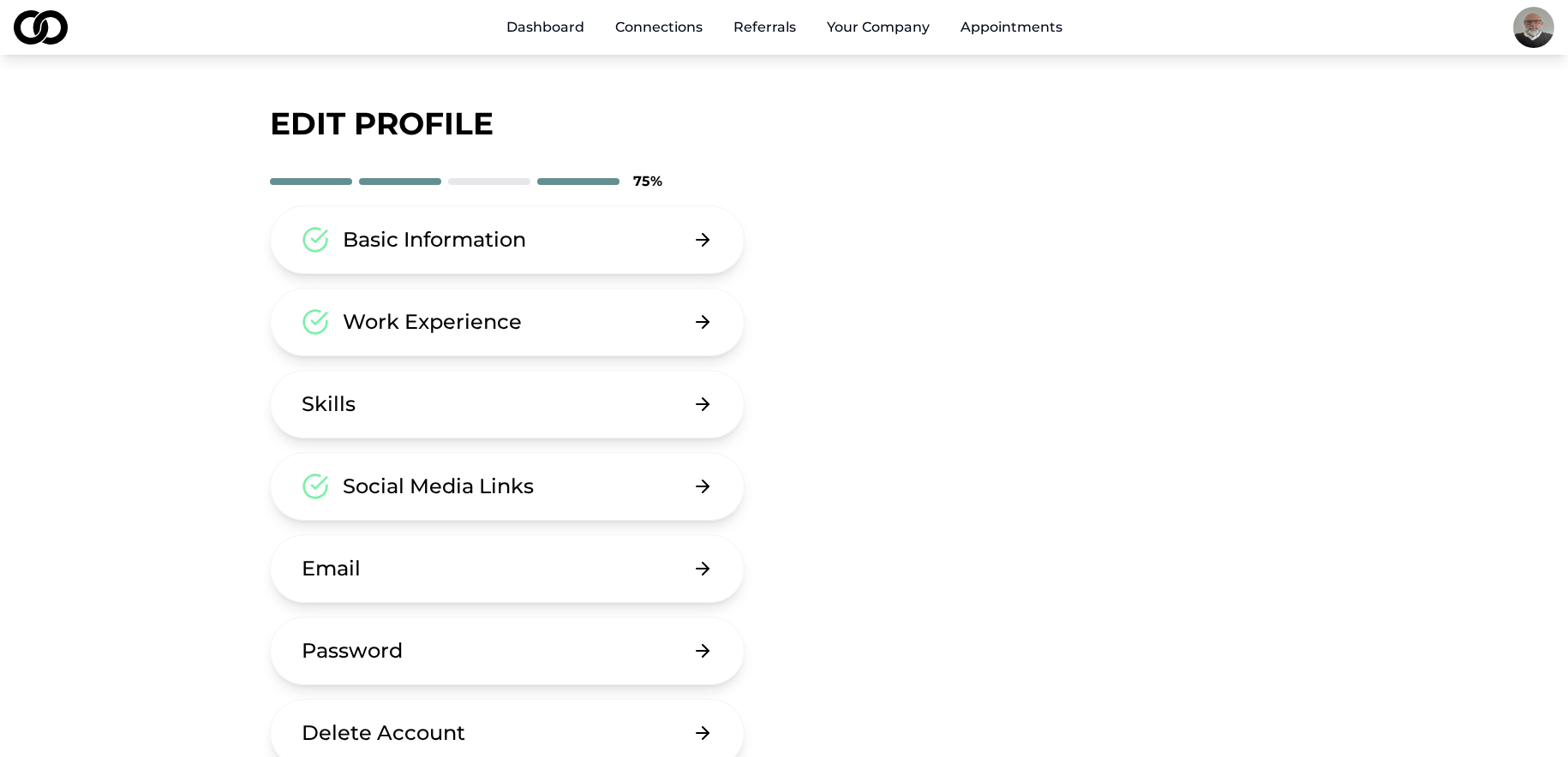
click at [494, 549] on button "Email" at bounding box center [507, 569] width 475 height 68
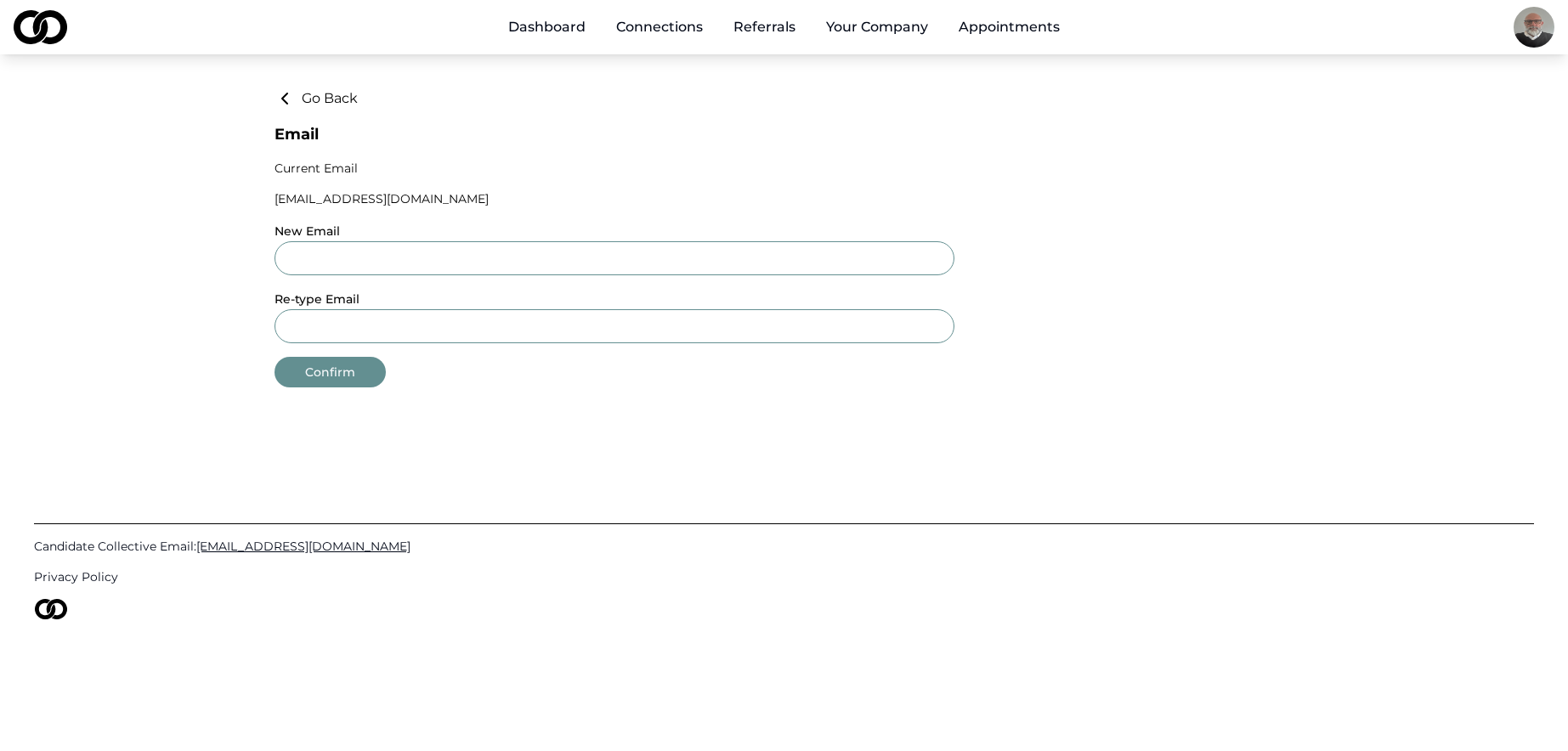
click at [326, 96] on button "Go Back" at bounding box center [315, 98] width 83 height 21
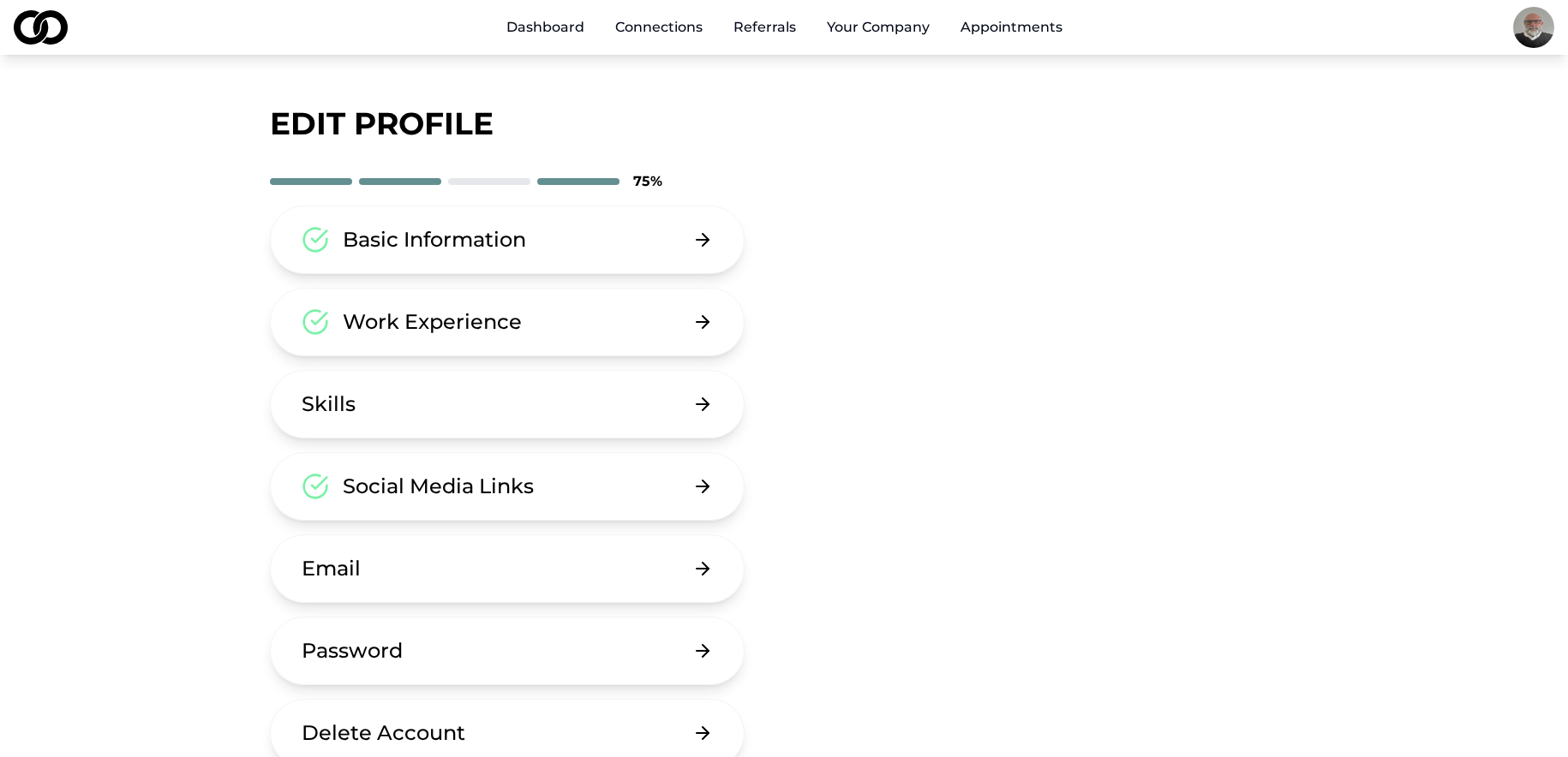
click at [499, 564] on button "Email" at bounding box center [507, 569] width 475 height 68
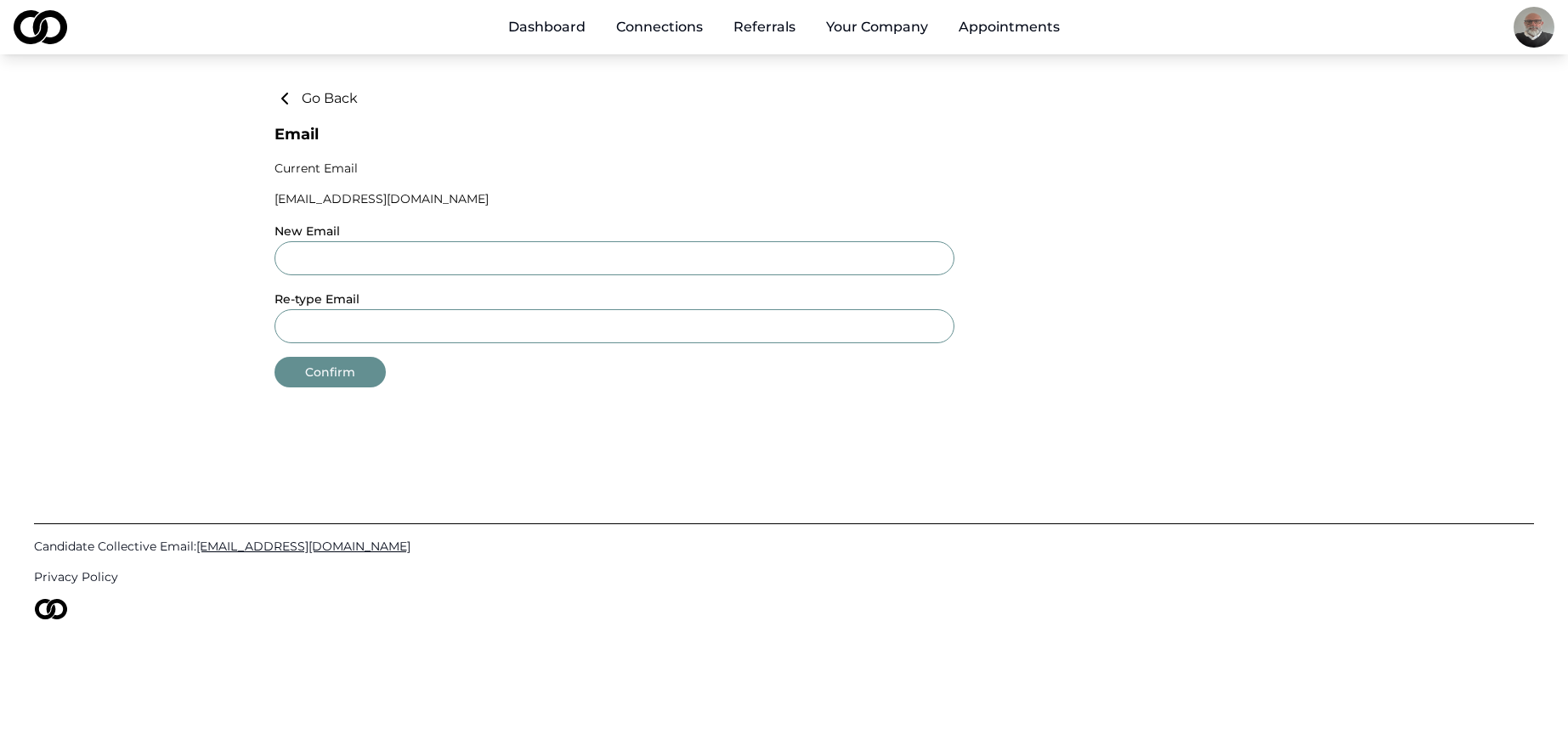
click at [353, 99] on button "Go Back" at bounding box center [315, 98] width 83 height 21
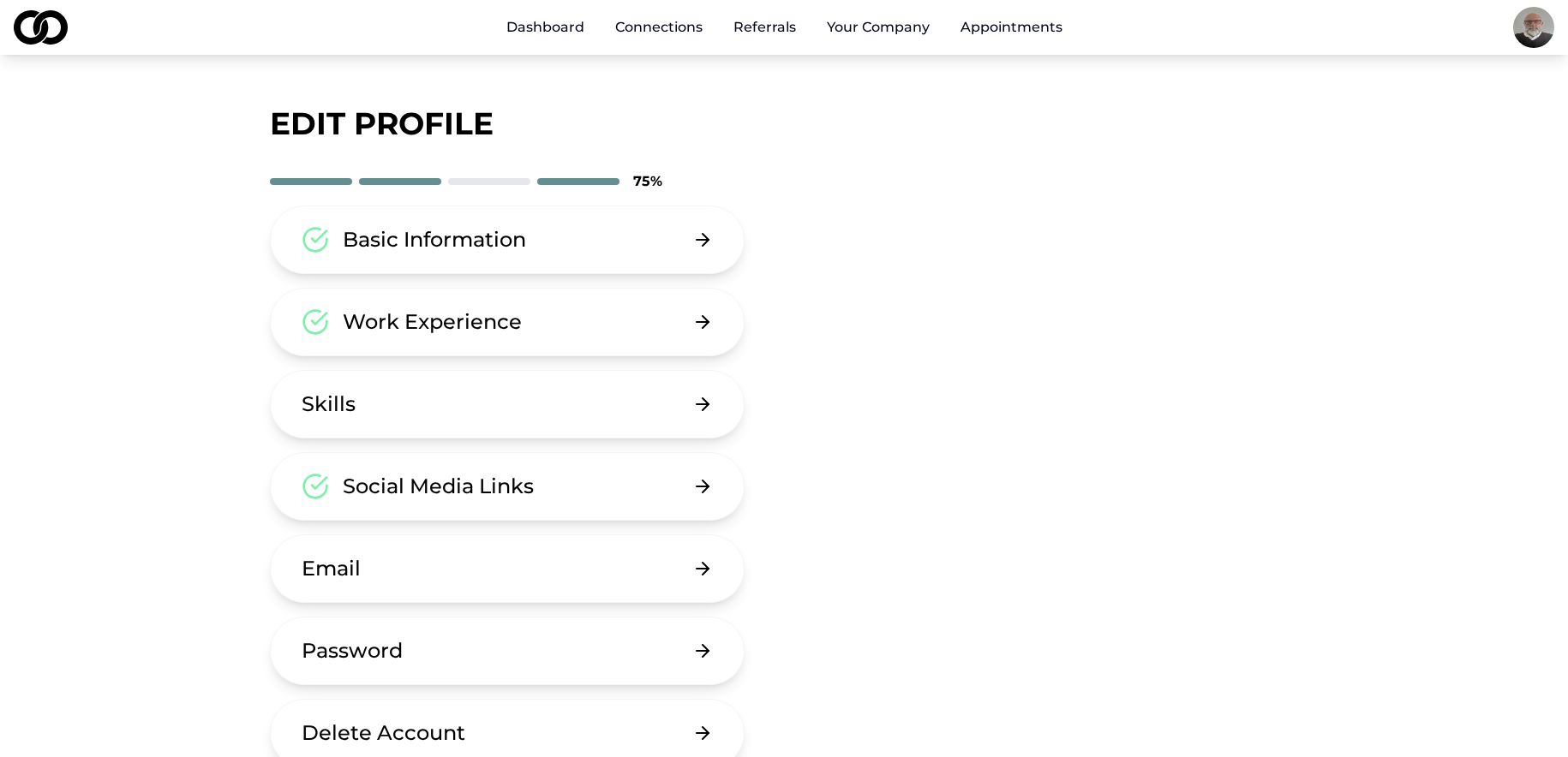
click at [580, 244] on button "Basic Information" at bounding box center [507, 239] width 475 height 68
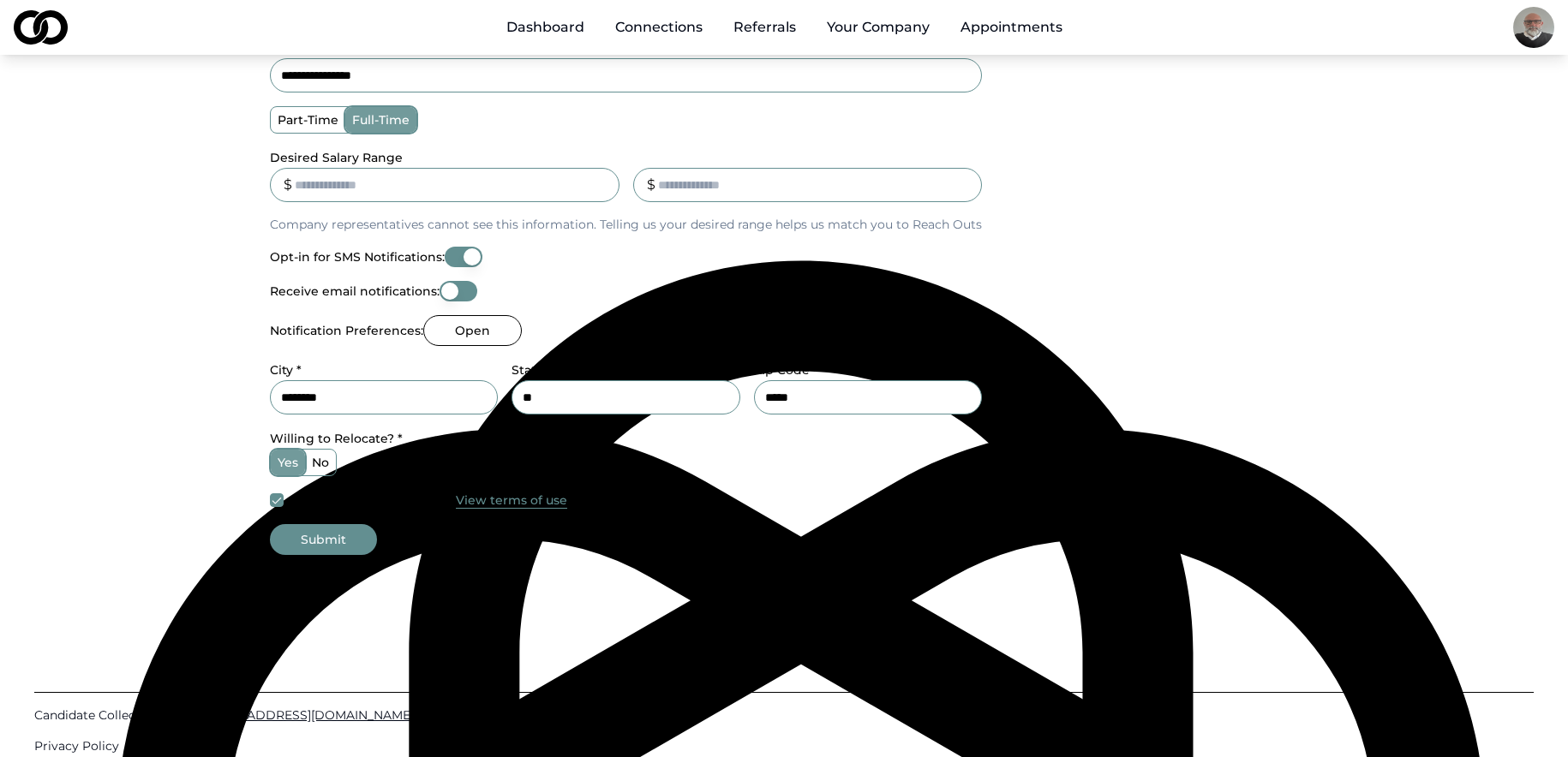
scroll to position [599, 0]
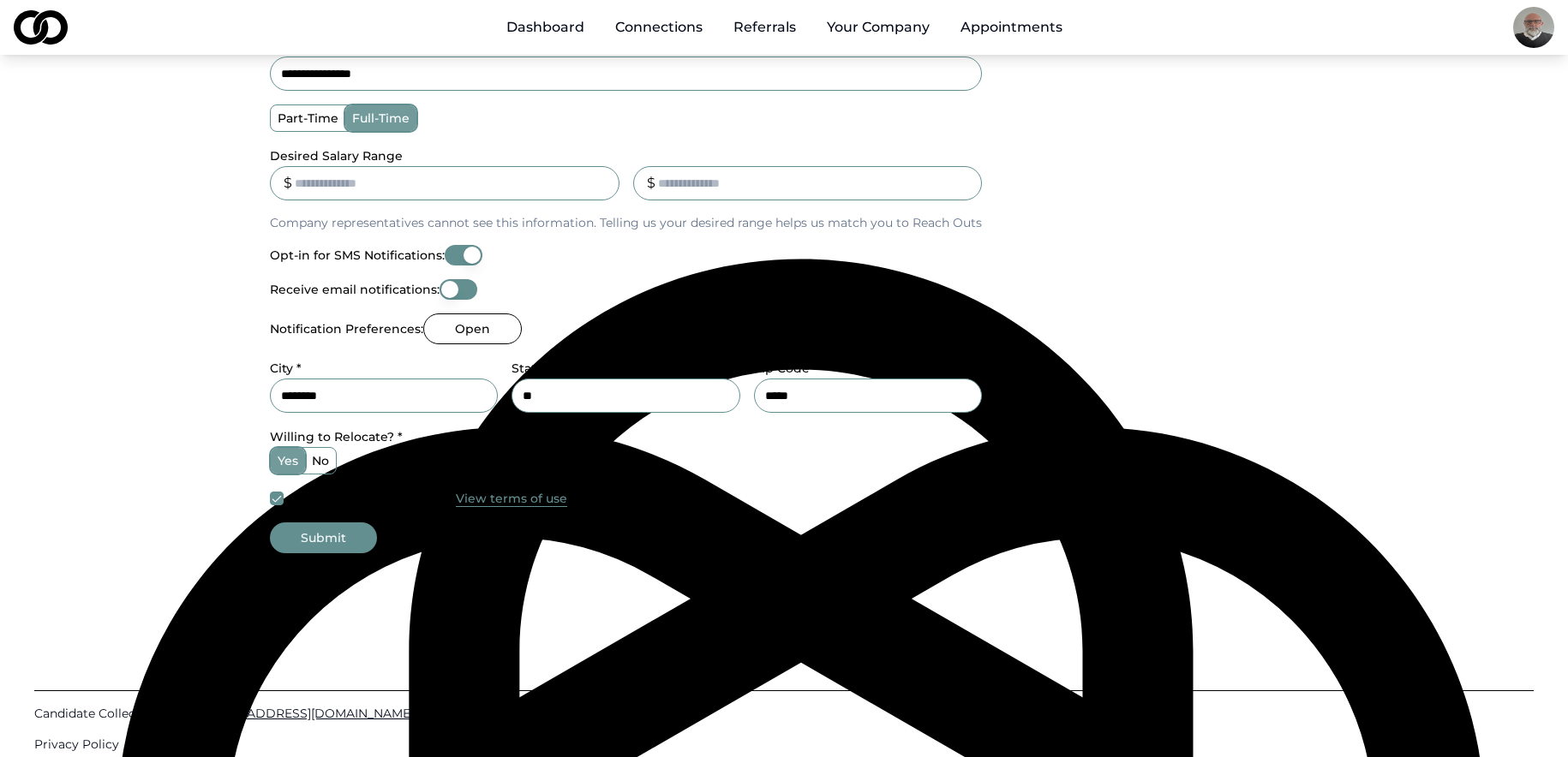
click at [353, 537] on button "Submit" at bounding box center [323, 537] width 107 height 31
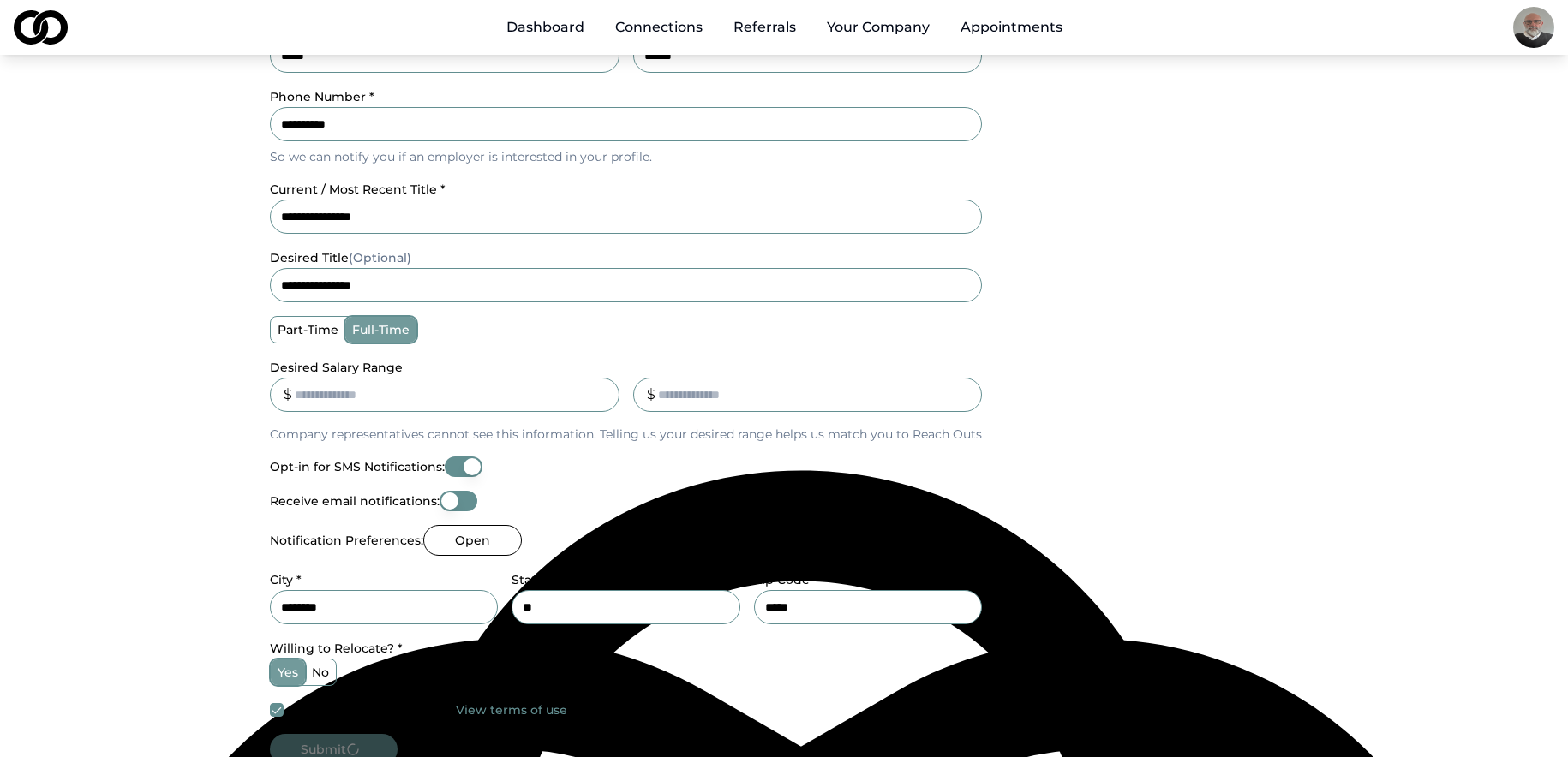
scroll to position [343, 0]
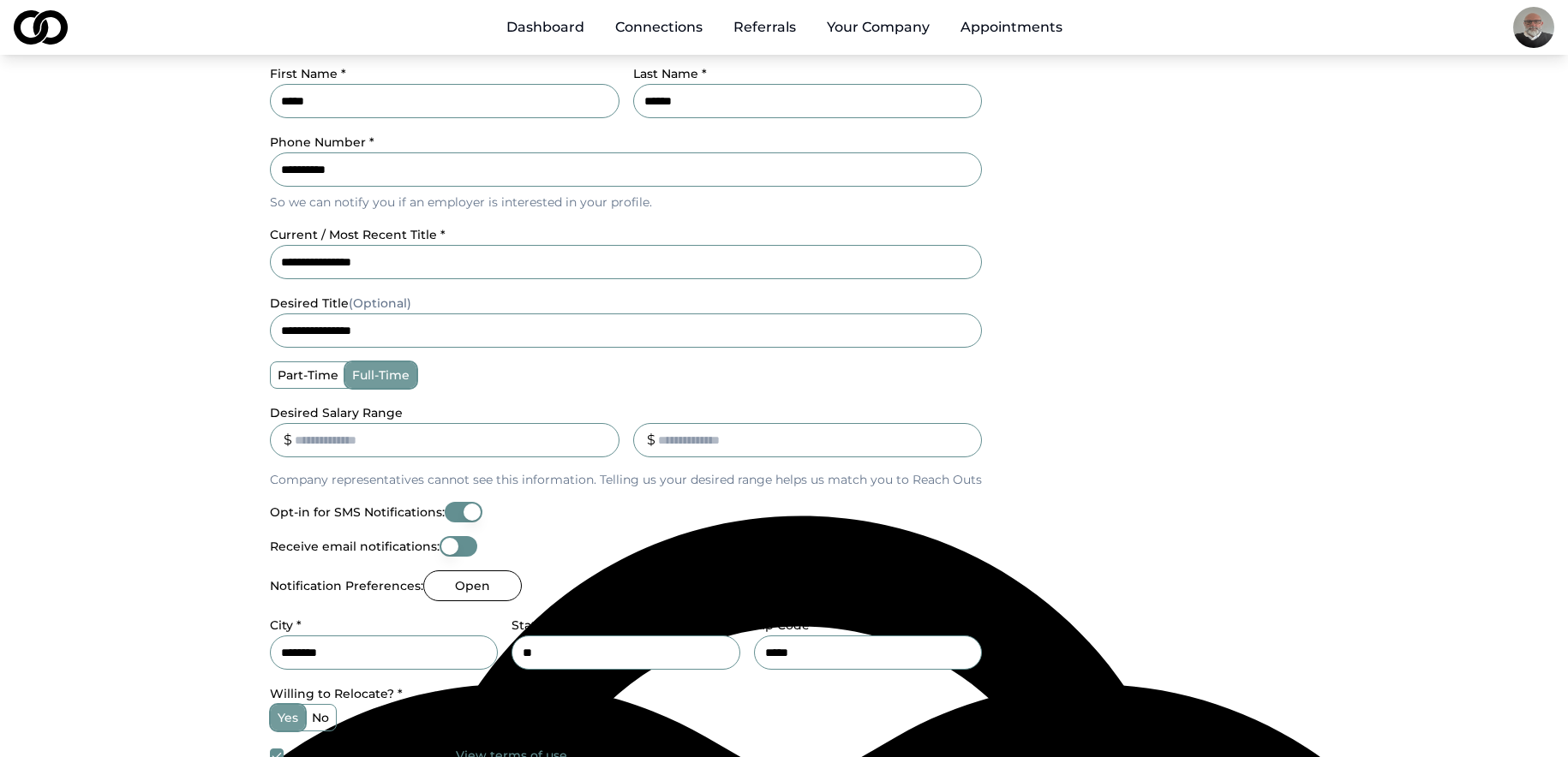
click at [555, 21] on link "Dashboard" at bounding box center [545, 27] width 105 height 34
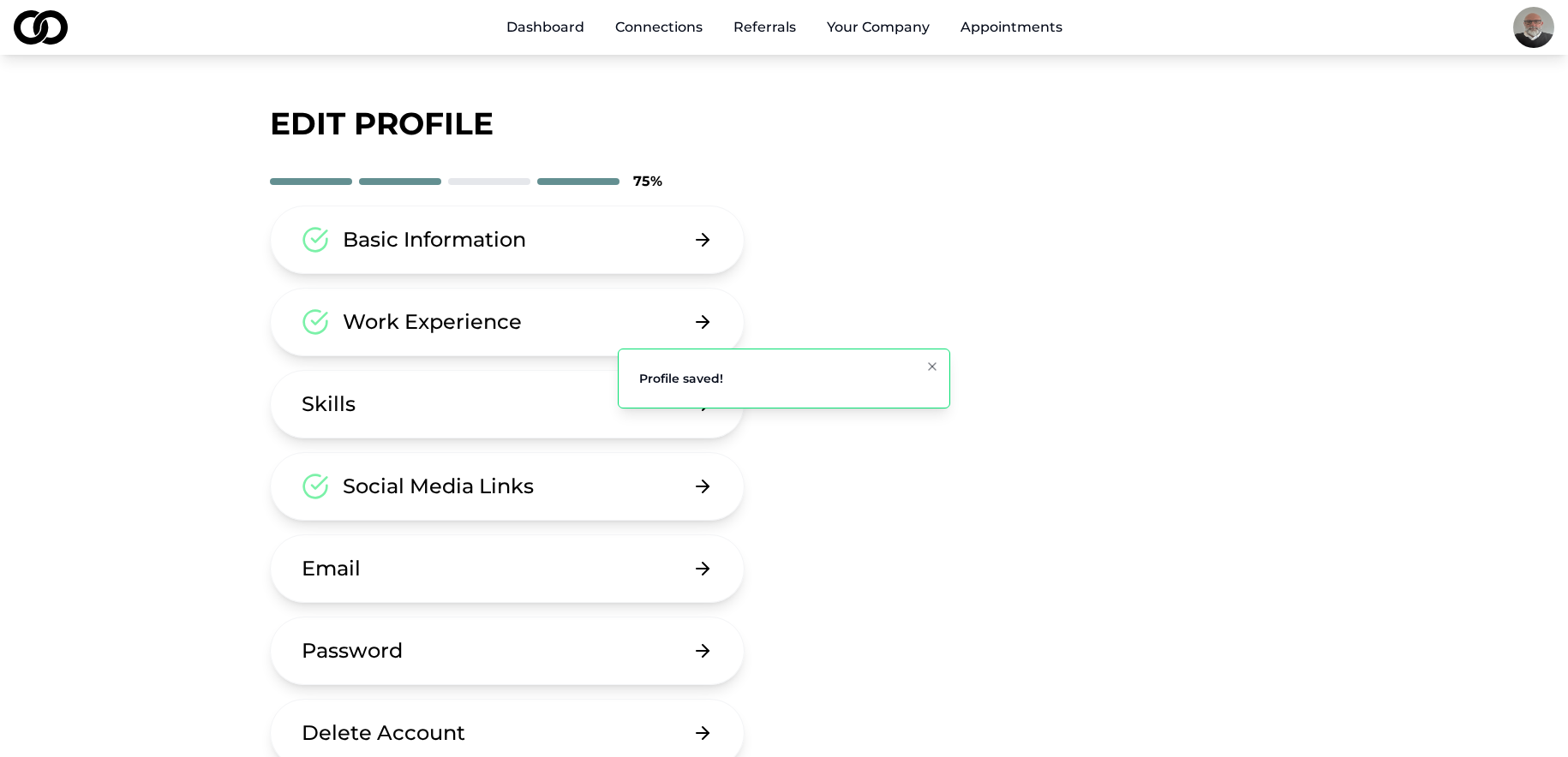
click at [505, 401] on button "Skills" at bounding box center [507, 404] width 475 height 68
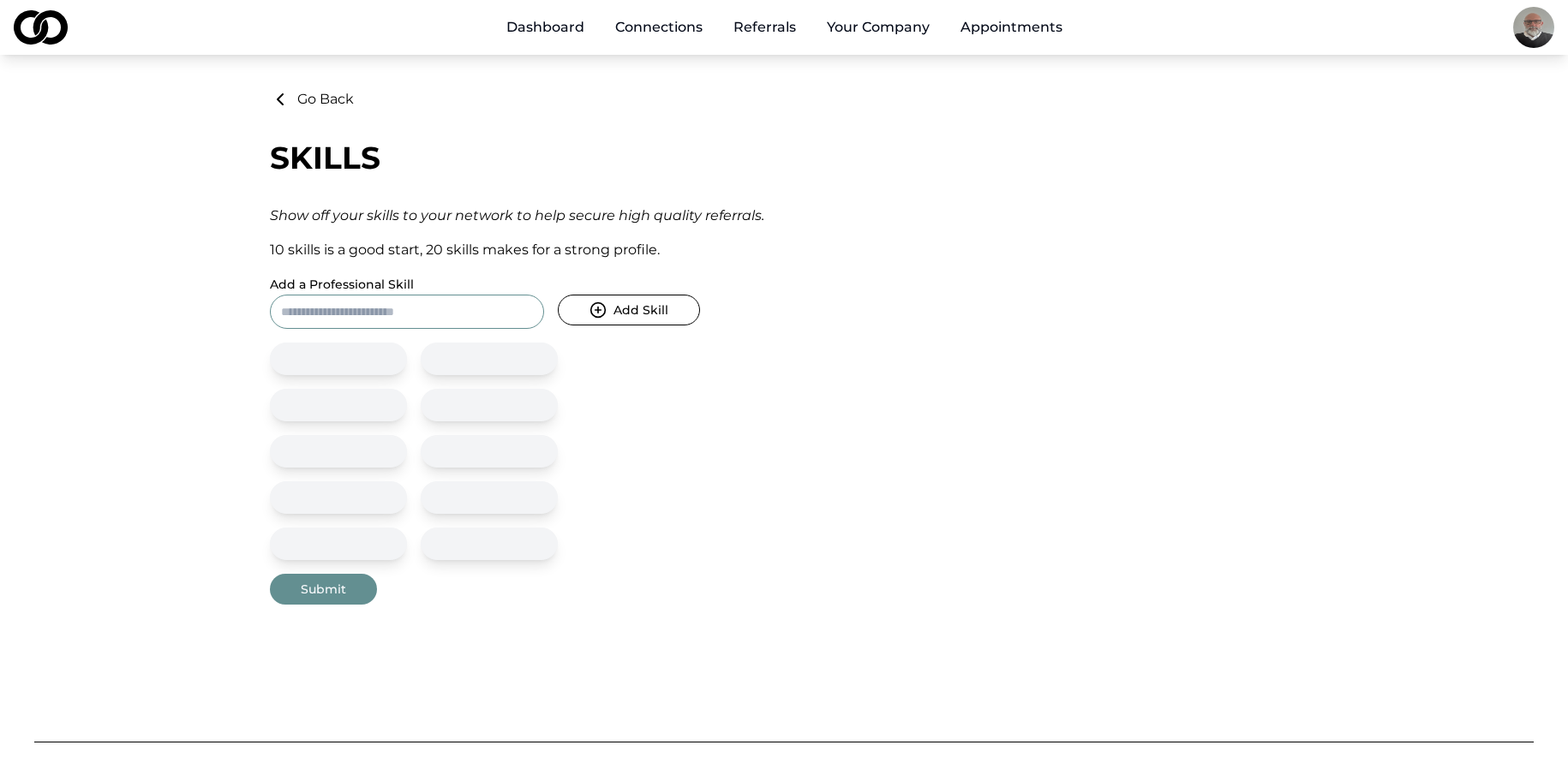
click at [436, 314] on input "Add a Professional Skill" at bounding box center [407, 311] width 275 height 34
type input "*"
click at [1537, 33] on html "Dashboard Connections Referrals Your Company Appointments Go Back Skills Show o…" at bounding box center [784, 378] width 1568 height 757
click at [1450, 147] on div "Preview Profile" at bounding box center [1583, 146] width 328 height 27
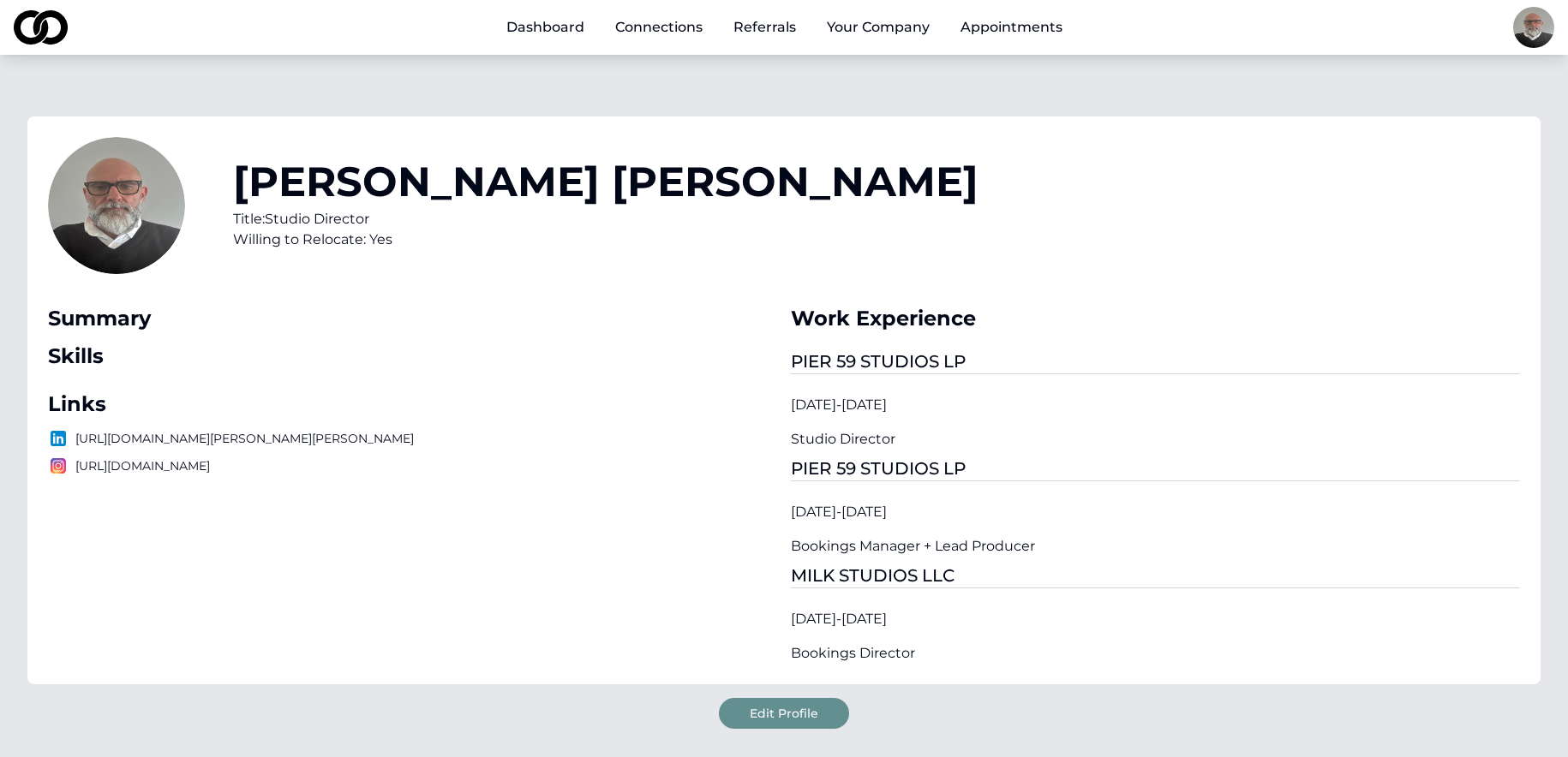
click at [752, 716] on button "Edit Profile" at bounding box center [784, 714] width 131 height 31
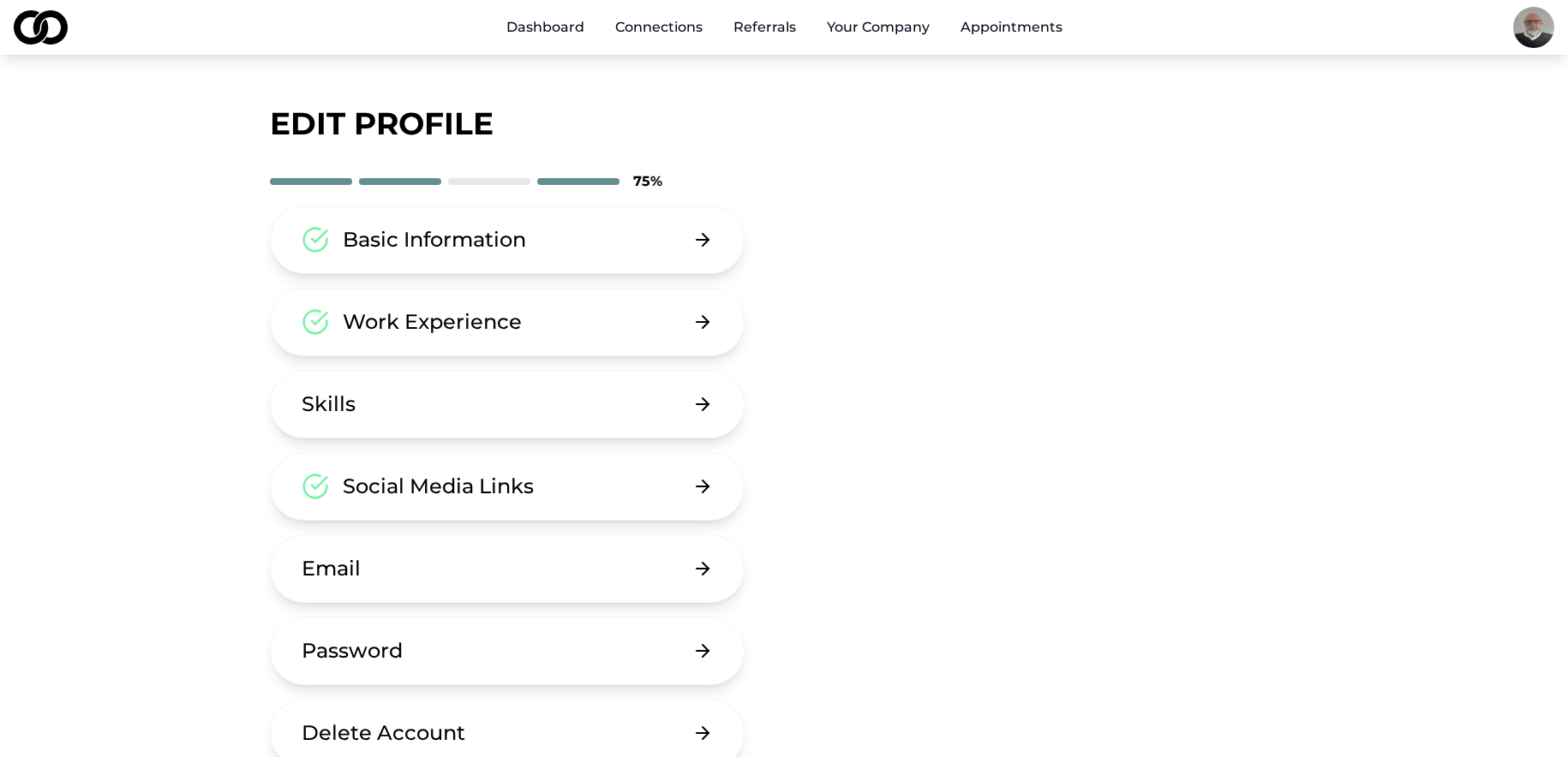
click at [528, 256] on button "Basic Information" at bounding box center [507, 239] width 475 height 68
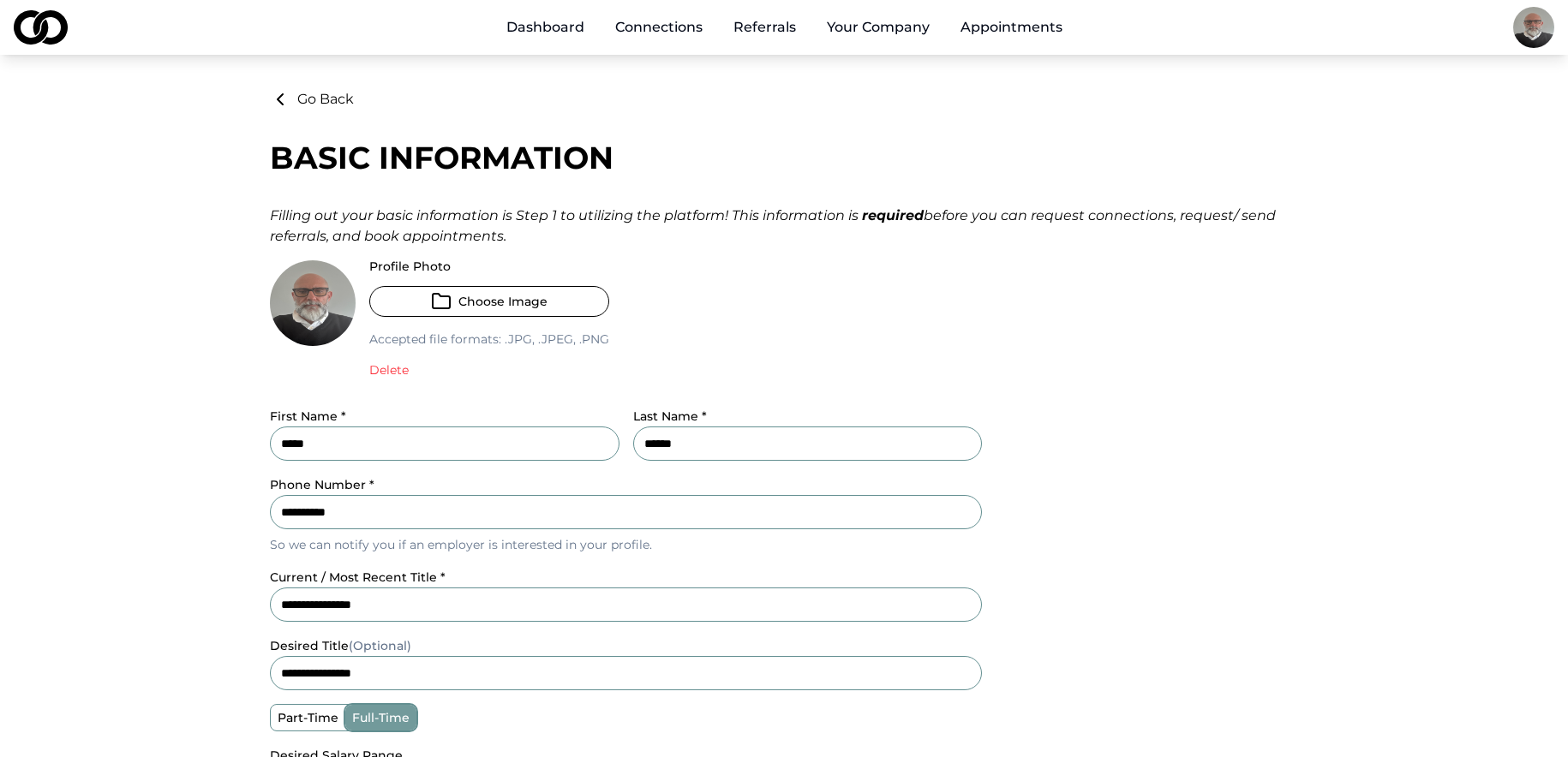
click at [563, 27] on link "Dashboard" at bounding box center [545, 27] width 105 height 34
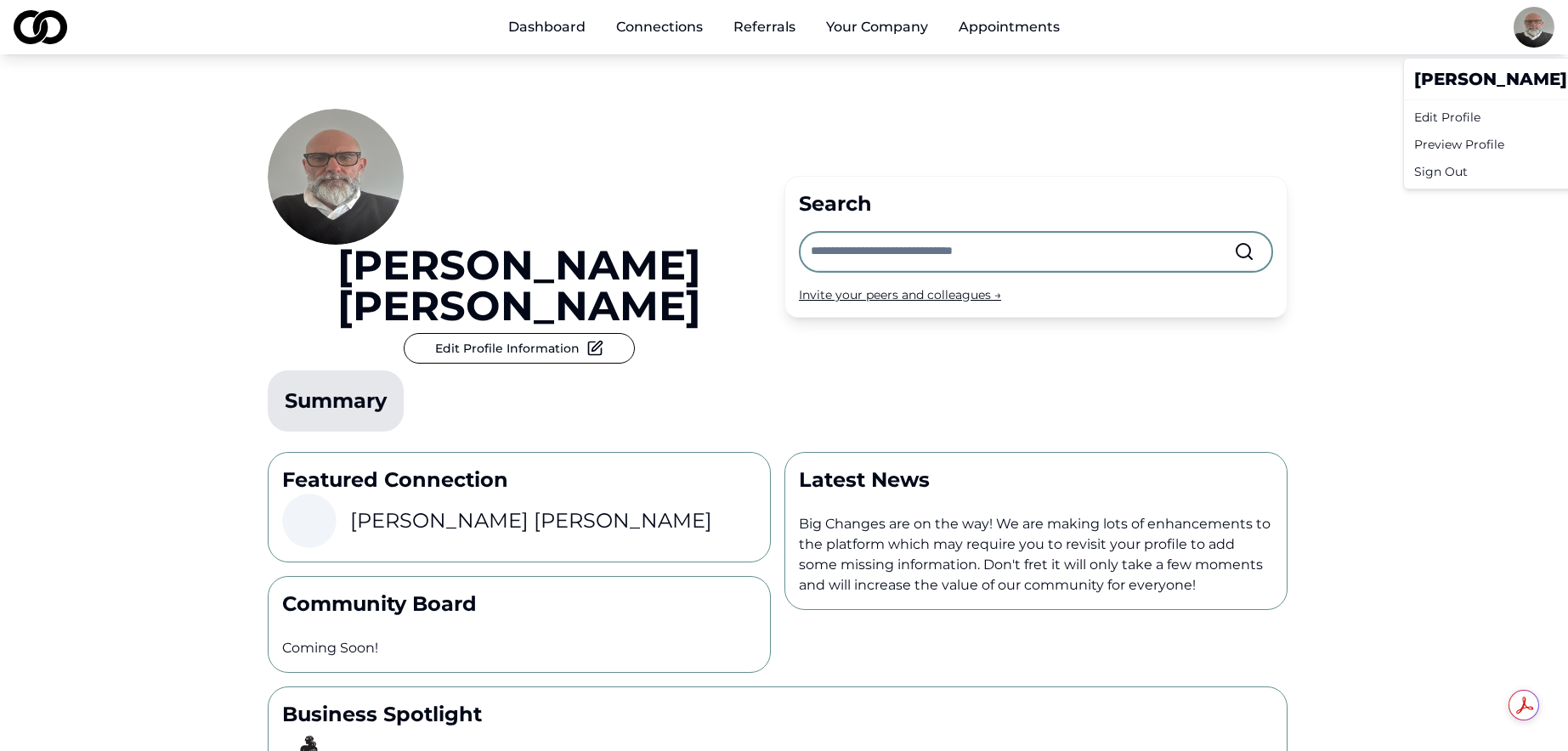
click at [1513, 34] on html "Dashboard Connections Referrals Your Company Appointments [PERSON_NAME] Edit Pr…" at bounding box center [784, 375] width 1568 height 751
click at [1466, 149] on div "Preview Profile" at bounding box center [1570, 145] width 325 height 27
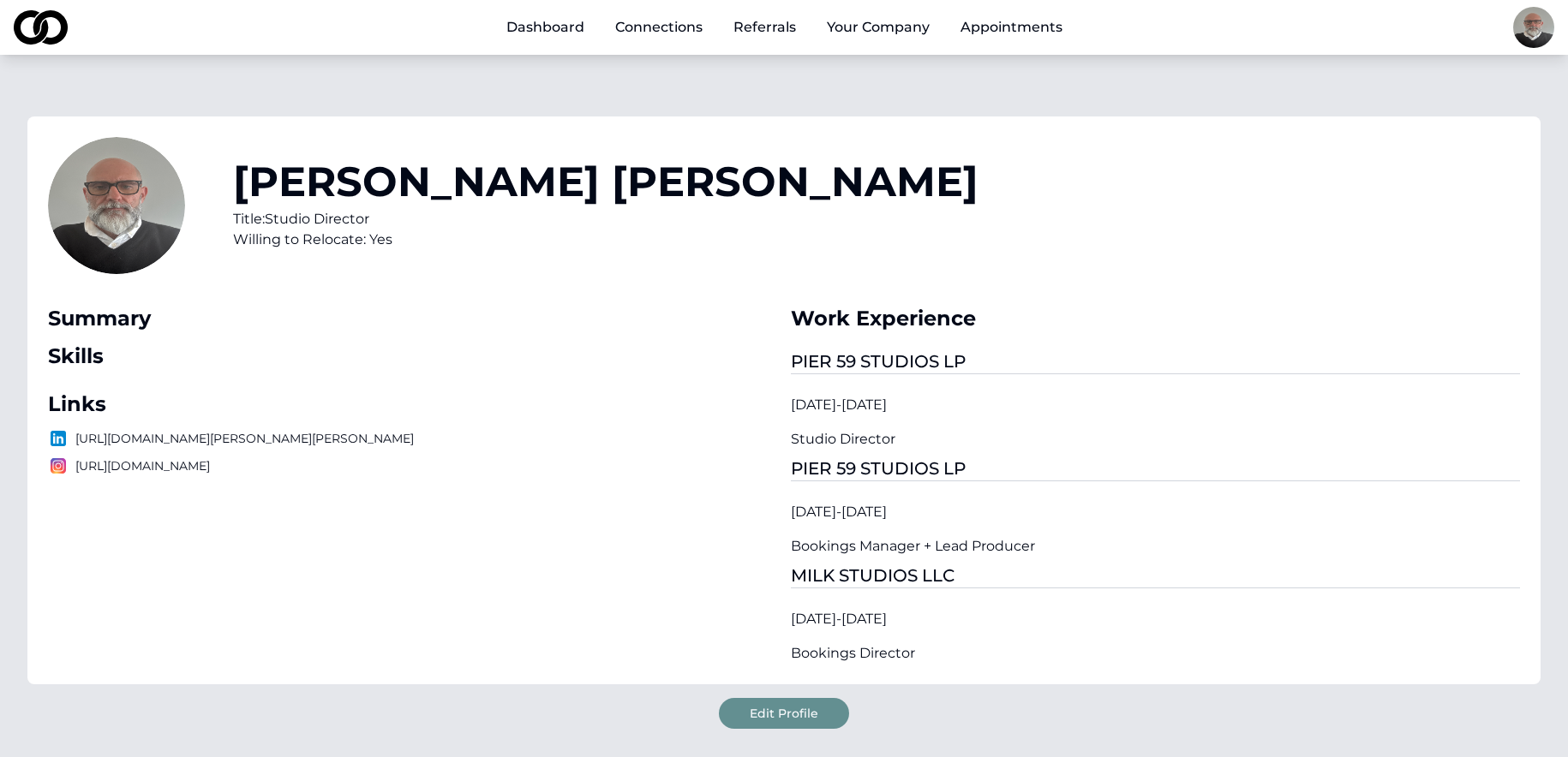
click at [207, 437] on p "[URL][DOMAIN_NAME][PERSON_NAME][PERSON_NAME]" at bounding box center [412, 438] width 730 height 21
click at [181, 436] on p "[URL][DOMAIN_NAME][PERSON_NAME][PERSON_NAME]" at bounding box center [412, 438] width 730 height 21
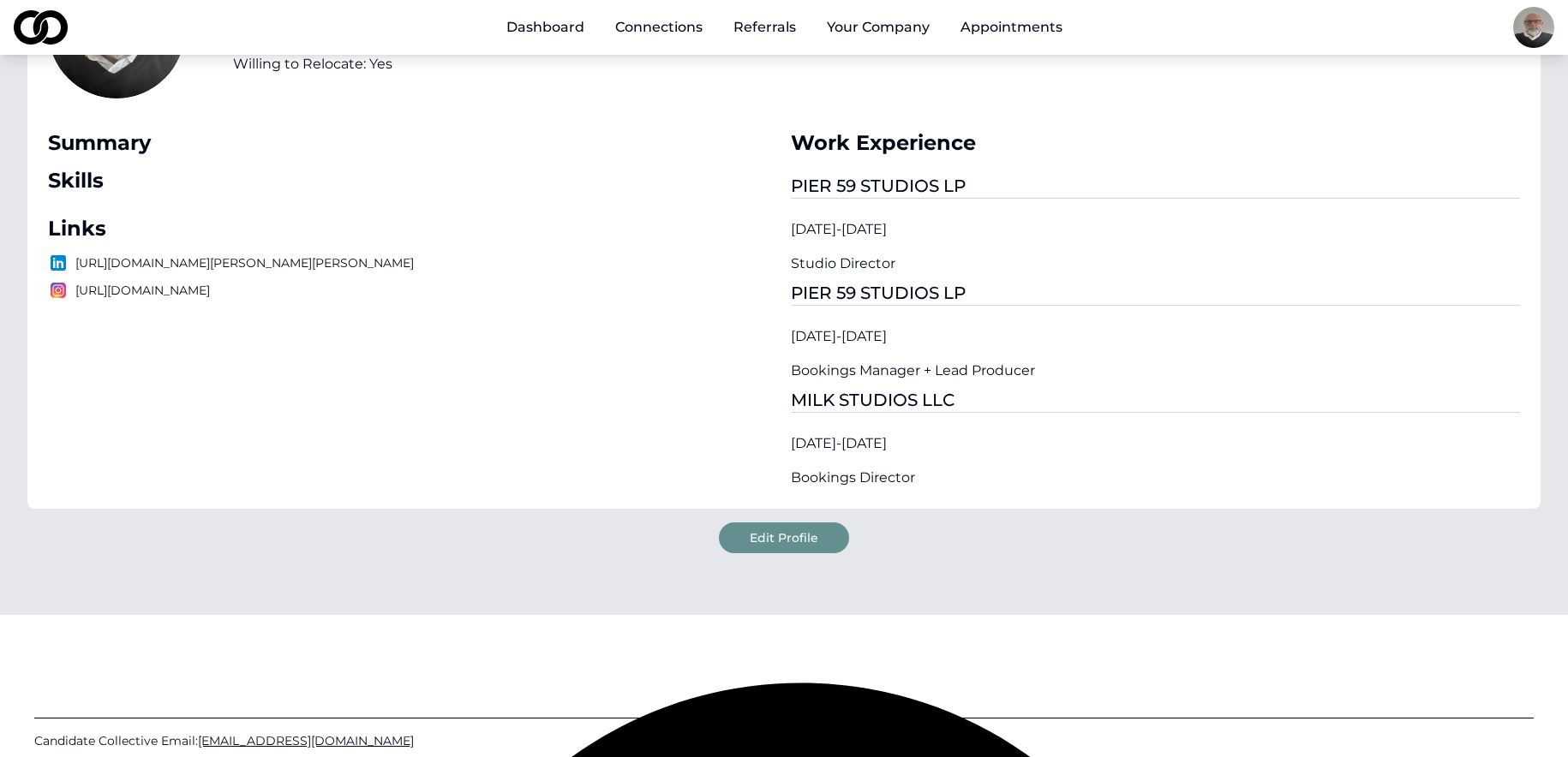
scroll to position [144, 0]
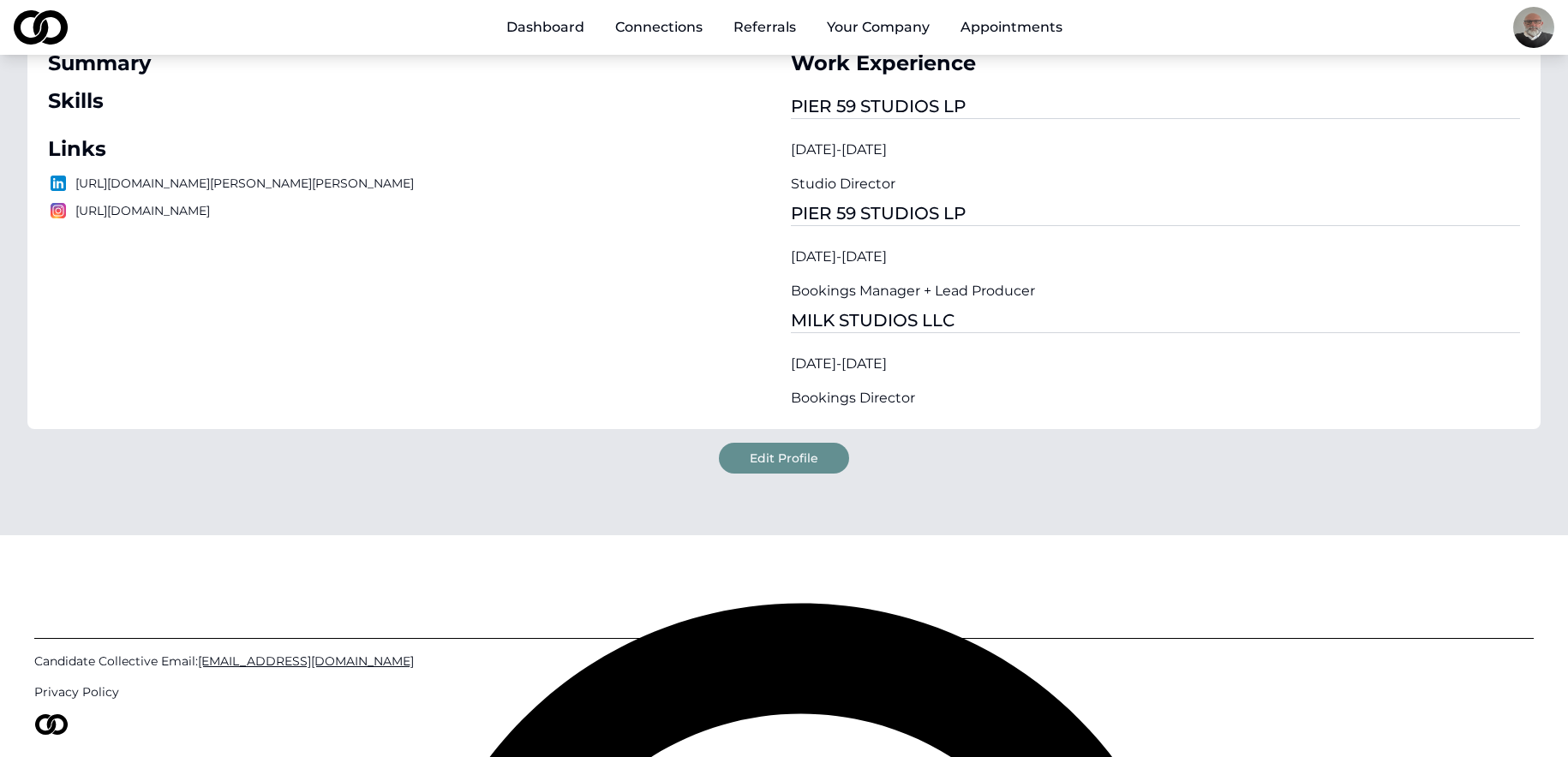
scroll to position [230, 0]
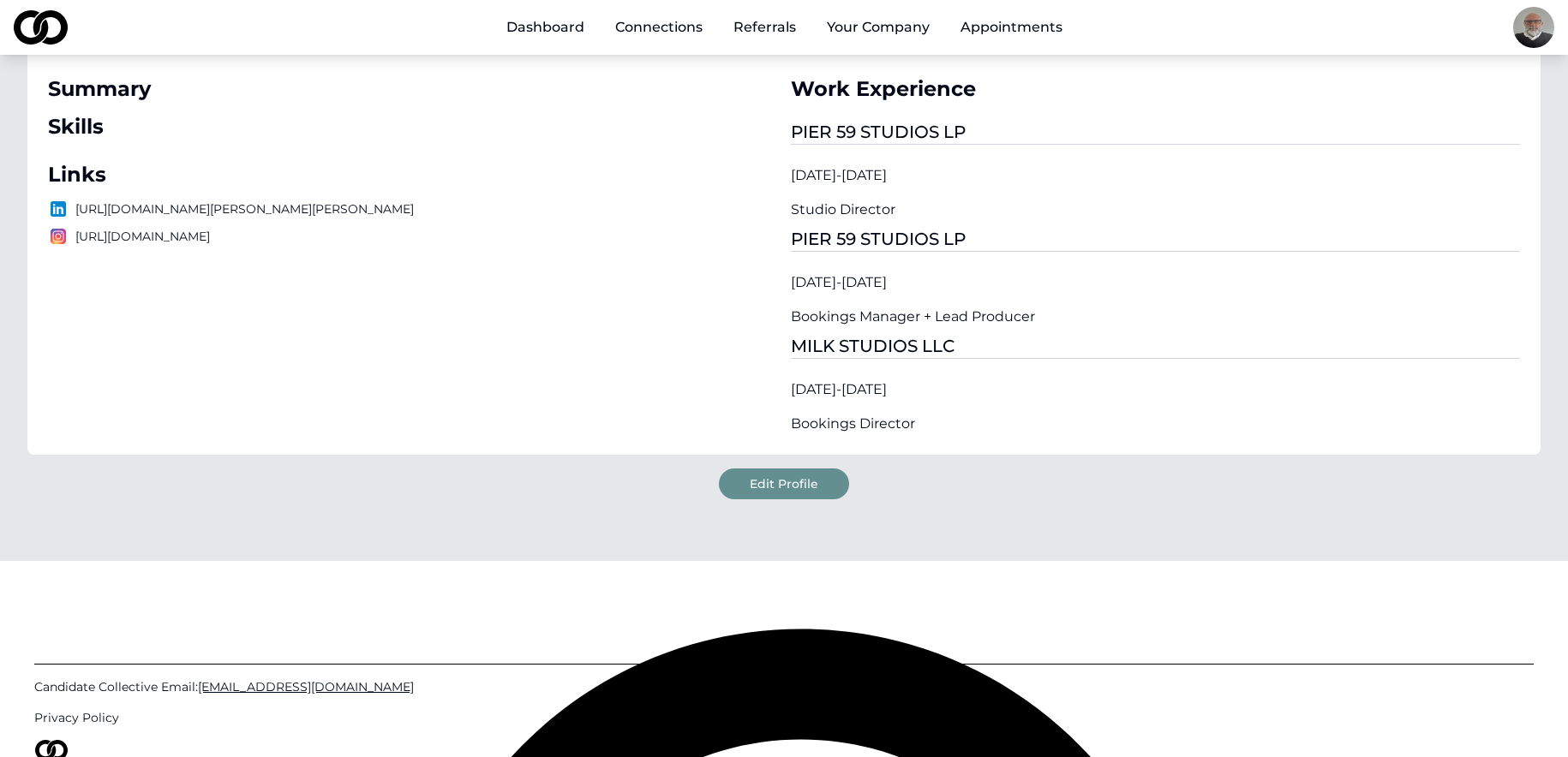
select select "*******"
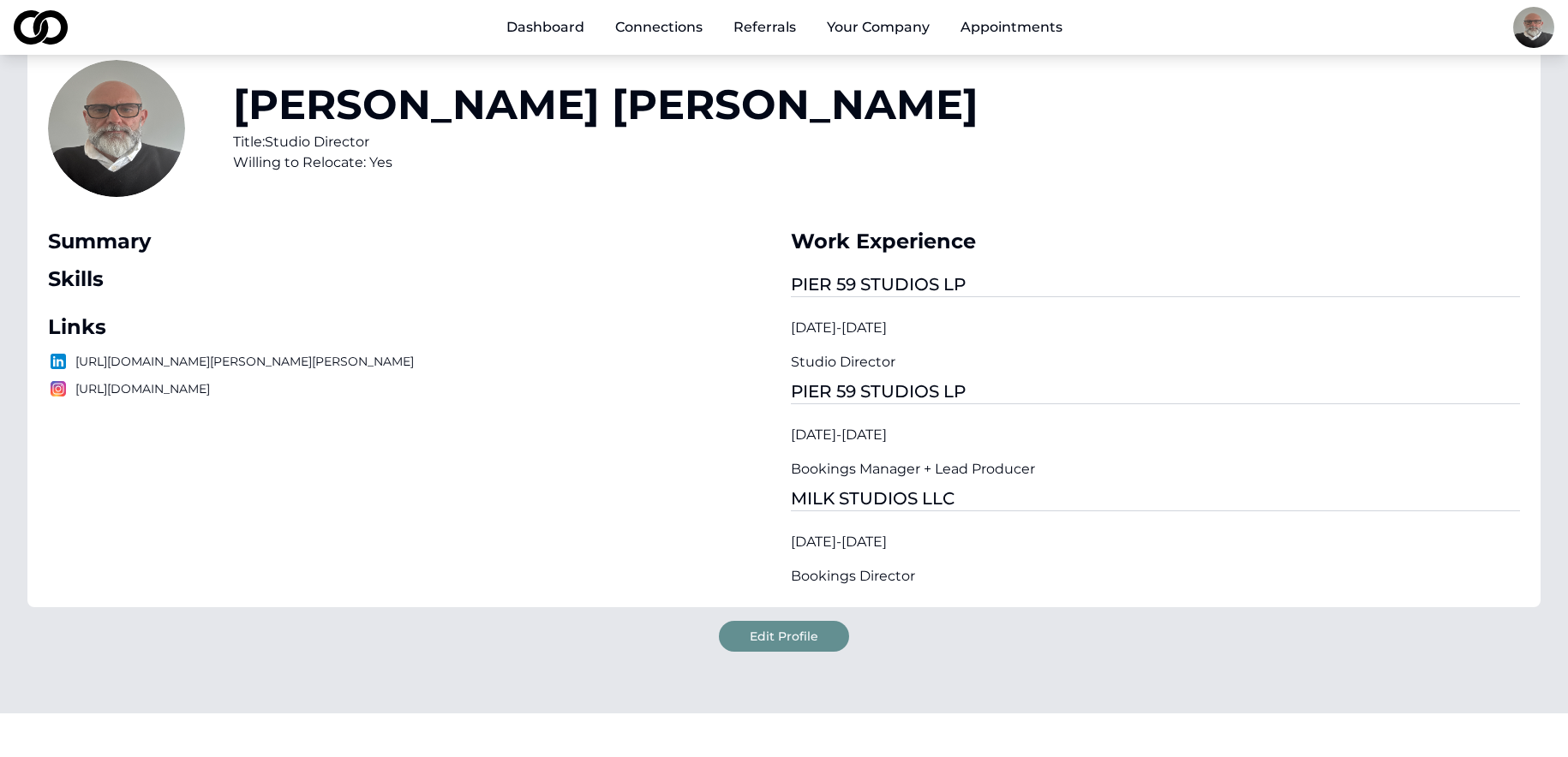
scroll to position [0, 0]
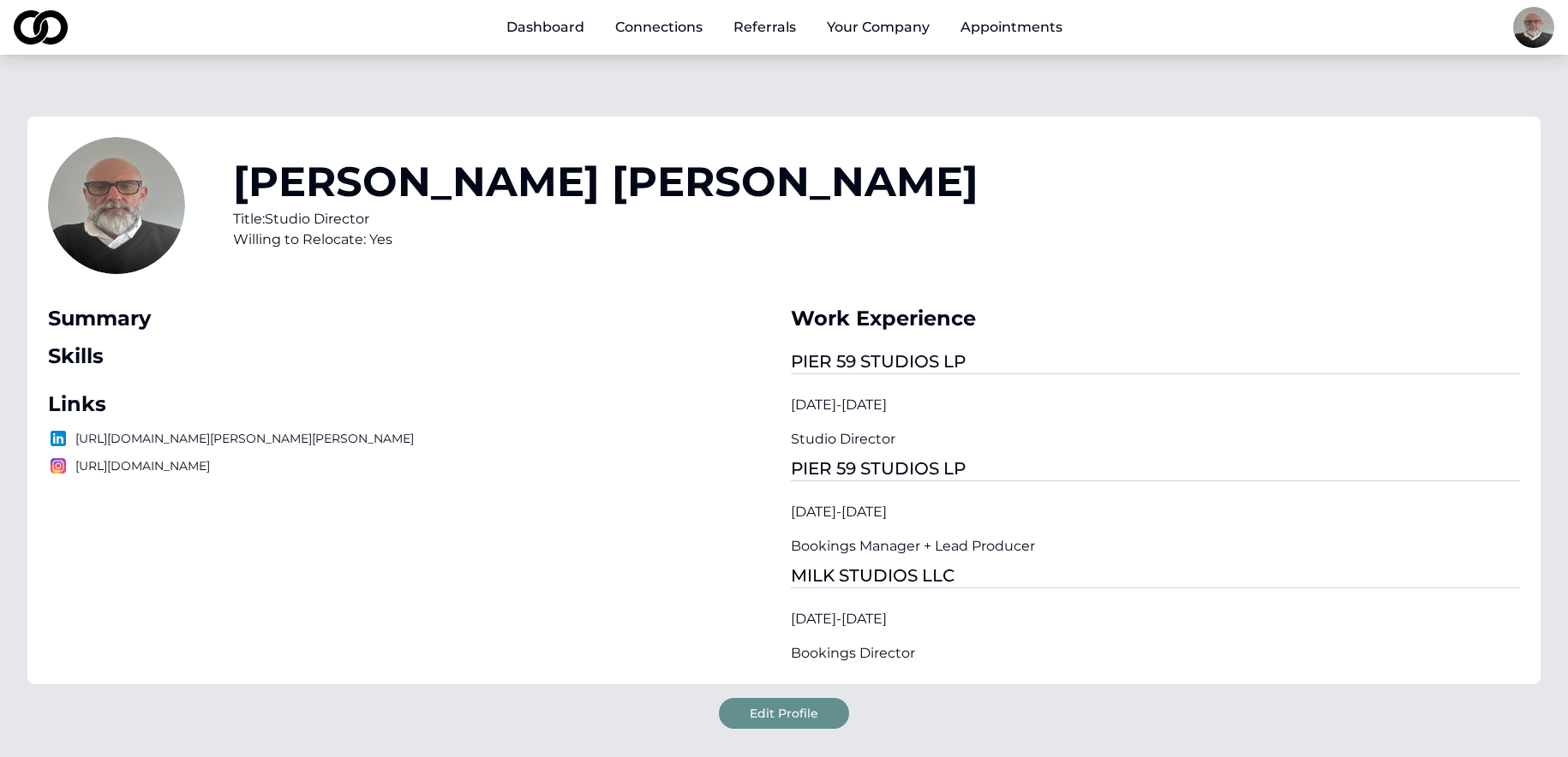
select select "*******"
click at [1169, 728] on div "Edit Profile" at bounding box center [784, 706] width 1029 height 44
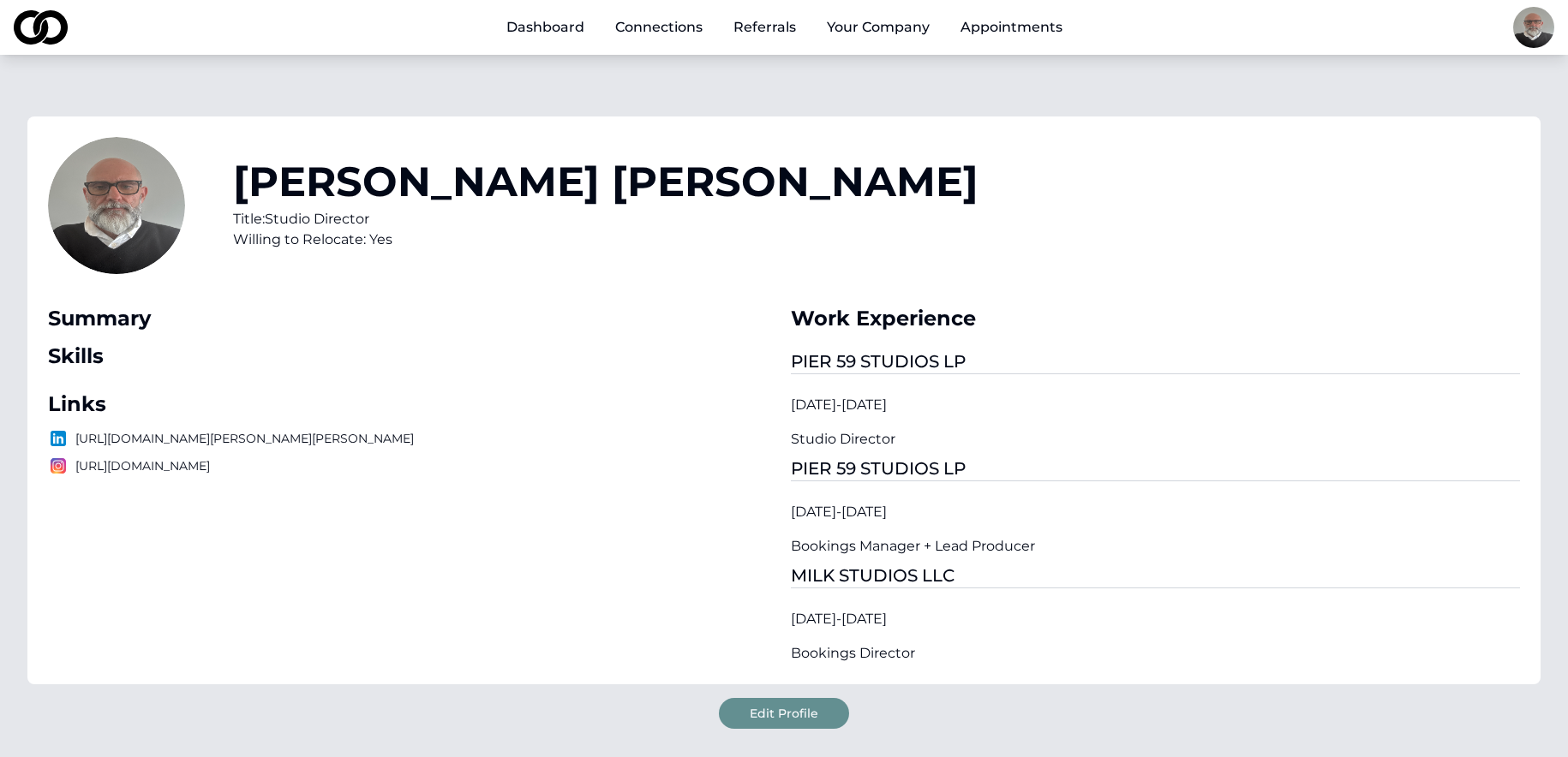
select select "*******"
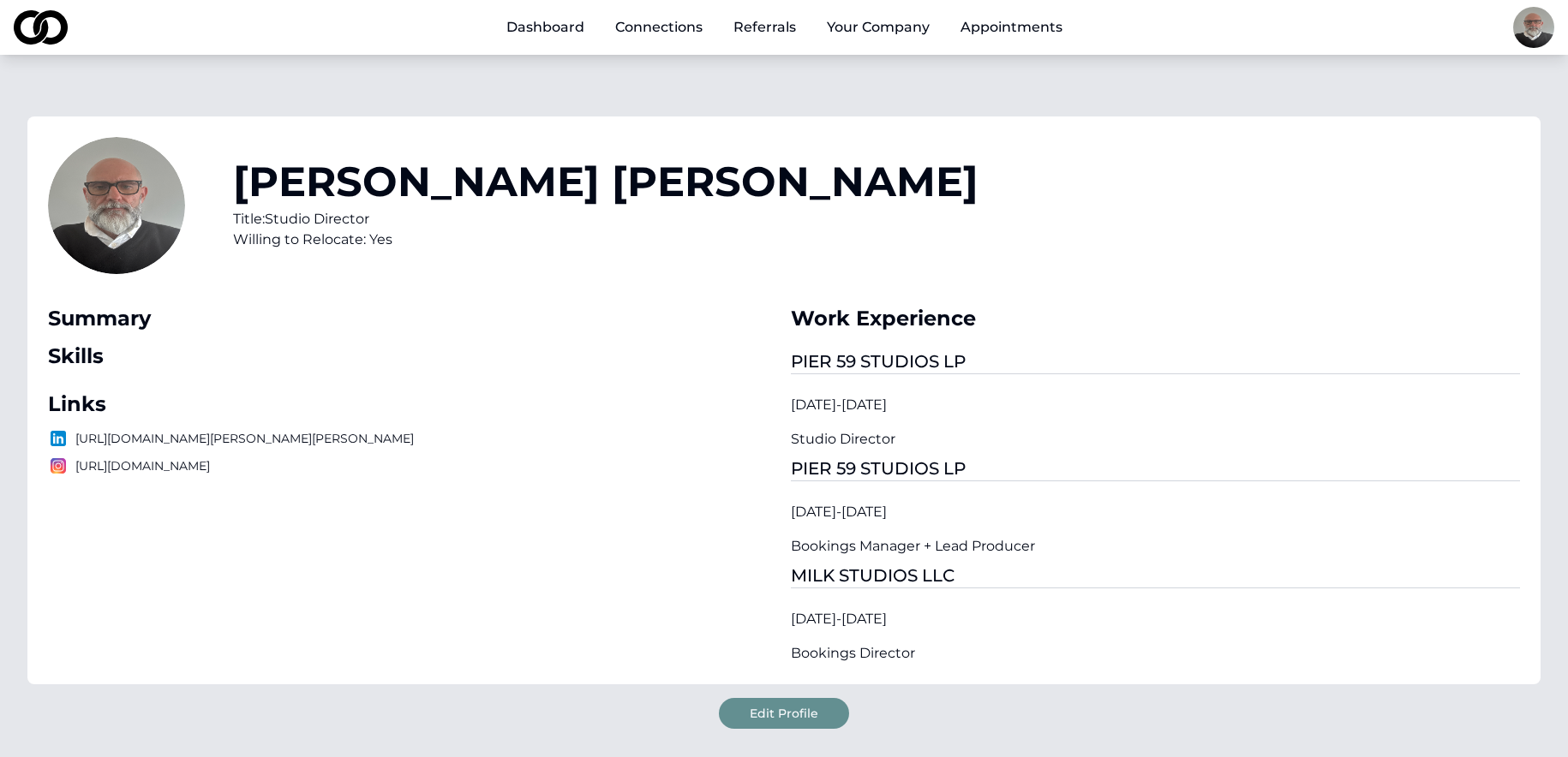
select select "*******"
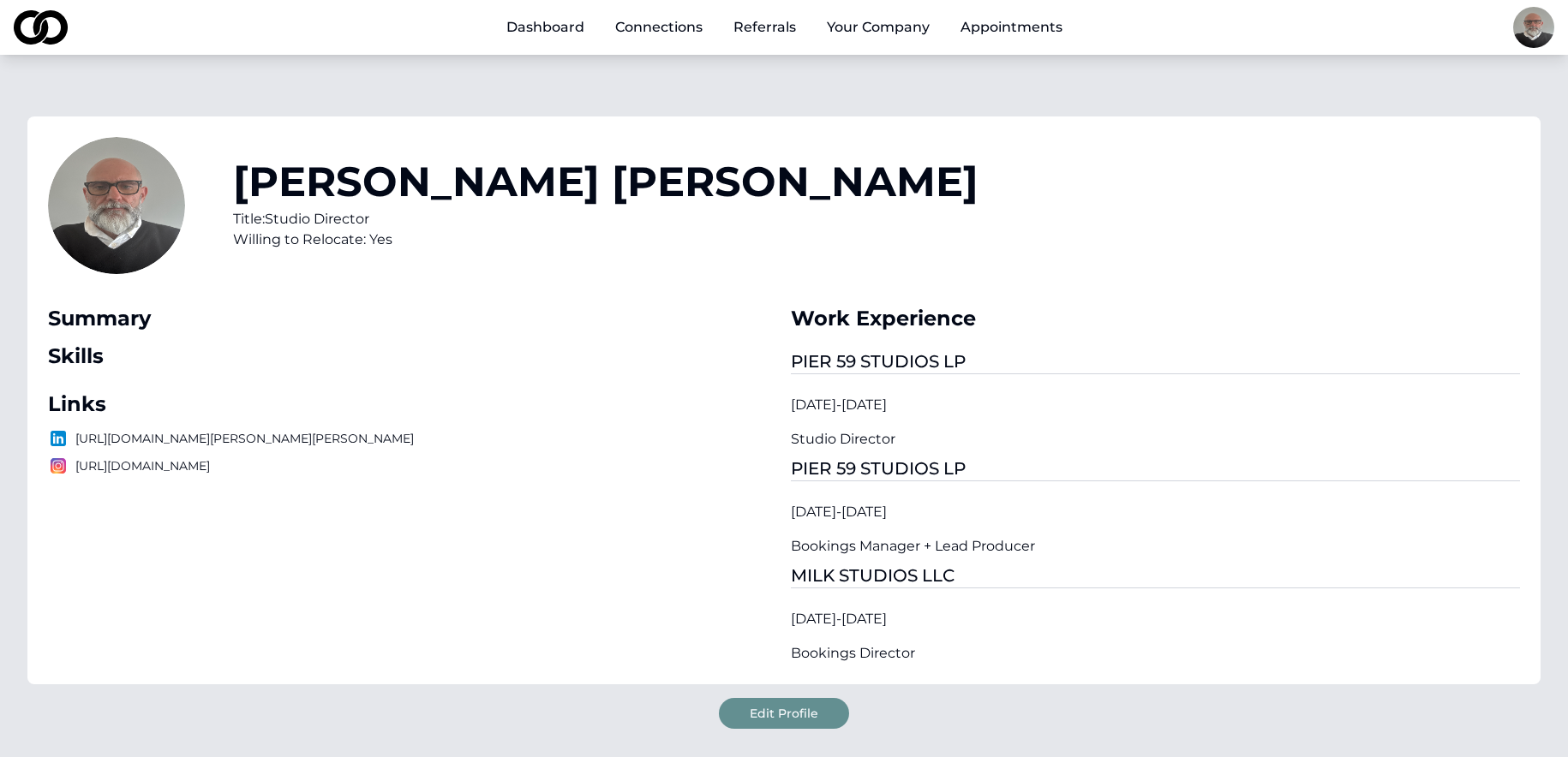
type textarea "*"
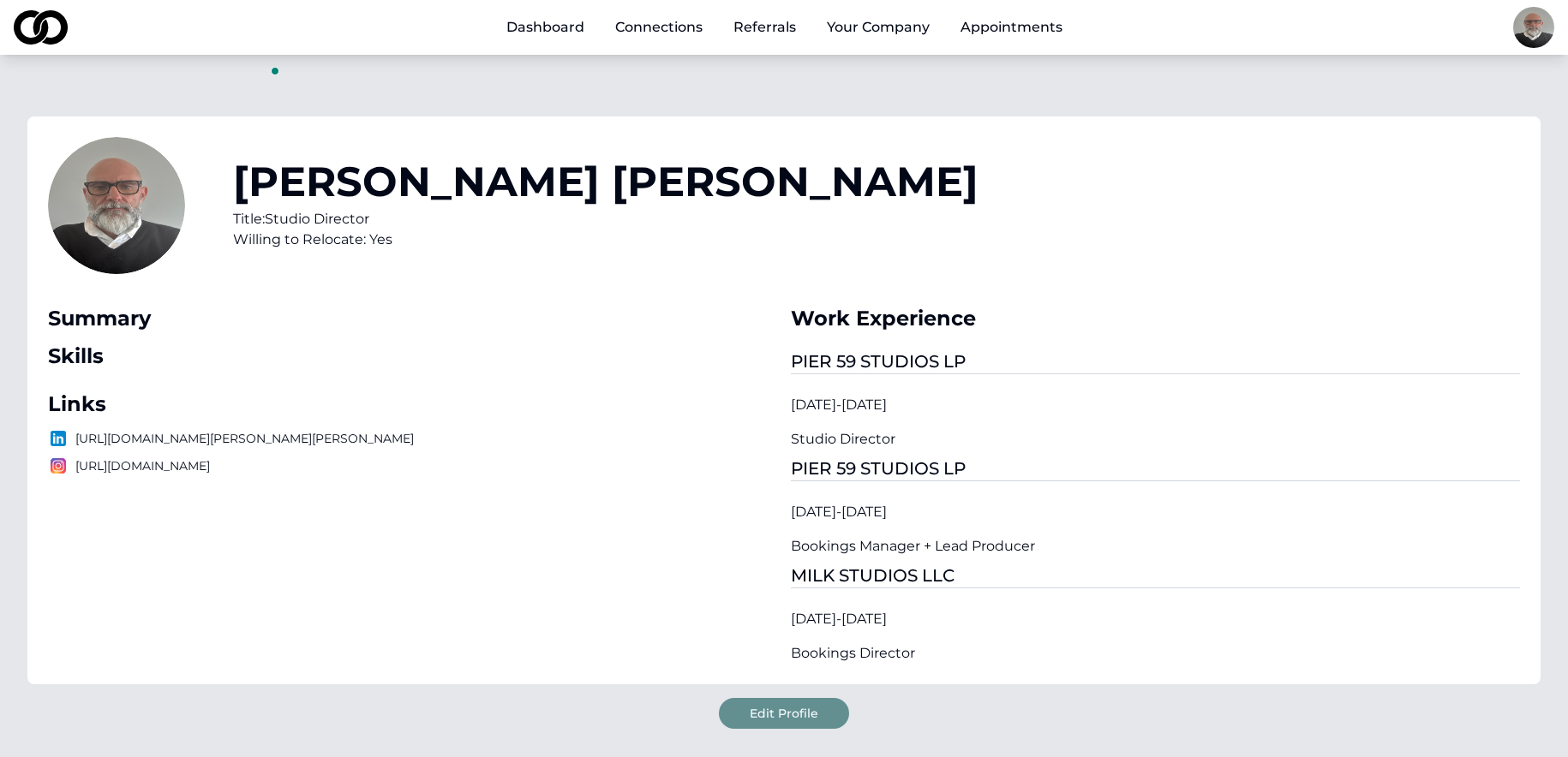
type textarea "*"
paste textarea "**********"
type textarea "**********"
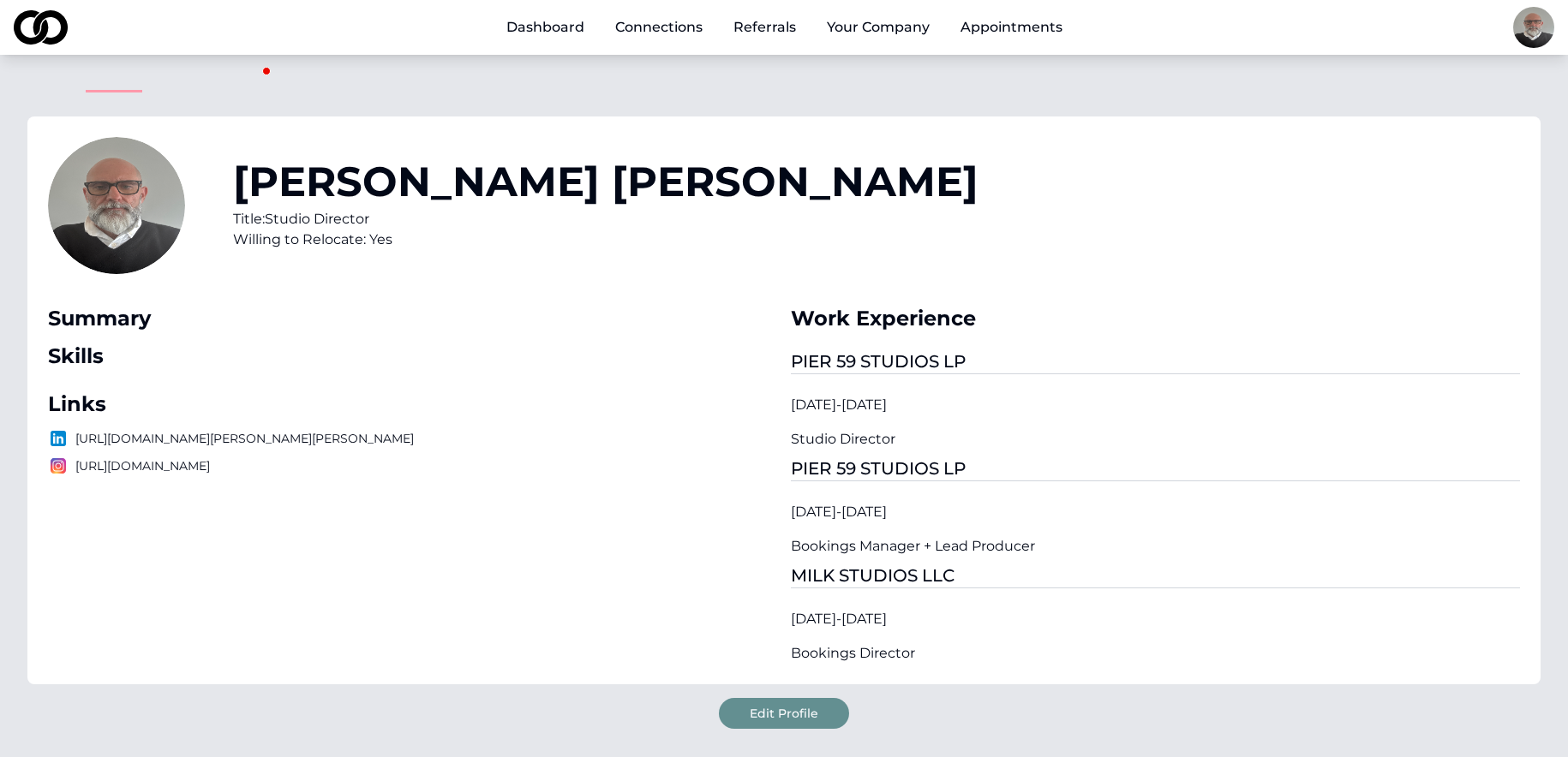
drag, startPoint x: 1425, startPoint y: 516, endPoint x: 1206, endPoint y: 334, distance: 284.8
type textarea "**********"
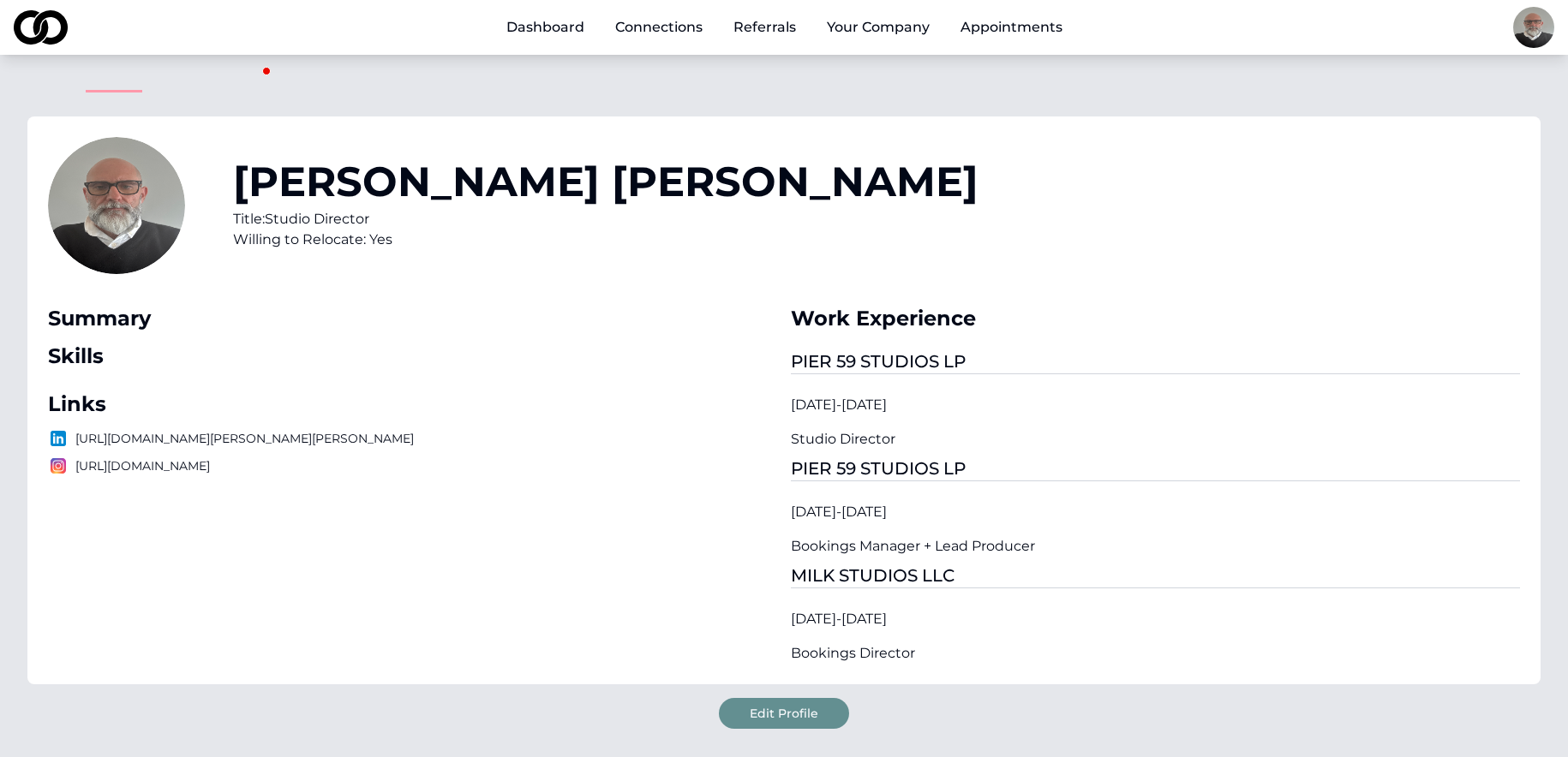
click at [553, 26] on link "Dashboard" at bounding box center [545, 27] width 105 height 34
